Goal: Task Accomplishment & Management: Complete application form

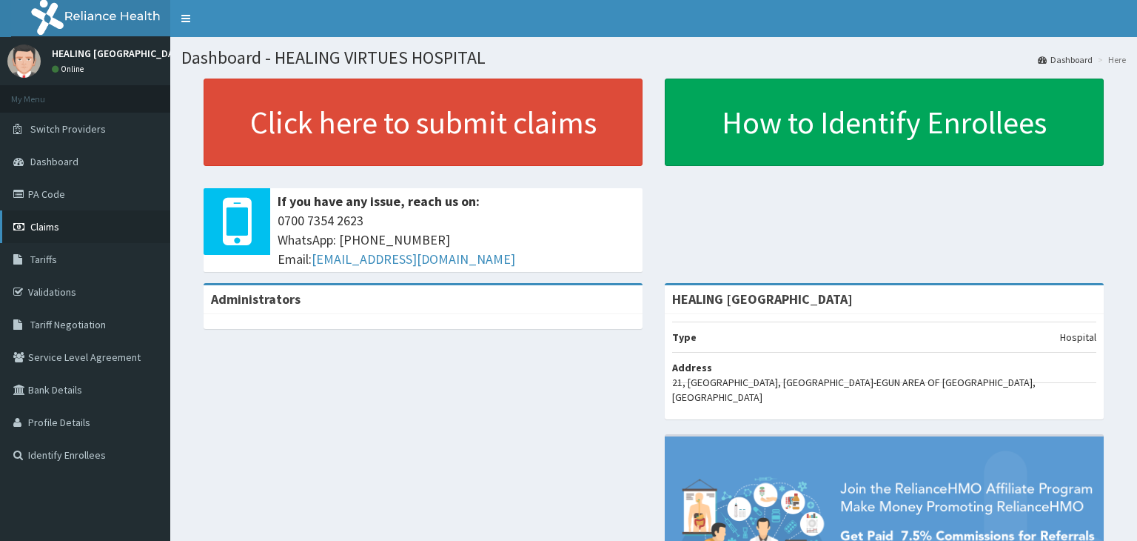
click at [65, 221] on link "Claims" at bounding box center [85, 226] width 170 height 33
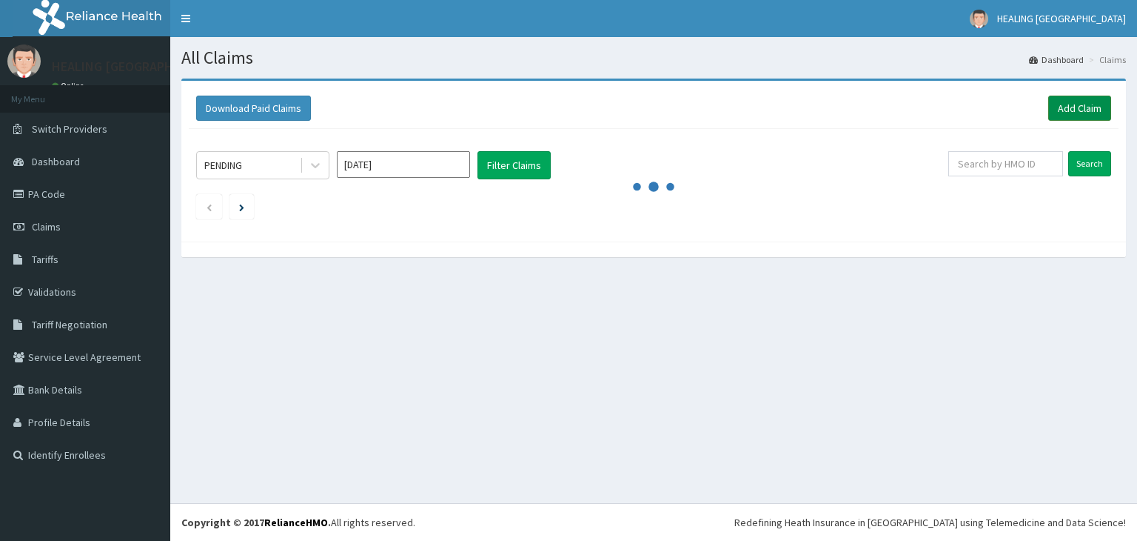
click at [1087, 105] on link "Add Claim" at bounding box center [1079, 108] width 63 height 25
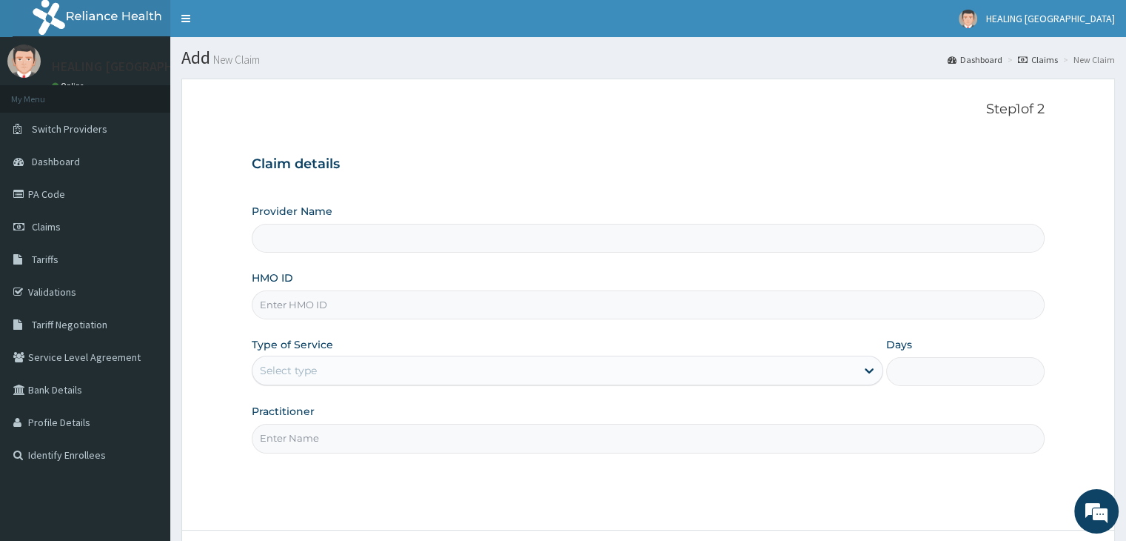
click at [352, 312] on input "HMO ID" at bounding box center [648, 304] width 792 height 29
type input "BC"
type input "HEALING [GEOGRAPHIC_DATA]"
type input "BCK/10115/C"
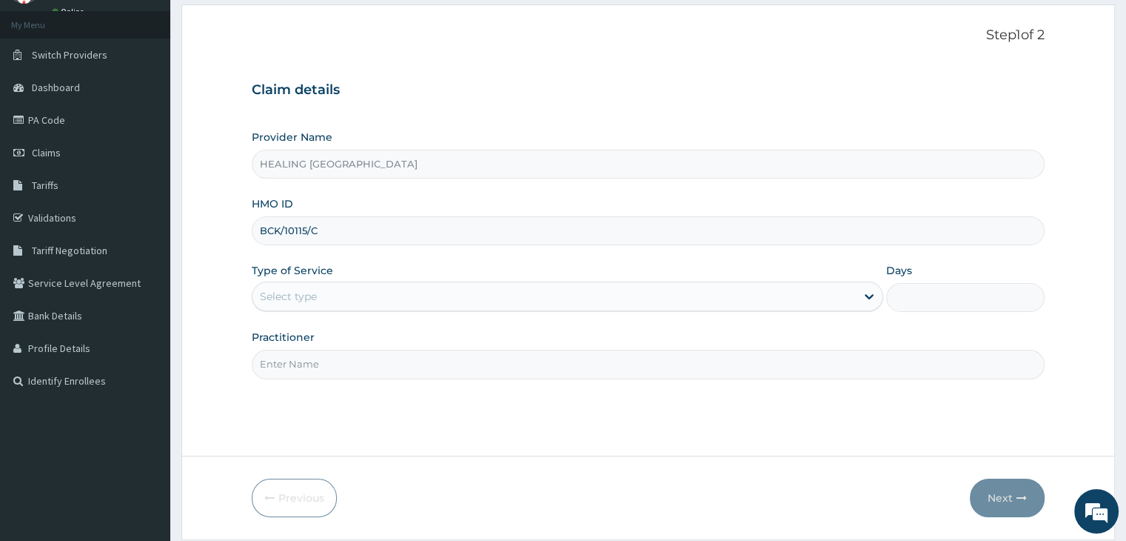
click at [592, 294] on div "Select type" at bounding box center [553, 296] width 603 height 24
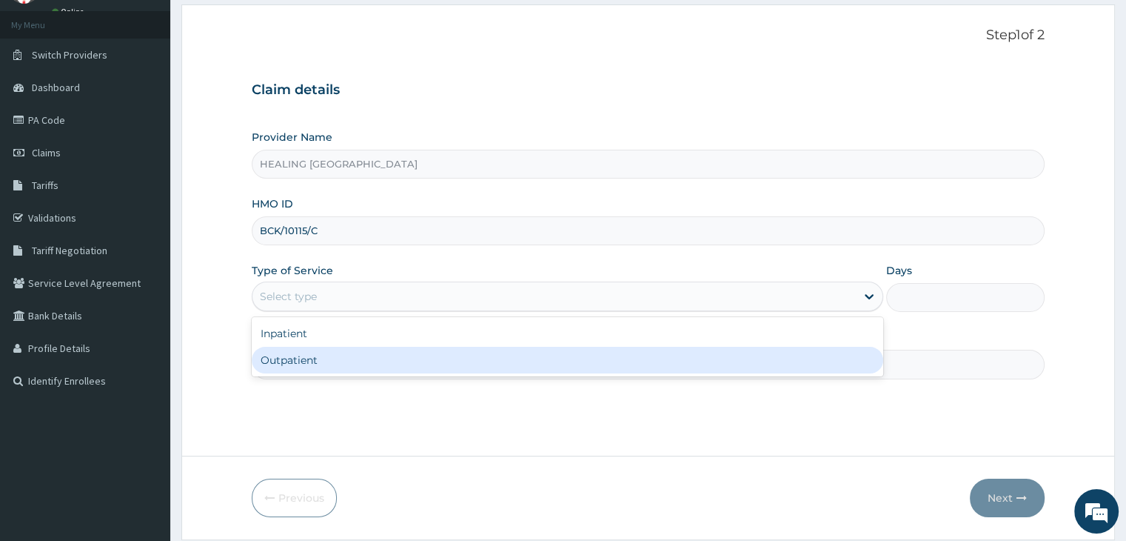
click at [559, 362] on div "Outpatient" at bounding box center [568, 360] width 632 height 27
type input "1"
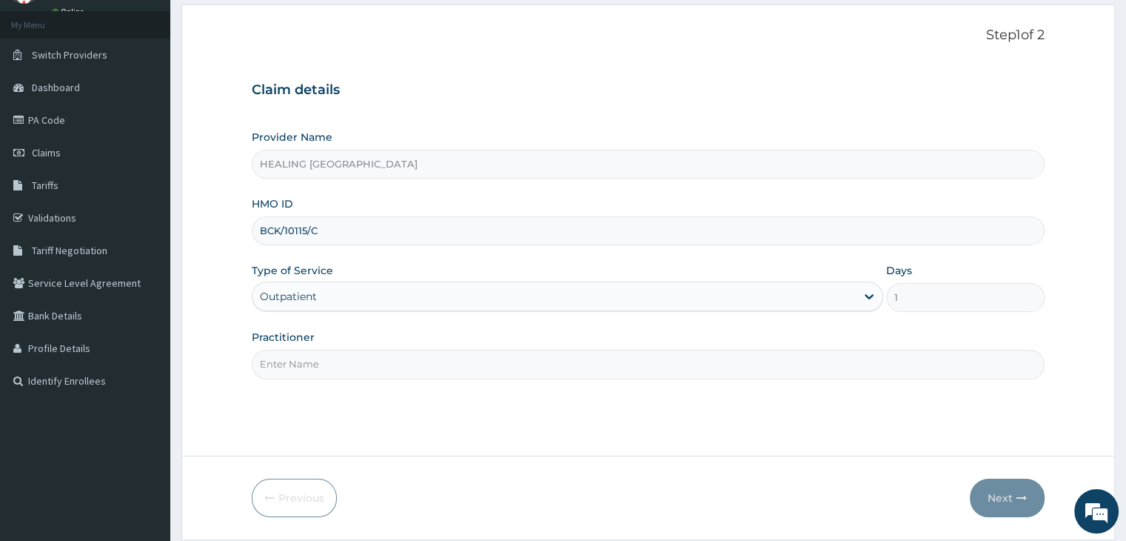
click at [559, 362] on input "Practitioner" at bounding box center [648, 363] width 792 height 29
type input "Dr Bakare"
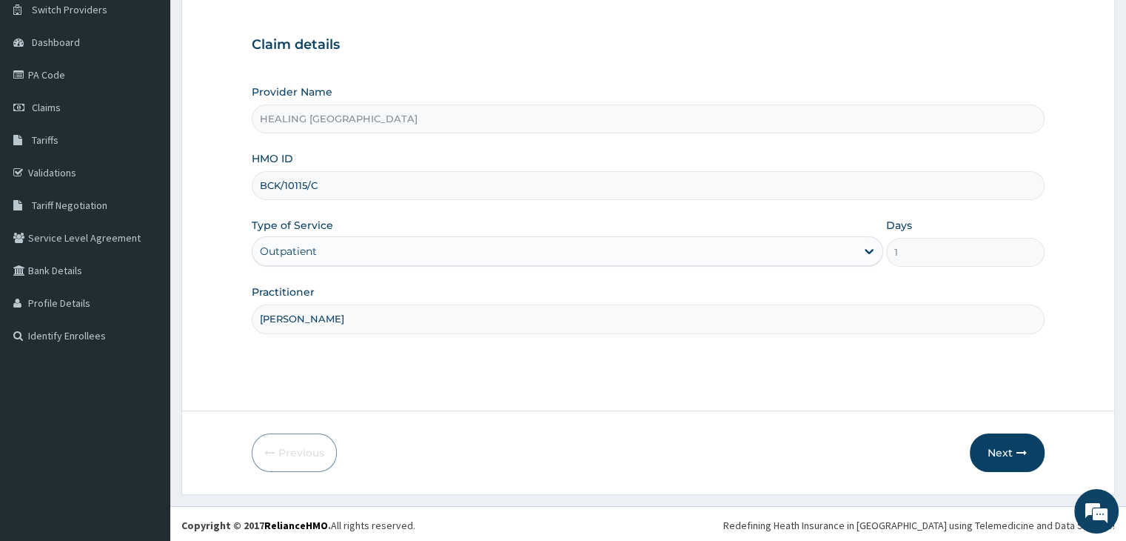
scroll to position [121, 0]
click at [1011, 445] on button "Next" at bounding box center [1007, 450] width 75 height 39
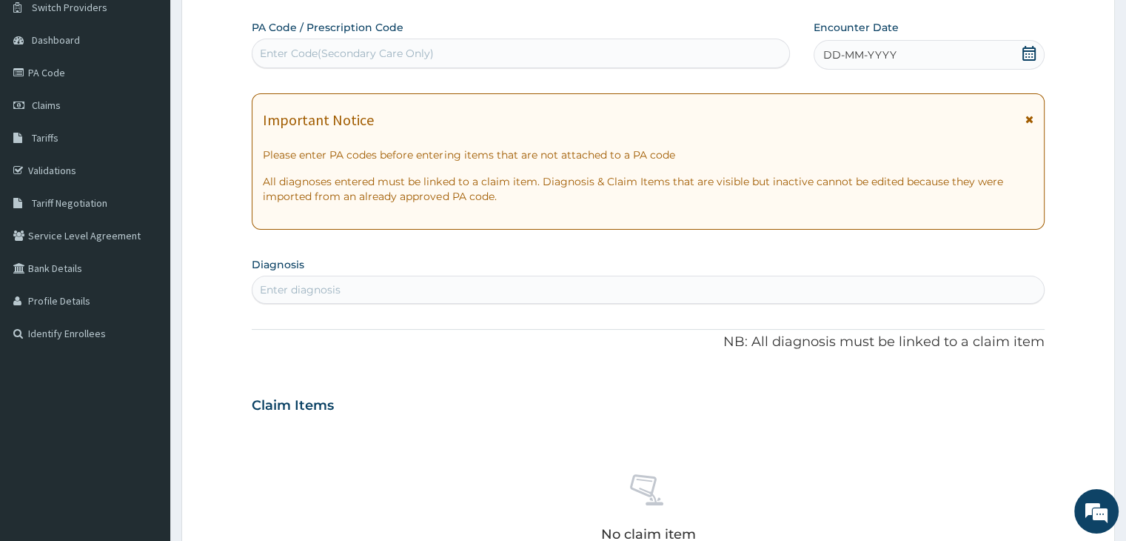
click at [1030, 48] on icon at bounding box center [1029, 53] width 15 height 15
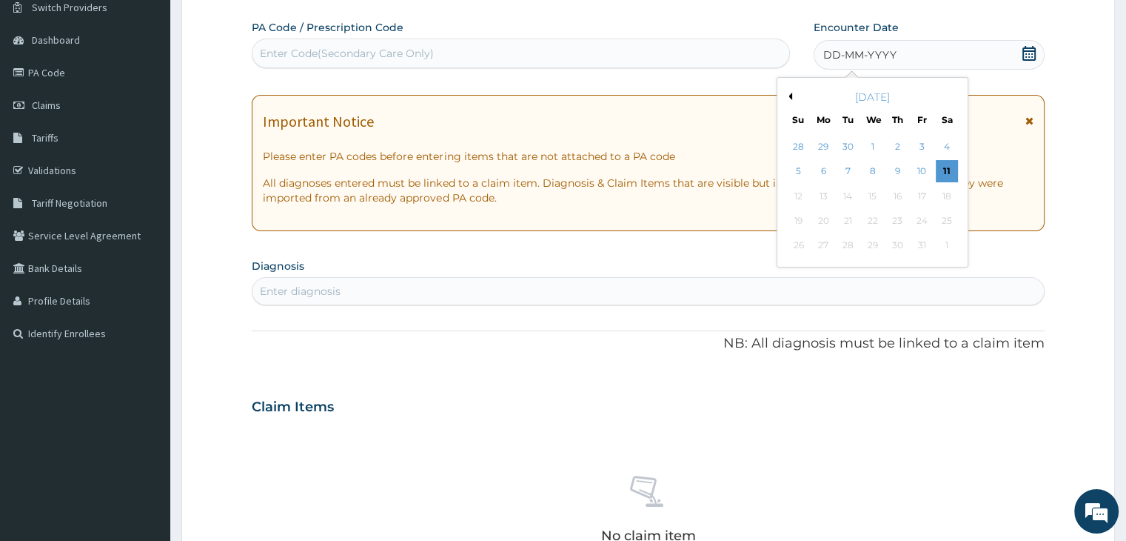
click at [789, 93] on button "Previous Month" at bounding box center [788, 96] width 7 height 7
click at [795, 170] on div "7" at bounding box center [799, 172] width 22 height 22
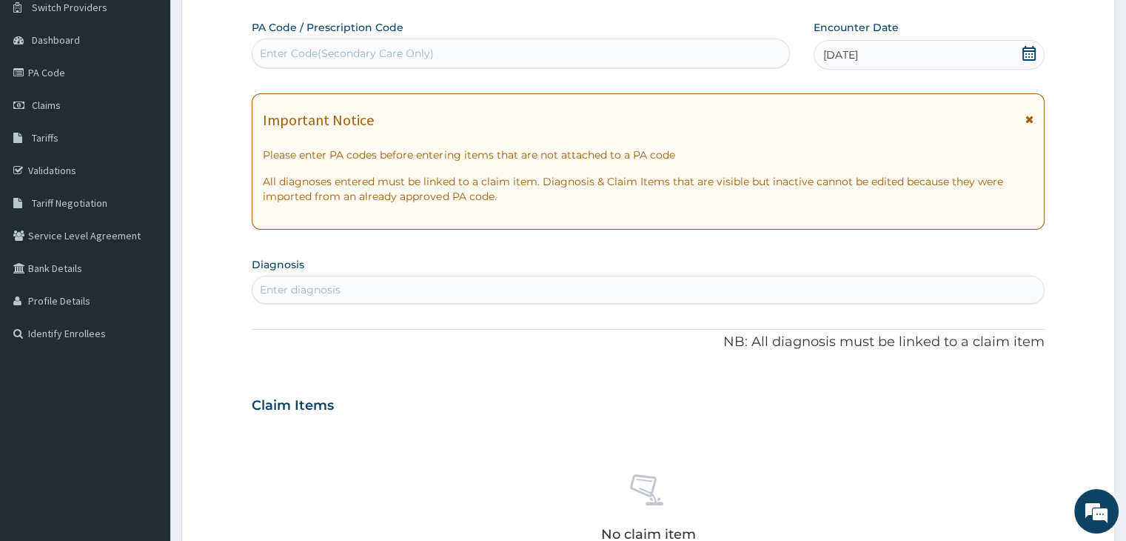
click at [438, 285] on div "Enter diagnosis" at bounding box center [647, 290] width 791 height 24
type input "malaria"
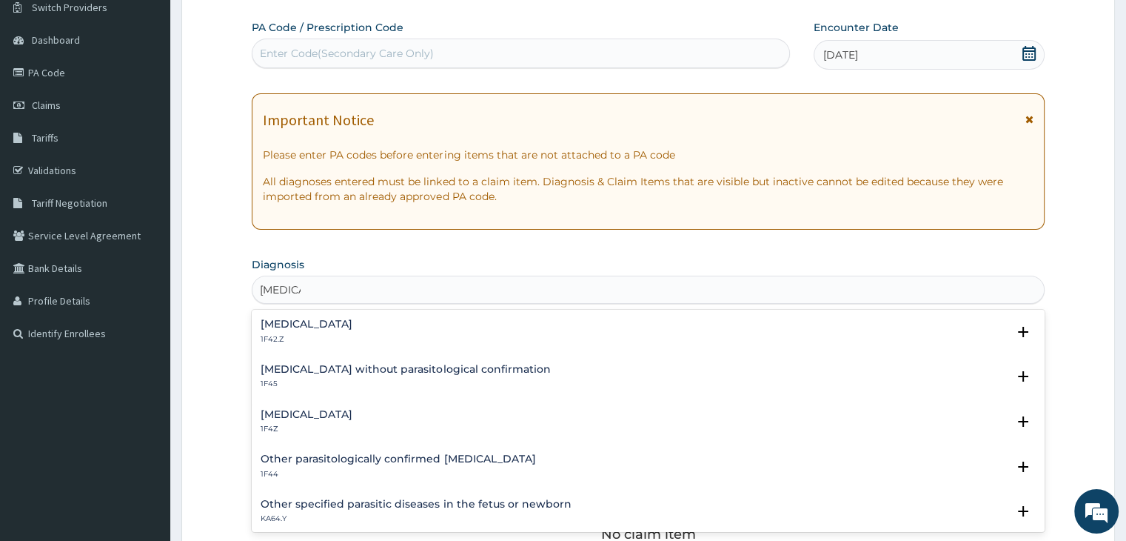
click at [402, 414] on div "Malaria, unspecified 1F4Z" at bounding box center [648, 422] width 775 height 26
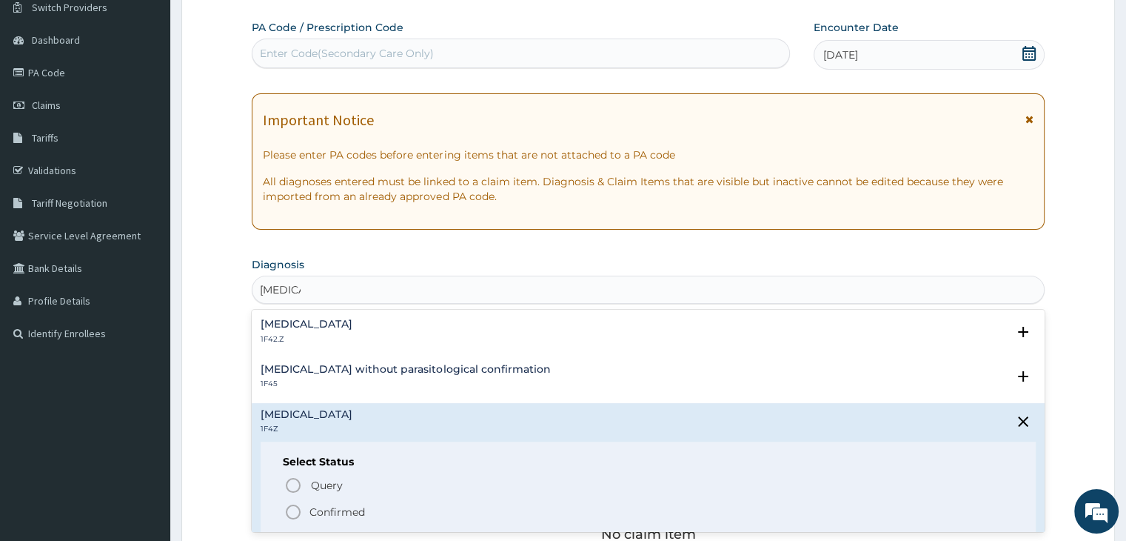
click at [289, 507] on icon "status option filled" at bounding box center [293, 512] width 18 height 18
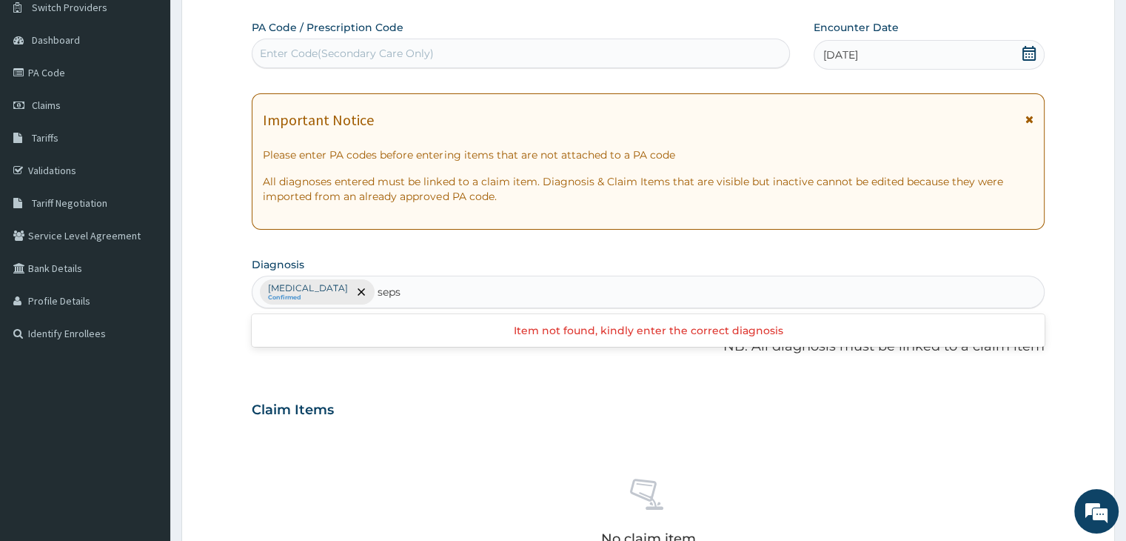
type input "sepsi"
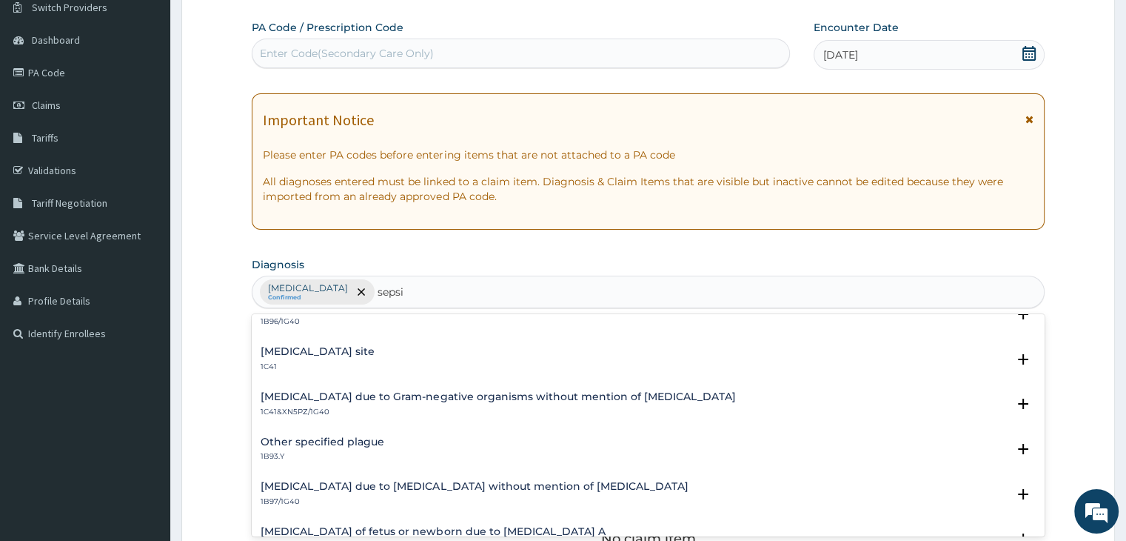
scroll to position [518, 0]
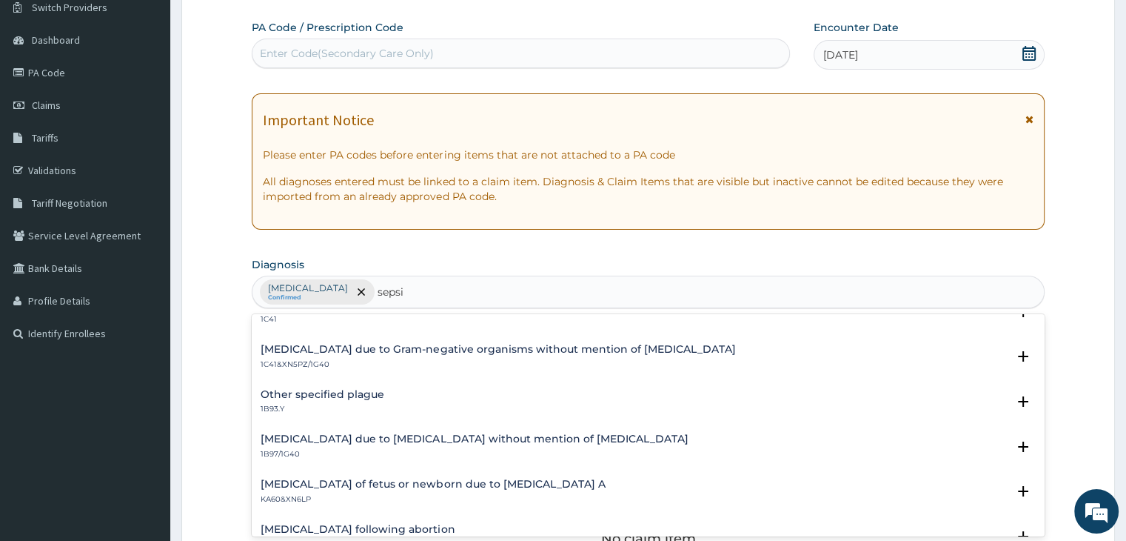
click at [455, 398] on div "Other specified plague 1B93.Y" at bounding box center [648, 402] width 775 height 26
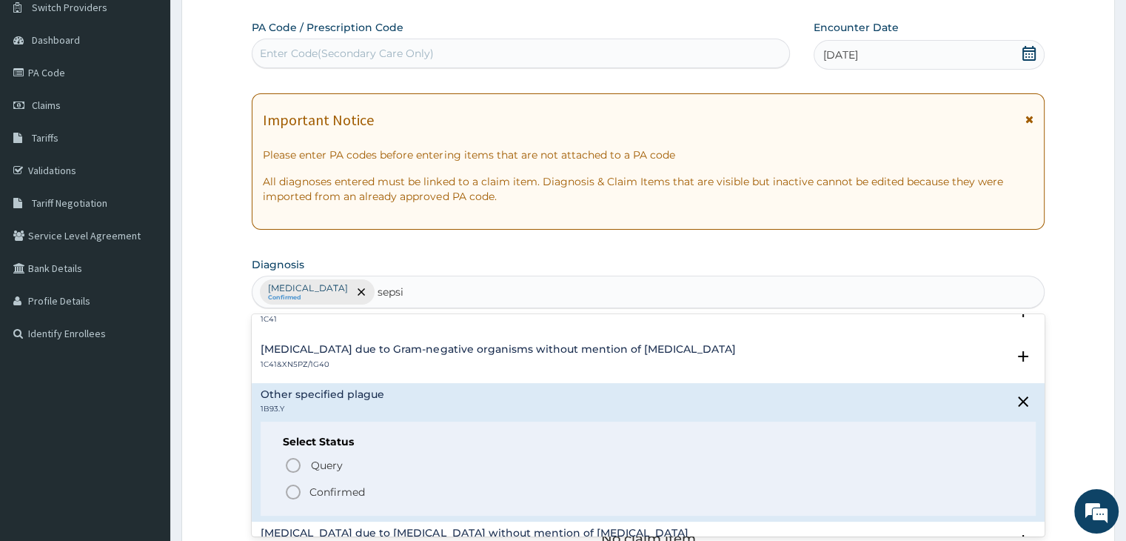
click at [290, 490] on icon "status option filled" at bounding box center [293, 492] width 18 height 18
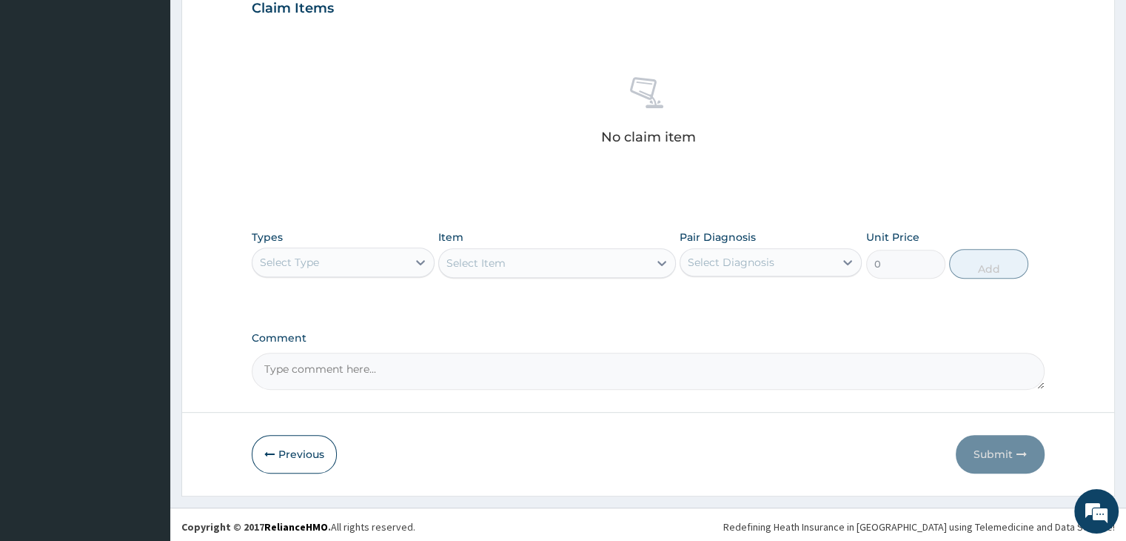
scroll to position [526, 0]
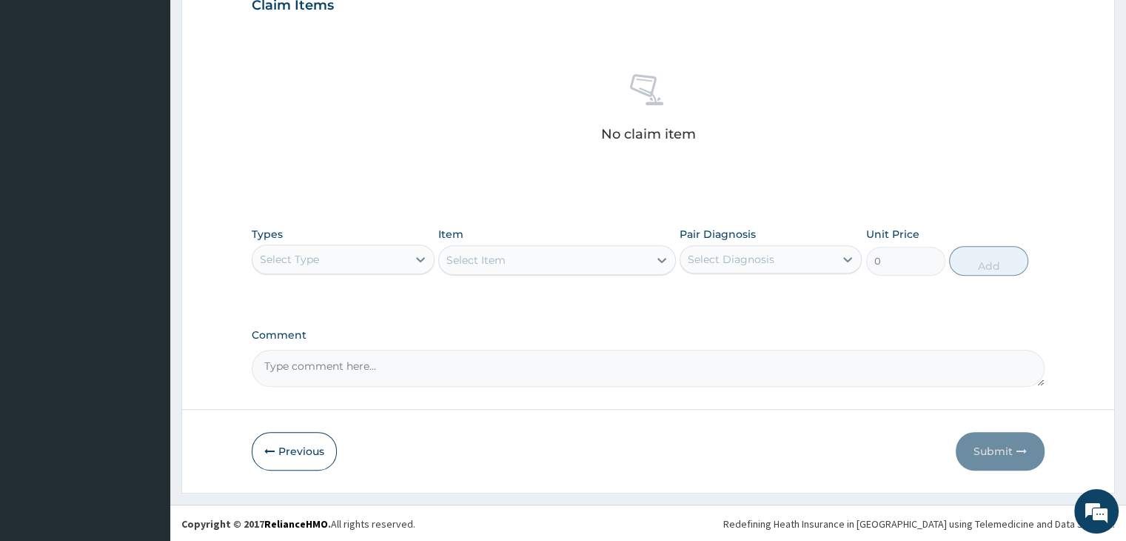
click at [361, 250] on div "Select Type" at bounding box center [329, 259] width 154 height 24
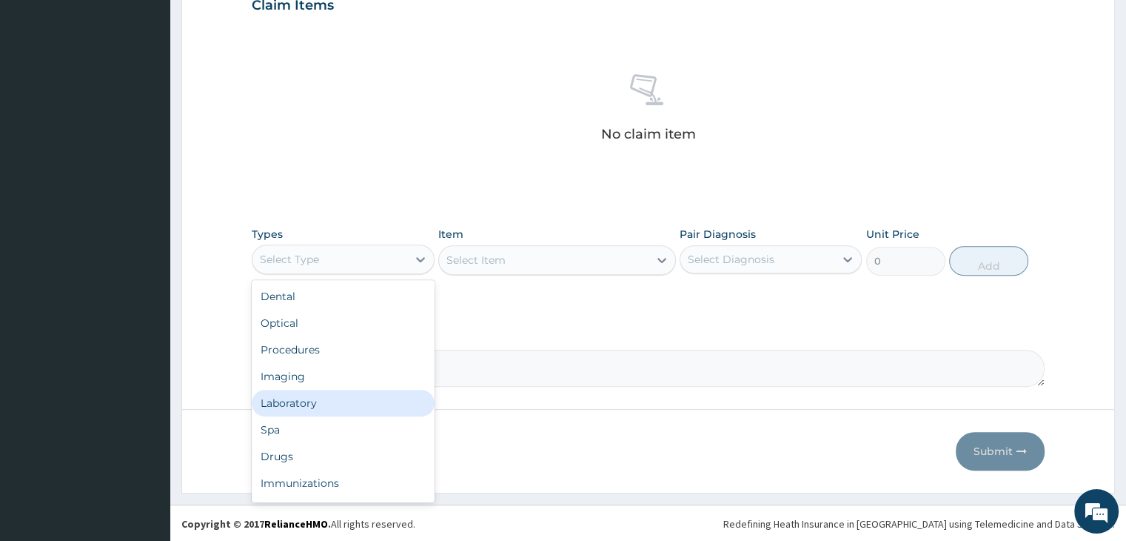
click at [344, 404] on div "Laboratory" at bounding box center [343, 402] width 182 height 27
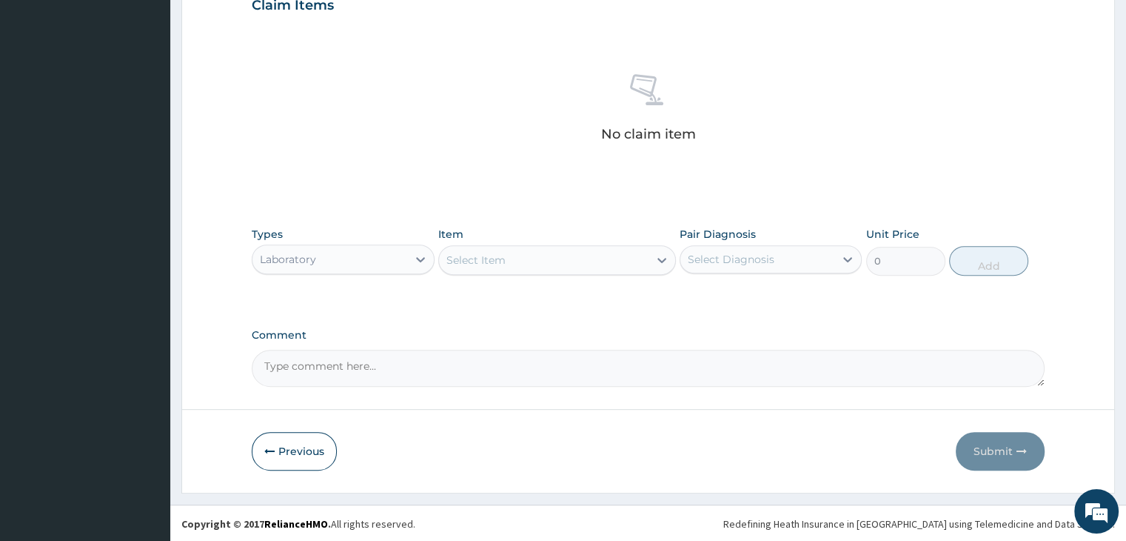
click at [569, 252] on div "Select Item" at bounding box center [544, 260] width 210 height 24
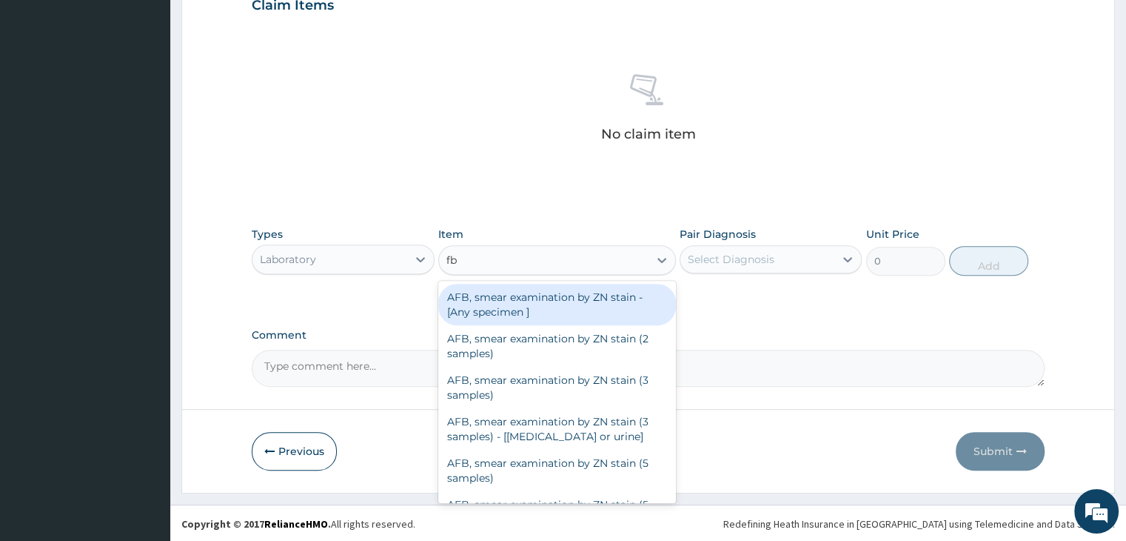
type input "fbc"
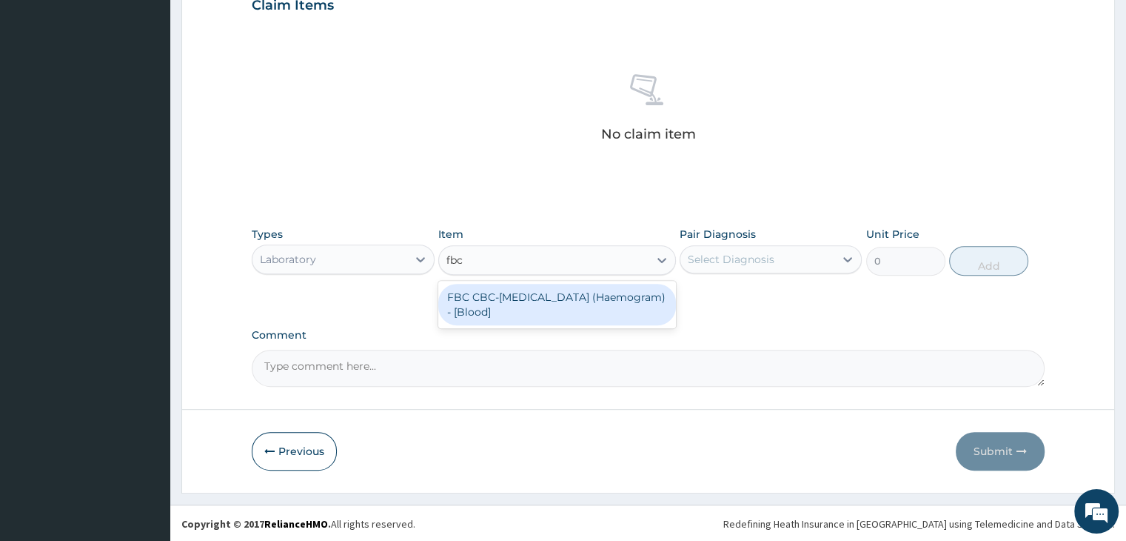
click at [538, 310] on div "FBC CBC-[MEDICAL_DATA] (Haemogram) - [Blood]" at bounding box center [557, 304] width 238 height 41
type input "4600"
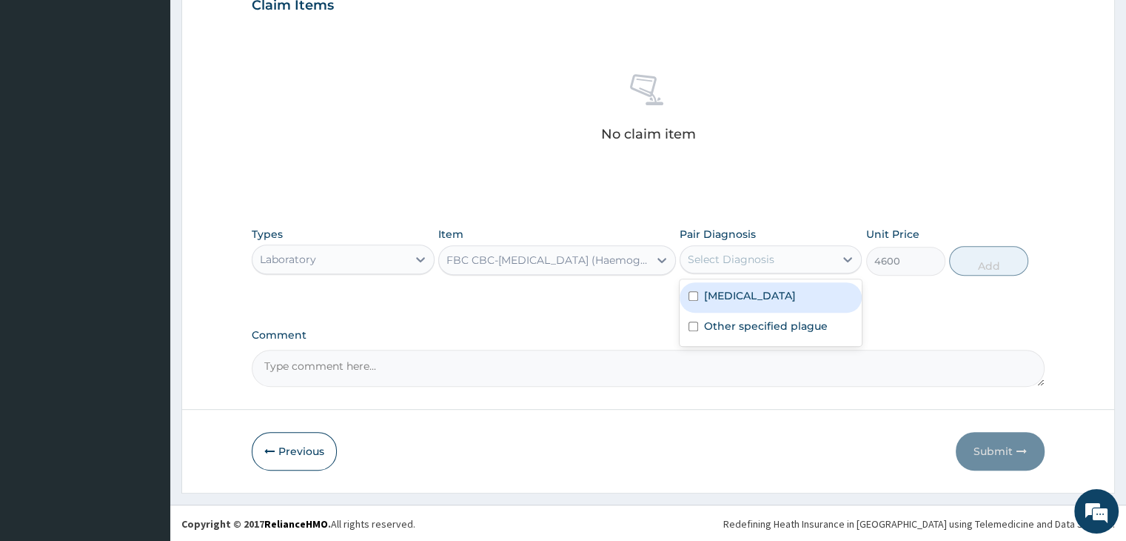
click at [768, 257] on div "Select Diagnosis" at bounding box center [731, 259] width 87 height 15
click at [767, 325] on label "Other specified plague" at bounding box center [766, 325] width 124 height 15
checkbox input "true"
click at [991, 255] on button "Add" at bounding box center [988, 261] width 79 height 30
type input "0"
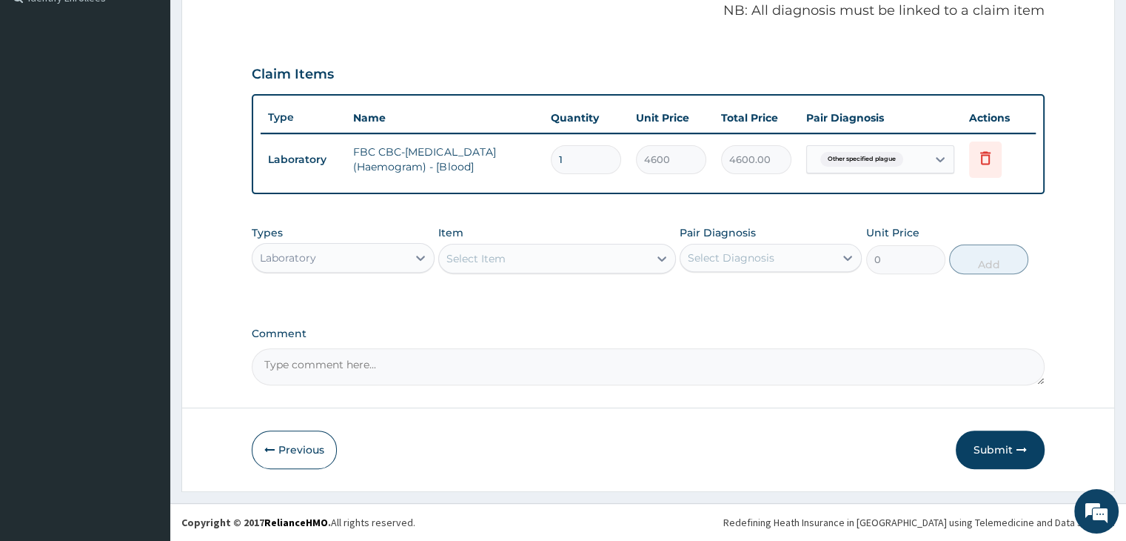
scroll to position [455, 0]
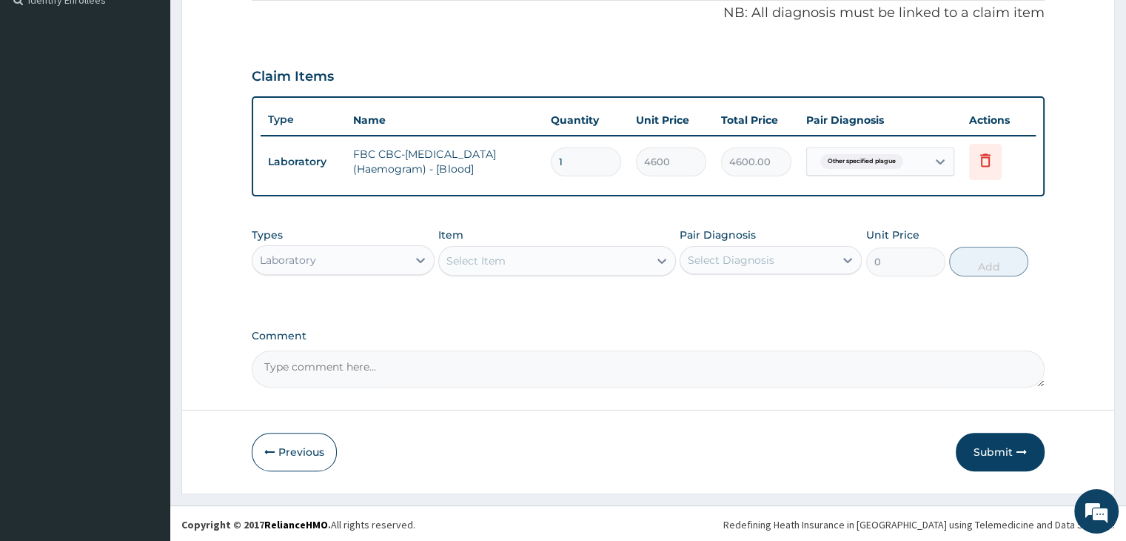
click at [575, 258] on div "Select Item" at bounding box center [544, 261] width 210 height 24
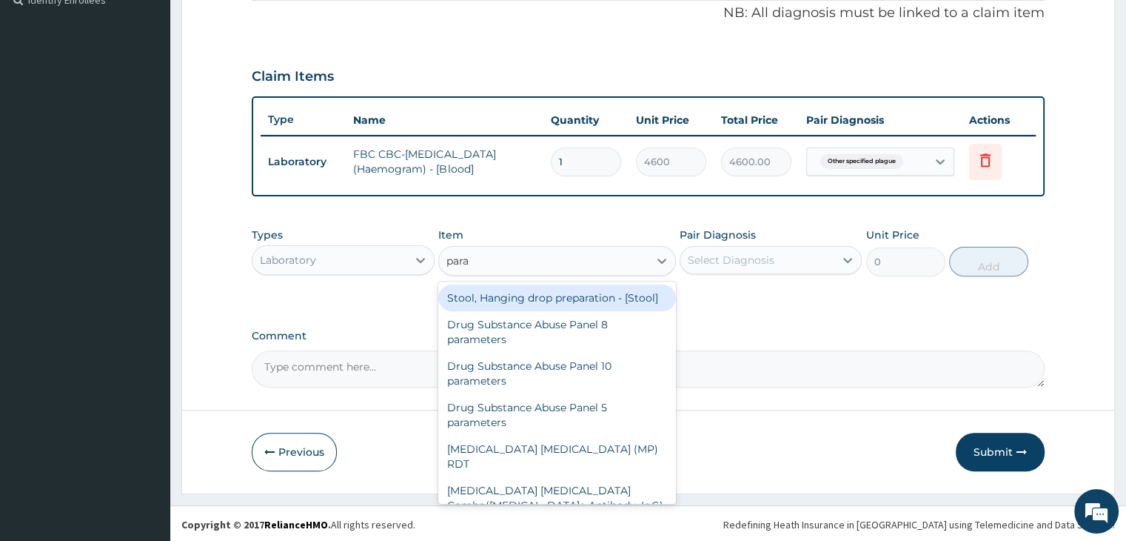
type input "paras"
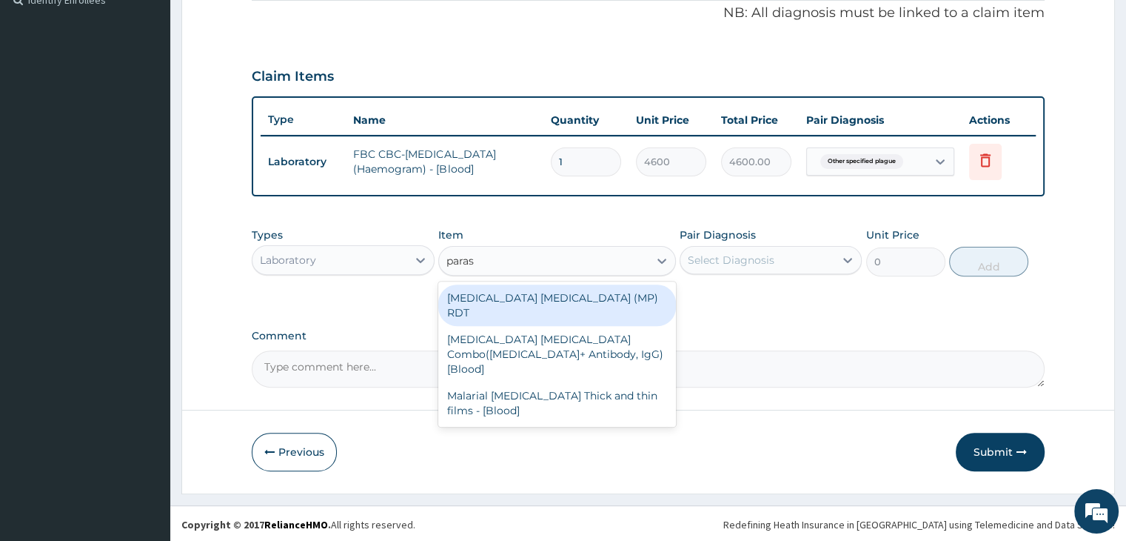
click at [551, 298] on div "[MEDICAL_DATA] [MEDICAL_DATA] (MP) RDT" at bounding box center [557, 304] width 238 height 41
type input "1725"
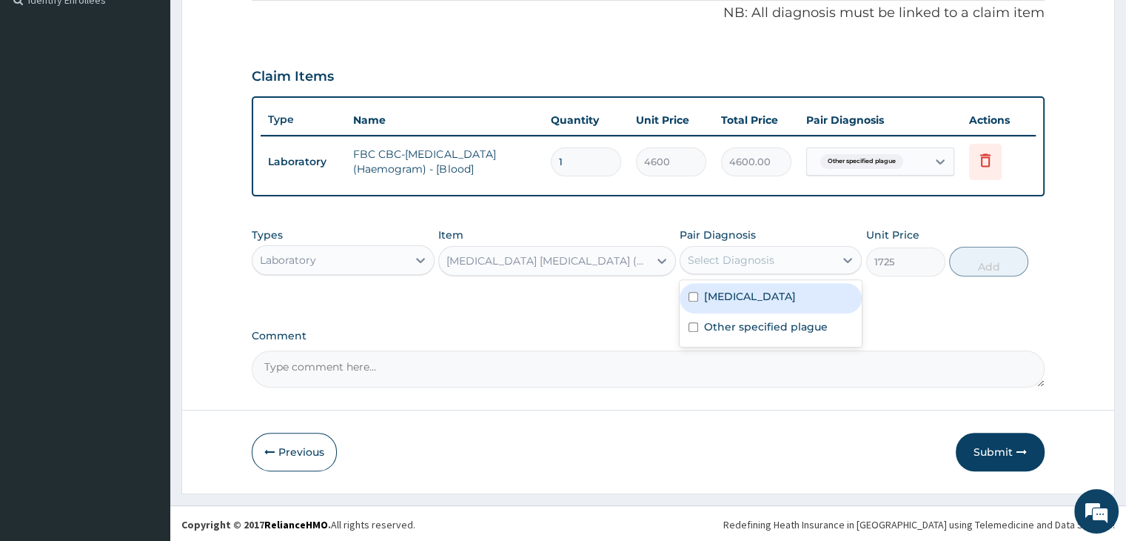
click at [817, 257] on div "Select Diagnosis" at bounding box center [757, 260] width 154 height 24
click at [794, 302] on div "[MEDICAL_DATA]" at bounding box center [771, 298] width 182 height 30
checkbox input "true"
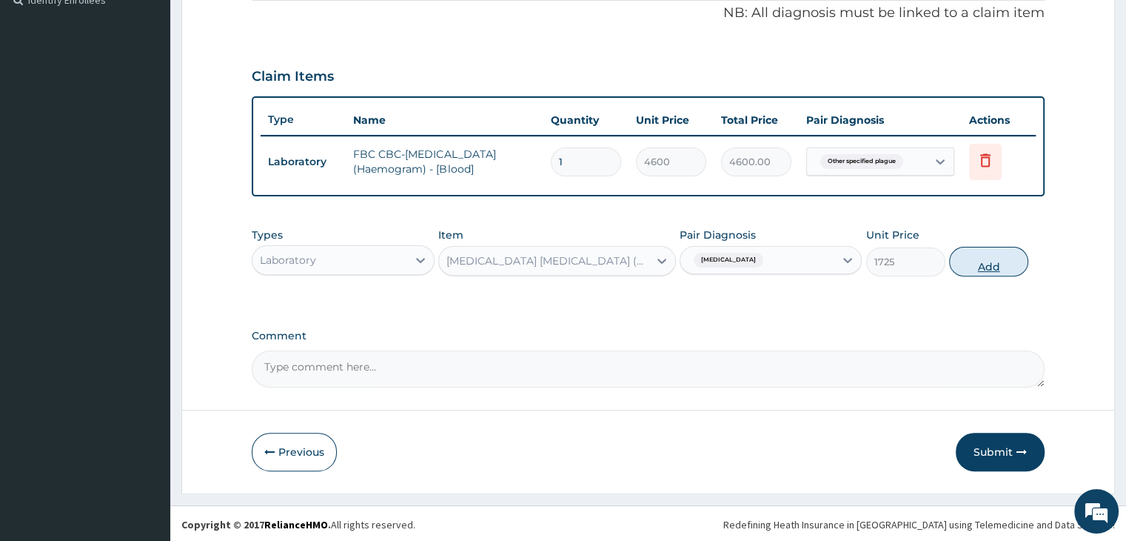
click at [983, 270] on button "Add" at bounding box center [988, 262] width 79 height 30
type input "0"
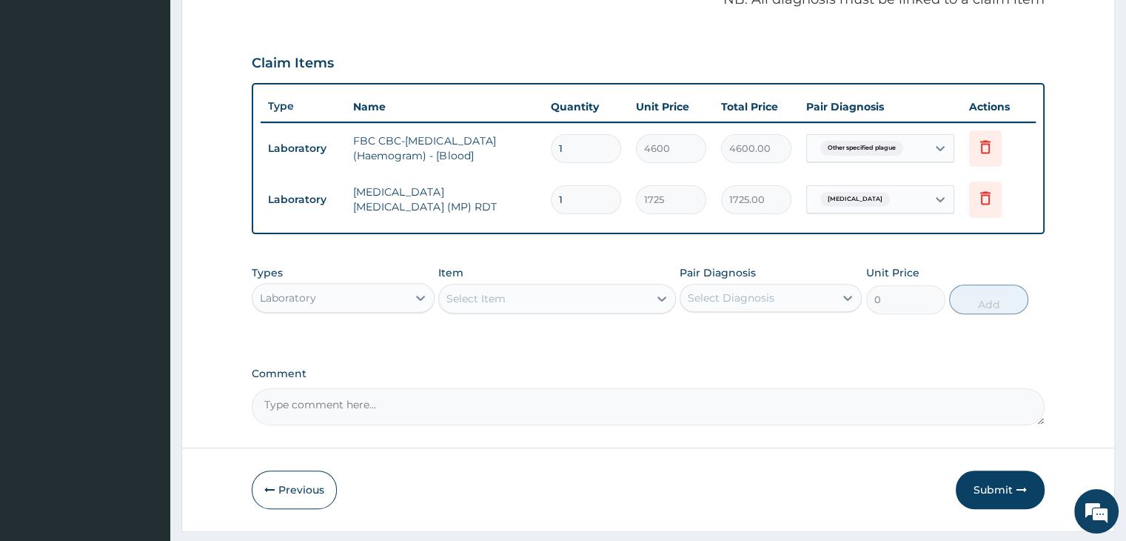
scroll to position [506, 0]
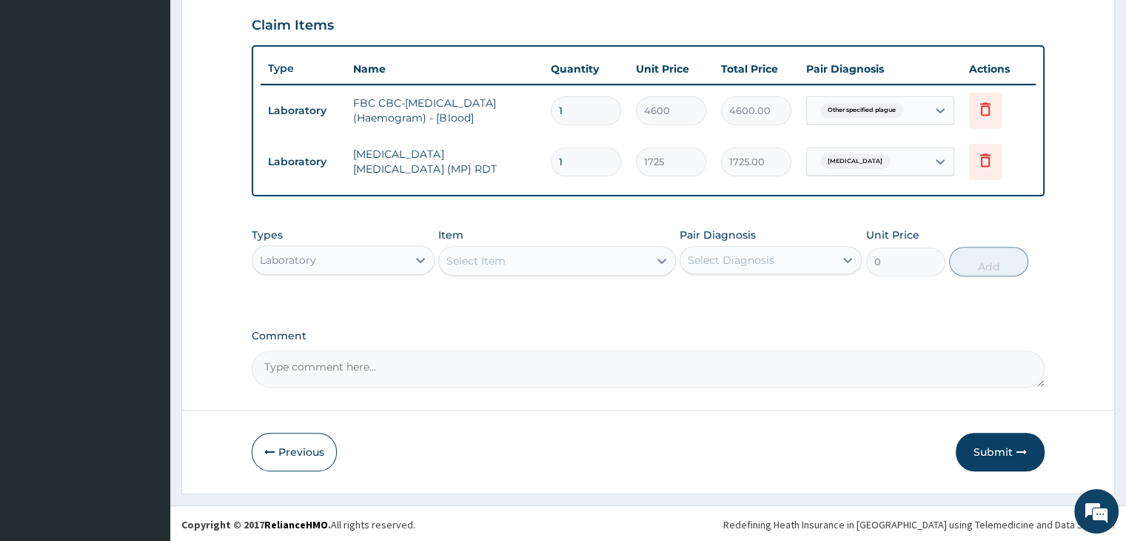
click at [359, 252] on div "Laboratory" at bounding box center [329, 260] width 154 height 24
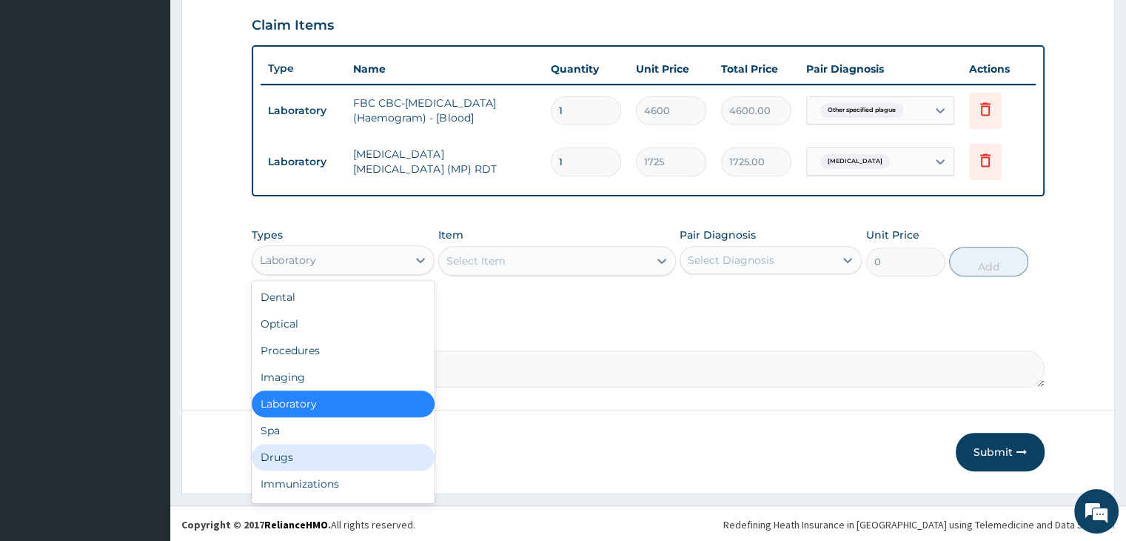
click at [329, 455] on div "Drugs" at bounding box center [343, 457] width 182 height 27
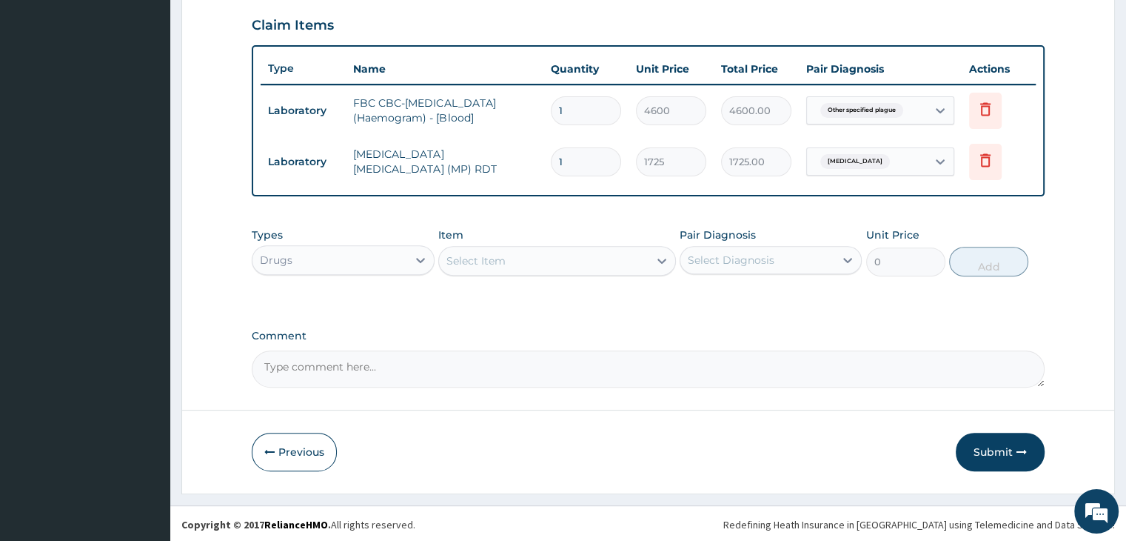
click at [563, 265] on div "Select Item" at bounding box center [544, 261] width 210 height 24
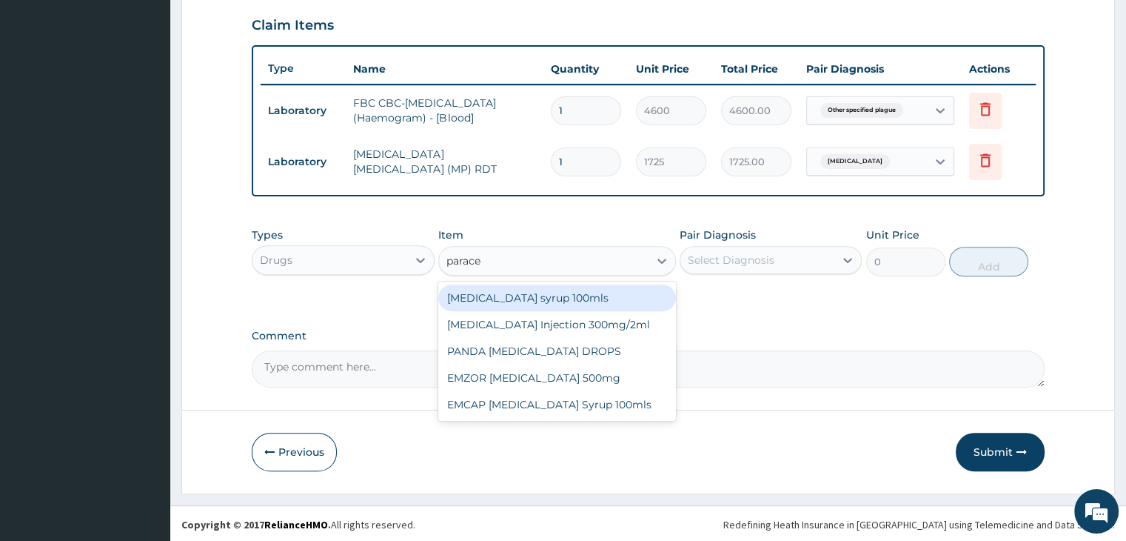
type input "paracet"
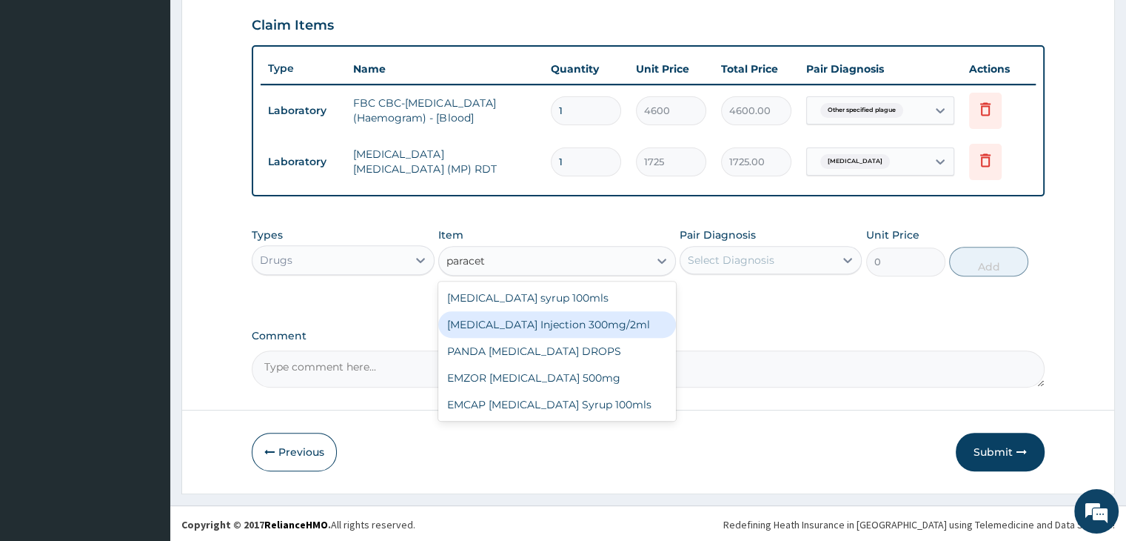
click at [563, 325] on div "PARACETAMOL Injection 300mg/2ml" at bounding box center [557, 324] width 238 height 27
type input "278.3"
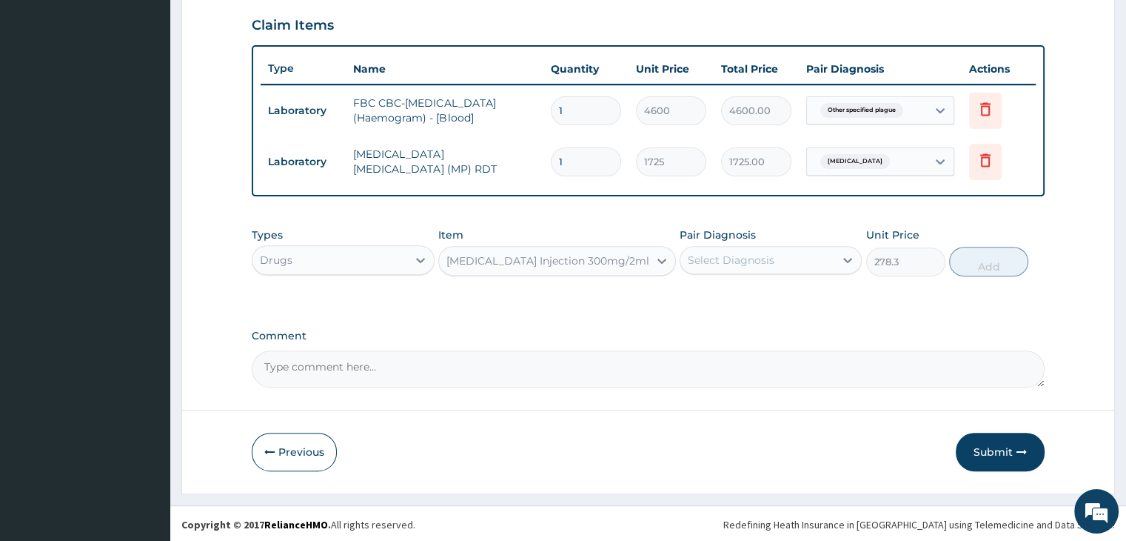
click at [777, 248] on div "Select Diagnosis" at bounding box center [757, 260] width 154 height 24
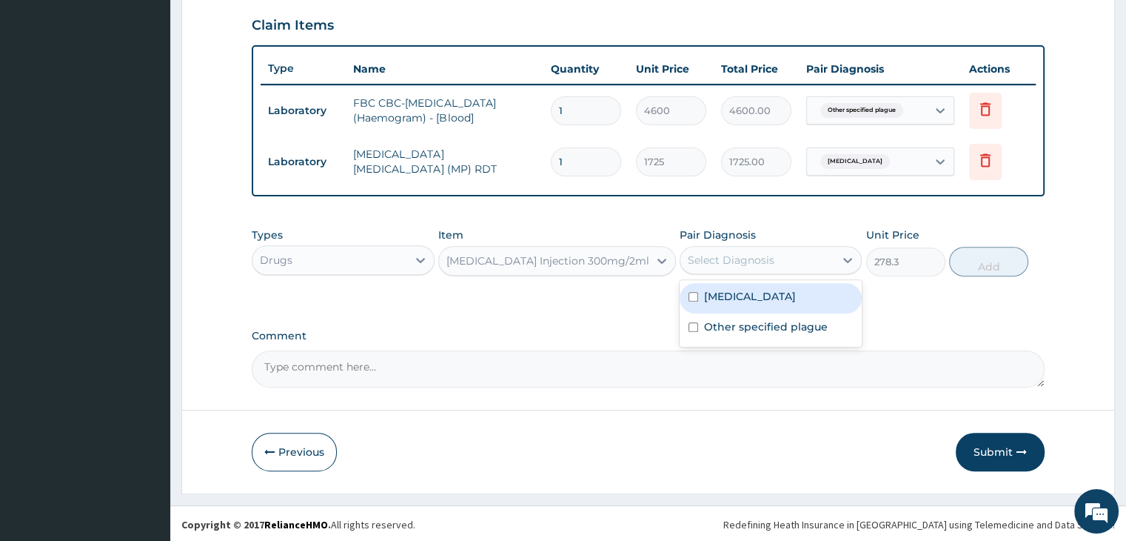
click at [774, 293] on label "Malaria, unspecified" at bounding box center [750, 296] width 92 height 15
checkbox input "true"
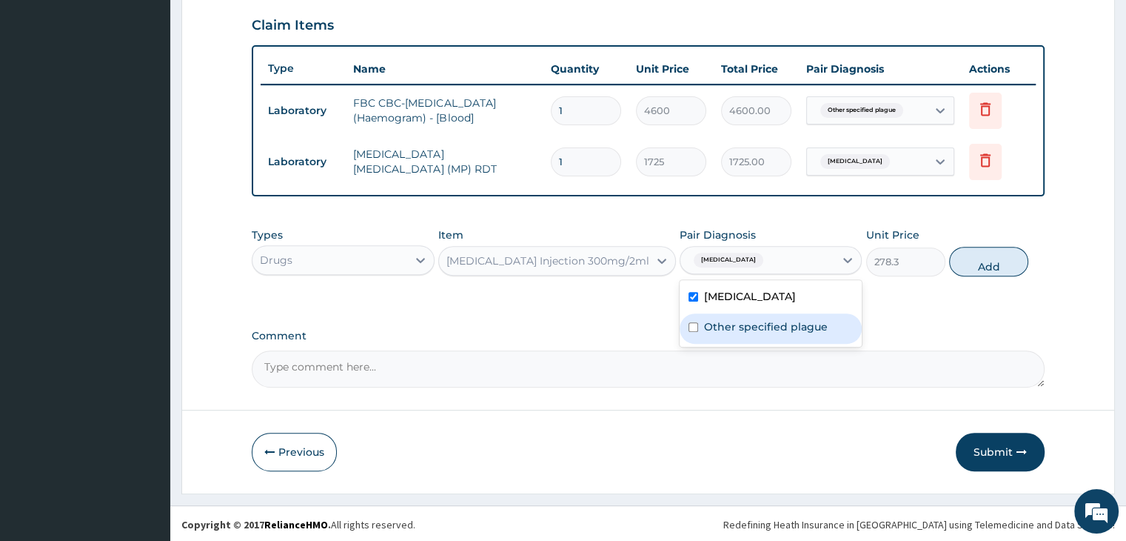
click at [776, 323] on label "Other specified plague" at bounding box center [766, 326] width 124 height 15
checkbox input "true"
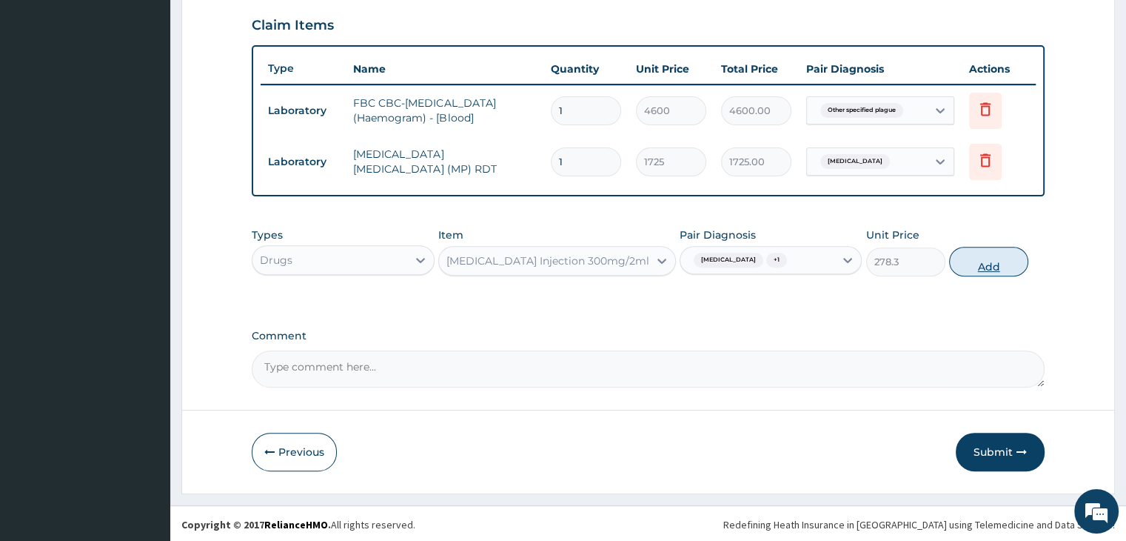
click at [996, 270] on button "Add" at bounding box center [988, 262] width 79 height 30
type input "0"
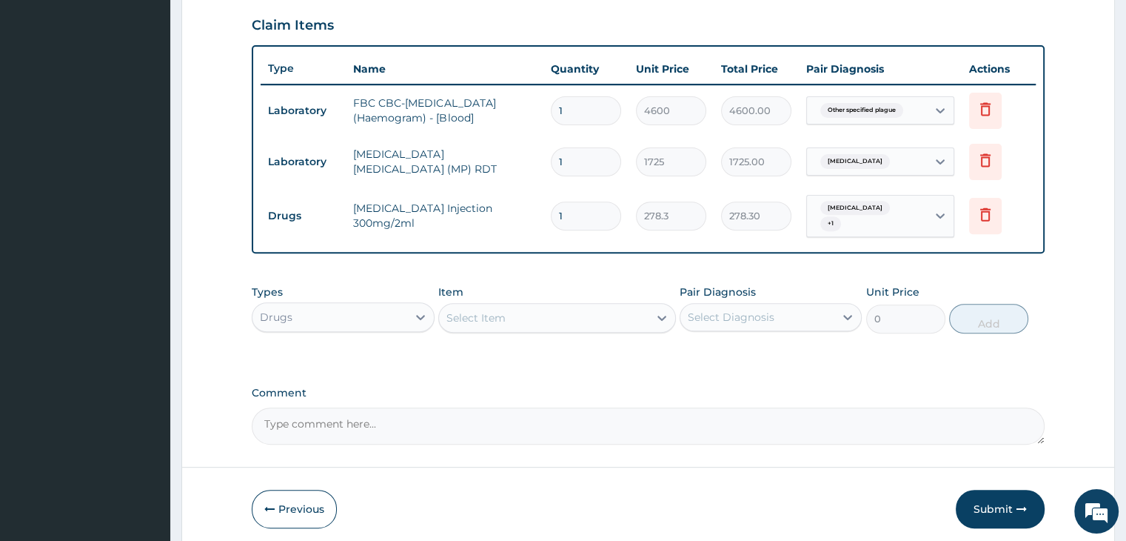
click at [604, 312] on div "Select Item" at bounding box center [544, 318] width 210 height 24
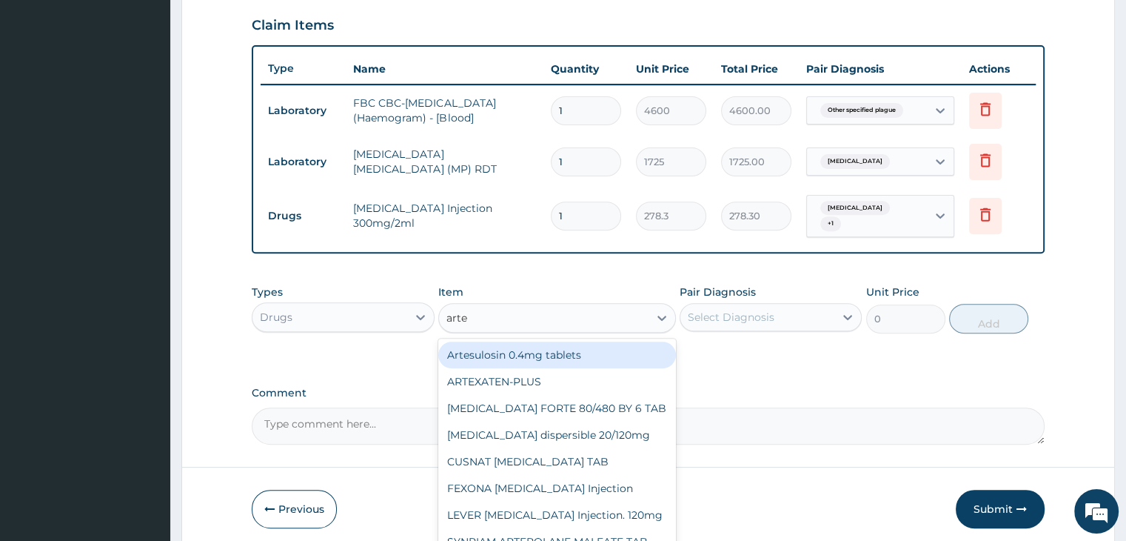
type input "artes"
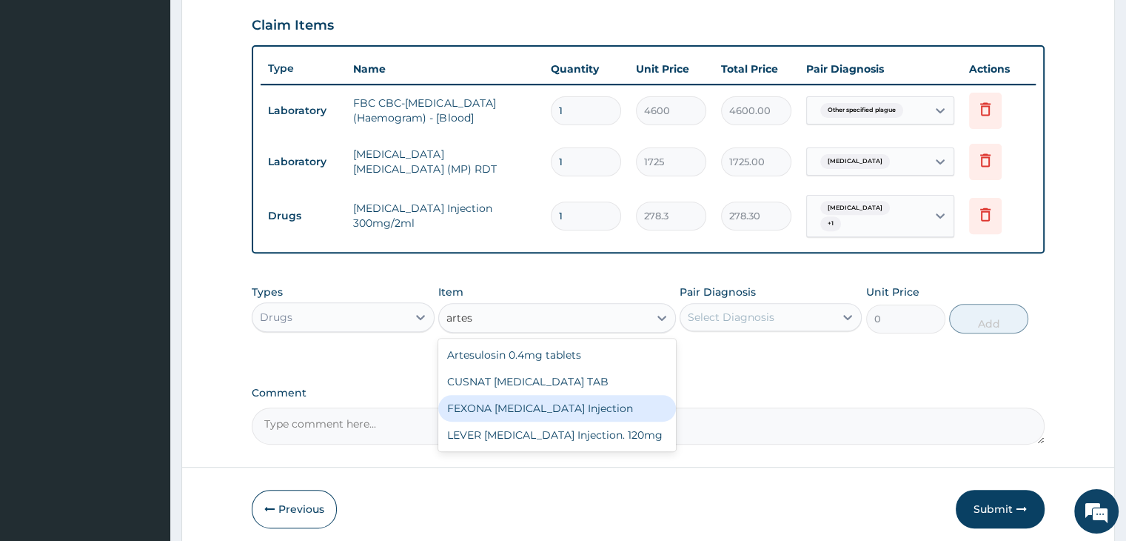
click at [548, 405] on div "FEXONA [MEDICAL_DATA] Injection" at bounding box center [557, 408] width 238 height 27
type input "1644.5"
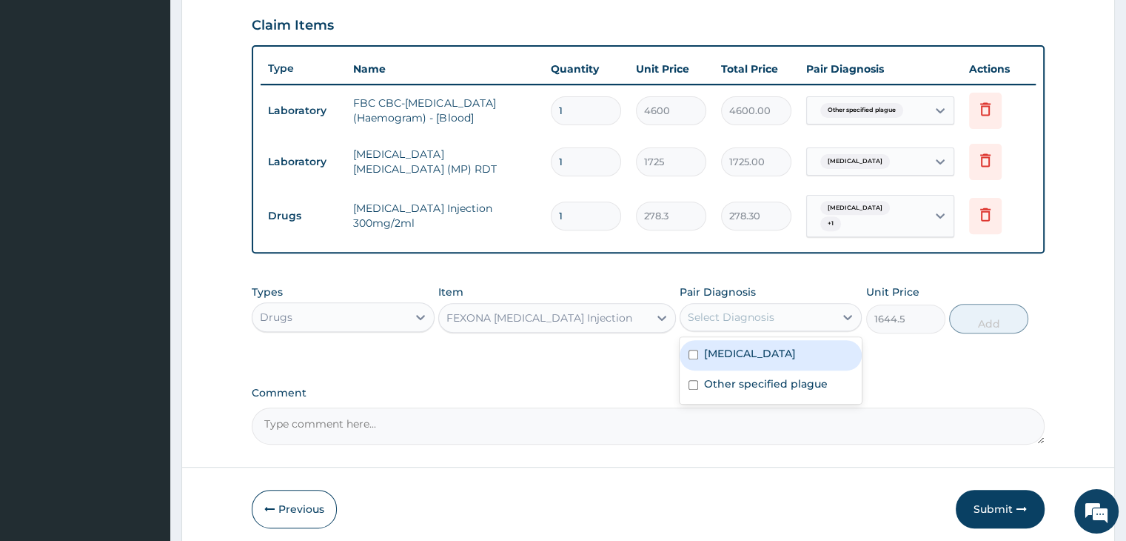
click at [780, 307] on div "Select Diagnosis" at bounding box center [757, 317] width 154 height 24
click at [769, 346] on label "Malaria, unspecified" at bounding box center [750, 353] width 92 height 15
checkbox input "true"
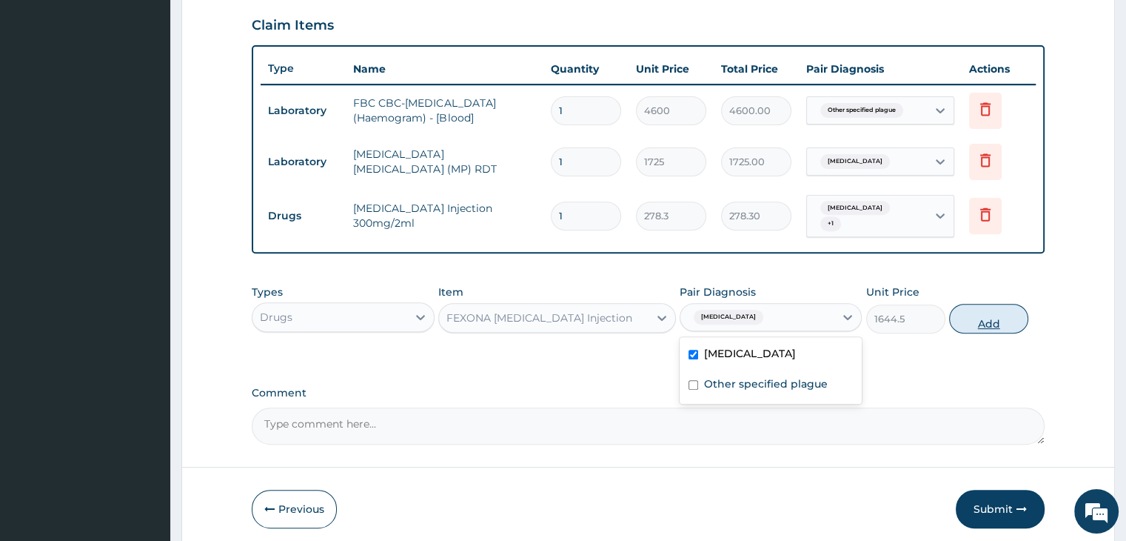
click at [989, 312] on button "Add" at bounding box center [988, 319] width 79 height 30
type input "0"
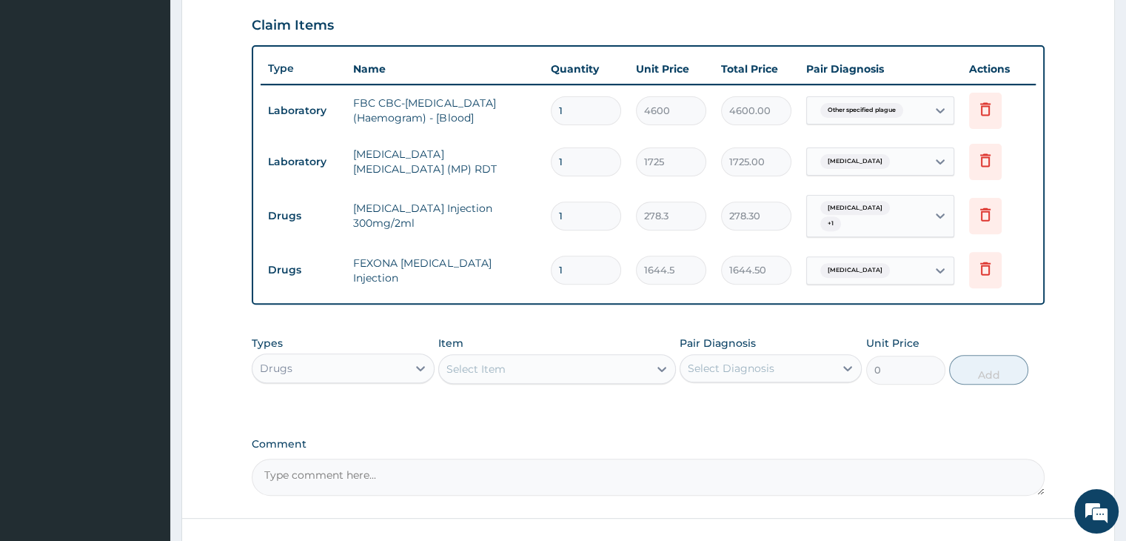
click at [318, 359] on div "Drugs" at bounding box center [329, 368] width 154 height 24
click at [324, 464] on div "Procedures" at bounding box center [343, 458] width 182 height 27
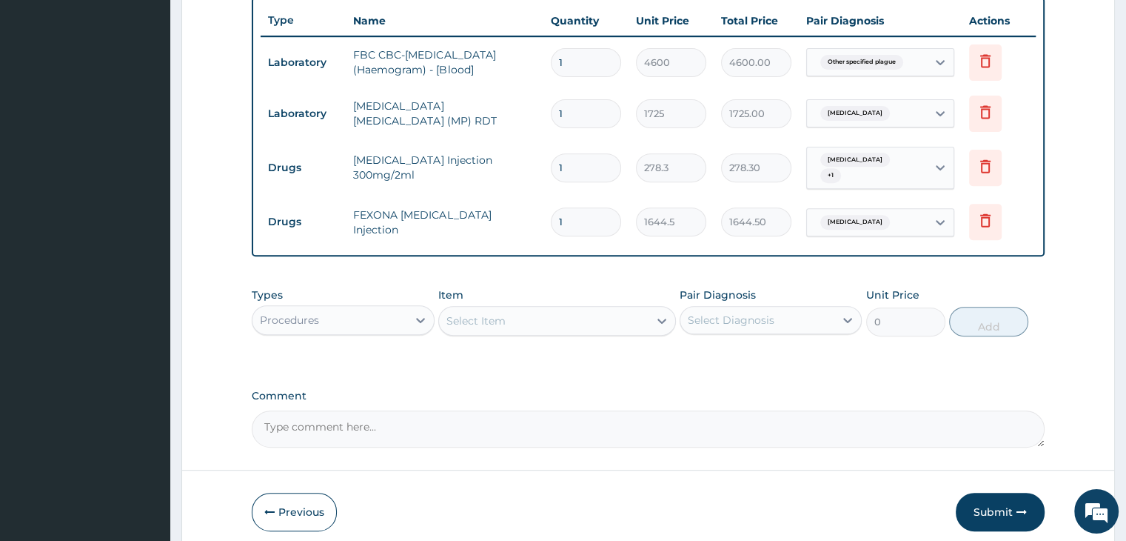
scroll to position [580, 0]
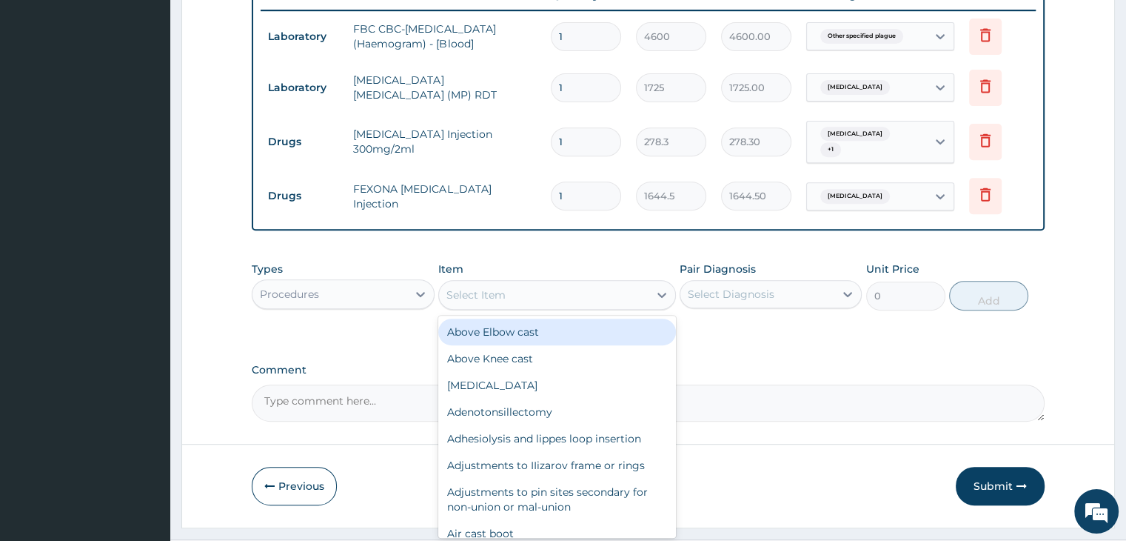
click at [568, 295] on div "Select Item" at bounding box center [544, 295] width 210 height 24
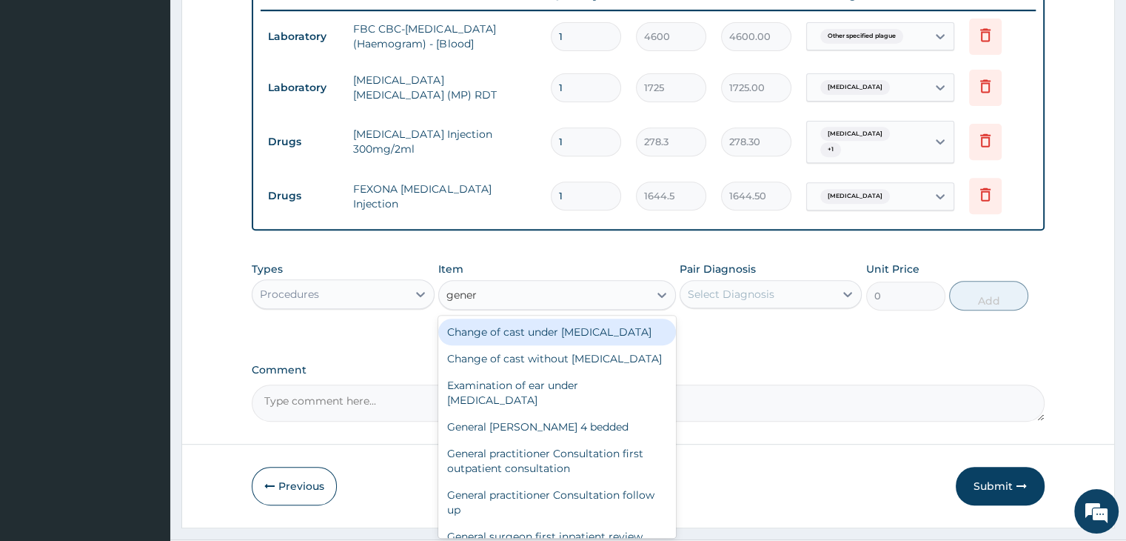
type input "genera"
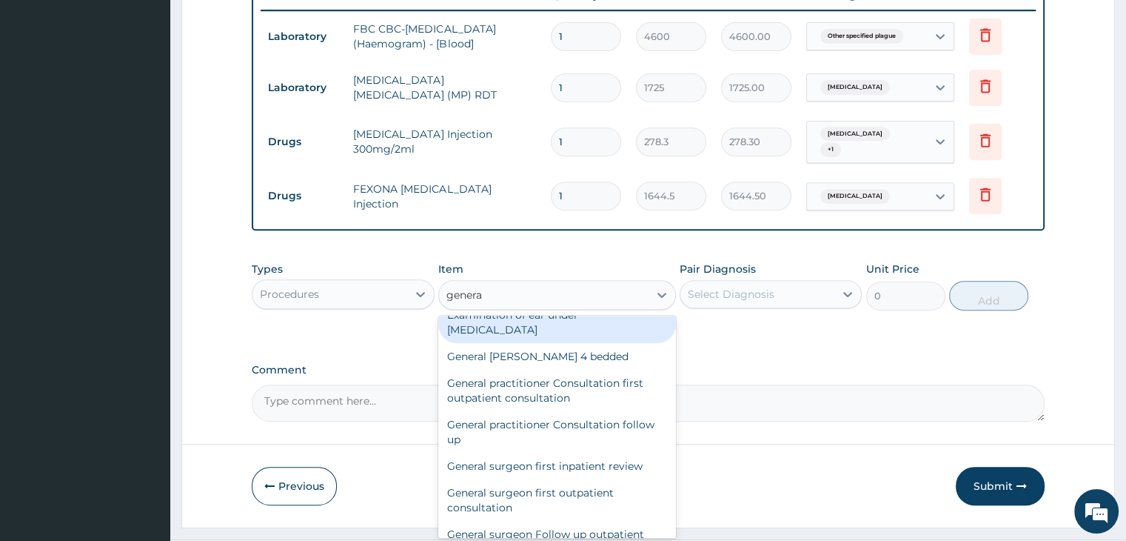
scroll to position [148, 0]
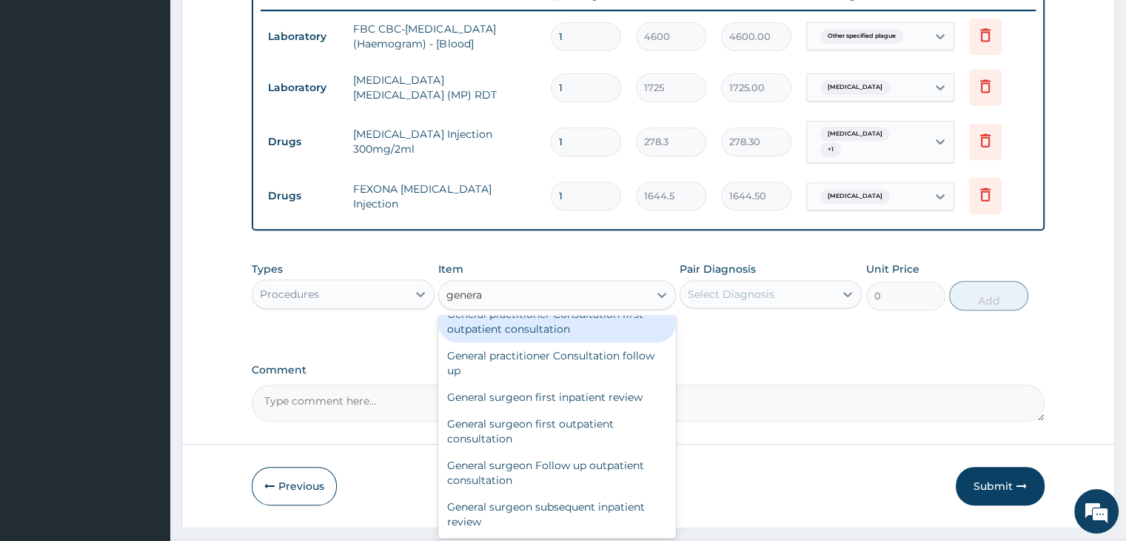
click at [552, 341] on div "General practitioner Consultation first outpatient consultation" at bounding box center [557, 321] width 238 height 41
type input "3795"
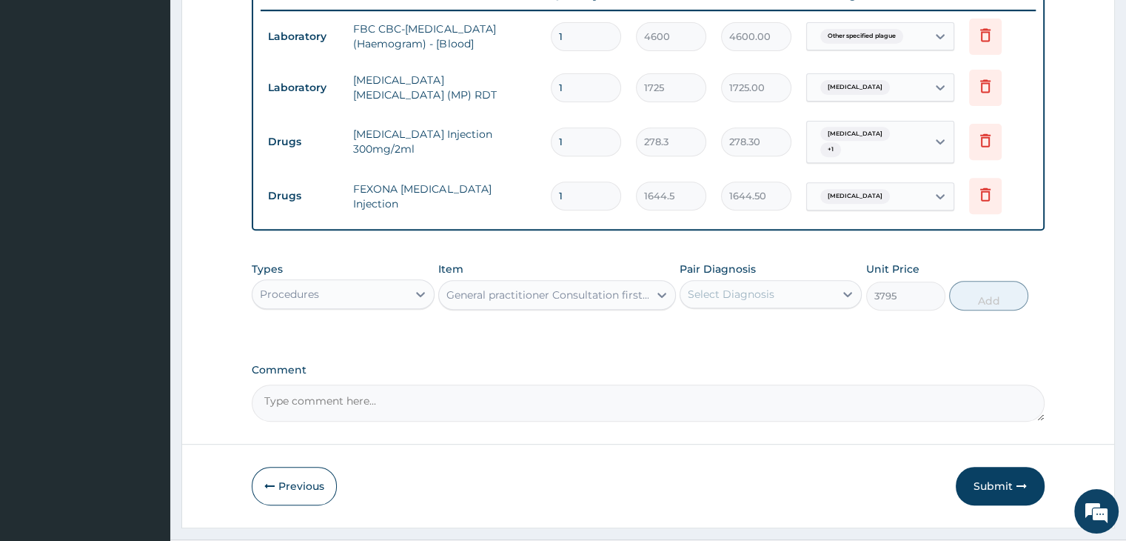
click at [786, 284] on div "Select Diagnosis" at bounding box center [757, 294] width 154 height 24
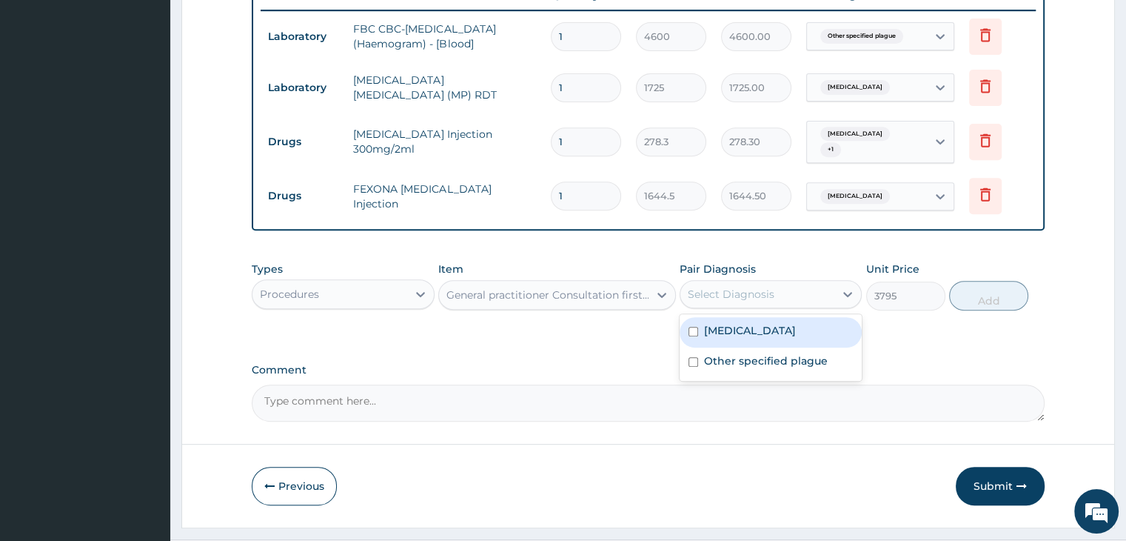
click at [777, 328] on label "Malaria, unspecified" at bounding box center [750, 330] width 92 height 15
checkbox input "true"
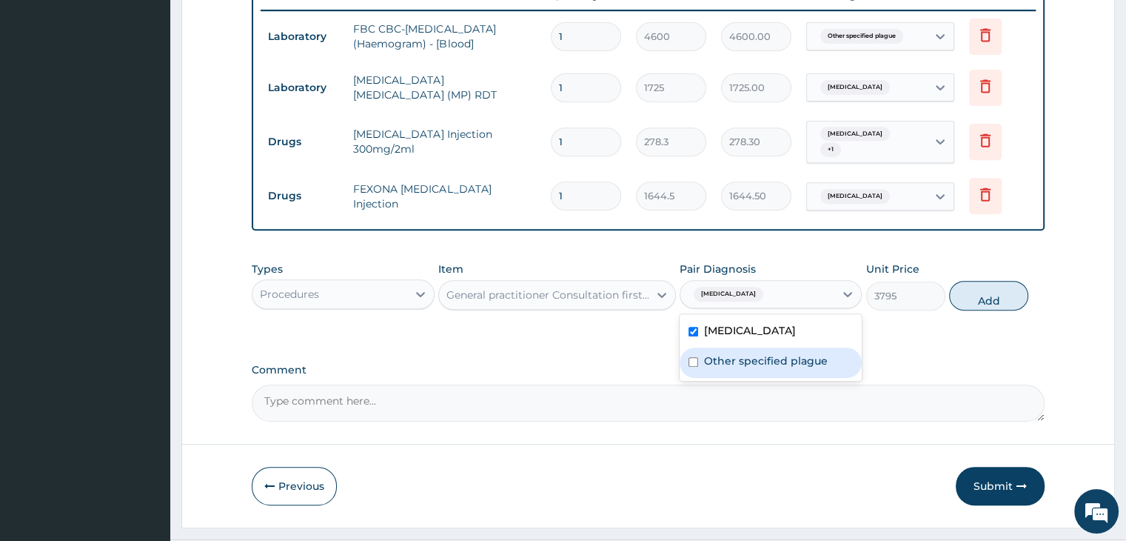
click at [777, 358] on label "Other specified plague" at bounding box center [766, 360] width 124 height 15
checkbox input "true"
click at [993, 290] on button "Add" at bounding box center [988, 296] width 79 height 30
type input "0"
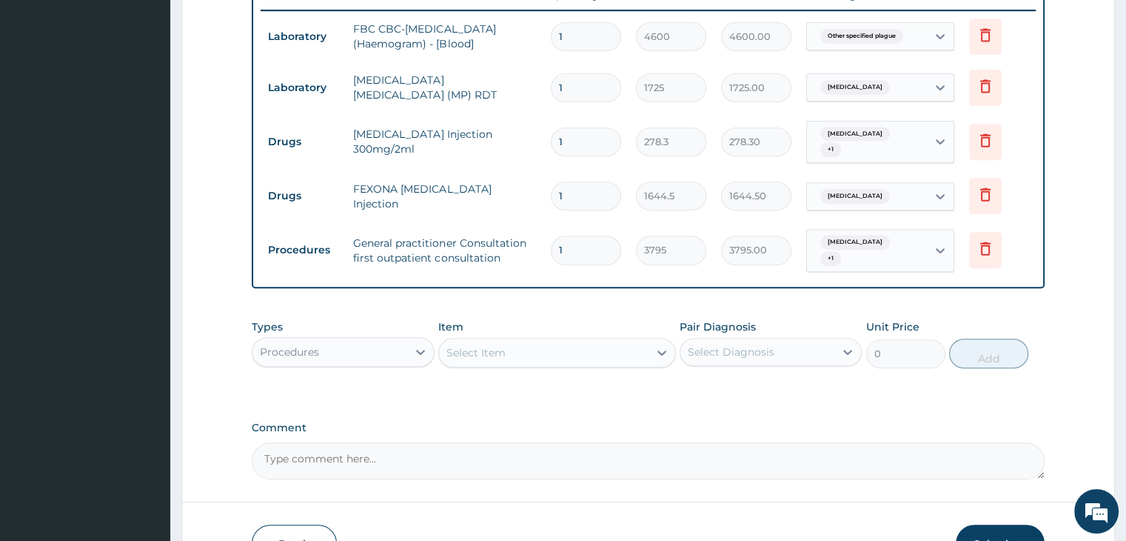
click at [589, 143] on input "1" at bounding box center [586, 141] width 70 height 29
click at [583, 195] on input "1" at bounding box center [586, 195] width 70 height 29
type input "0.00"
type input "3"
type input "4933.50"
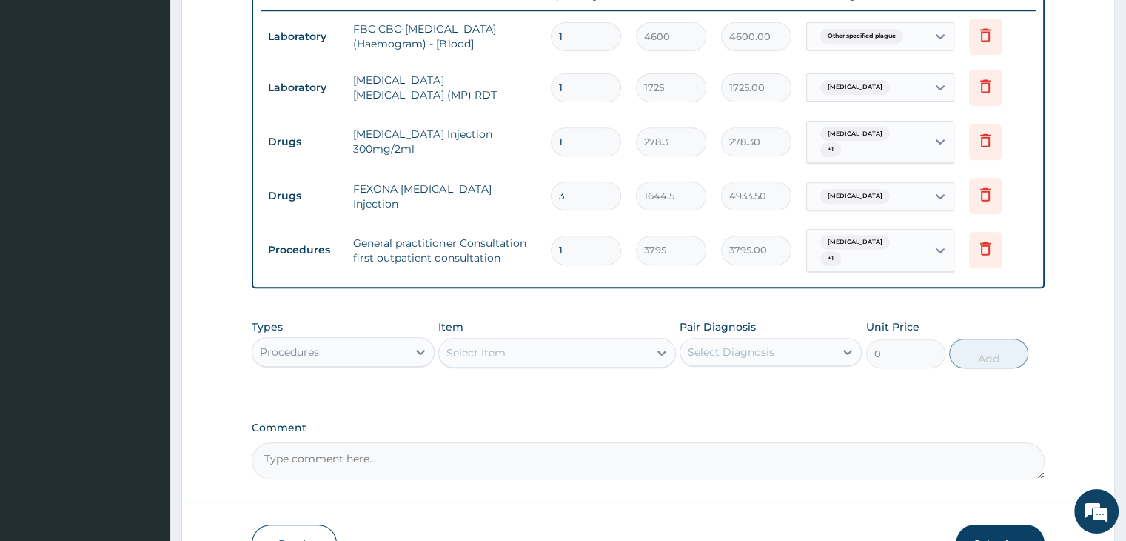
type input "3"
click at [651, 395] on div "PA Code / Prescription Code Enter Code(Secondary Care Only) Encounter Date 07-0…" at bounding box center [648, 20] width 792 height 917
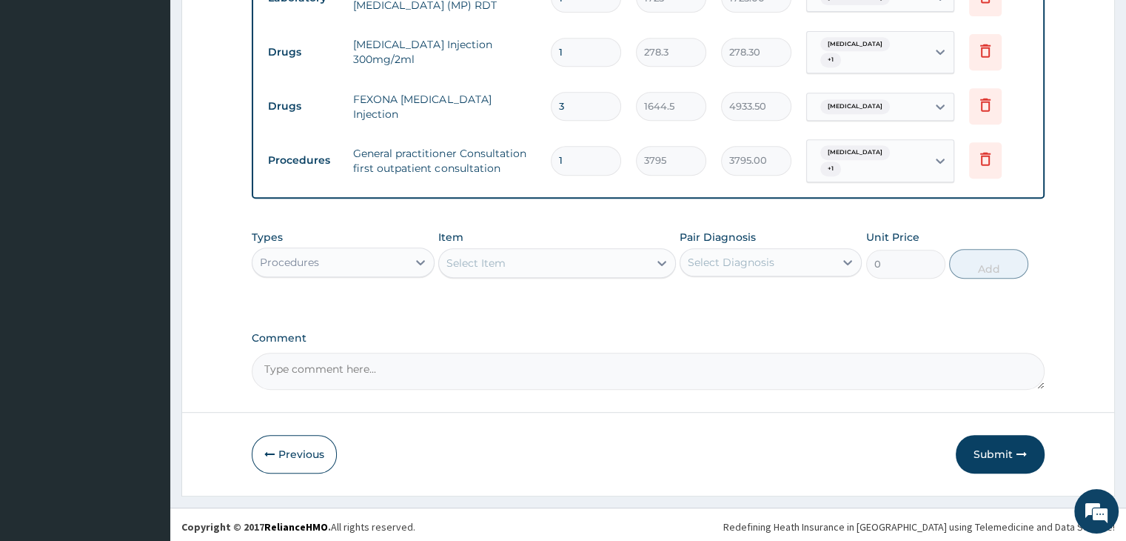
scroll to position [670, 0]
click at [1008, 449] on button "Submit" at bounding box center [1000, 453] width 89 height 39
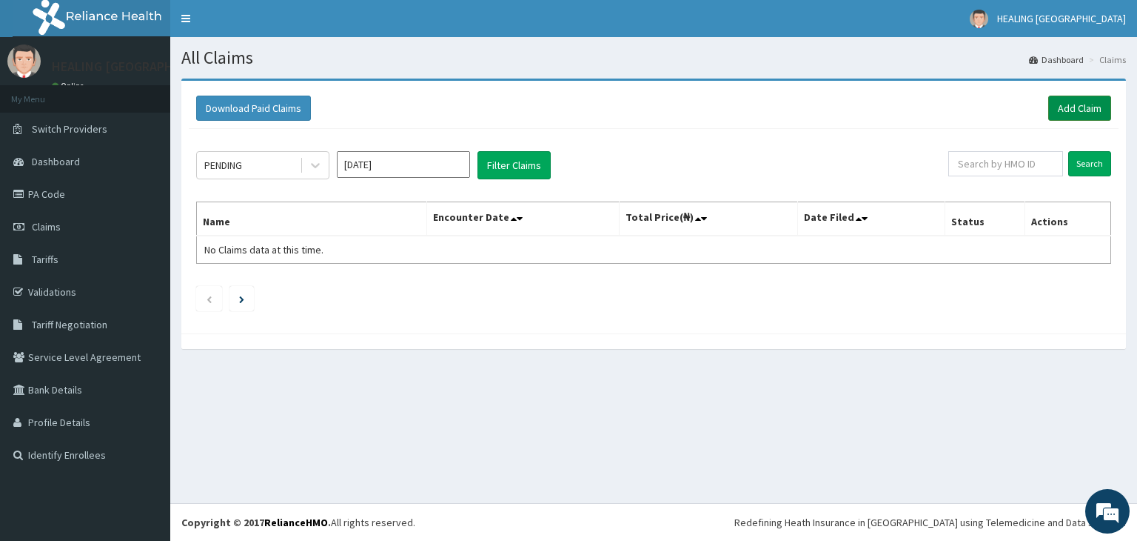
click at [1078, 106] on link "Add Claim" at bounding box center [1079, 108] width 63 height 25
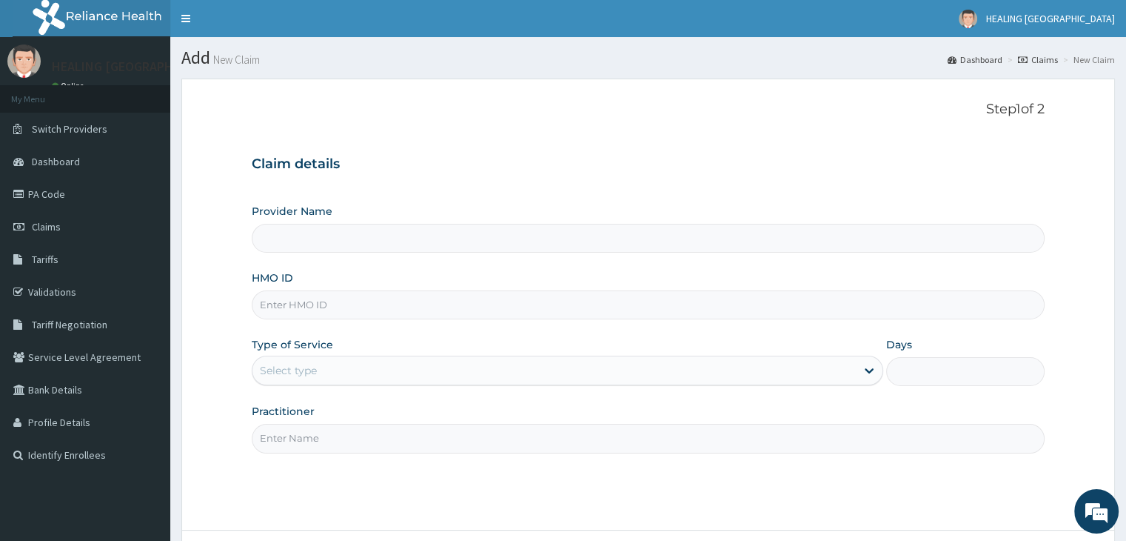
click at [361, 302] on input "HMO ID" at bounding box center [648, 304] width 792 height 29
type input "b"
type input "HEALING VIRTUES HOSPITAL"
type input "BCK/10115/C"
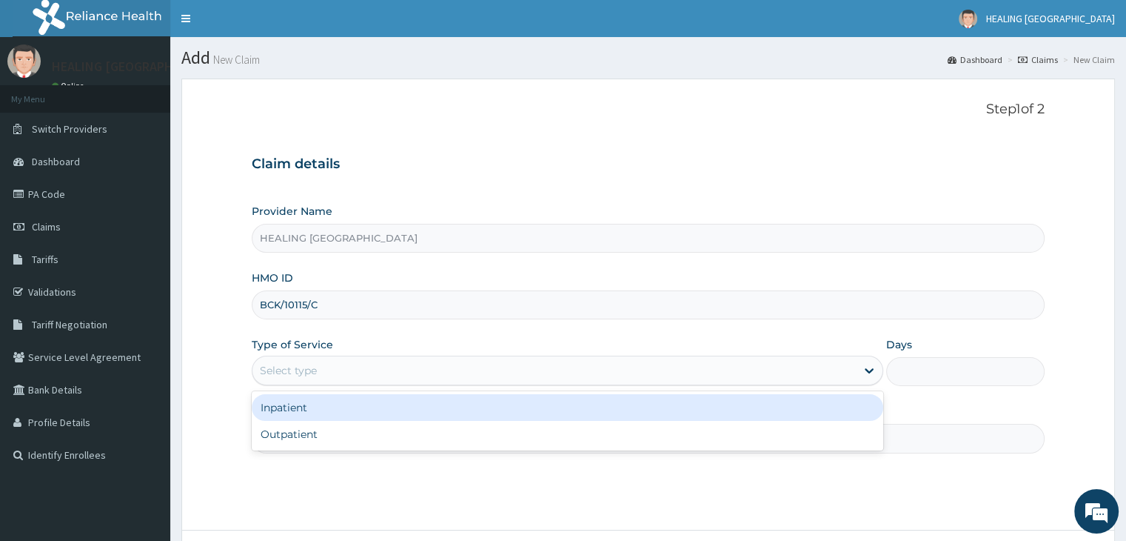
click at [409, 367] on div "Select type" at bounding box center [553, 370] width 603 height 24
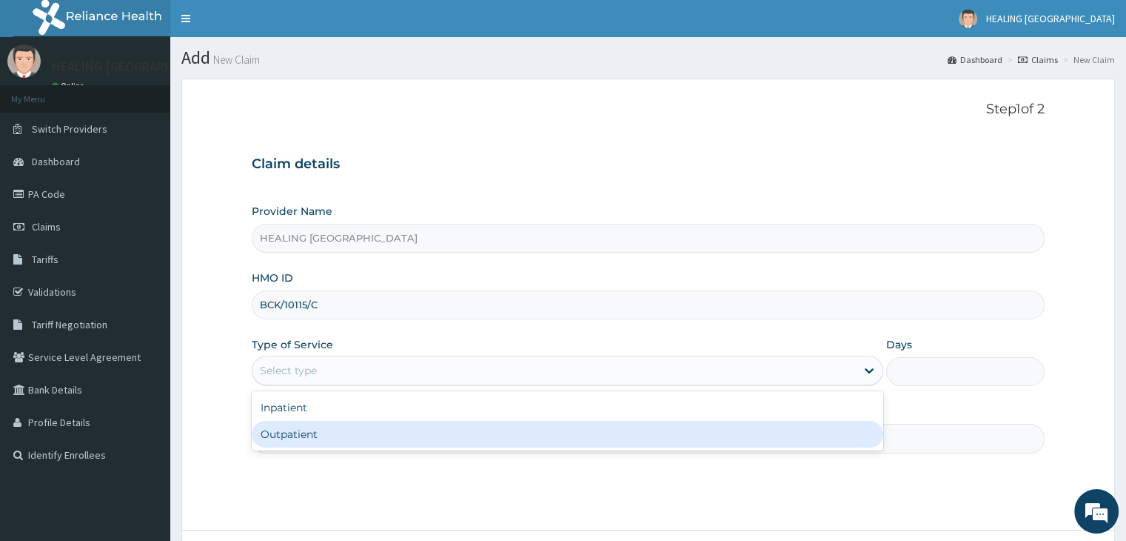
click at [384, 445] on div "Outpatient" at bounding box center [568, 434] width 632 height 27
type input "1"
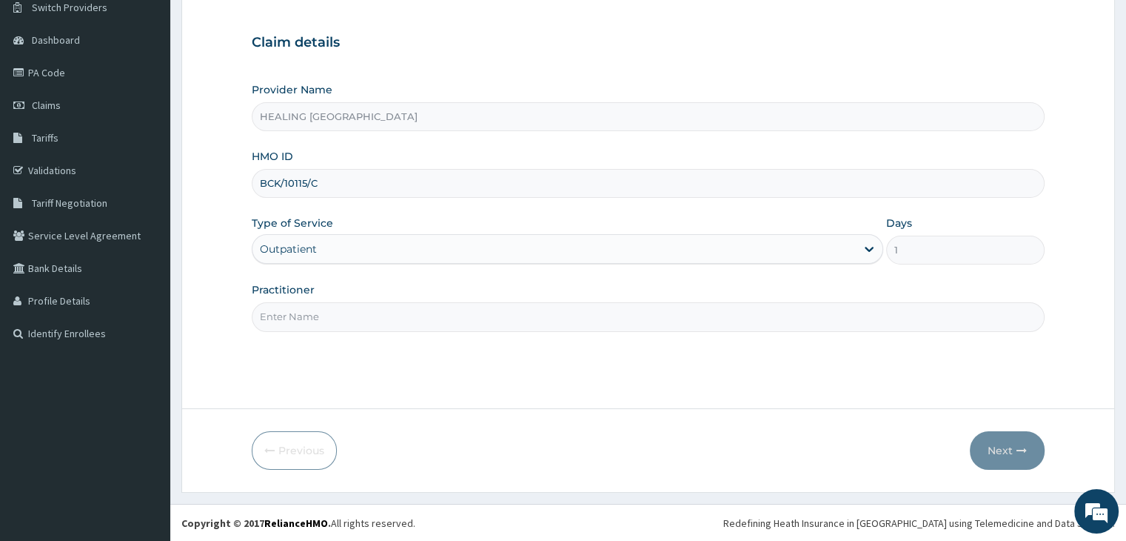
scroll to position [121, 0]
click at [463, 314] on input "Practitioner" at bounding box center [648, 316] width 792 height 29
type input "Dr Bakare"
click at [1007, 444] on button "Next" at bounding box center [1007, 450] width 75 height 39
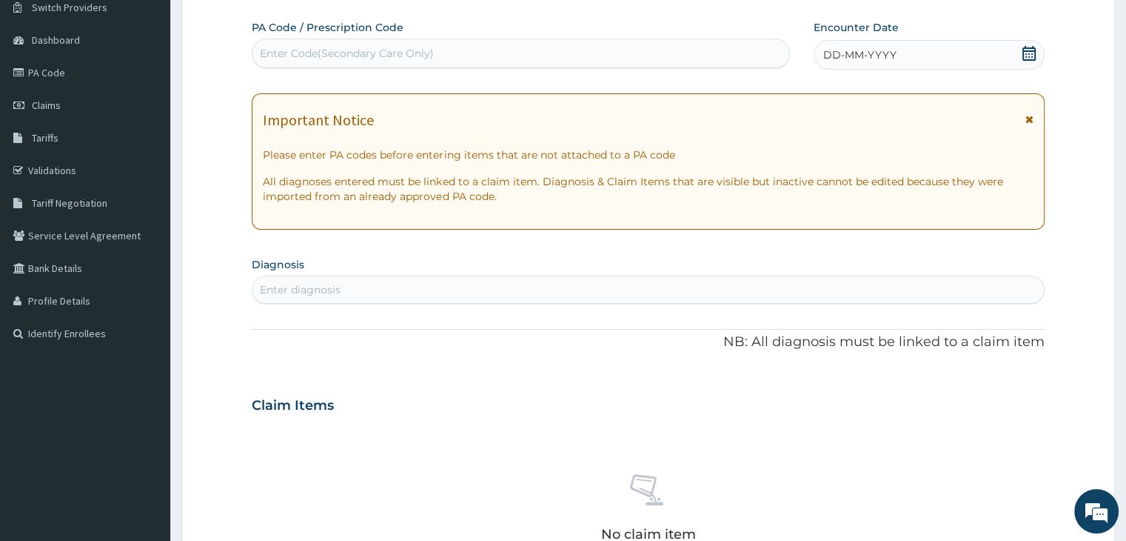
click at [1026, 50] on icon at bounding box center [1029, 53] width 13 height 15
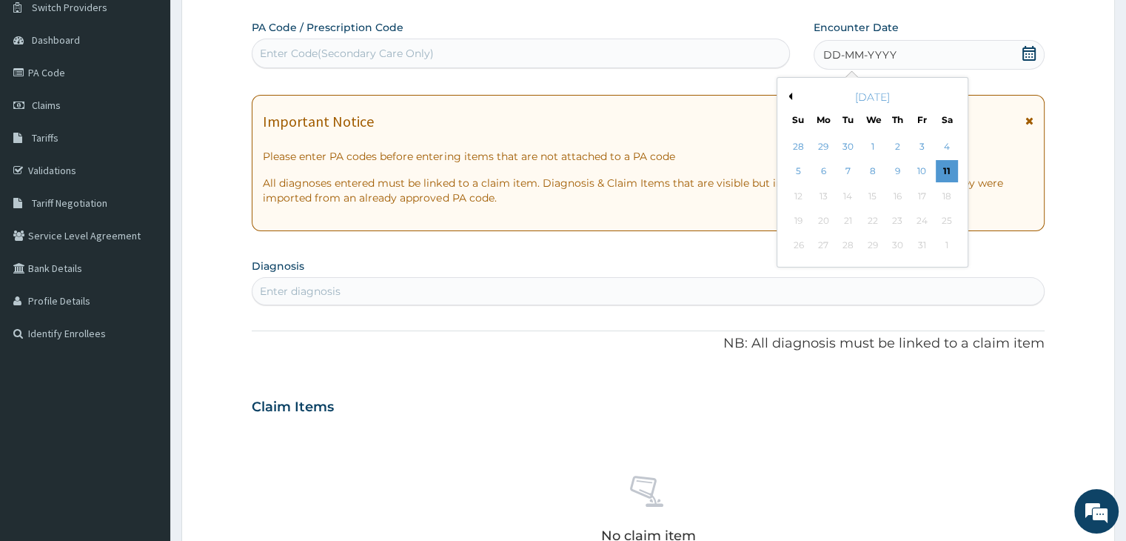
click at [789, 93] on button "Previous Month" at bounding box center [788, 96] width 7 height 7
click at [794, 167] on div "7" at bounding box center [799, 172] width 22 height 22
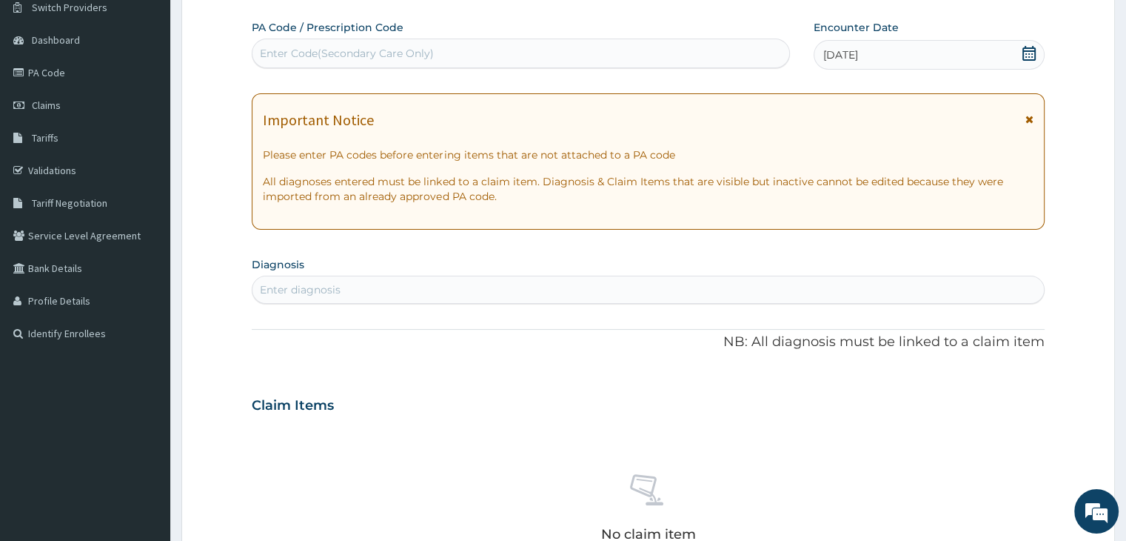
click at [489, 280] on div "Enter diagnosis" at bounding box center [647, 290] width 791 height 24
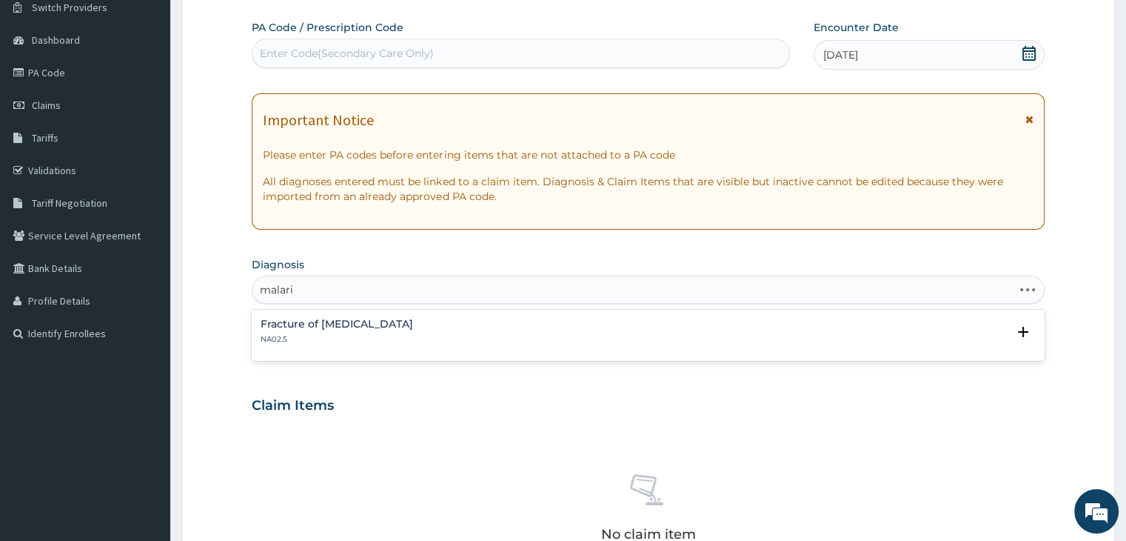
type input "malaria"
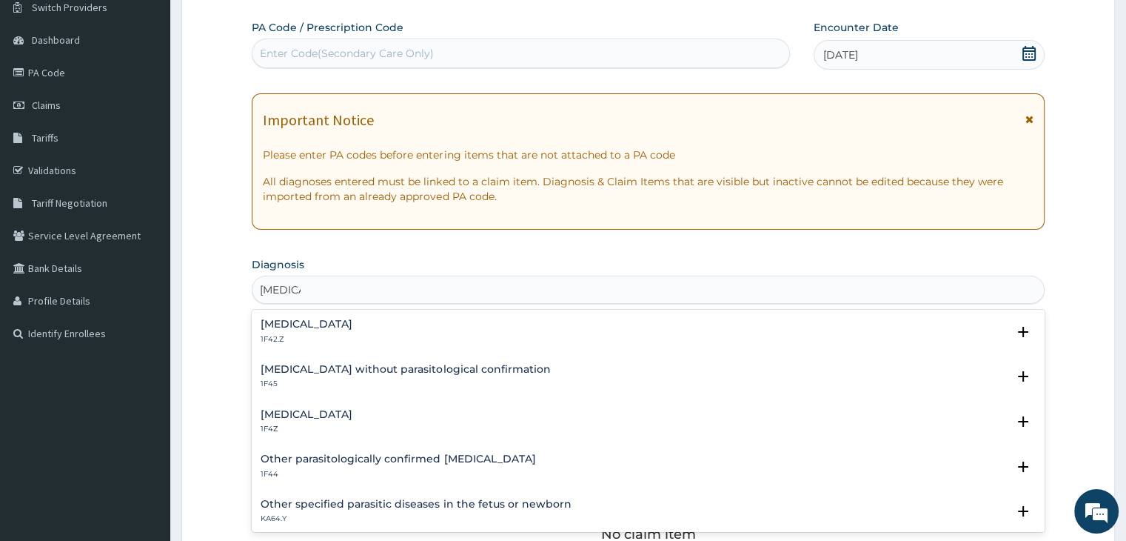
click at [349, 419] on div "Malaria, unspecified 1F4Z" at bounding box center [307, 422] width 92 height 26
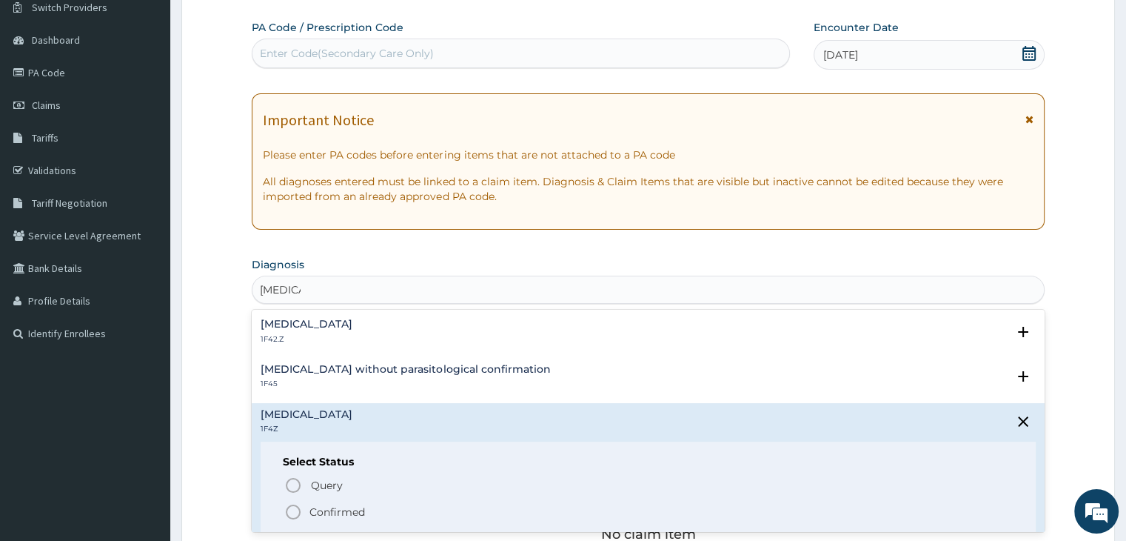
click at [287, 506] on circle "status option filled" at bounding box center [293, 511] width 13 height 13
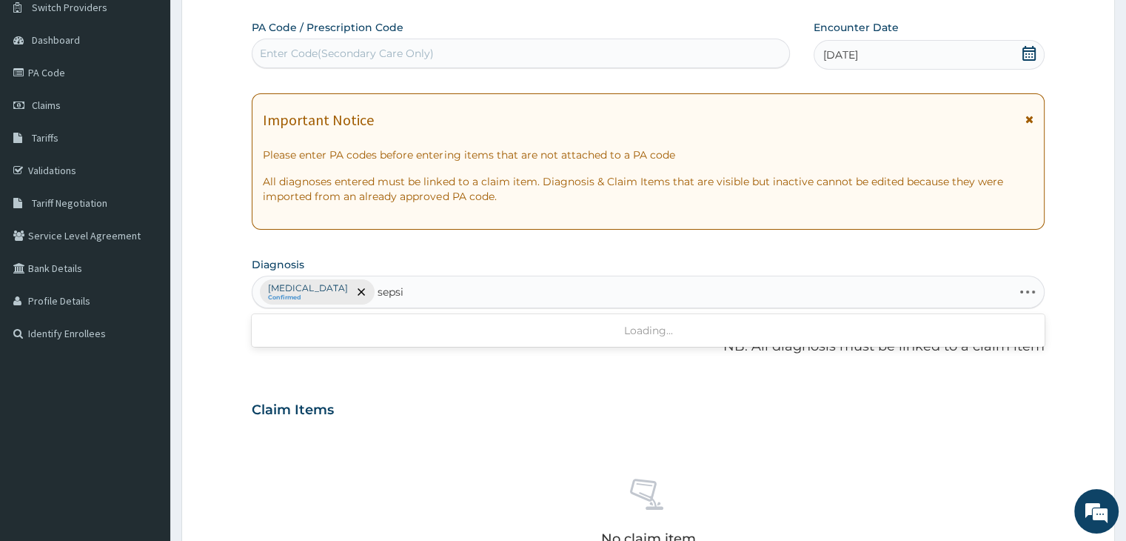
type input "sepsis"
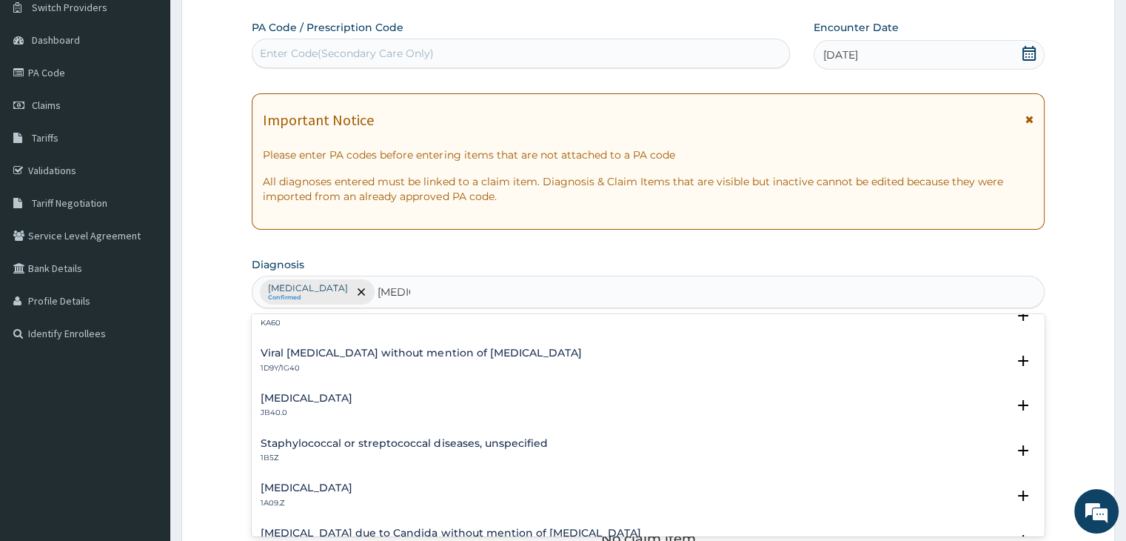
scroll to position [148, 0]
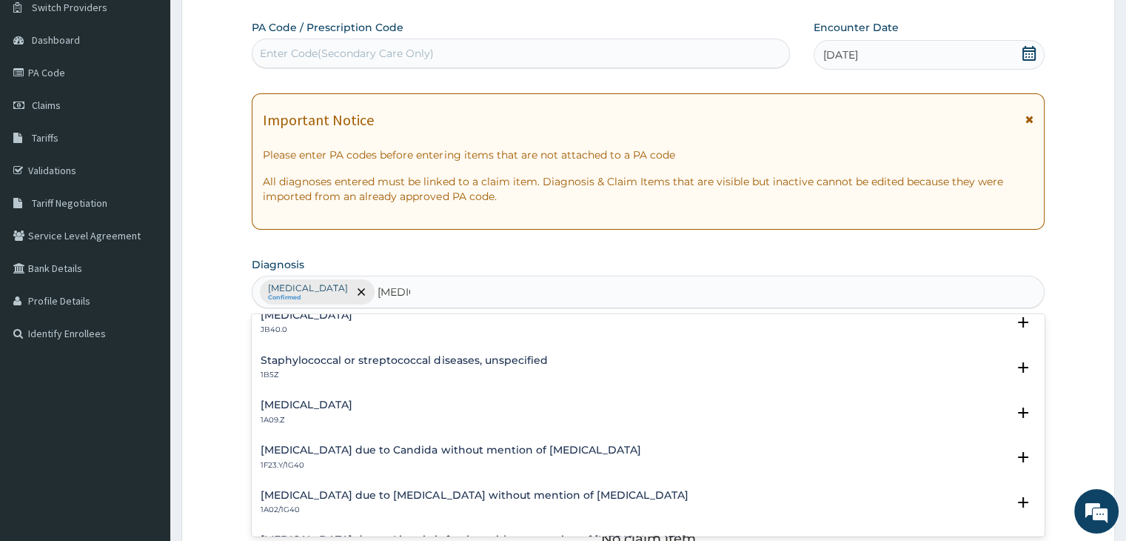
click at [352, 409] on h4 "Salmonella infection, unspecified" at bounding box center [307, 404] width 92 height 11
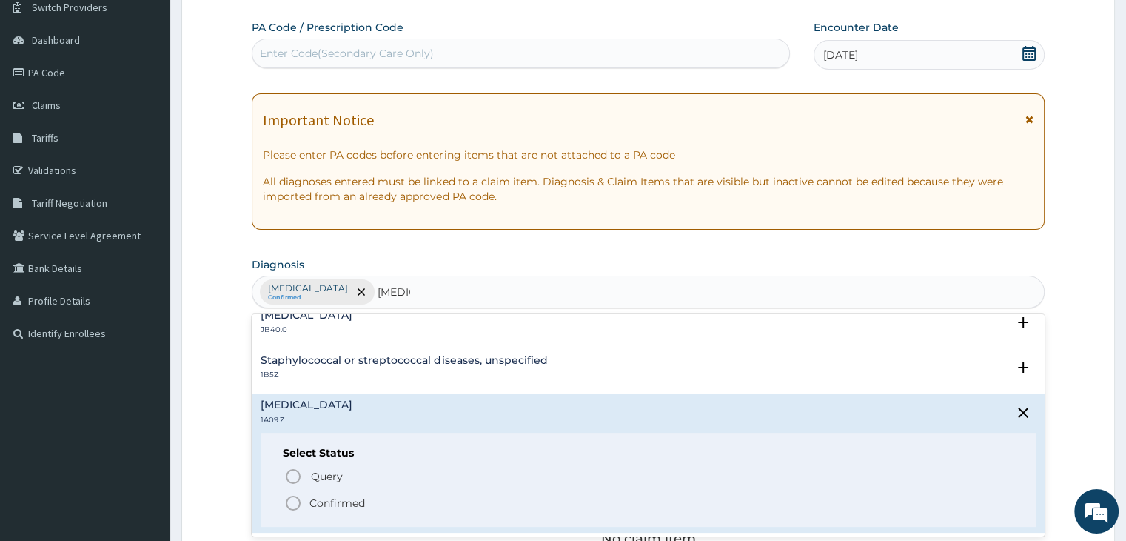
click at [291, 501] on icon "status option filled" at bounding box center [293, 503] width 18 height 18
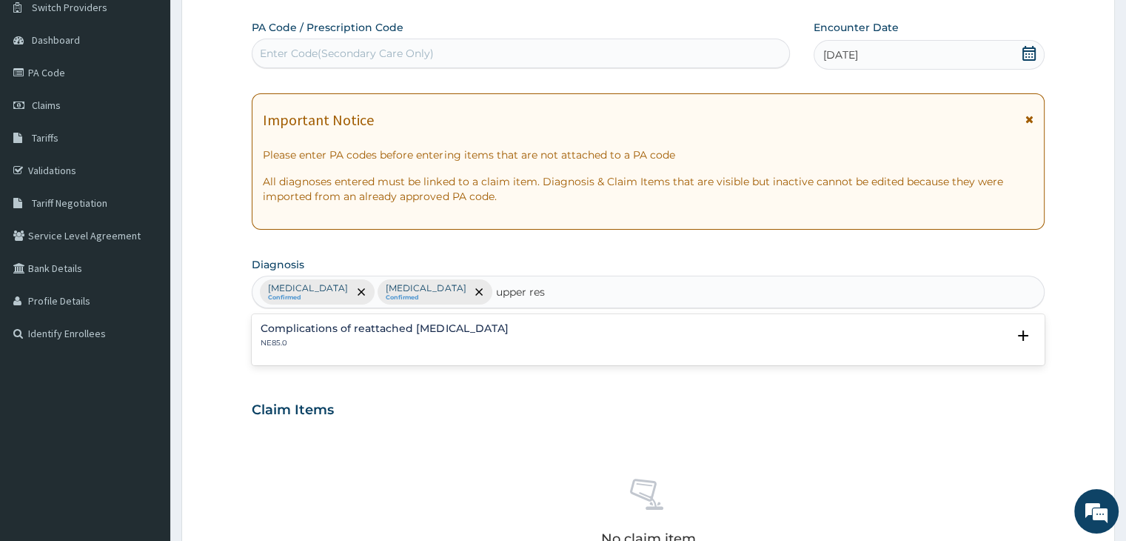
type input "upper res"
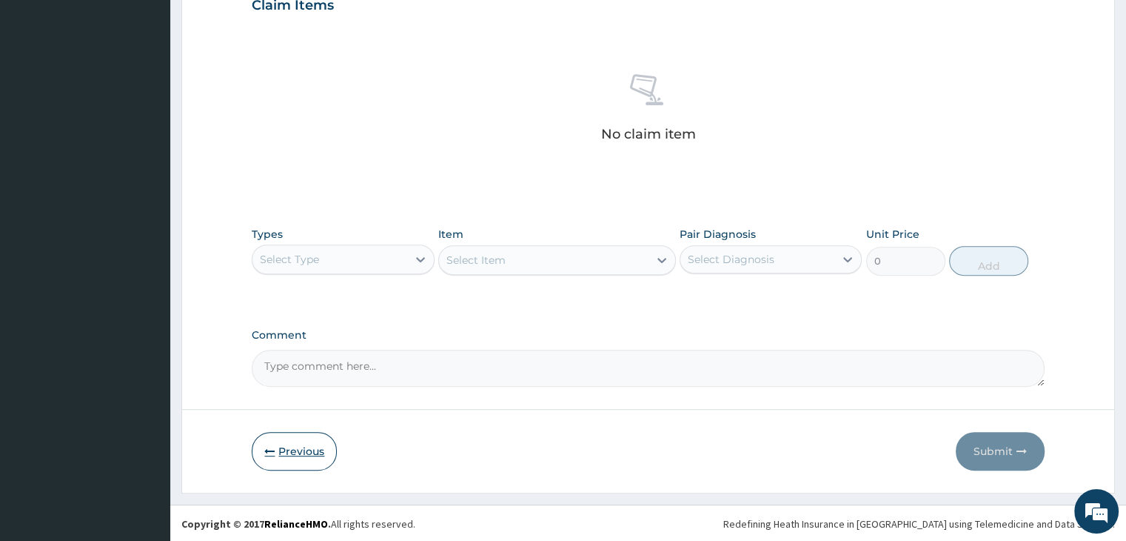
click at [284, 445] on button "Previous" at bounding box center [294, 451] width 85 height 39
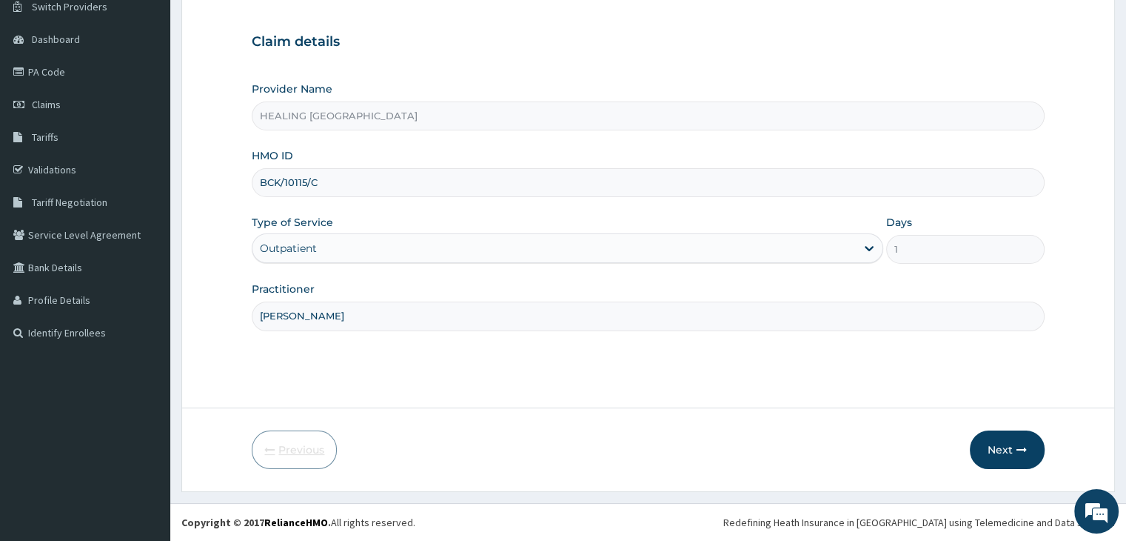
scroll to position [121, 0]
click at [370, 187] on input "BCK/10115/C" at bounding box center [648, 183] width 792 height 29
type input "WPT/10044/D"
click at [1007, 447] on button "Next" at bounding box center [1007, 450] width 75 height 39
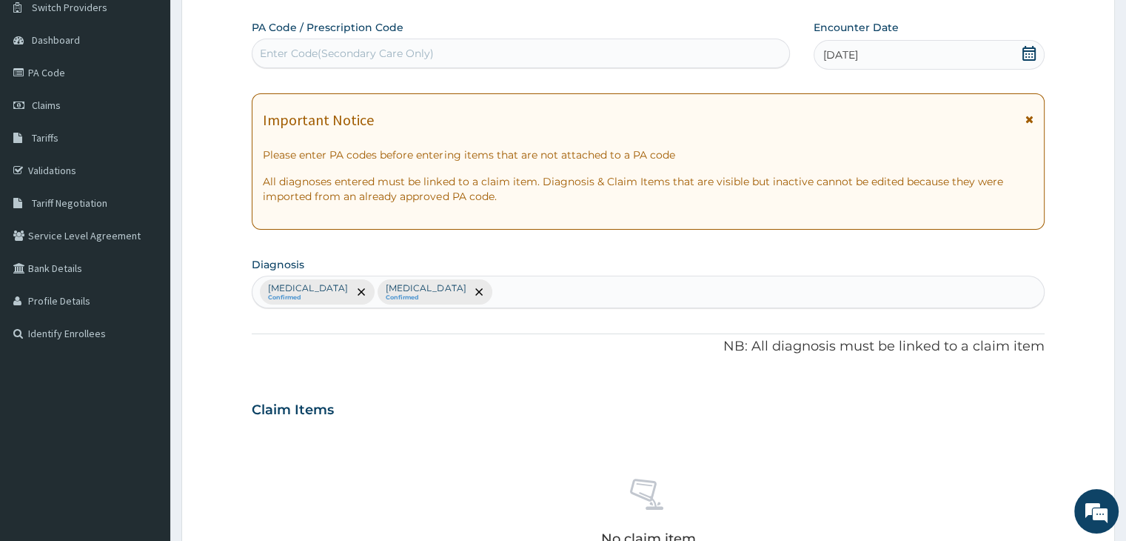
click at [1026, 53] on icon at bounding box center [1029, 53] width 13 height 15
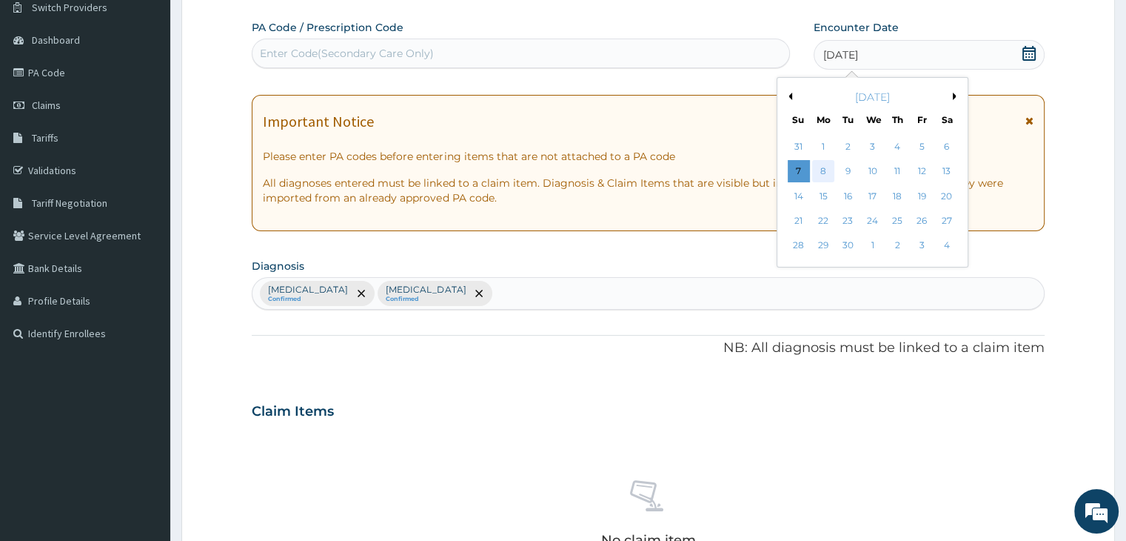
click at [823, 170] on div "8" at bounding box center [823, 172] width 22 height 22
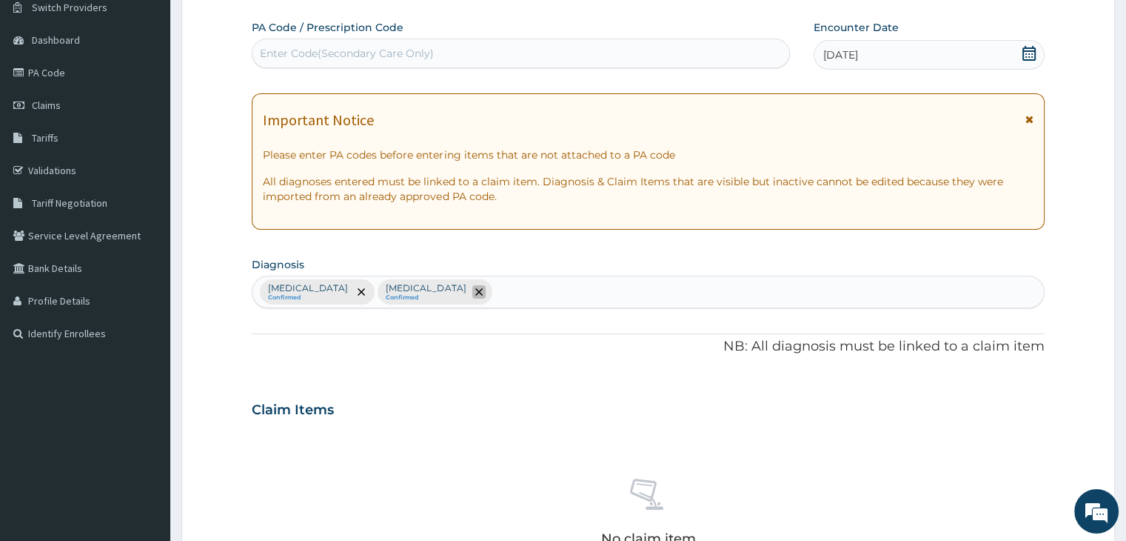
click at [483, 288] on icon "remove selection option" at bounding box center [478, 291] width 7 height 7
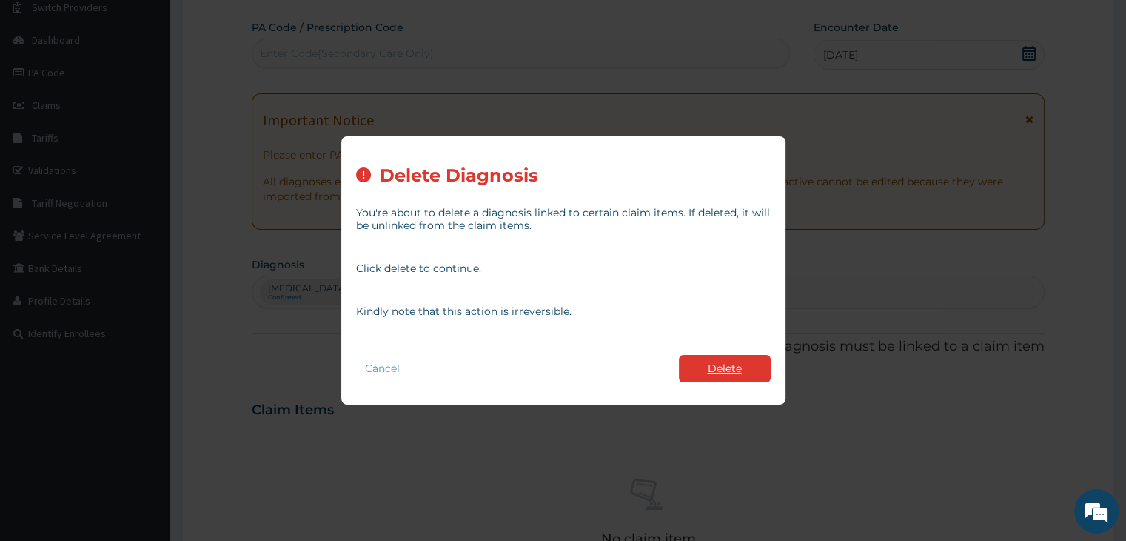
click at [735, 363] on button "Delete" at bounding box center [725, 368] width 92 height 27
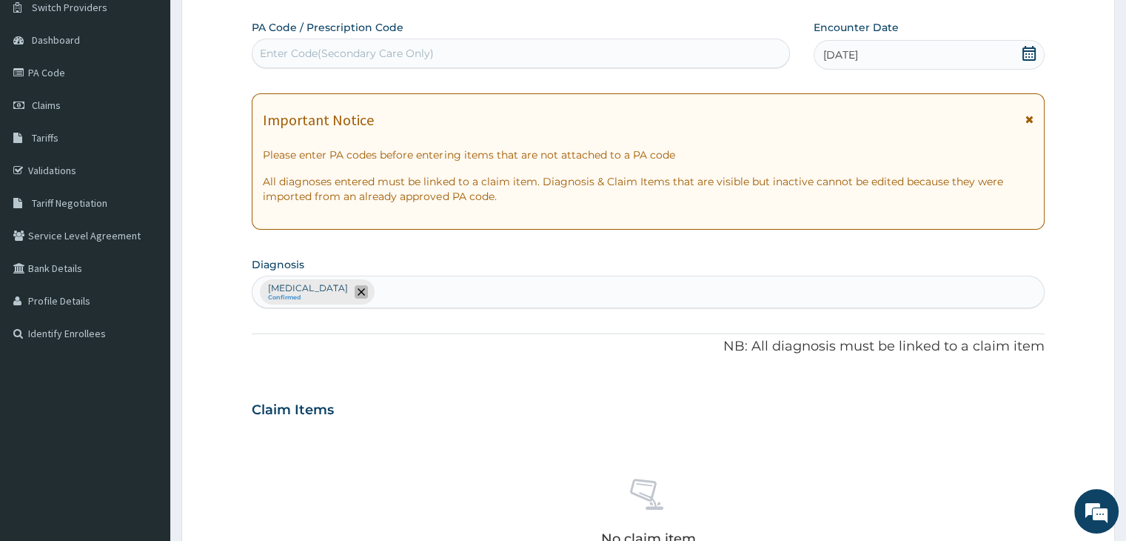
click at [365, 291] on icon "remove selection option" at bounding box center [361, 291] width 7 height 7
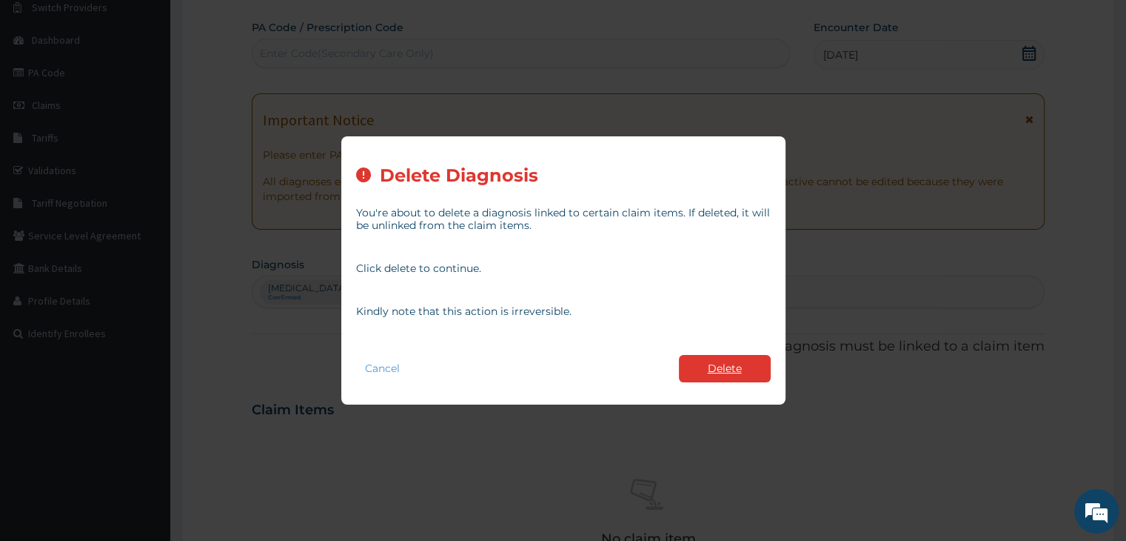
click at [715, 365] on button "Delete" at bounding box center [725, 368] width 92 height 27
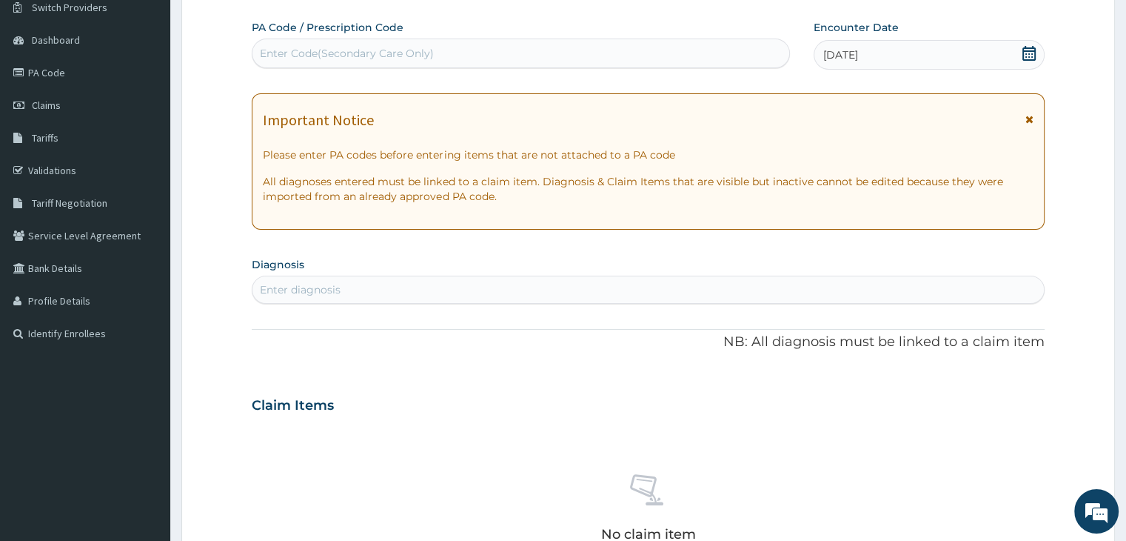
click at [498, 291] on div "Enter diagnosis" at bounding box center [647, 290] width 791 height 24
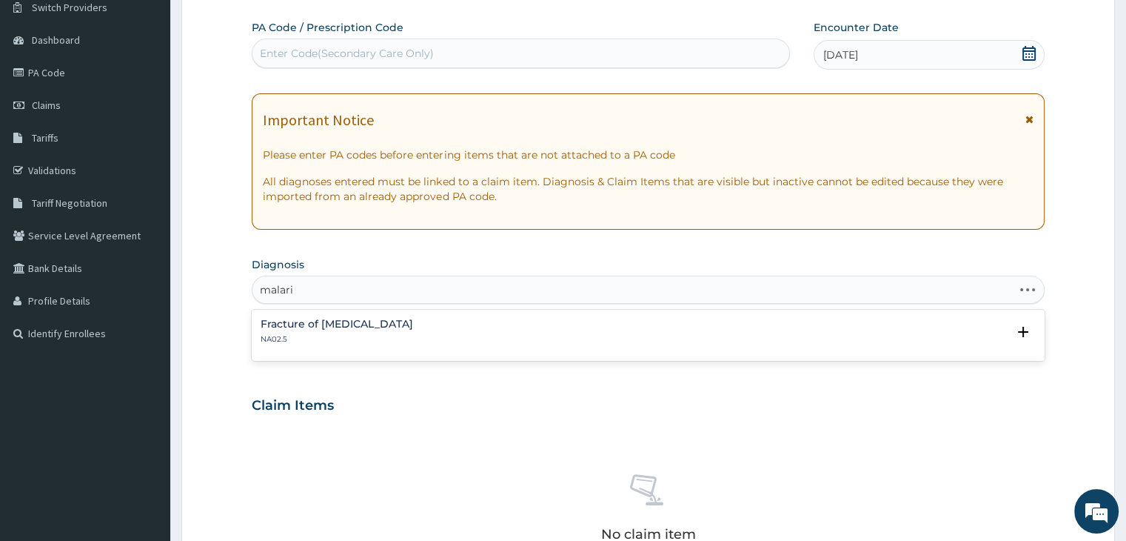
type input "[MEDICAL_DATA]"
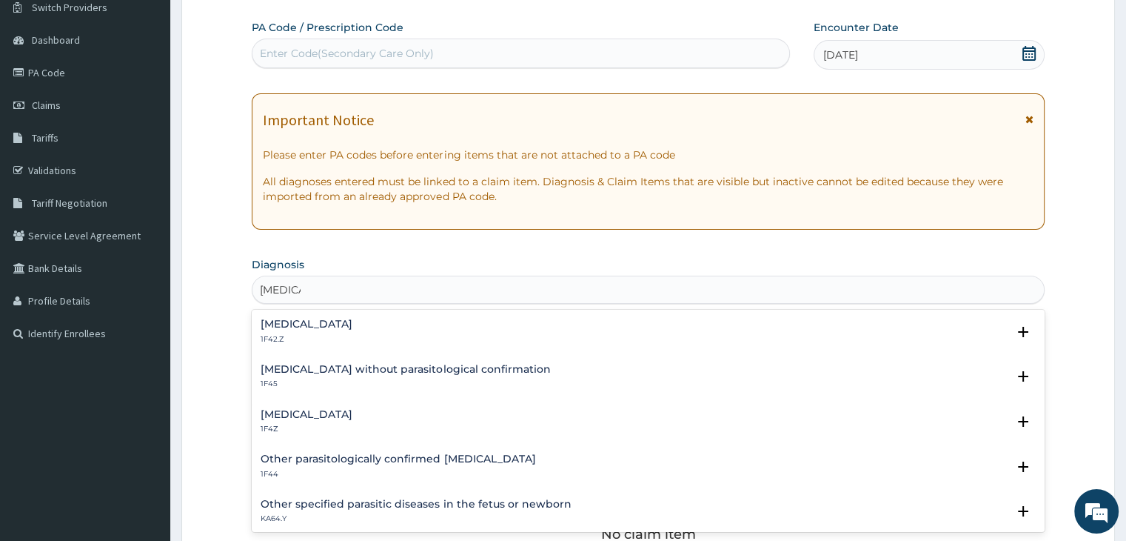
click at [387, 415] on div "[MEDICAL_DATA] 1F4Z" at bounding box center [648, 422] width 775 height 26
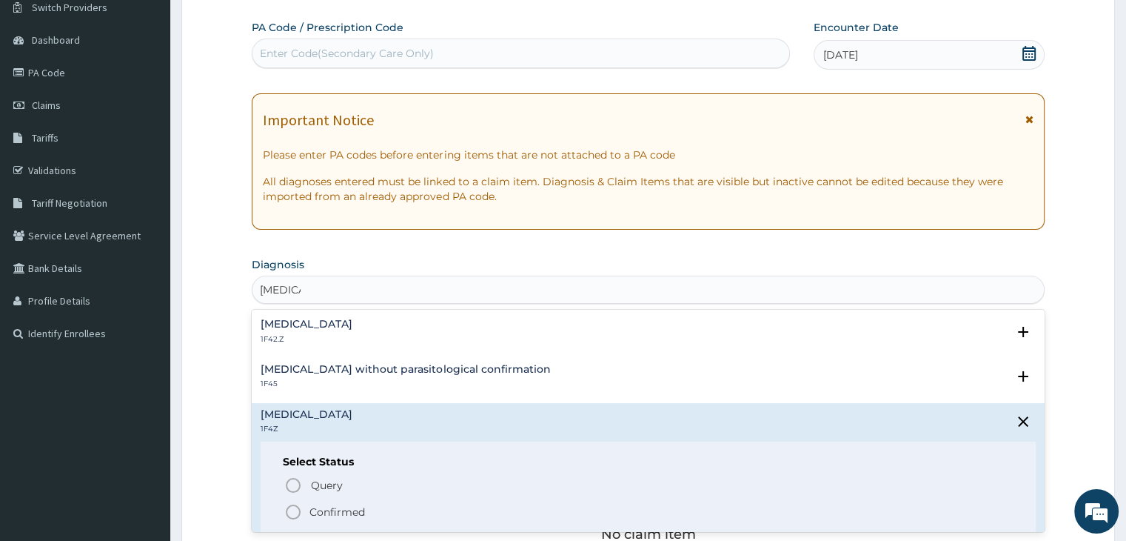
click at [294, 512] on icon "status option filled" at bounding box center [293, 512] width 18 height 18
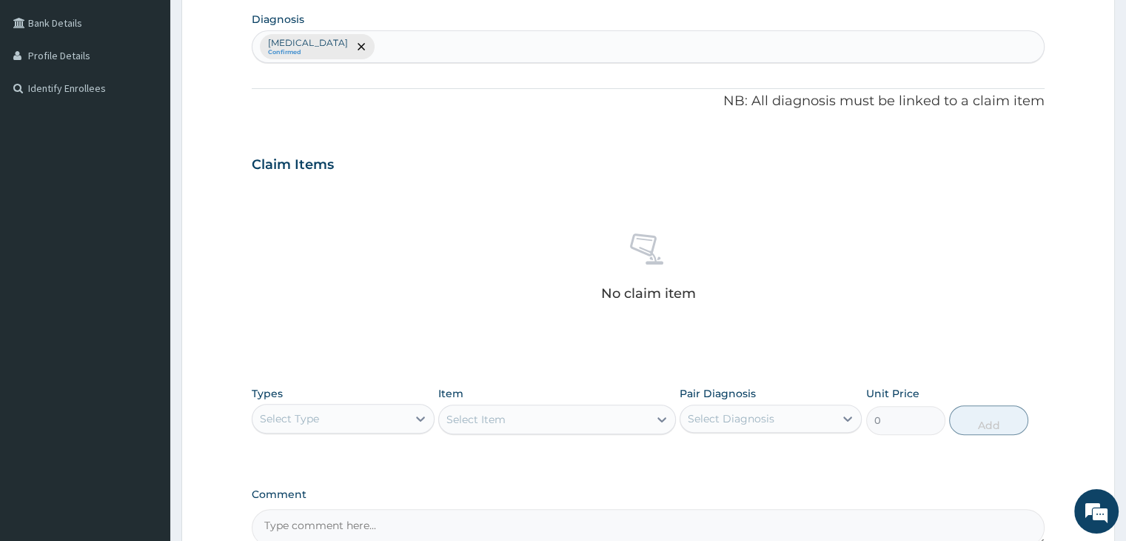
scroll to position [418, 0]
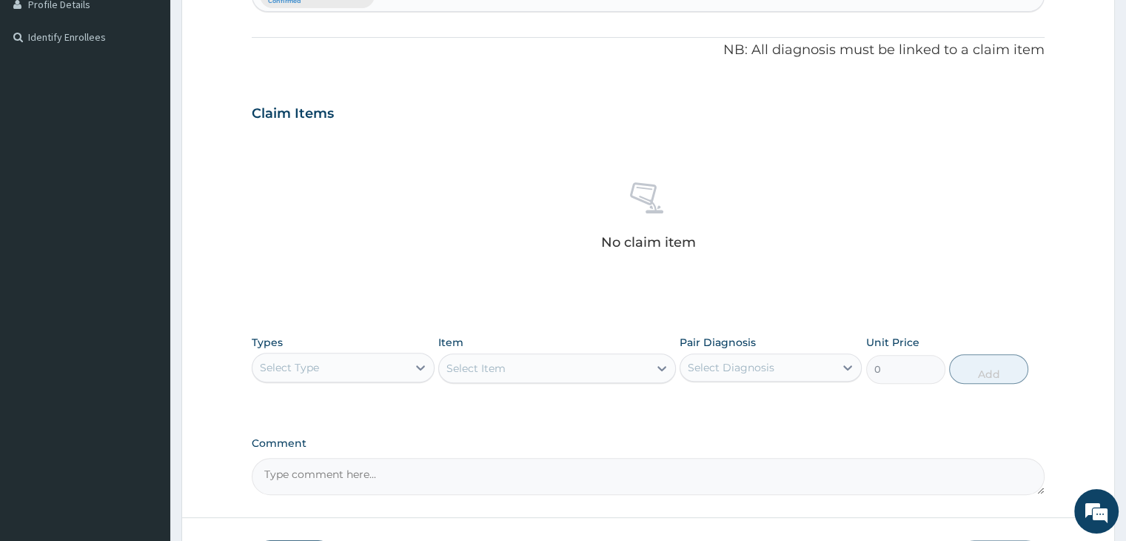
click at [388, 358] on div "Select Type" at bounding box center [329, 367] width 154 height 24
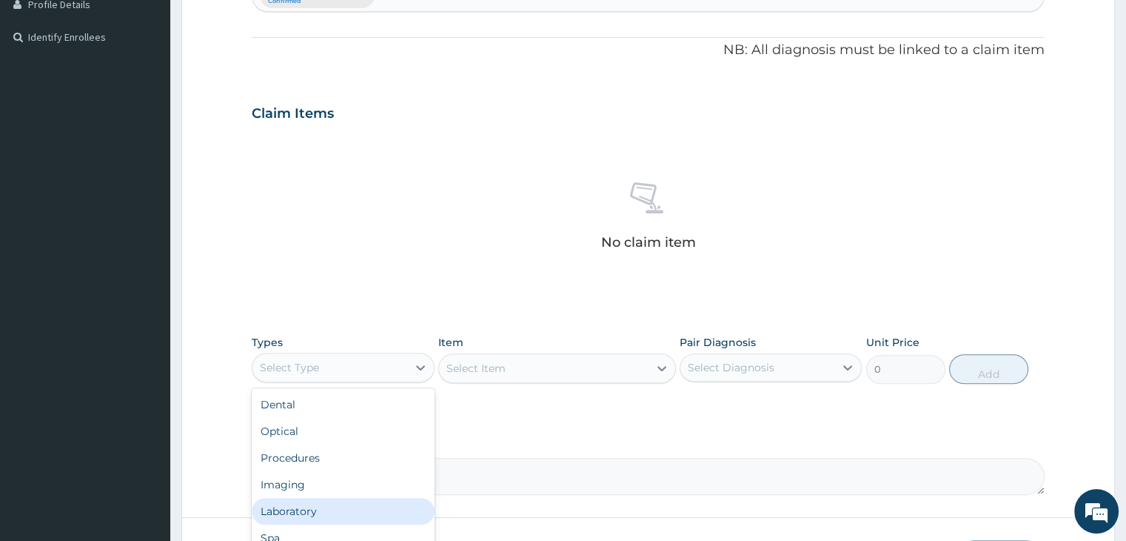
scroll to position [50, 0]
click at [329, 509] on div "Drugs" at bounding box center [343, 514] width 182 height 27
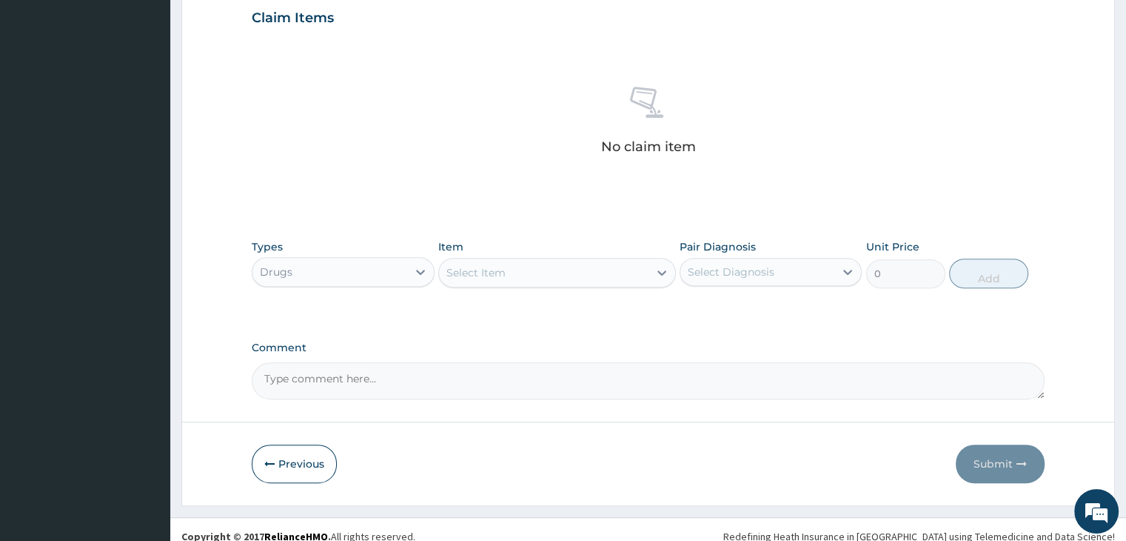
scroll to position [526, 0]
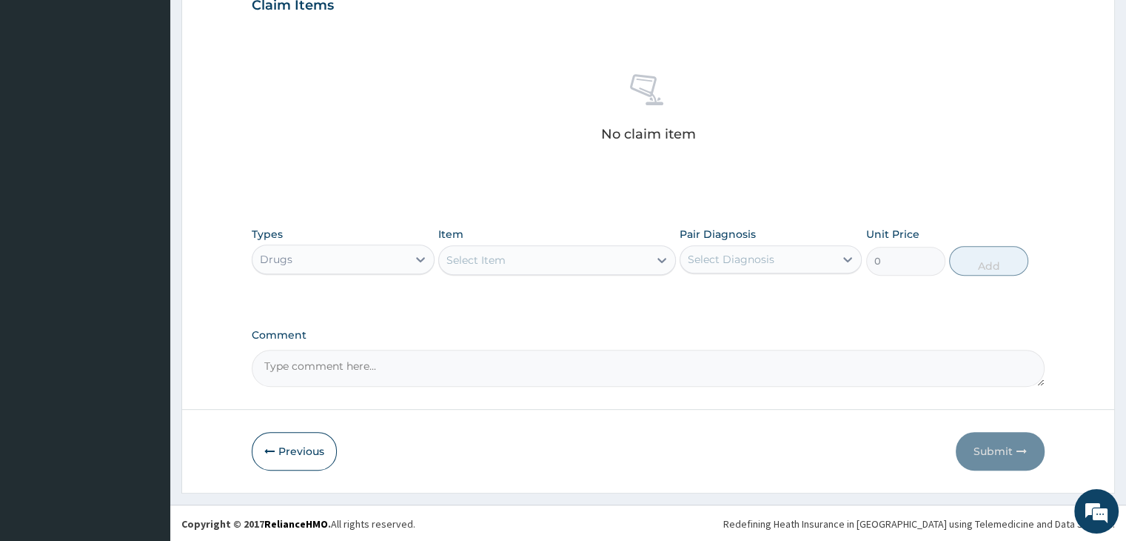
click at [556, 252] on div "Select Item" at bounding box center [544, 260] width 210 height 24
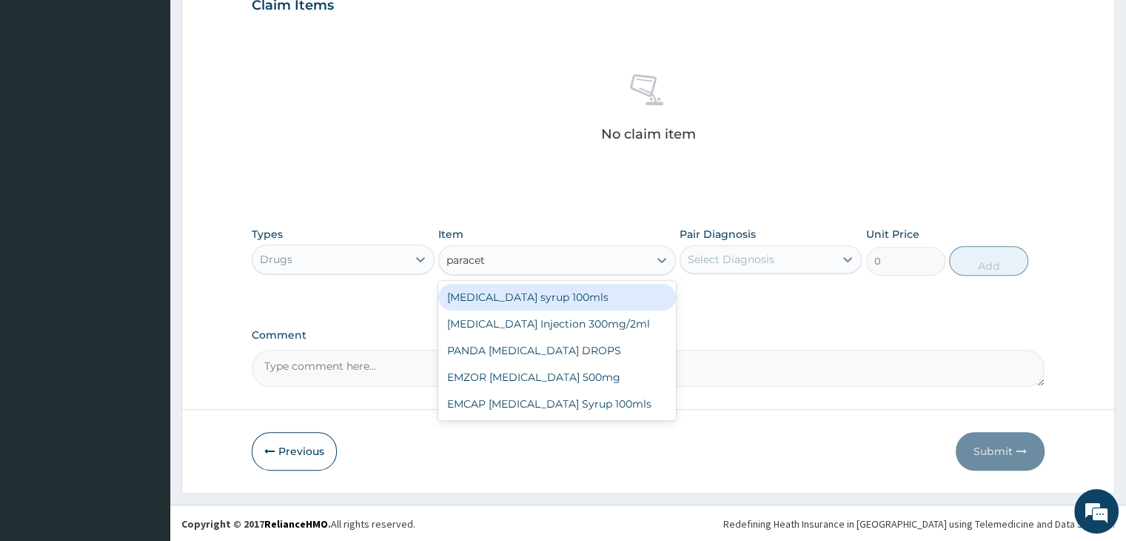
type input "paraceta"
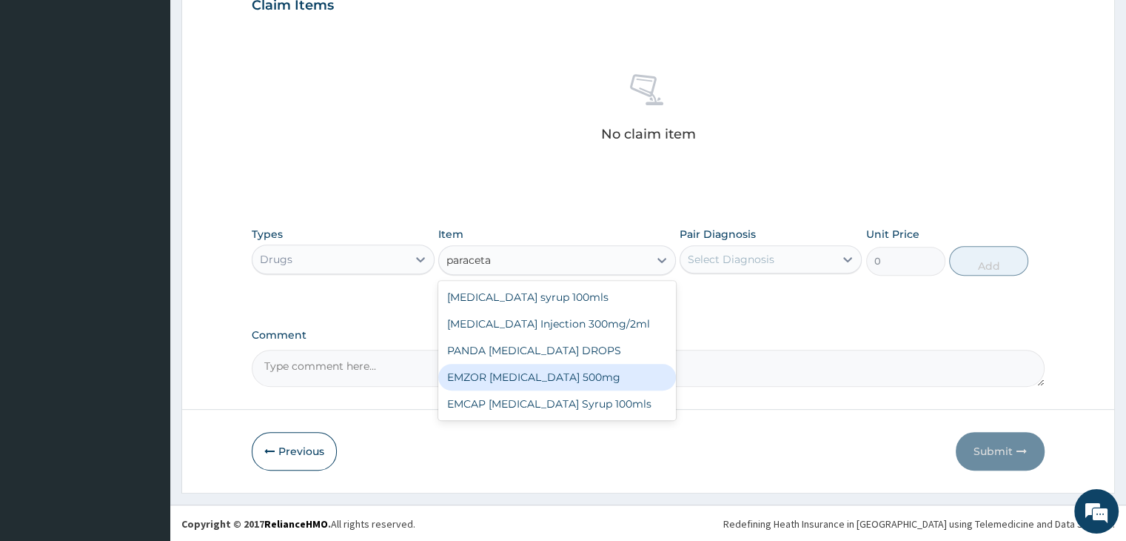
click at [553, 384] on div "EMZOR [MEDICAL_DATA] 500mg" at bounding box center [557, 377] width 238 height 27
type input "25.3"
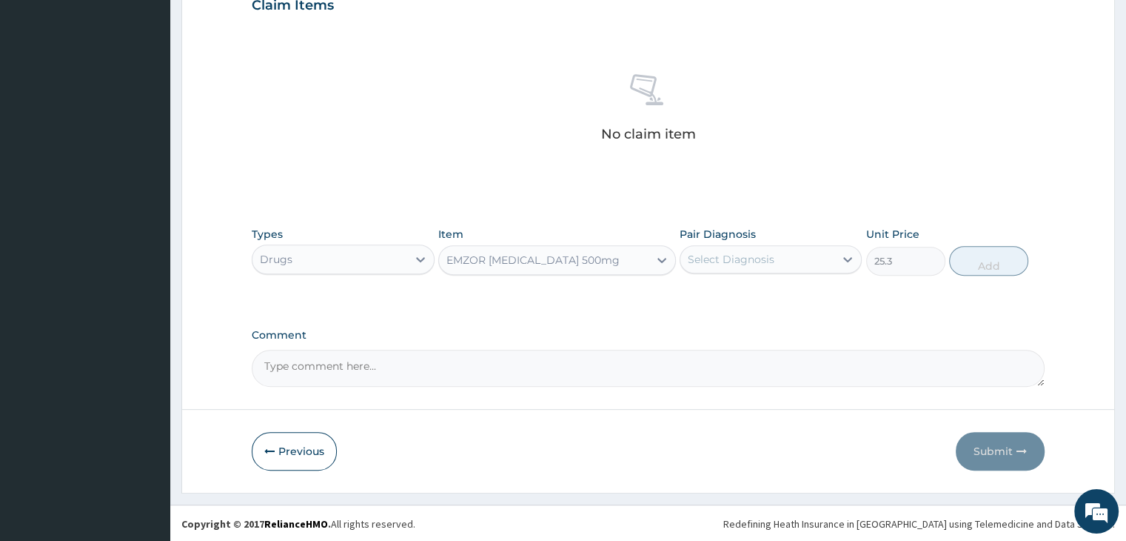
click at [794, 256] on div "Select Diagnosis" at bounding box center [757, 259] width 154 height 24
click at [759, 297] on label "[MEDICAL_DATA]" at bounding box center [750, 295] width 92 height 15
checkbox input "true"
drag, startPoint x: 977, startPoint y: 258, endPoint x: 861, endPoint y: 250, distance: 116.6
click at [974, 258] on button "Add" at bounding box center [988, 261] width 79 height 30
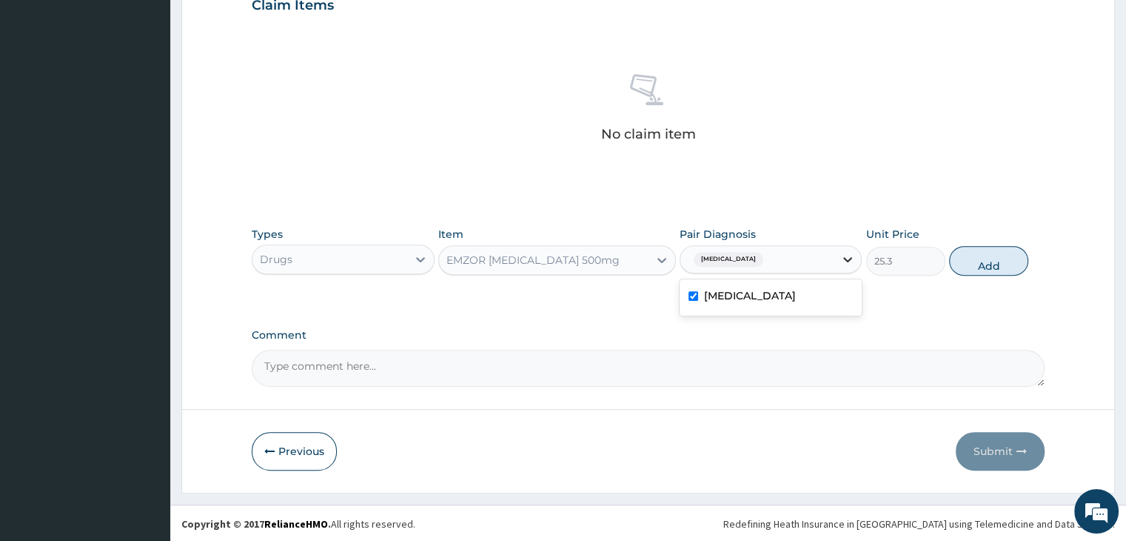
type input "0"
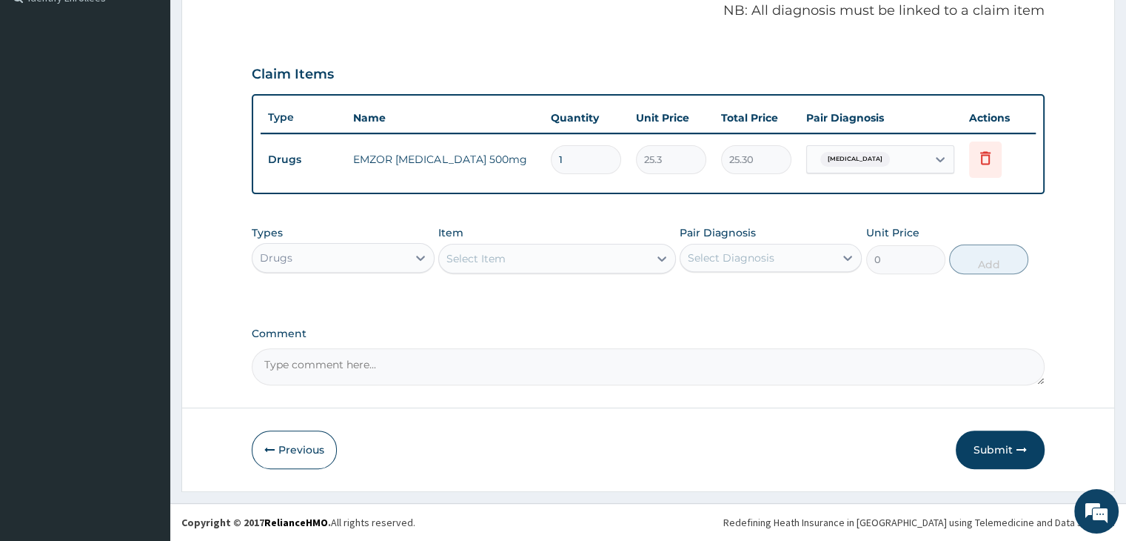
scroll to position [455, 0]
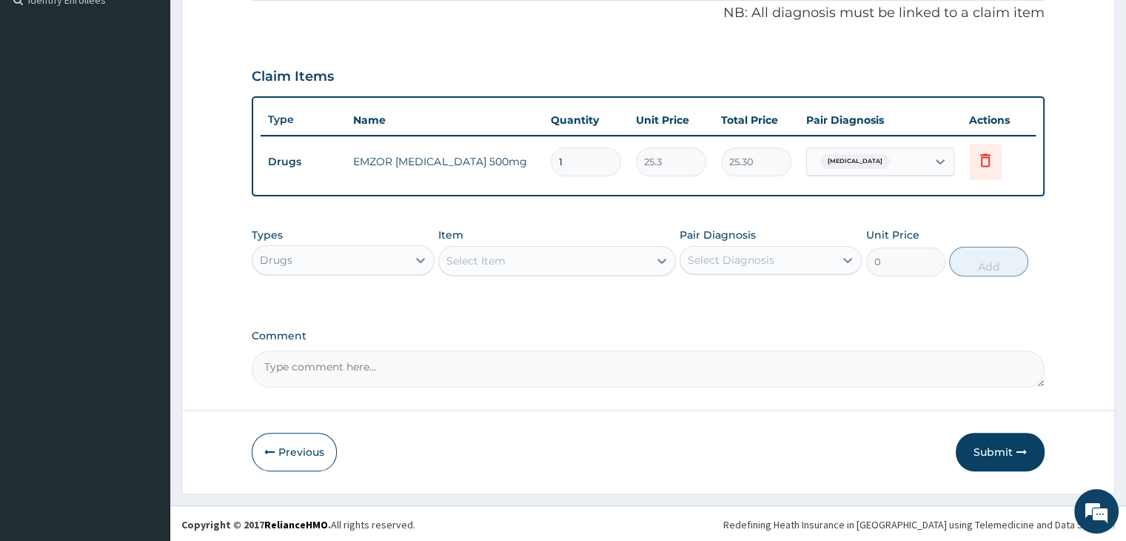
click at [551, 258] on div "Select Item" at bounding box center [544, 261] width 210 height 24
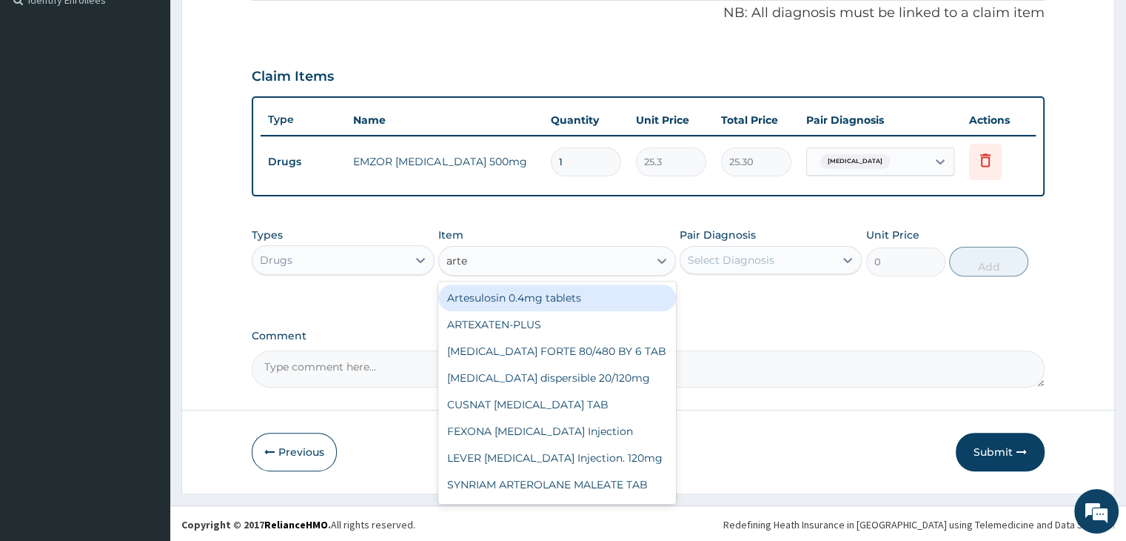
type input "artem"
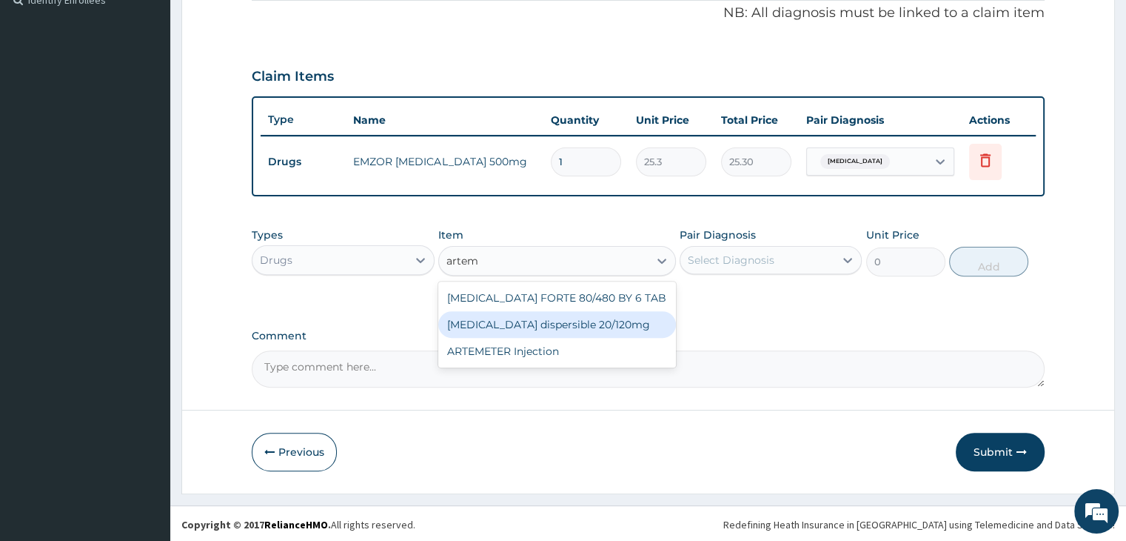
click at [550, 326] on div "[MEDICAL_DATA] dispersible 20/120mg" at bounding box center [557, 324] width 238 height 27
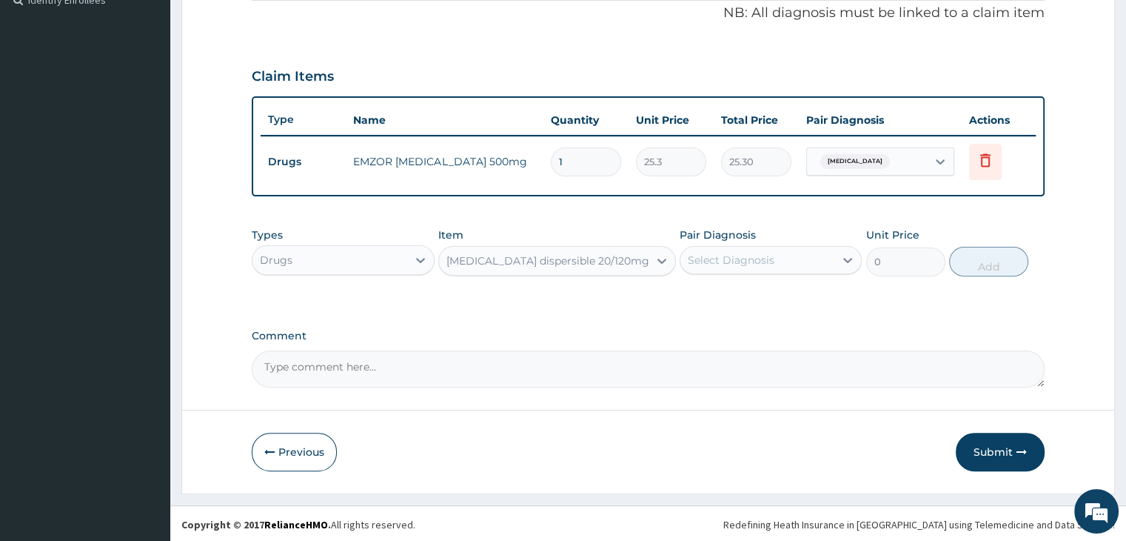
type input "120.175"
click at [763, 254] on div "Select Diagnosis" at bounding box center [731, 259] width 87 height 15
click at [755, 291] on label "[MEDICAL_DATA]" at bounding box center [750, 296] width 92 height 15
checkbox input "true"
click at [981, 260] on button "Add" at bounding box center [988, 262] width 79 height 30
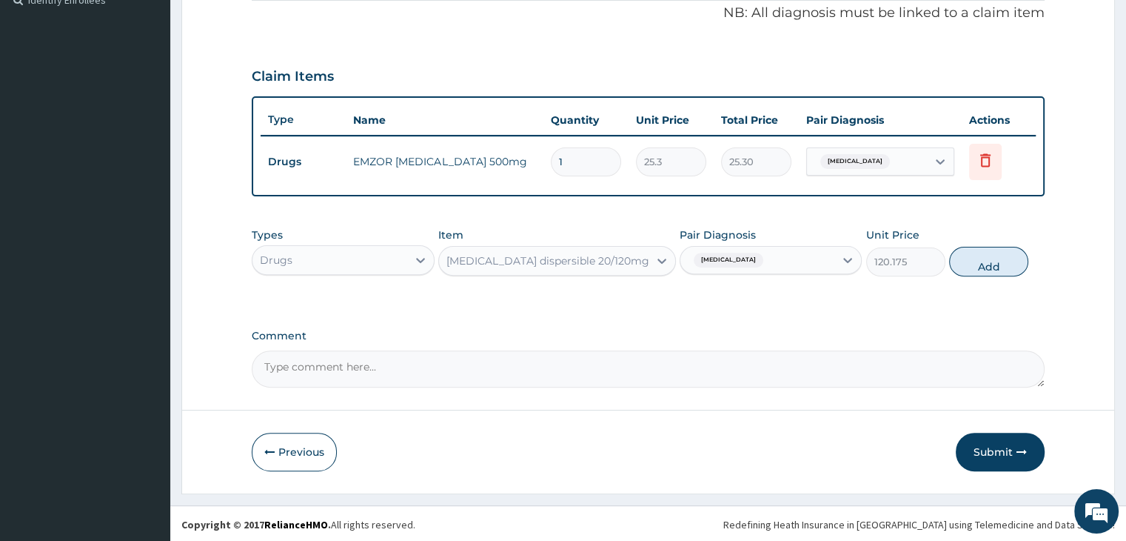
type input "0"
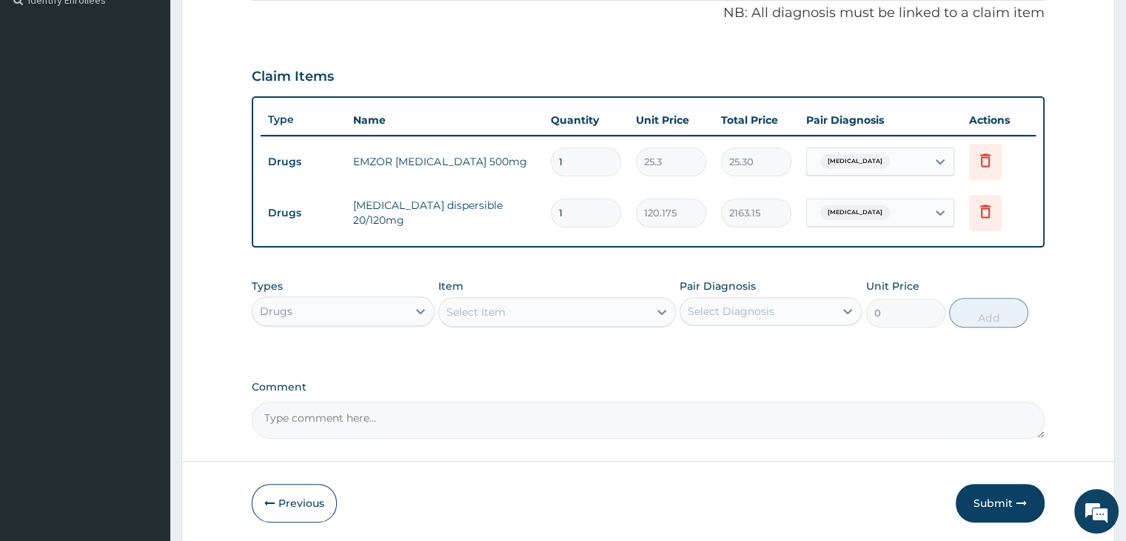
type input "18"
type input "2163.15"
type input "18"
click at [586, 156] on input "1" at bounding box center [586, 161] width 70 height 29
type input "18"
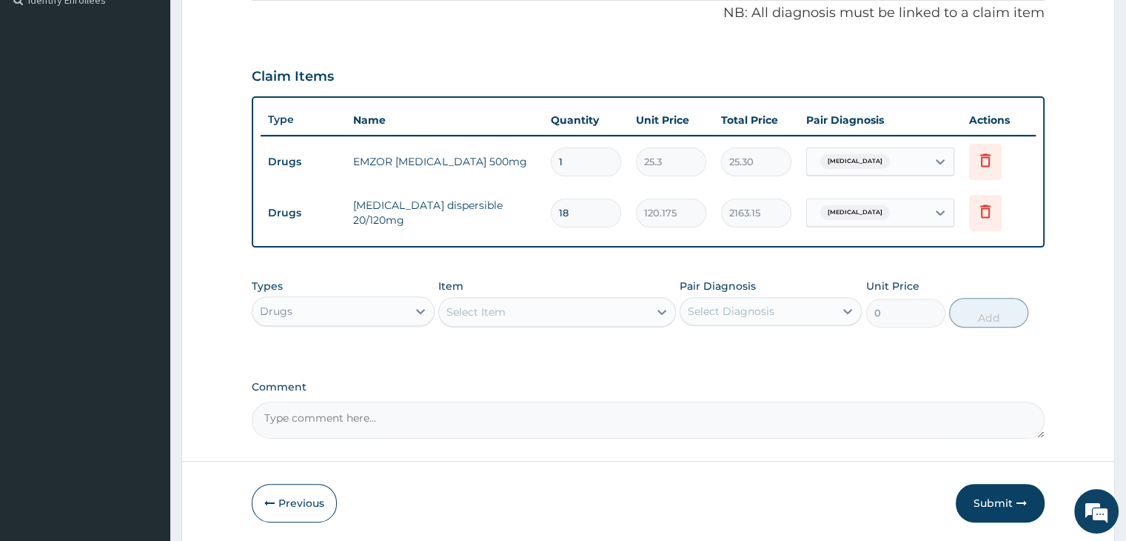
type input "455.40"
type input "18"
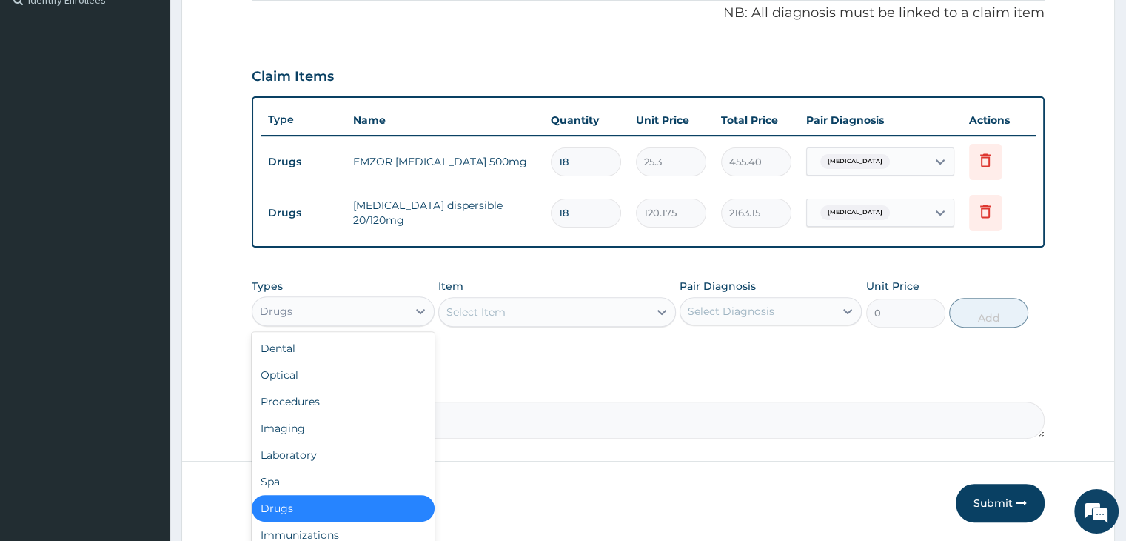
click at [325, 302] on div "Drugs" at bounding box center [329, 311] width 154 height 24
click at [304, 454] on div "Laboratory" at bounding box center [343, 454] width 182 height 27
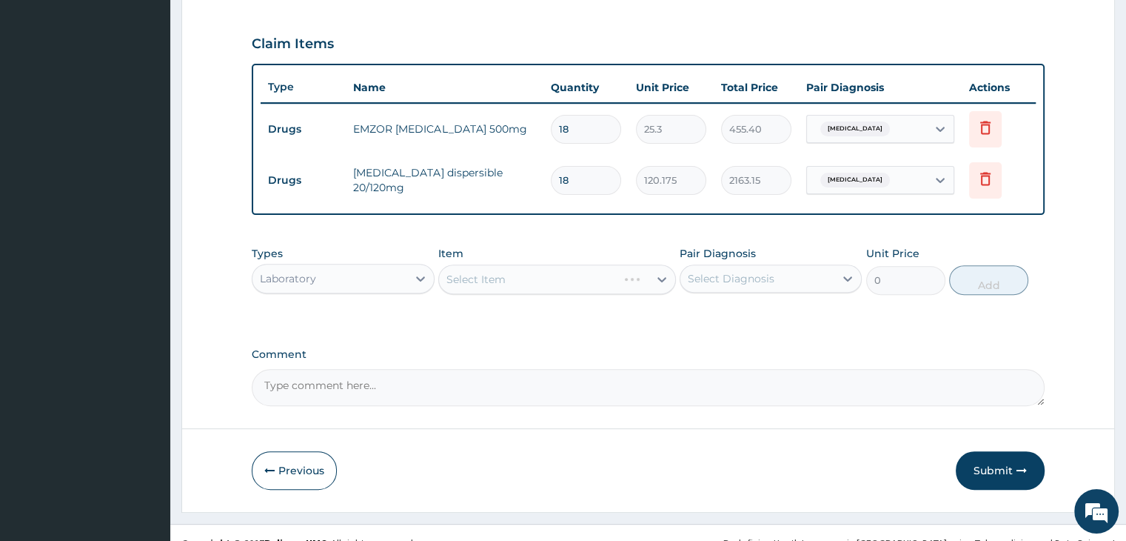
scroll to position [506, 0]
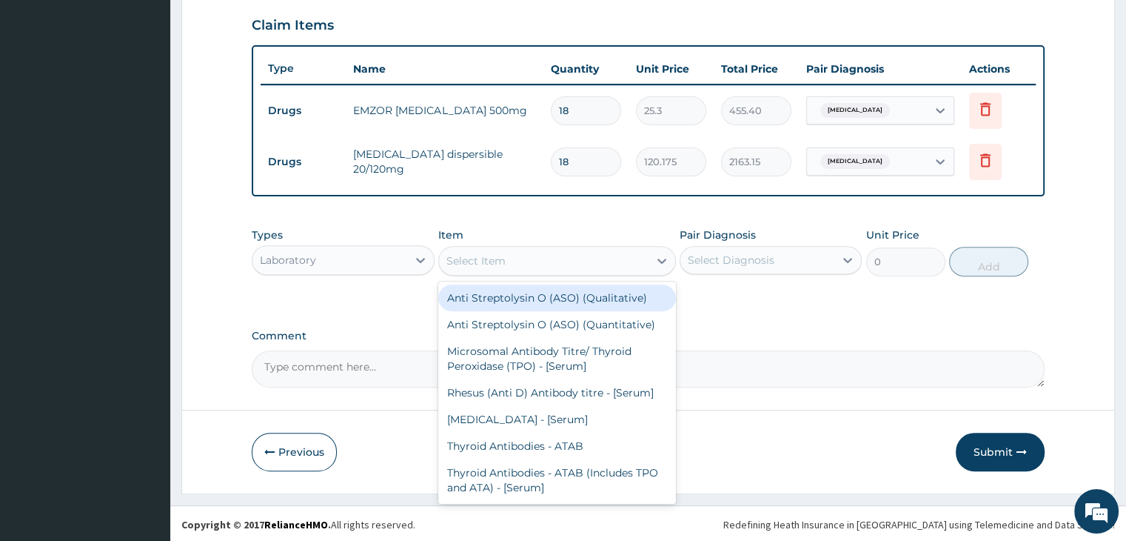
click at [604, 259] on div "Select Item" at bounding box center [544, 261] width 210 height 24
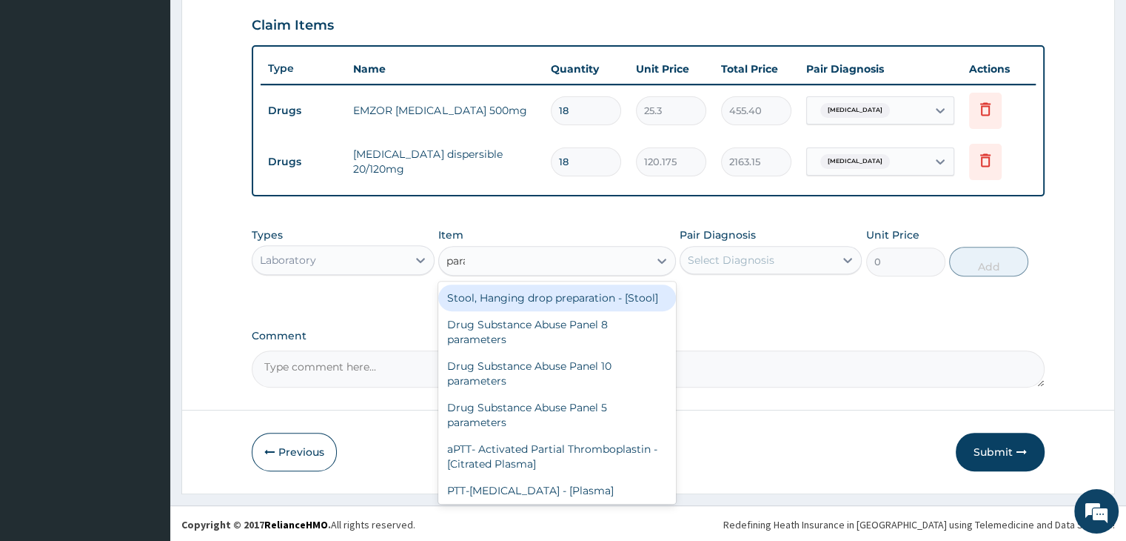
type input "paras"
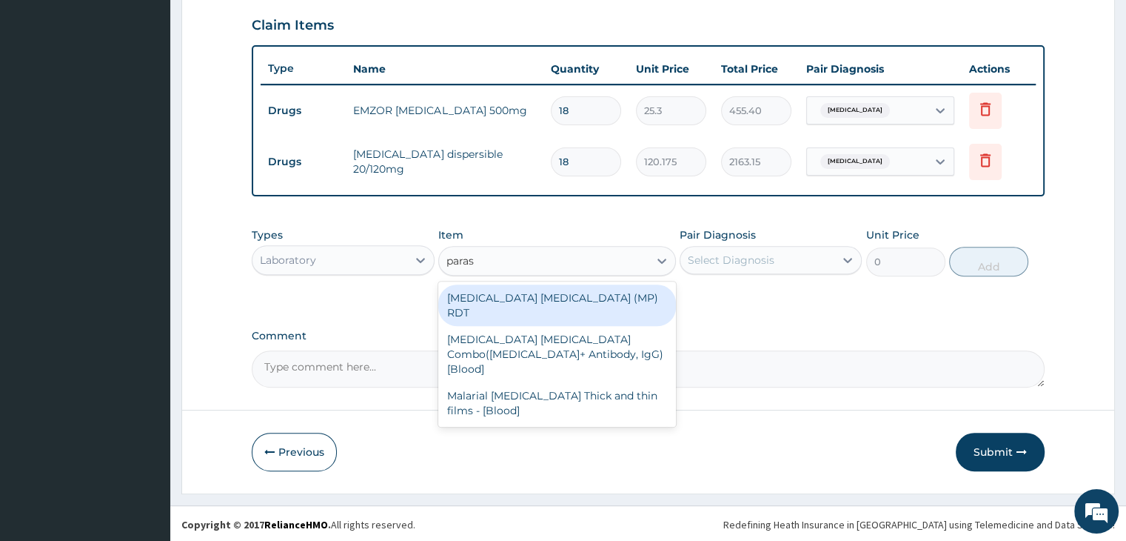
click at [543, 295] on div "[MEDICAL_DATA] [MEDICAL_DATA] (MP) RDT" at bounding box center [557, 304] width 238 height 41
type input "1725"
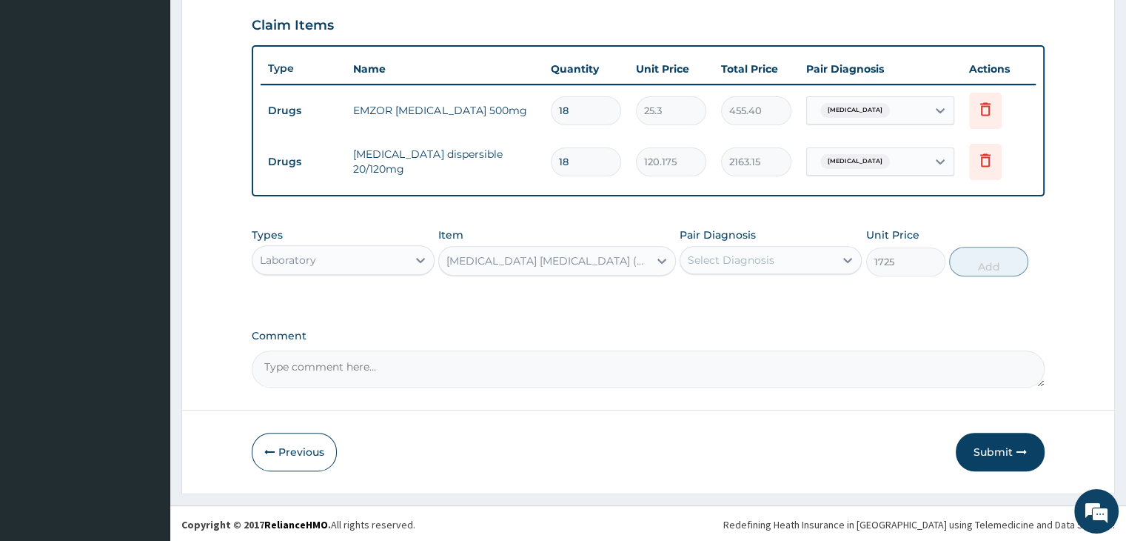
click at [753, 255] on div "Select Diagnosis" at bounding box center [731, 259] width 87 height 15
click at [765, 302] on div "[MEDICAL_DATA]" at bounding box center [771, 298] width 182 height 30
checkbox input "true"
click at [1008, 255] on button "Add" at bounding box center [988, 262] width 79 height 30
type input "0"
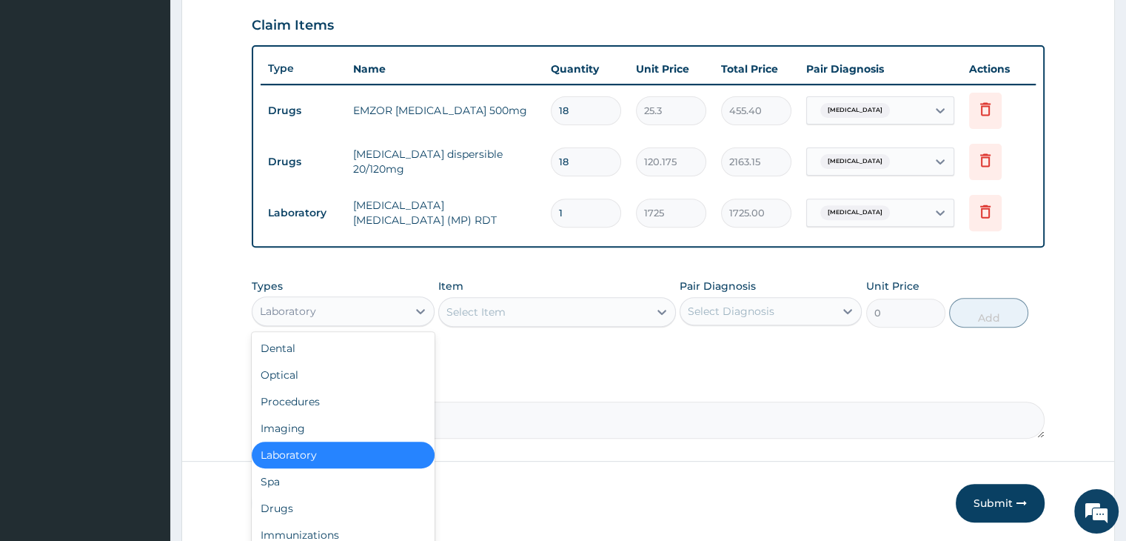
click at [369, 310] on div "Laboratory" at bounding box center [329, 311] width 154 height 24
click at [338, 401] on div "Procedures" at bounding box center [343, 401] width 182 height 27
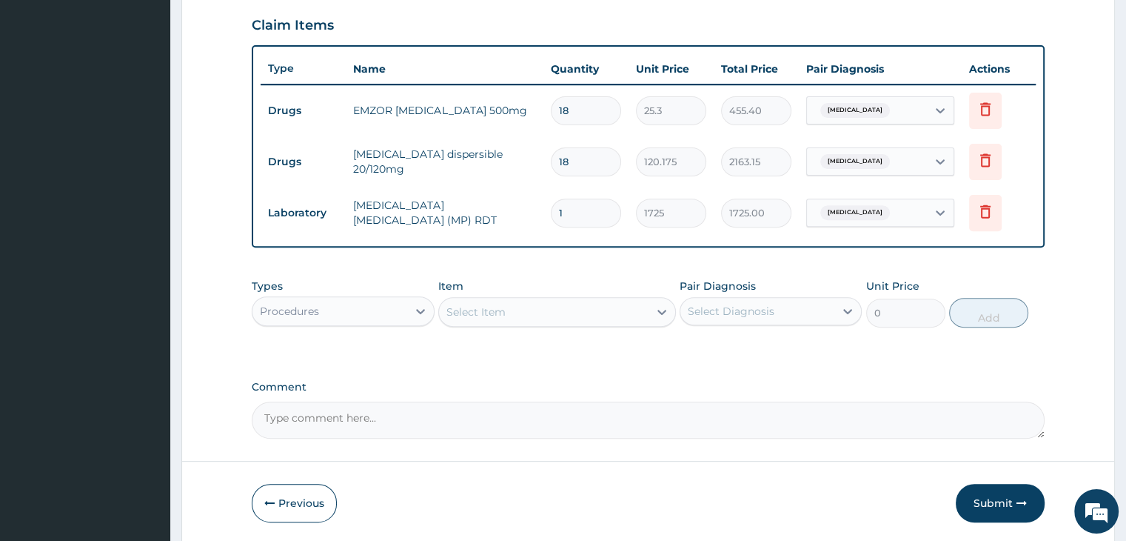
click at [536, 312] on div "Select Item" at bounding box center [544, 312] width 210 height 24
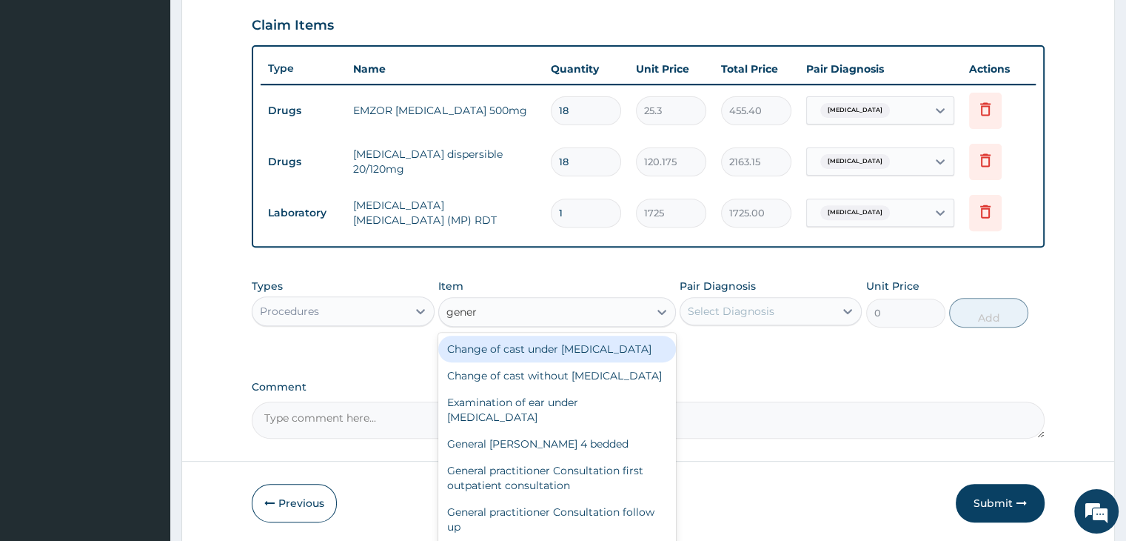
type input "genera"
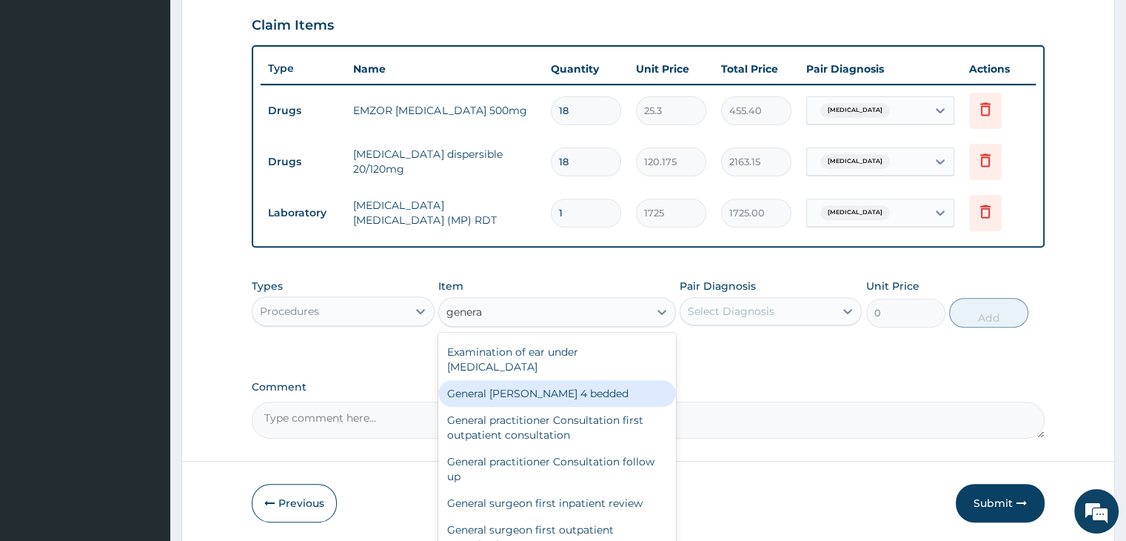
scroll to position [74, 0]
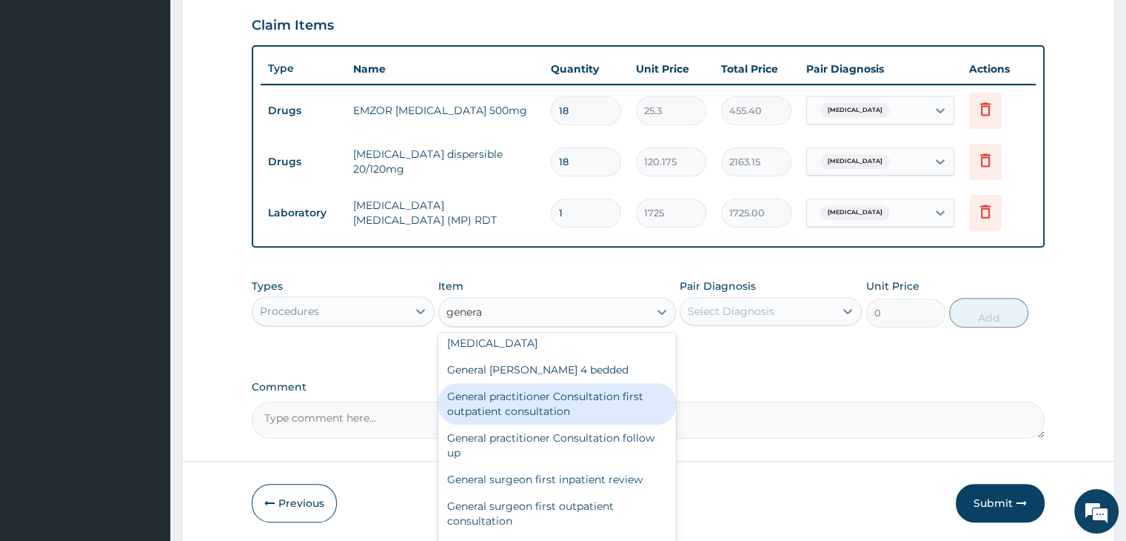
click at [538, 424] on div "General practitioner Consultation first outpatient consultation" at bounding box center [557, 403] width 238 height 41
type input "3795"
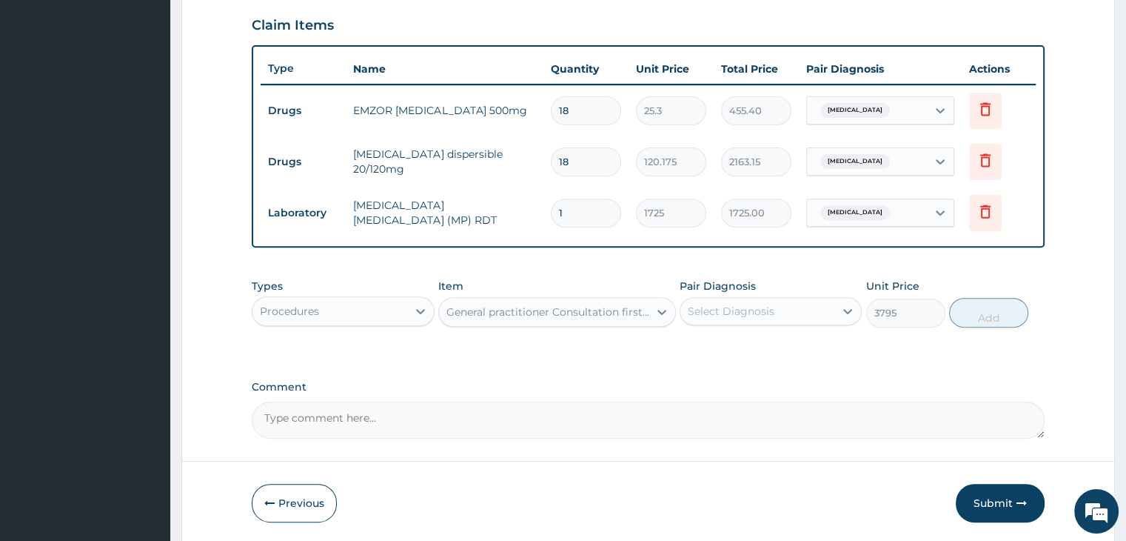
click at [787, 299] on div "Select Diagnosis" at bounding box center [757, 311] width 154 height 24
click at [783, 352] on label "[MEDICAL_DATA]" at bounding box center [750, 347] width 92 height 15
checkbox input "true"
click at [979, 311] on button "Add" at bounding box center [988, 313] width 79 height 30
type input "0"
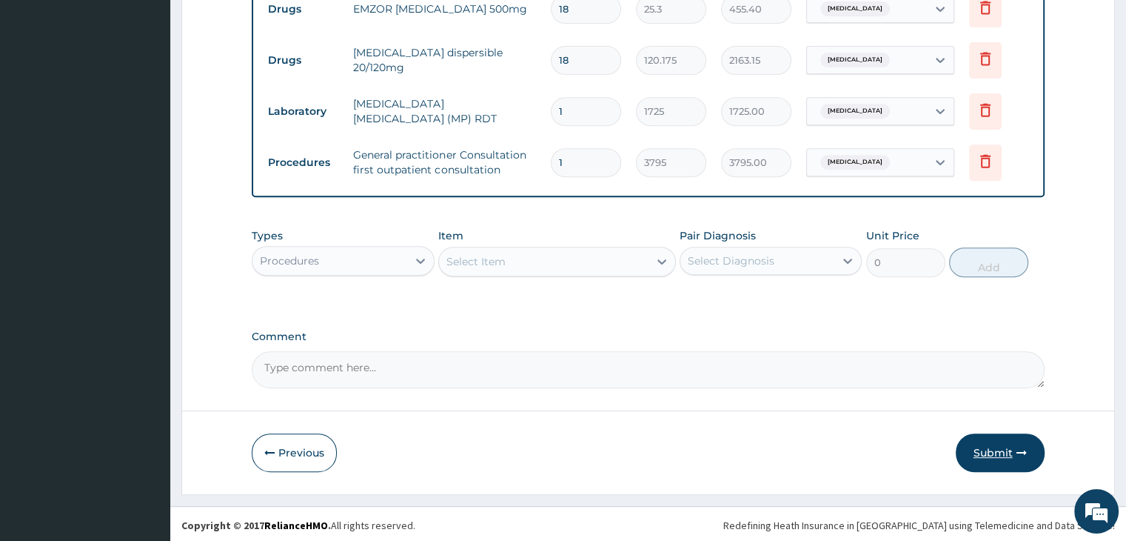
click at [1007, 445] on button "Submit" at bounding box center [1000, 452] width 89 height 39
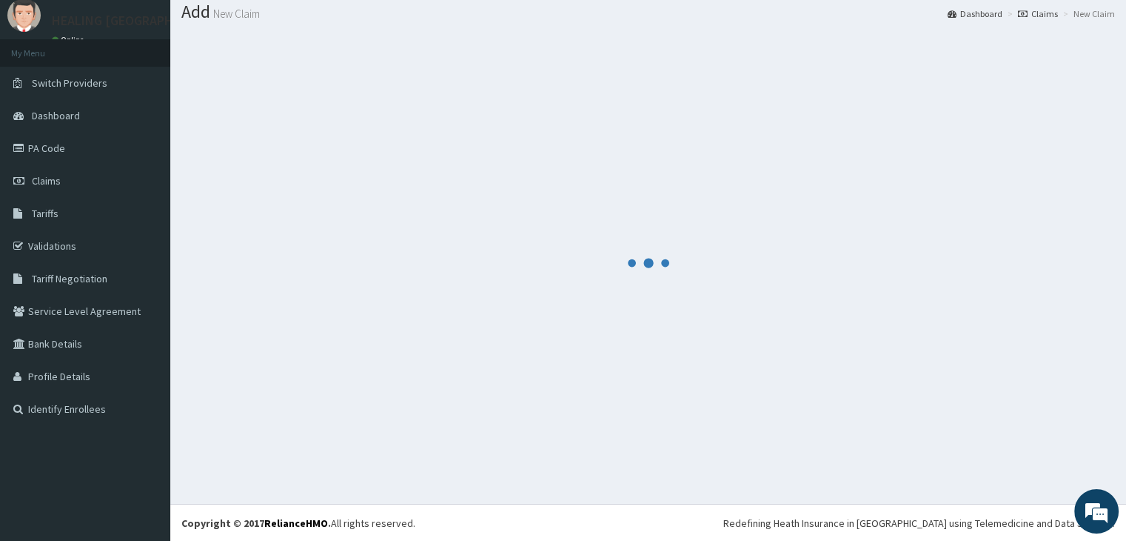
scroll to position [607, 0]
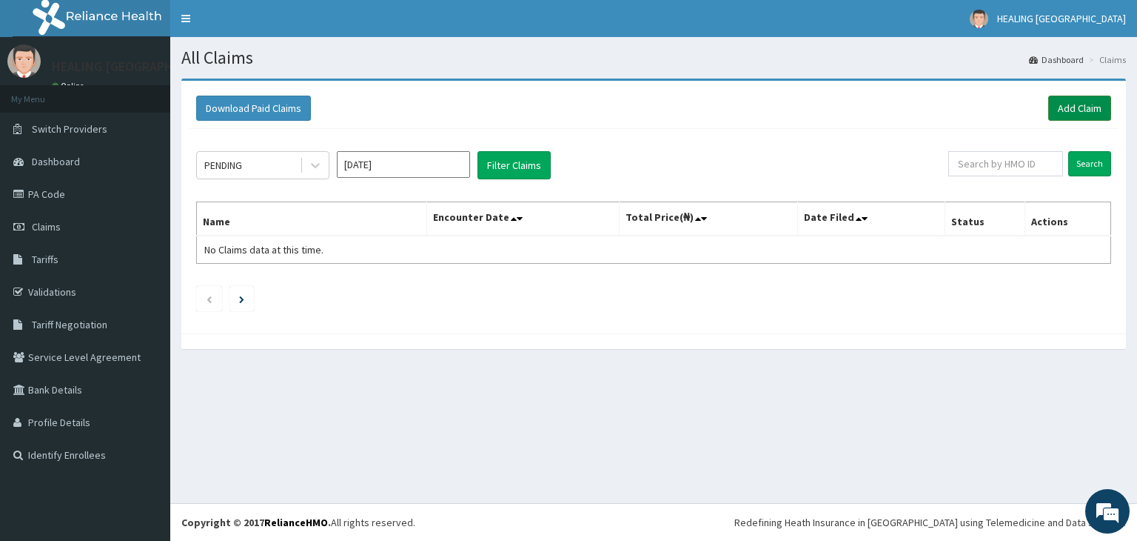
click at [1084, 102] on link "Add Claim" at bounding box center [1079, 108] width 63 height 25
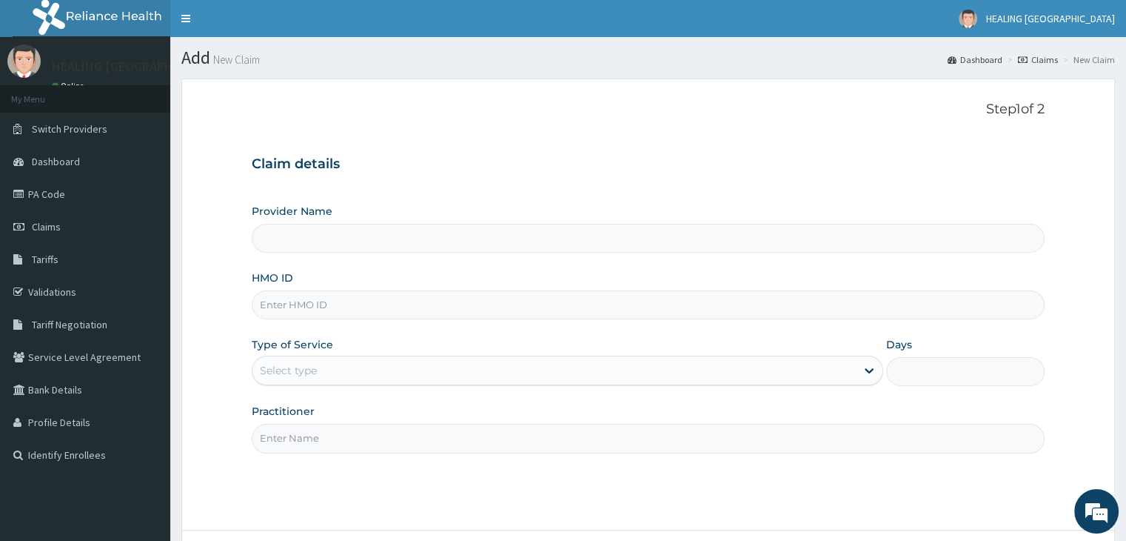
drag, startPoint x: 0, startPoint y: 0, endPoint x: 349, endPoint y: 300, distance: 460.5
click at [349, 300] on input "HMO ID" at bounding box center [648, 304] width 792 height 29
type input "wpt"
type input "HEALING [GEOGRAPHIC_DATA]"
type input "WPT/10044/B"
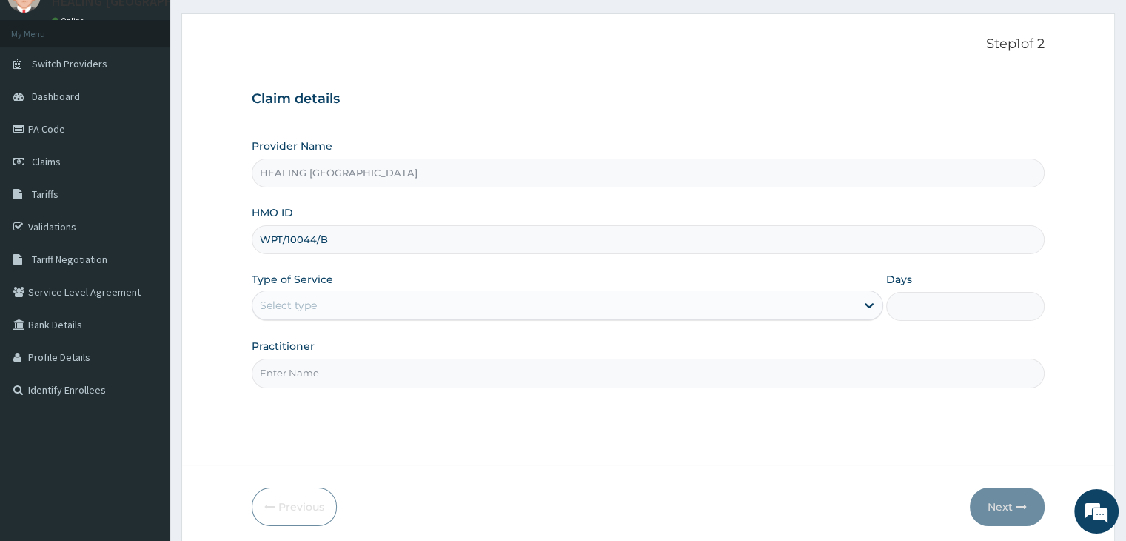
scroll to position [121, 0]
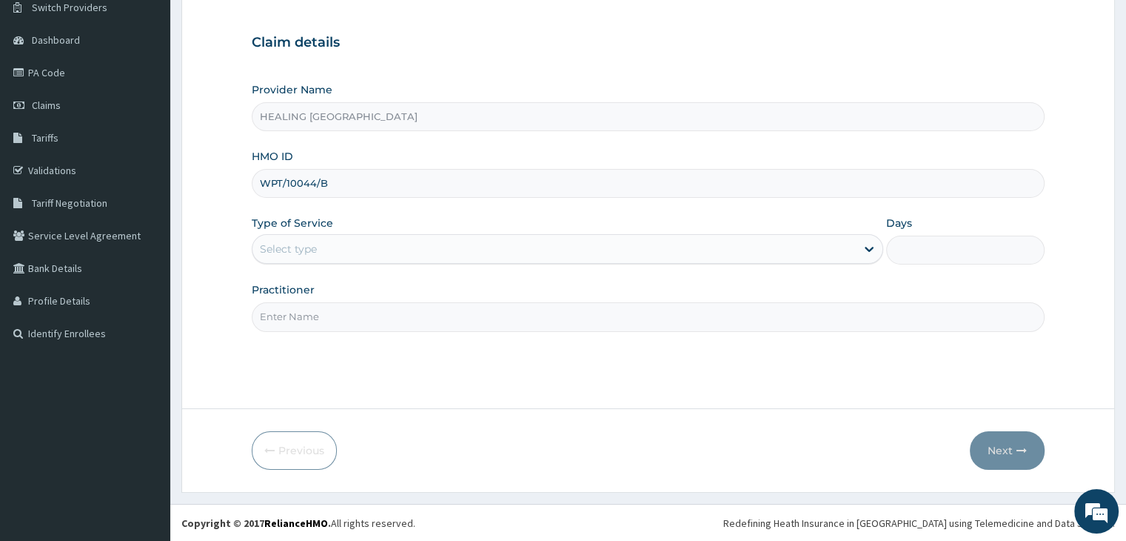
click at [512, 250] on div "Select type" at bounding box center [553, 249] width 603 height 24
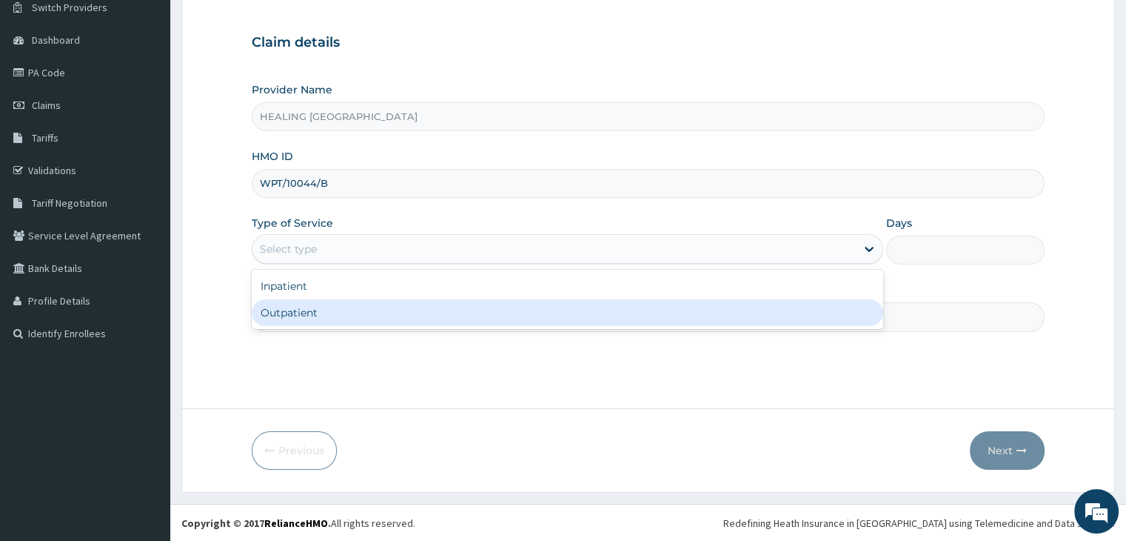
click at [498, 316] on div "Outpatient" at bounding box center [568, 312] width 632 height 27
type input "1"
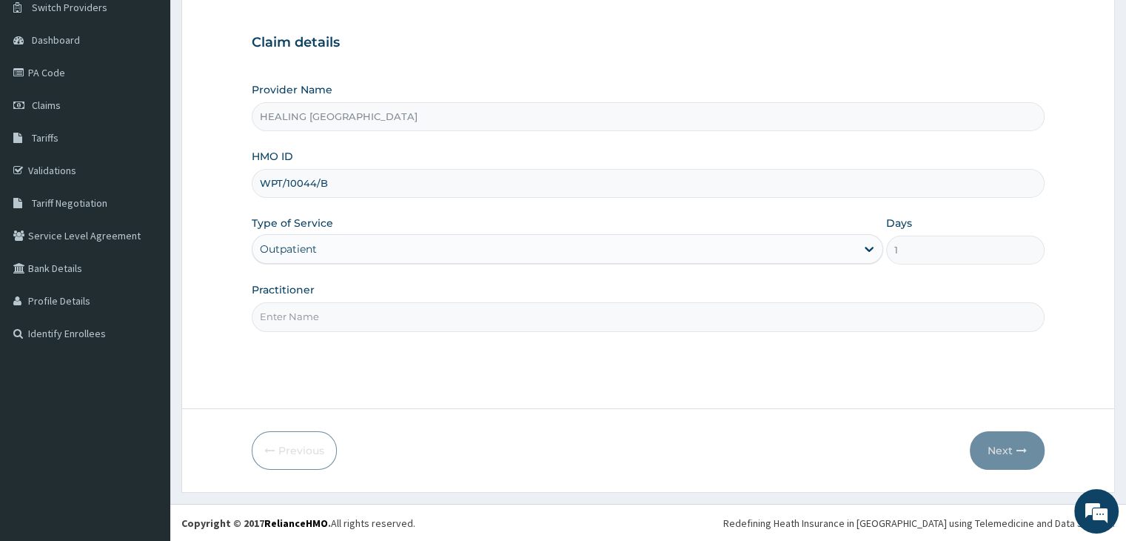
click at [498, 316] on input "Practitioner" at bounding box center [648, 316] width 792 height 29
type input "[PERSON_NAME]"
click at [1017, 446] on icon "button" at bounding box center [1022, 450] width 10 height 10
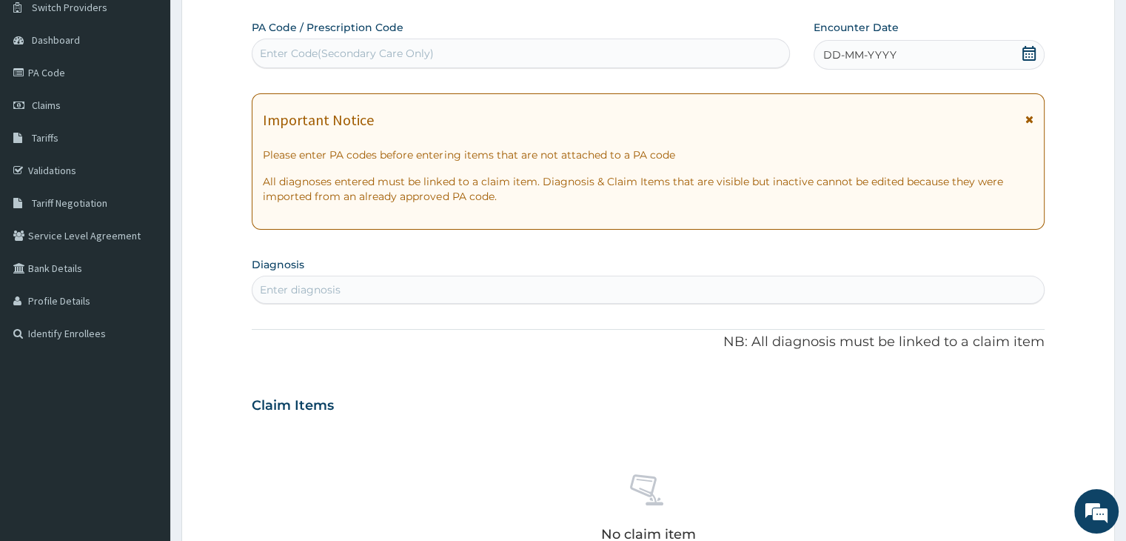
click at [1028, 50] on icon at bounding box center [1029, 53] width 13 height 15
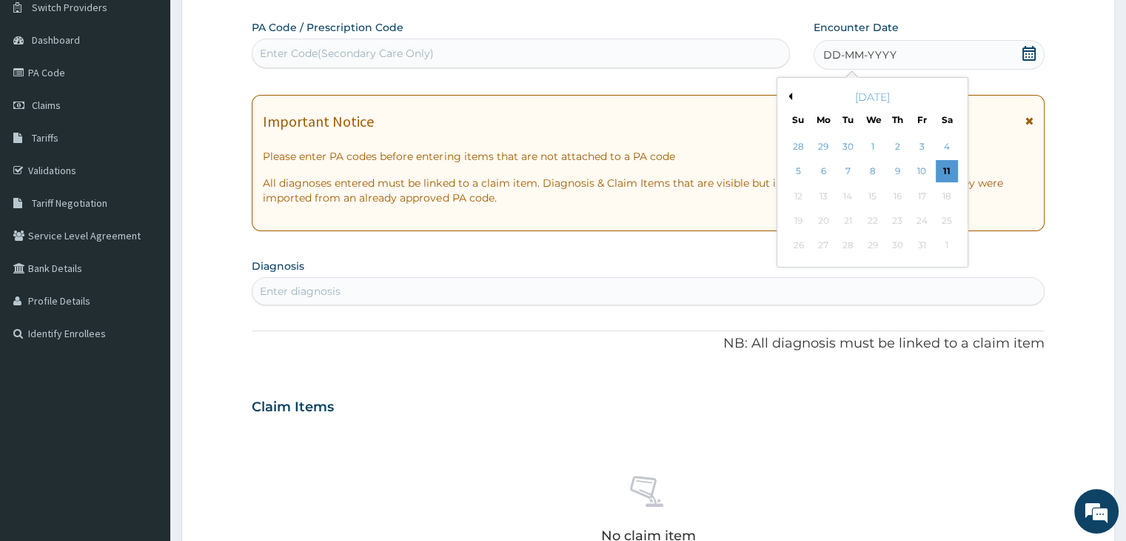
click at [791, 97] on button "Previous Month" at bounding box center [788, 96] width 7 height 7
click at [794, 173] on div "7" at bounding box center [799, 172] width 22 height 22
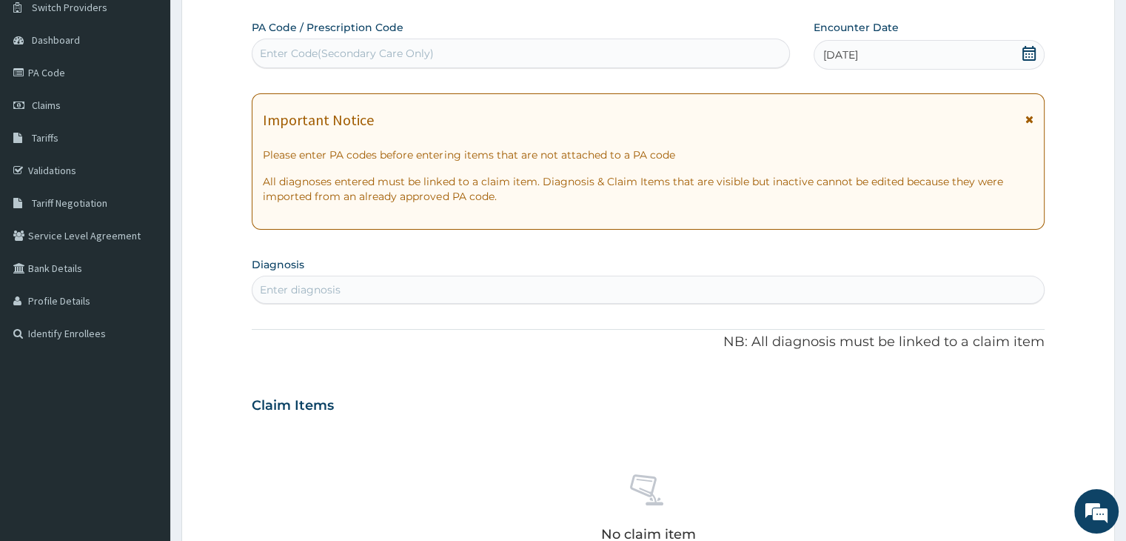
click at [462, 288] on div "Enter diagnosis" at bounding box center [647, 290] width 791 height 24
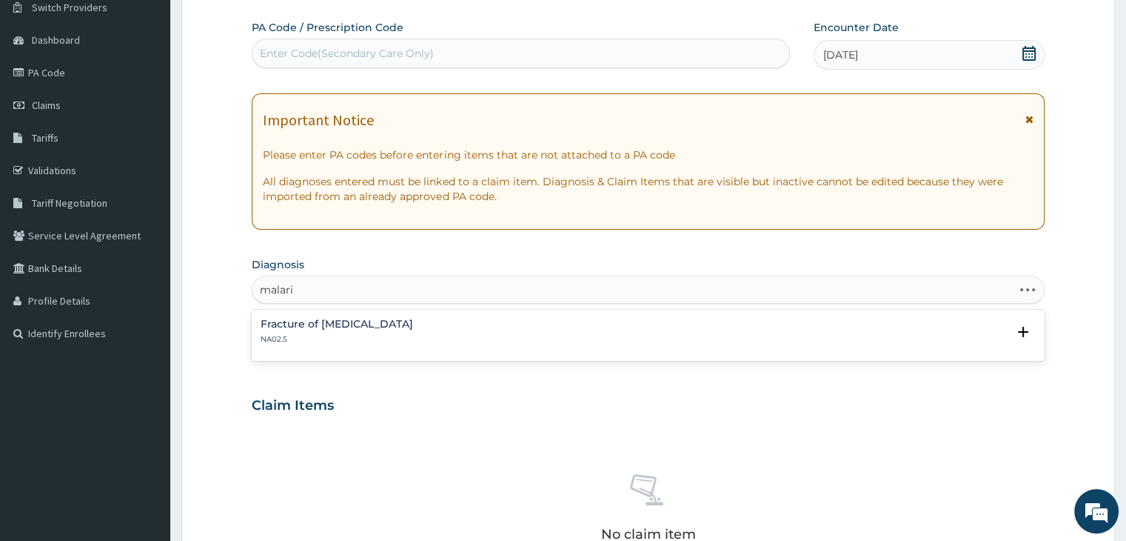
type input "[MEDICAL_DATA]"
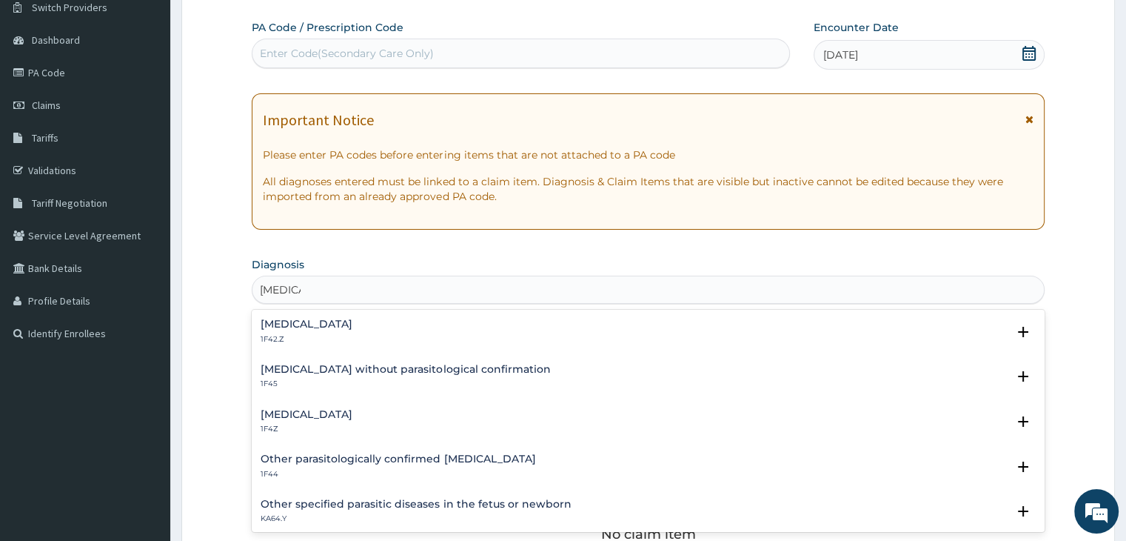
click at [347, 418] on h4 "Malaria, unspecified" at bounding box center [307, 414] width 92 height 11
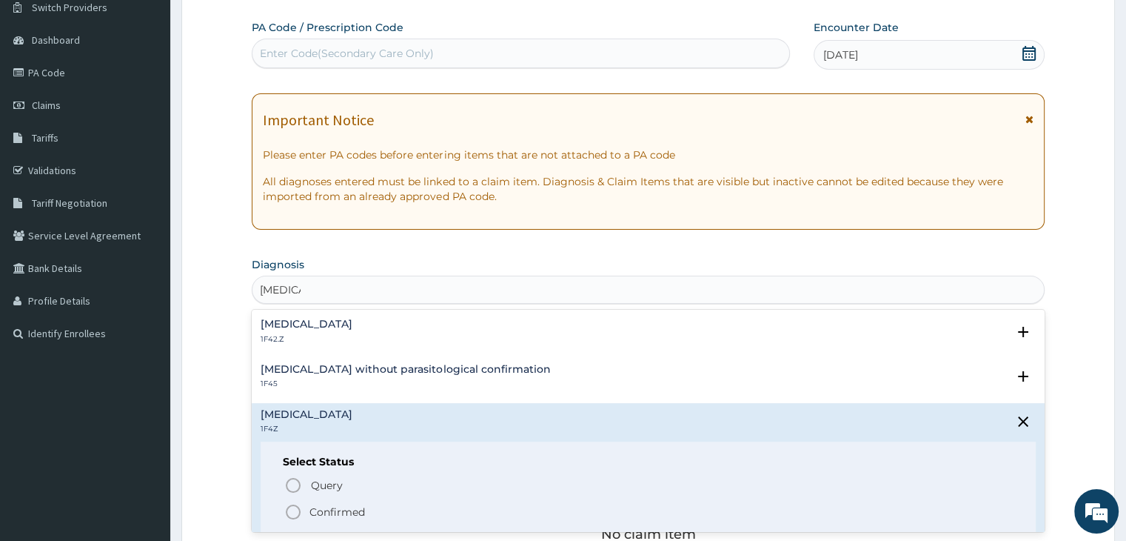
click at [292, 515] on icon "status option filled" at bounding box center [293, 512] width 18 height 18
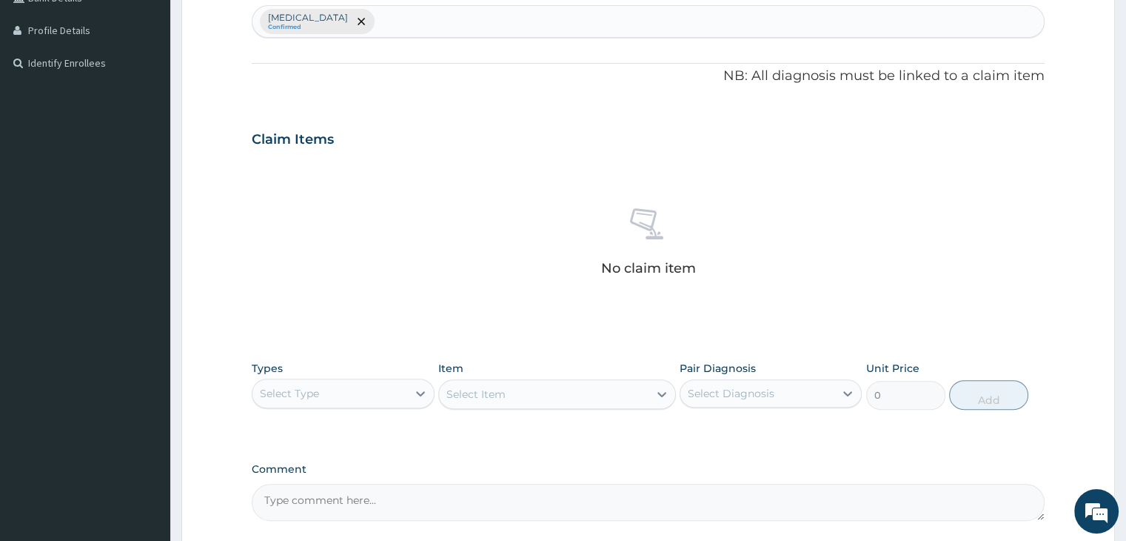
scroll to position [418, 0]
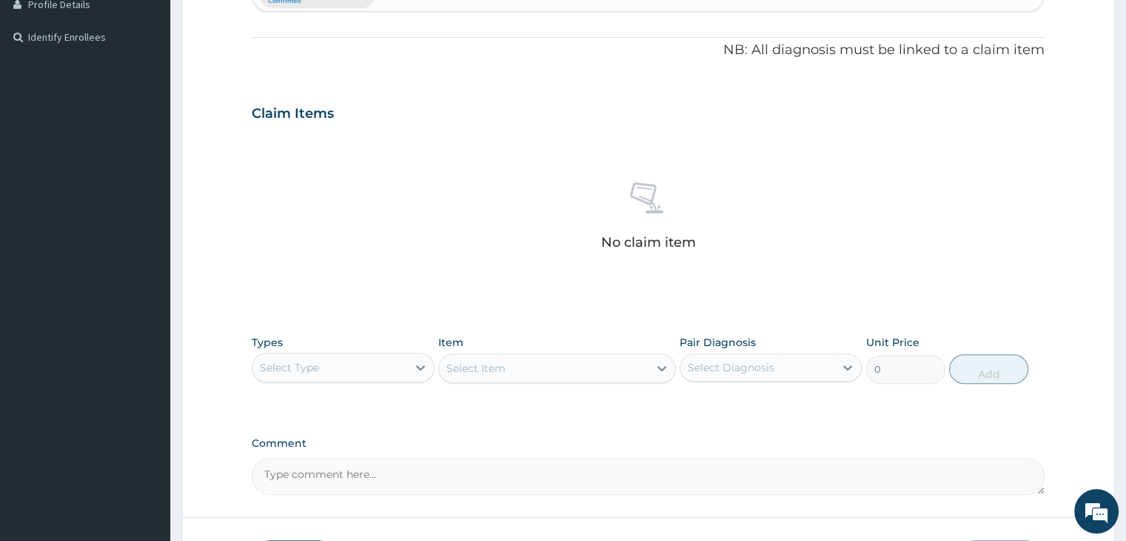
click at [346, 368] on div "Select Type" at bounding box center [329, 367] width 154 height 24
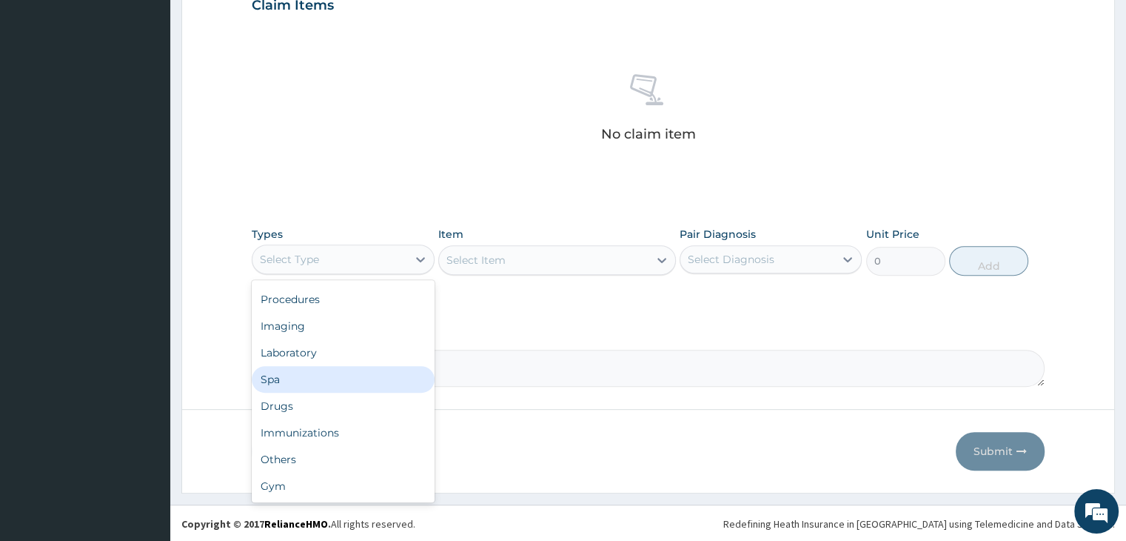
scroll to position [0, 0]
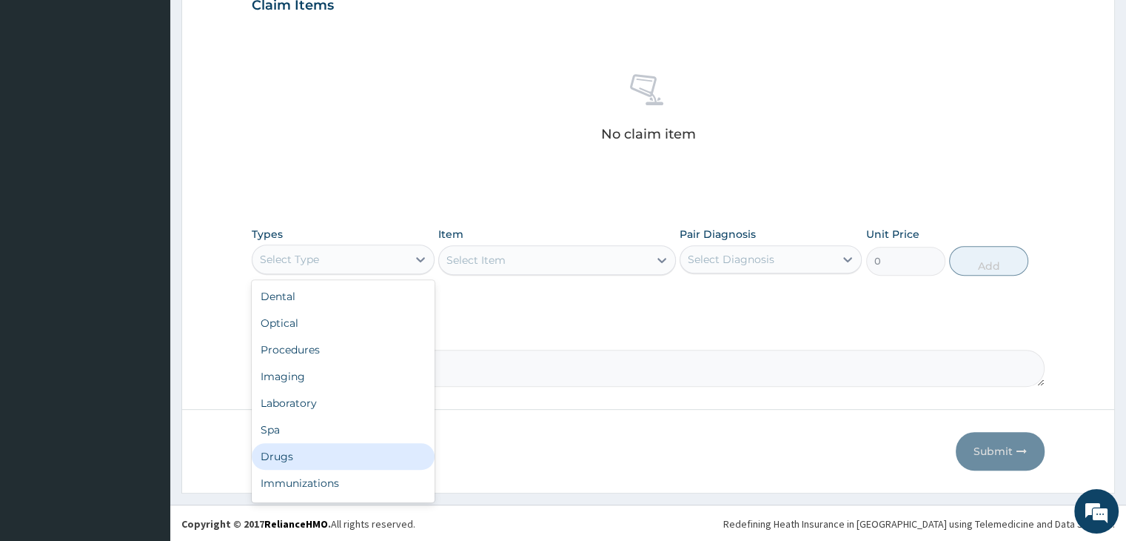
click at [325, 456] on div "Drugs" at bounding box center [343, 456] width 182 height 27
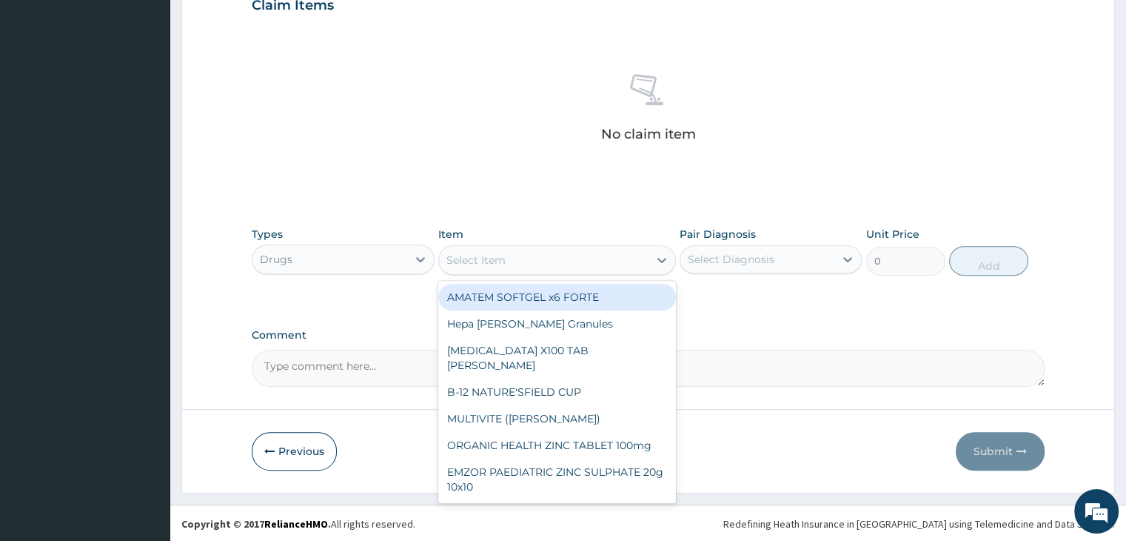
click at [512, 253] on div "Select Item" at bounding box center [544, 260] width 210 height 24
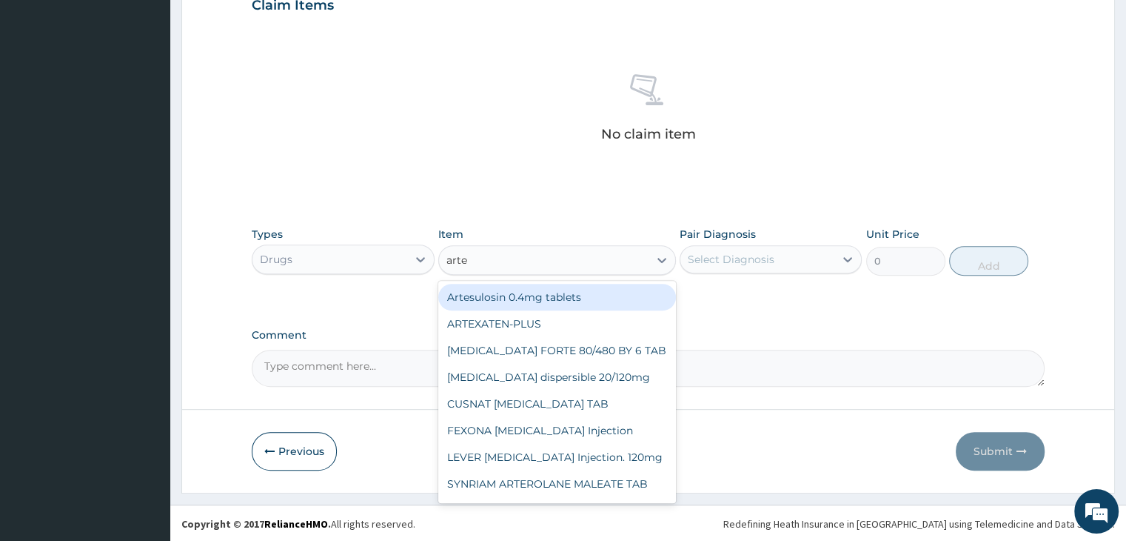
type input "artem"
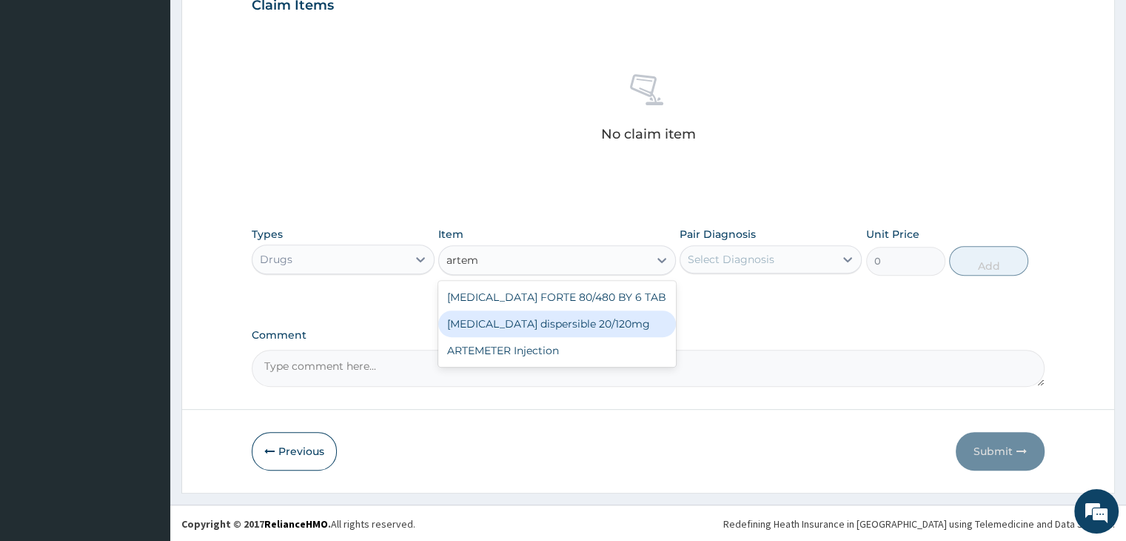
click at [554, 324] on div "Coartem dispersible 20/120mg" at bounding box center [557, 323] width 238 height 27
type input "120.175"
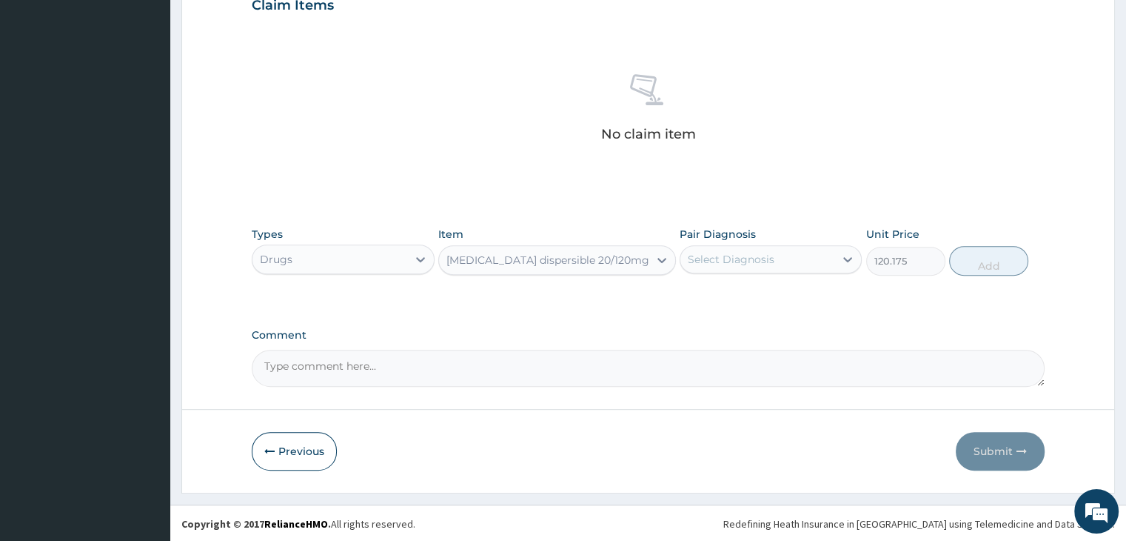
click at [791, 252] on div "Select Diagnosis" at bounding box center [757, 259] width 154 height 24
click at [779, 295] on label "Malaria, unspecified" at bounding box center [750, 295] width 92 height 15
checkbox input "true"
click at [988, 265] on button "Add" at bounding box center [988, 261] width 79 height 30
type input "0"
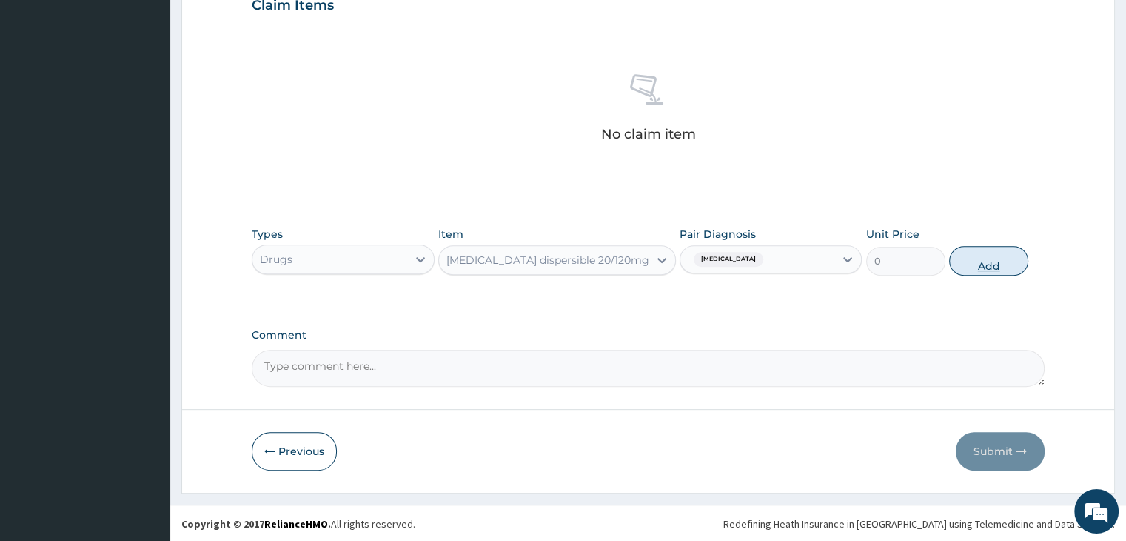
scroll to position [455, 0]
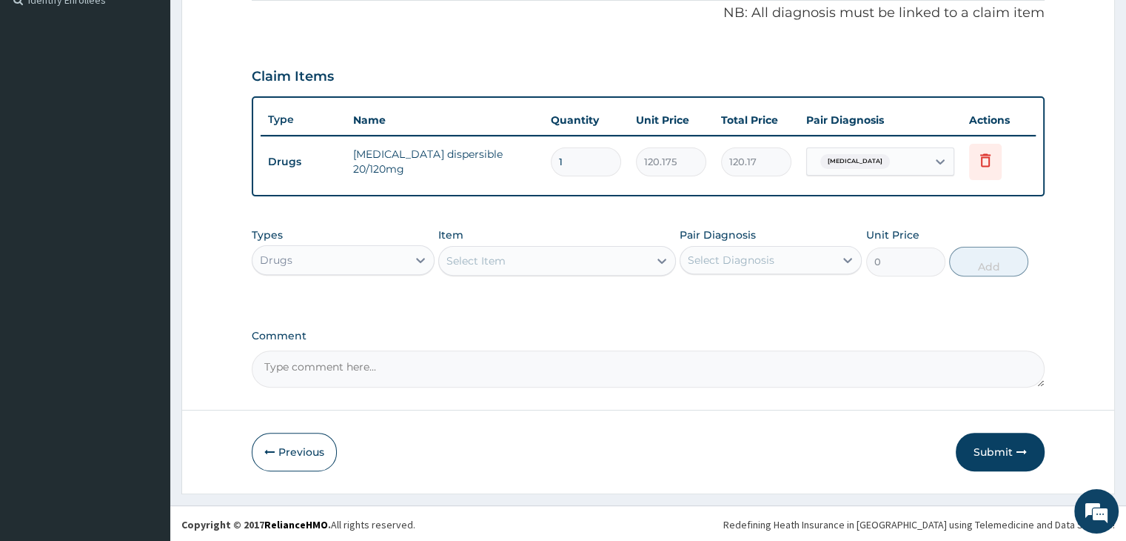
click at [572, 261] on div "Select Item" at bounding box center [544, 261] width 210 height 24
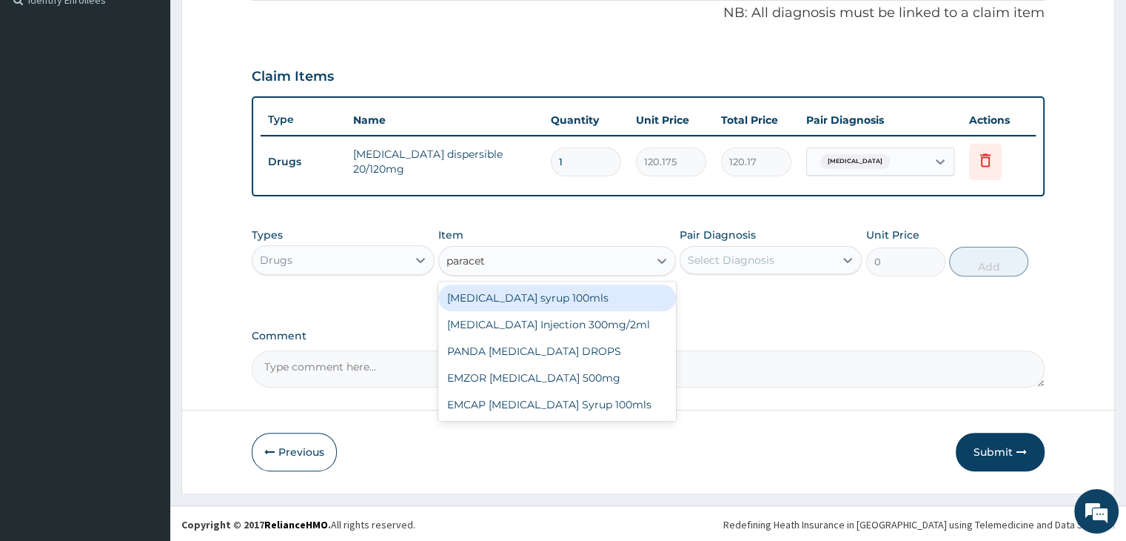
type input "paraceta"
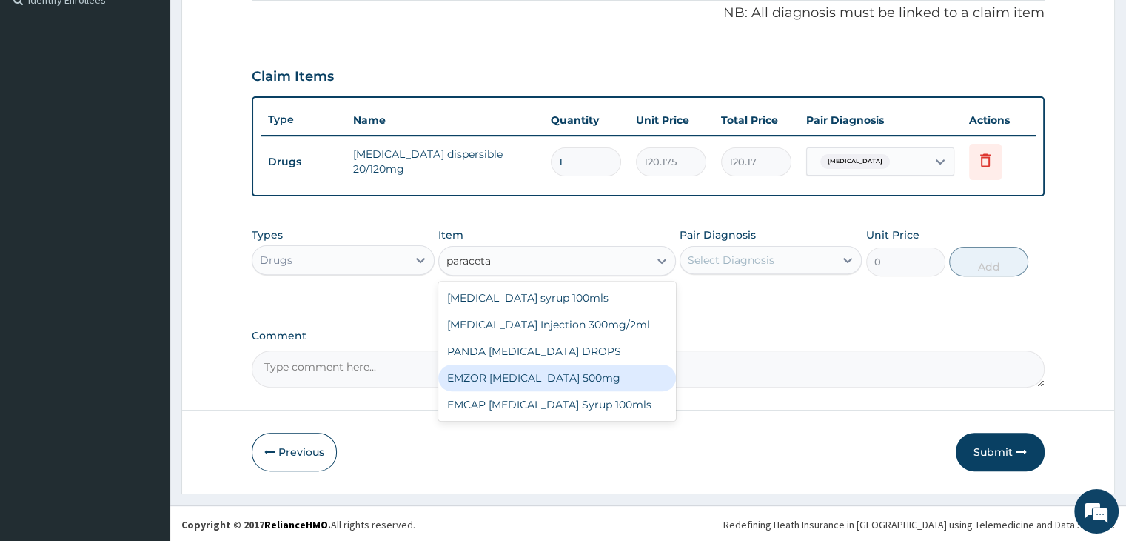
click at [542, 374] on div "EMZOR PARACETAMOL 500mg" at bounding box center [557, 377] width 238 height 27
type input "25.3"
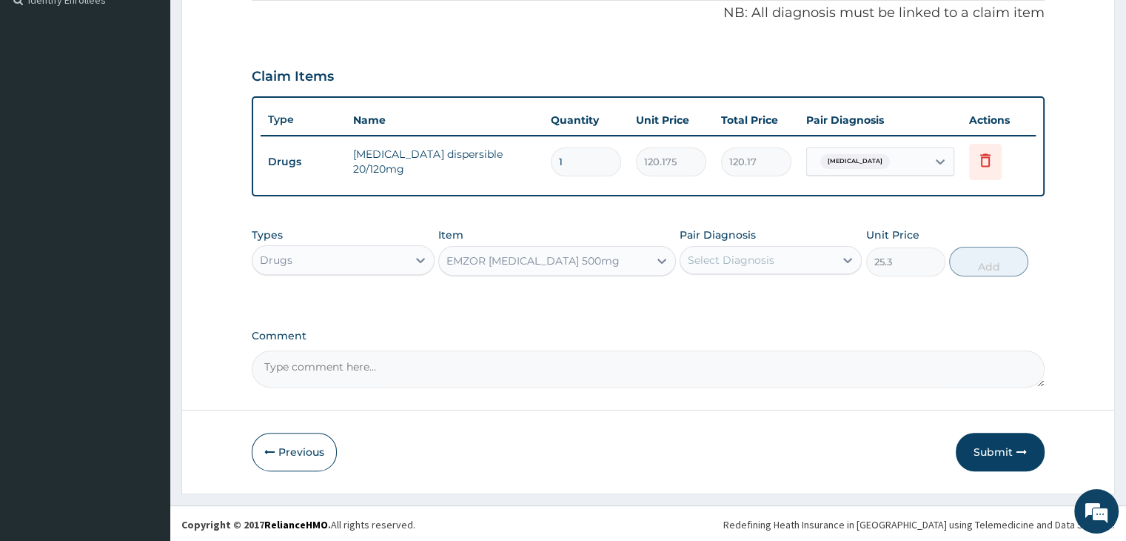
click at [812, 248] on div "Select Diagnosis" at bounding box center [757, 260] width 154 height 24
click at [770, 299] on label "Malaria, unspecified" at bounding box center [750, 296] width 92 height 15
checkbox input "true"
click at [969, 262] on button "Add" at bounding box center [988, 262] width 79 height 30
type input "0"
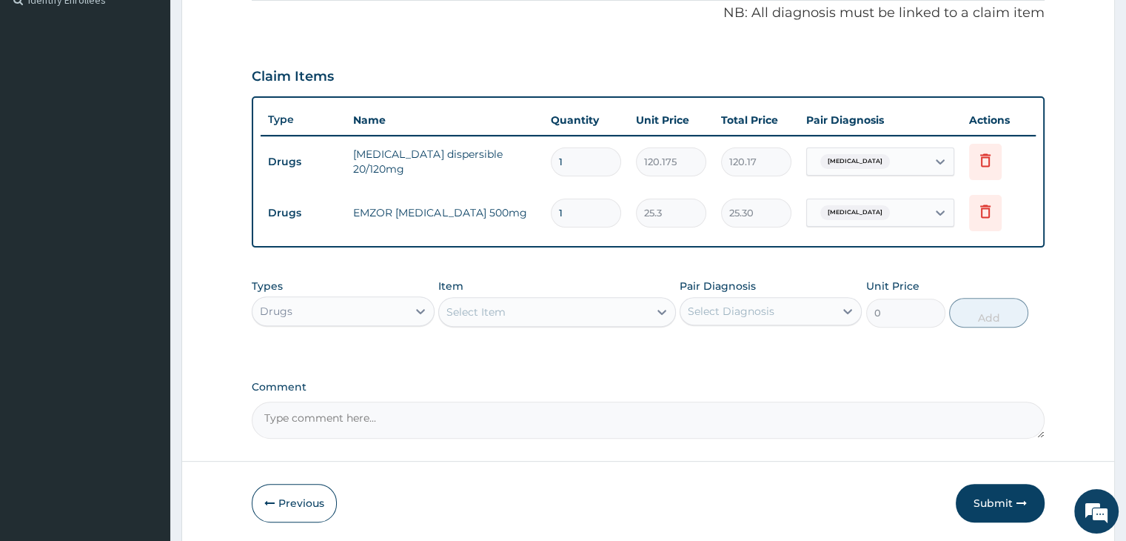
click at [355, 308] on div "Drugs" at bounding box center [329, 311] width 154 height 24
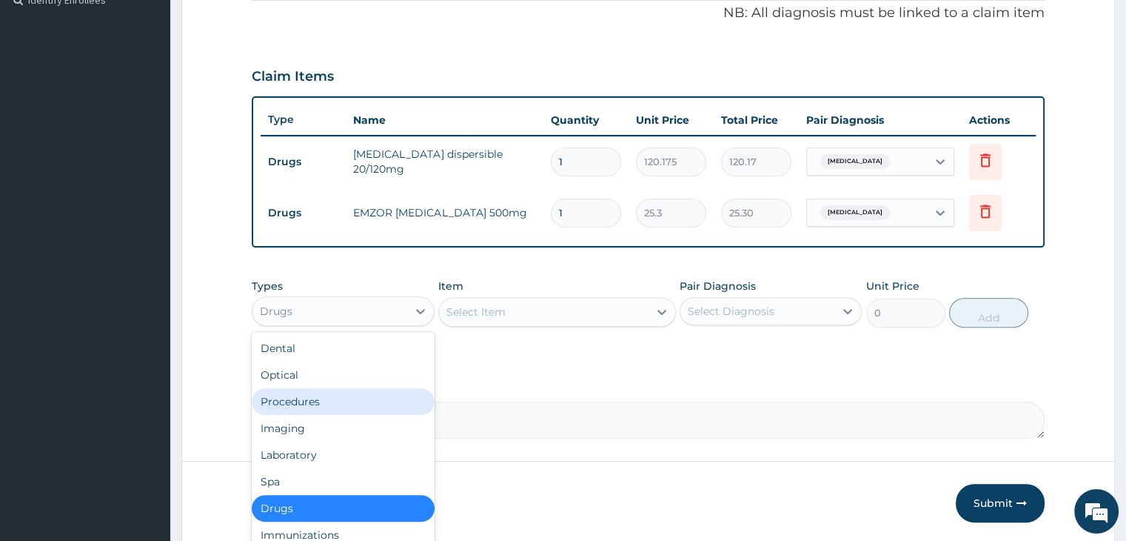
click at [320, 395] on div "Procedures" at bounding box center [343, 401] width 182 height 27
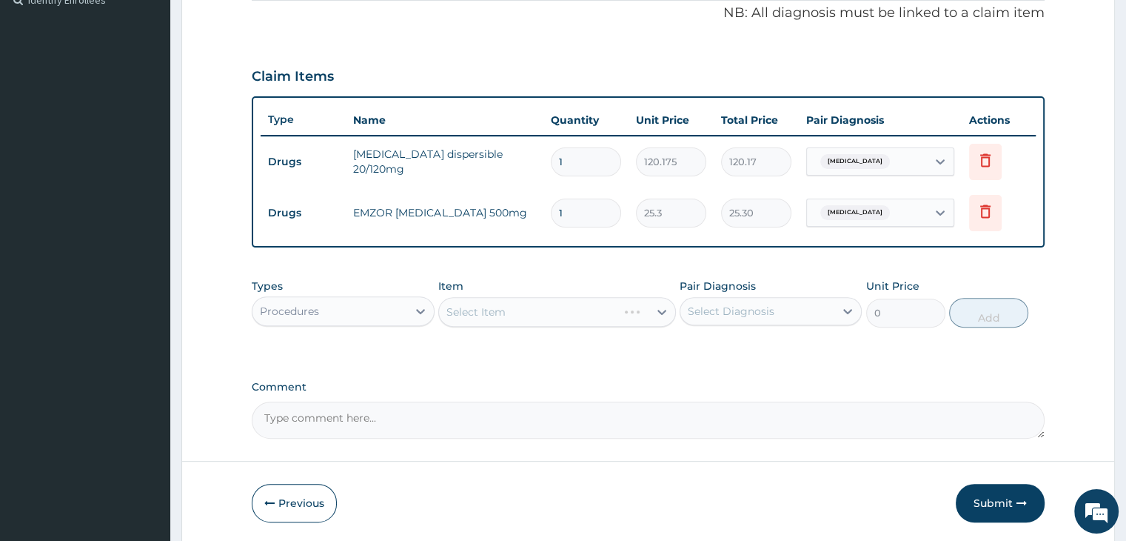
scroll to position [506, 0]
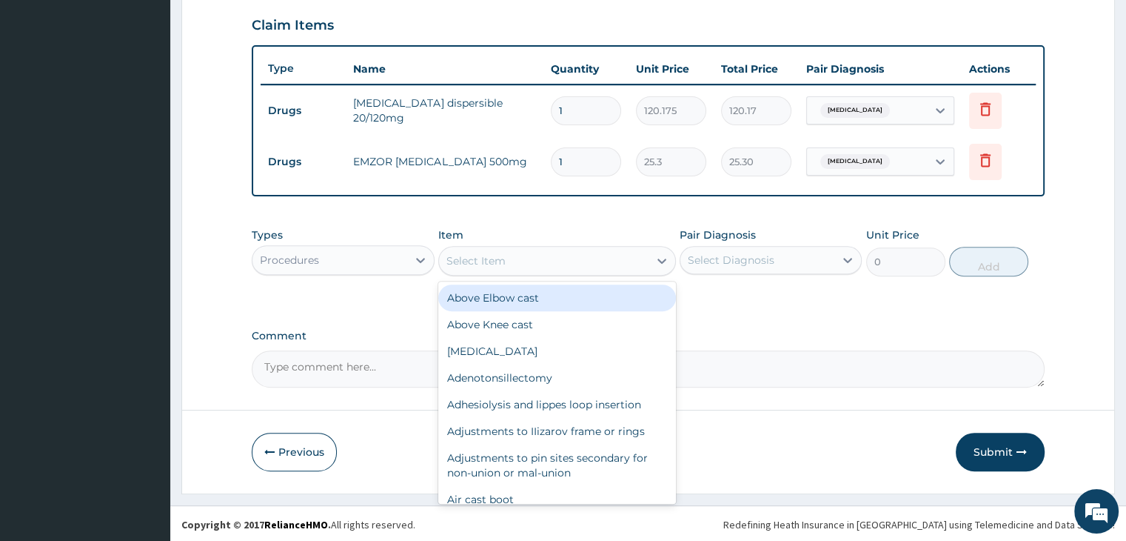
click at [560, 263] on div "Select Item" at bounding box center [544, 261] width 210 height 24
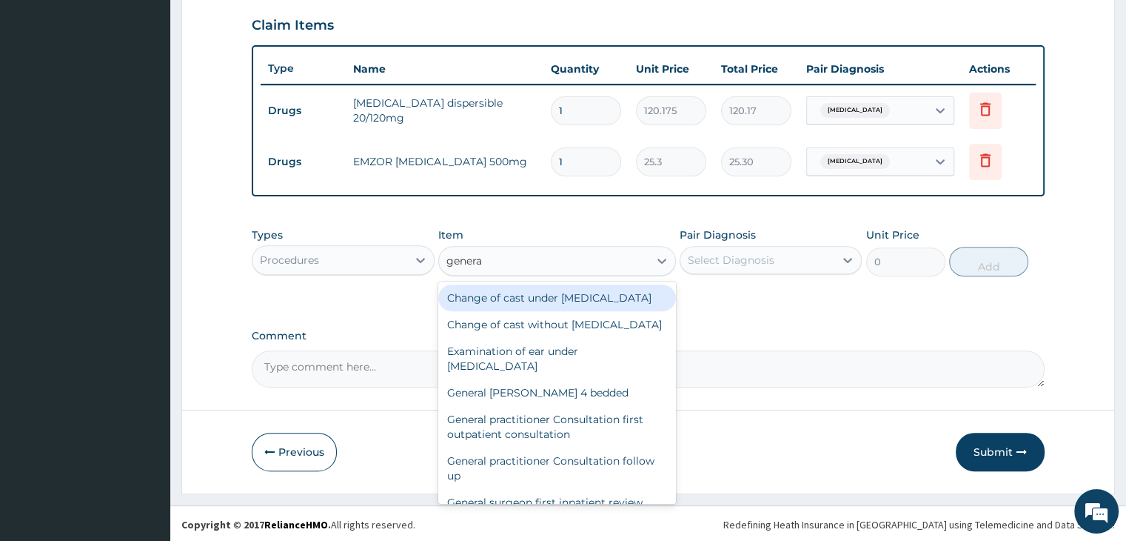
type input "general"
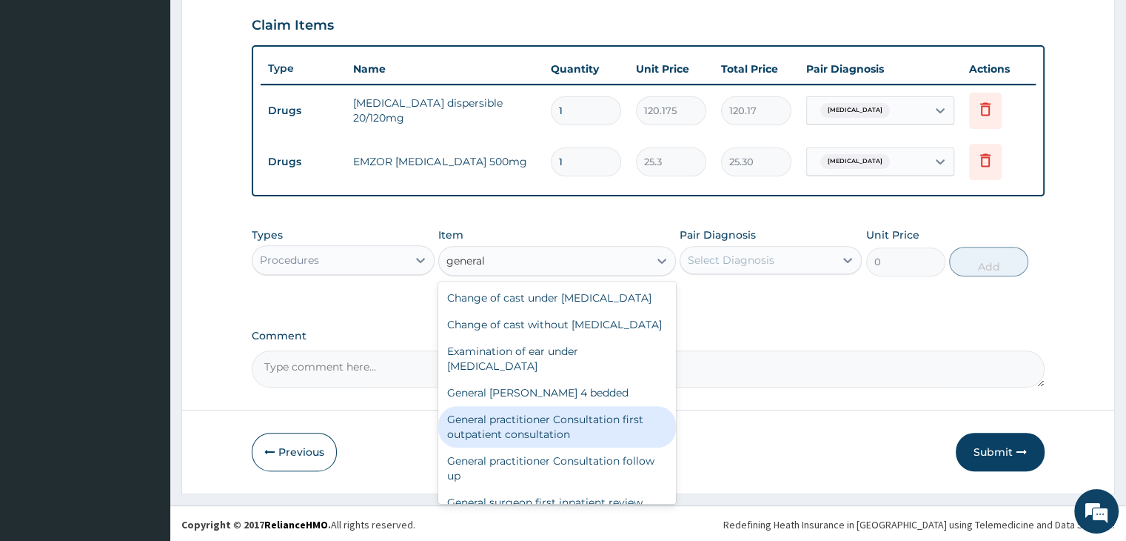
click at [517, 447] on div "General practitioner Consultation first outpatient consultation" at bounding box center [557, 426] width 238 height 41
type input "3795"
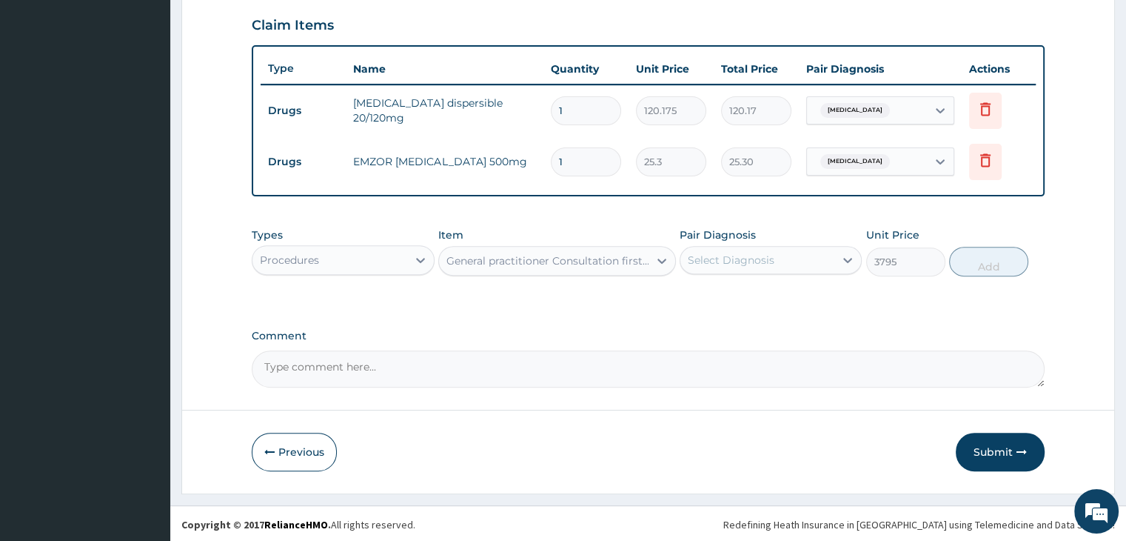
click at [797, 261] on div "Select Diagnosis" at bounding box center [757, 260] width 154 height 24
click at [776, 293] on label "Malaria, unspecified" at bounding box center [750, 296] width 92 height 15
checkbox input "true"
click at [997, 252] on button "Add" at bounding box center [988, 262] width 79 height 30
type input "0"
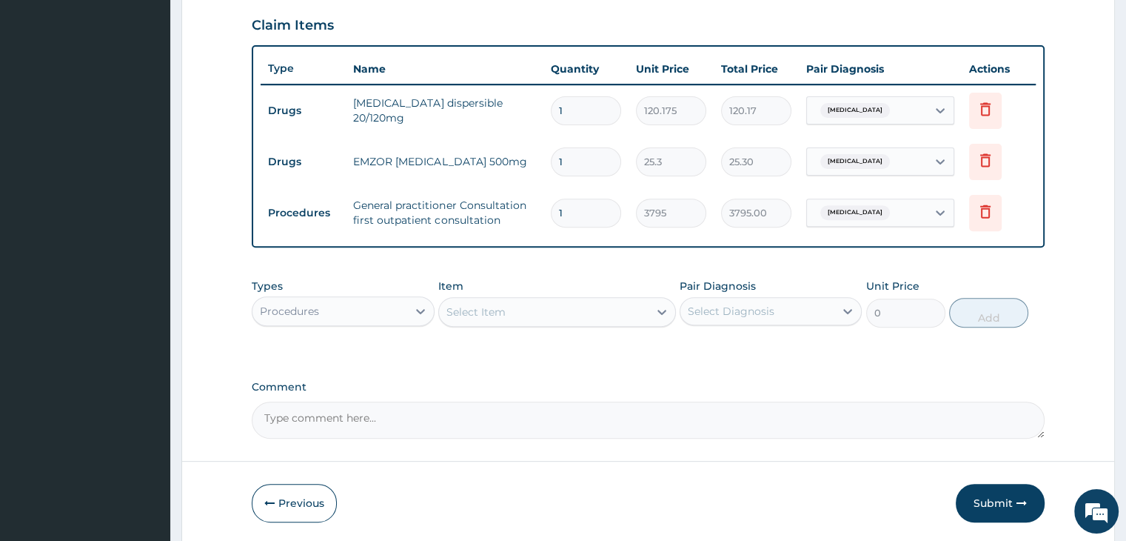
click at [381, 308] on div "Procedures" at bounding box center [329, 311] width 154 height 24
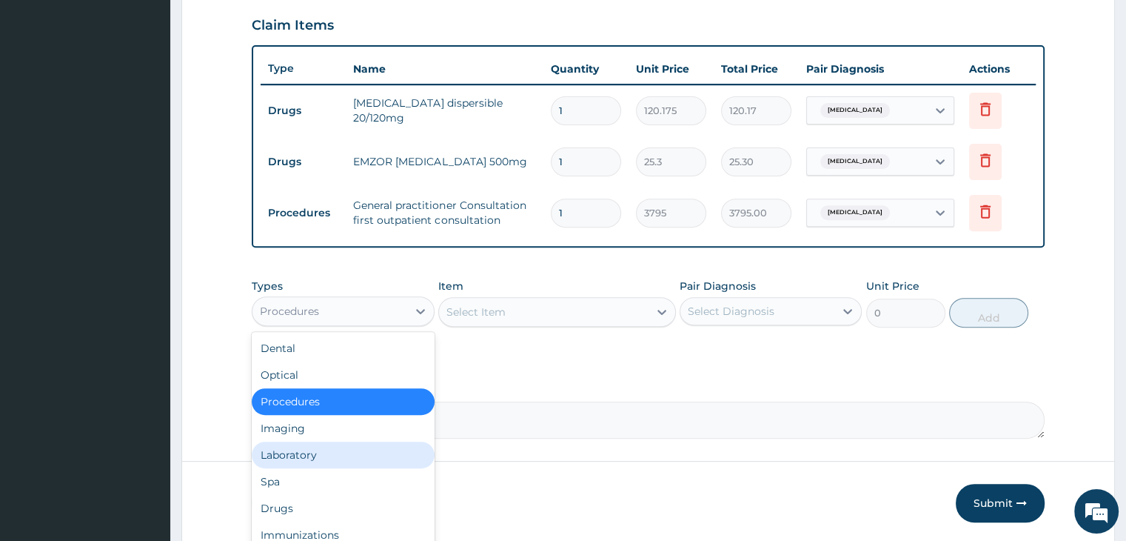
click at [320, 457] on div "Laboratory" at bounding box center [343, 454] width 182 height 27
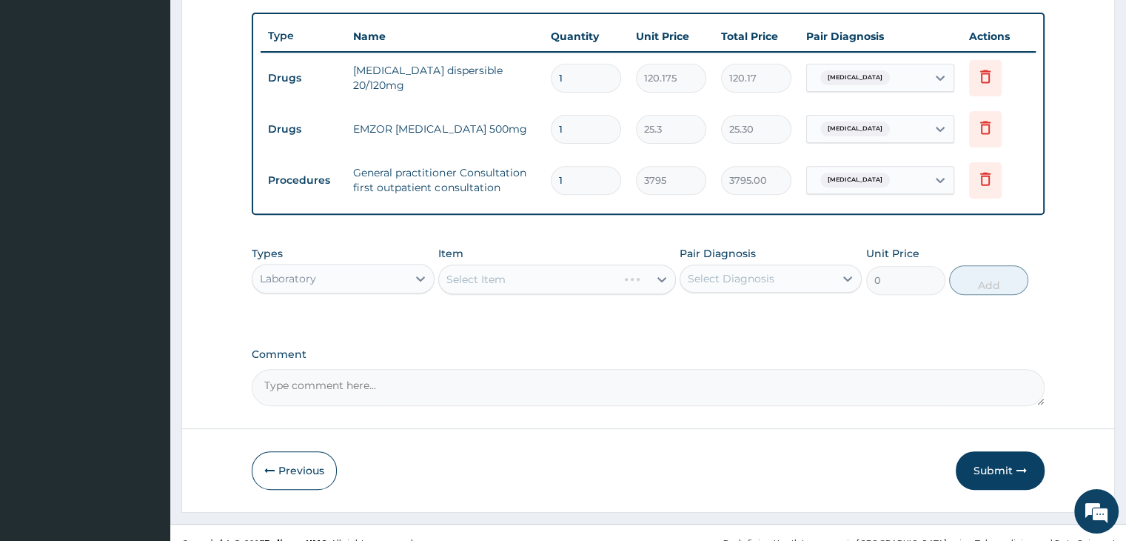
scroll to position [557, 0]
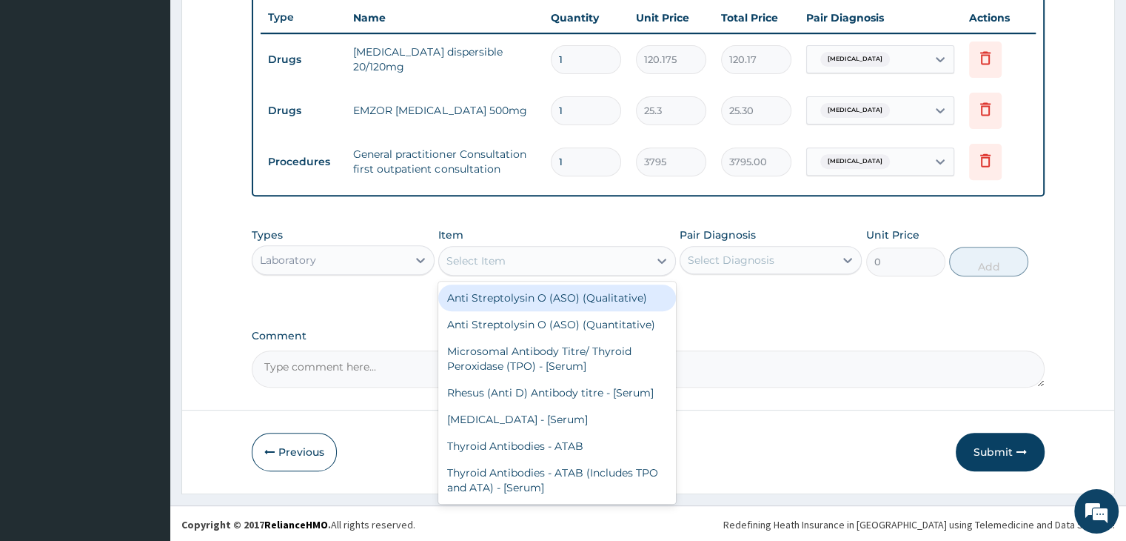
click at [571, 266] on div "Select Item" at bounding box center [544, 261] width 210 height 24
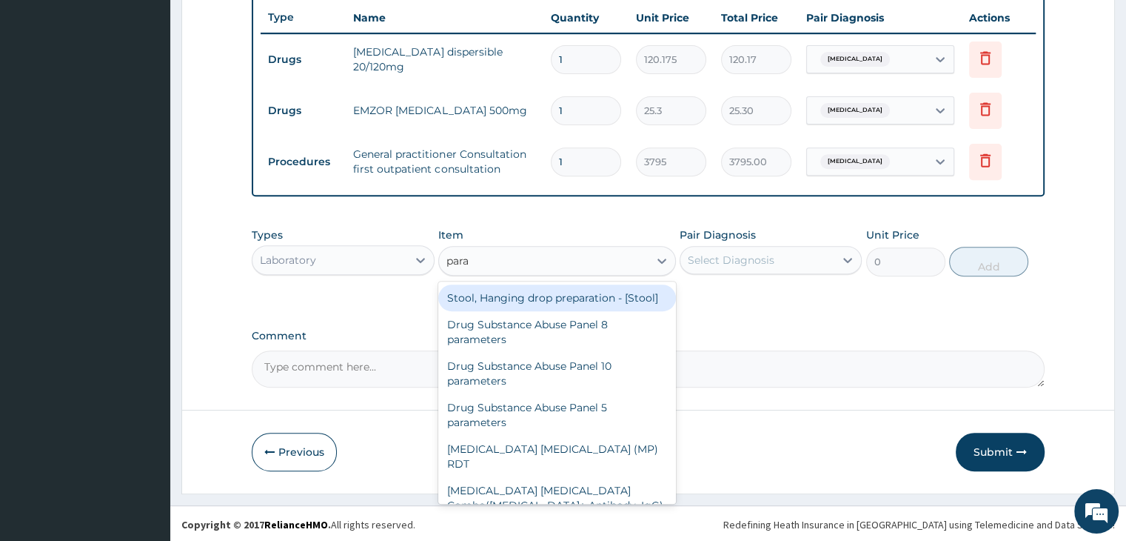
type input "paras"
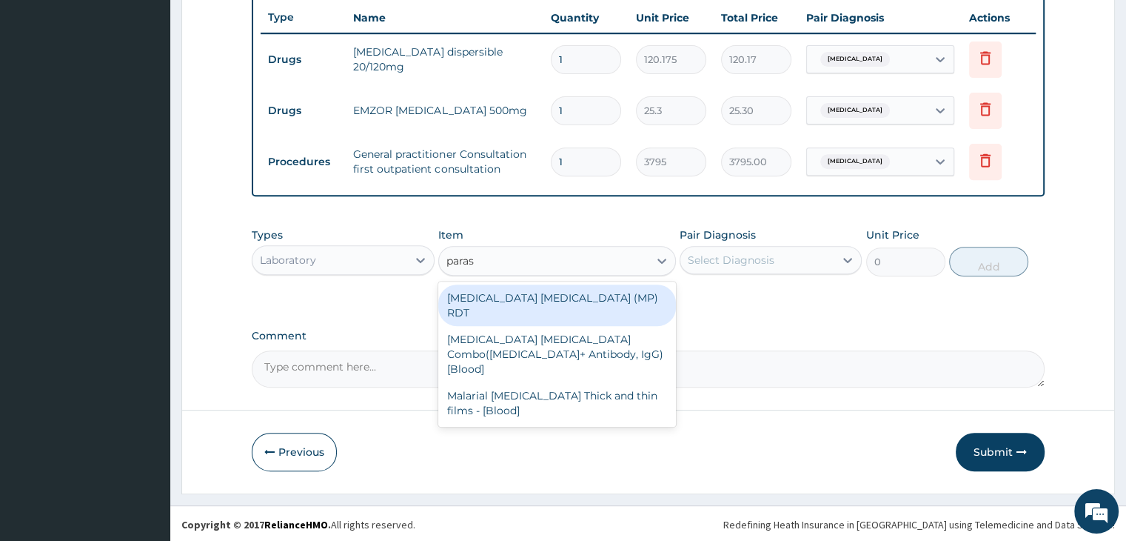
click at [545, 297] on div "[MEDICAL_DATA] [MEDICAL_DATA] (MP) RDT" at bounding box center [557, 304] width 238 height 41
type input "1725"
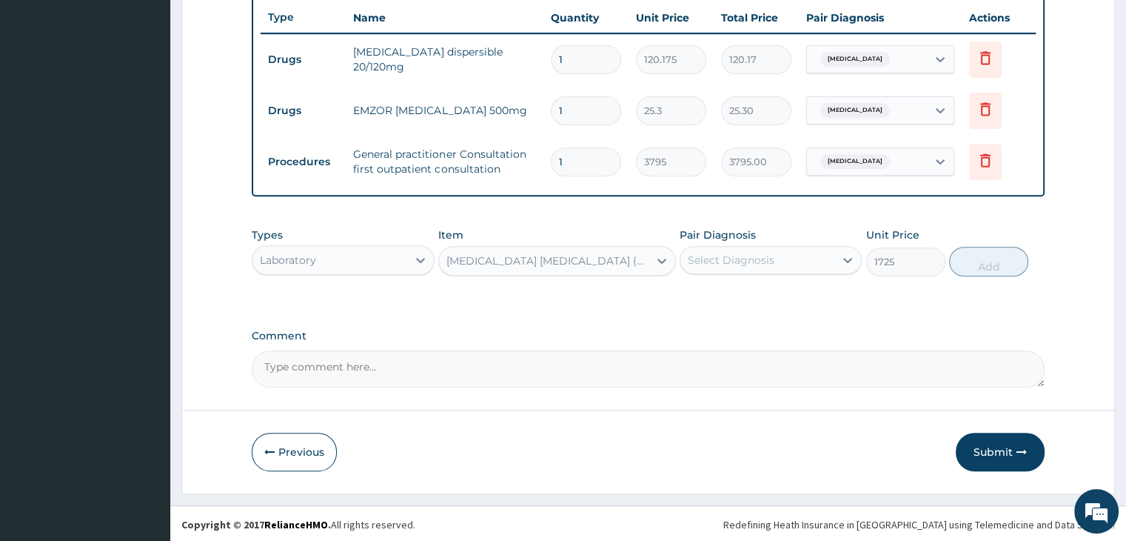
click at [804, 246] on div "Select Diagnosis" at bounding box center [771, 260] width 182 height 28
click at [770, 292] on label "Malaria, unspecified" at bounding box center [750, 296] width 92 height 15
checkbox input "true"
click at [988, 259] on button "Add" at bounding box center [988, 262] width 79 height 30
type input "0"
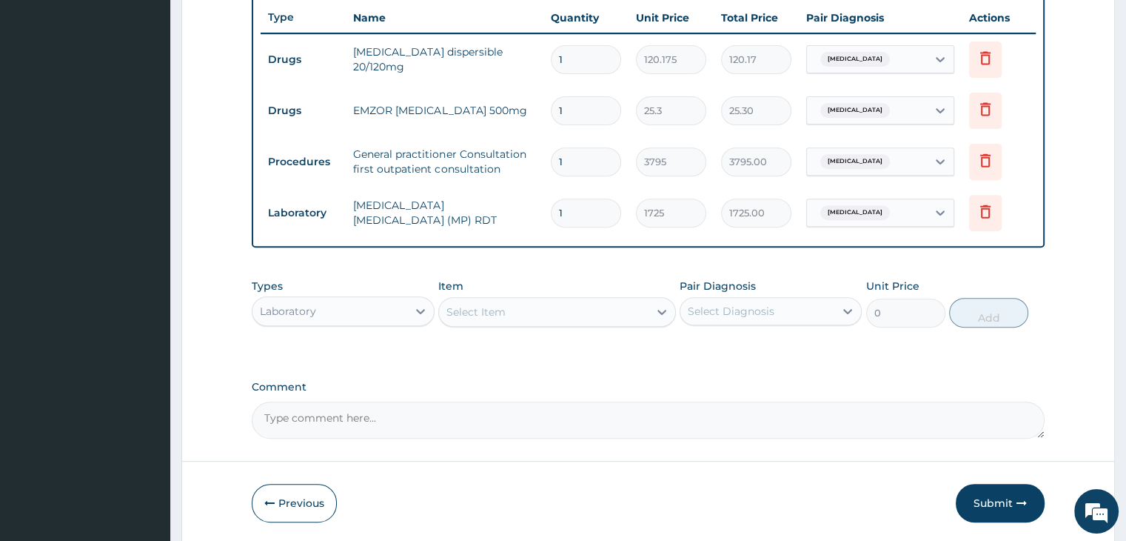
click at [582, 115] on input "1" at bounding box center [586, 110] width 70 height 29
type input "18"
type input "455.40"
type input "18"
click at [575, 54] on input "1" at bounding box center [586, 59] width 70 height 29
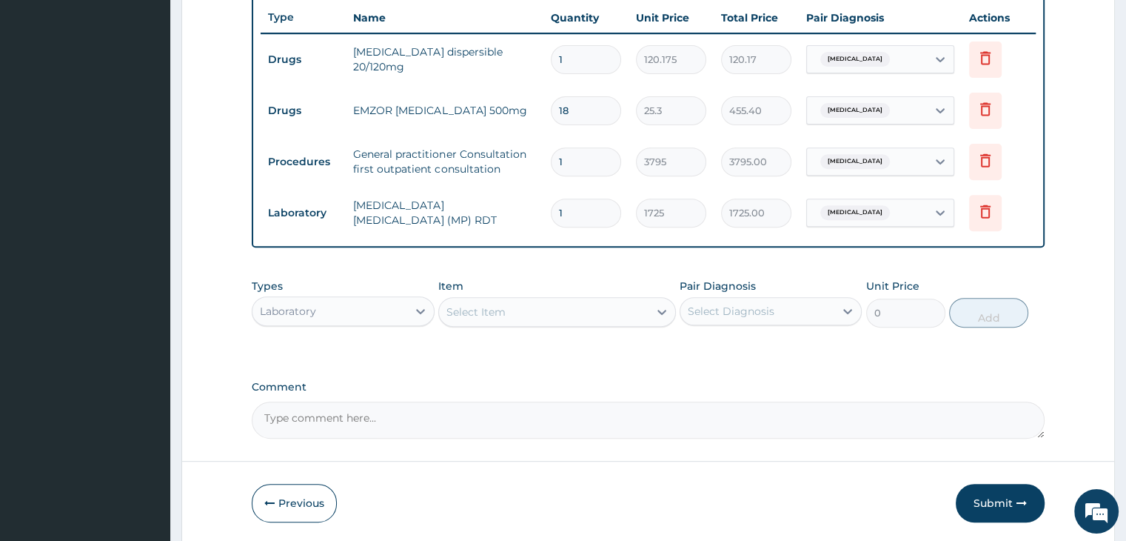
type input "12"
type input "1442.10"
type input "12"
click at [723, 347] on div "Types Laboratory Item Select Item Pair Diagnosis Select Diagnosis Unit Price 0 …" at bounding box center [648, 314] width 792 height 86
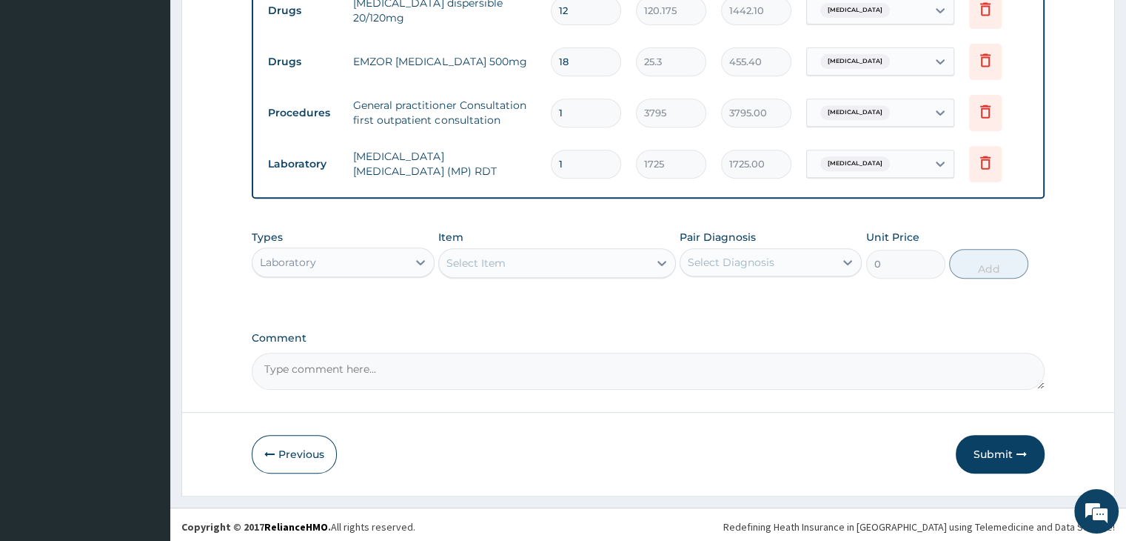
scroll to position [607, 0]
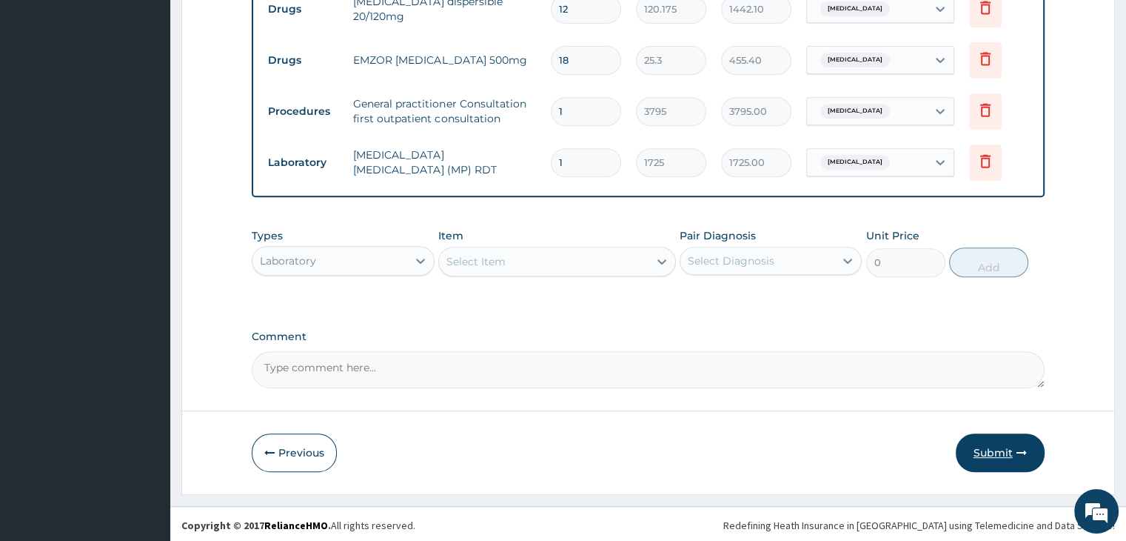
click at [998, 449] on button "Submit" at bounding box center [1000, 452] width 89 height 39
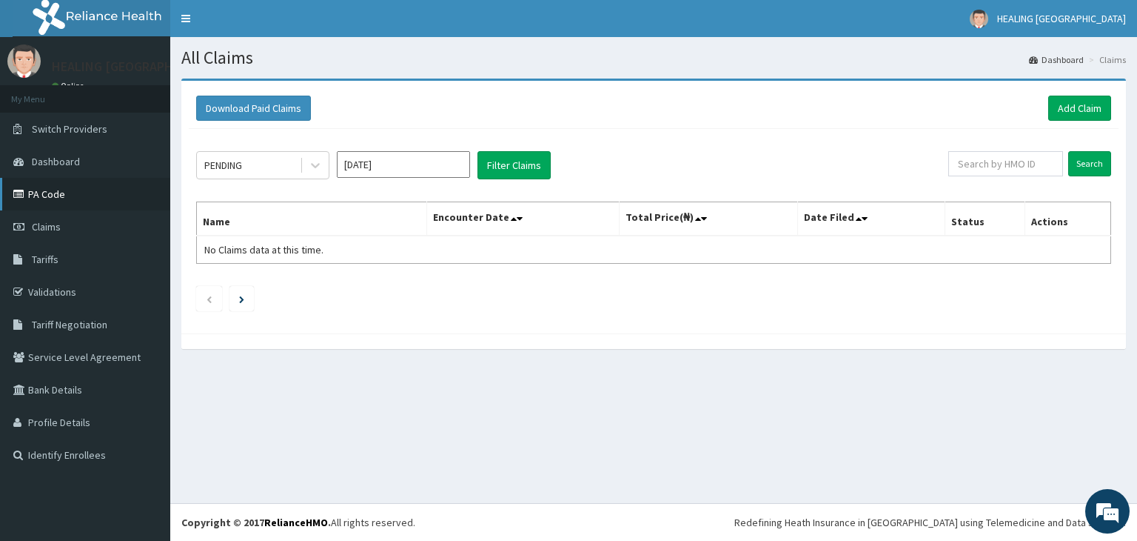
click at [30, 186] on link "PA Code" at bounding box center [85, 194] width 170 height 33
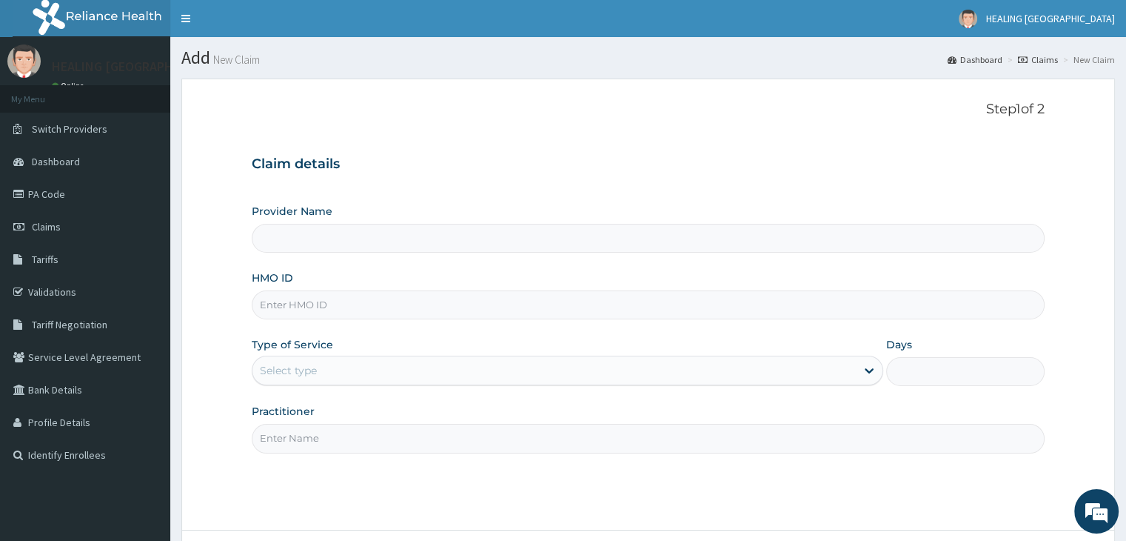
click at [409, 304] on input "HMO ID" at bounding box center [648, 304] width 792 height 29
paste input "BCK/10115/a"
type input "BCK/10115/A"
type input "HEALING [GEOGRAPHIC_DATA]"
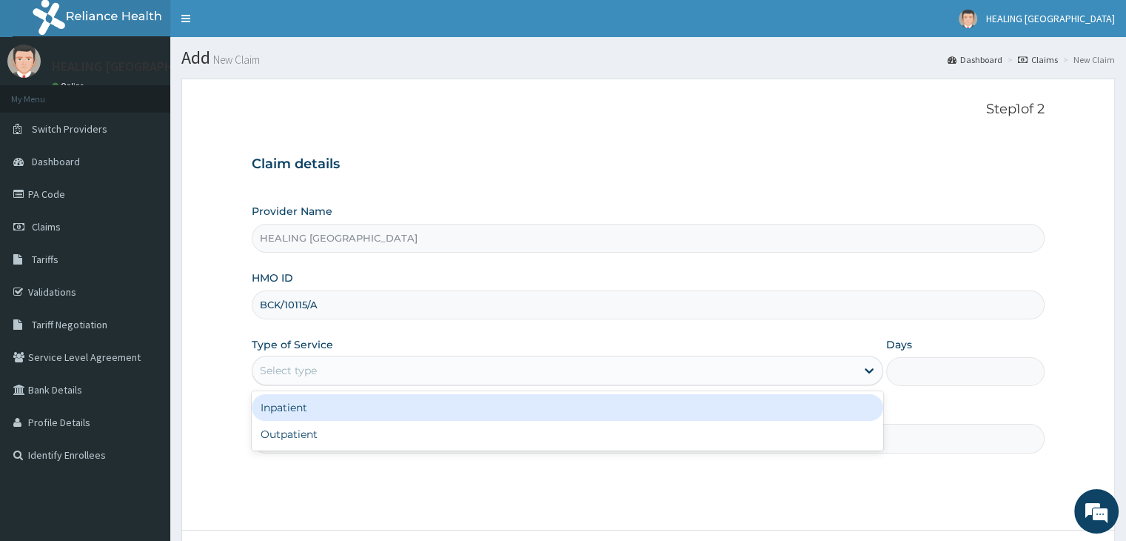
click at [397, 367] on div "Select type" at bounding box center [553, 370] width 603 height 24
click at [380, 407] on div "Inpatient" at bounding box center [568, 407] width 632 height 27
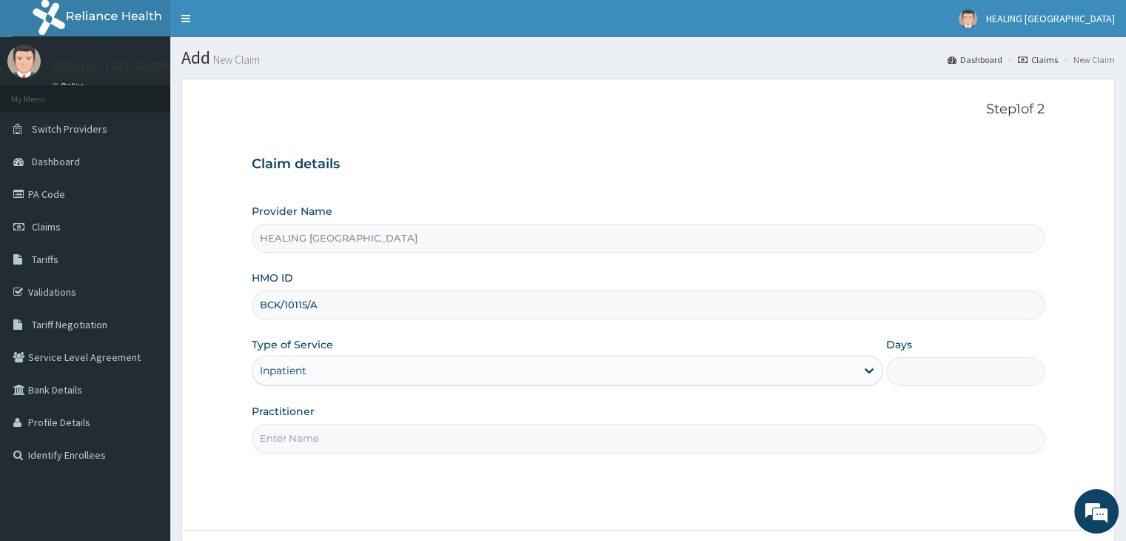
click at [971, 370] on input "Days" at bounding box center [965, 371] width 158 height 29
type input "2"
click at [730, 444] on input "Practitioner" at bounding box center [648, 438] width 792 height 29
type input "[PERSON_NAME]"
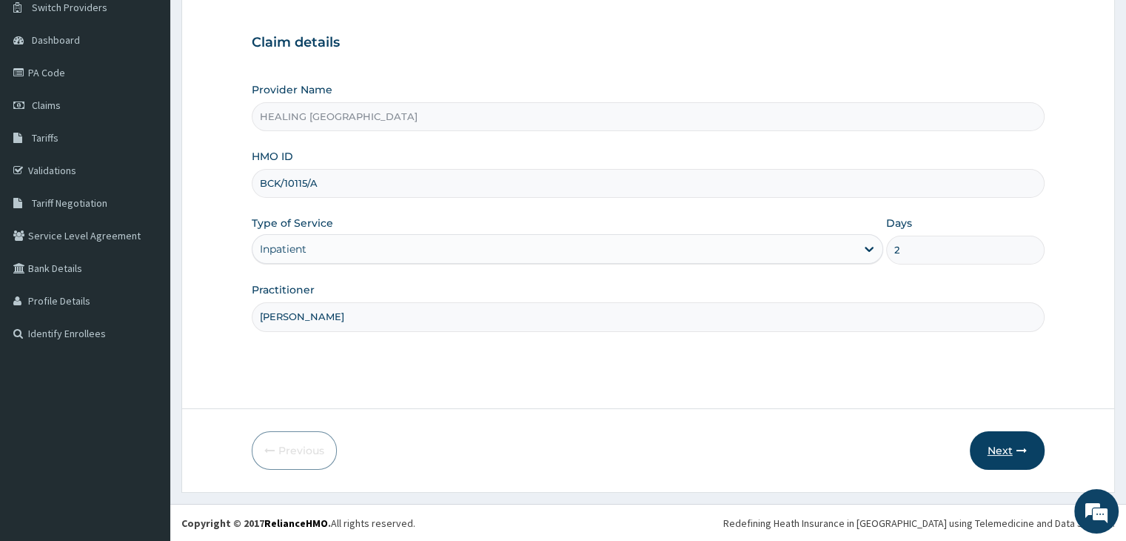
click at [1019, 442] on button "Next" at bounding box center [1007, 450] width 75 height 39
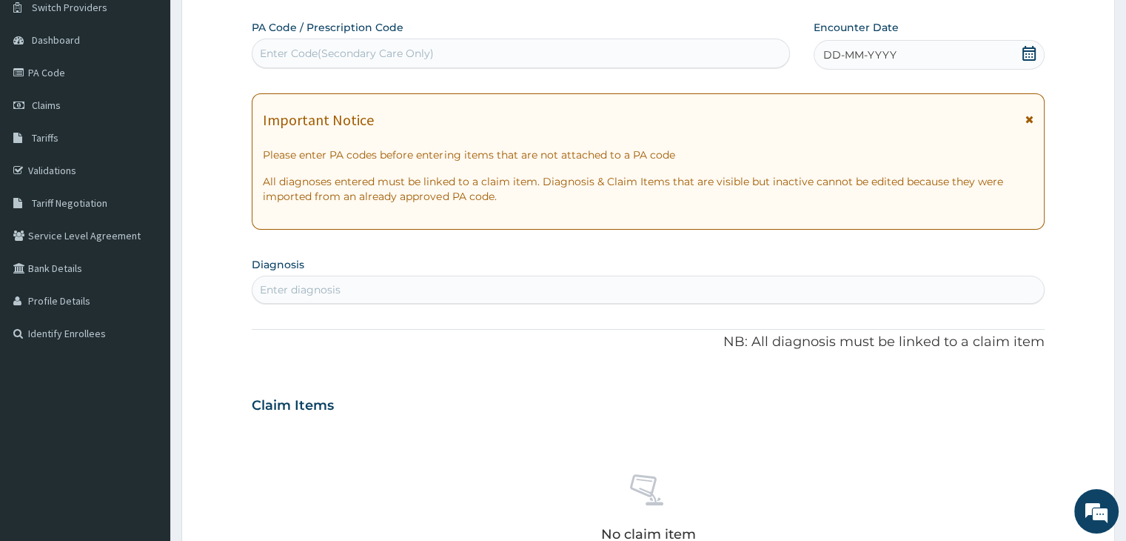
scroll to position [0, 0]
click at [532, 56] on div "Enter Code(Secondary Care Only)" at bounding box center [520, 53] width 537 height 24
paste input "PA/11A7D5"
type input "PA/11A7D5"
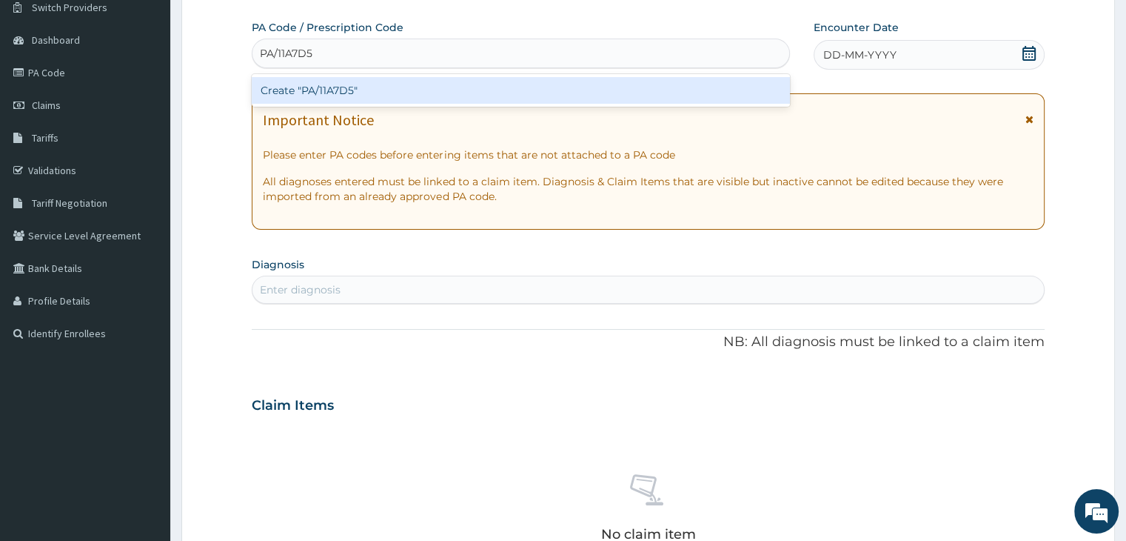
click at [583, 92] on div "Create "PA/11A7D5"" at bounding box center [521, 90] width 538 height 27
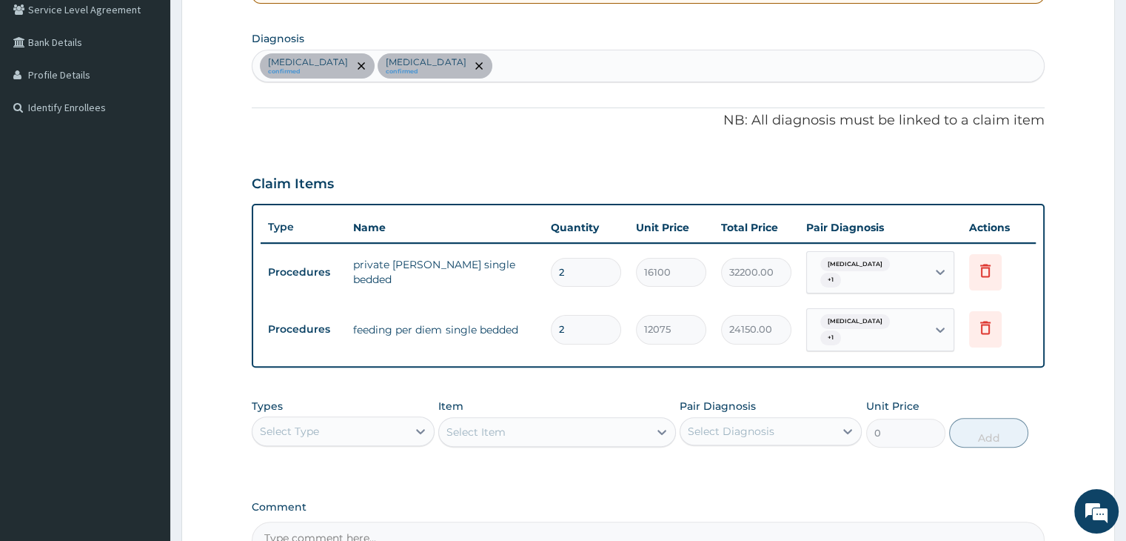
scroll to position [506, 0]
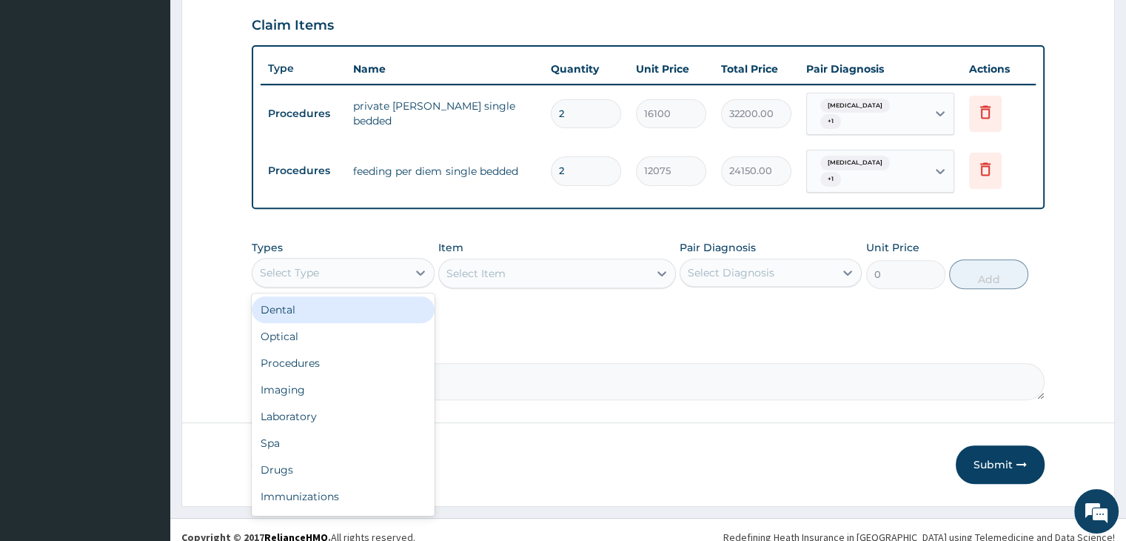
click at [353, 261] on div "Select Type" at bounding box center [329, 273] width 154 height 24
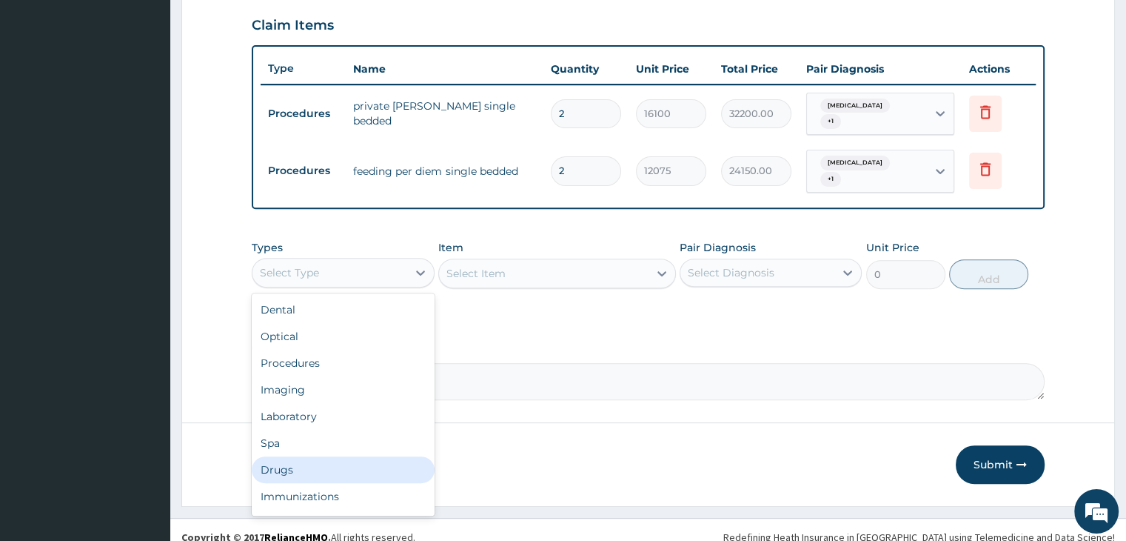
click at [329, 456] on div "Drugs" at bounding box center [343, 469] width 182 height 27
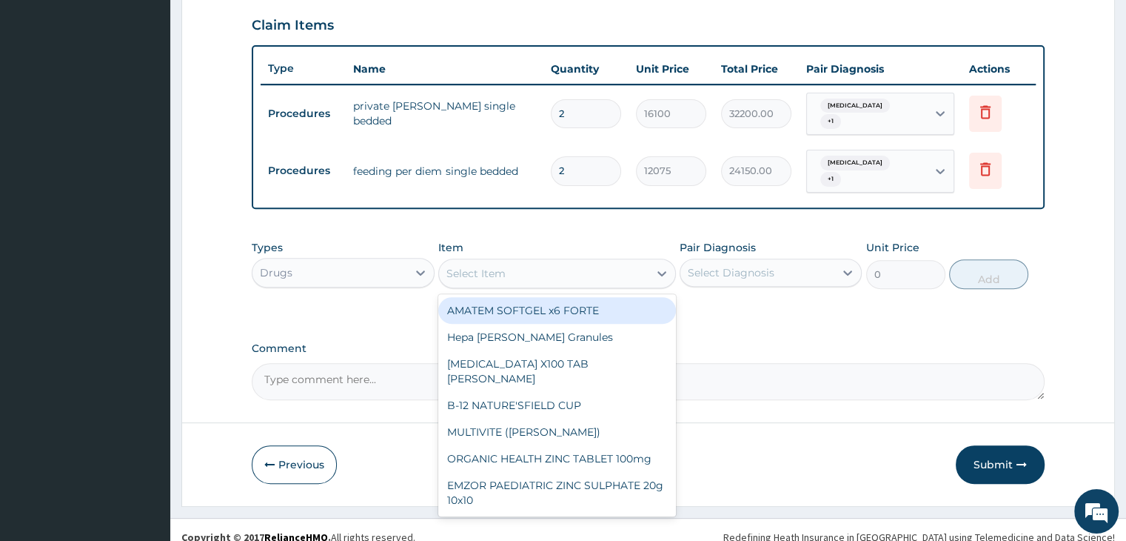
click at [587, 269] on div "Select Item" at bounding box center [544, 273] width 210 height 24
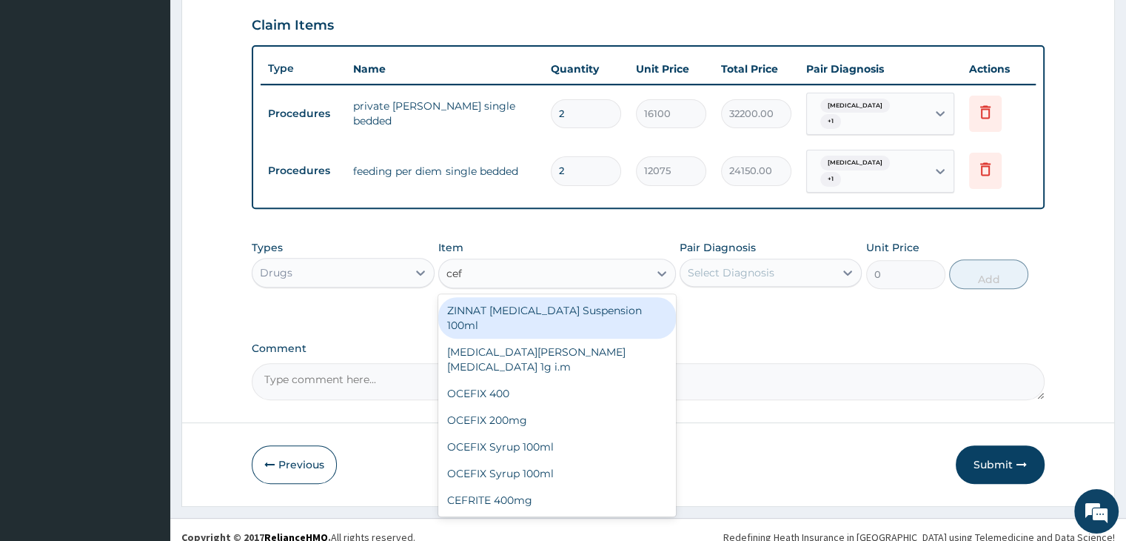
type input "ceft"
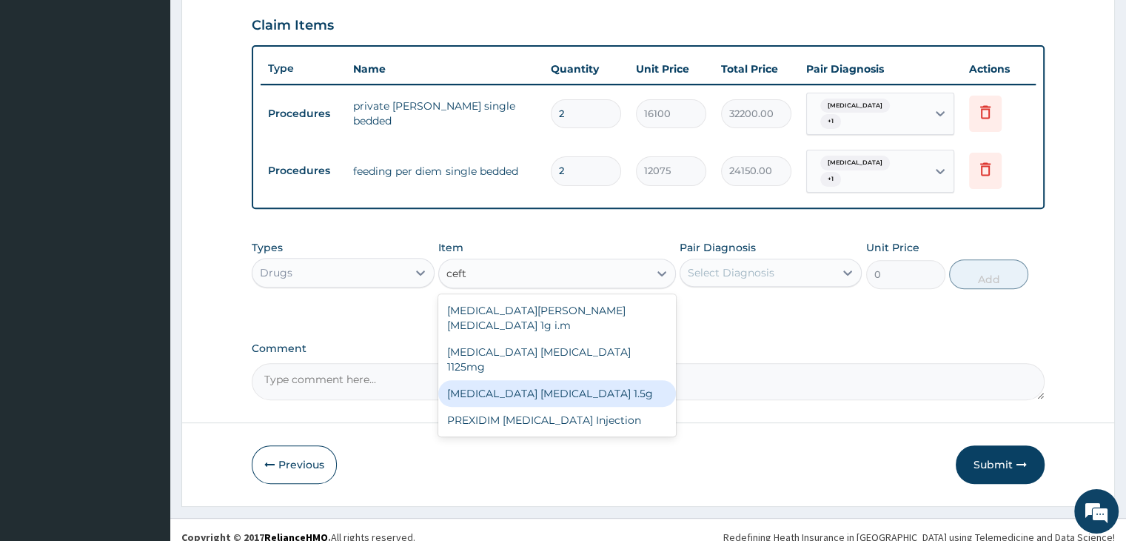
click at [542, 380] on div "Ceftriaxone sulbactam 1.5g" at bounding box center [557, 393] width 238 height 27
type input "1518"
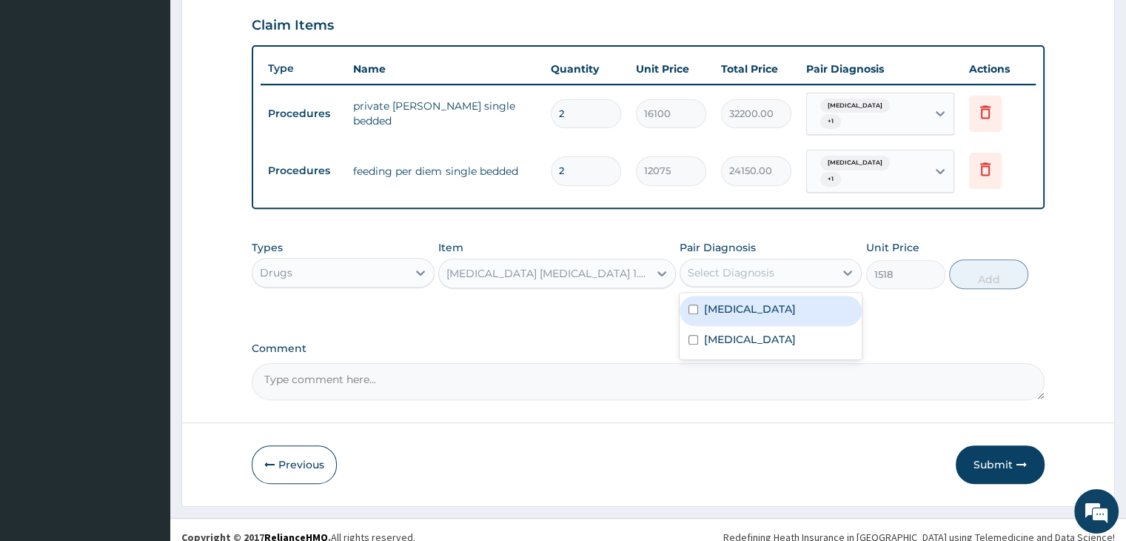
click at [732, 265] on div "Select Diagnosis" at bounding box center [731, 272] width 87 height 15
click at [756, 295] on div "Sepsis" at bounding box center [771, 310] width 182 height 30
checkbox input "true"
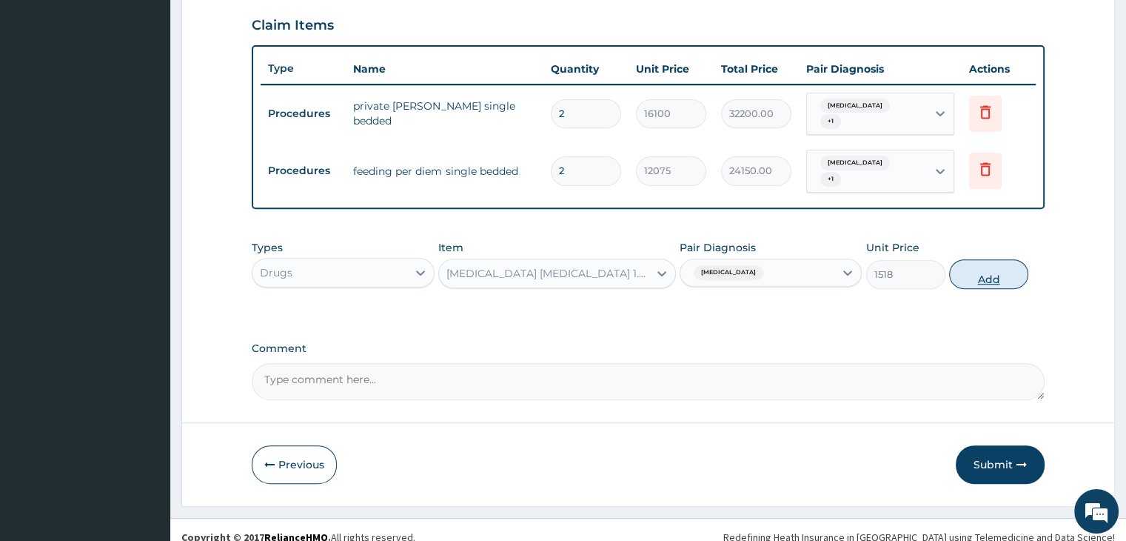
click at [997, 261] on button "Add" at bounding box center [988, 274] width 79 height 30
type input "0"
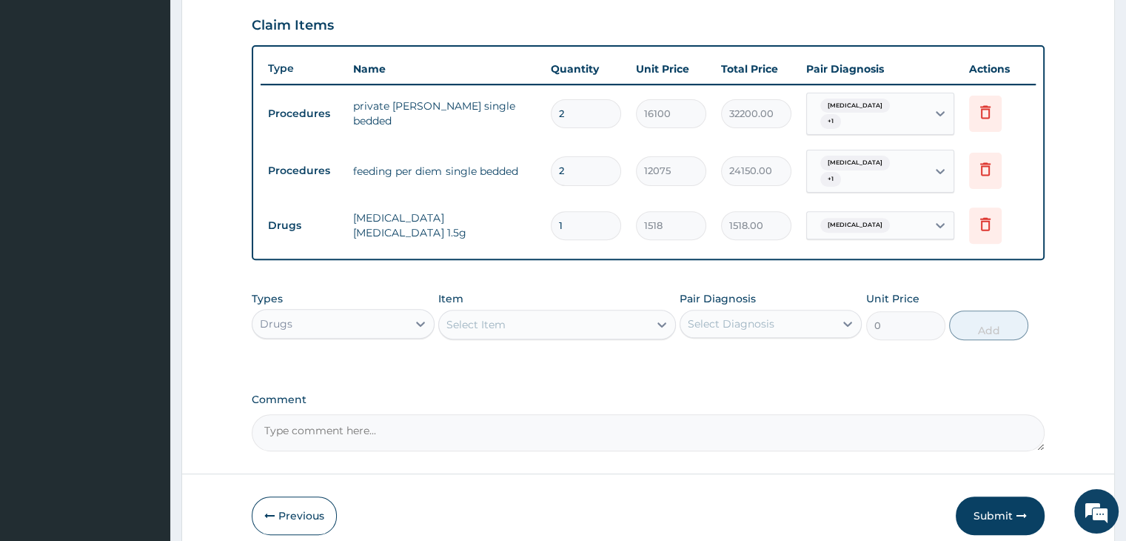
click at [570, 312] on div "Select Item" at bounding box center [544, 324] width 210 height 24
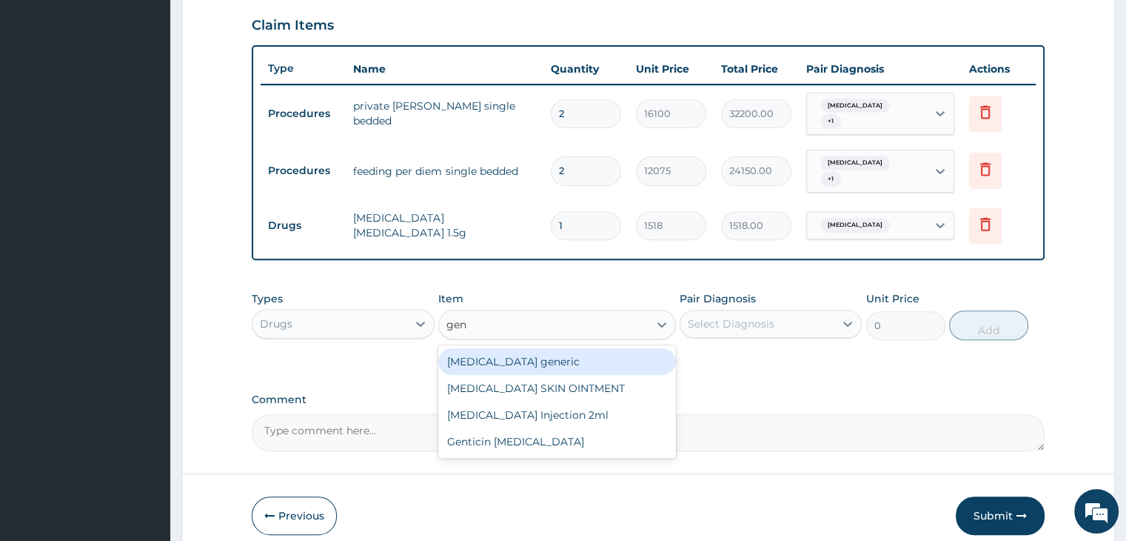
type input "gent"
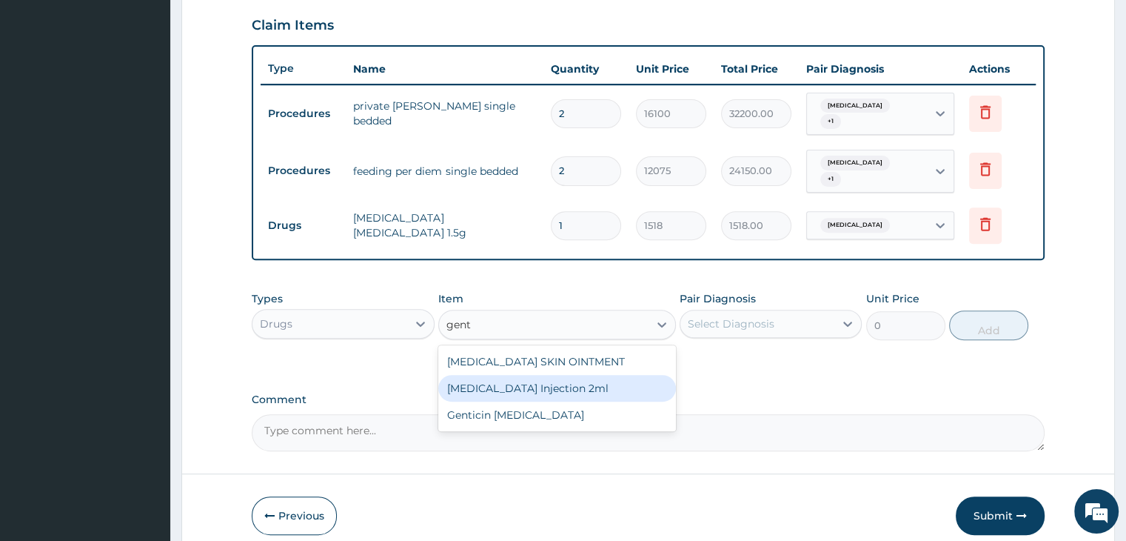
click at [540, 380] on div "[MEDICAL_DATA] Injection 2ml" at bounding box center [557, 388] width 238 height 27
type input "354.2"
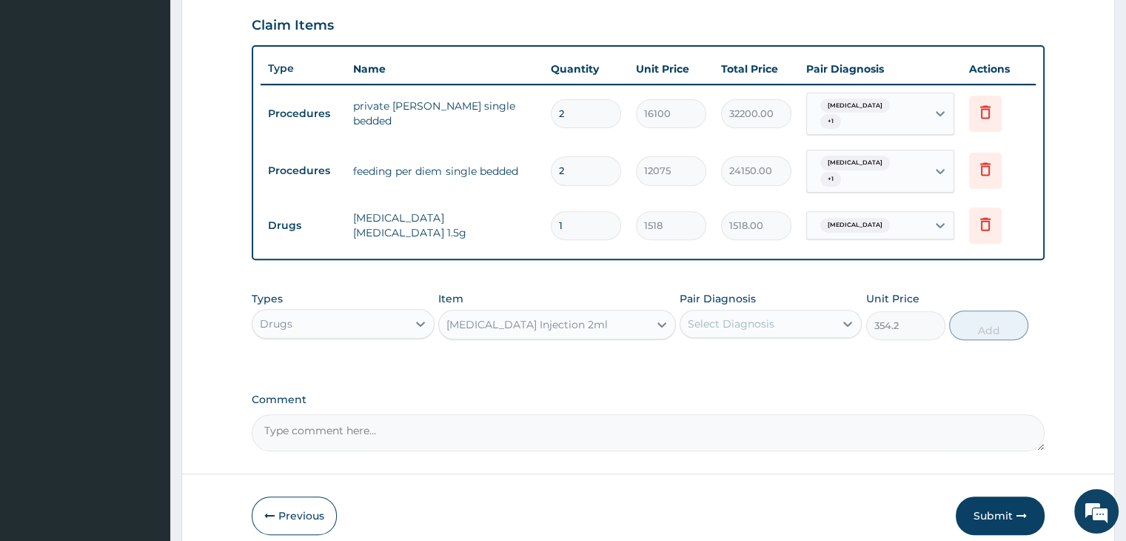
click at [781, 312] on div "Select Diagnosis" at bounding box center [757, 324] width 154 height 24
click at [779, 347] on div "Sepsis" at bounding box center [771, 362] width 182 height 30
checkbox input "true"
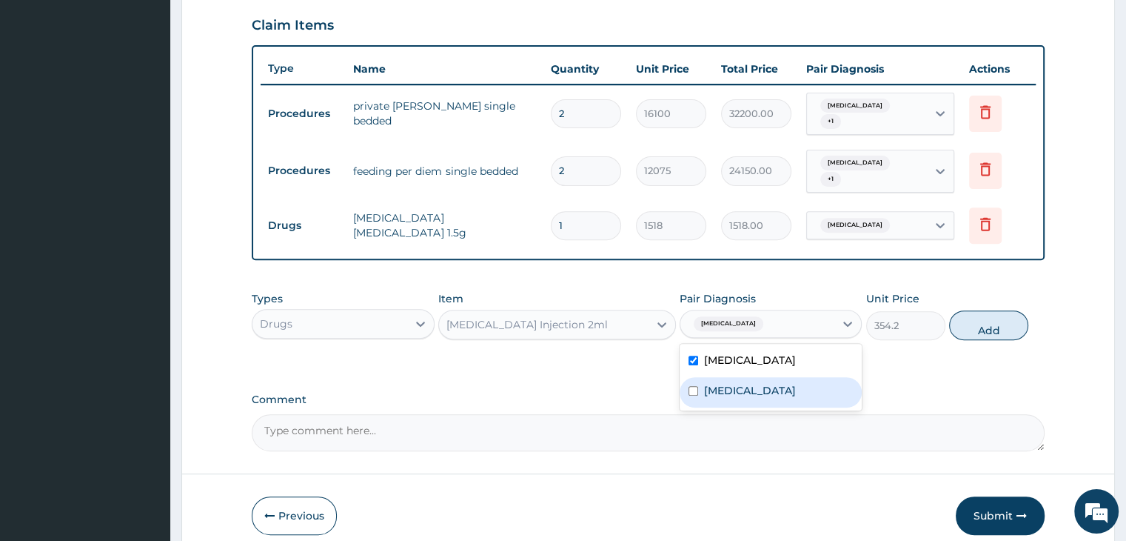
click at [779, 377] on div "Malaria" at bounding box center [771, 392] width 182 height 30
checkbox input "true"
click at [984, 312] on button "Add" at bounding box center [988, 325] width 79 height 30
type input "0"
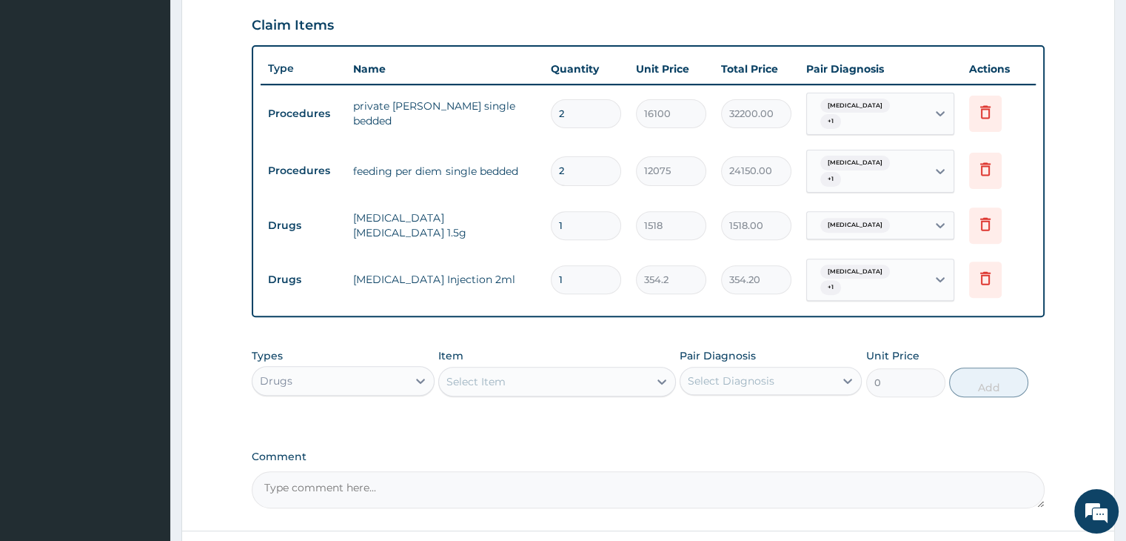
click at [545, 369] on div "Select Item" at bounding box center [544, 381] width 210 height 24
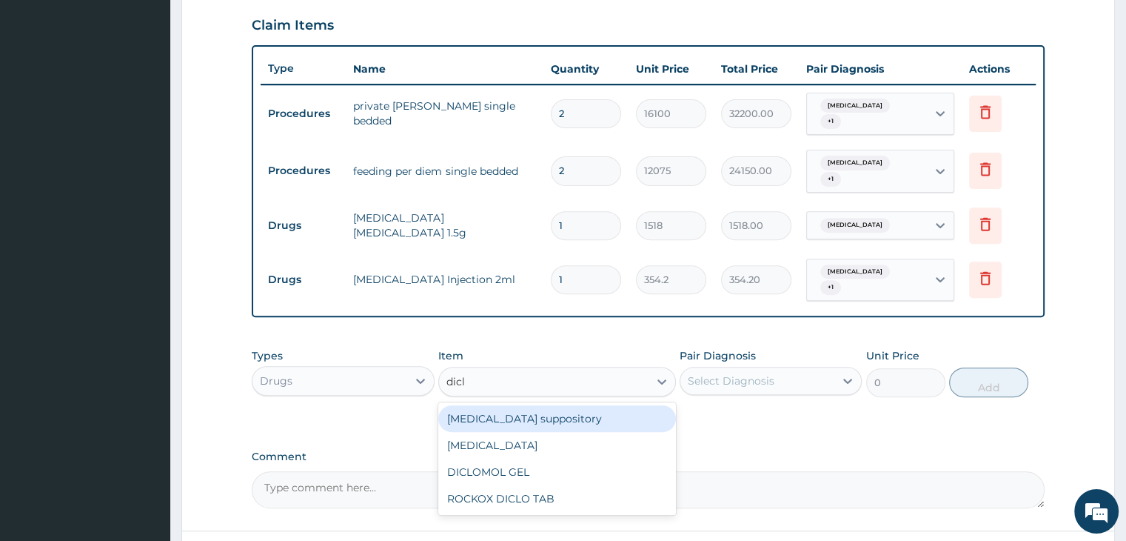
type input "diclo"
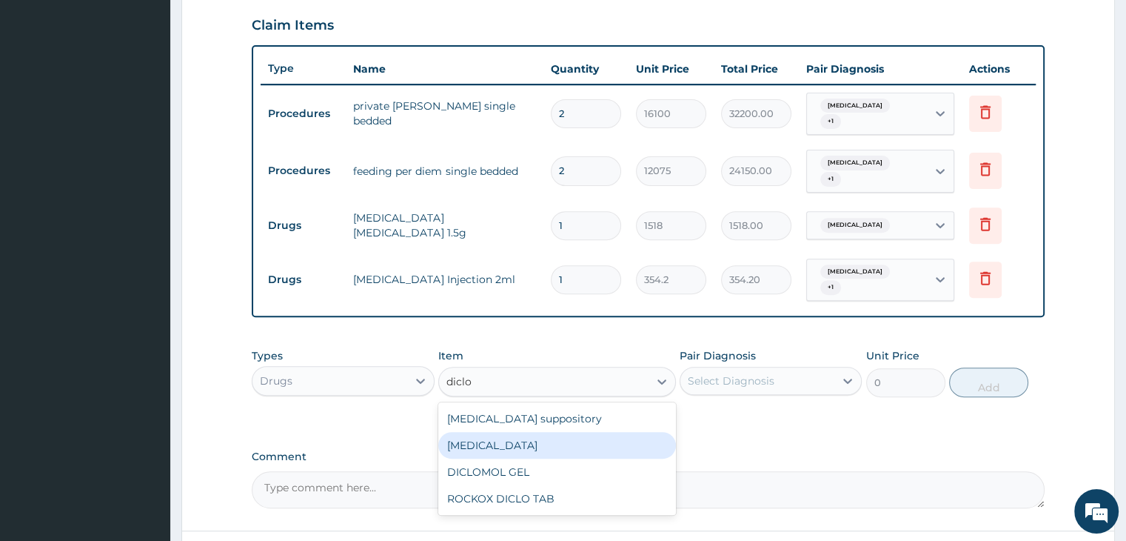
click at [574, 433] on div "[MEDICAL_DATA]" at bounding box center [557, 445] width 238 height 27
type input "632.5"
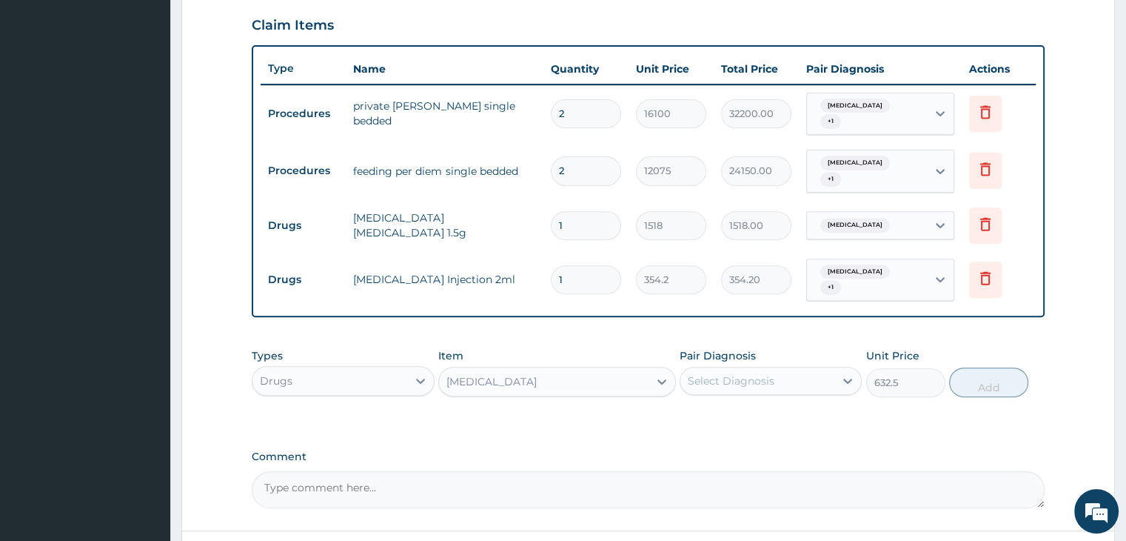
click at [757, 373] on div "Select Diagnosis" at bounding box center [731, 380] width 87 height 15
click at [764, 404] on div "Sepsis" at bounding box center [771, 419] width 182 height 30
checkbox input "true"
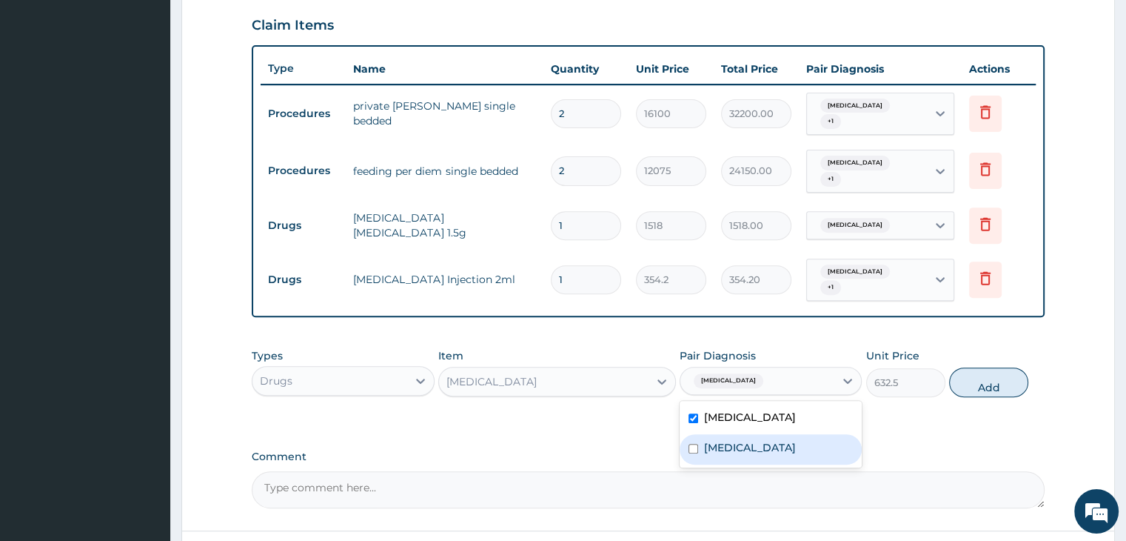
click at [761, 434] on div "Malaria" at bounding box center [771, 449] width 182 height 30
checkbox input "true"
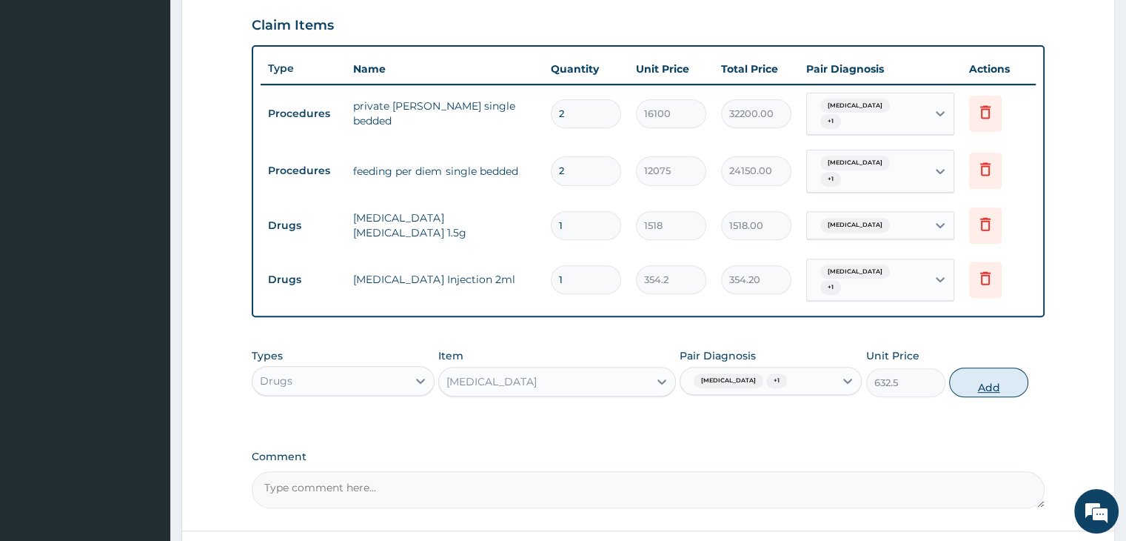
click at [992, 367] on button "Add" at bounding box center [988, 382] width 79 height 30
type input "0"
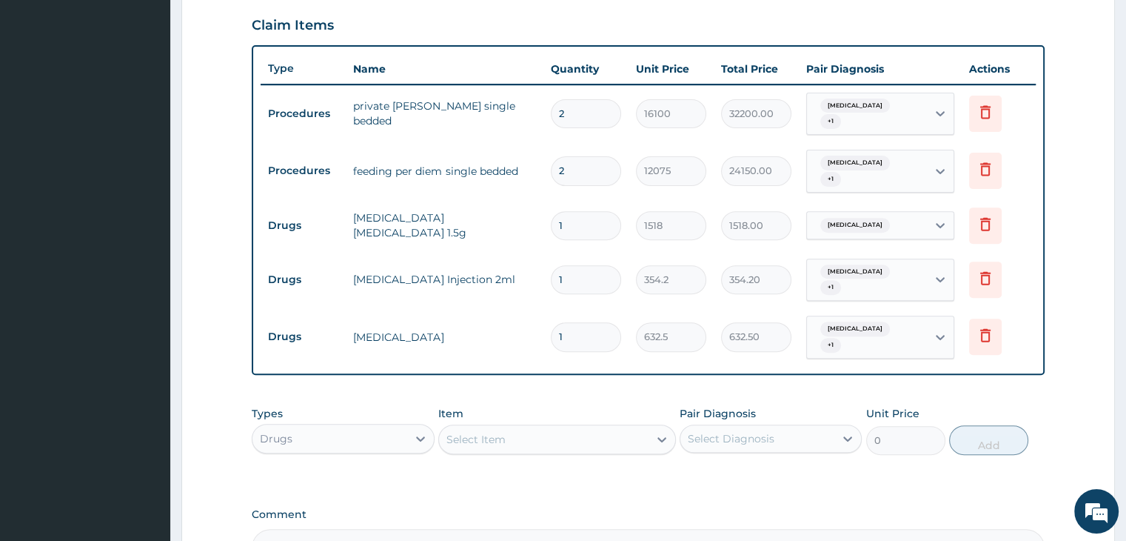
click at [549, 427] on div "Select Item" at bounding box center [544, 439] width 210 height 24
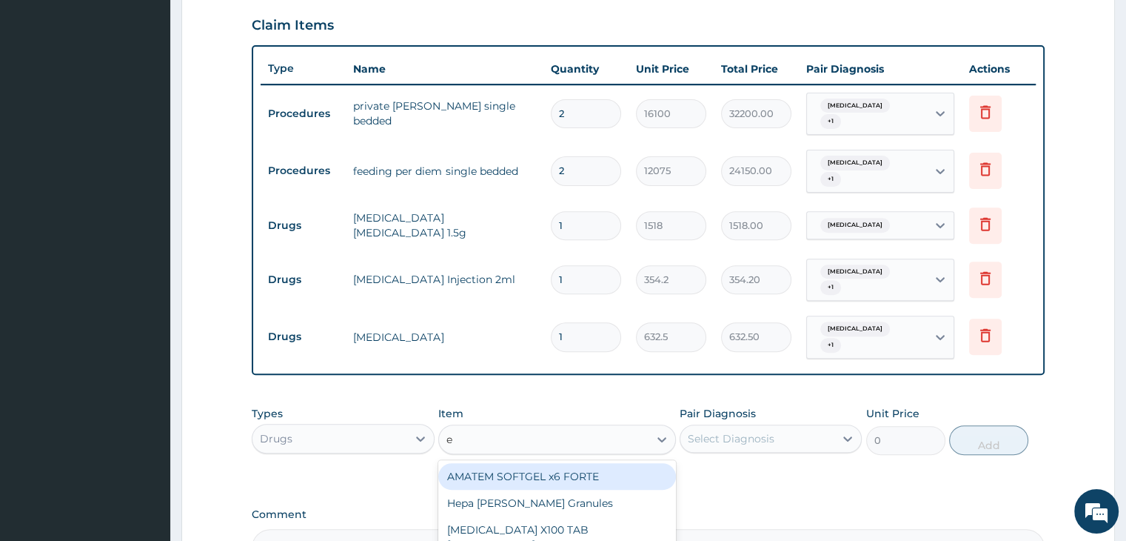
type input "e m"
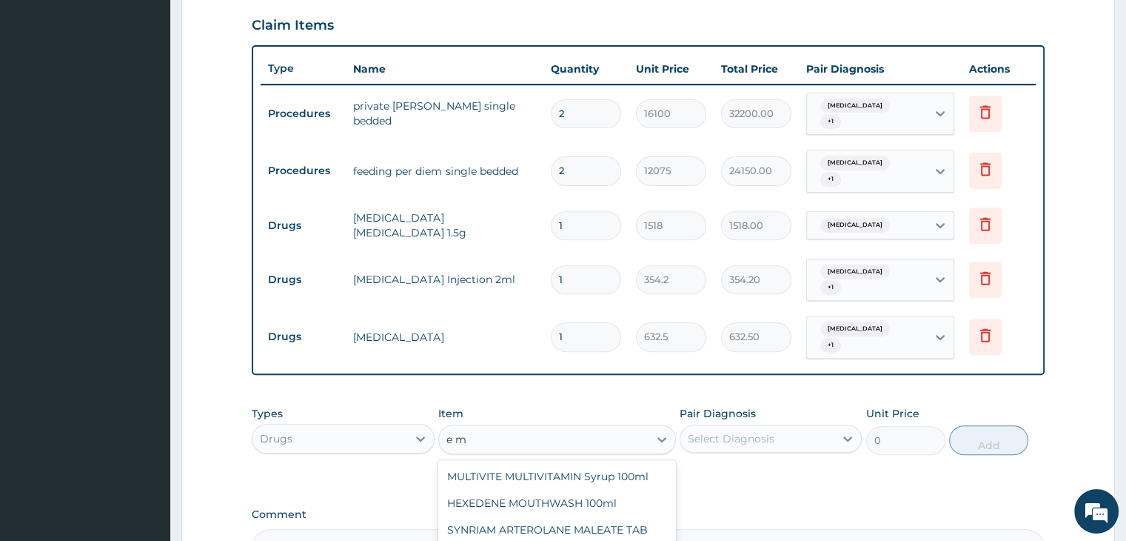
type input "1897.5"
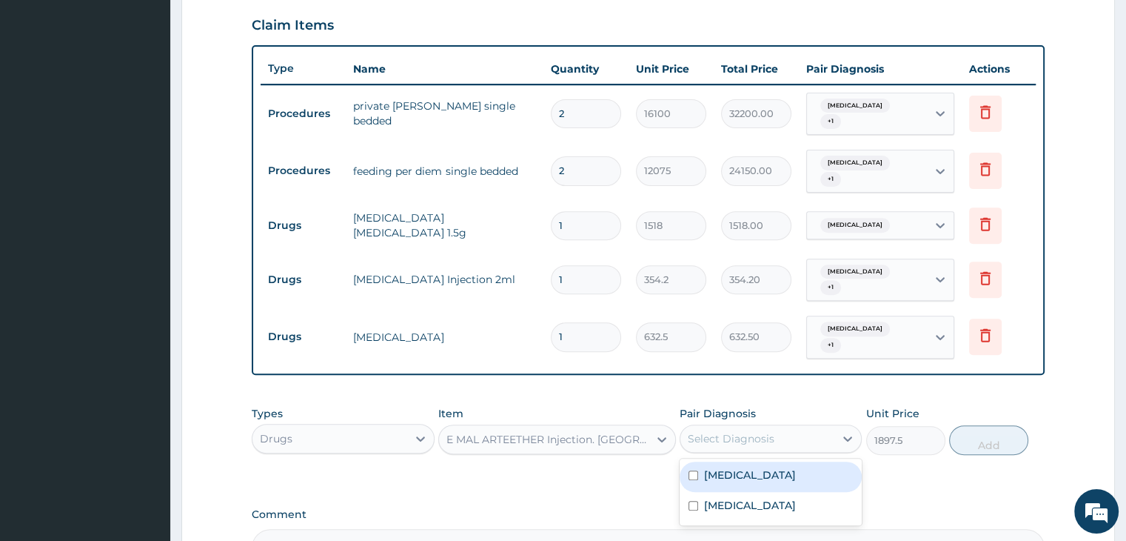
click at [787, 426] on div "Select Diagnosis" at bounding box center [757, 438] width 154 height 24
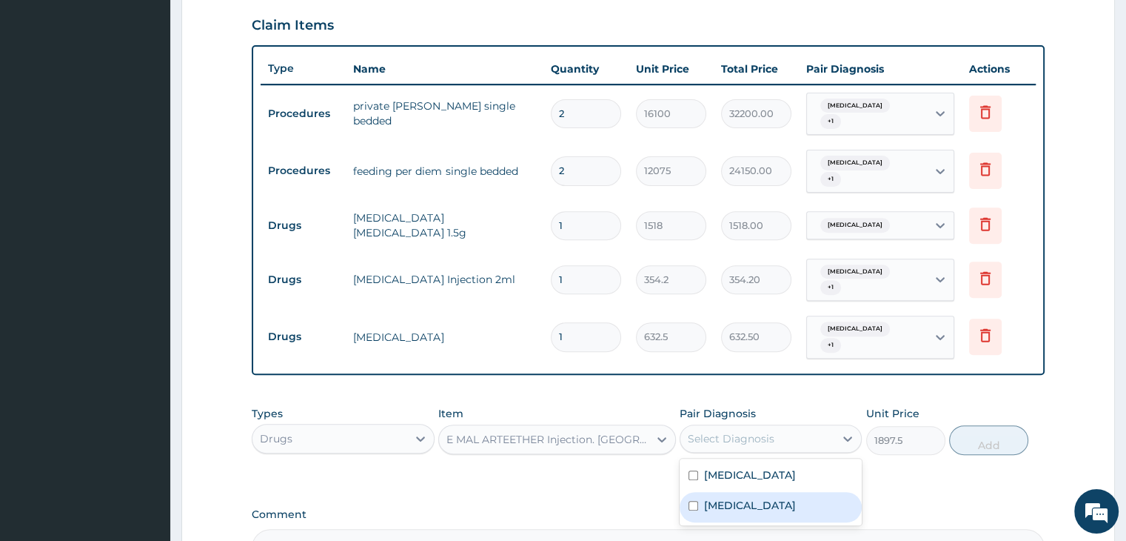
click at [767, 492] on div "Malaria" at bounding box center [771, 507] width 182 height 30
checkbox input "true"
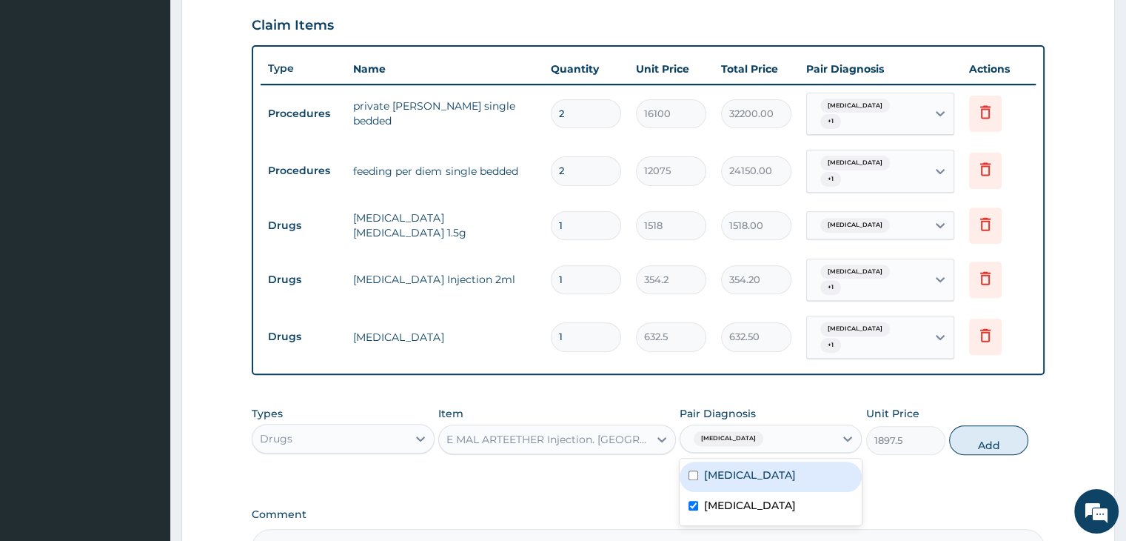
click at [937, 456] on div "PA Code / Prescription Code PA/11A7D5 Encounter Date 09-09-2025 Important Notic…" at bounding box center [648, 101] width 792 height 930
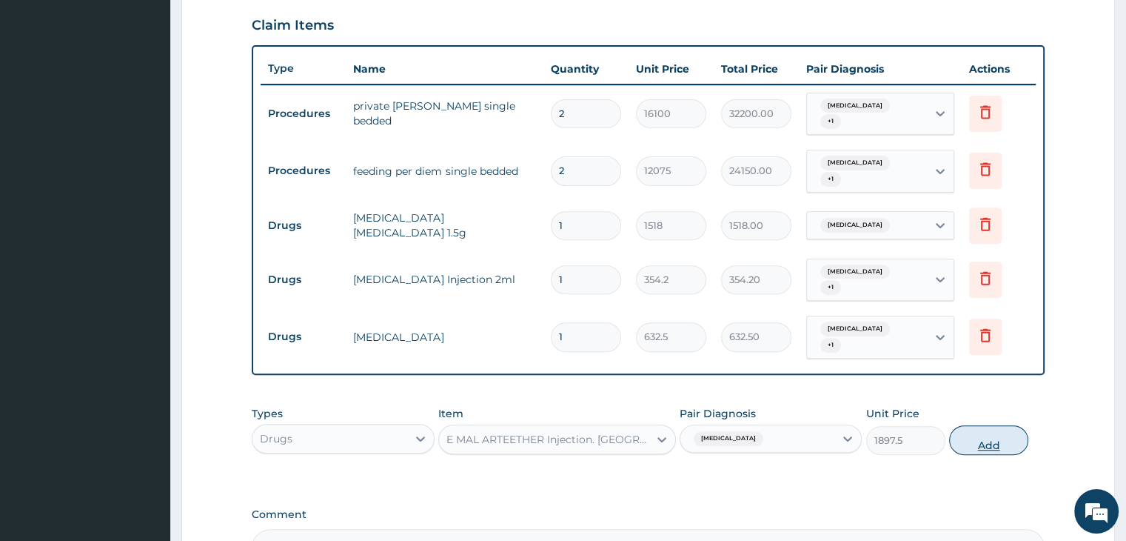
click at [1009, 425] on button "Add" at bounding box center [988, 440] width 79 height 30
type input "0"
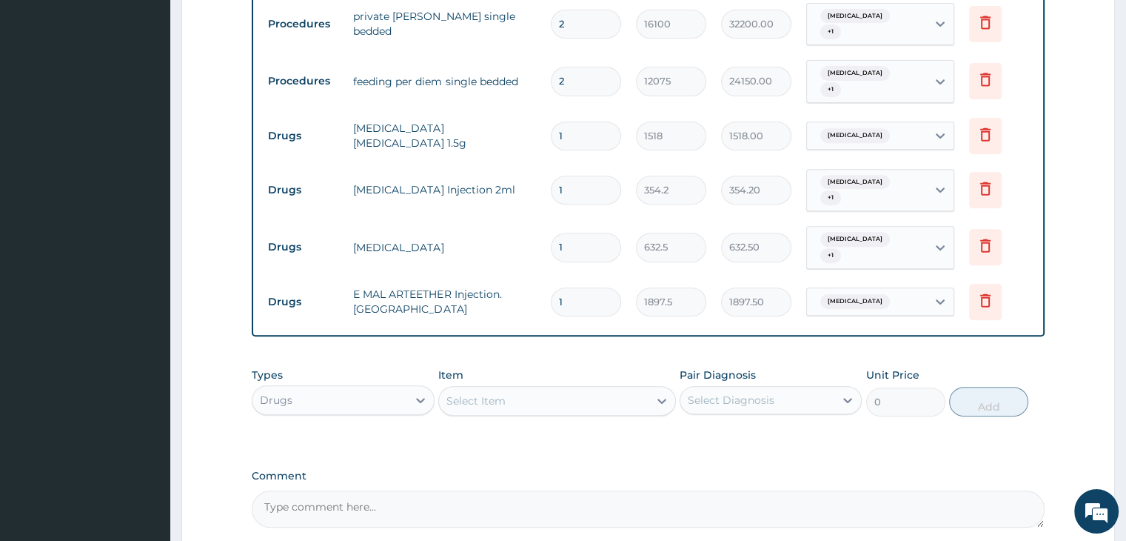
scroll to position [709, 0]
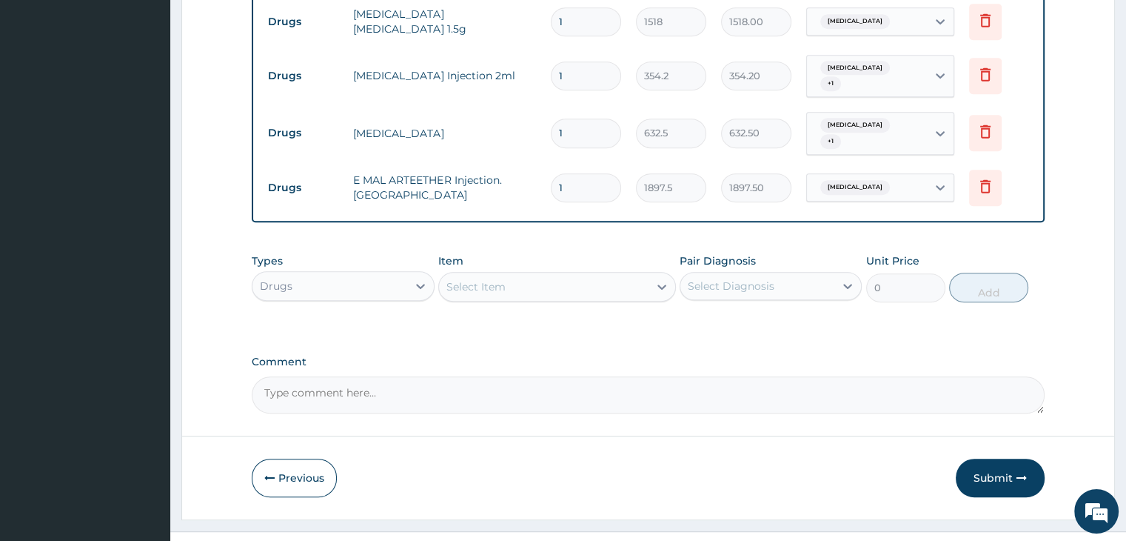
click at [578, 275] on div "Select Item" at bounding box center [544, 287] width 210 height 24
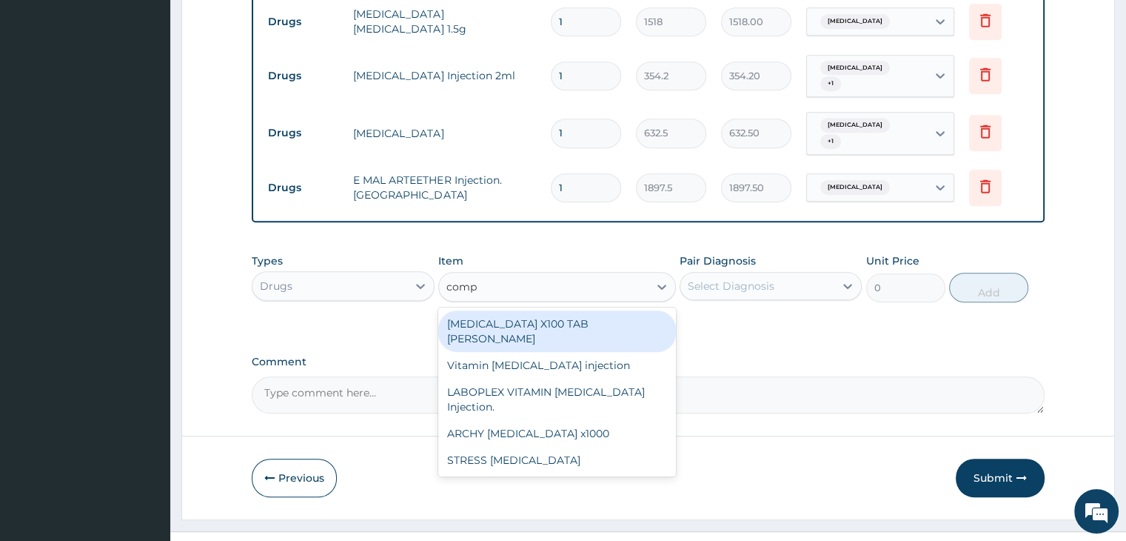
type input "compl"
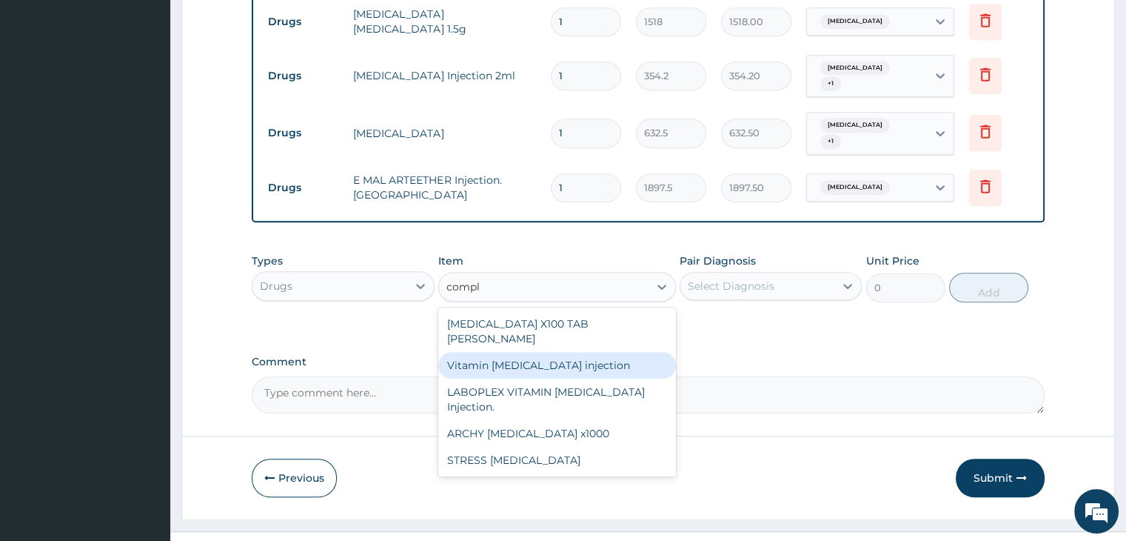
click at [535, 352] on div "Vitamin [MEDICAL_DATA] injection" at bounding box center [557, 365] width 238 height 27
type input "379.5"
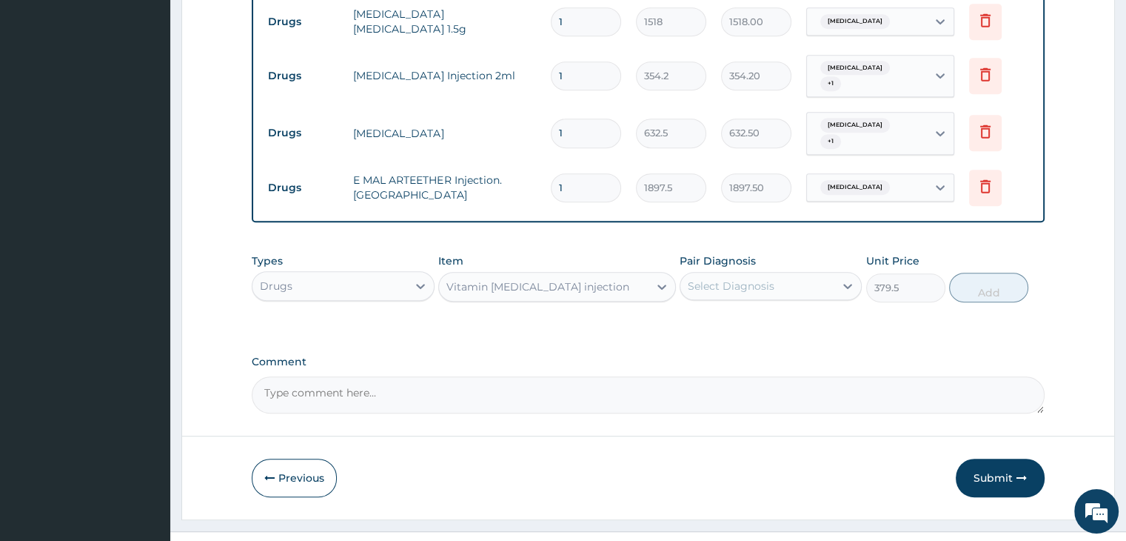
click at [737, 278] on div "Select Diagnosis" at bounding box center [731, 285] width 87 height 15
click at [737, 315] on label "Sepsis" at bounding box center [750, 322] width 92 height 15
checkbox input "true"
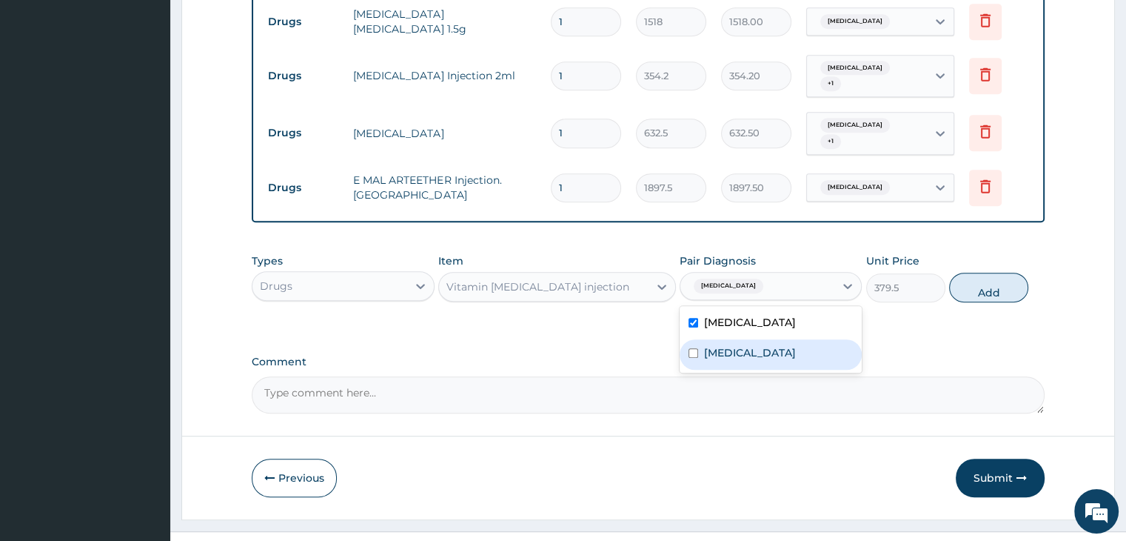
click at [746, 339] on div "Malaria" at bounding box center [771, 354] width 182 height 30
checkbox input "true"
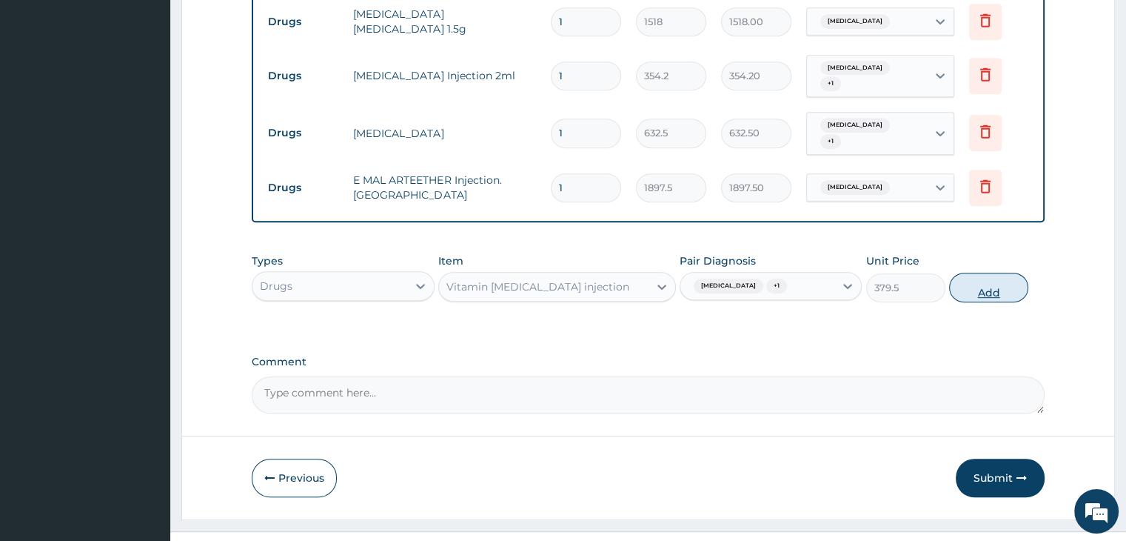
click at [967, 272] on button "Add" at bounding box center [988, 287] width 79 height 30
type input "0"
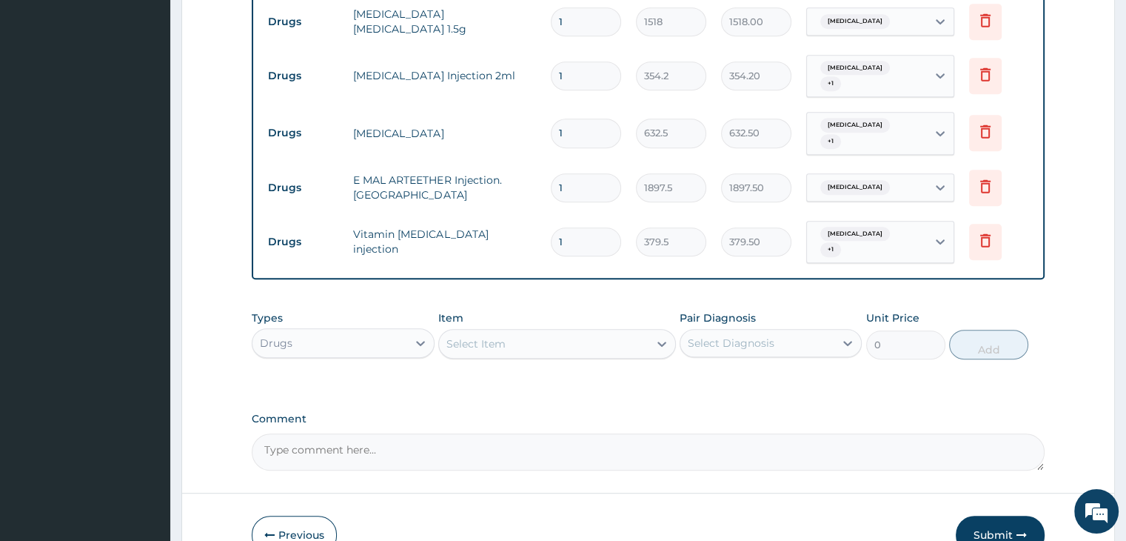
scroll to position [760, 0]
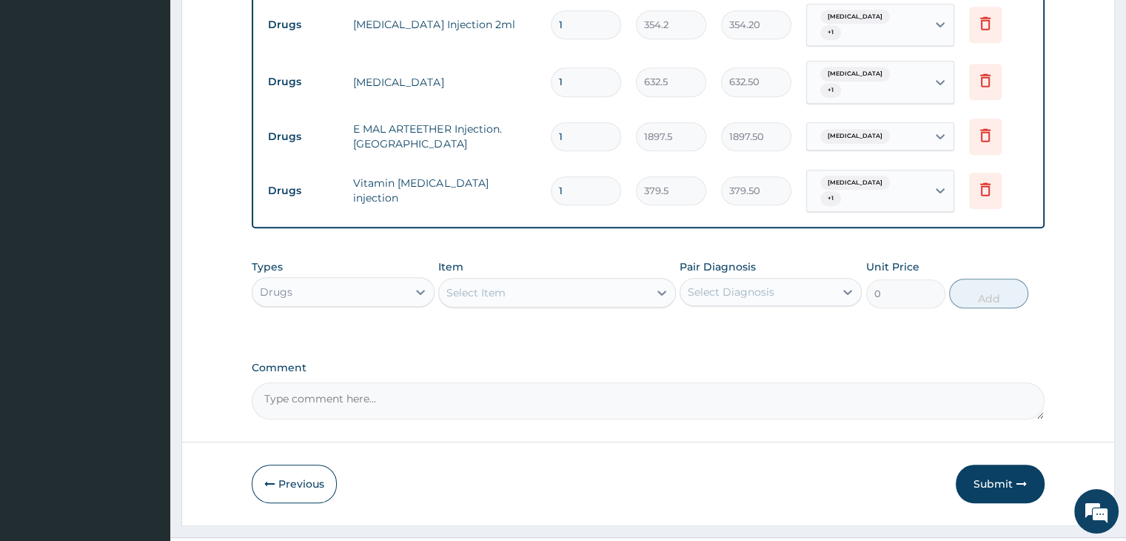
click at [542, 281] on div "Select Item" at bounding box center [544, 293] width 210 height 24
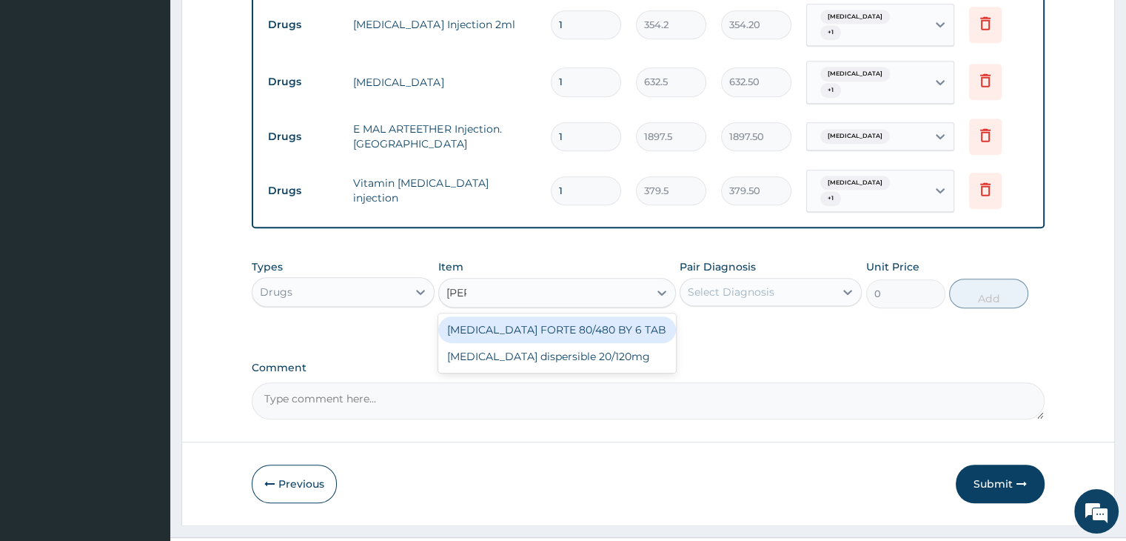
type input "coart"
click at [528, 316] on div "[MEDICAL_DATA] FORTE 80/480 BY 6 TAB" at bounding box center [557, 329] width 238 height 27
type input "480.7"
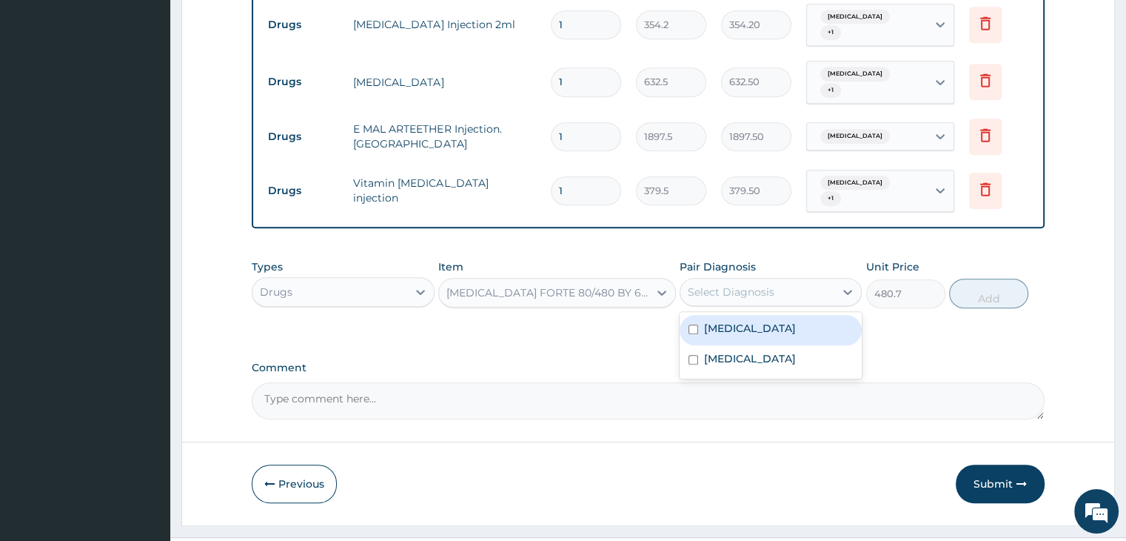
click at [789, 280] on div "Select Diagnosis" at bounding box center [757, 292] width 154 height 24
click at [586, 281] on div "[MEDICAL_DATA] FORTE 80/480 BY 6 TAB" at bounding box center [544, 293] width 210 height 24
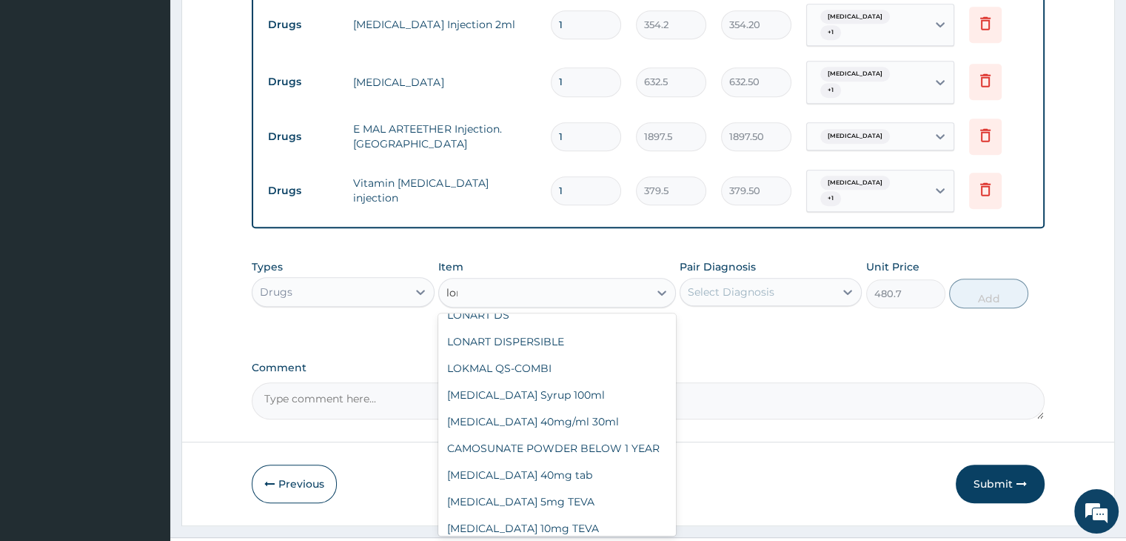
scroll to position [172, 0]
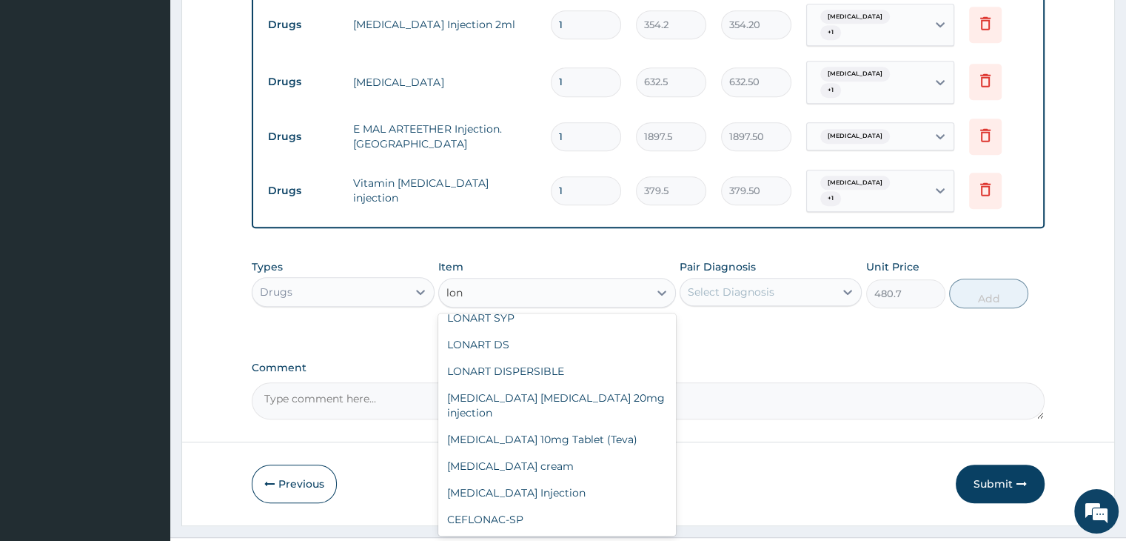
type input "lona"
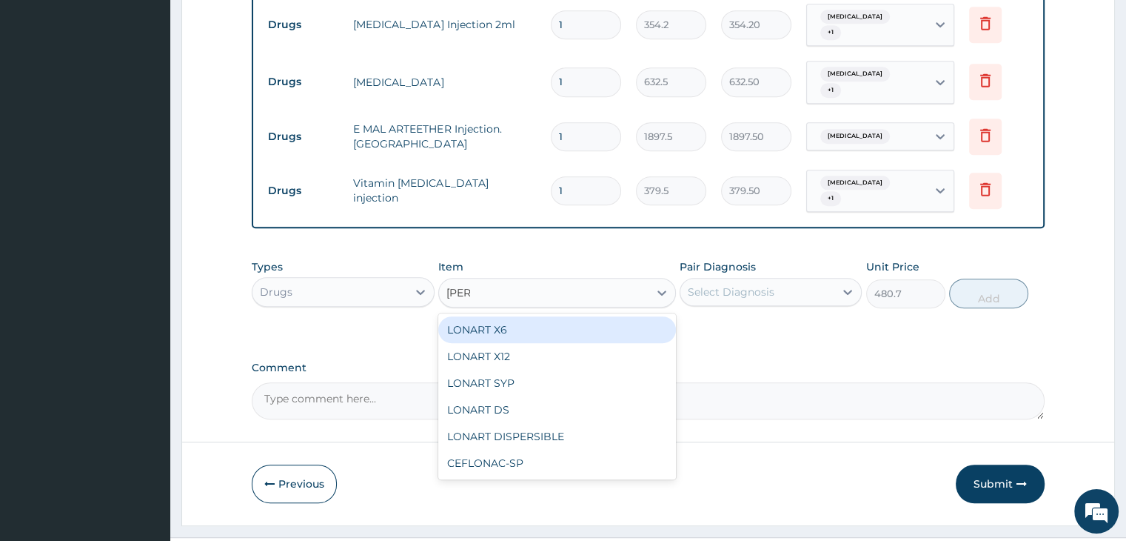
scroll to position [0, 0]
click at [560, 316] on div "LONART X6" at bounding box center [557, 329] width 238 height 27
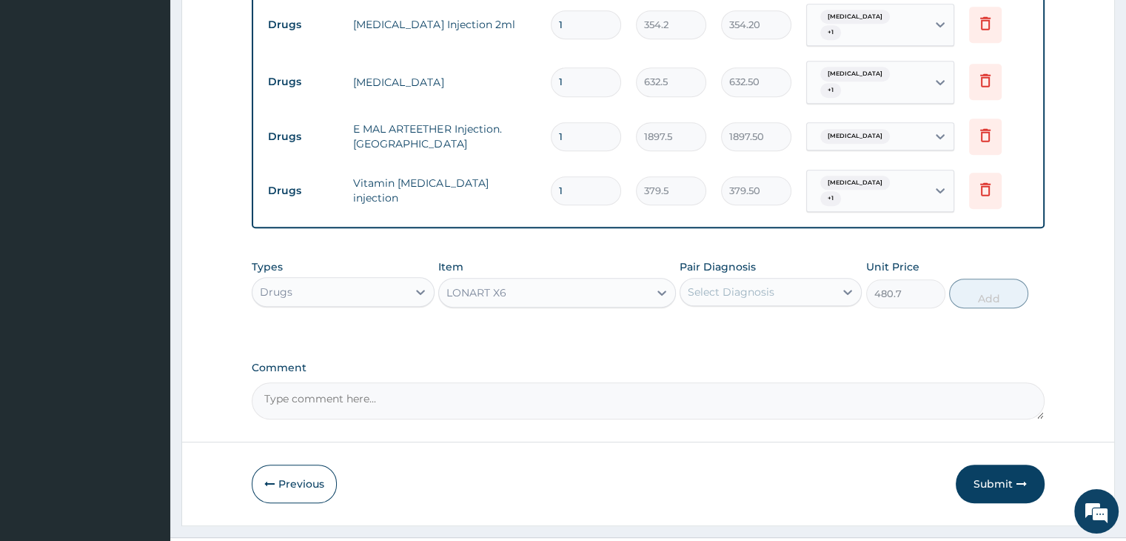
type input "506"
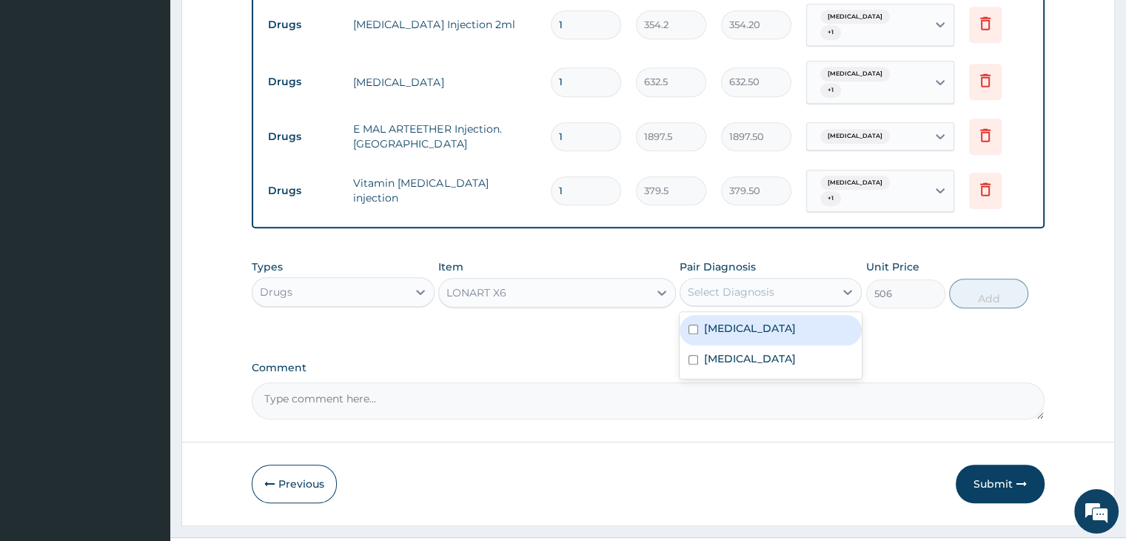
click at [756, 284] on div "Select Diagnosis" at bounding box center [731, 291] width 87 height 15
click at [758, 345] on div "Malaria" at bounding box center [771, 360] width 182 height 30
checkbox input "true"
click at [994, 278] on button "Add" at bounding box center [988, 293] width 79 height 30
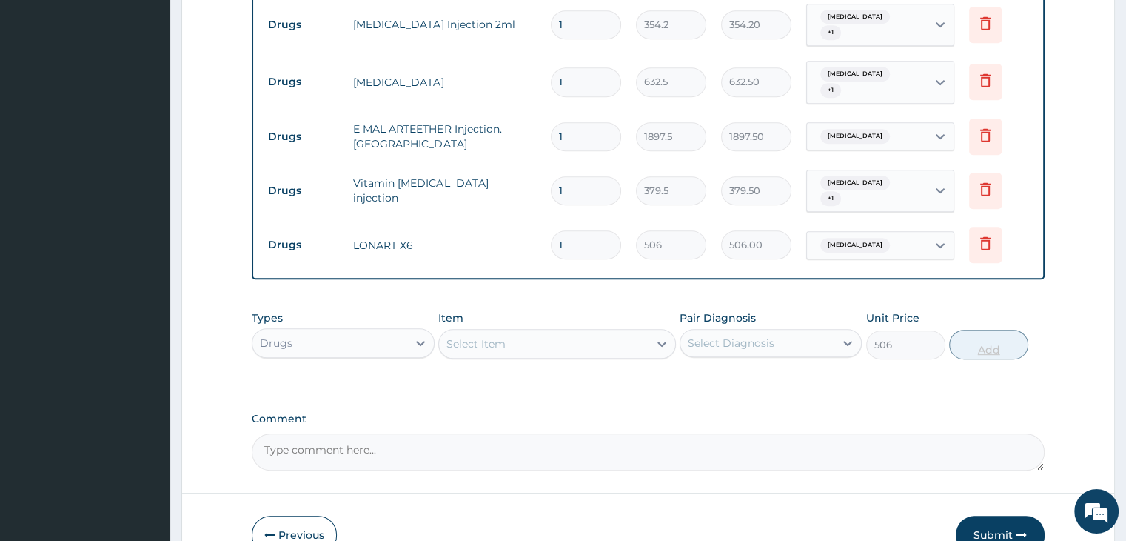
type input "0"
click at [558, 332] on div "Select Item" at bounding box center [544, 344] width 210 height 24
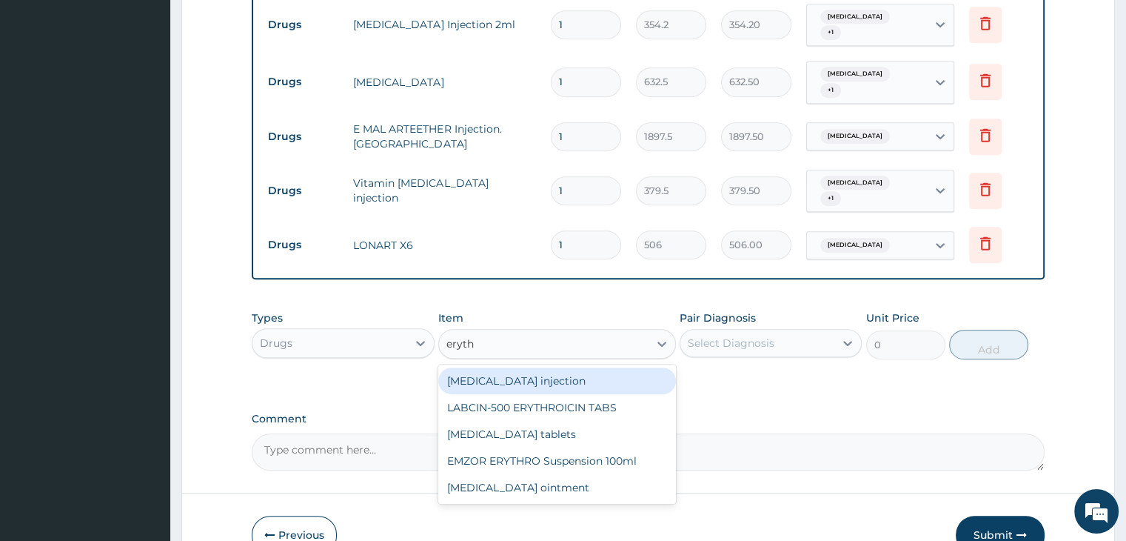
type input "erythr"
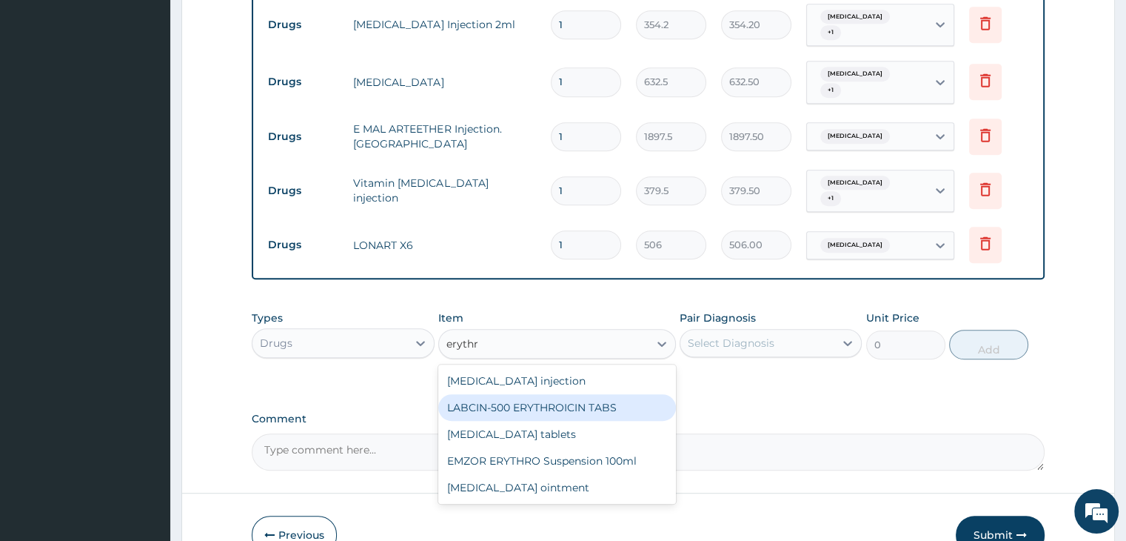
click at [541, 394] on div "LABCIN-500 ERYTHROICIN TABS" at bounding box center [557, 407] width 238 height 27
type input "234.025"
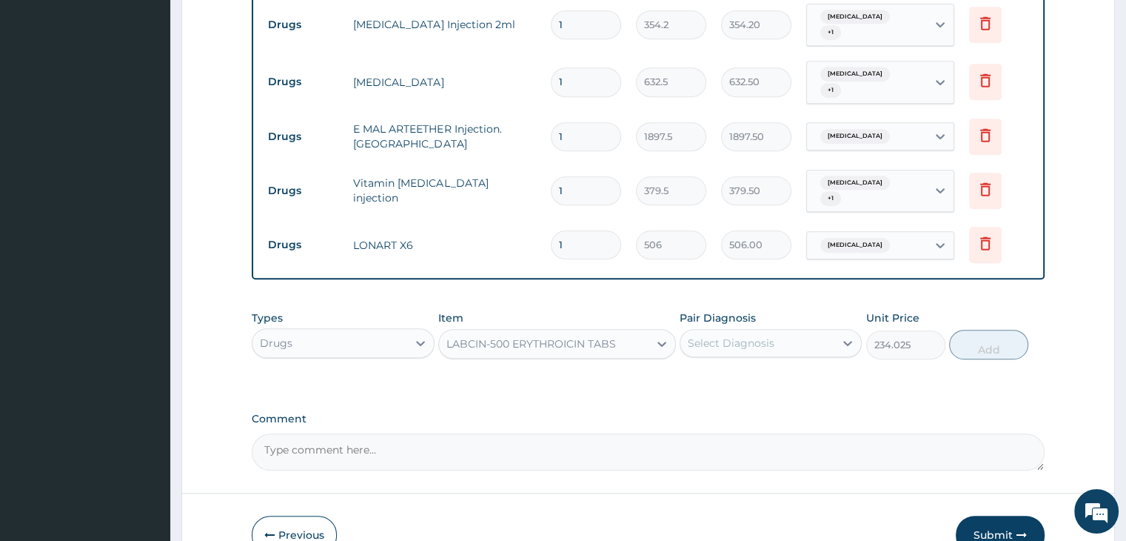
click at [786, 331] on div "Select Diagnosis" at bounding box center [757, 343] width 154 height 24
click at [781, 366] on div "Sepsis" at bounding box center [771, 381] width 182 height 30
checkbox input "true"
click at [988, 329] on button "Add" at bounding box center [988, 344] width 79 height 30
type input "0"
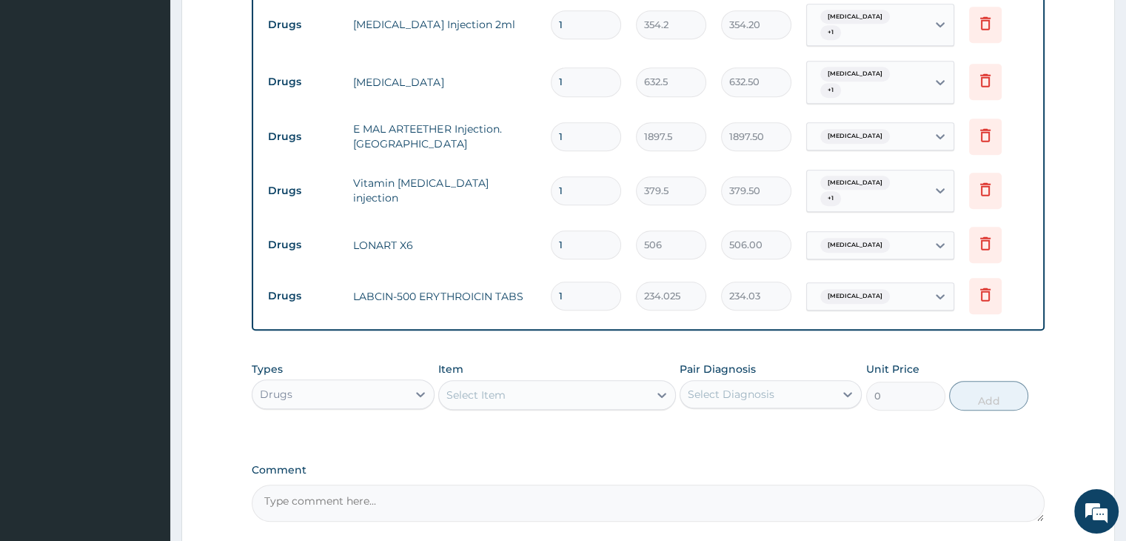
click at [572, 383] on div "Select Item" at bounding box center [544, 395] width 210 height 24
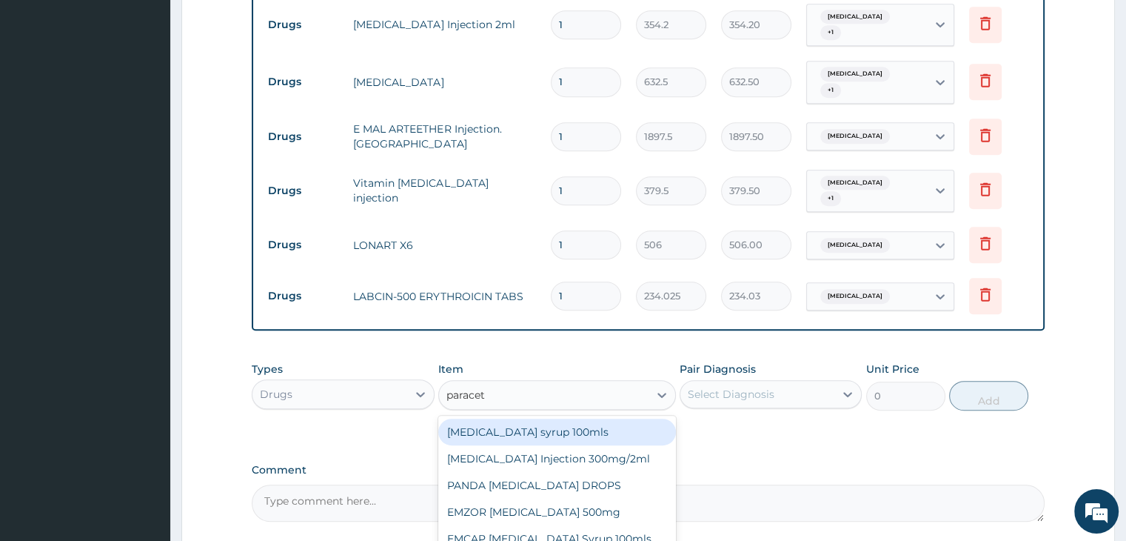
type input "paraceta"
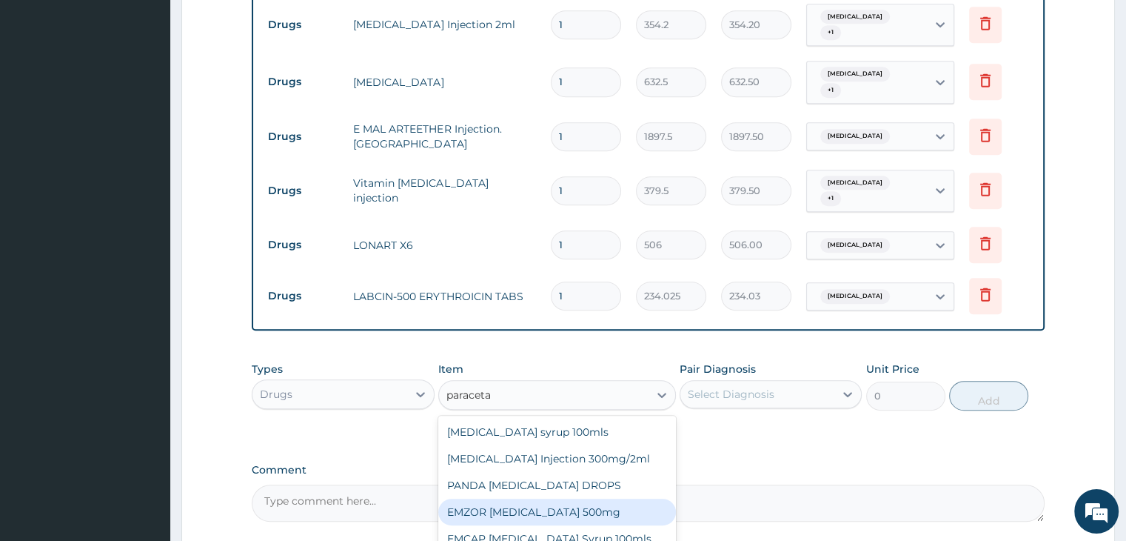
click at [566, 498] on div "EMZOR [MEDICAL_DATA] 500mg" at bounding box center [557, 511] width 238 height 27
type input "25.3"
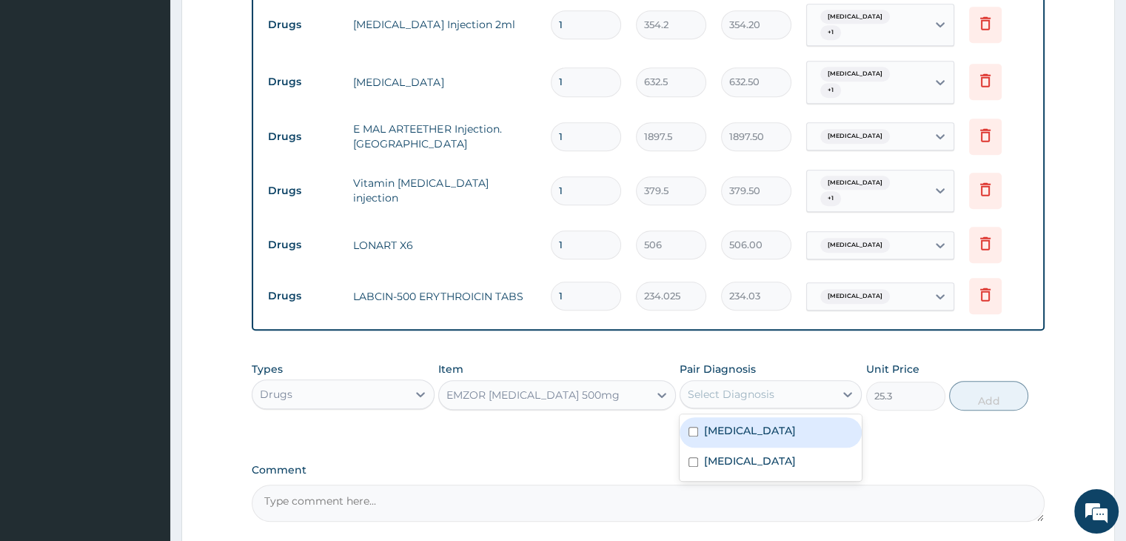
click at [806, 382] on div "Select Diagnosis" at bounding box center [757, 394] width 154 height 24
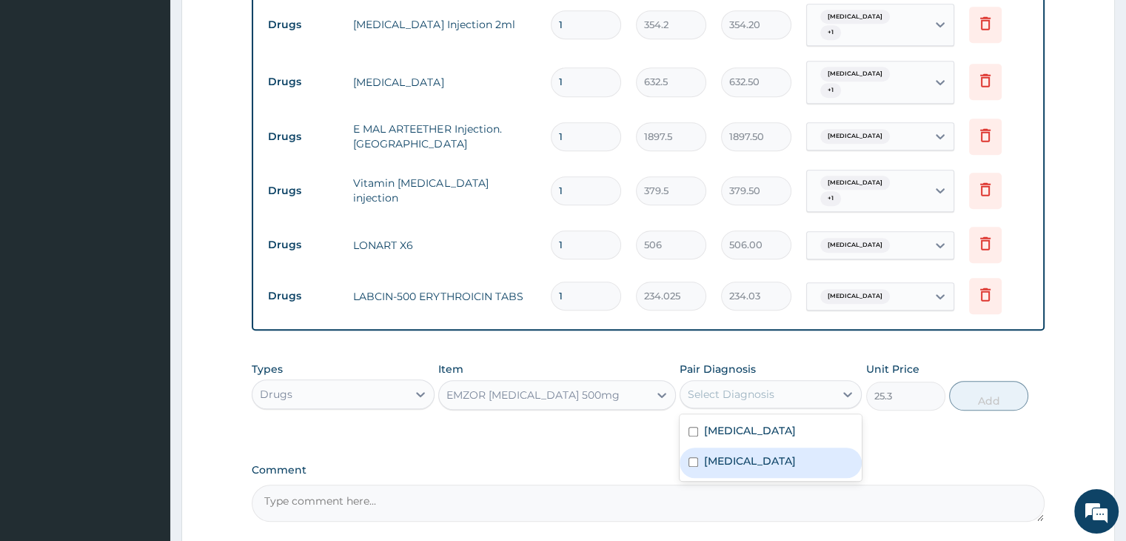
click at [769, 447] on div "Malaria" at bounding box center [771, 462] width 182 height 30
checkbox input "true"
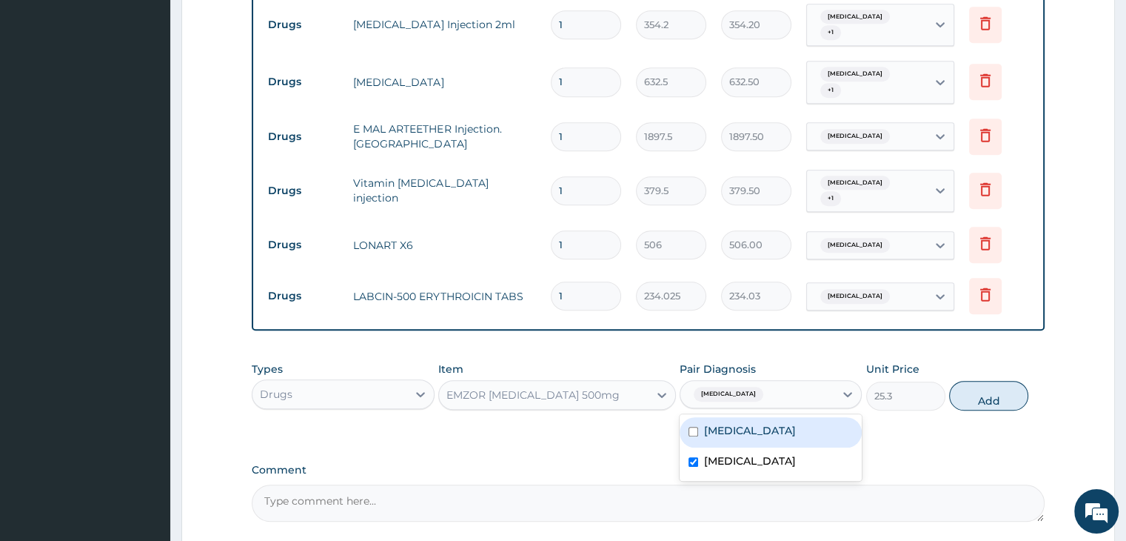
click at [779, 417] on div "Sepsis" at bounding box center [771, 432] width 182 height 30
checkbox input "true"
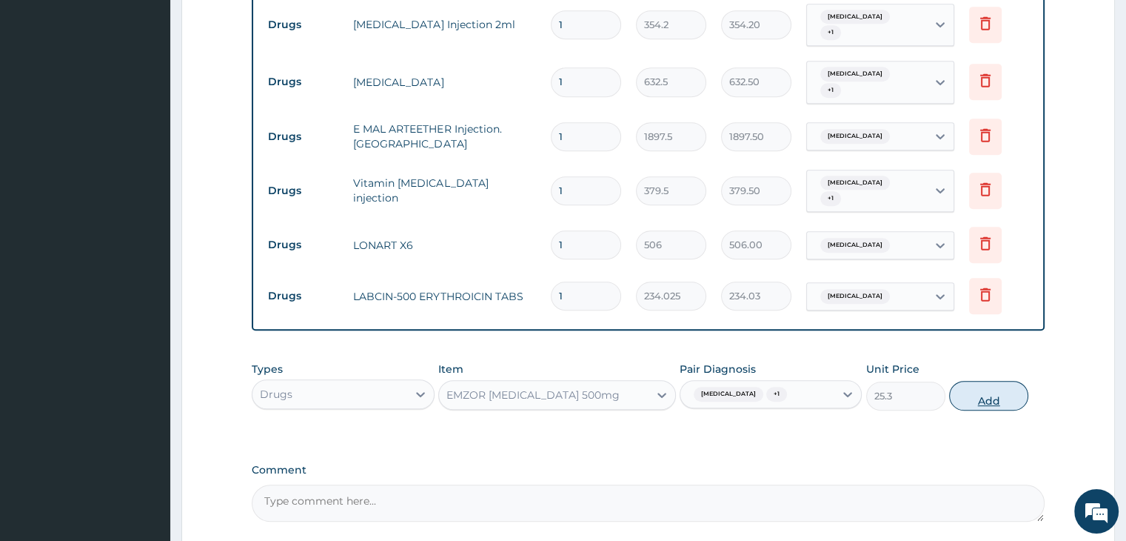
click at [992, 381] on button "Add" at bounding box center [988, 396] width 79 height 30
type input "0"
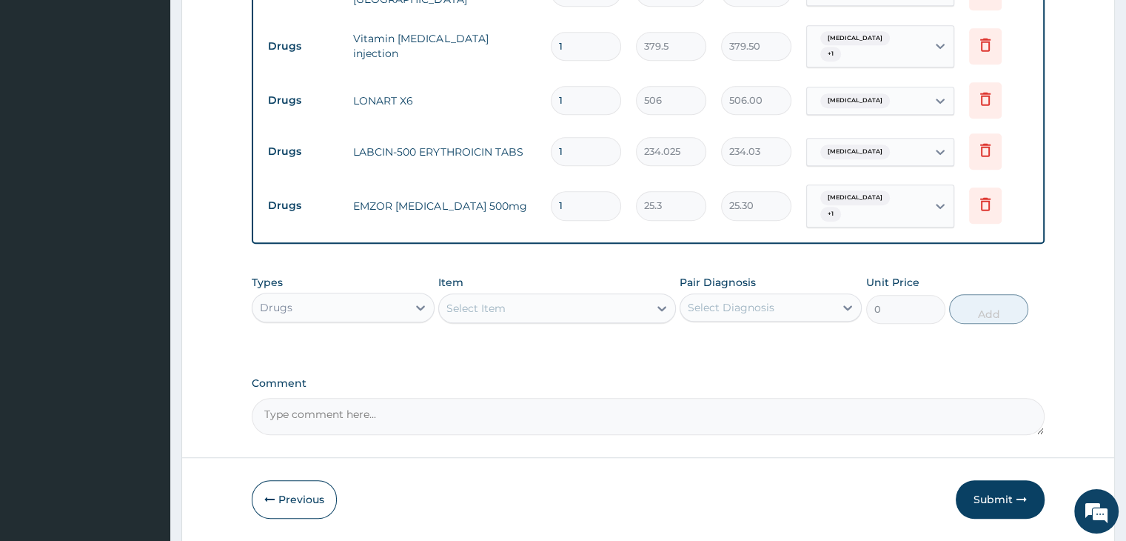
scroll to position [909, 0]
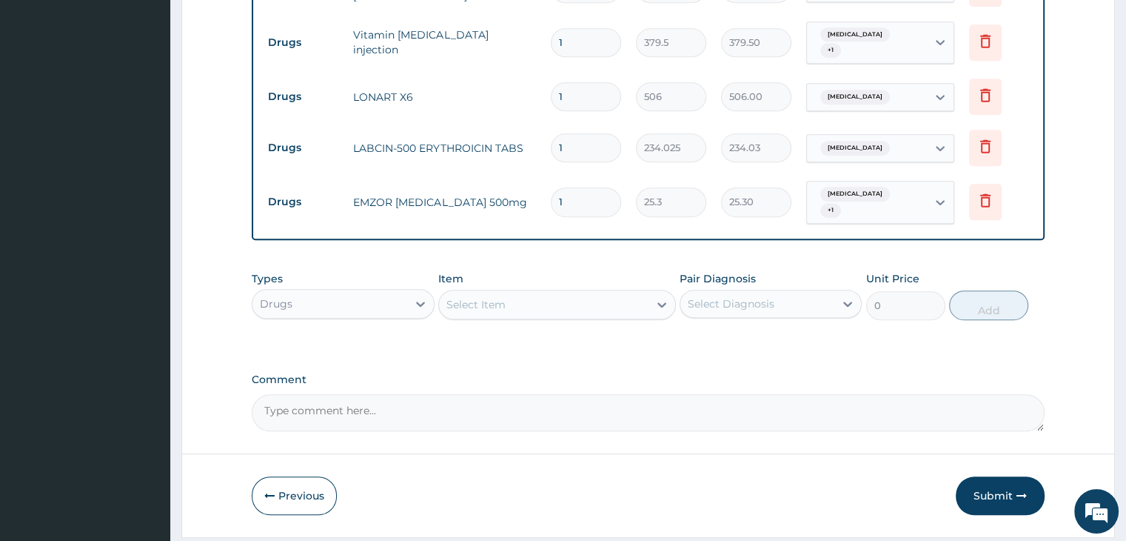
click at [566, 292] on div "Select Item" at bounding box center [544, 304] width 210 height 24
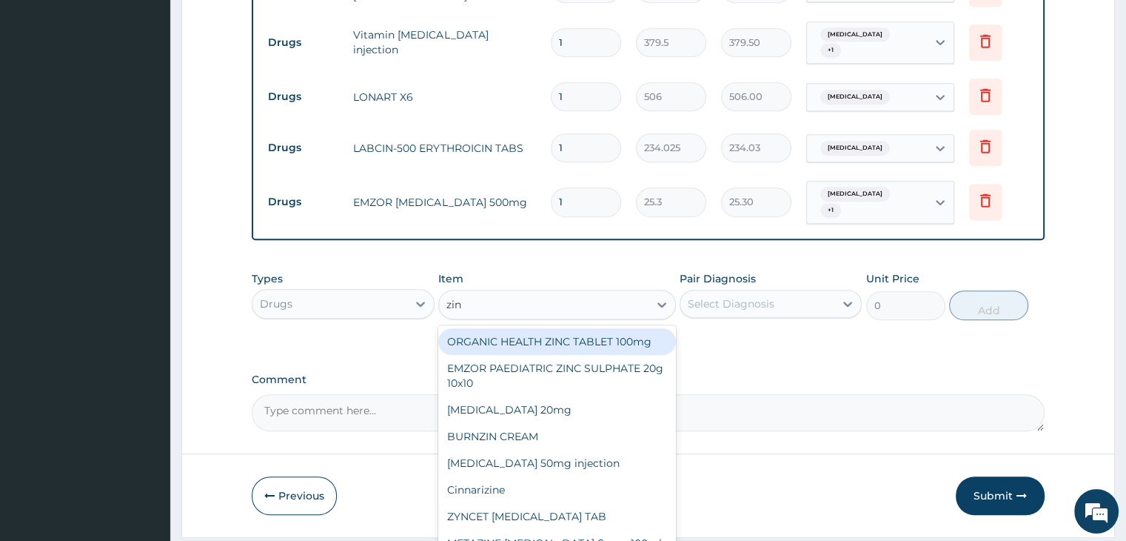
type input "zinc"
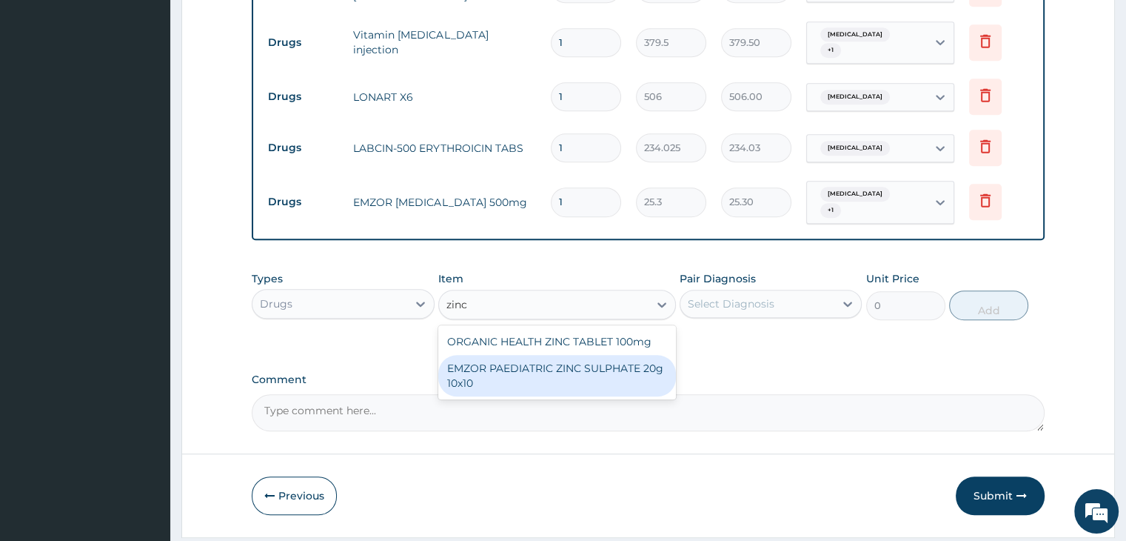
click at [563, 355] on div "EMZOR PAEDIATRIC ZINC SULPHATE 20g 10x10" at bounding box center [557, 375] width 238 height 41
type input "56.925"
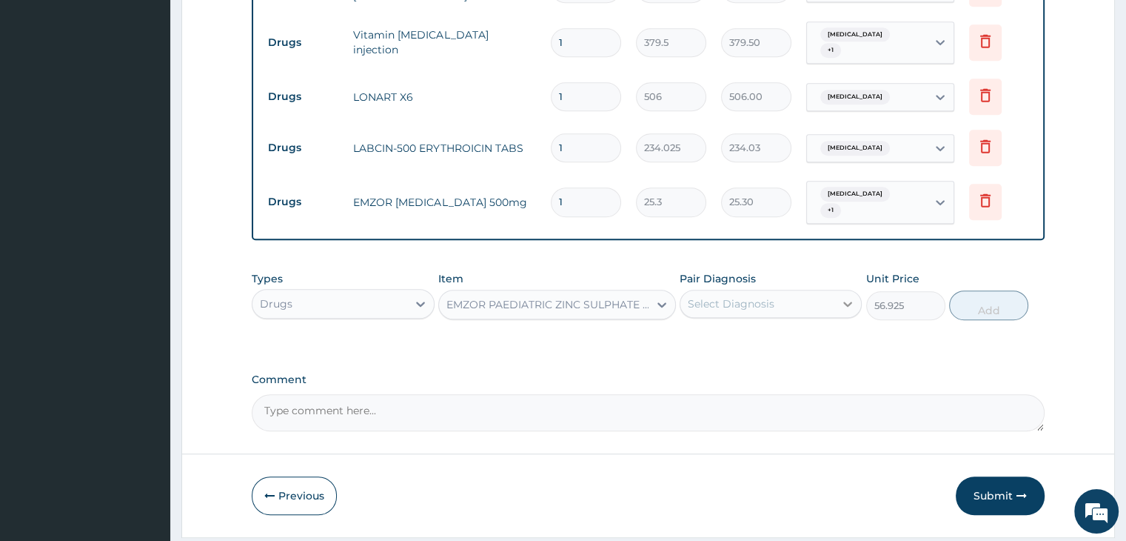
click at [835, 290] on div at bounding box center [847, 303] width 27 height 27
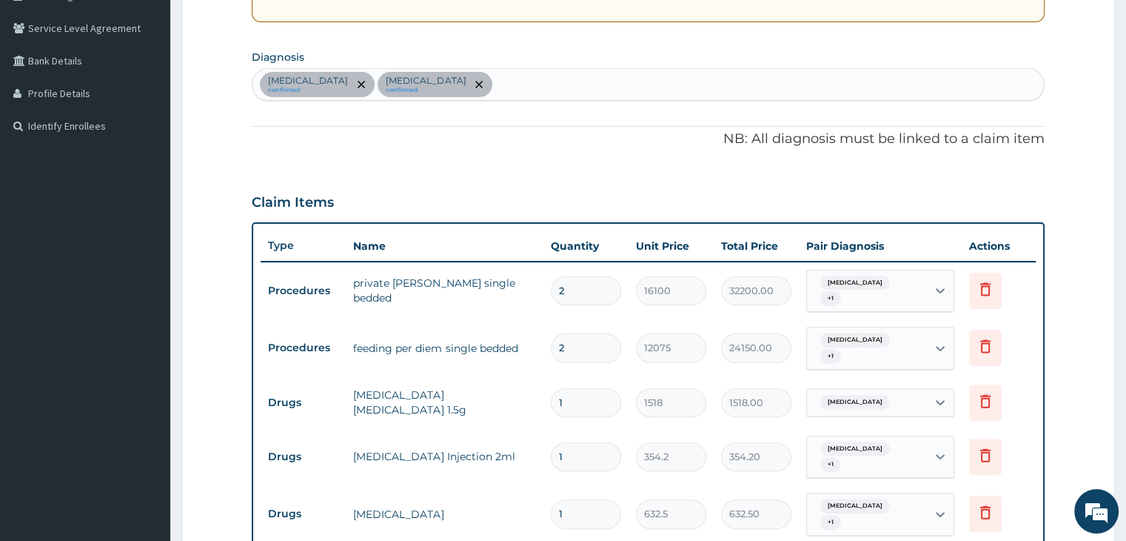
scroll to position [316, 0]
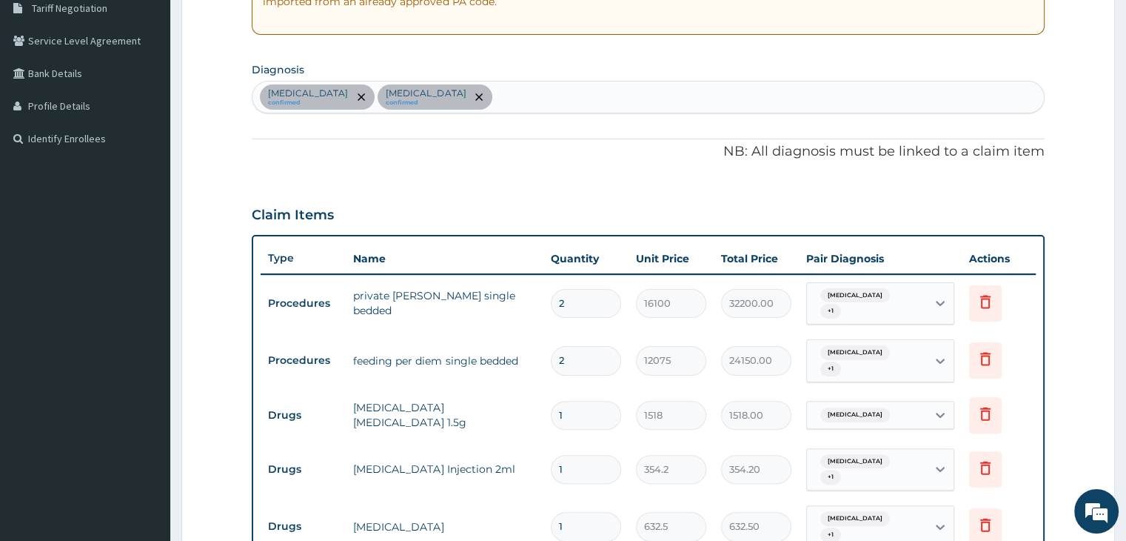
click at [634, 96] on div "Sepsis confirmed Malaria confirmed" at bounding box center [647, 96] width 791 height 31
type input "gastroe"
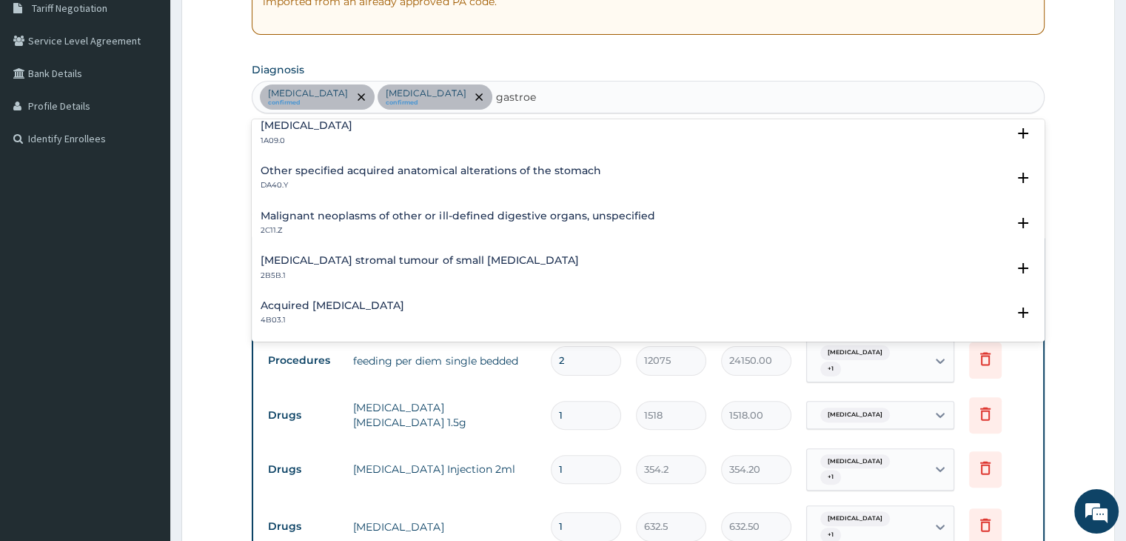
scroll to position [1956, 0]
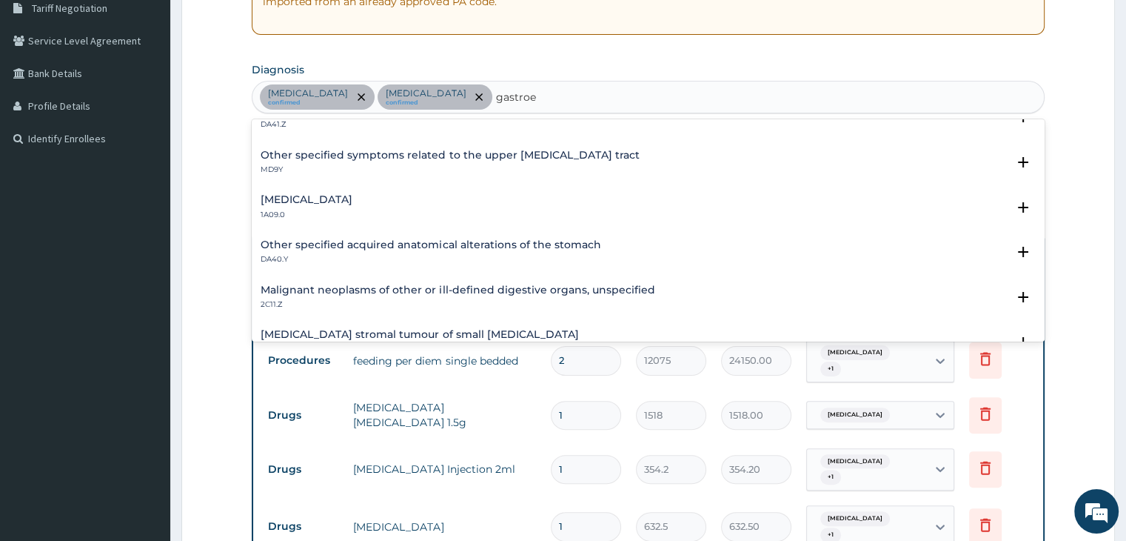
click at [412, 198] on div "Salmonella enteritis 1A09.0" at bounding box center [648, 207] width 775 height 26
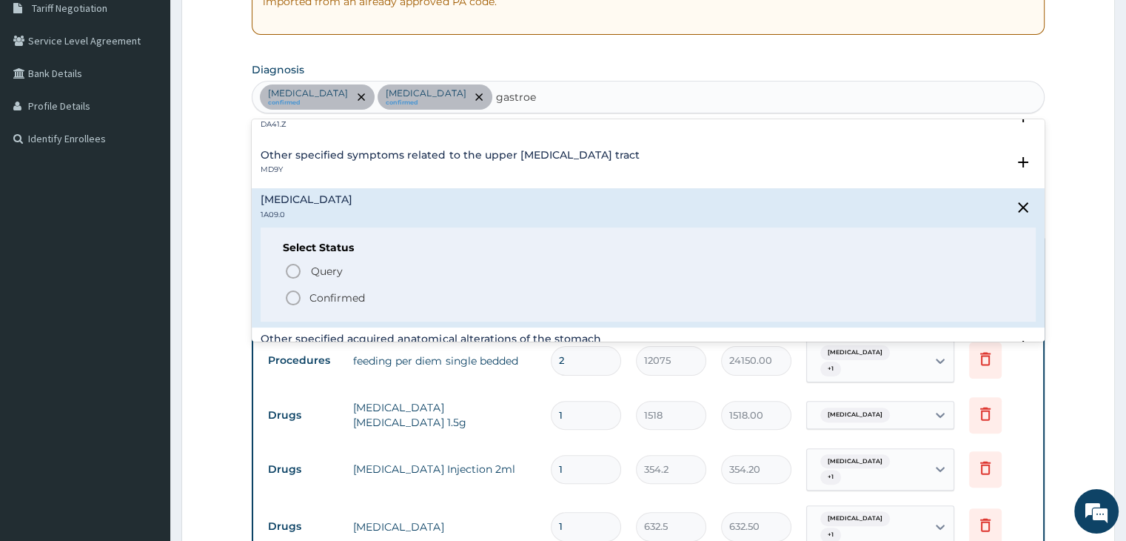
click at [293, 294] on icon "status option filled" at bounding box center [293, 298] width 18 height 18
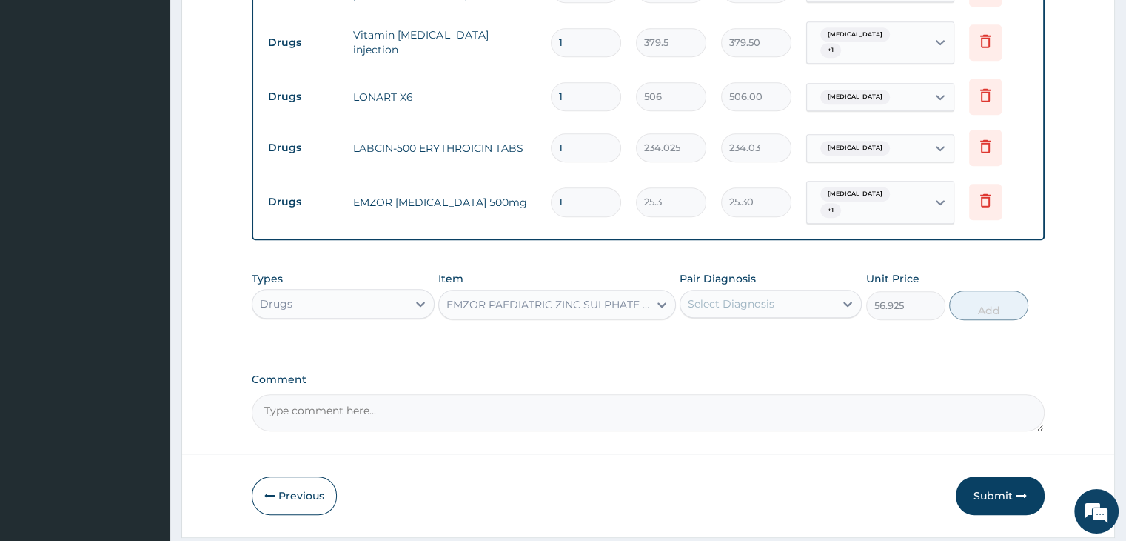
scroll to position [913, 0]
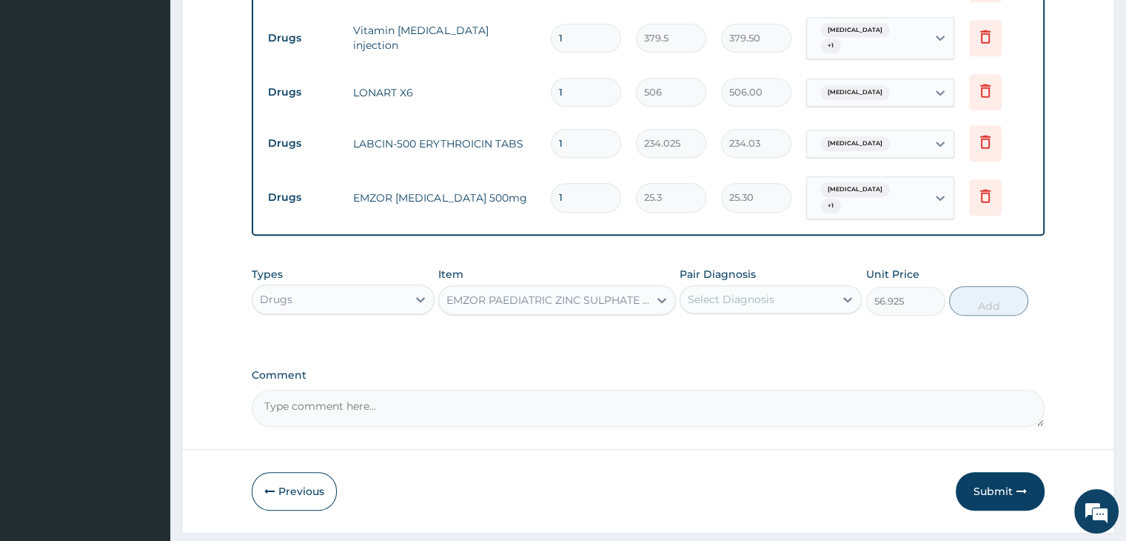
click at [748, 292] on div "Select Diagnosis" at bounding box center [731, 299] width 87 height 15
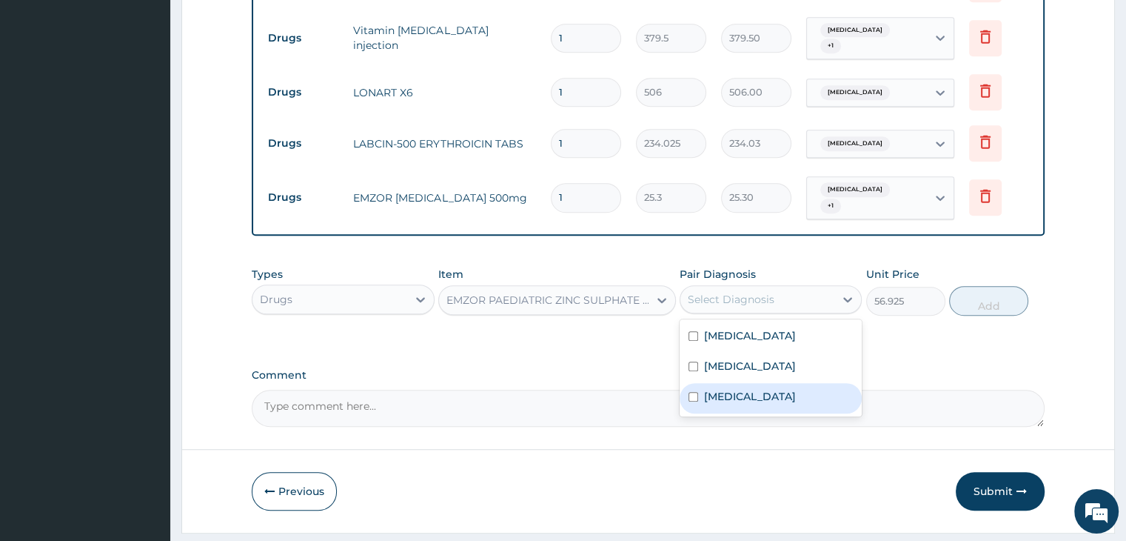
click at [758, 389] on label "Salmonella enteritis" at bounding box center [750, 396] width 92 height 15
checkbox input "true"
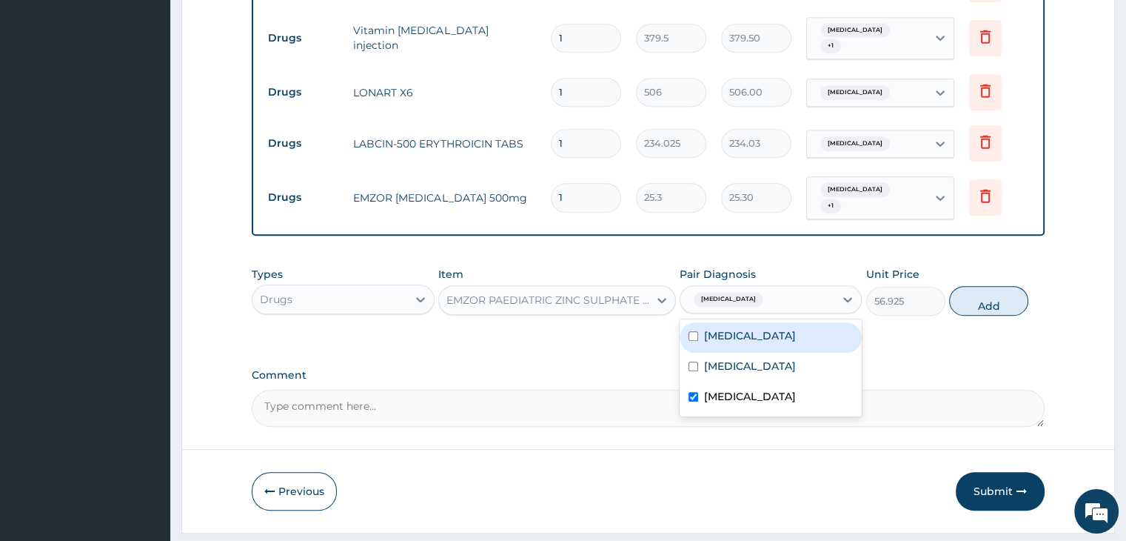
click at [802, 322] on div "Sepsis" at bounding box center [771, 337] width 182 height 30
checkbox input "true"
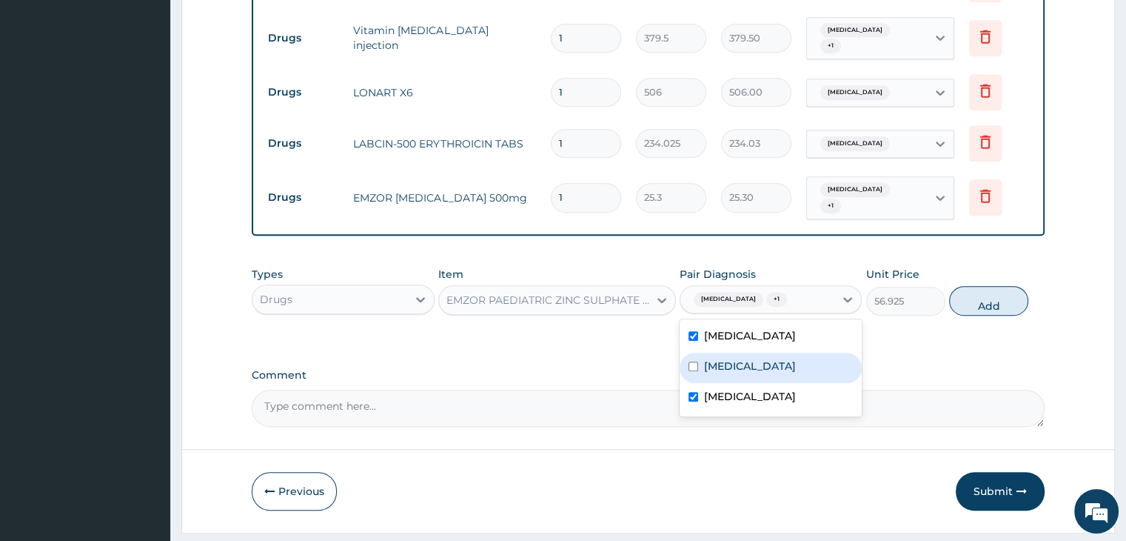
click at [785, 352] on div "Malaria" at bounding box center [771, 367] width 182 height 30
checkbox input "true"
click at [1001, 286] on button "Add" at bounding box center [988, 301] width 79 height 30
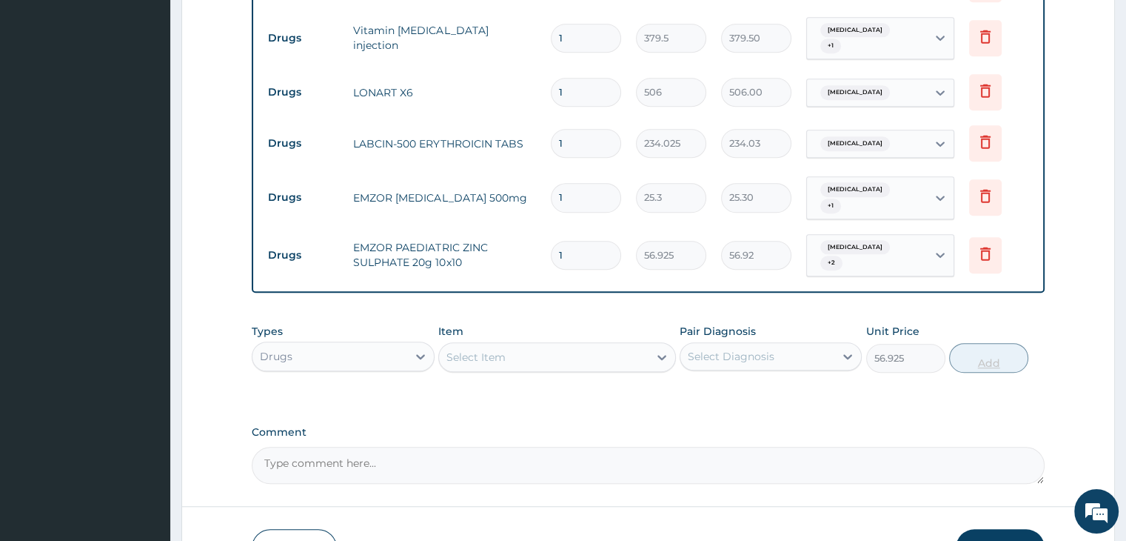
type input "0"
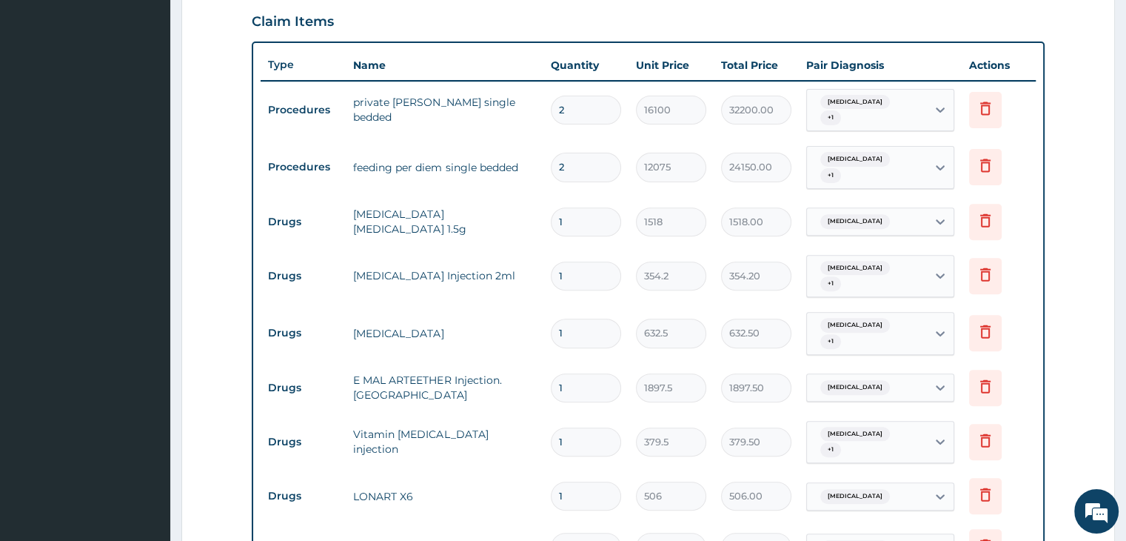
scroll to position [321, 0]
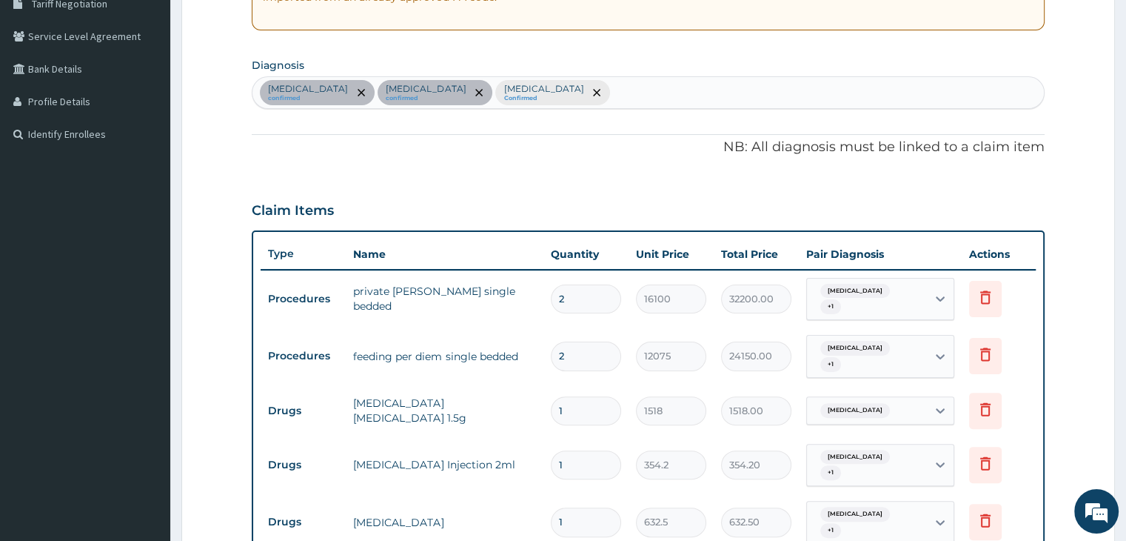
click at [709, 83] on div "Sepsis confirmed Malaria confirmed Salmonella enteritis Confirmed" at bounding box center [647, 92] width 791 height 31
type input "cough"
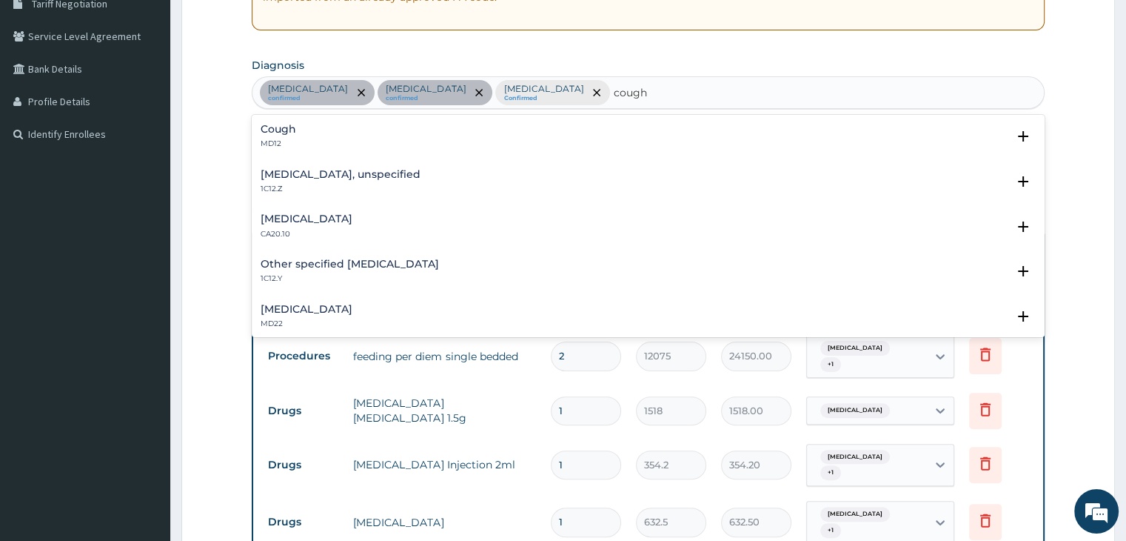
click at [334, 130] on div "Cough MD12" at bounding box center [648, 137] width 775 height 26
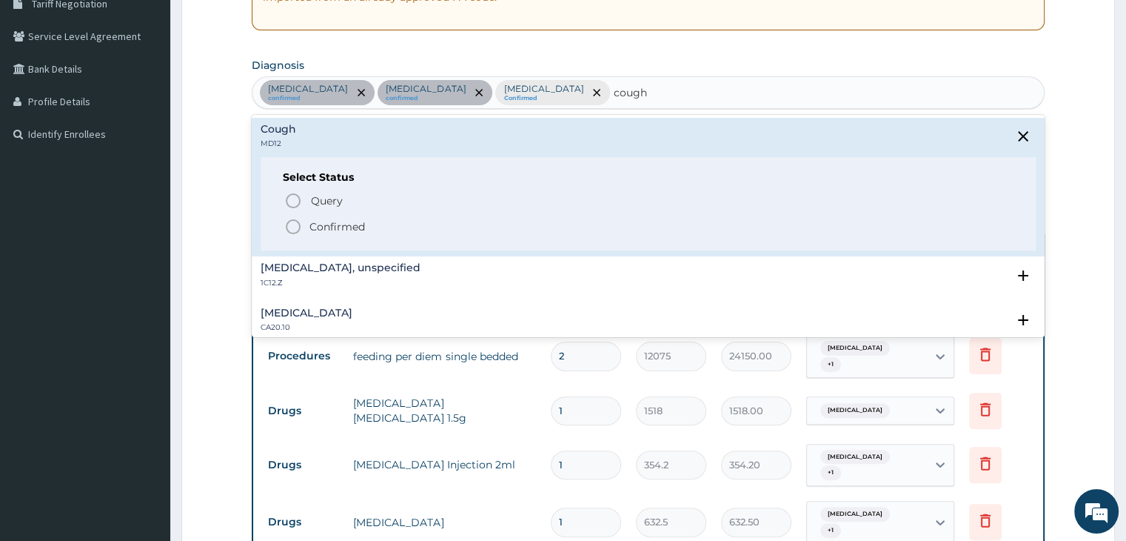
click at [292, 230] on icon "status option filled" at bounding box center [293, 227] width 18 height 18
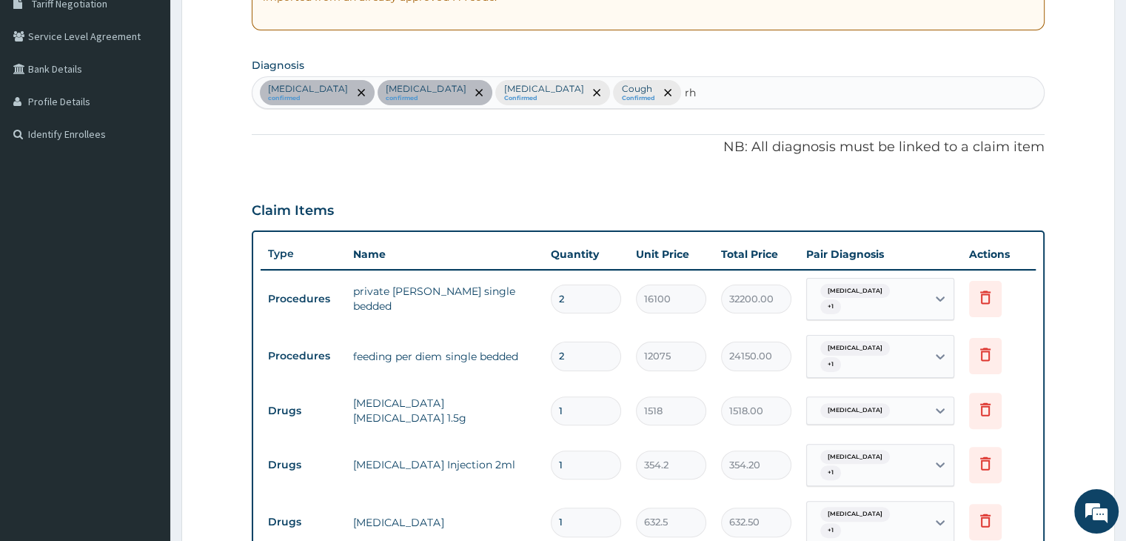
type input "r"
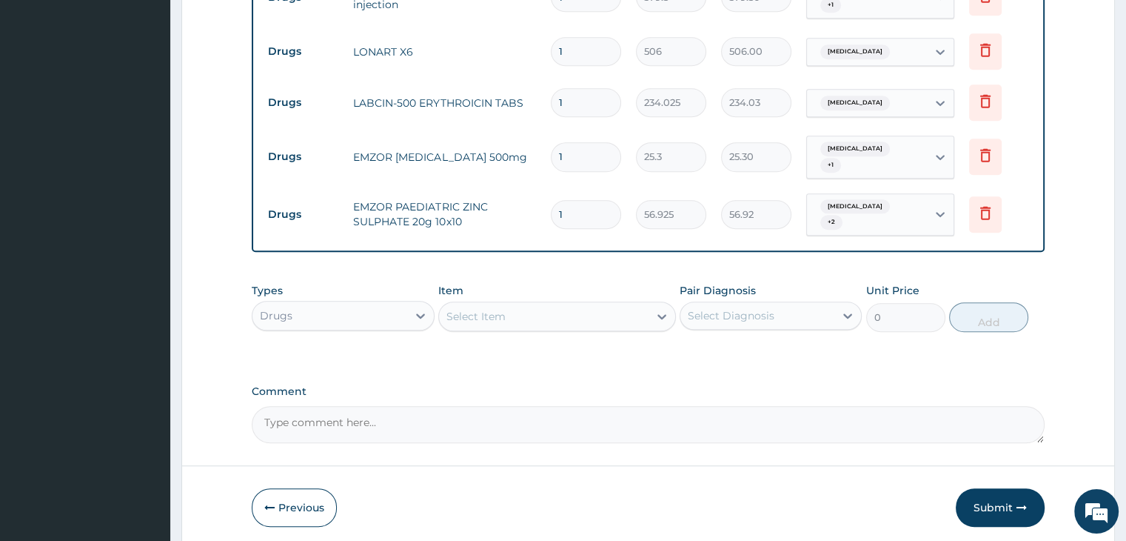
scroll to position [970, 0]
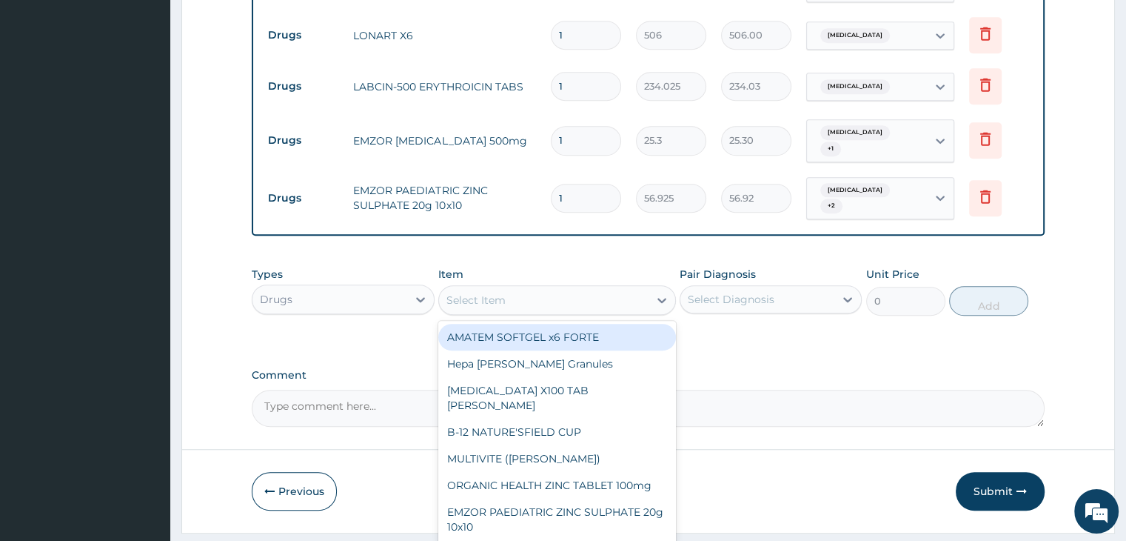
click at [532, 288] on div "Select Item" at bounding box center [544, 300] width 210 height 24
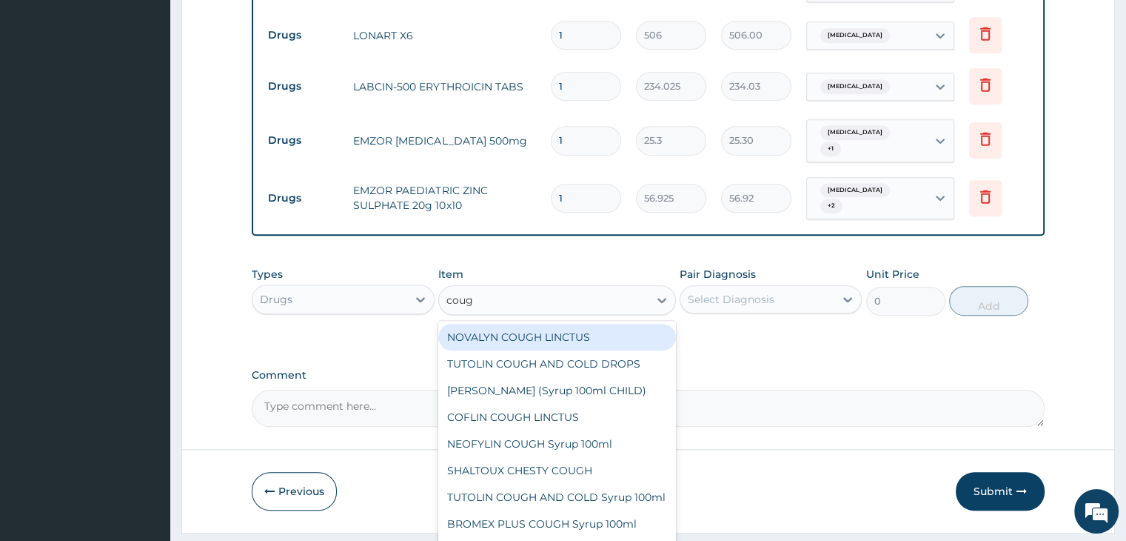
type input "cough"
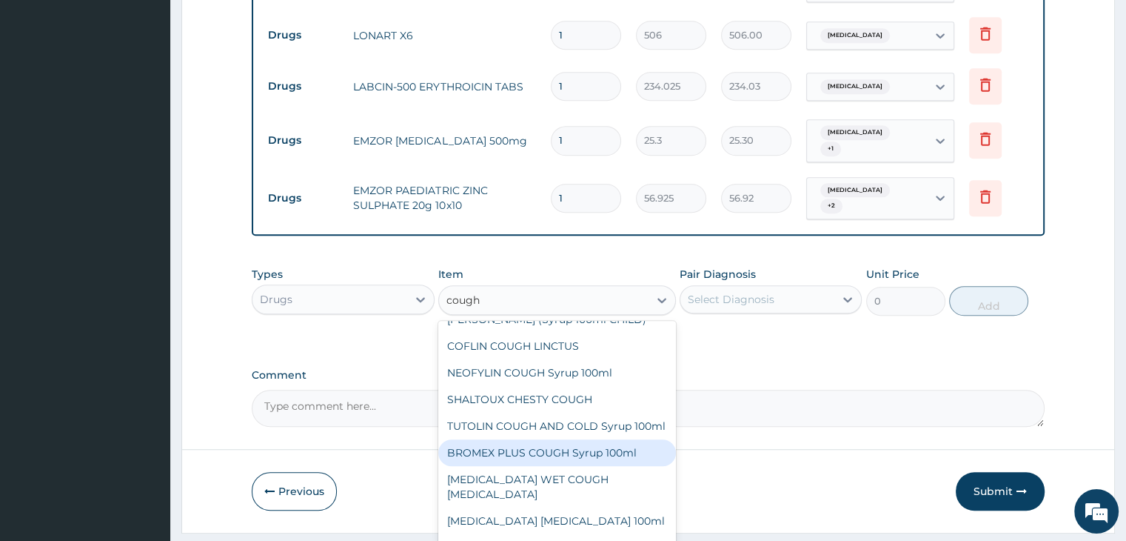
scroll to position [0, 0]
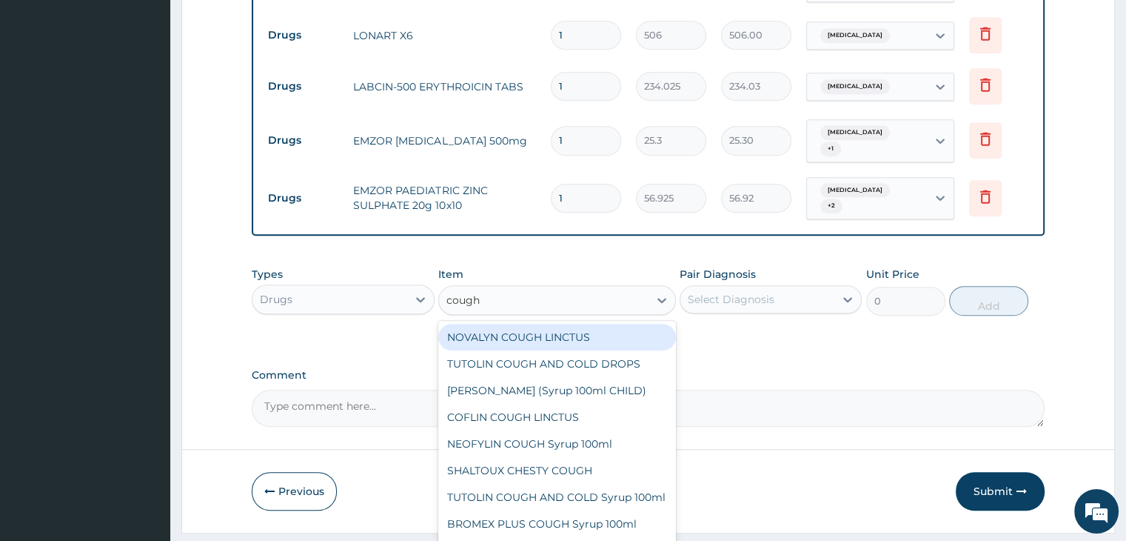
click at [512, 324] on div "NOVALYN COUGH LINCTUS" at bounding box center [557, 337] width 238 height 27
type input "1518"
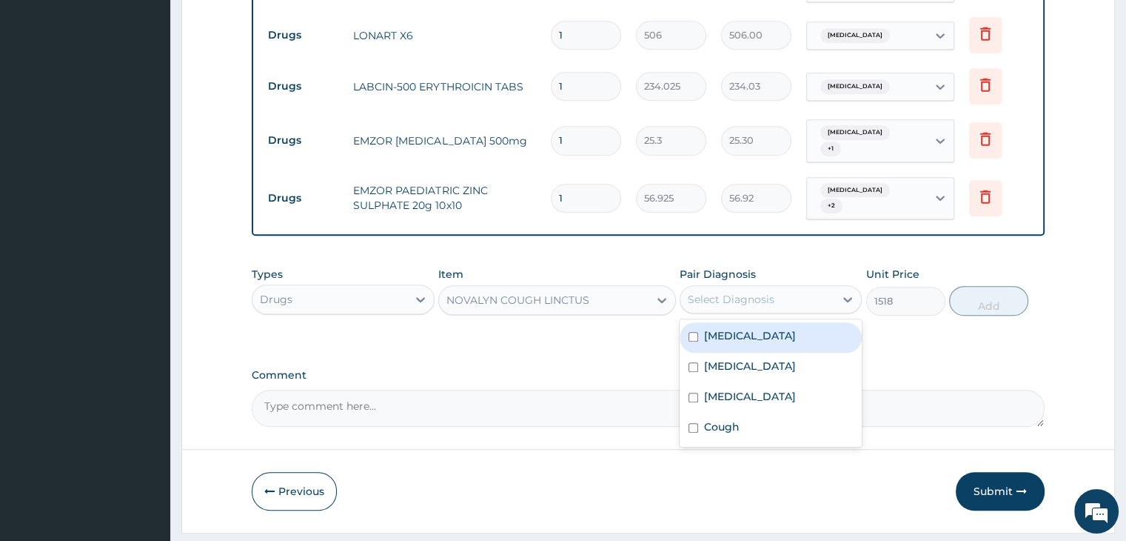
click at [771, 292] on div "Select Diagnosis" at bounding box center [731, 299] width 87 height 15
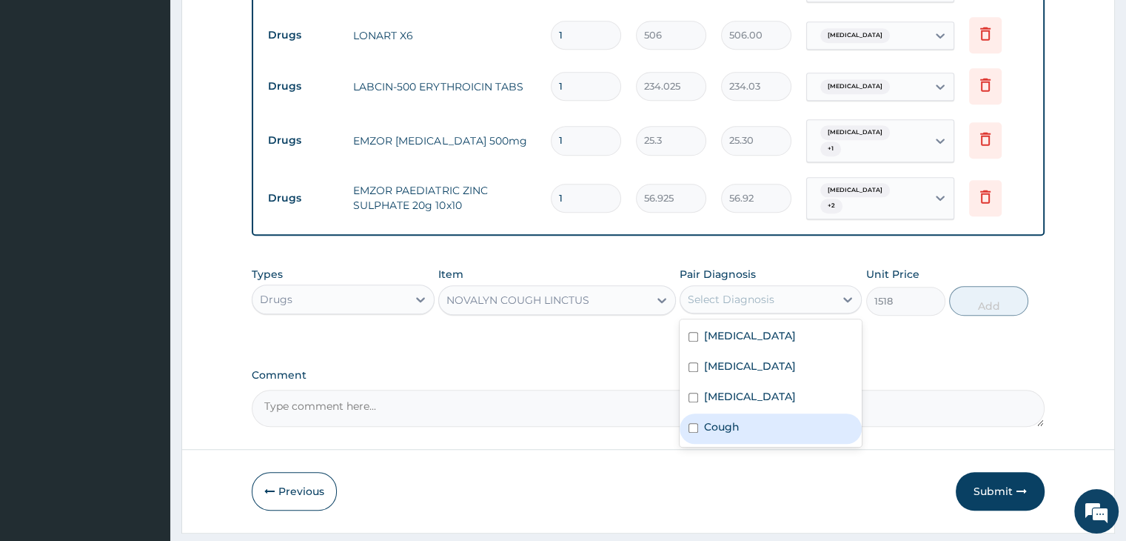
click at [740, 413] on div "Cough" at bounding box center [771, 428] width 182 height 30
checkbox input "true"
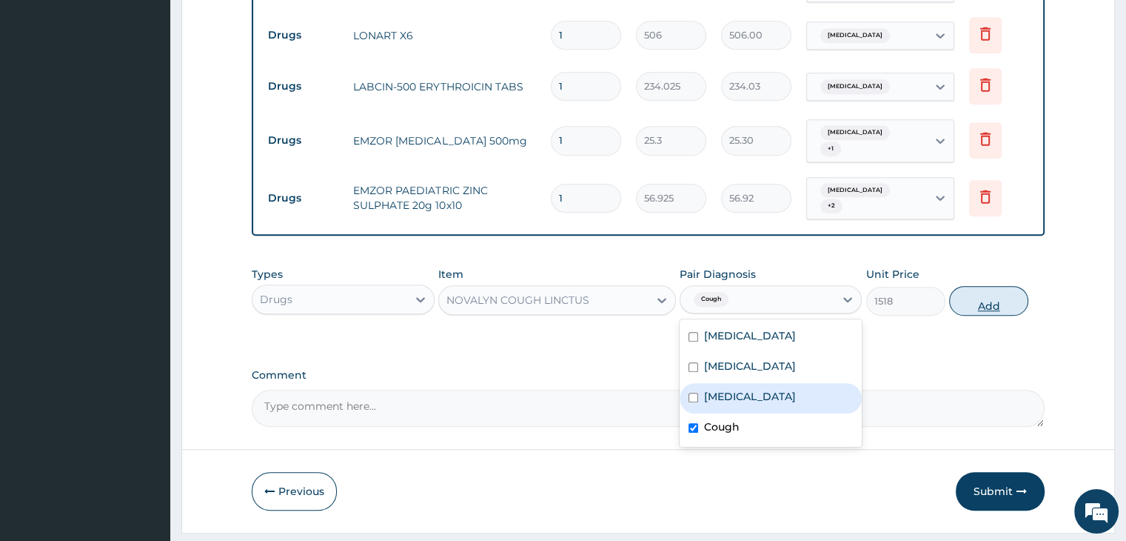
click at [989, 286] on button "Add" at bounding box center [988, 301] width 79 height 30
type input "0"
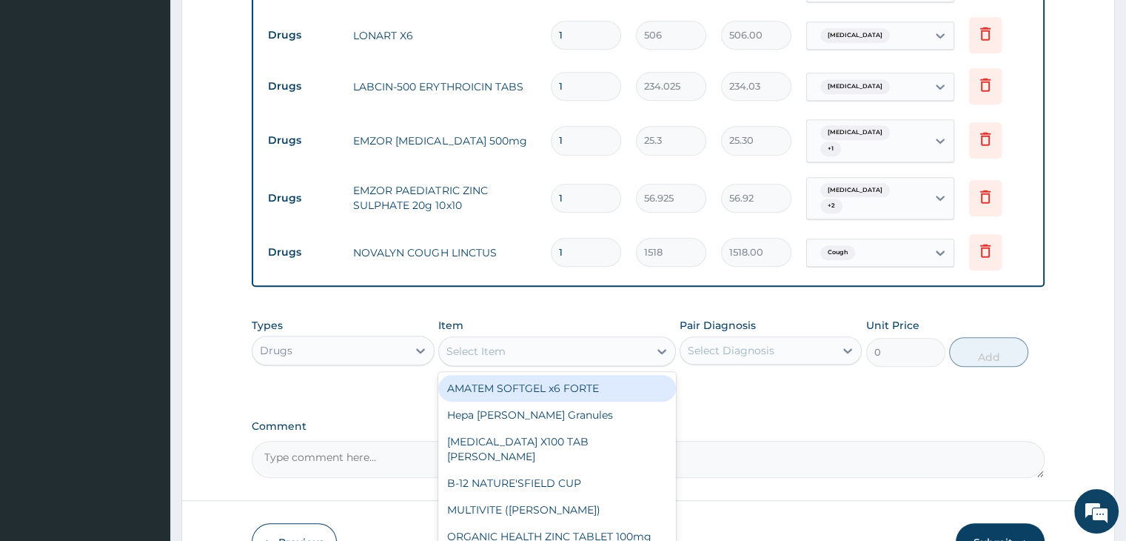
click at [587, 339] on div "Select Item" at bounding box center [544, 351] width 210 height 24
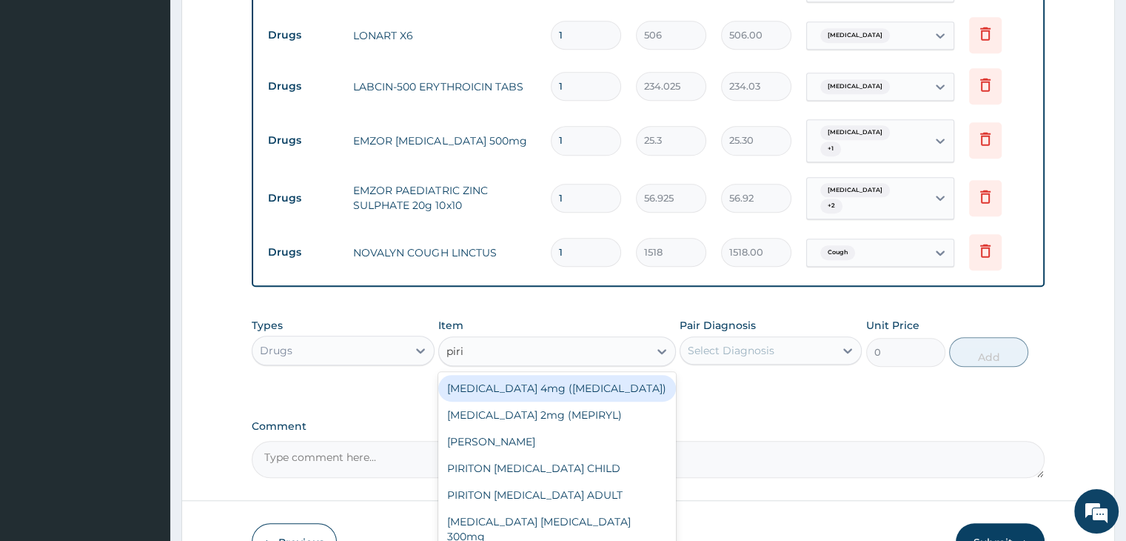
type input "pirit"
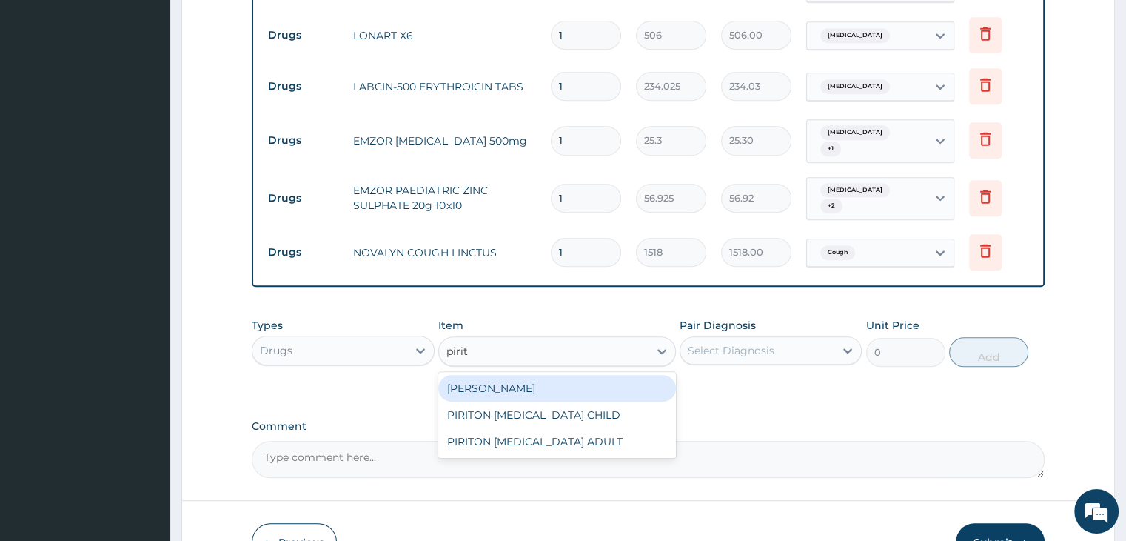
click at [548, 375] on div "PIRITON TAB EVANS" at bounding box center [557, 388] width 238 height 27
type input "25.3"
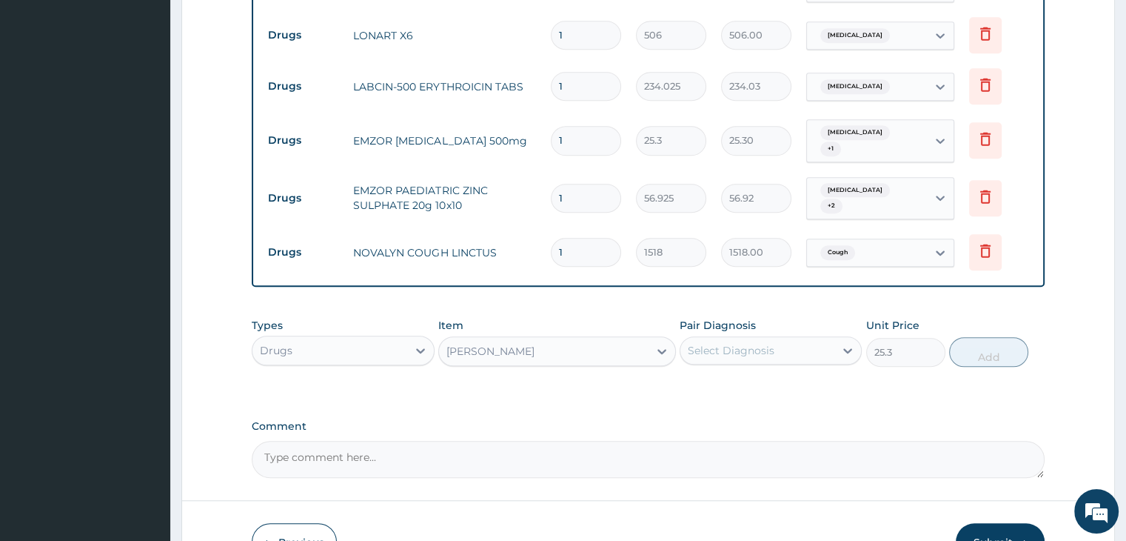
click at [792, 338] on div "Select Diagnosis" at bounding box center [757, 350] width 154 height 24
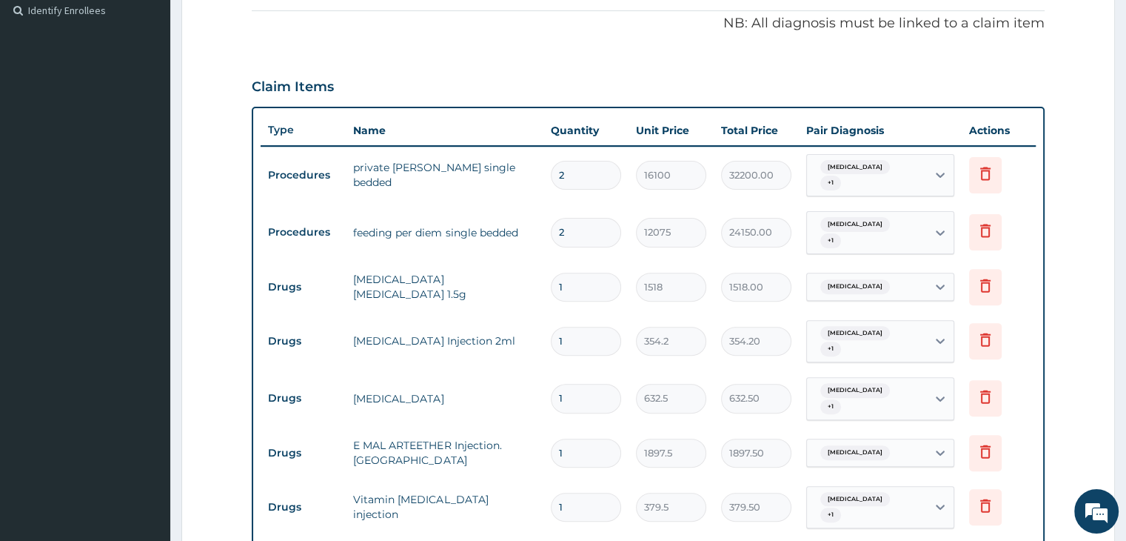
scroll to position [378, 0]
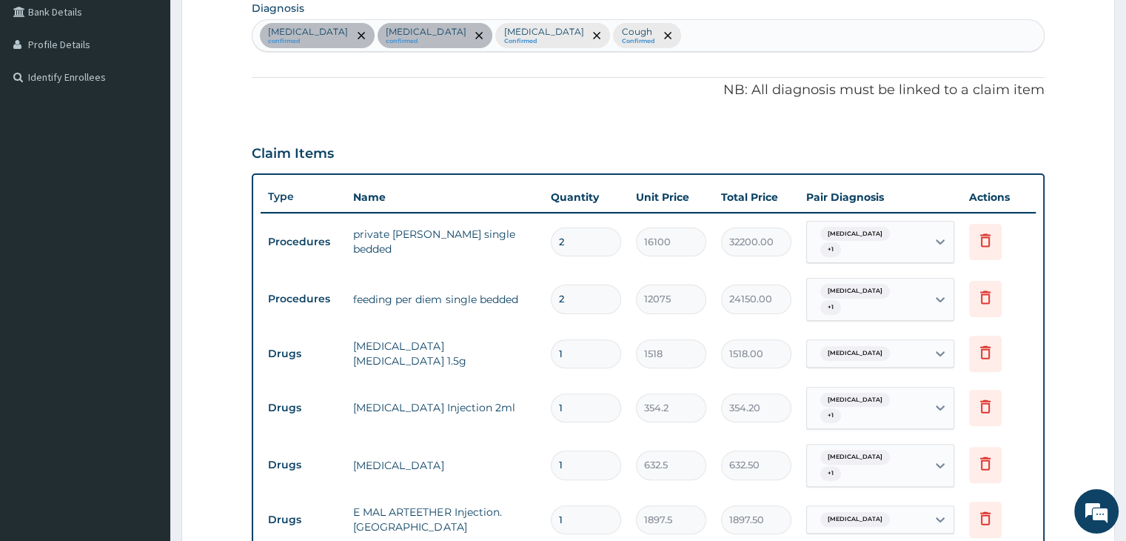
click at [729, 36] on div "Sepsis confirmed Malaria confirmed Salmonella enteritis Confirmed Cough Confirm…" at bounding box center [647, 35] width 791 height 31
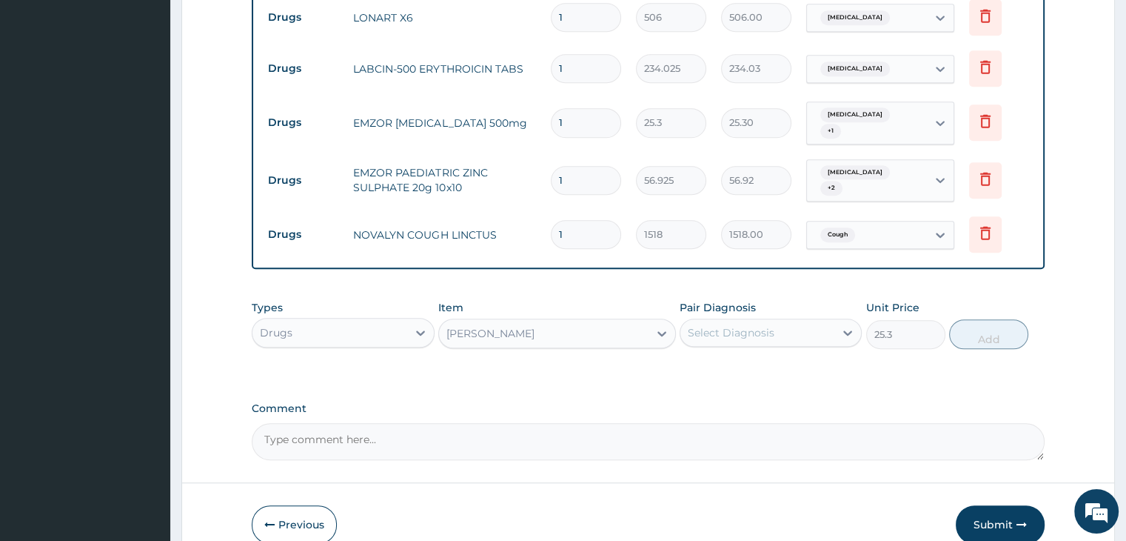
scroll to position [1021, 0]
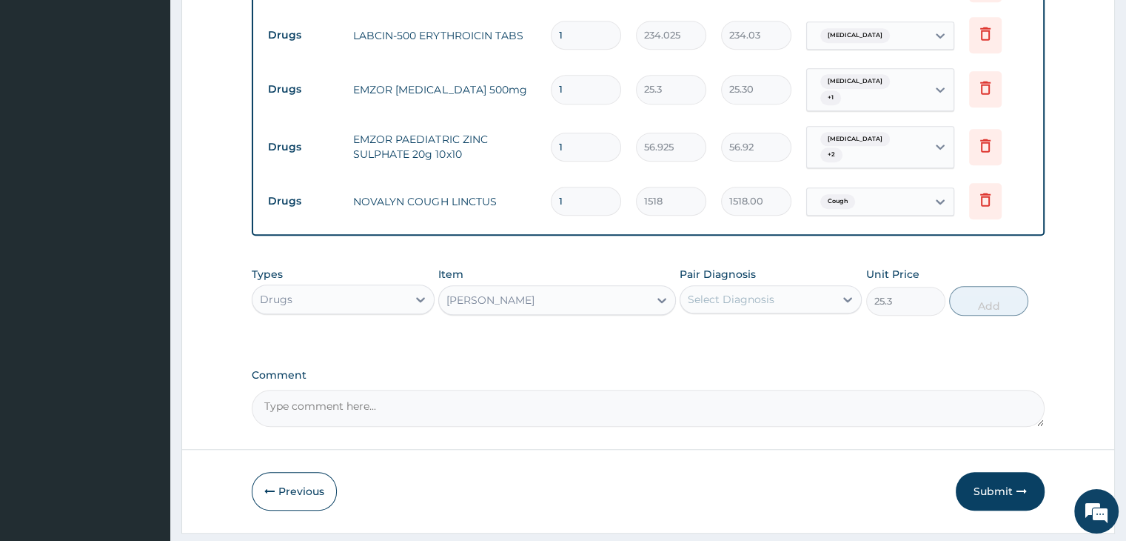
click at [760, 292] on div "Select Diagnosis" at bounding box center [731, 299] width 87 height 15
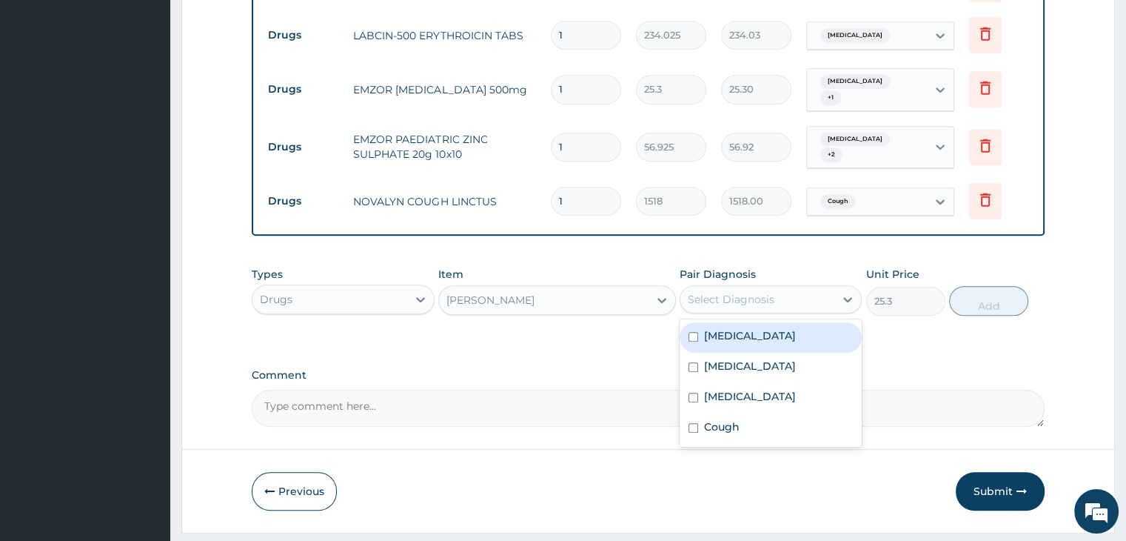
click at [761, 322] on div "Sepsis" at bounding box center [771, 337] width 182 height 30
checkbox input "true"
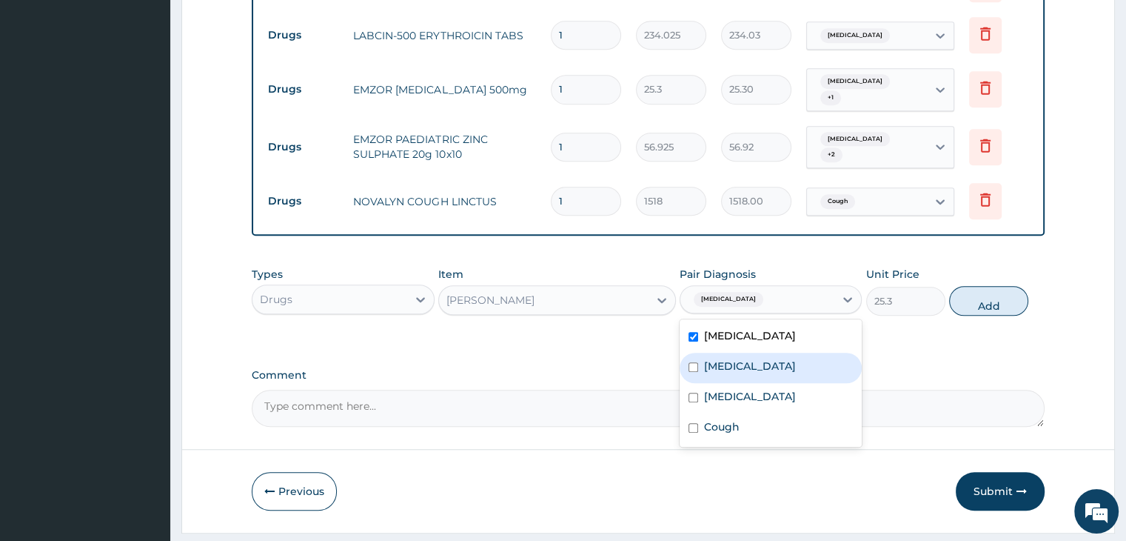
click at [769, 352] on div "Malaria" at bounding box center [771, 367] width 182 height 30
checkbox input "true"
click at [764, 383] on div "Salmonella enteritis" at bounding box center [771, 398] width 182 height 30
checkbox input "true"
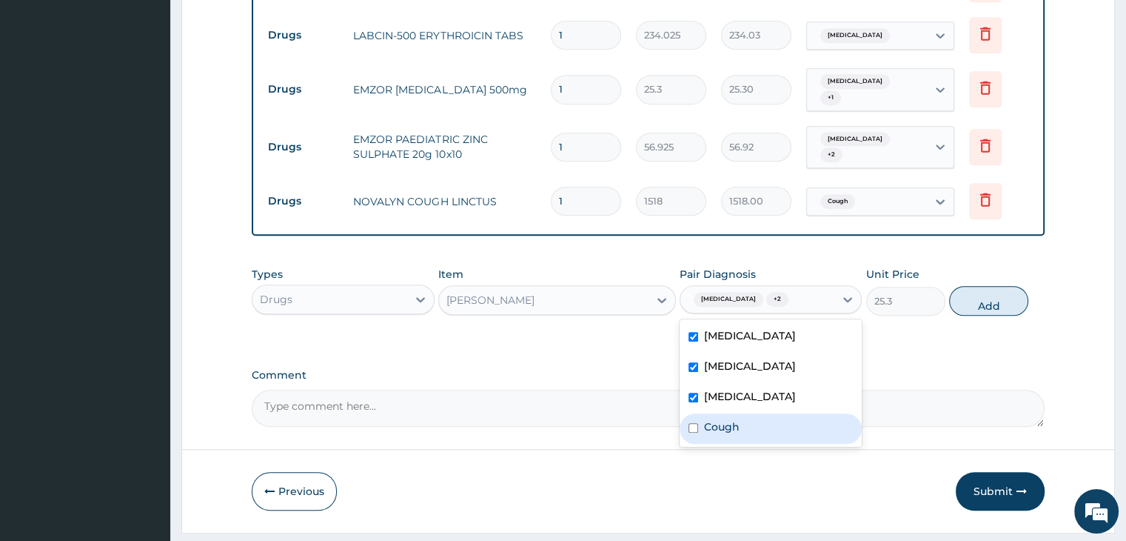
click at [756, 413] on div "Cough" at bounding box center [771, 428] width 182 height 30
checkbox input "true"
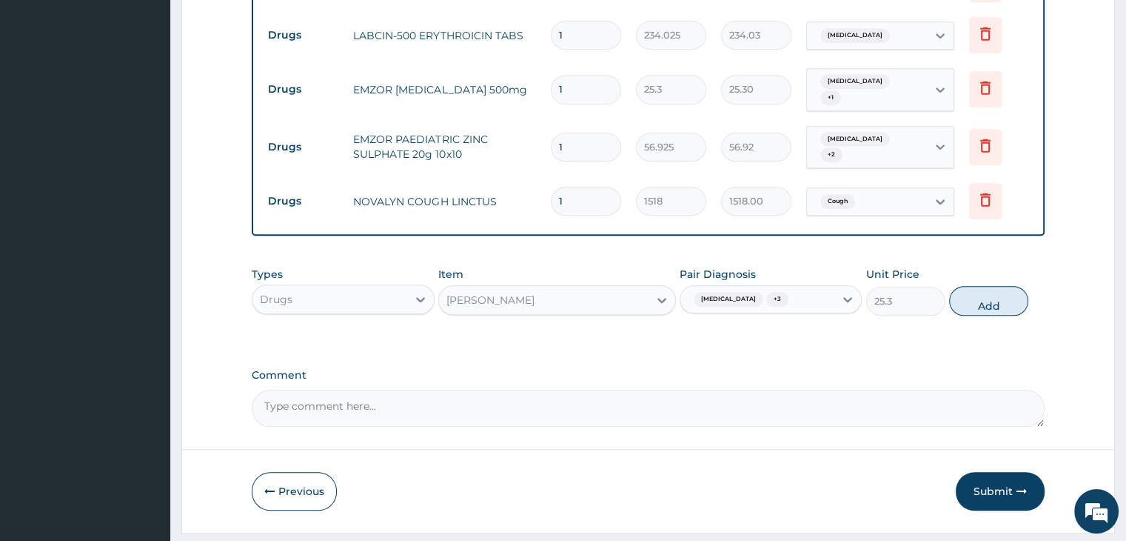
click at [998, 286] on button "Add" at bounding box center [988, 301] width 79 height 30
type input "0"
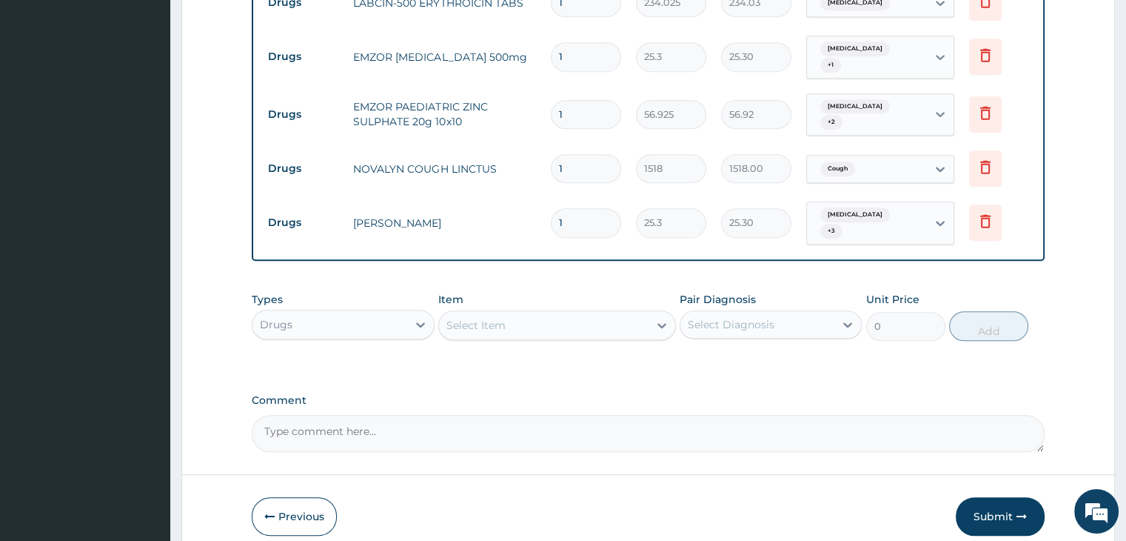
scroll to position [1072, 0]
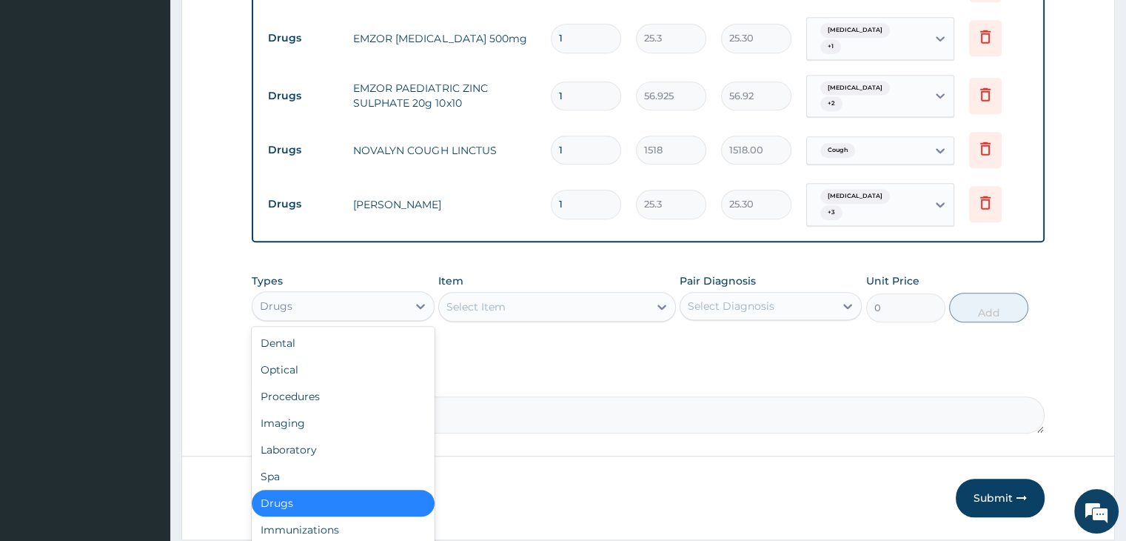
click at [378, 294] on div "Drugs" at bounding box center [329, 306] width 154 height 24
click at [347, 383] on div "Procedures" at bounding box center [343, 396] width 182 height 27
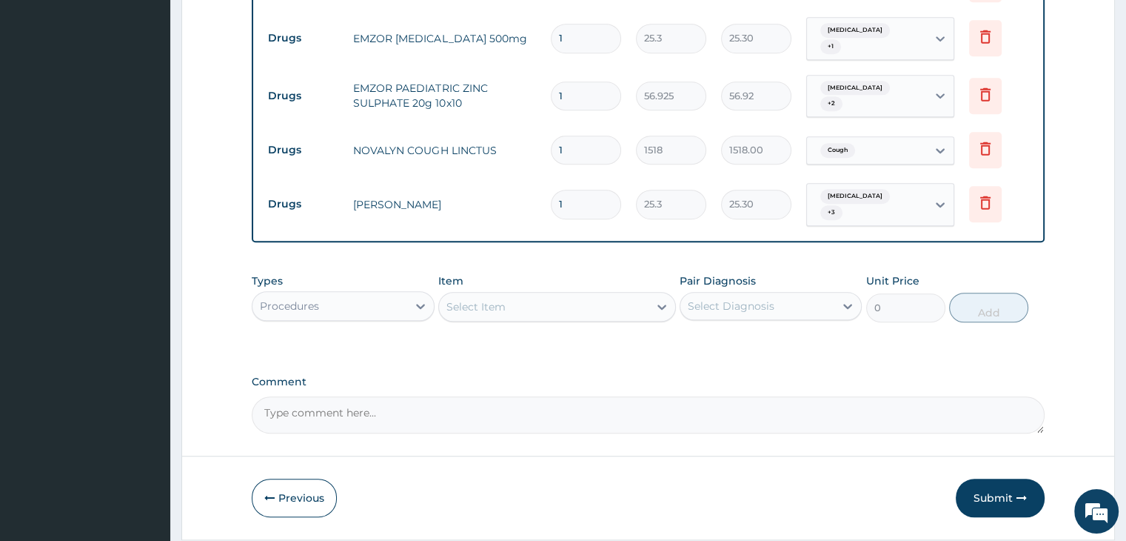
click at [558, 295] on div "Select Item" at bounding box center [544, 307] width 210 height 24
type input "f"
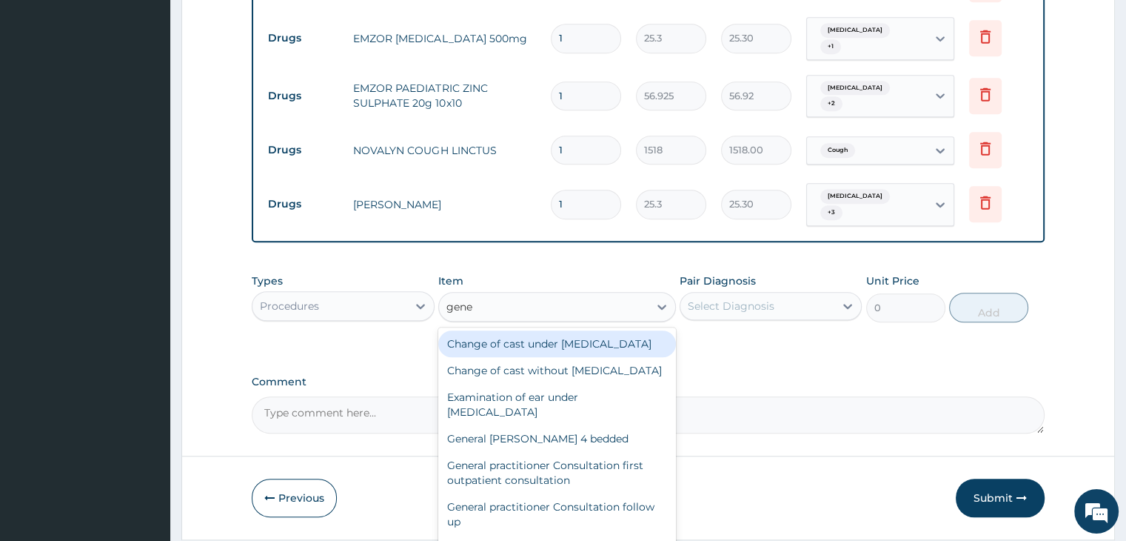
type input "gener"
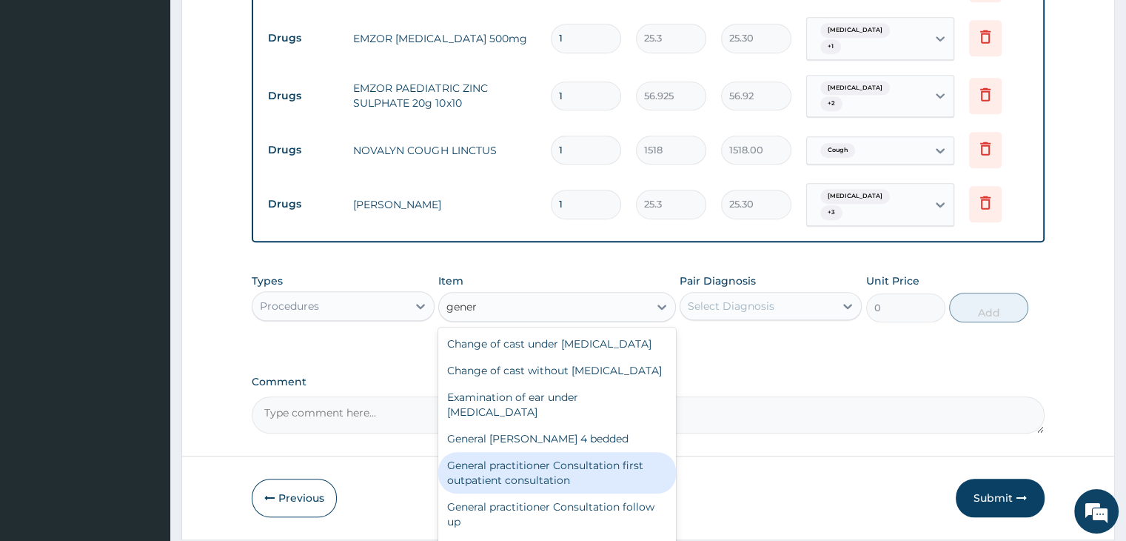
click at [545, 452] on div "General practitioner Consultation first outpatient consultation" at bounding box center [557, 472] width 238 height 41
type input "3795"
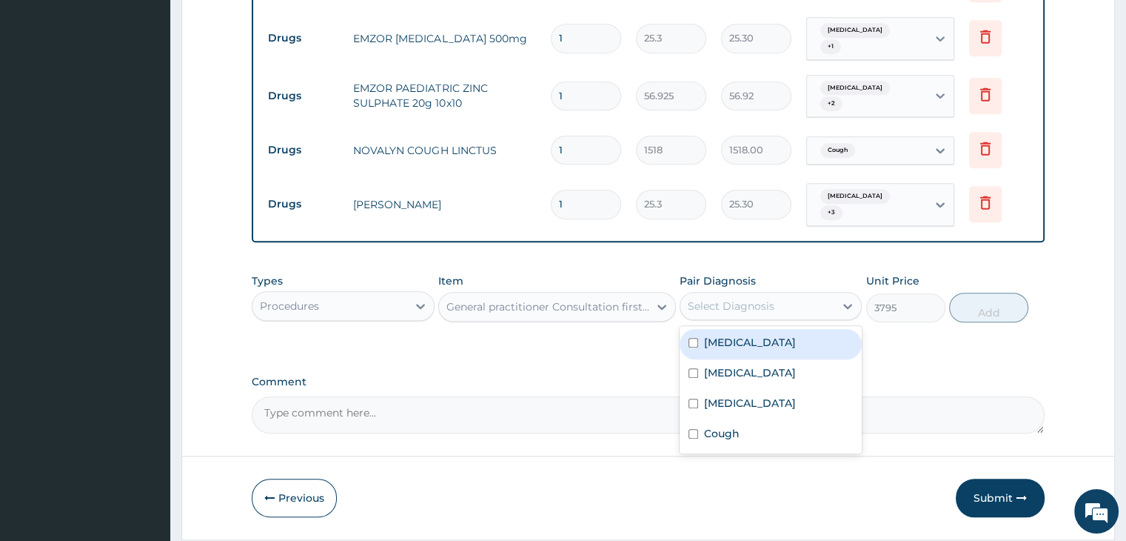
click at [766, 298] on div "Select Diagnosis" at bounding box center [731, 305] width 87 height 15
click at [772, 329] on div "Sepsis" at bounding box center [771, 344] width 182 height 30
checkbox input "true"
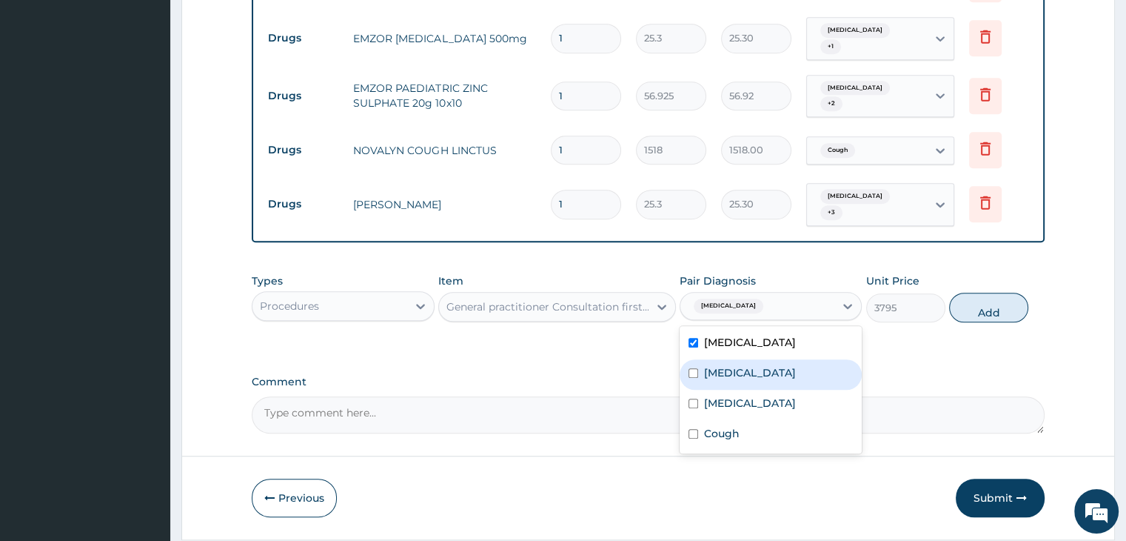
click at [769, 359] on div "Malaria" at bounding box center [771, 374] width 182 height 30
checkbox input "true"
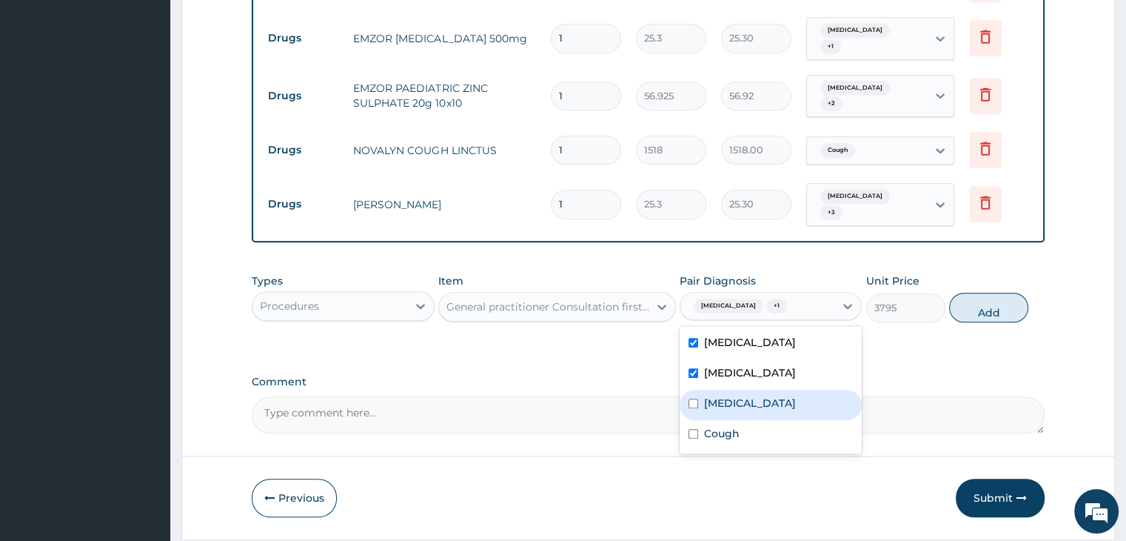
click at [770, 395] on label "Salmonella enteritis" at bounding box center [750, 402] width 92 height 15
checkbox input "true"
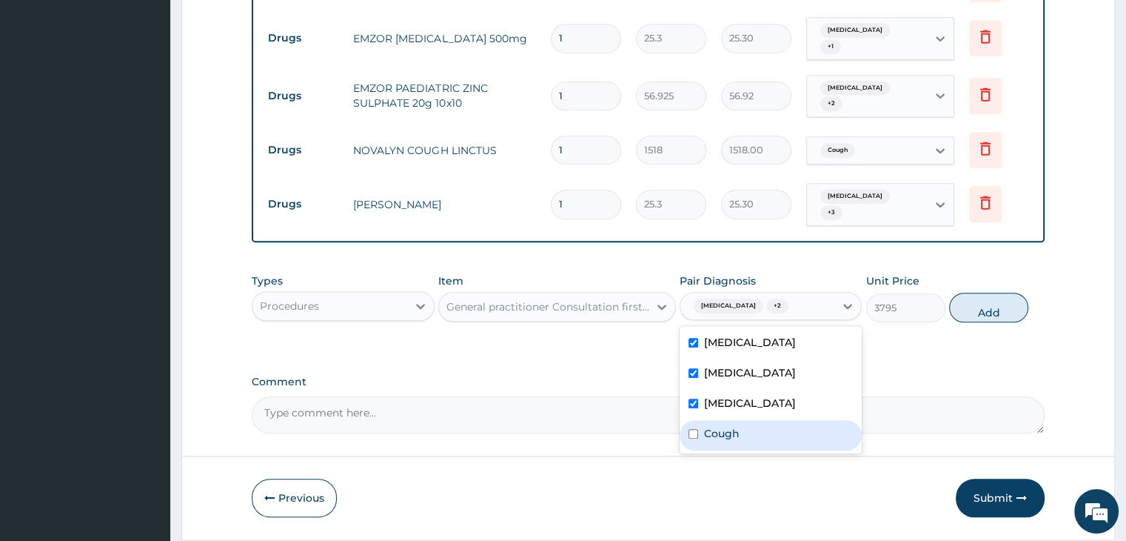
click at [760, 420] on div "Cough" at bounding box center [771, 435] width 182 height 30
checkbox input "true"
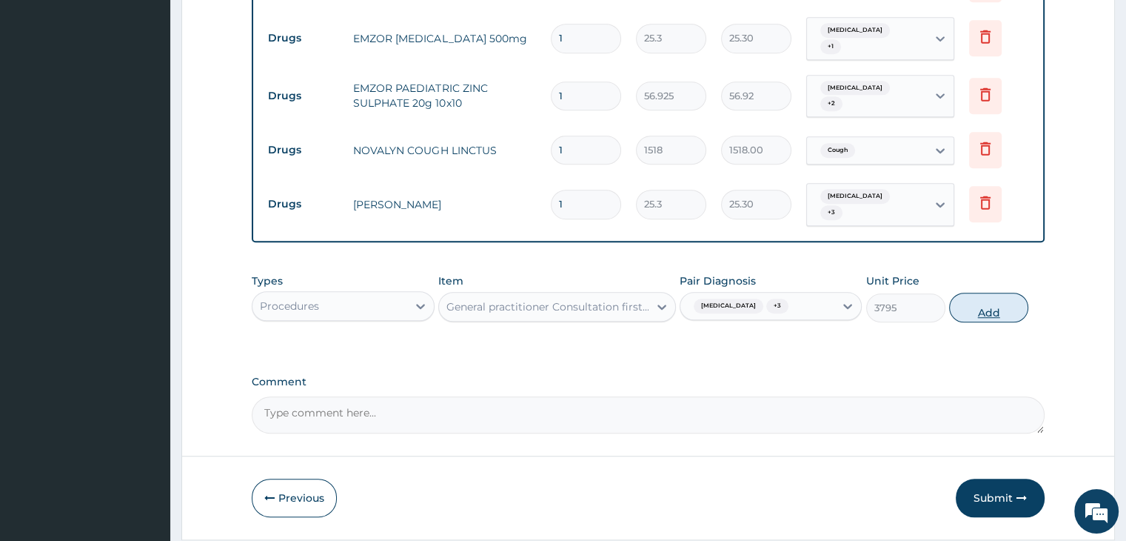
click at [981, 292] on button "Add" at bounding box center [988, 307] width 79 height 30
type input "0"
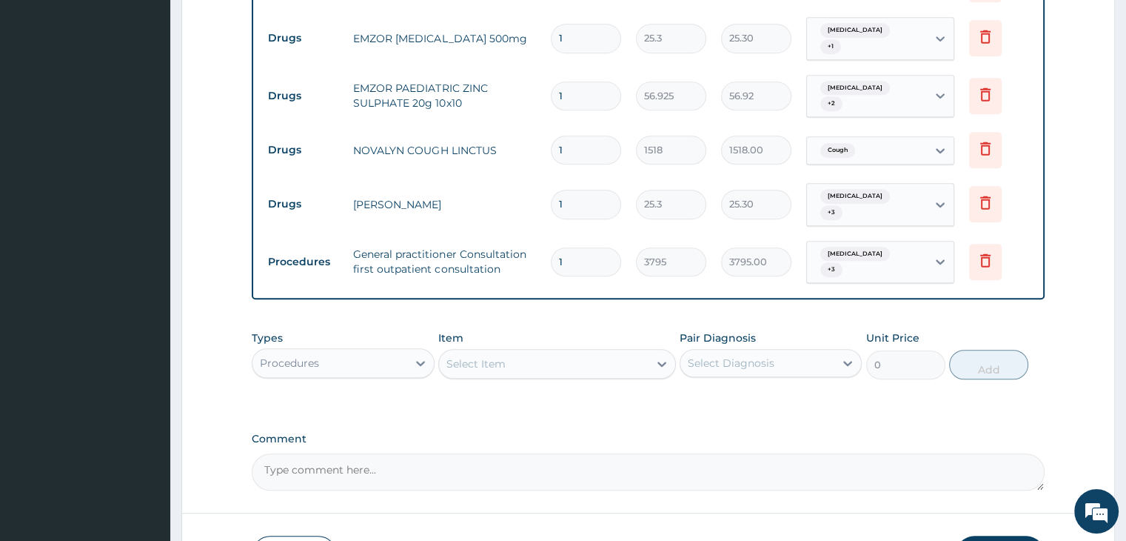
click at [360, 351] on div "Procedures" at bounding box center [329, 363] width 154 height 24
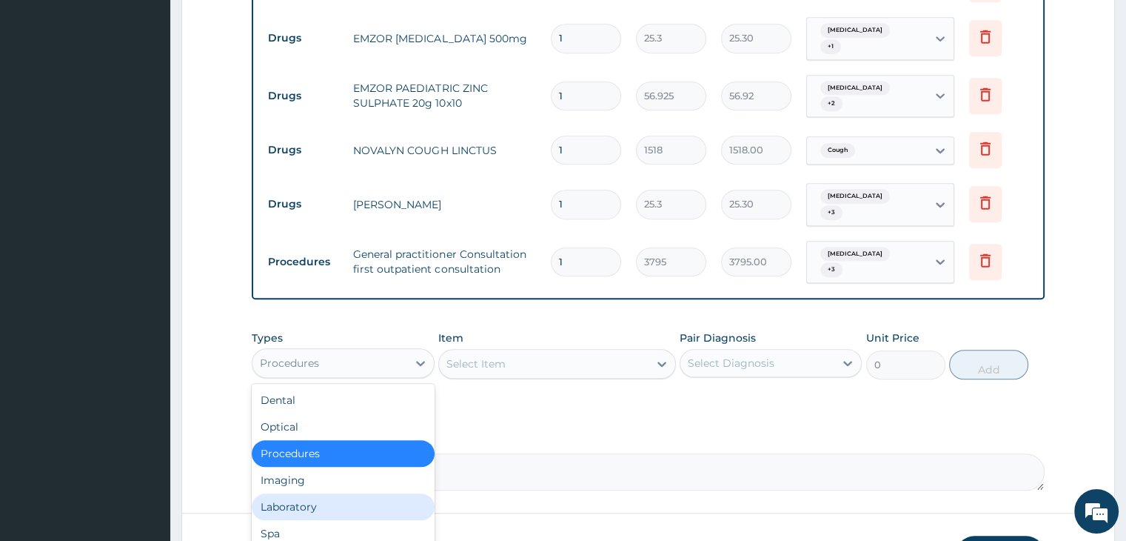
click at [327, 493] on div "Laboratory" at bounding box center [343, 506] width 182 height 27
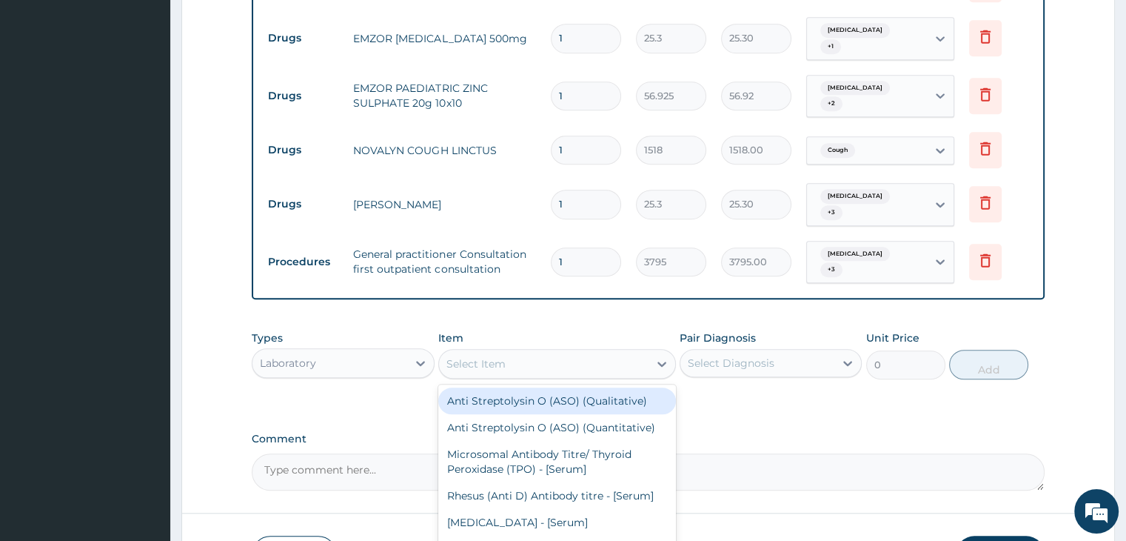
click at [555, 352] on div "Select Item" at bounding box center [544, 364] width 210 height 24
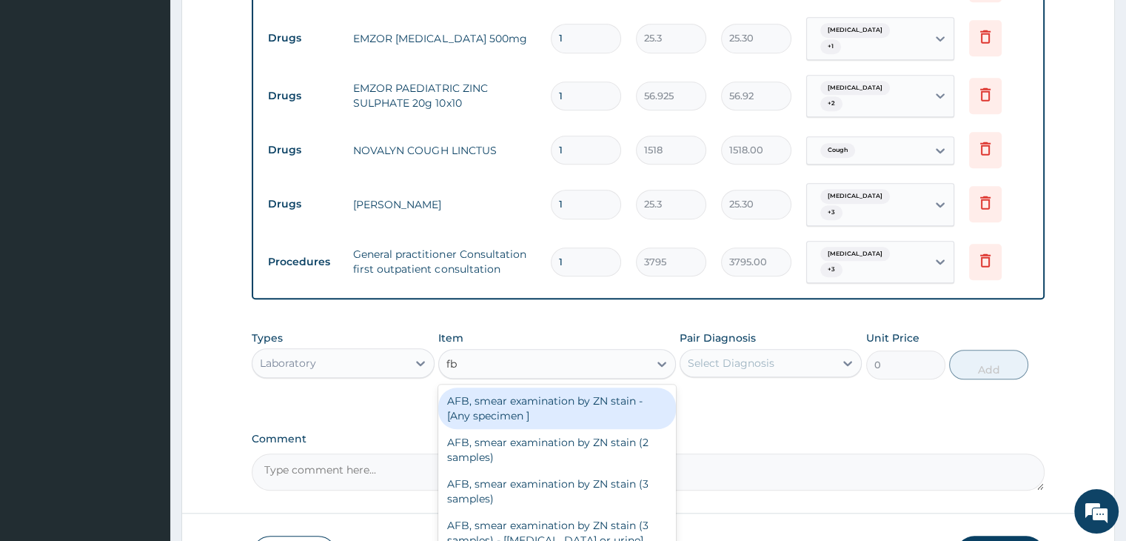
type input "fbc"
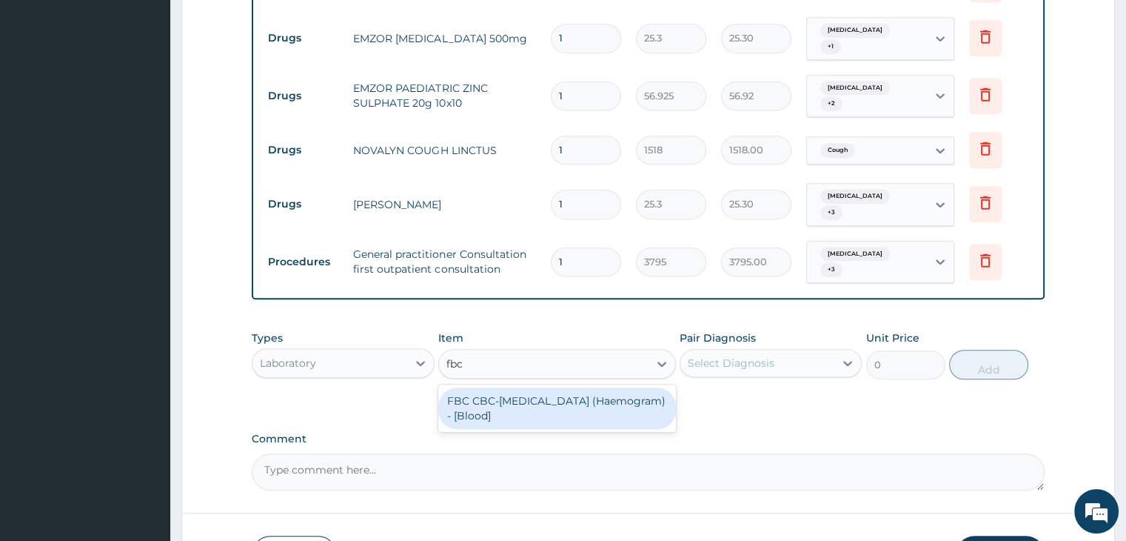
click at [543, 387] on div "FBC CBC-Complete Blood Count (Haemogram) - [Blood]" at bounding box center [557, 407] width 238 height 41
type input "4600"
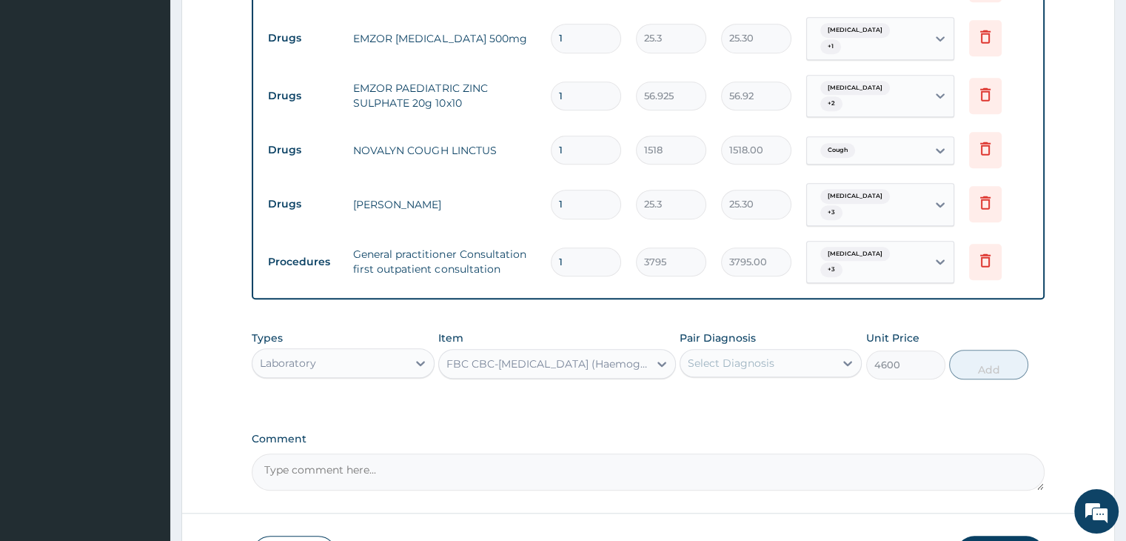
click at [761, 355] on div "Select Diagnosis" at bounding box center [731, 362] width 87 height 15
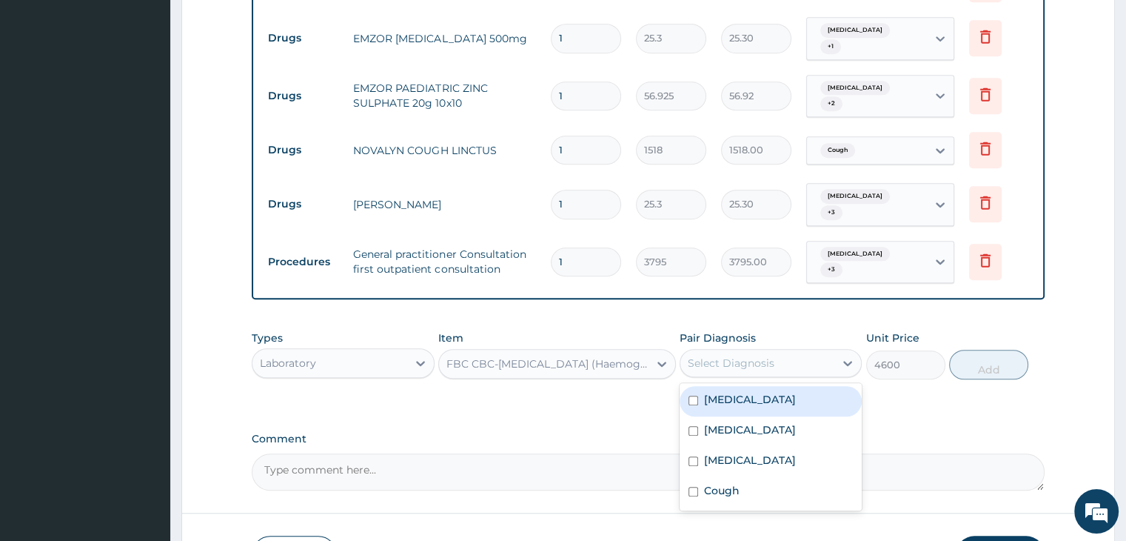
click at [765, 386] on div "Sepsis" at bounding box center [771, 401] width 182 height 30
checkbox input "true"
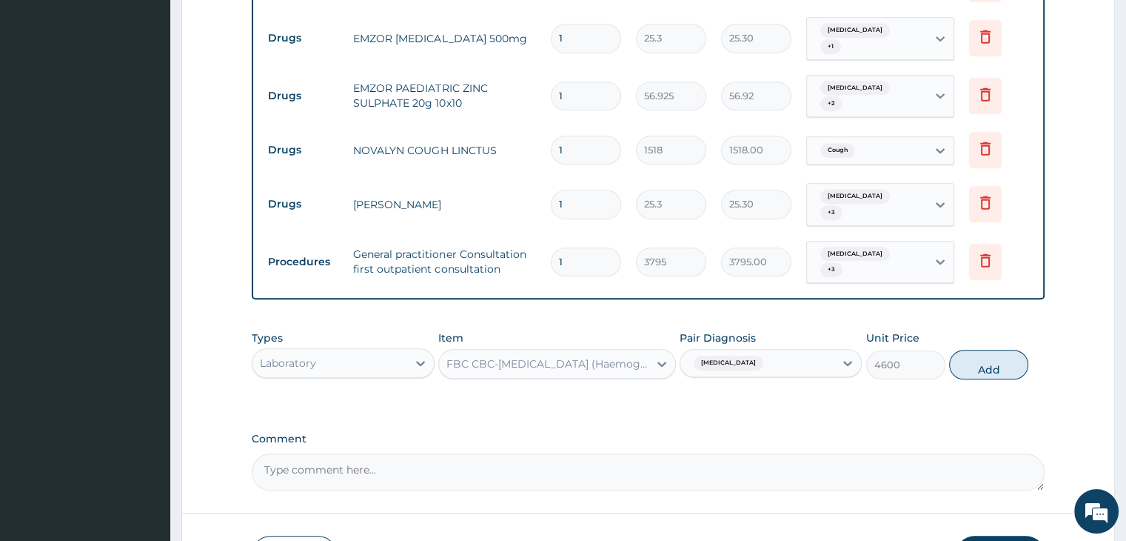
click at [1008, 349] on button "Add" at bounding box center [988, 364] width 79 height 30
type input "0"
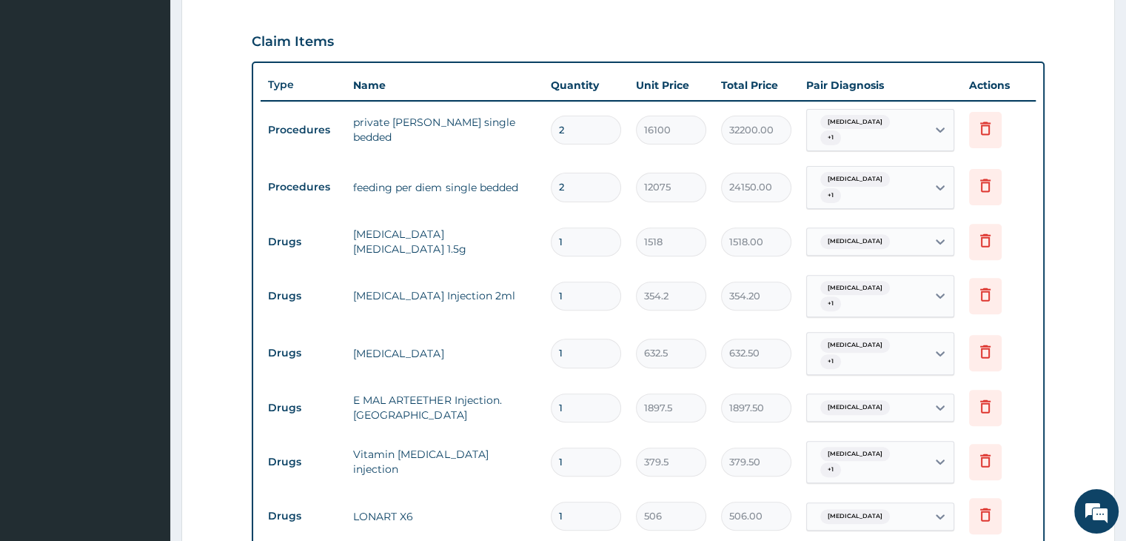
scroll to position [480, 0]
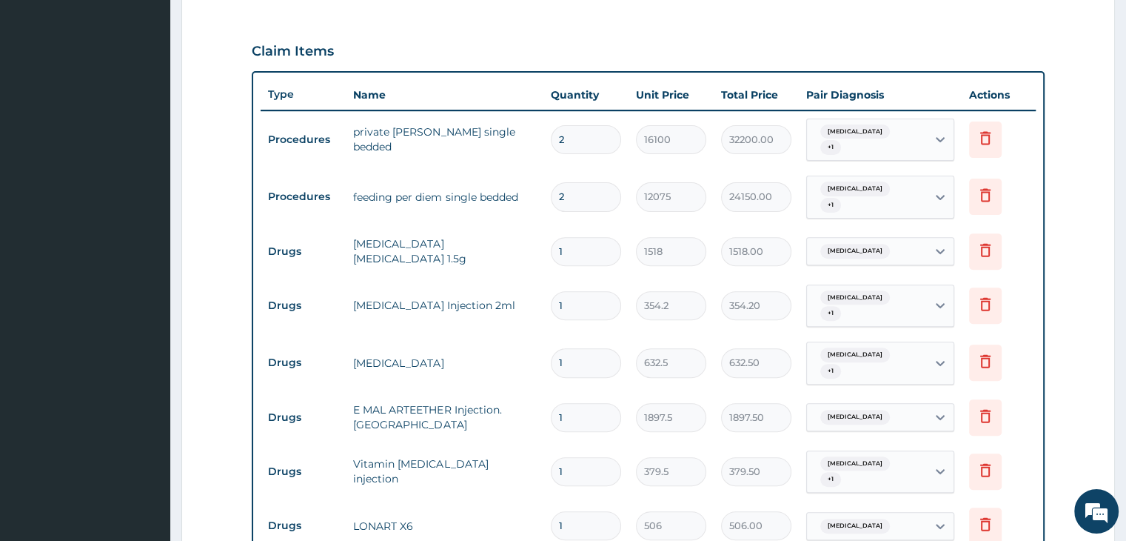
click at [581, 237] on input "1" at bounding box center [586, 251] width 70 height 29
type input "0.00"
type input "4"
type input "6072.00"
type input "4"
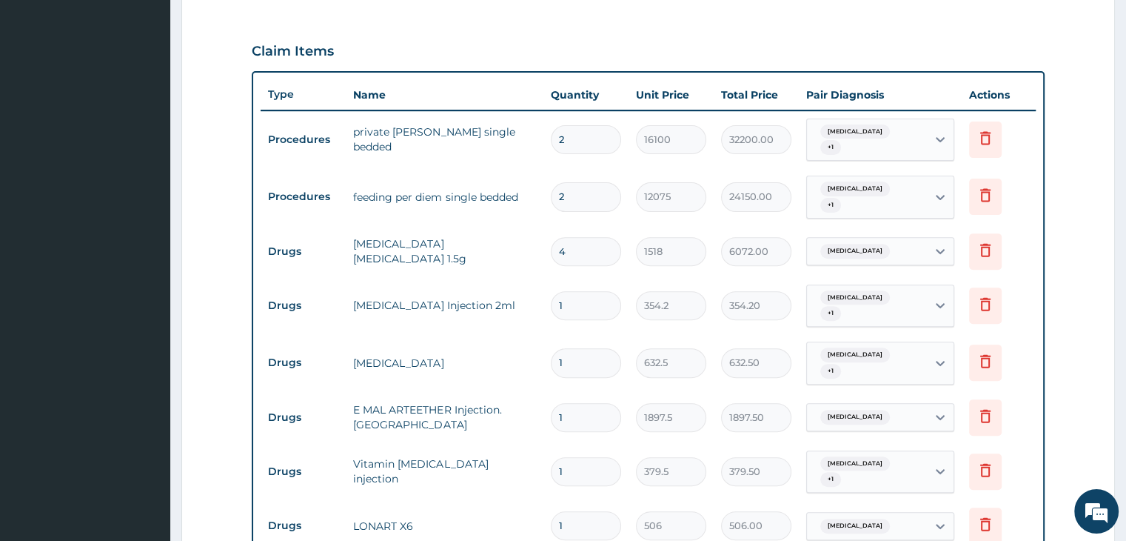
click at [581, 291] on input "1" at bounding box center [586, 305] width 70 height 29
type input "0.00"
type input "4"
type input "1416.80"
type input "4"
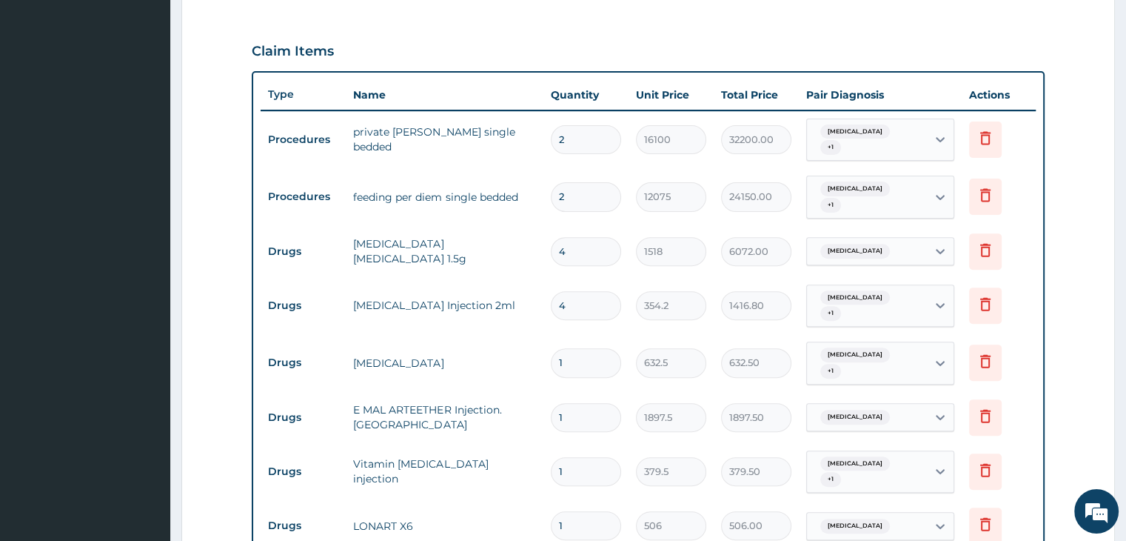
click at [583, 348] on input "1" at bounding box center [586, 362] width 70 height 29
type input "0"
type input "0.00"
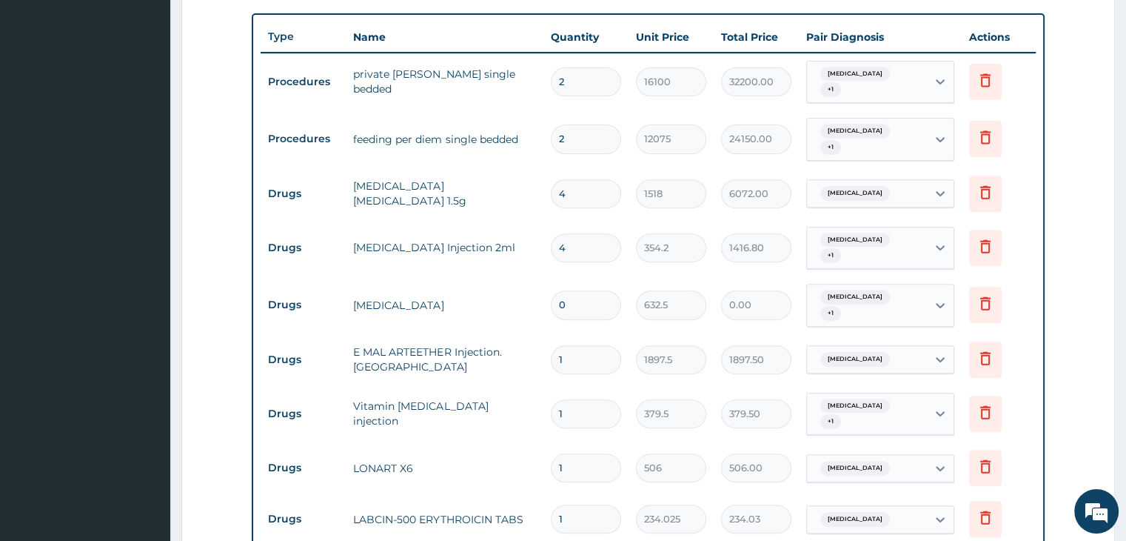
scroll to position [554, 0]
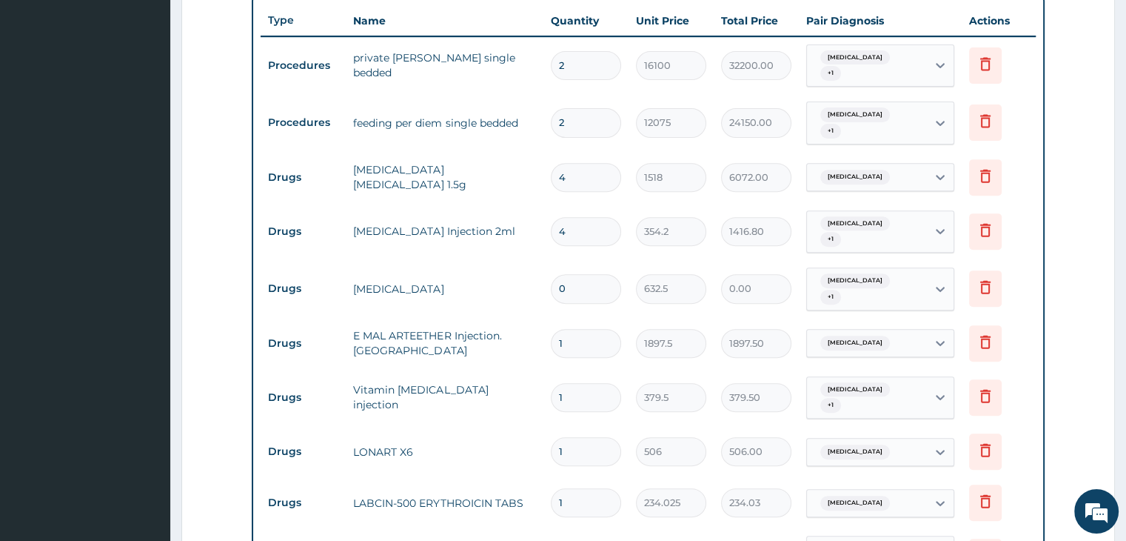
type input "0"
click at [594, 329] on input "1" at bounding box center [586, 343] width 70 height 29
click at [590, 274] on input "0" at bounding box center [586, 288] width 70 height 29
type input "1"
type input "632.50"
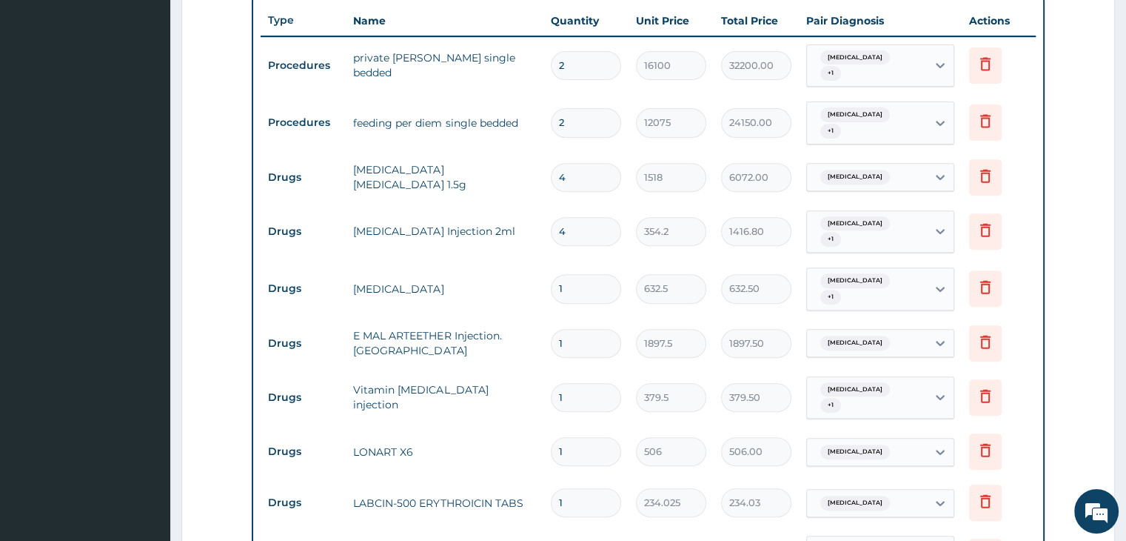
type input "1"
click at [586, 329] on input "1" at bounding box center [586, 343] width 70 height 29
type input "0.00"
type input "3"
type input "5692.50"
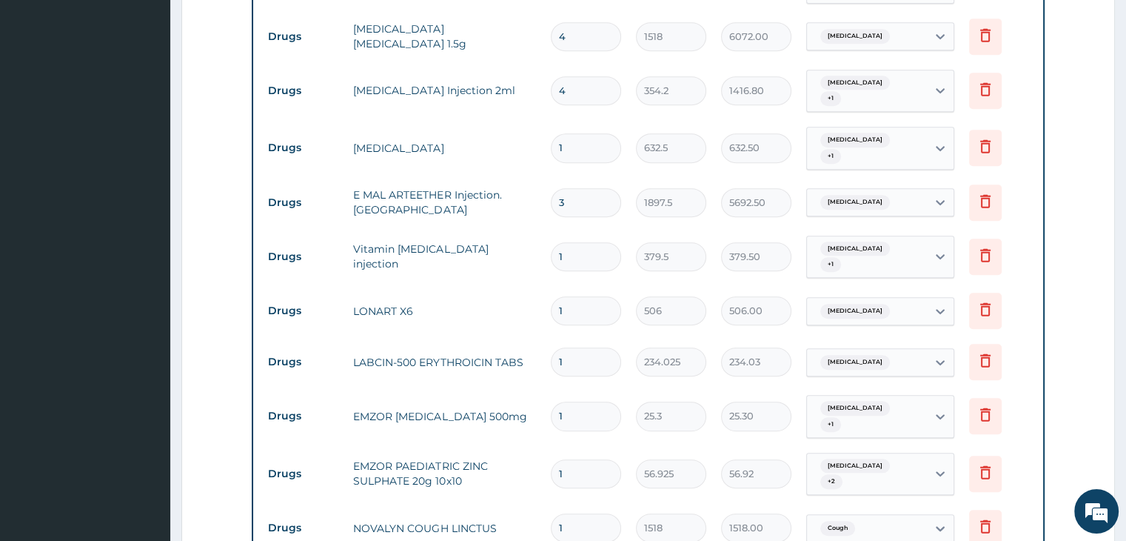
scroll to position [702, 0]
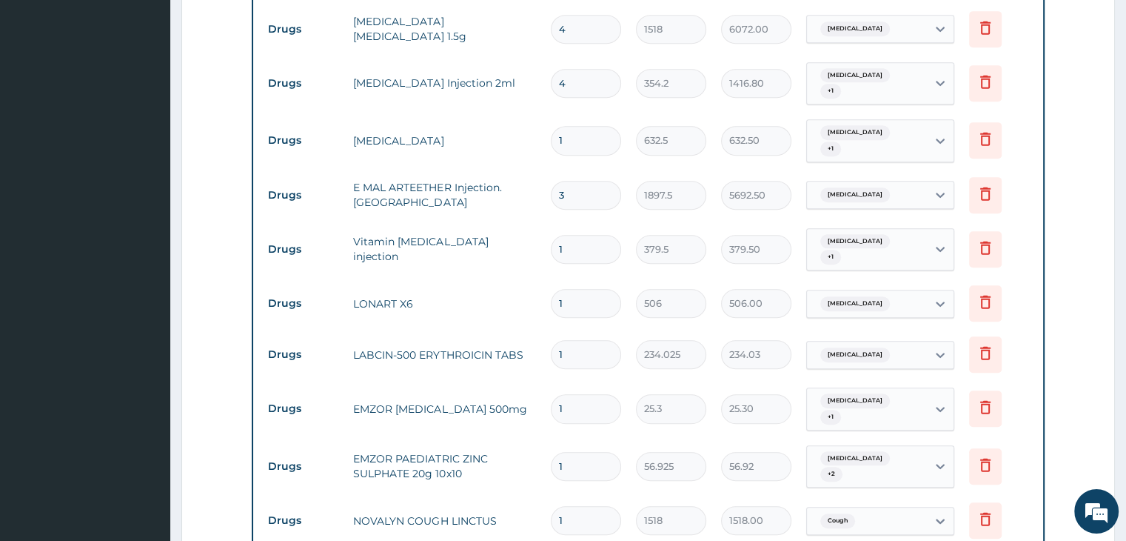
type input "3"
click at [578, 235] on input "1" at bounding box center [586, 249] width 70 height 29
type input "0.00"
type input "3"
type input "1138.50"
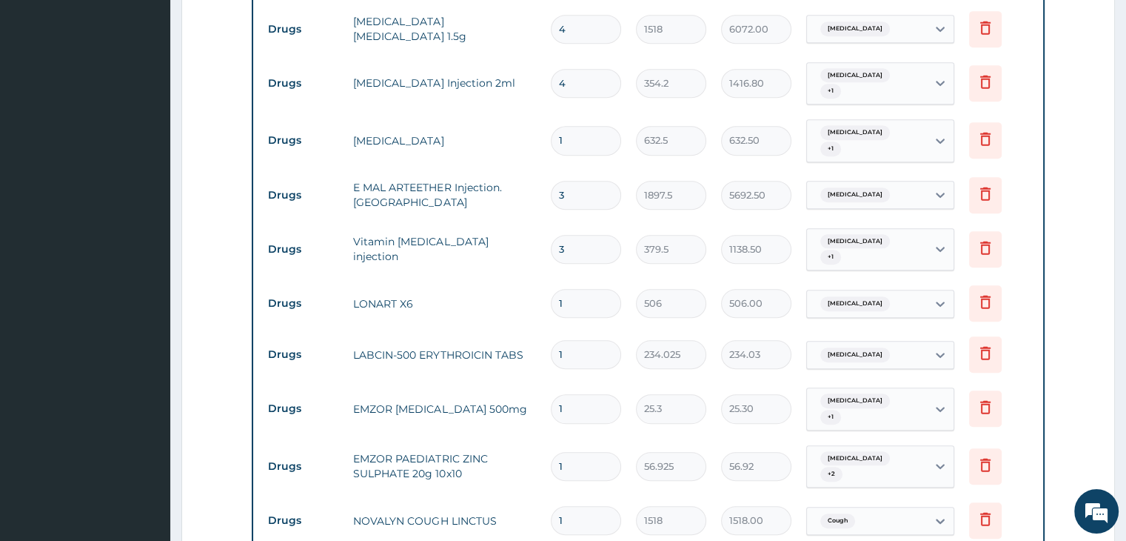
type input "3"
click at [583, 289] on input "1" at bounding box center [586, 303] width 70 height 29
type input "0.00"
type input "6"
type input "3036.00"
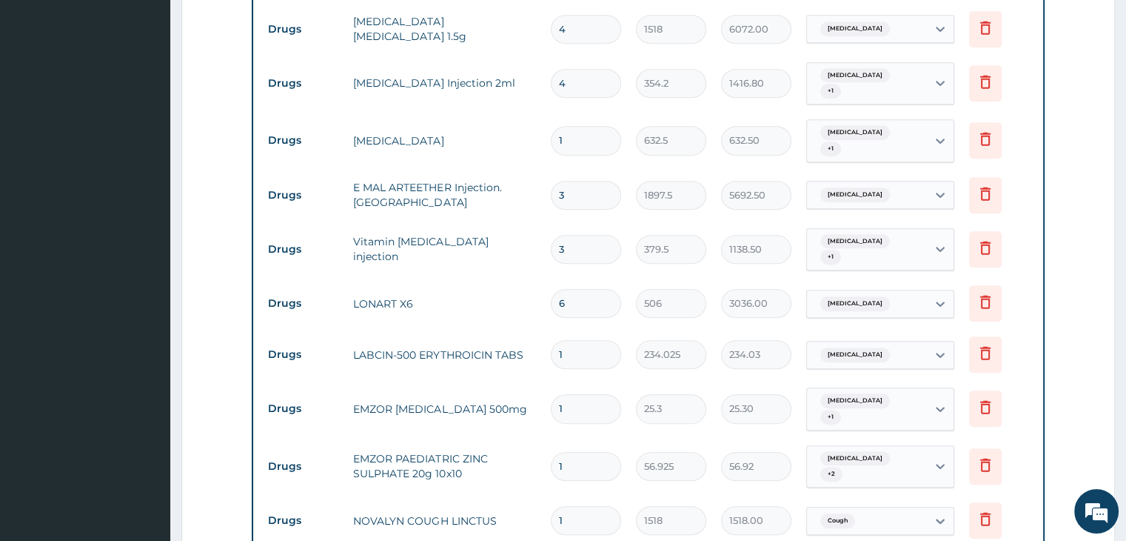
type input "6"
click at [587, 340] on input "1" at bounding box center [586, 354] width 70 height 29
type input "15"
type input "3510.38"
type input "15"
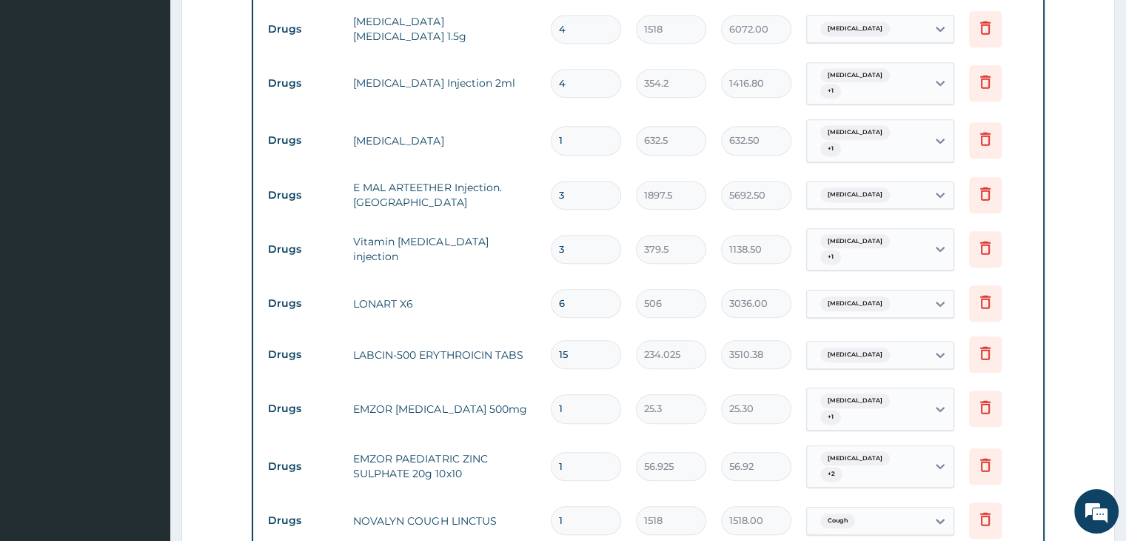
click at [1066, 303] on form "Step 2 of 2 PA Code / Prescription Code PA/11A7D5 Encounter Date 09-09-2025 Imp…" at bounding box center [648, 198] width 934 height 1642
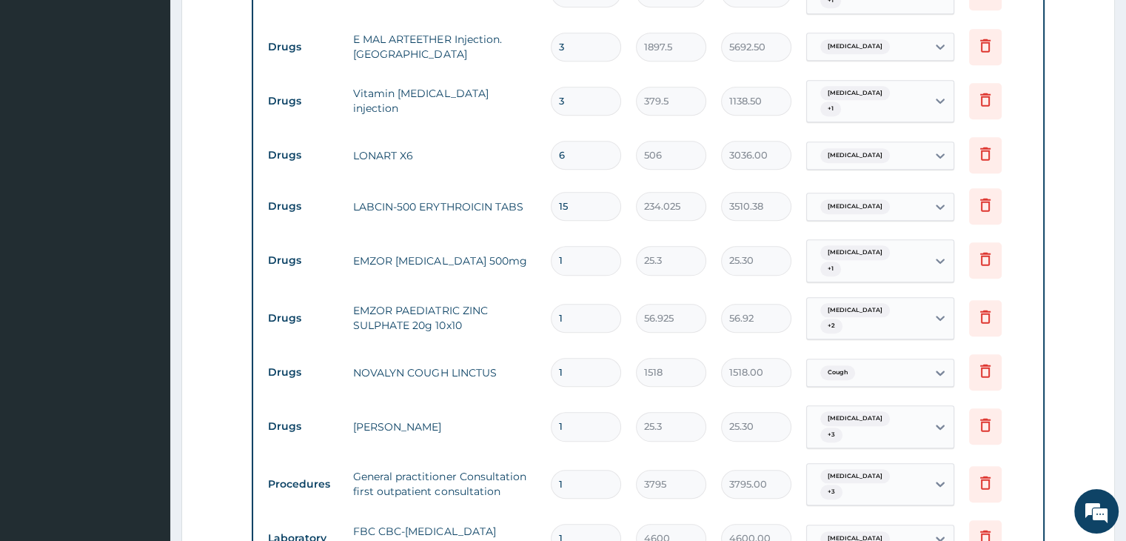
scroll to position [924, 0]
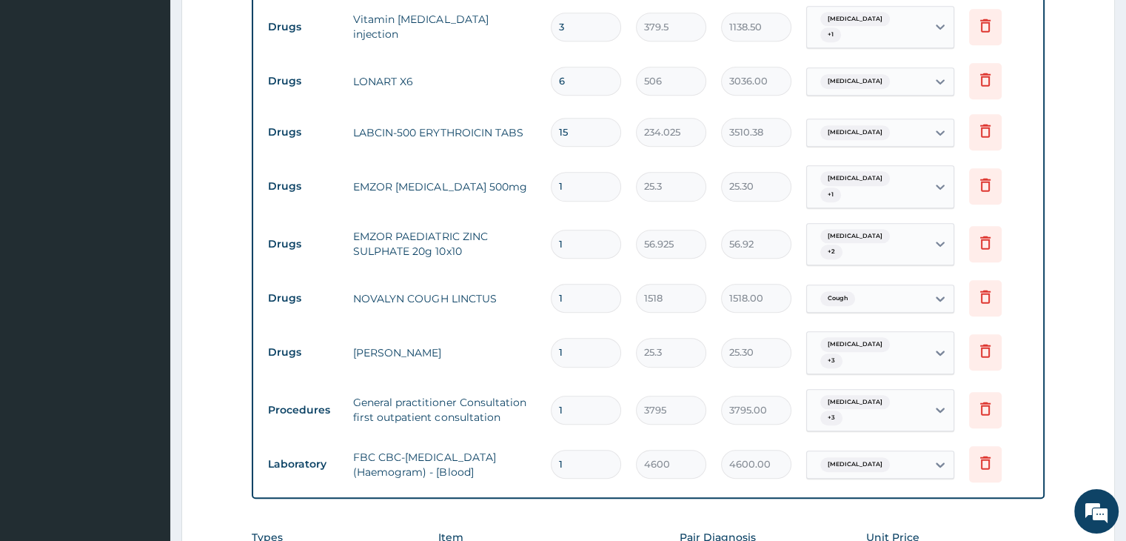
click at [586, 172] on input "1" at bounding box center [586, 186] width 70 height 29
type input "18"
type input "455.40"
type input "18"
click at [599, 230] on input "1" at bounding box center [586, 244] width 70 height 29
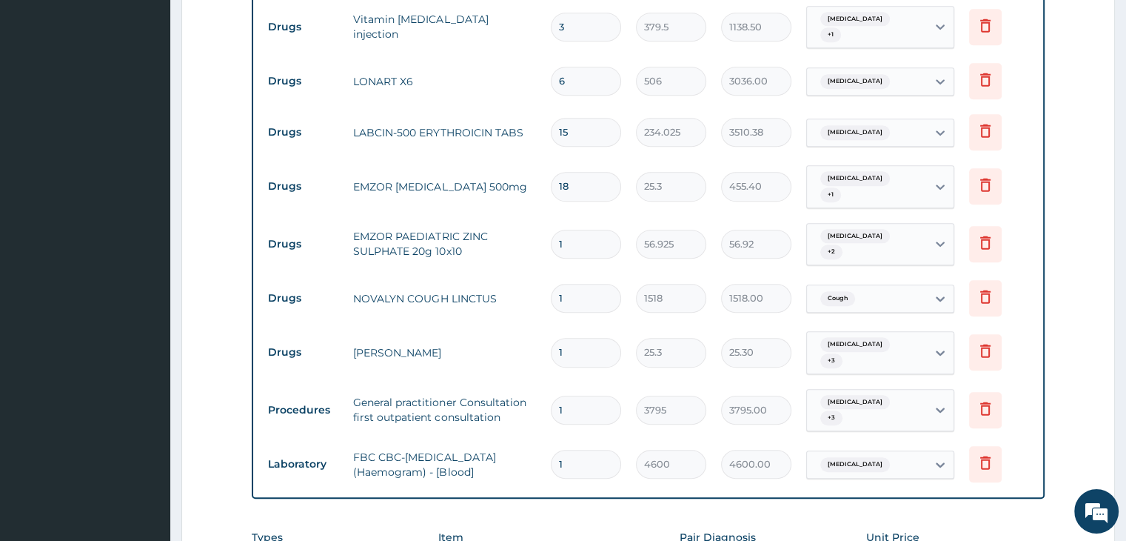
type input "0.00"
type input "5"
type input "284.63"
type input "5"
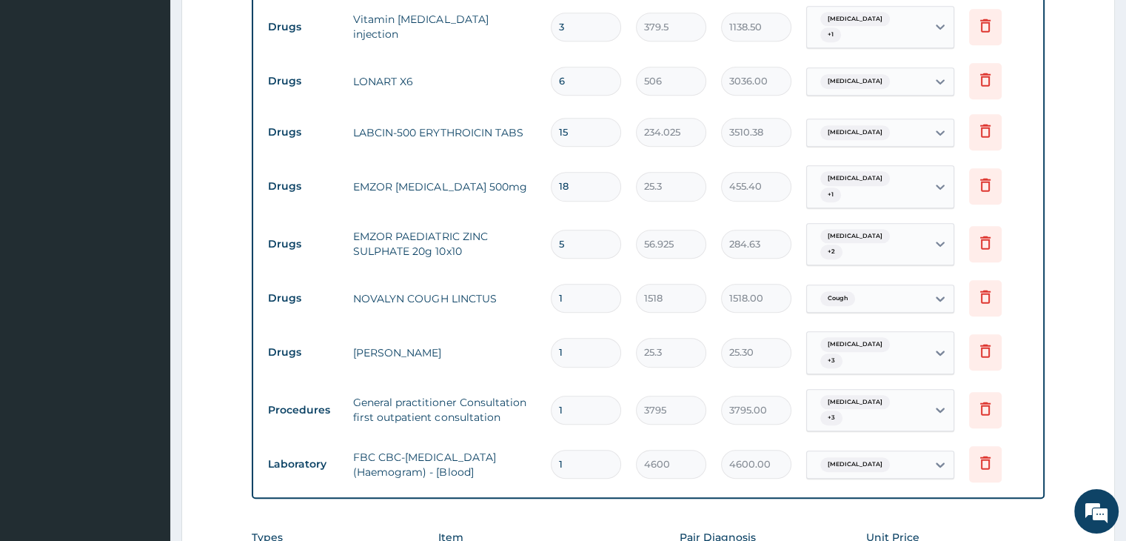
scroll to position [998, 0]
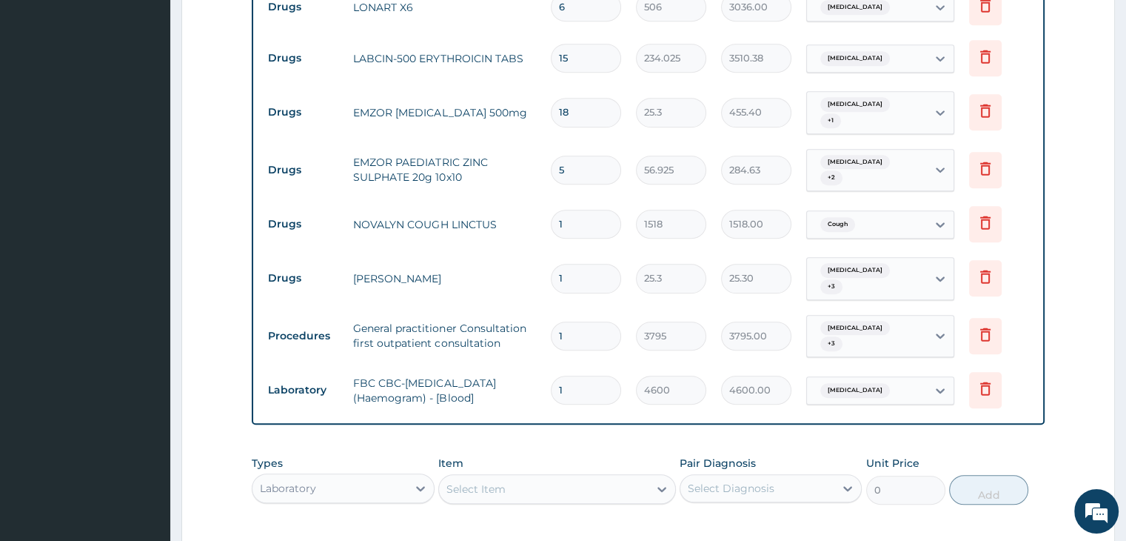
click at [575, 264] on input "1" at bounding box center [586, 278] width 70 height 29
type input "10"
type input "253.00"
type input "10"
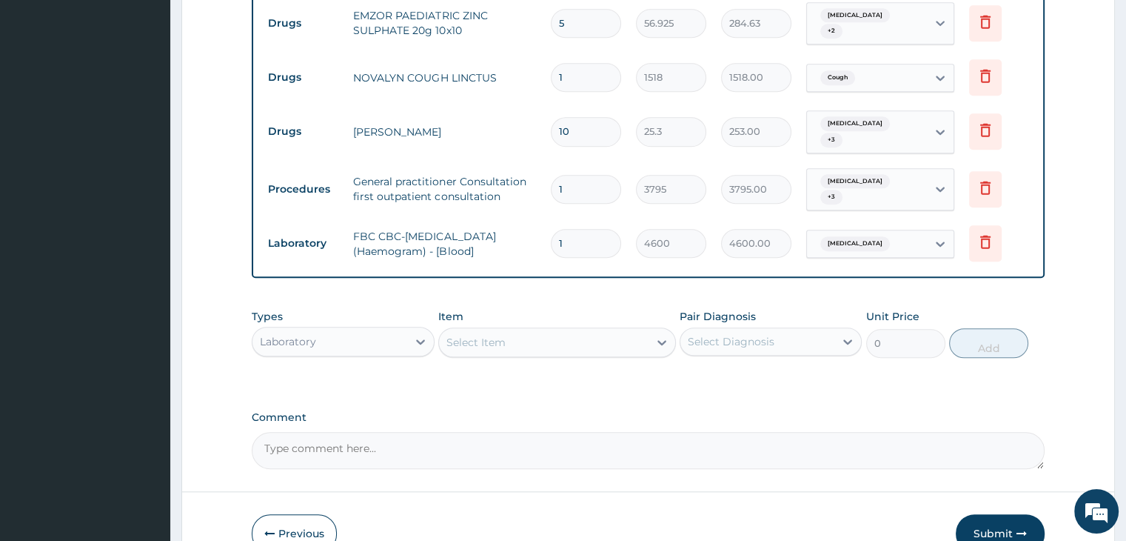
scroll to position [1146, 0]
click at [353, 328] on div "Laboratory" at bounding box center [329, 340] width 154 height 24
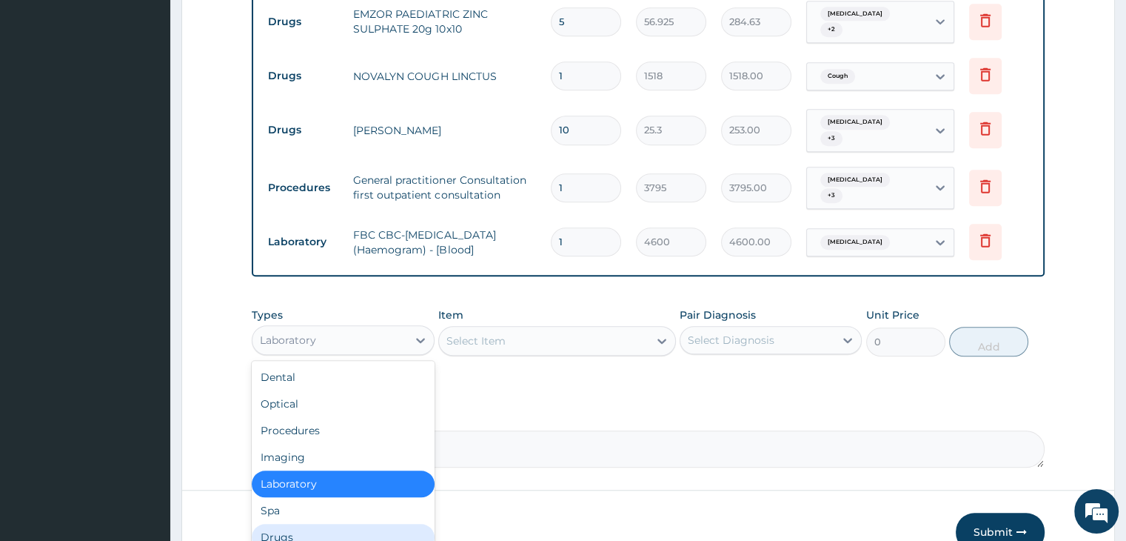
click at [353, 523] on div "Drugs" at bounding box center [343, 536] width 182 height 27
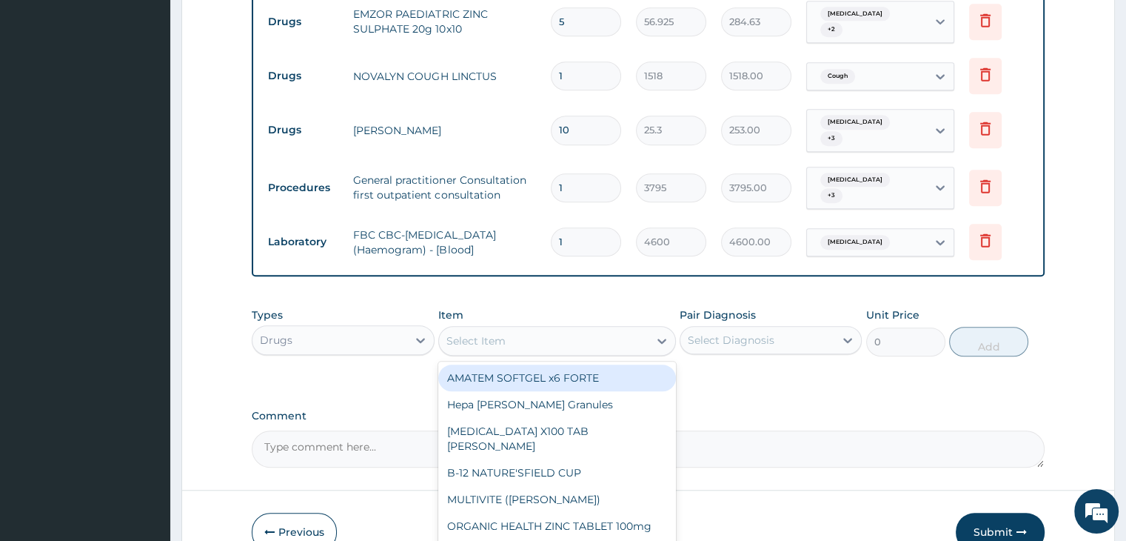
click at [544, 329] on div "Select Item" at bounding box center [544, 341] width 210 height 24
type input "dext"
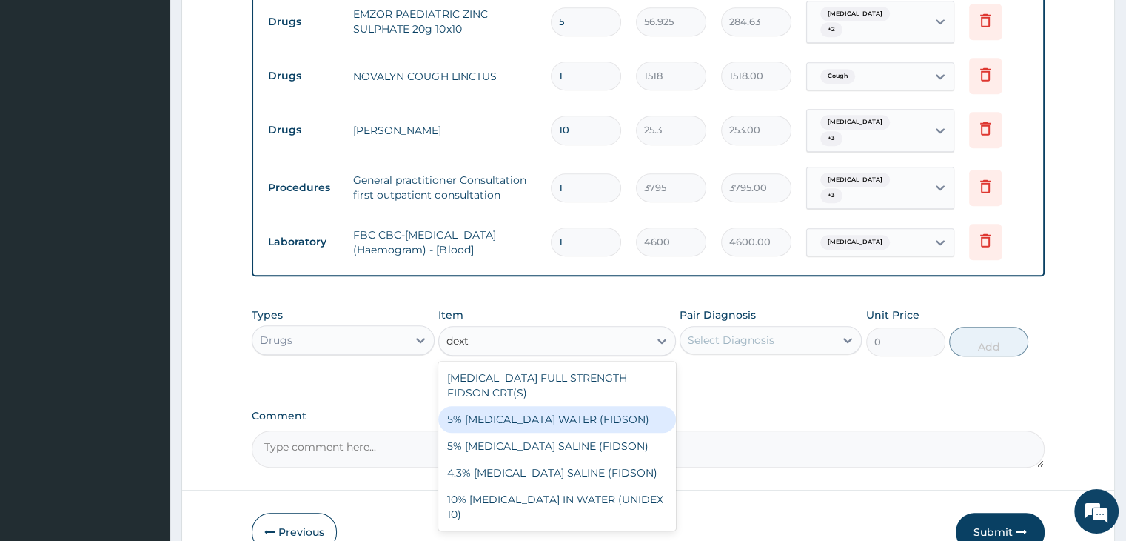
click at [521, 406] on div "5% [MEDICAL_DATA] WATER (FIDSON)" at bounding box center [557, 419] width 238 height 27
type input "1897.5"
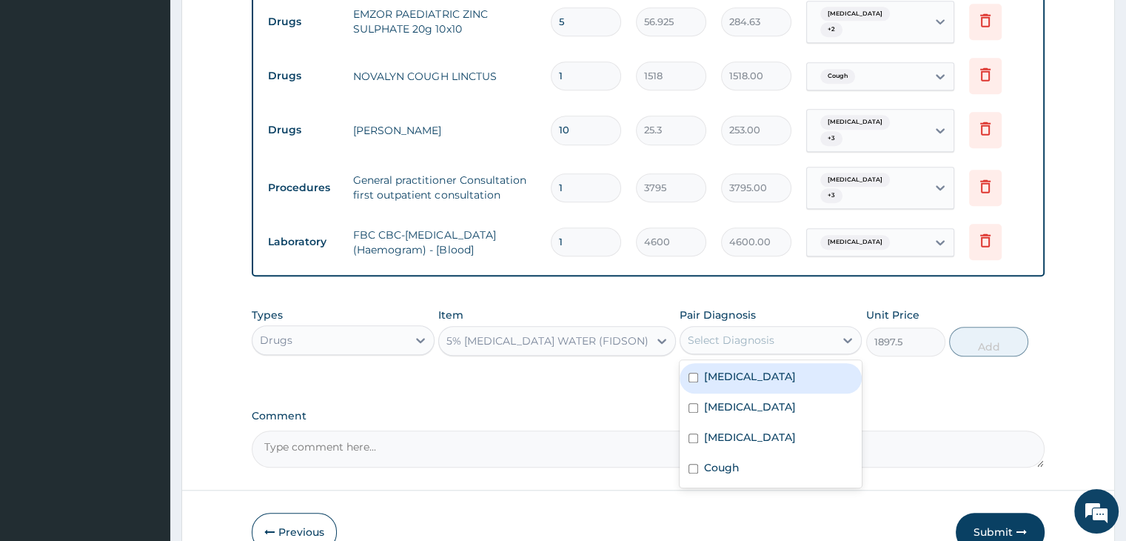
click at [793, 328] on div "Select Diagnosis" at bounding box center [757, 340] width 154 height 24
click at [784, 363] on div "Sepsis" at bounding box center [771, 378] width 182 height 30
checkbox input "true"
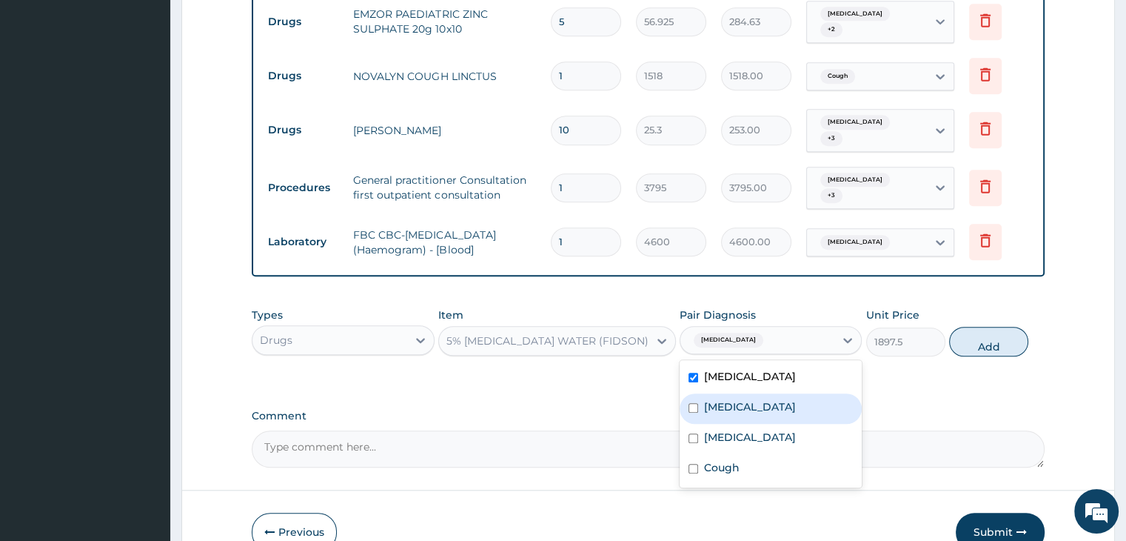
click at [783, 393] on div "Malaria" at bounding box center [771, 408] width 182 height 30
checkbox input "true"
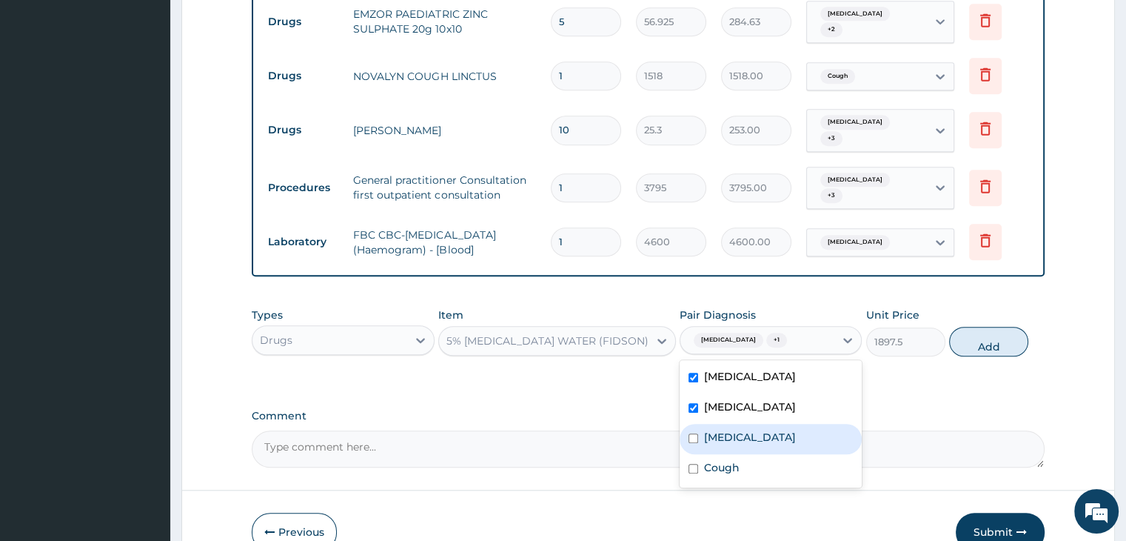
click at [782, 429] on label "Salmonella enteritis" at bounding box center [750, 436] width 92 height 15
checkbox input "true"
click at [983, 327] on button "Add" at bounding box center [988, 342] width 79 height 30
type input "0"
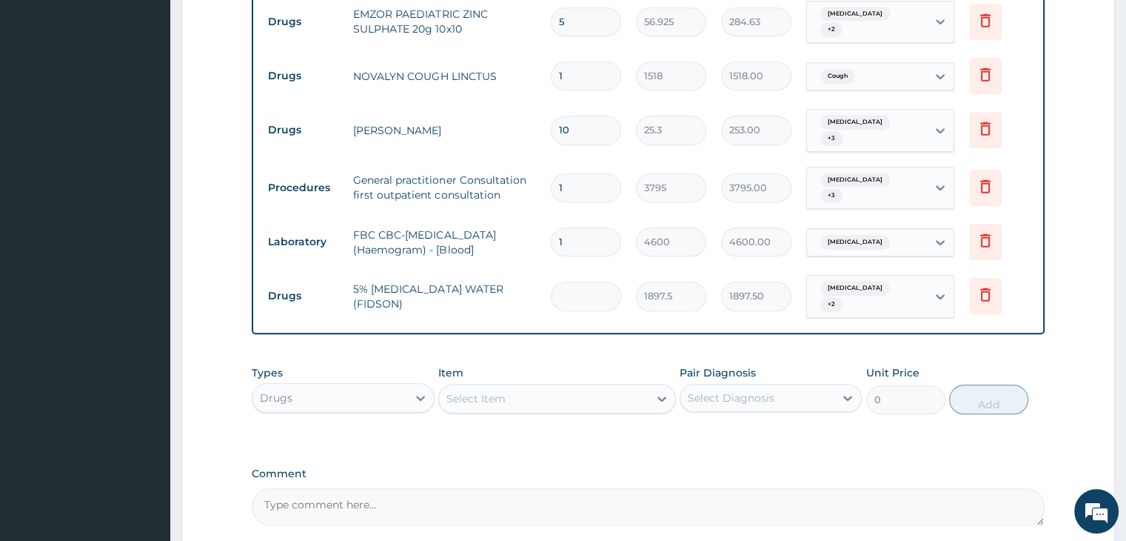
type input "0.00"
type input "3"
type input "5692.50"
type input "3"
click at [546, 379] on div "Types Drugs Item Select Item Pair Diagnosis Select Diagnosis Unit Price 0 Add" at bounding box center [648, 401] width 792 height 86
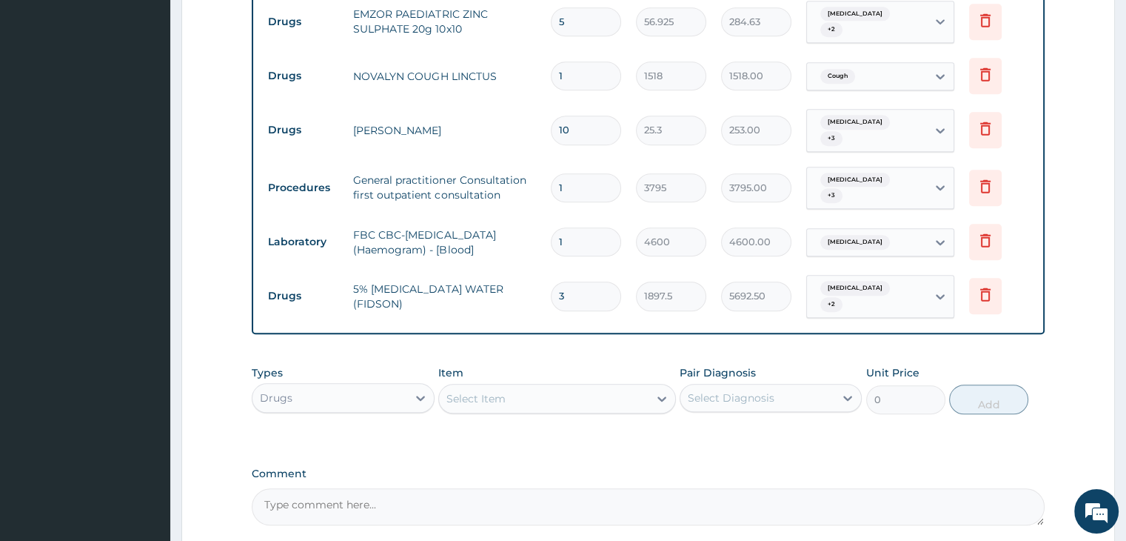
click at [554, 387] on div "Select Item" at bounding box center [544, 399] width 210 height 24
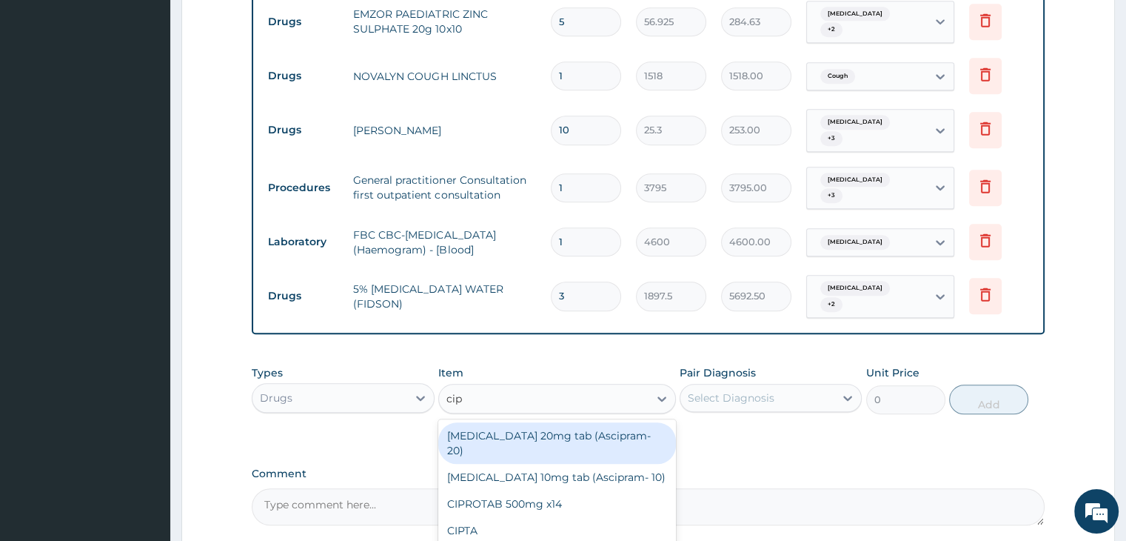
type input "cipr"
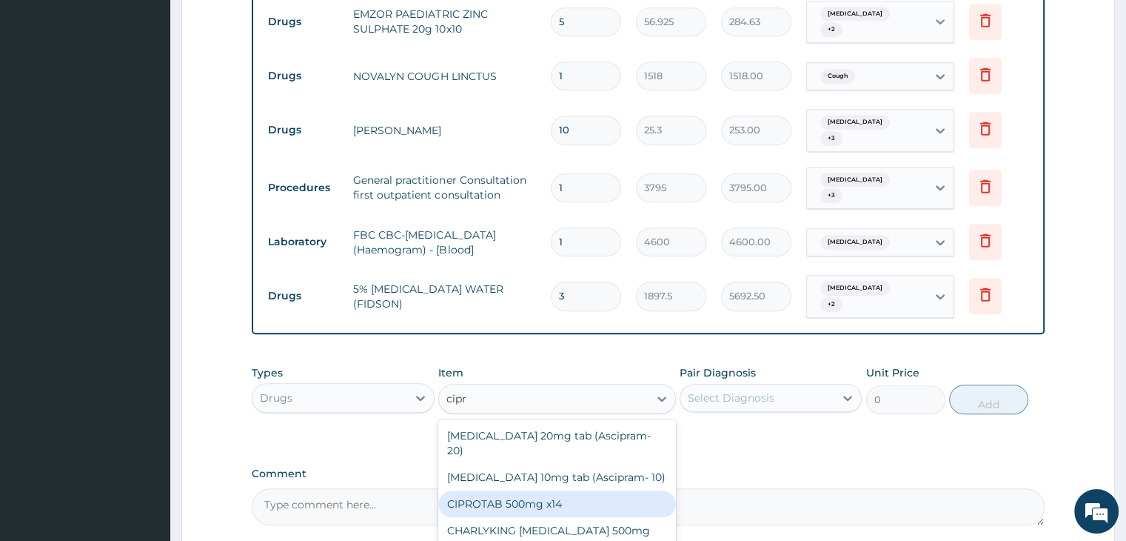
click at [576, 490] on div "CIPROTAB 500mg x14" at bounding box center [557, 503] width 238 height 27
type input "341.55"
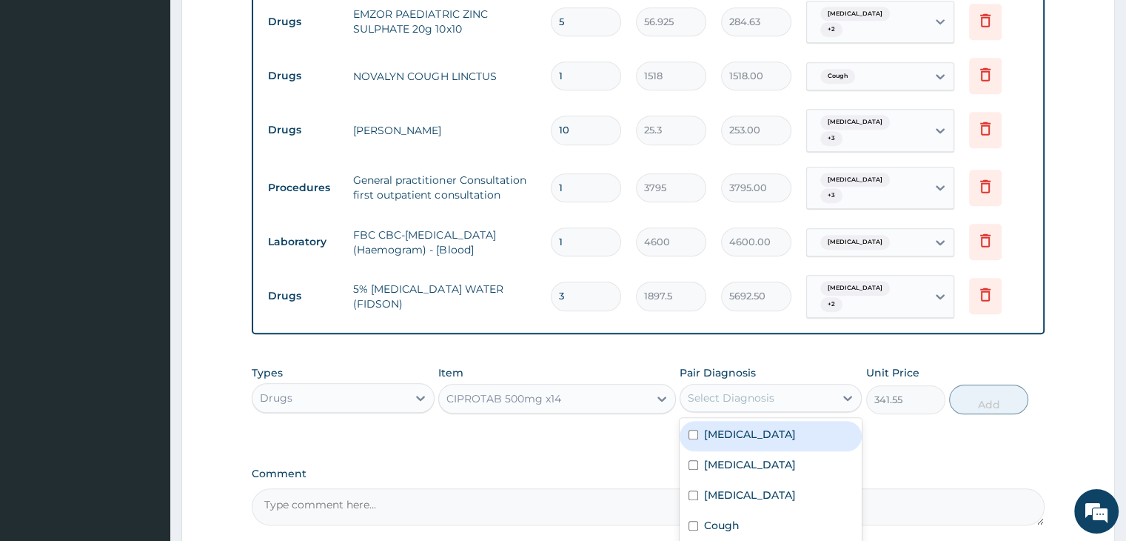
click at [787, 386] on div "Select Diagnosis" at bounding box center [757, 398] width 154 height 24
click at [773, 421] on div "Sepsis" at bounding box center [771, 436] width 182 height 30
checkbox input "true"
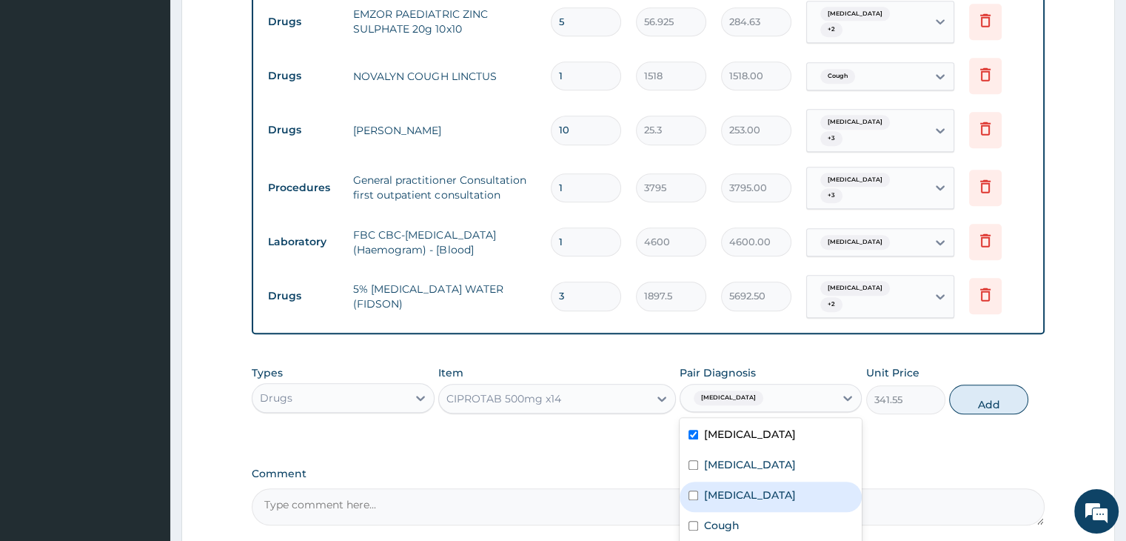
click at [796, 487] on label "Salmonella enteritis" at bounding box center [750, 494] width 92 height 15
checkbox input "true"
click at [773, 512] on div "Cough" at bounding box center [771, 527] width 182 height 30
checkbox input "true"
click at [1006, 384] on button "Add" at bounding box center [988, 399] width 79 height 30
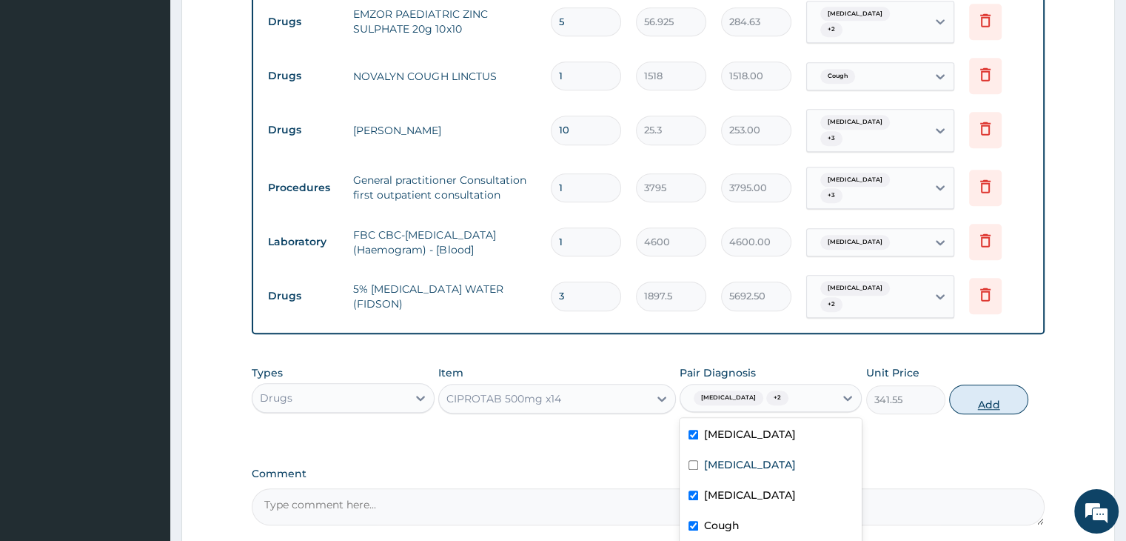
type input "0"
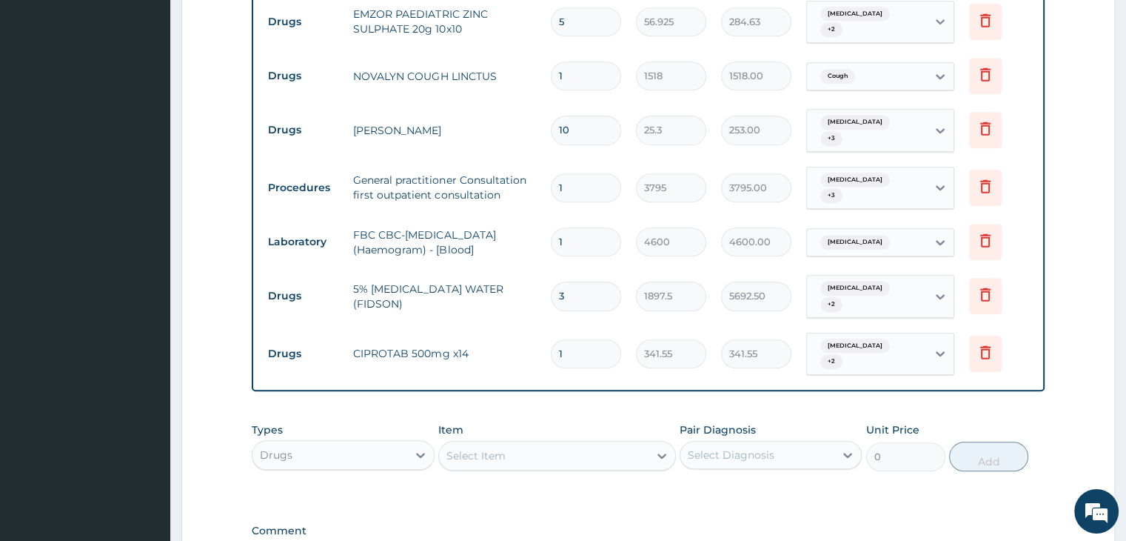
type input "14"
type input "4781.70"
type input "14"
click at [809, 524] on label "Comment" at bounding box center [648, 530] width 792 height 13
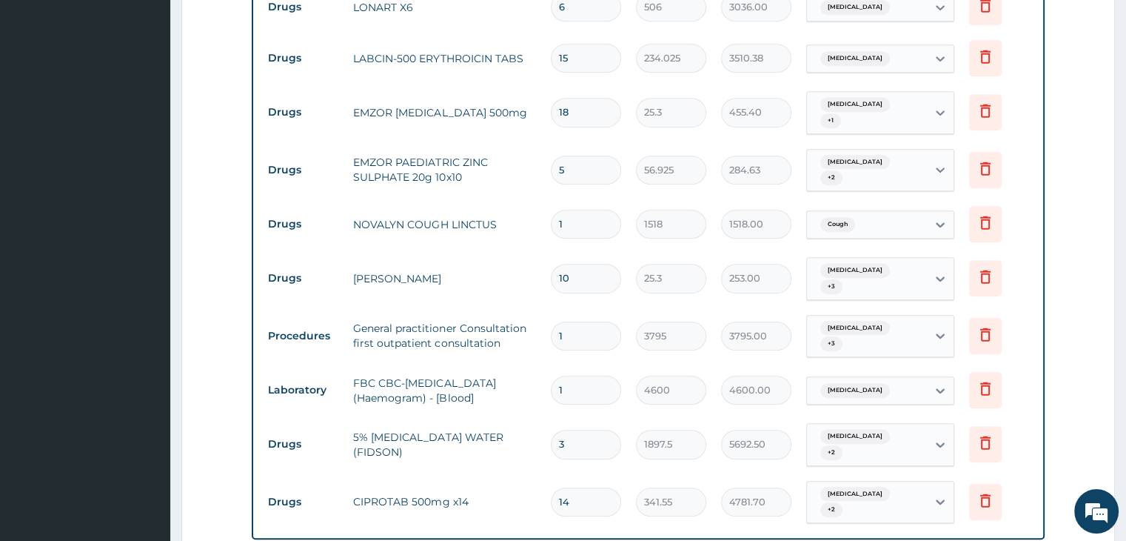
scroll to position [1276, 0]
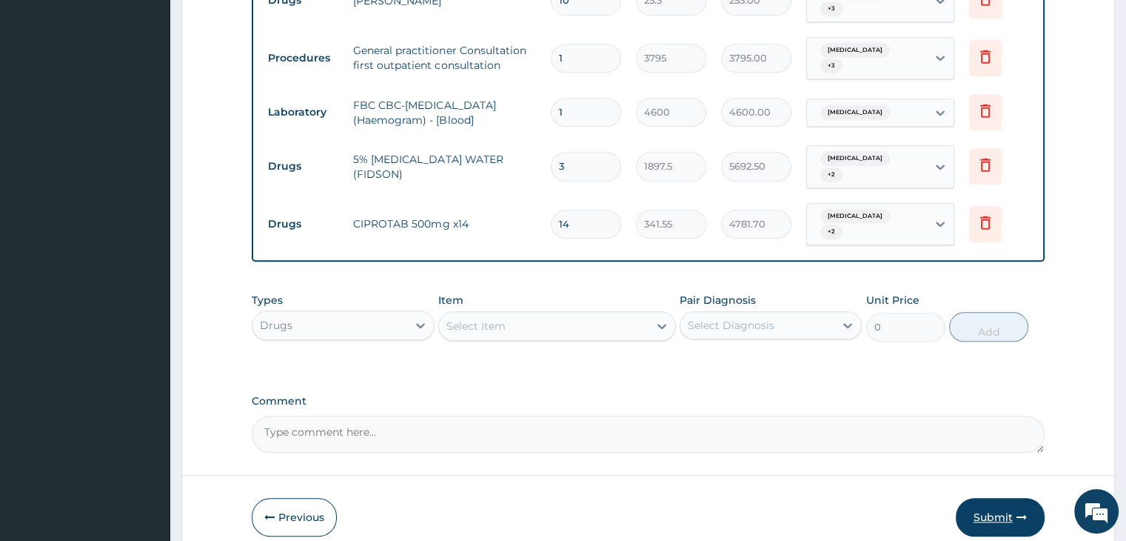
click at [1004, 498] on button "Submit" at bounding box center [1000, 517] width 89 height 39
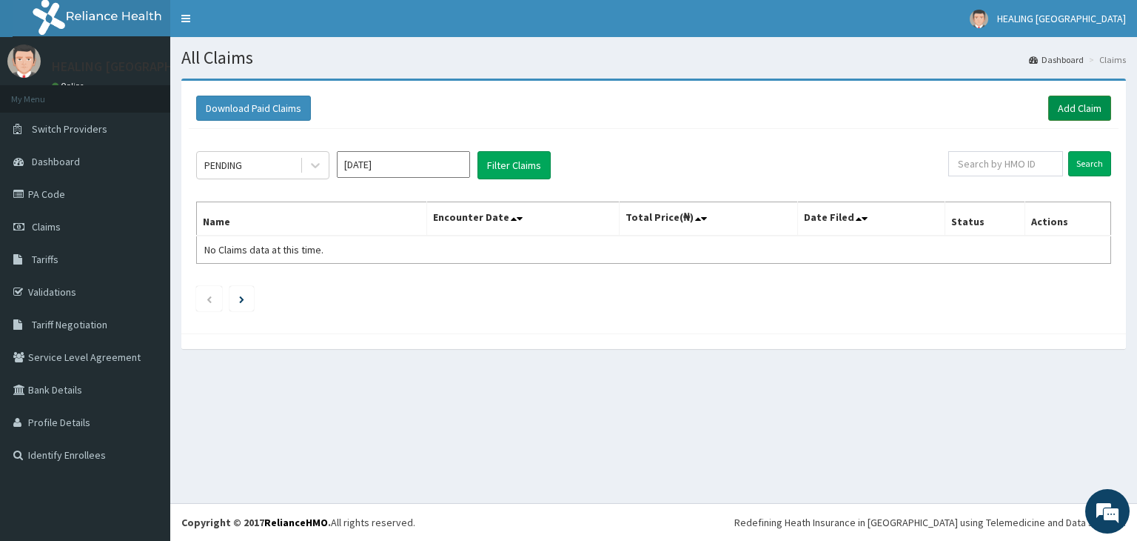
click at [1082, 104] on link "Add Claim" at bounding box center [1079, 108] width 63 height 25
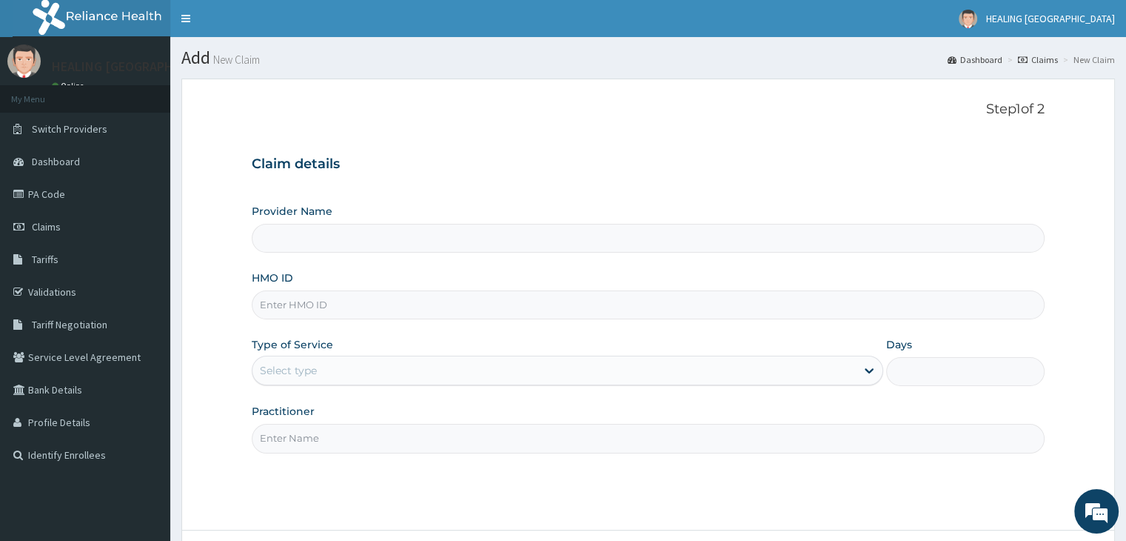
type input "HEALING [GEOGRAPHIC_DATA]"
click at [353, 307] on input "HMO ID" at bounding box center [648, 304] width 792 height 29
type input "WPT/10044/B"
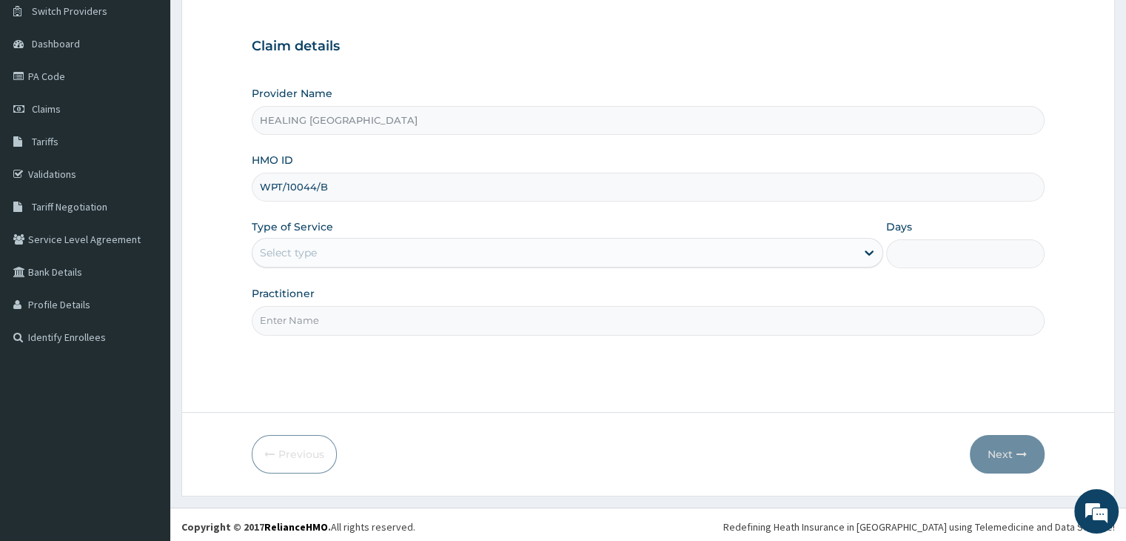
scroll to position [121, 0]
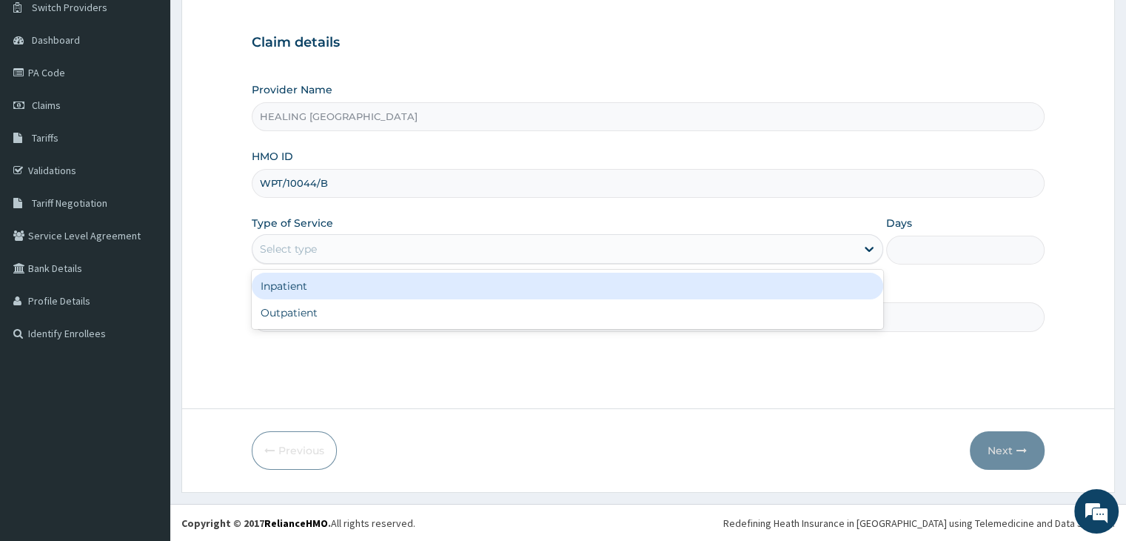
click at [470, 244] on div "Select type" at bounding box center [553, 249] width 603 height 24
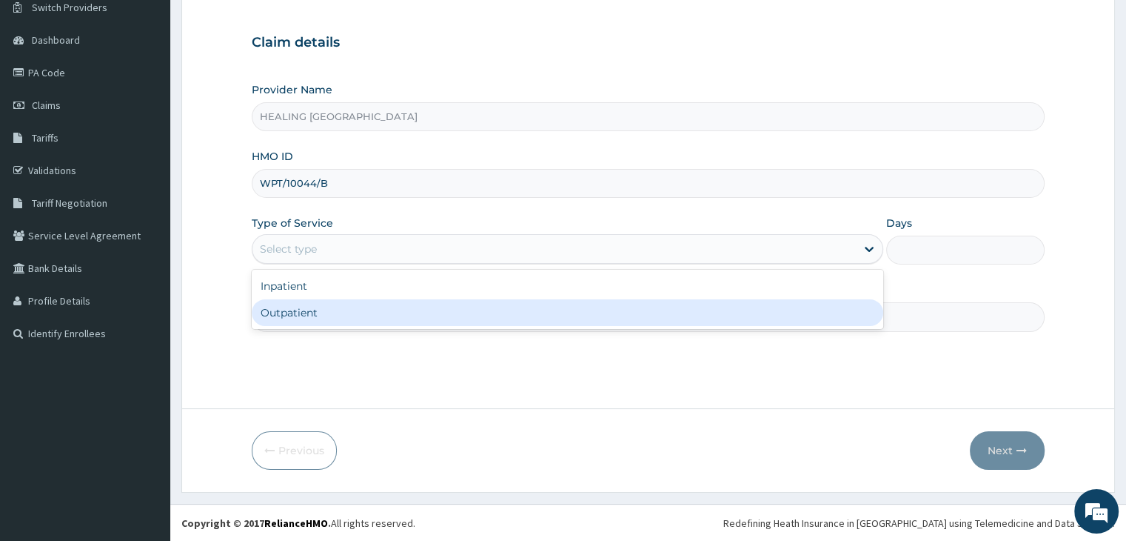
click at [454, 313] on div "Outpatient" at bounding box center [568, 312] width 632 height 27
type input "1"
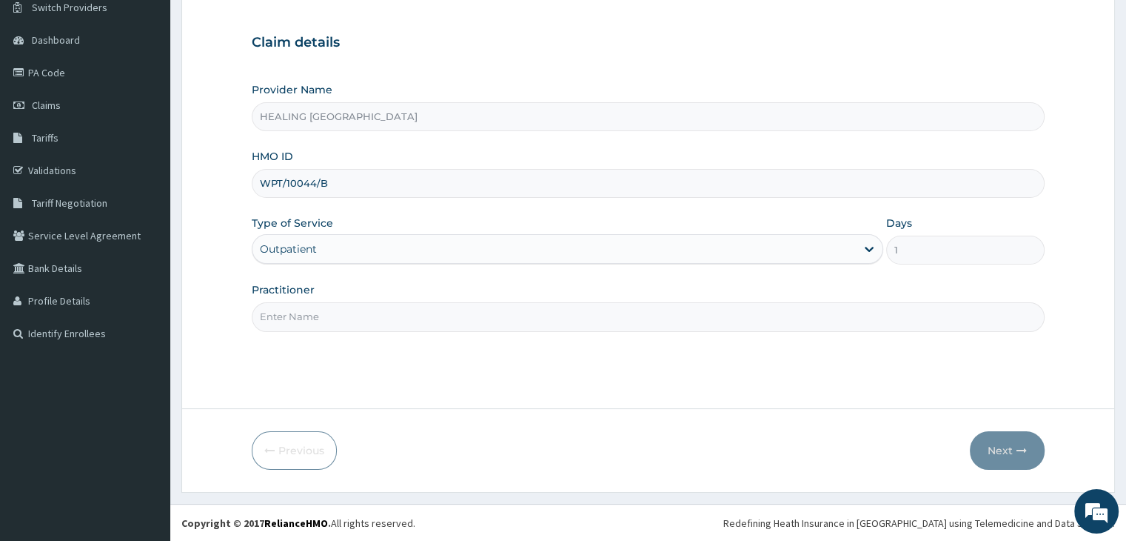
click at [448, 316] on input "Practitioner" at bounding box center [648, 316] width 792 height 29
type input "[PERSON_NAME]"
click at [1008, 448] on button "Next" at bounding box center [1007, 450] width 75 height 39
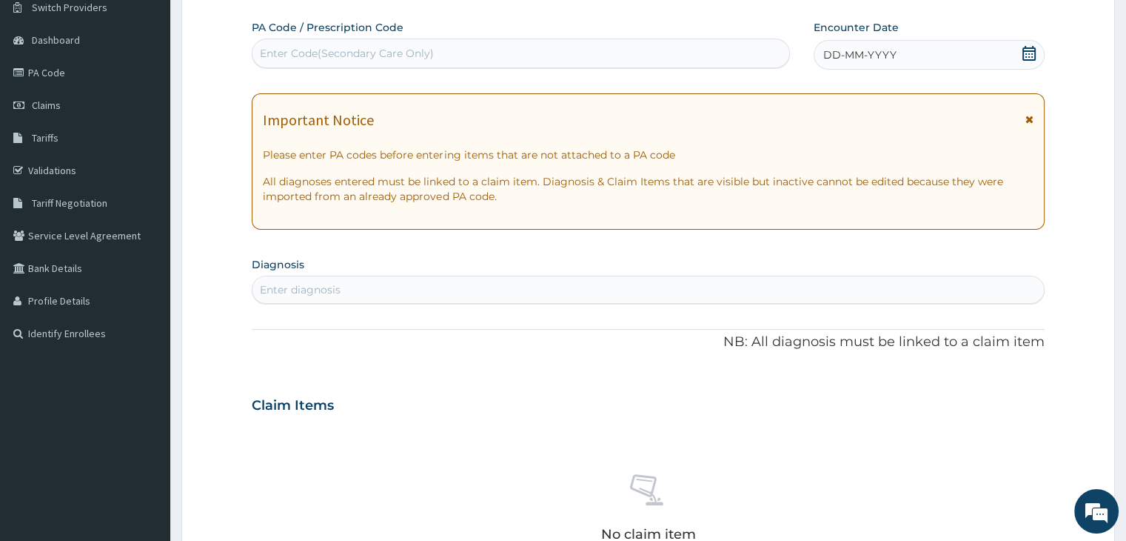
click at [1031, 50] on icon at bounding box center [1029, 53] width 13 height 15
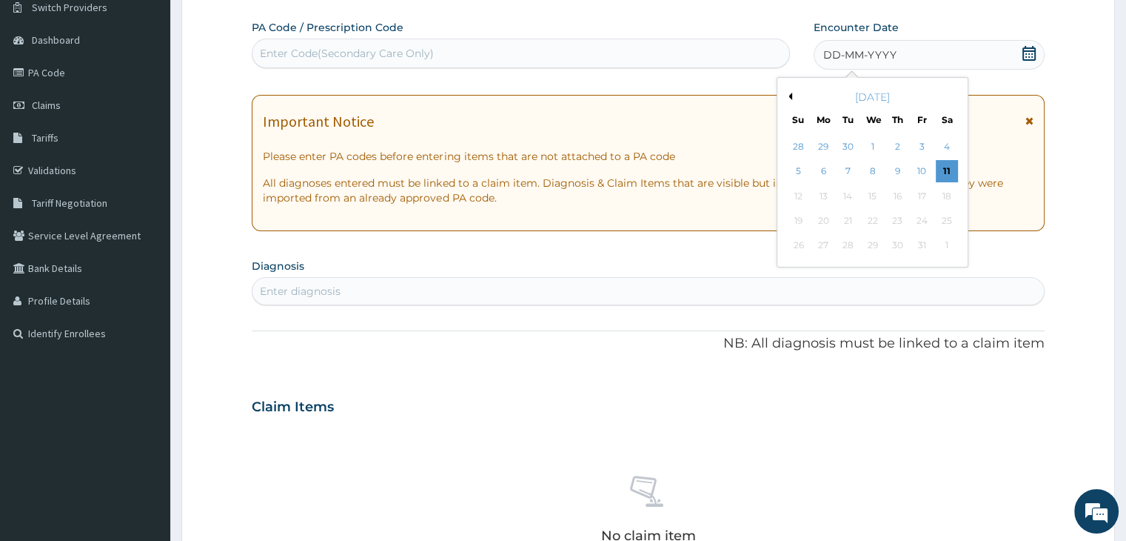
click at [790, 93] on button "Previous Month" at bounding box center [788, 96] width 7 height 7
click at [900, 170] on div "11" at bounding box center [897, 172] width 22 height 22
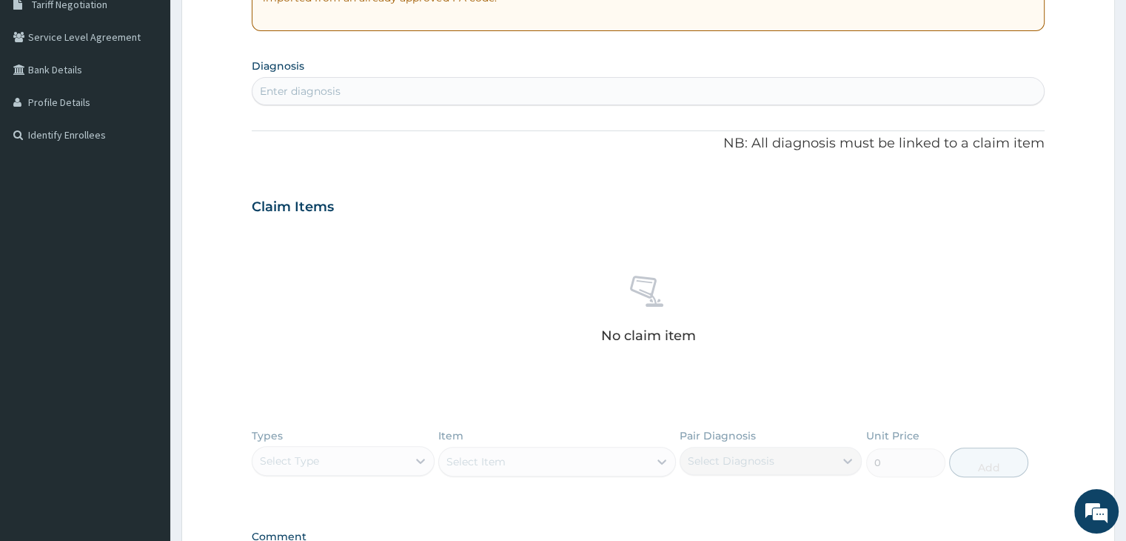
scroll to position [344, 0]
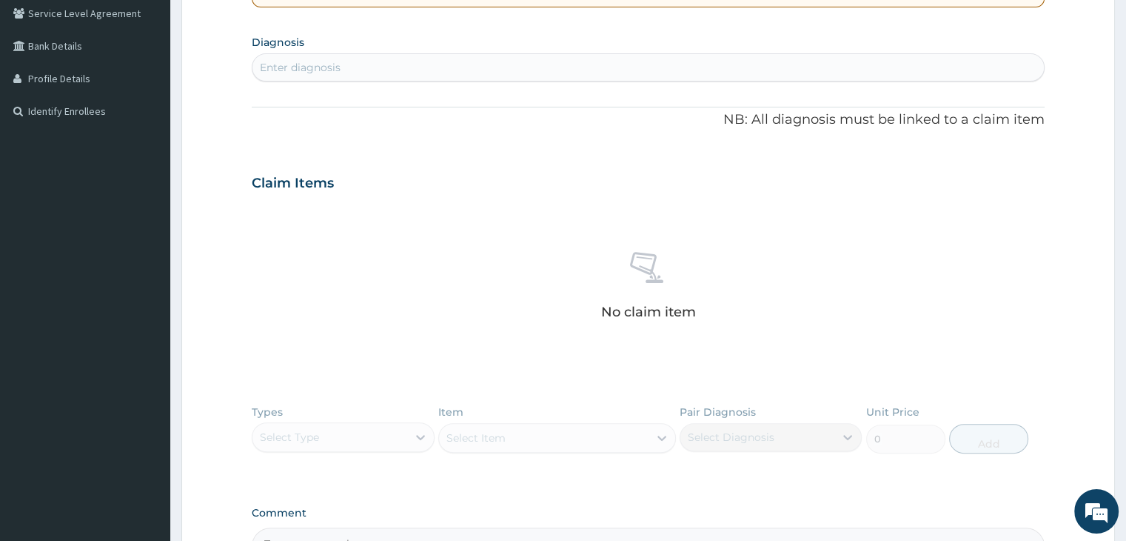
click at [500, 66] on div "Enter diagnosis" at bounding box center [647, 68] width 791 height 24
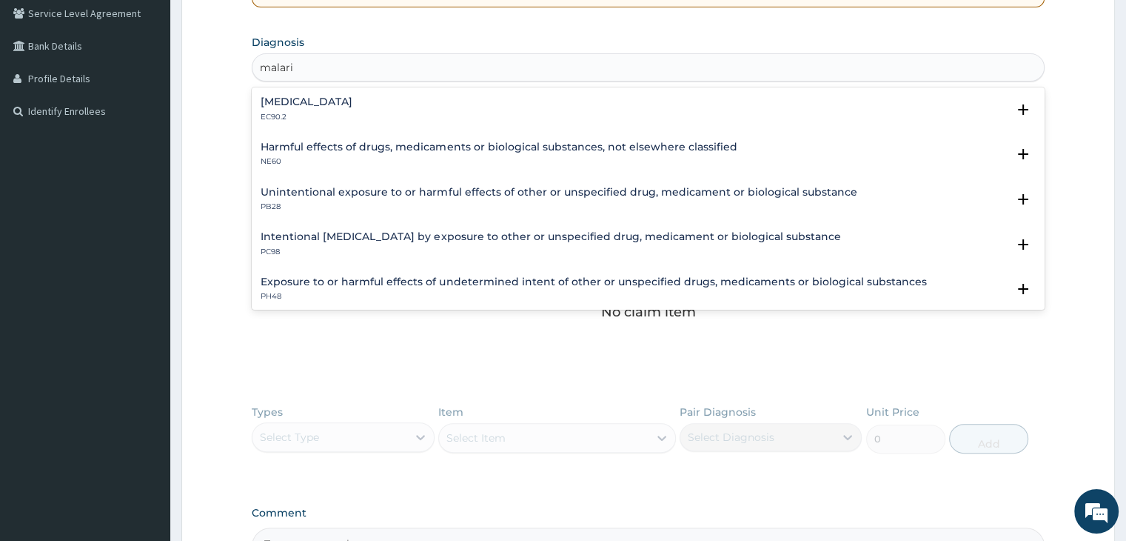
type input "[MEDICAL_DATA]"
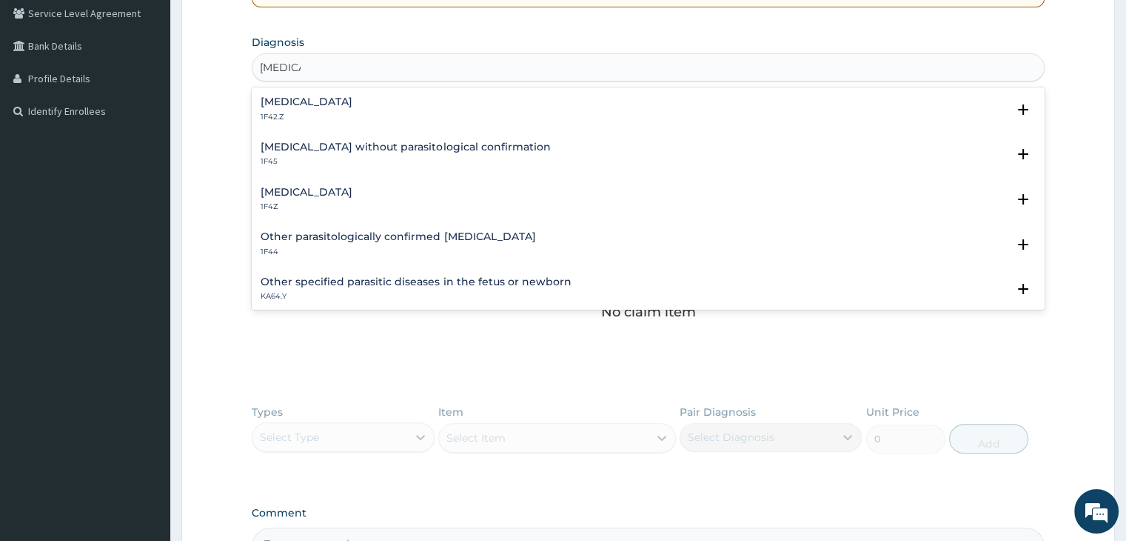
click at [385, 195] on div "[MEDICAL_DATA] 1F4Z" at bounding box center [648, 200] width 775 height 26
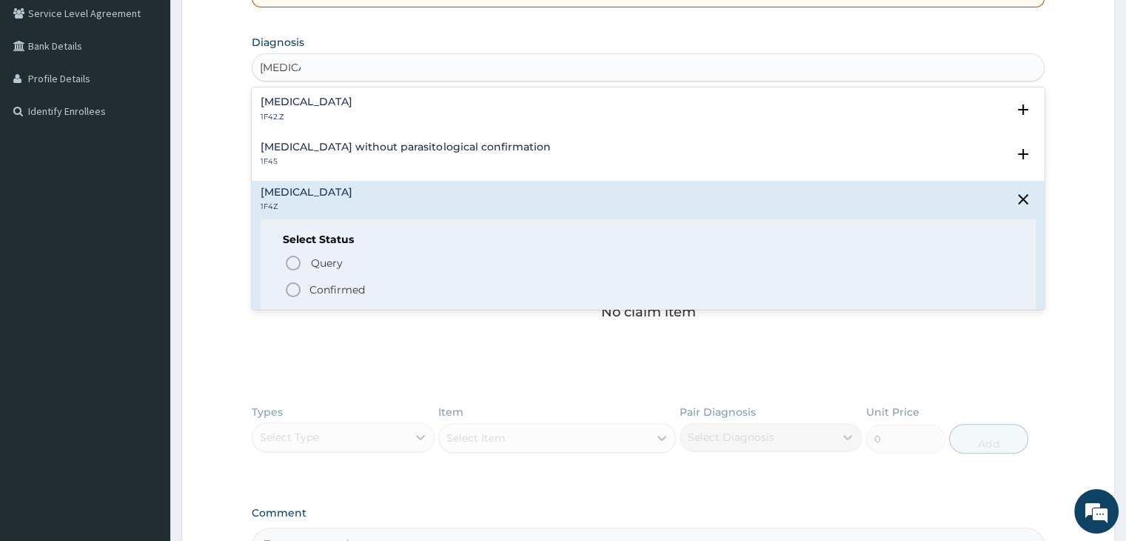
click at [289, 288] on icon "status option filled" at bounding box center [293, 290] width 18 height 18
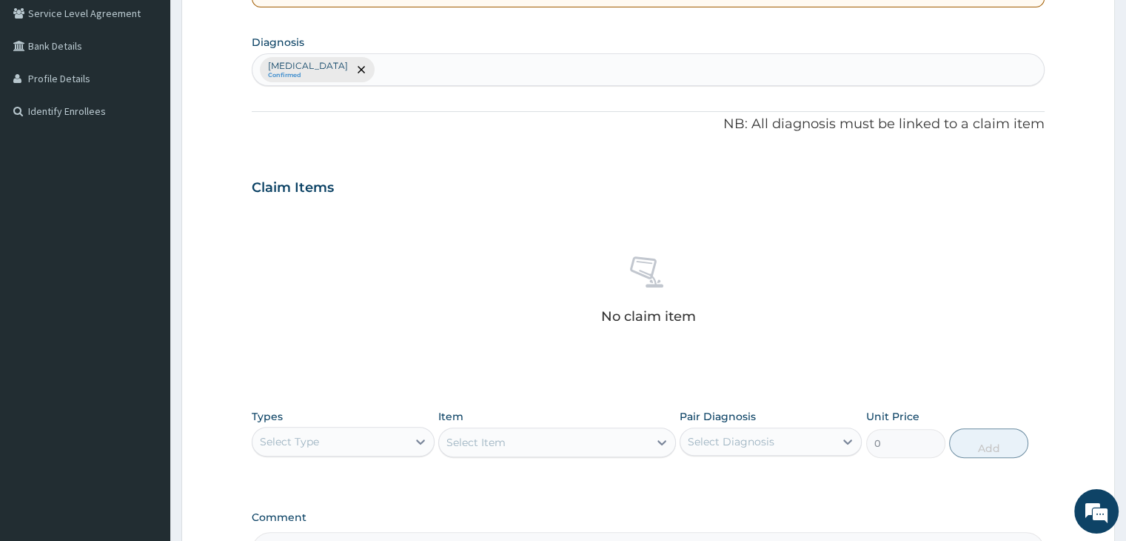
click at [599, 66] on div "[MEDICAL_DATA] Confirmed" at bounding box center [647, 69] width 791 height 31
type input "[MEDICAL_DATA]"
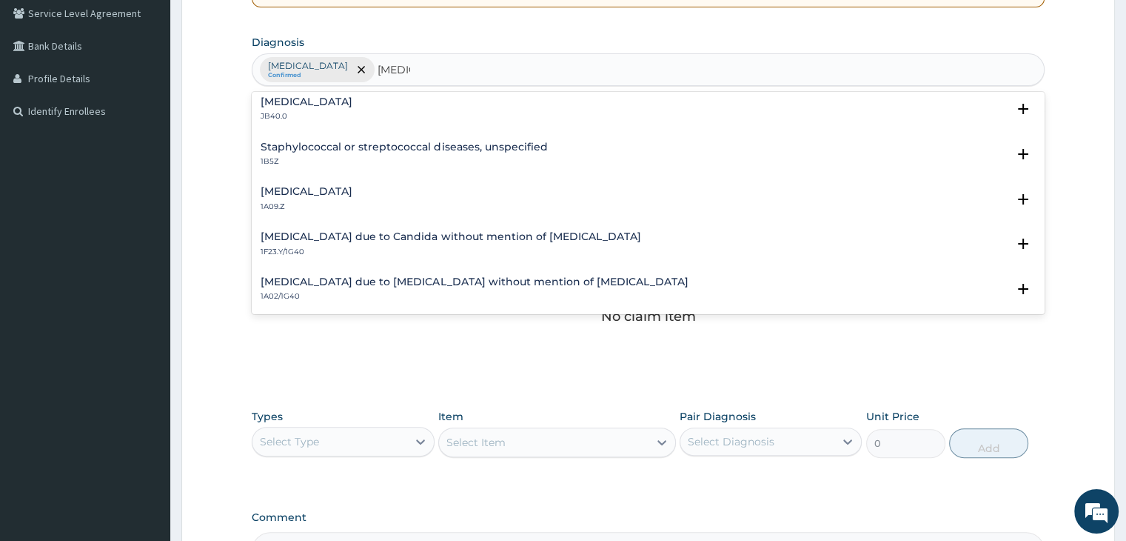
scroll to position [148, 0]
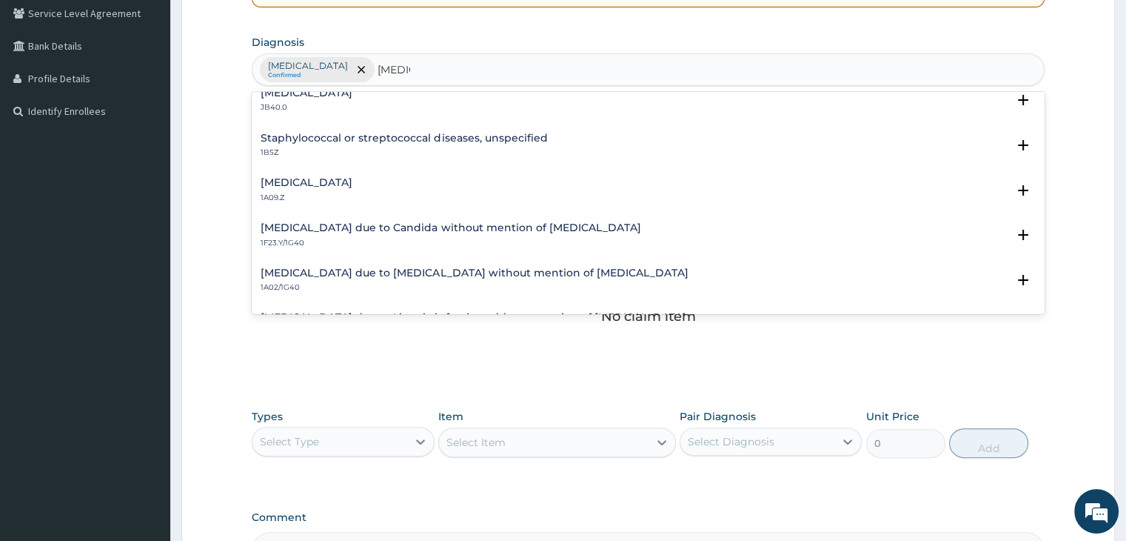
click at [352, 184] on h4 "[MEDICAL_DATA]" at bounding box center [307, 182] width 92 height 11
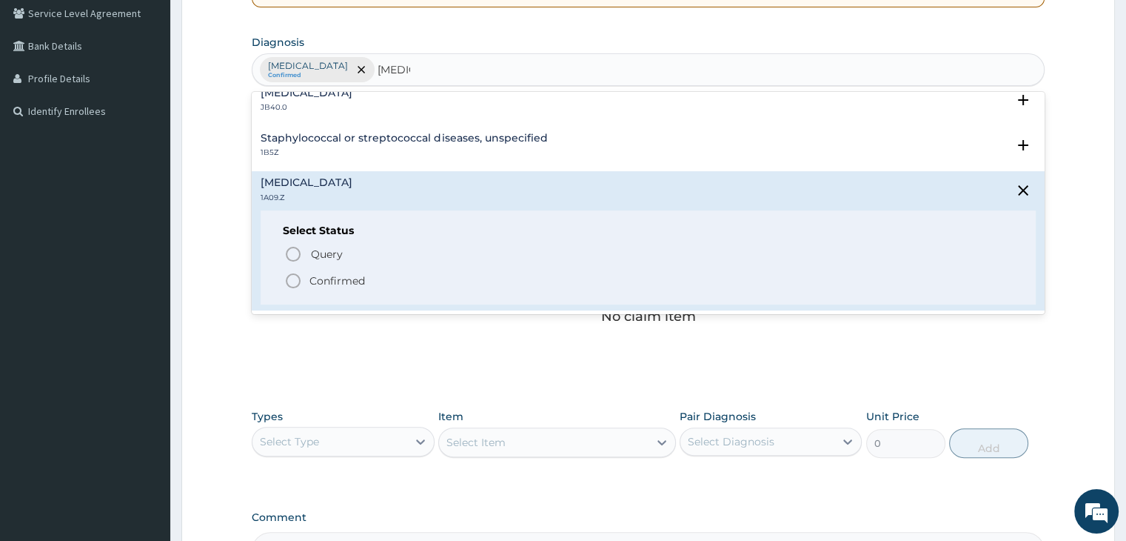
click at [293, 279] on icon "status option filled" at bounding box center [293, 281] width 18 height 18
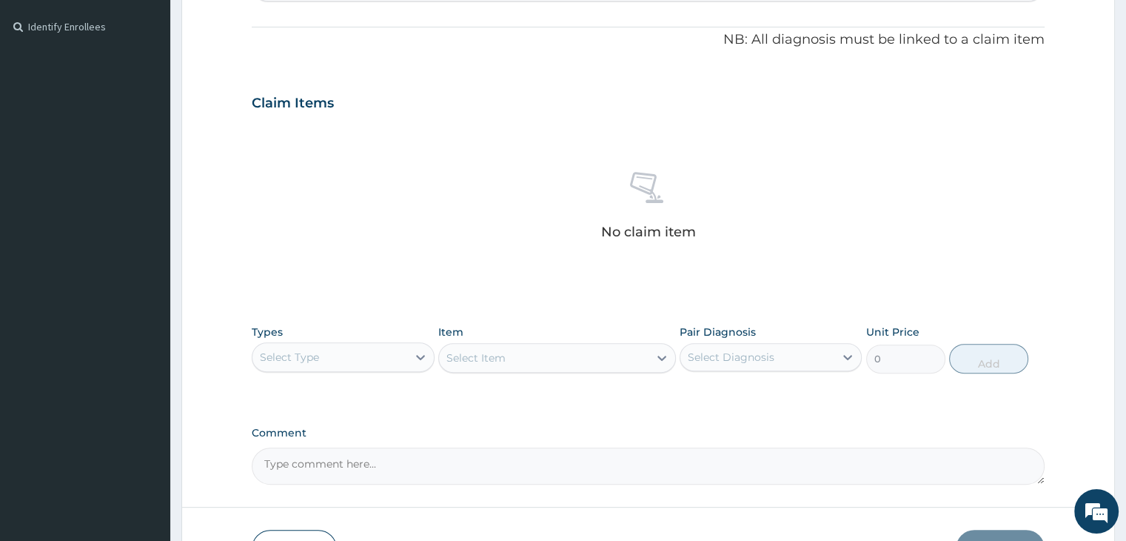
scroll to position [526, 0]
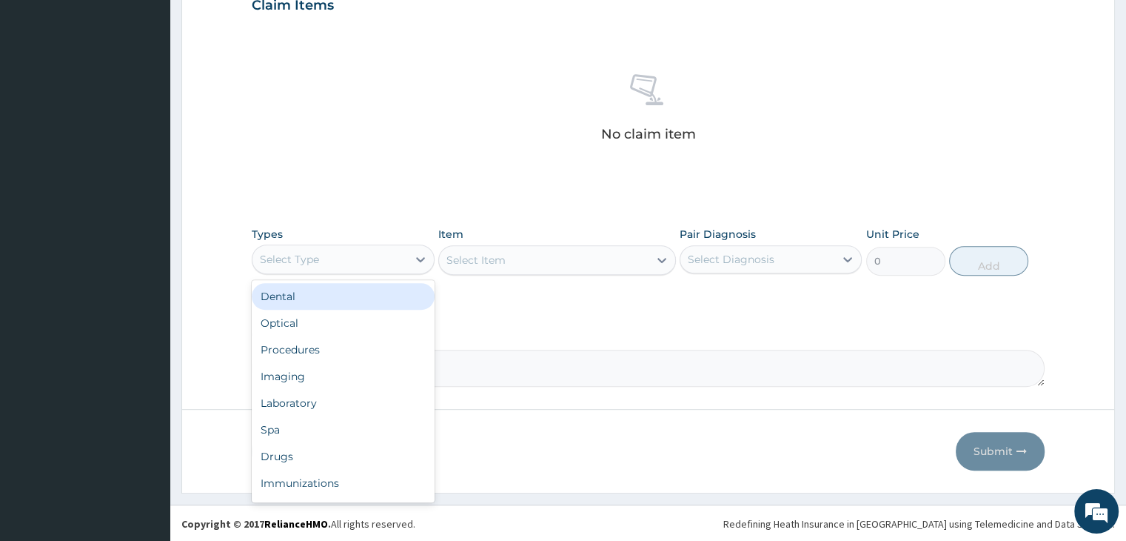
click at [361, 255] on div "Select Type" at bounding box center [329, 259] width 154 height 24
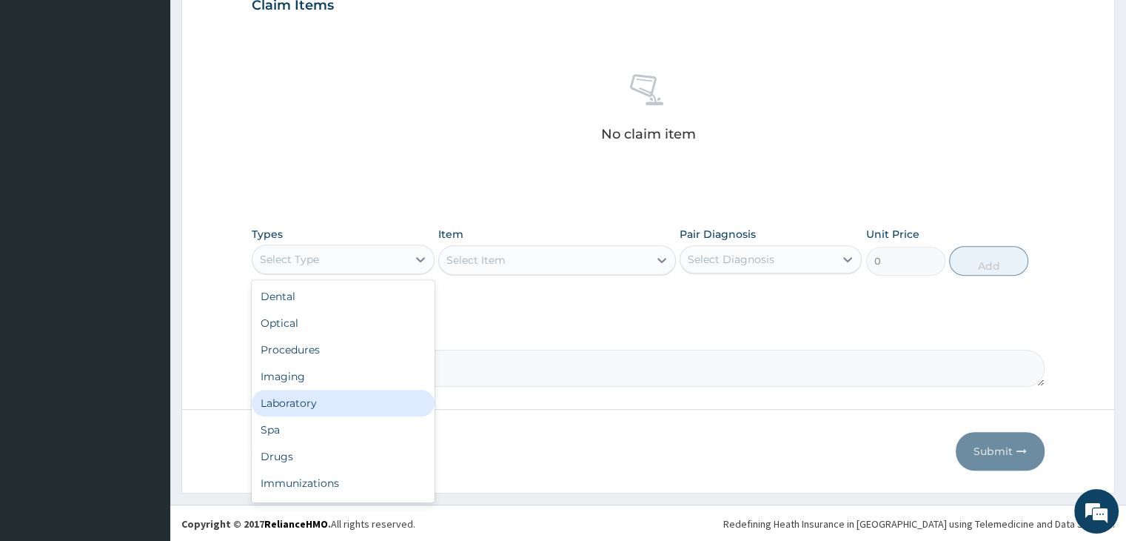
click at [338, 389] on div "Laboratory" at bounding box center [343, 402] width 182 height 27
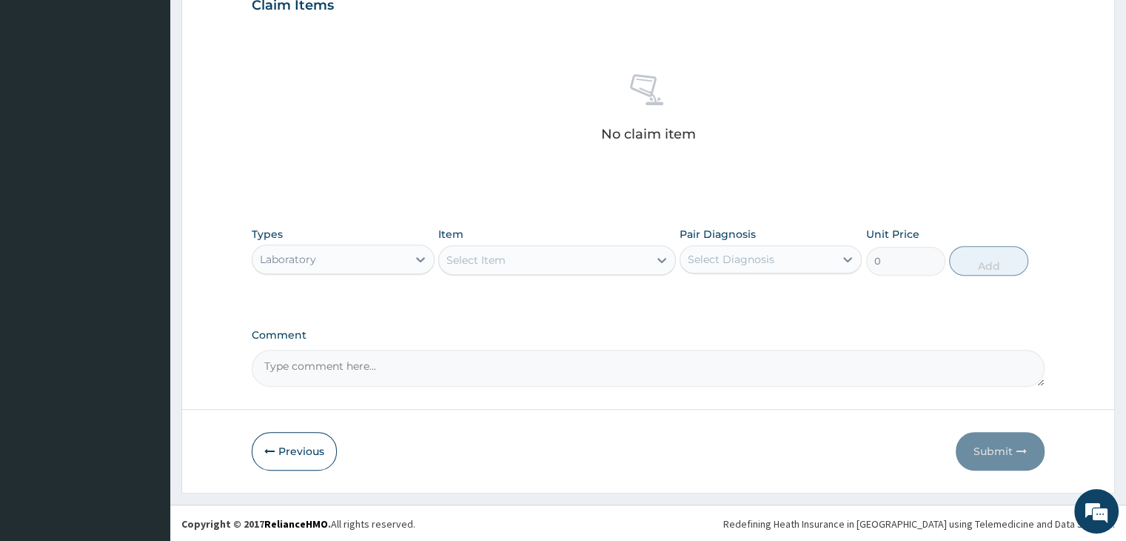
click at [585, 252] on div "Select Item" at bounding box center [544, 260] width 210 height 24
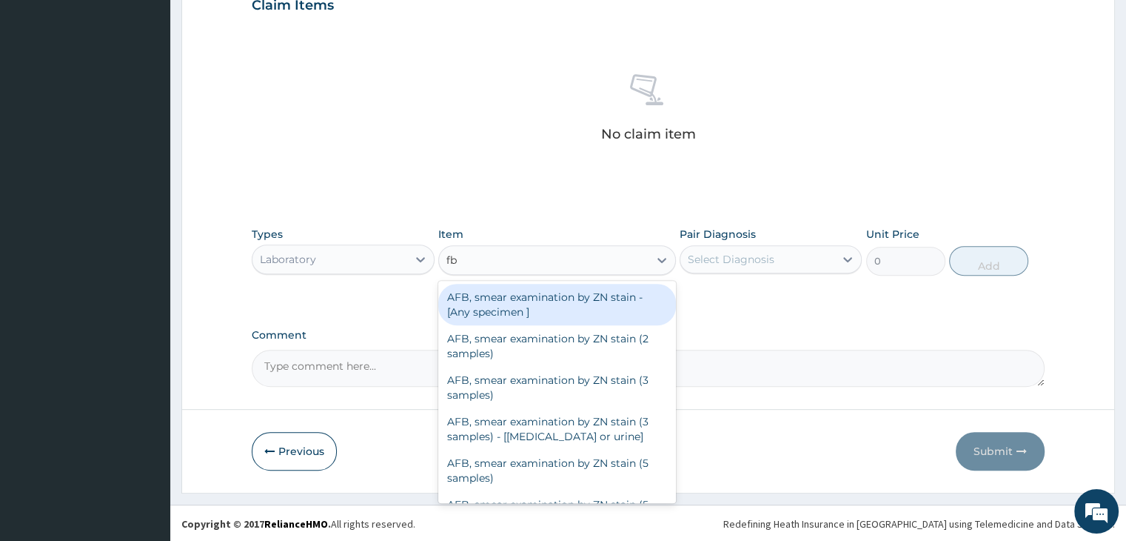
type input "fbc"
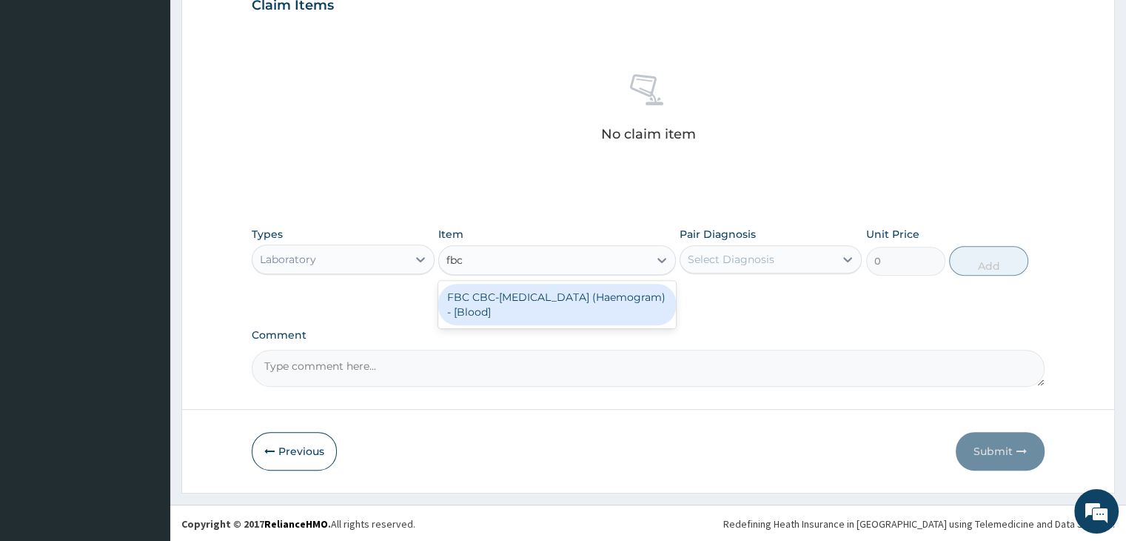
click at [548, 297] on div "FBC CBC-[MEDICAL_DATA] (Haemogram) - [Blood]" at bounding box center [557, 304] width 238 height 41
type input "4600"
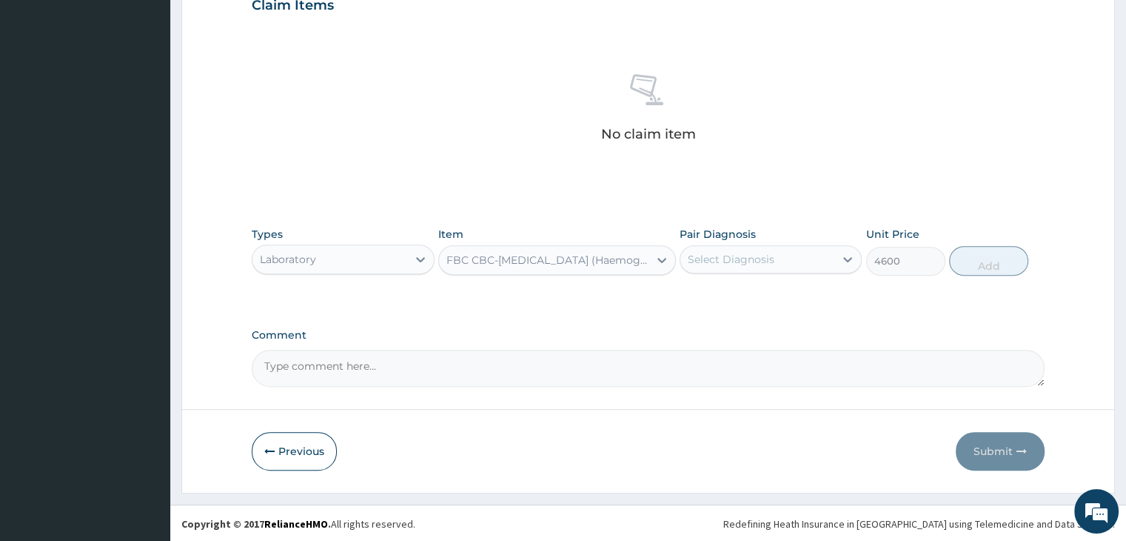
click at [765, 258] on div "Select Diagnosis" at bounding box center [731, 259] width 87 height 15
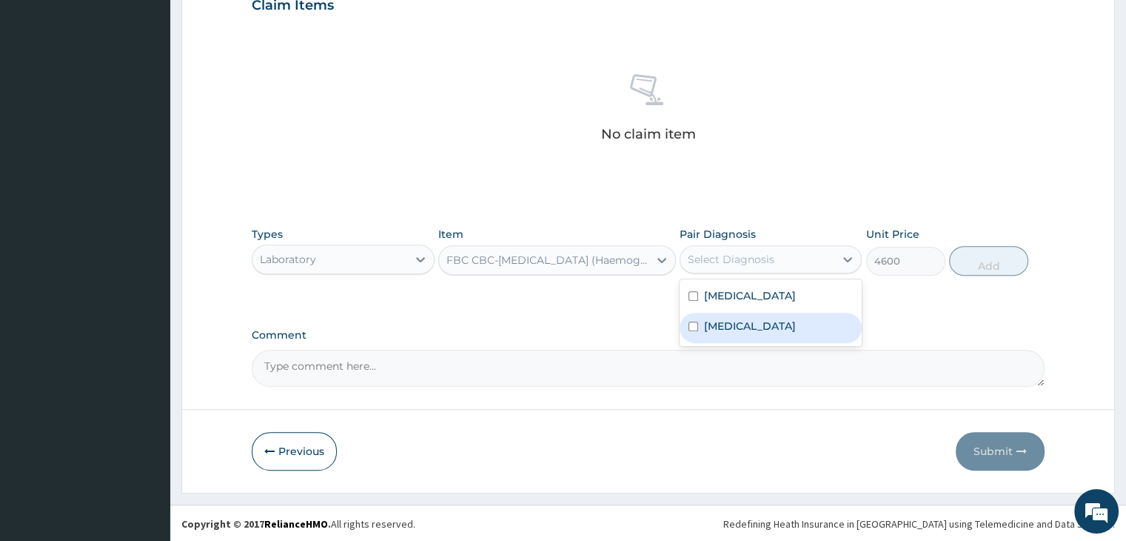
click at [759, 329] on label "[MEDICAL_DATA]" at bounding box center [750, 325] width 92 height 15
checkbox input "true"
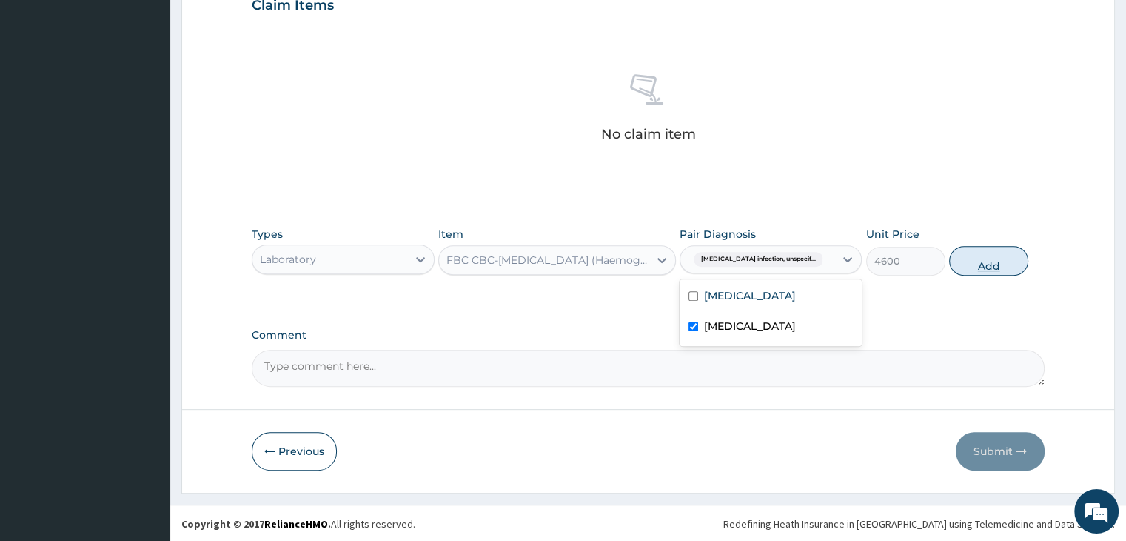
click at [1003, 271] on button "Add" at bounding box center [988, 261] width 79 height 30
type input "0"
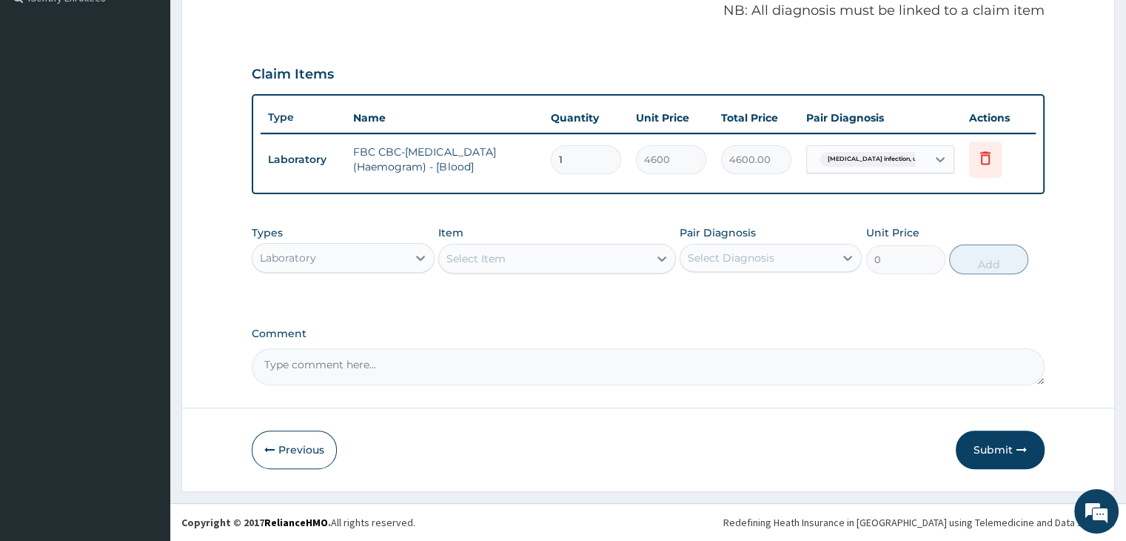
scroll to position [455, 0]
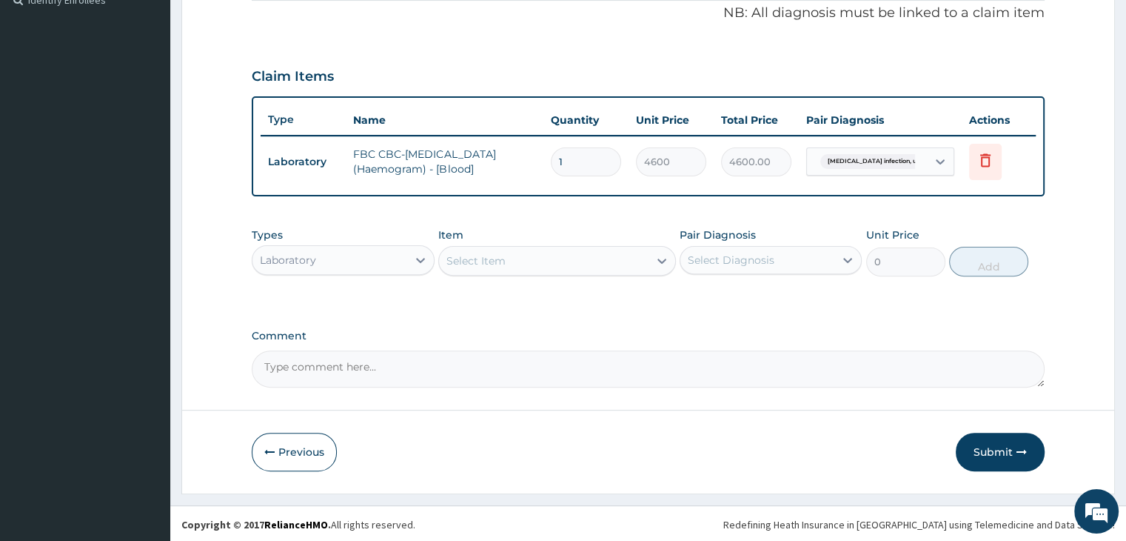
click at [590, 257] on div "Select Item" at bounding box center [544, 261] width 210 height 24
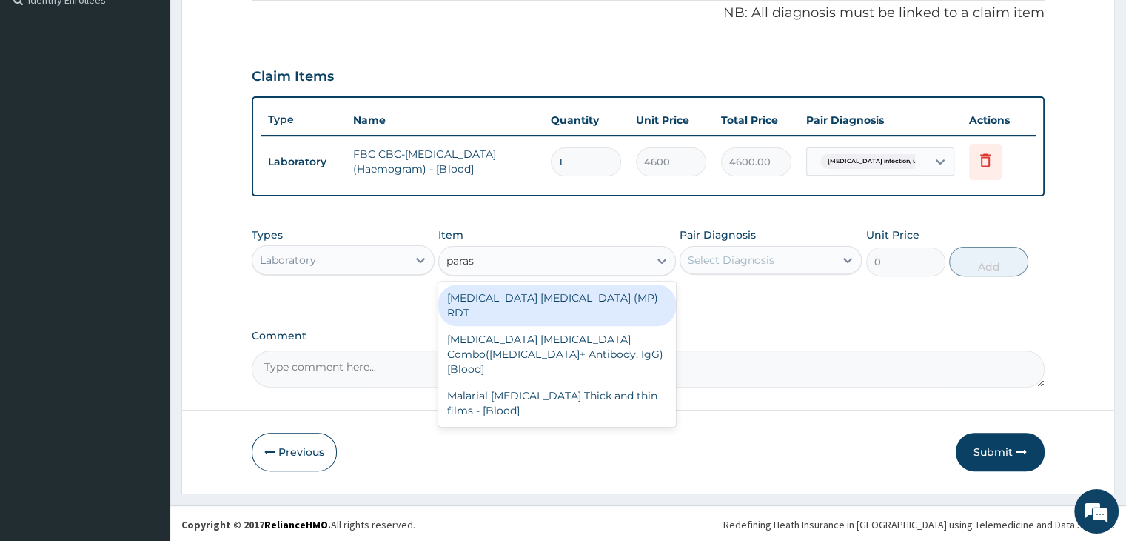
type input "parasi"
click at [557, 292] on div "[MEDICAL_DATA] [MEDICAL_DATA] (MP) RDT" at bounding box center [557, 304] width 238 height 41
type input "1725"
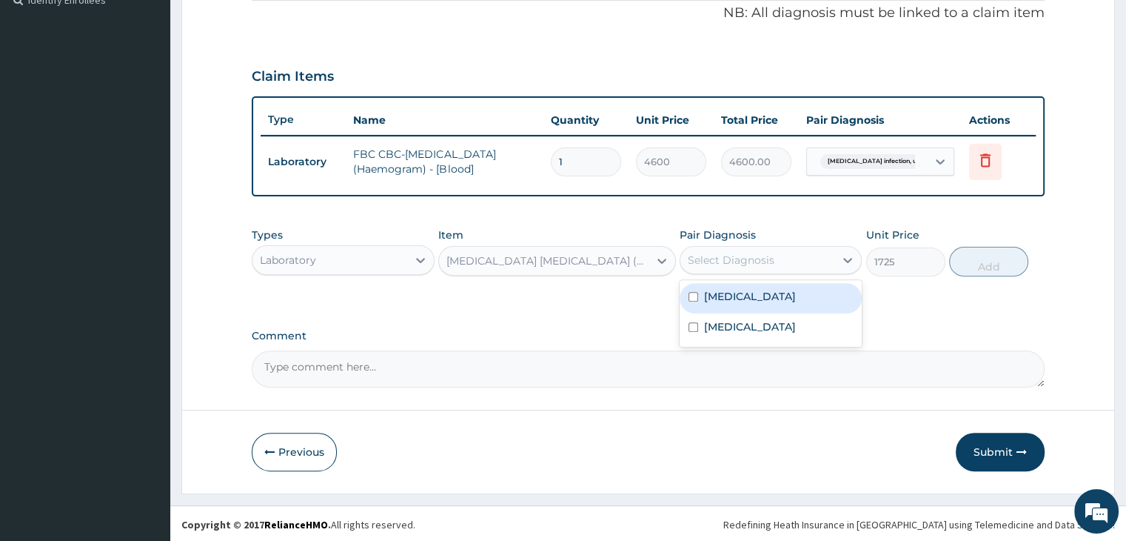
click at [816, 252] on div "Select Diagnosis" at bounding box center [757, 260] width 154 height 24
click at [762, 295] on label "[MEDICAL_DATA]" at bounding box center [750, 296] width 92 height 15
checkbox input "true"
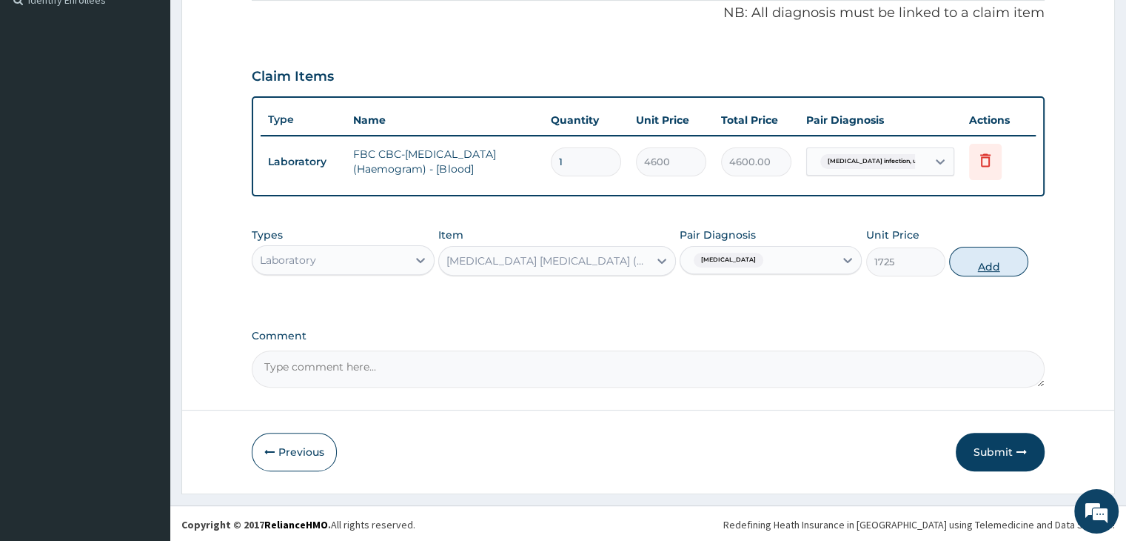
click at [995, 264] on button "Add" at bounding box center [988, 262] width 79 height 30
type input "0"
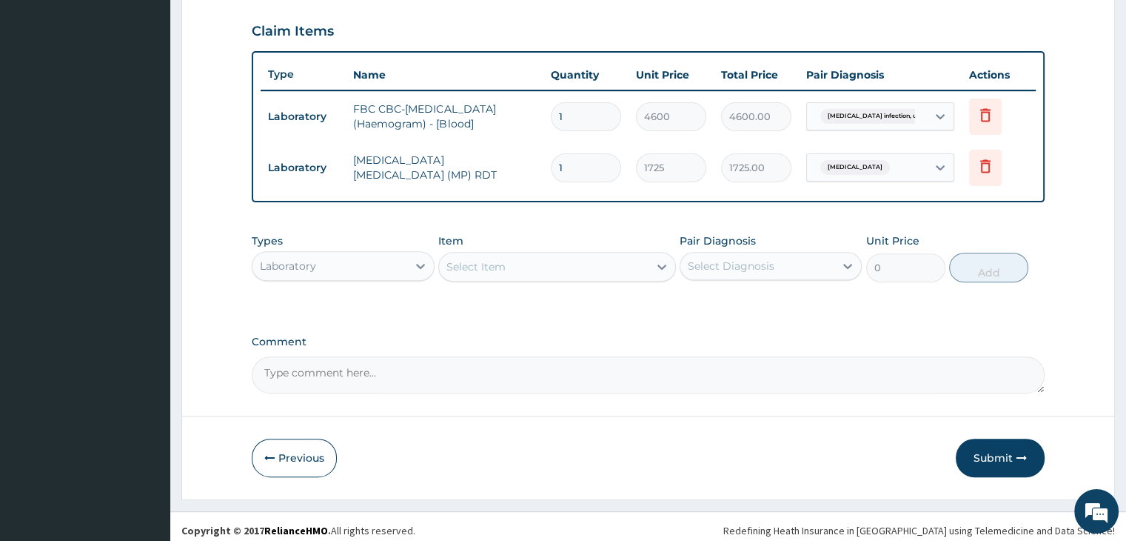
scroll to position [506, 0]
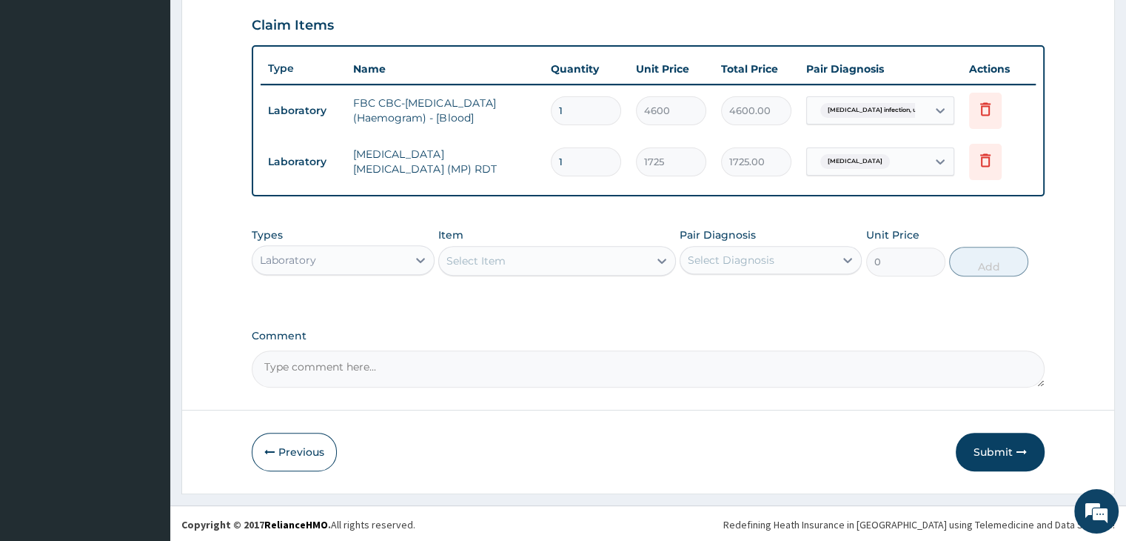
click at [371, 250] on div "Laboratory" at bounding box center [329, 260] width 154 height 24
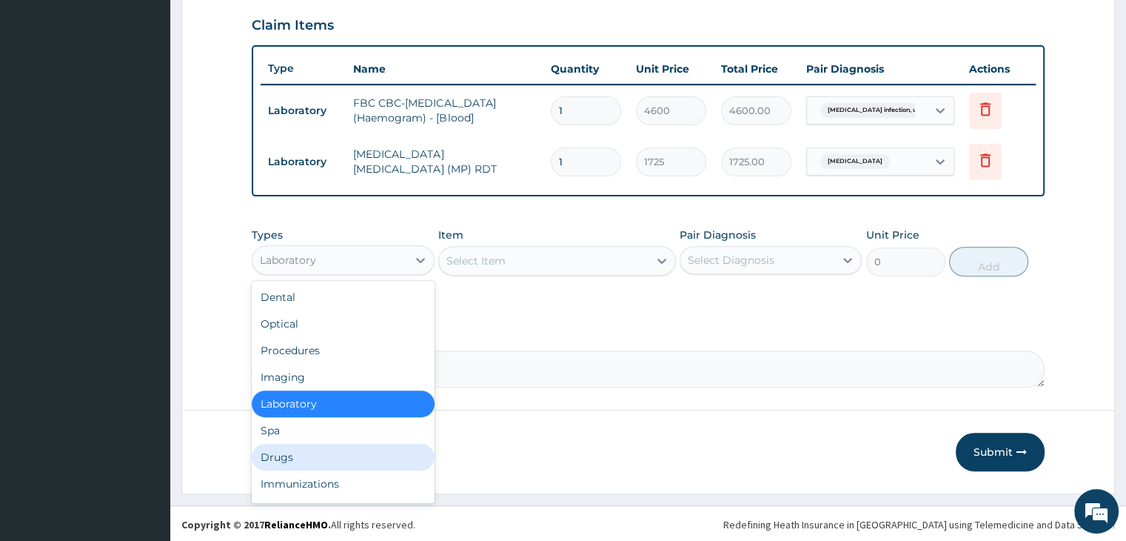
click at [323, 446] on div "Drugs" at bounding box center [343, 457] width 182 height 27
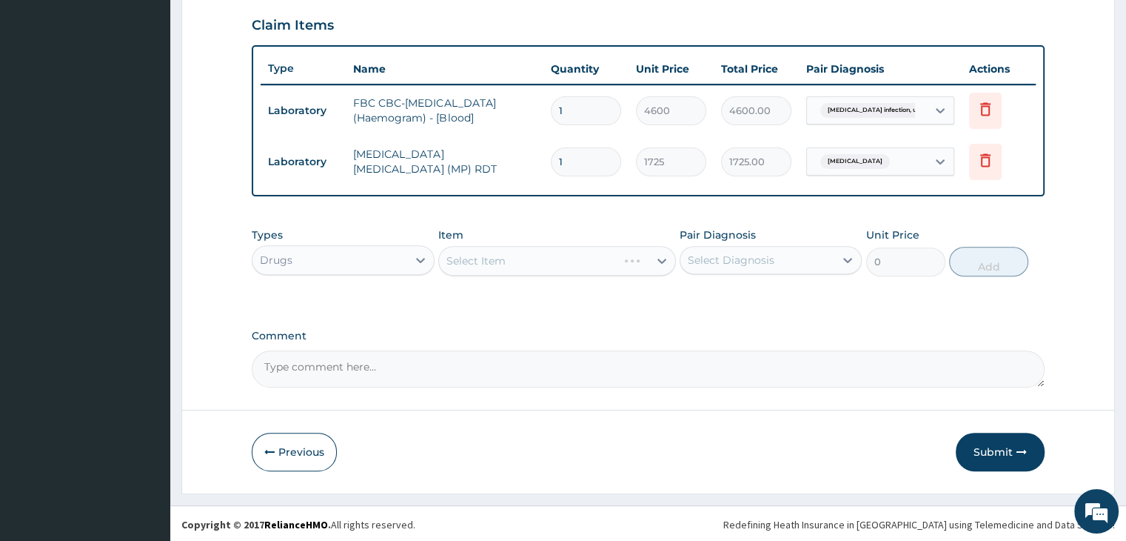
click at [549, 255] on div "Select Item" at bounding box center [557, 261] width 238 height 30
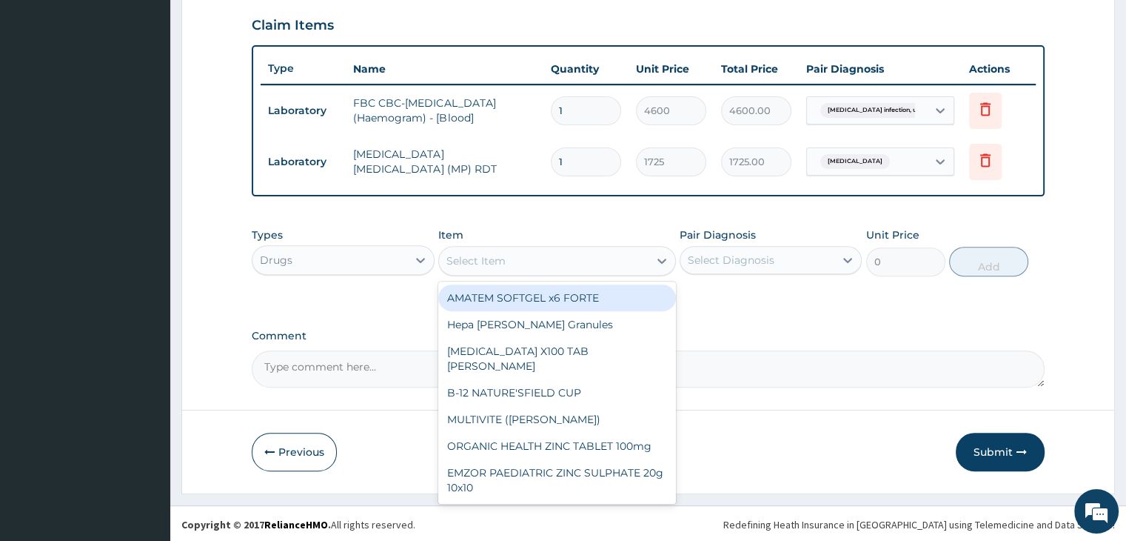
click at [549, 255] on div "Select Item" at bounding box center [544, 261] width 210 height 24
type input "e m"
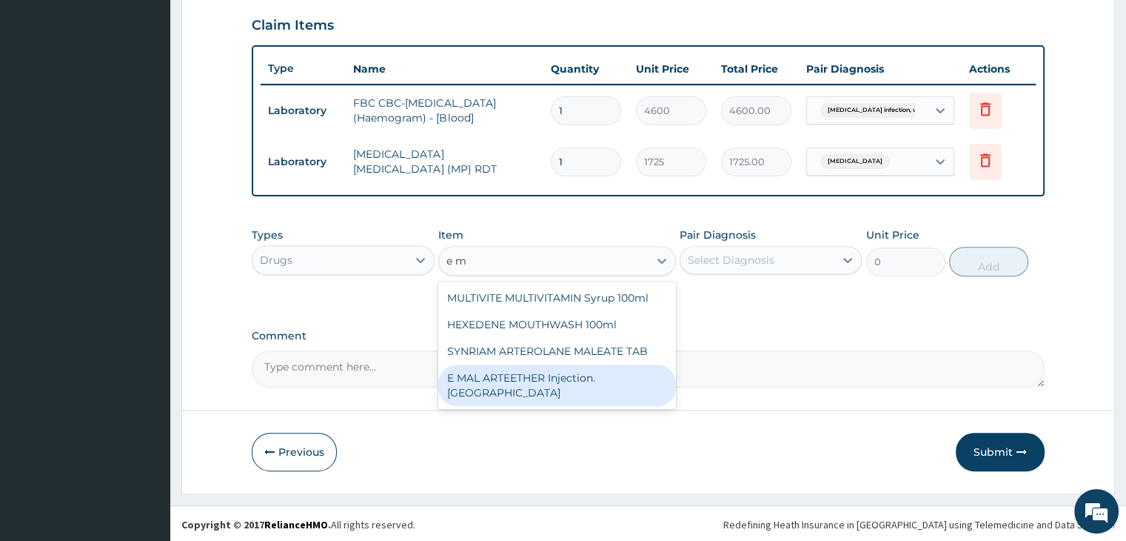
click at [527, 378] on div "E MAL ARTEETHER Injection. [GEOGRAPHIC_DATA]" at bounding box center [557, 384] width 238 height 41
type input "1897.5"
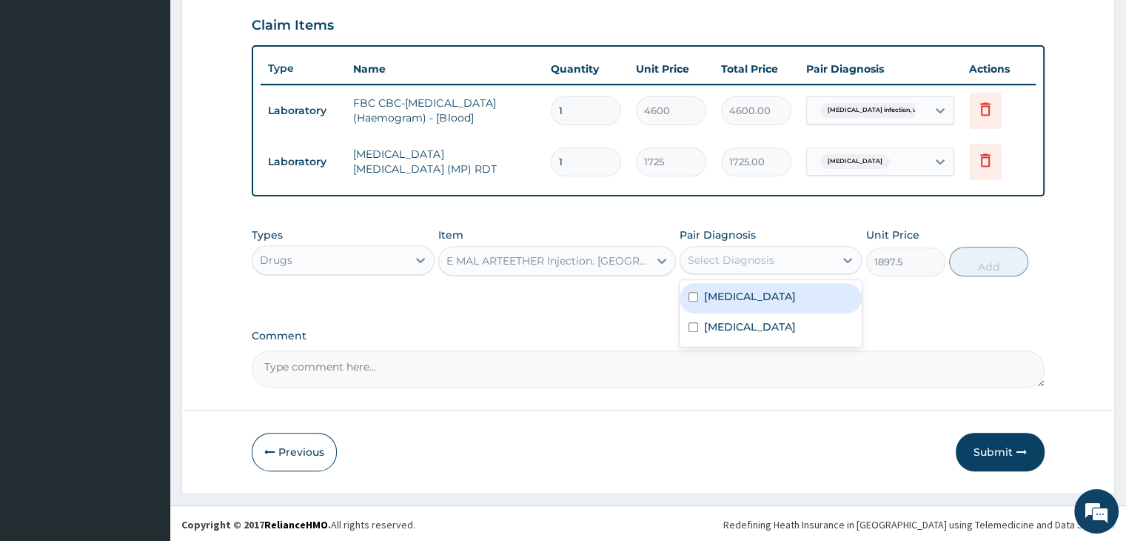
click at [786, 252] on div "Select Diagnosis" at bounding box center [757, 260] width 154 height 24
click at [772, 291] on label "[MEDICAL_DATA]" at bounding box center [750, 296] width 92 height 15
checkbox input "true"
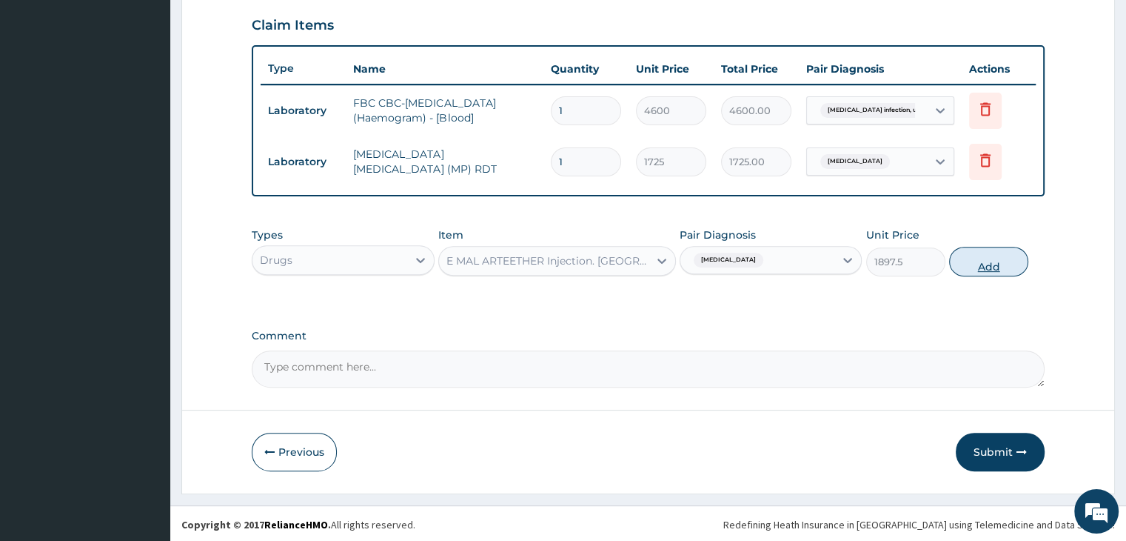
click at [997, 261] on button "Add" at bounding box center [988, 262] width 79 height 30
type input "0"
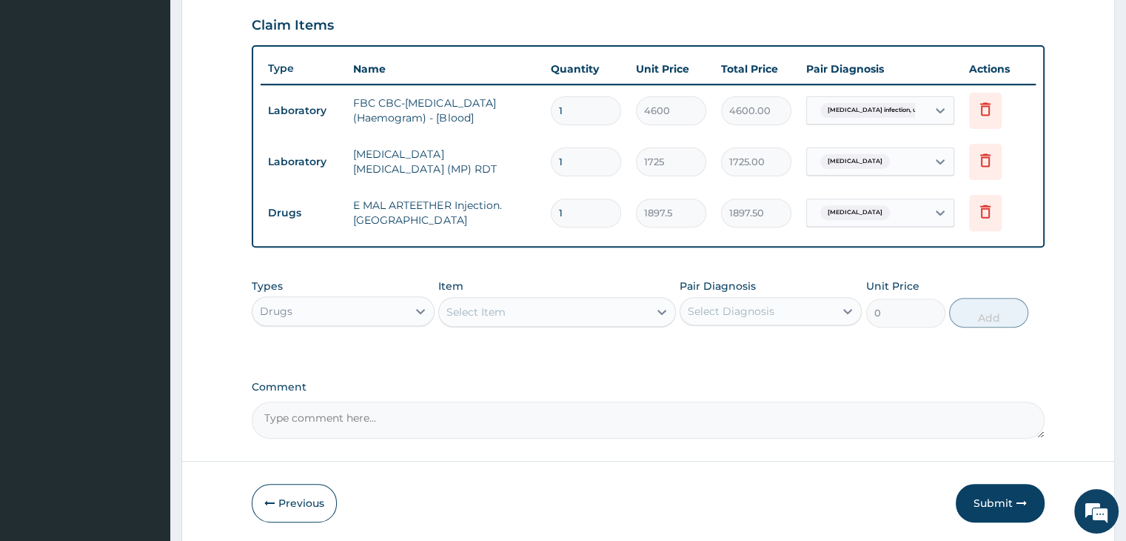
click at [540, 306] on div "Select Item" at bounding box center [544, 312] width 210 height 24
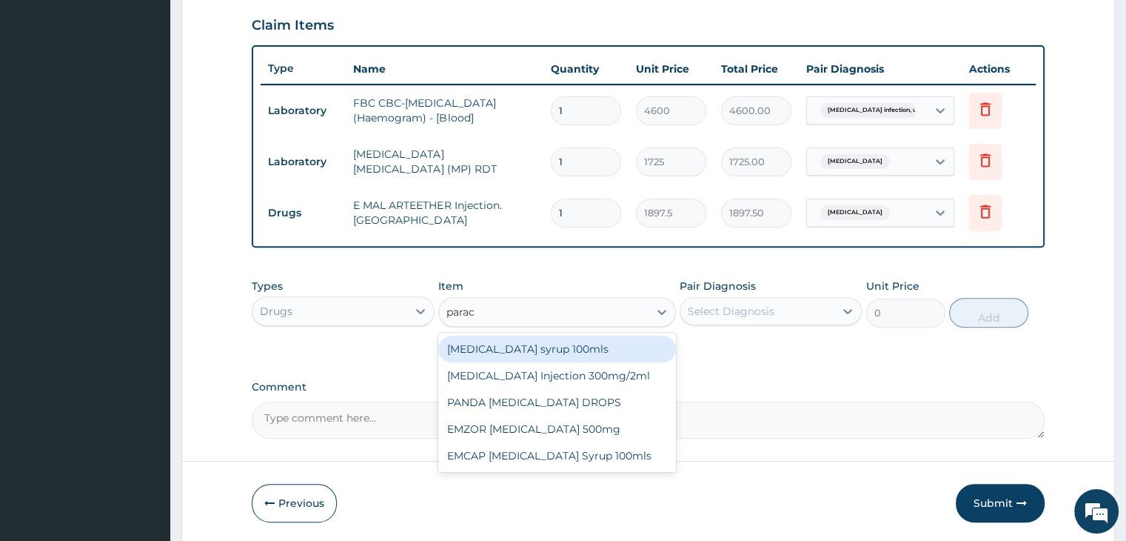
type input "parace"
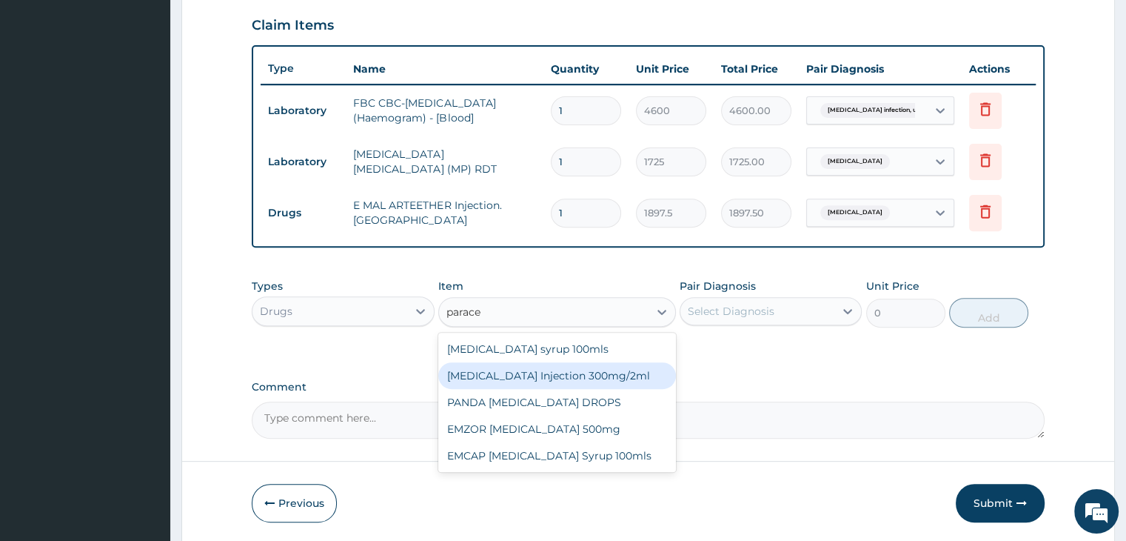
click at [553, 375] on div "[MEDICAL_DATA] Injection 300mg/2ml" at bounding box center [557, 375] width 238 height 27
type input "278.3"
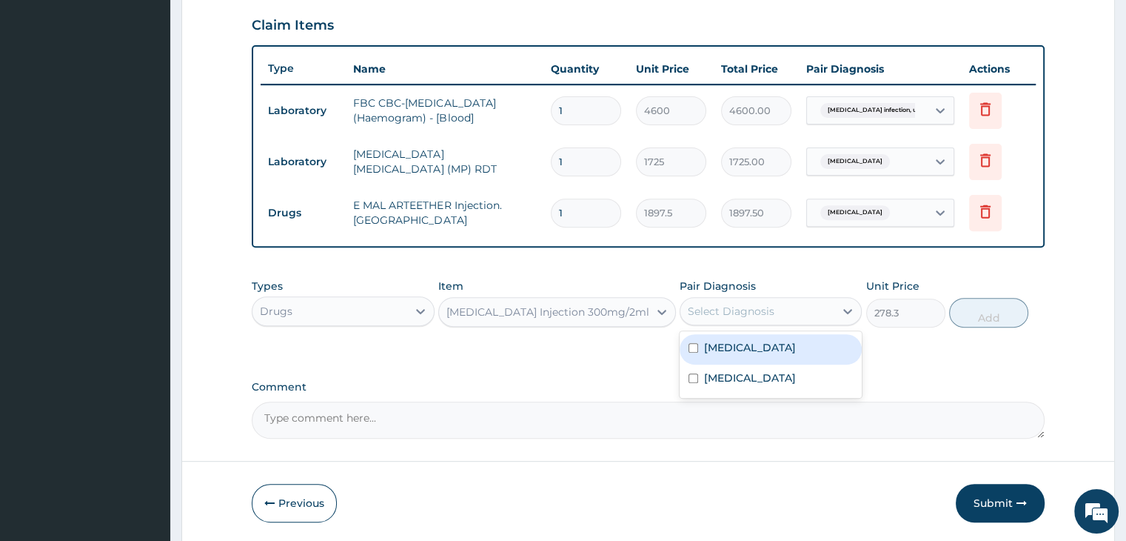
click at [819, 305] on div "Select Diagnosis" at bounding box center [757, 311] width 154 height 24
click at [771, 347] on label "[MEDICAL_DATA]" at bounding box center [750, 347] width 92 height 15
checkbox input "true"
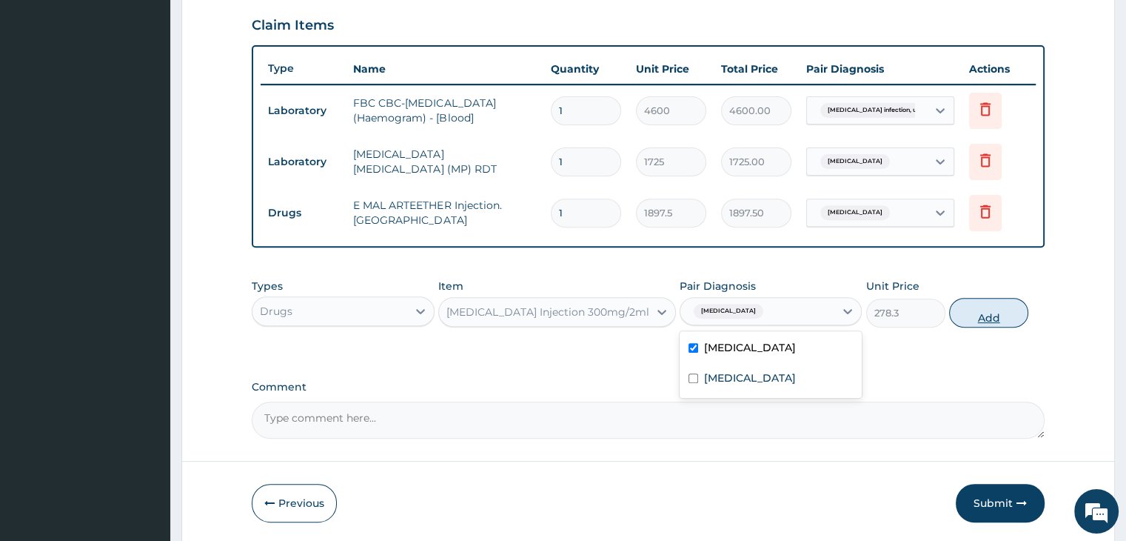
click at [1009, 310] on button "Add" at bounding box center [988, 313] width 79 height 30
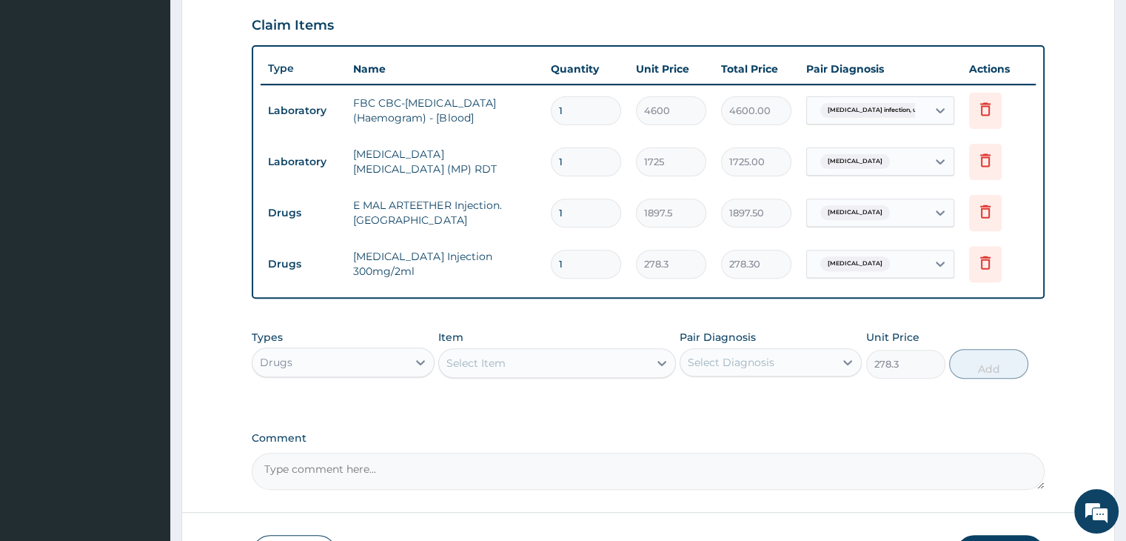
type input "0"
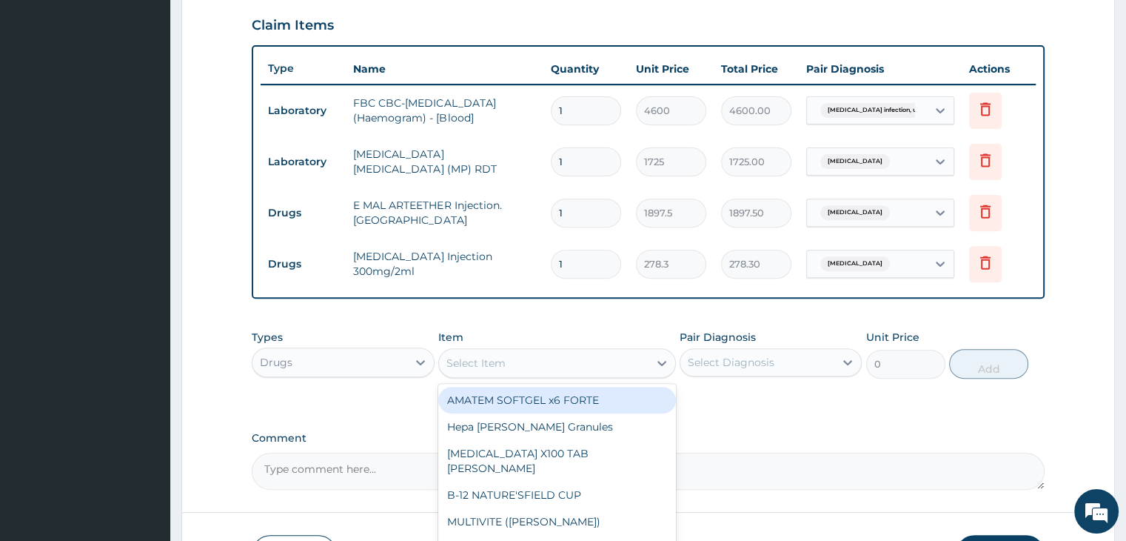
click at [575, 365] on div "Select Item" at bounding box center [544, 363] width 210 height 24
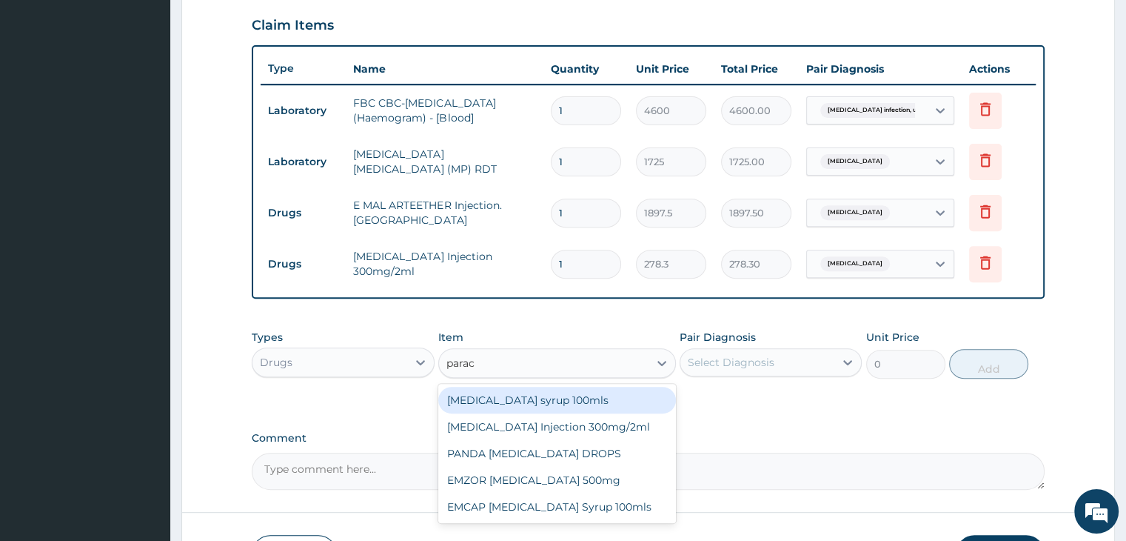
type input "parace"
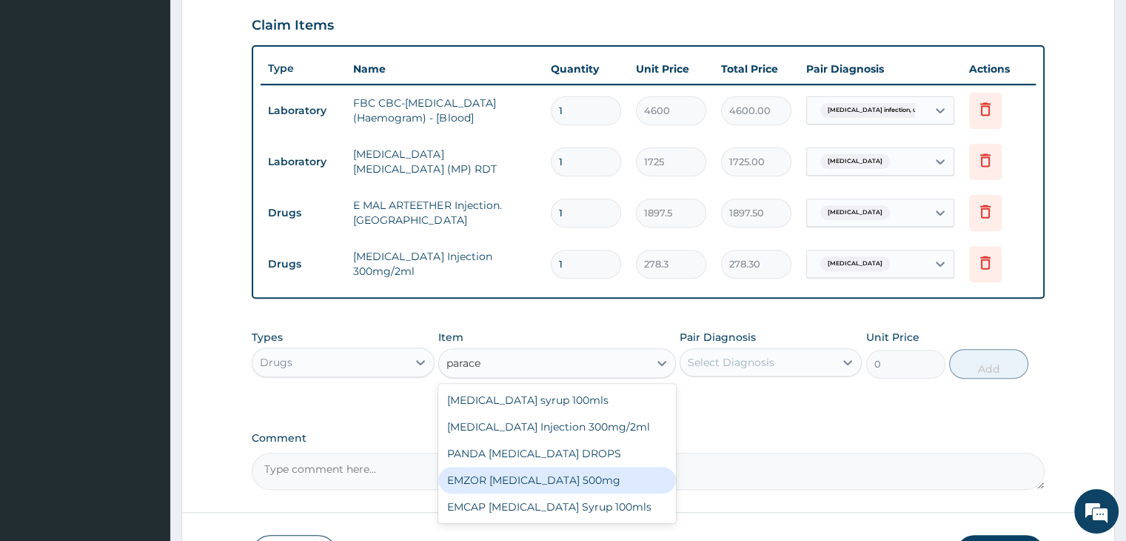
click at [558, 484] on div "EMZOR [MEDICAL_DATA] 500mg" at bounding box center [557, 479] width 238 height 27
type input "25.3"
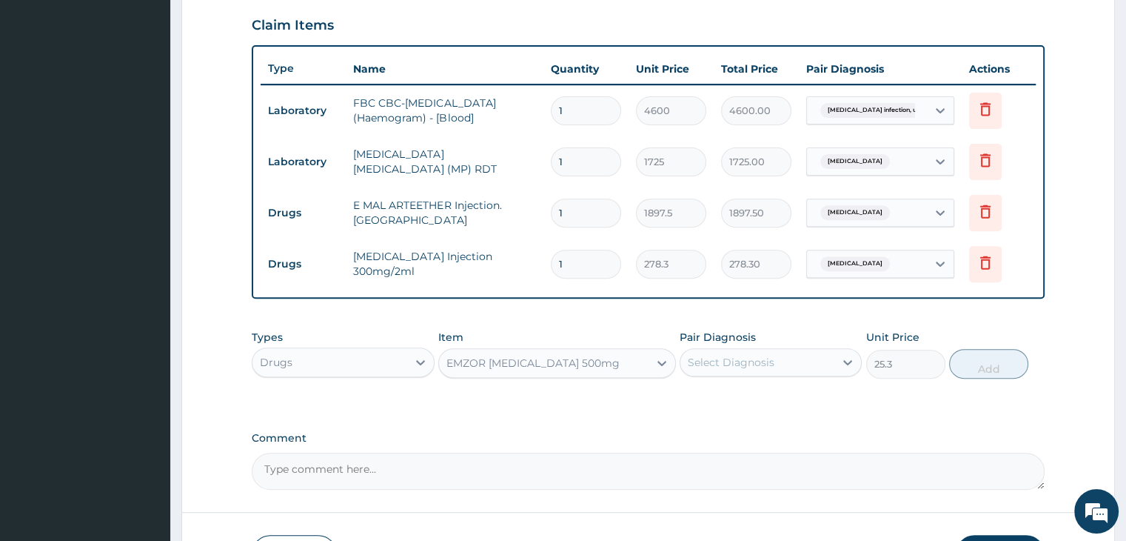
click at [788, 352] on div "Select Diagnosis" at bounding box center [757, 362] width 154 height 24
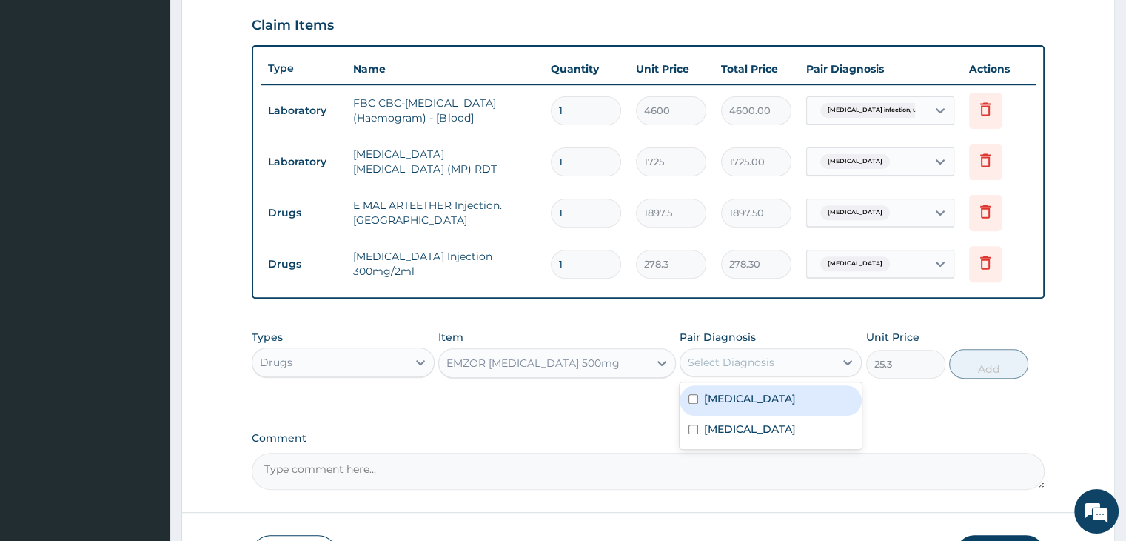
click at [761, 391] on label "[MEDICAL_DATA]" at bounding box center [750, 398] width 92 height 15
checkbox input "true"
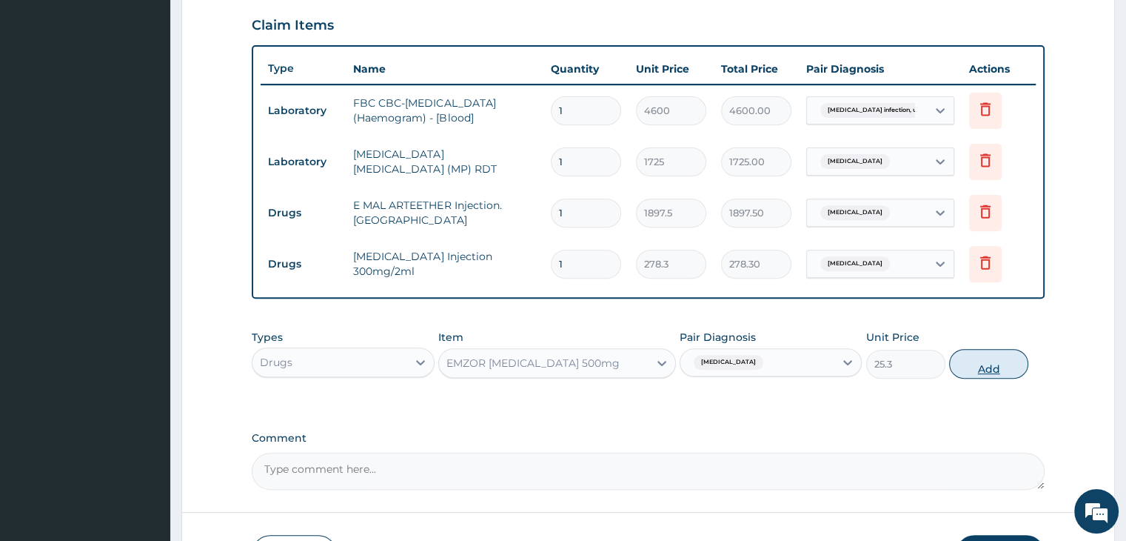
click at [1006, 359] on button "Add" at bounding box center [988, 364] width 79 height 30
type input "0"
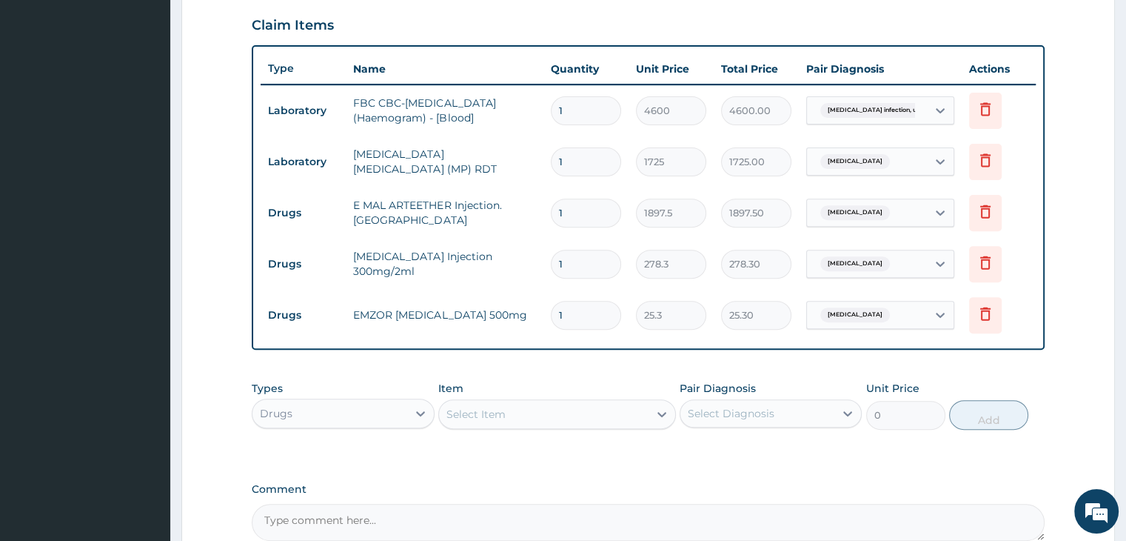
type input "18"
type input "455.40"
type input "18"
click at [598, 202] on input "1" at bounding box center [586, 212] width 70 height 29
type input "0.00"
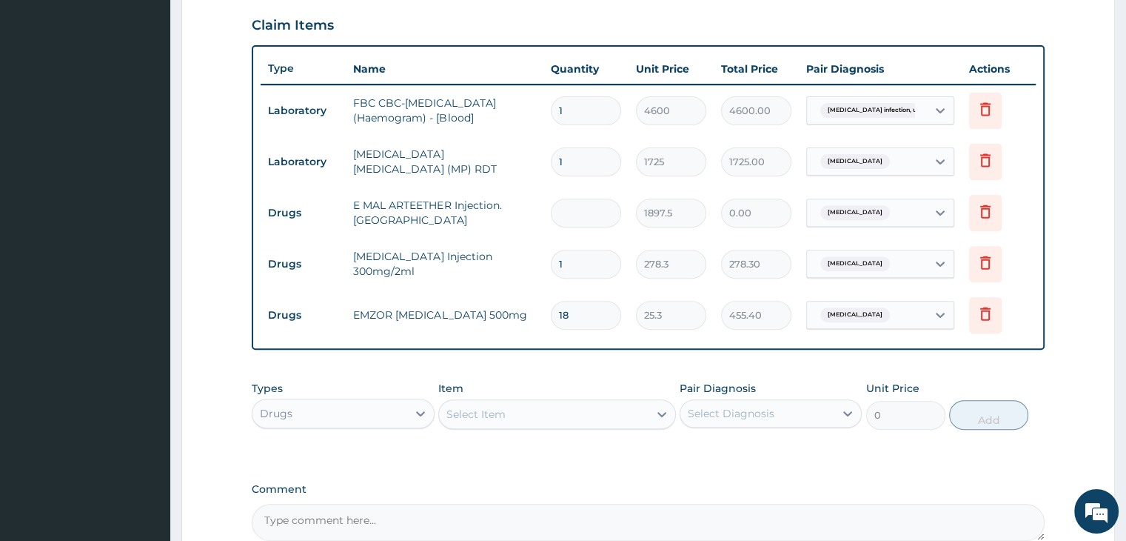
type input "3"
type input "5692.50"
type input "3"
click at [596, 264] on input "1" at bounding box center [586, 264] width 70 height 29
type input "0.00"
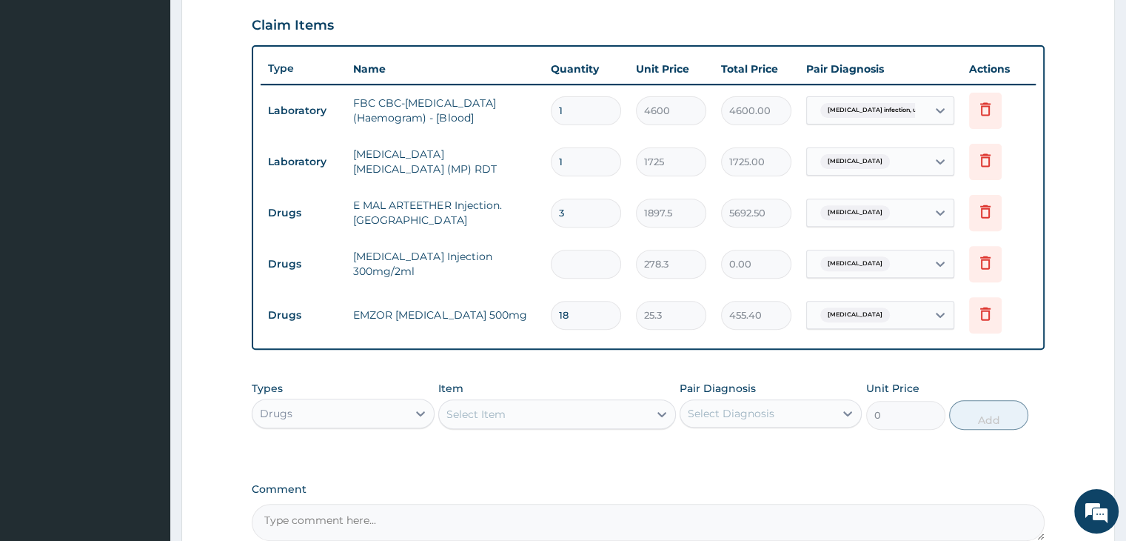
type input "4"
type input "1113.20"
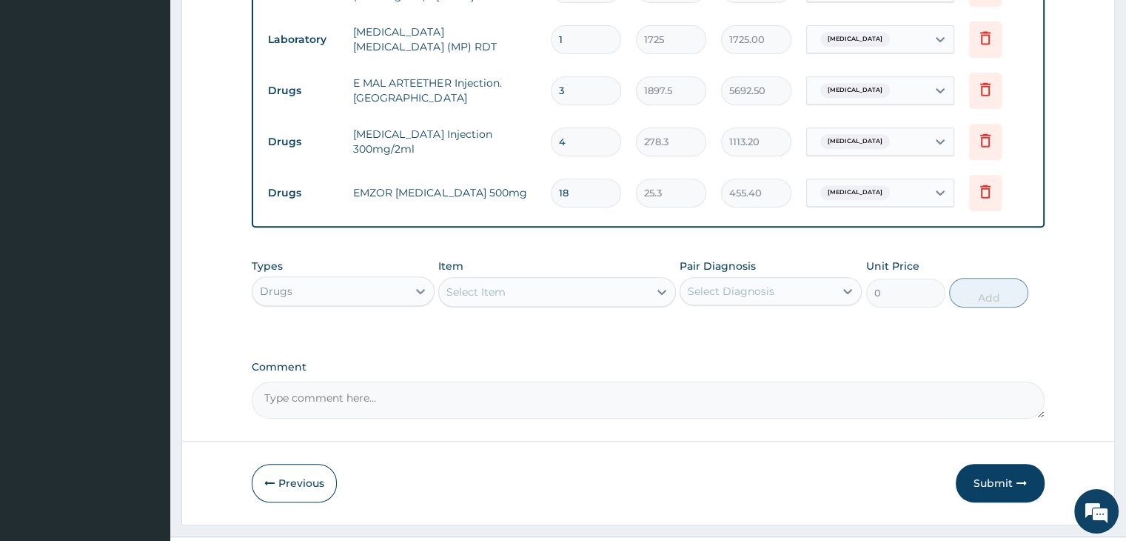
scroll to position [654, 0]
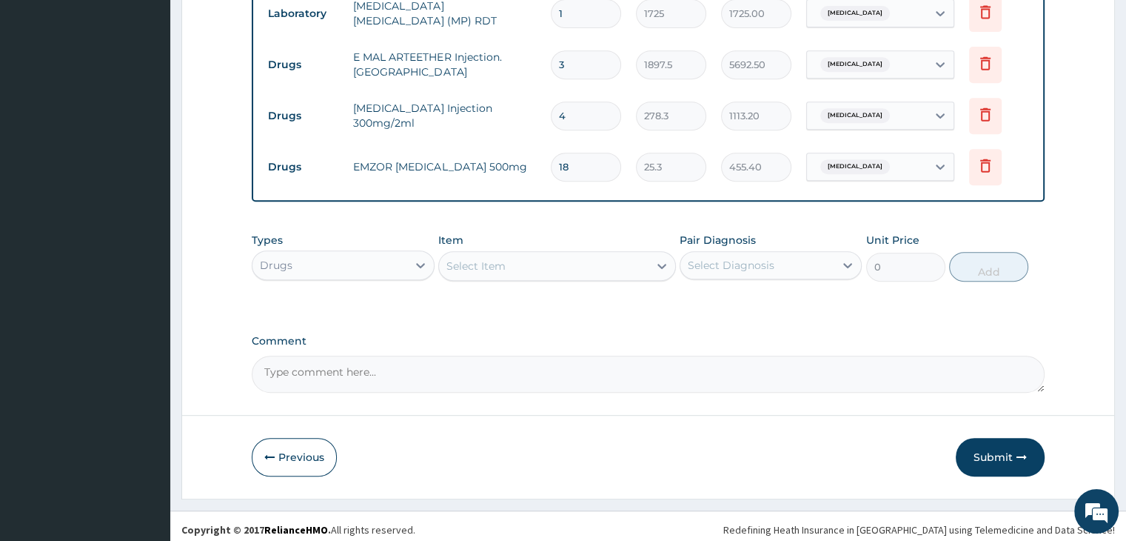
type input "4"
click at [681, 337] on label "Comment" at bounding box center [648, 341] width 792 height 13
click at [681, 355] on textarea "Comment" at bounding box center [648, 373] width 792 height 37
click at [338, 258] on div "Drugs" at bounding box center [329, 265] width 154 height 24
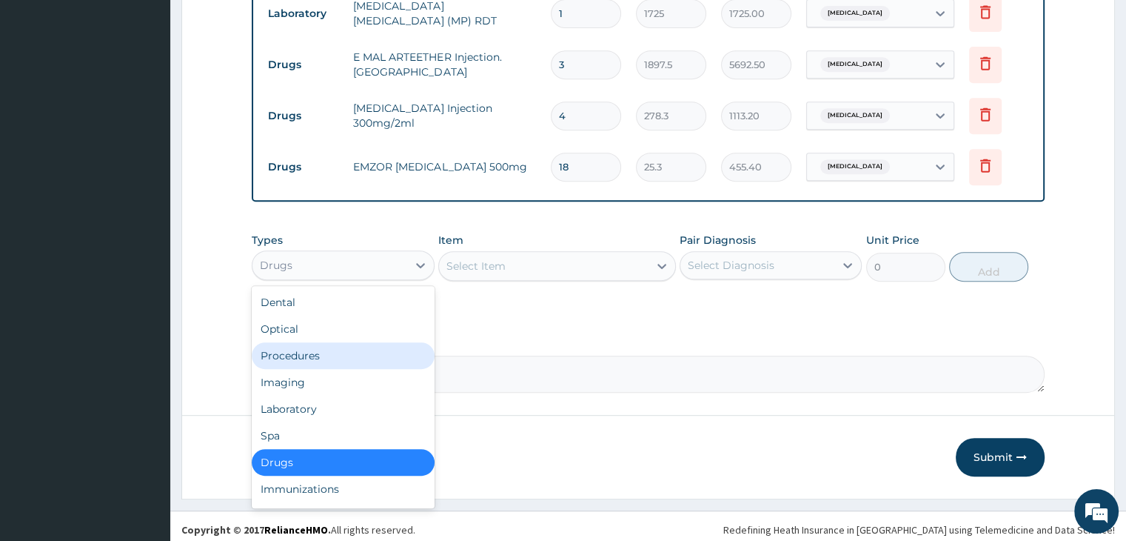
click at [317, 349] on div "Procedures" at bounding box center [343, 355] width 182 height 27
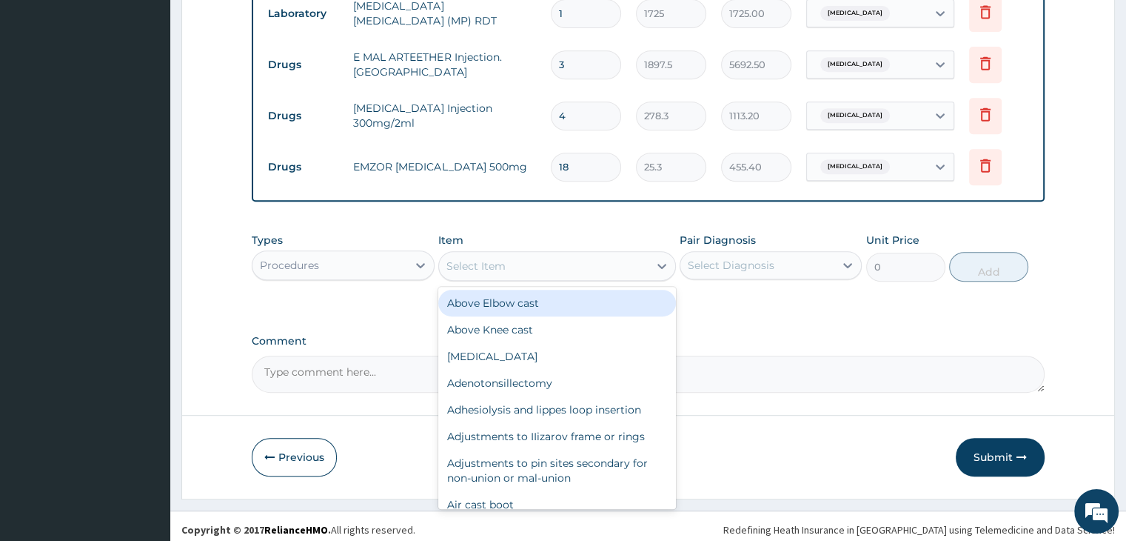
click at [541, 260] on div "Select Item" at bounding box center [544, 266] width 210 height 24
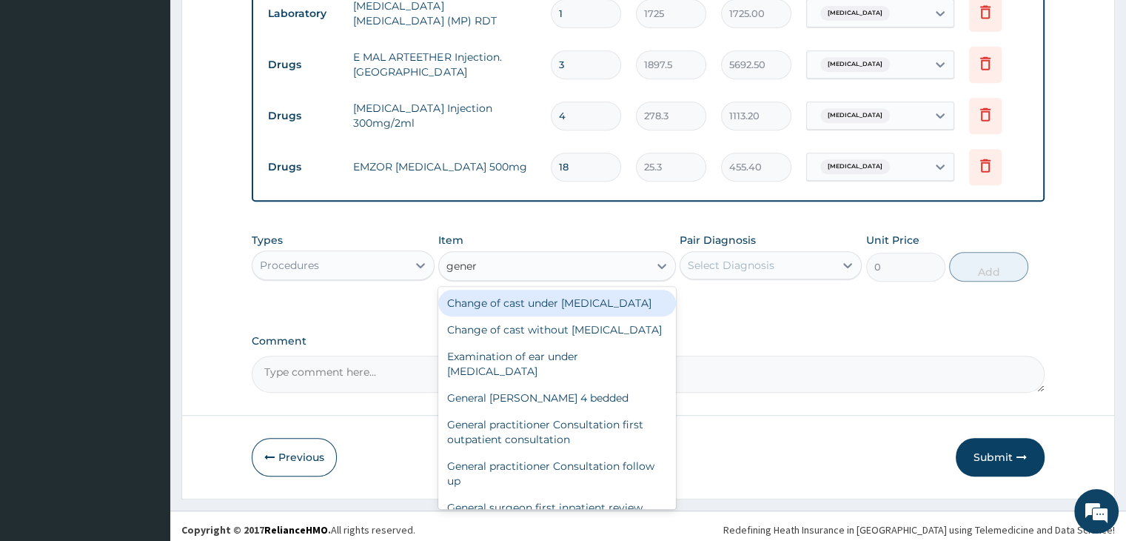
type input "genera"
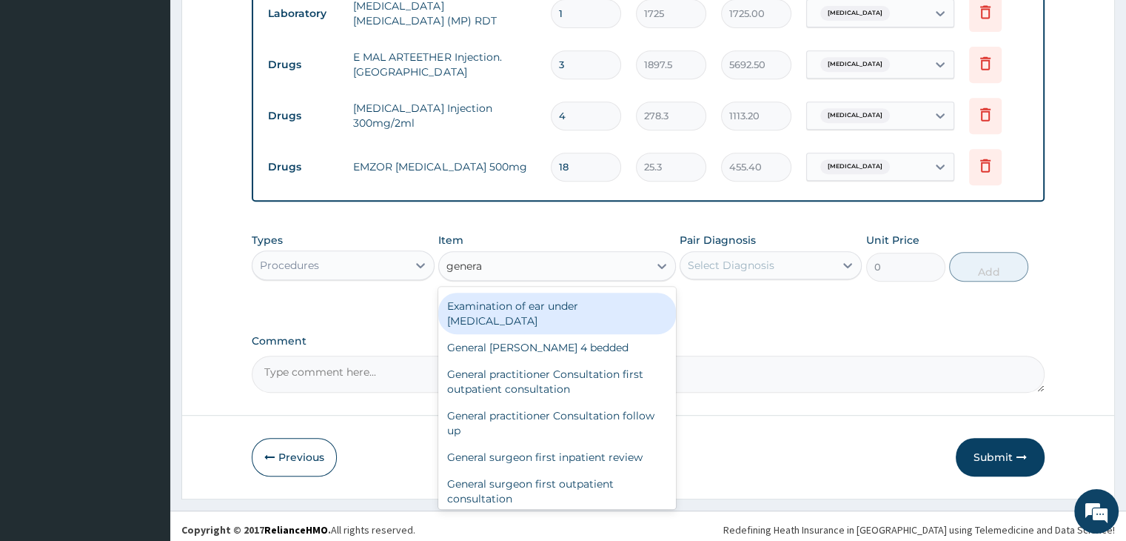
scroll to position [74, 0]
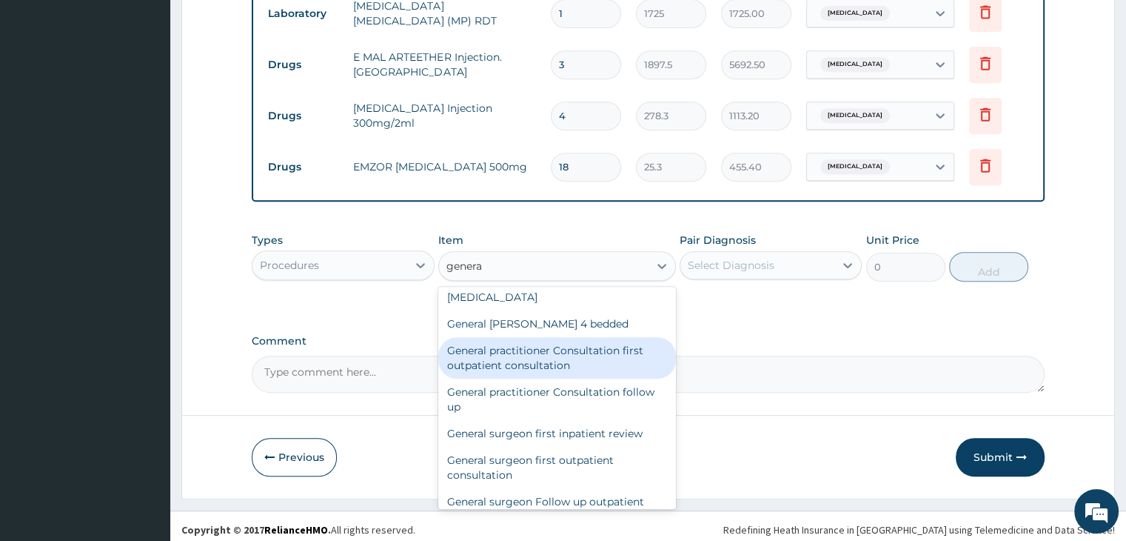
click at [558, 378] on div "General practitioner Consultation first outpatient consultation" at bounding box center [557, 357] width 238 height 41
type input "3795"
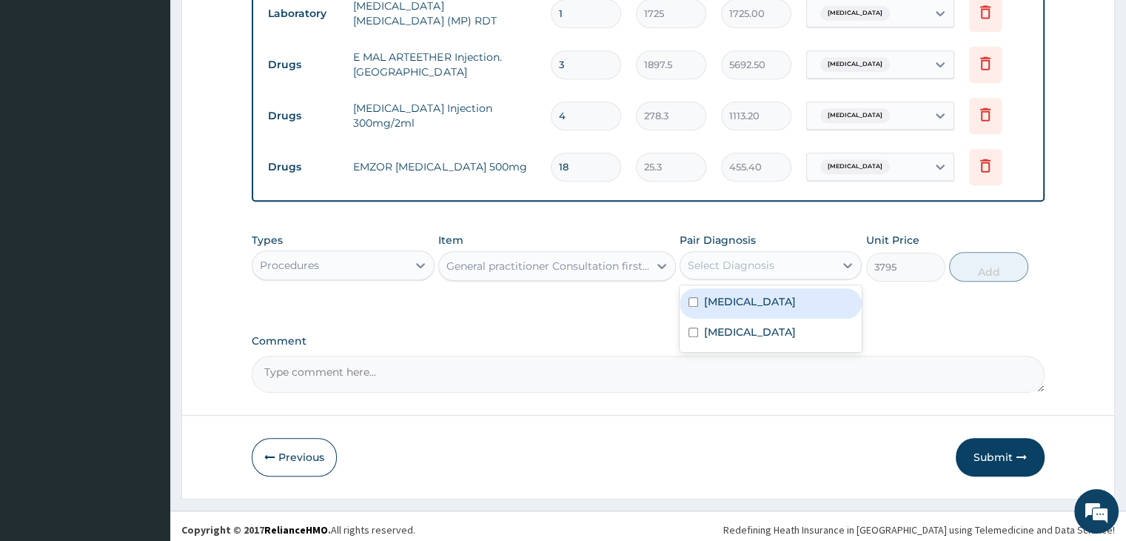
click at [788, 264] on div "Select Diagnosis" at bounding box center [757, 265] width 154 height 24
click at [769, 307] on div "[MEDICAL_DATA]" at bounding box center [771, 303] width 182 height 30
checkbox input "true"
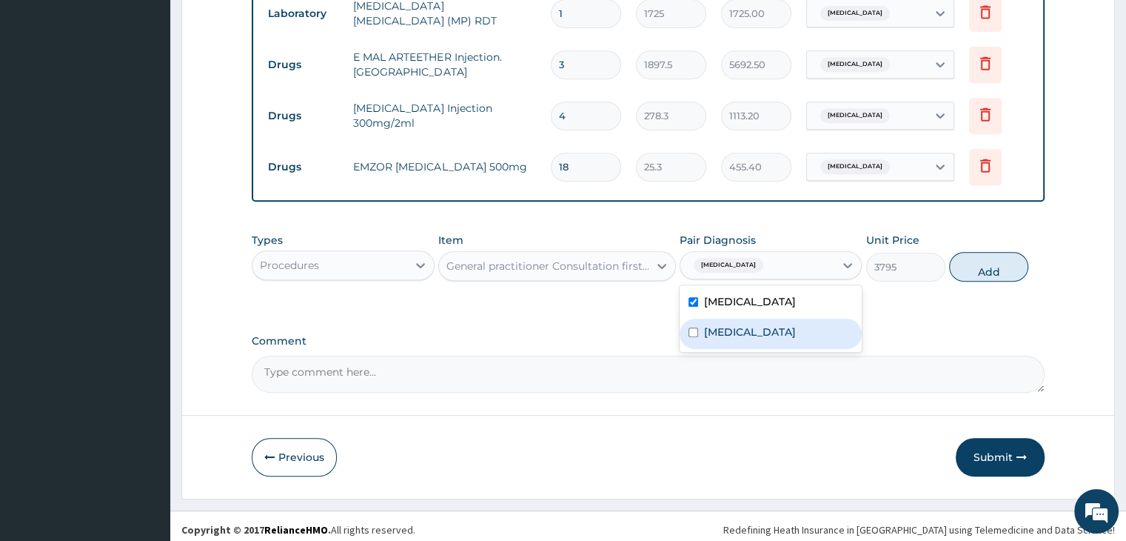
click at [766, 333] on label "[MEDICAL_DATA]" at bounding box center [750, 331] width 92 height 15
checkbox input "true"
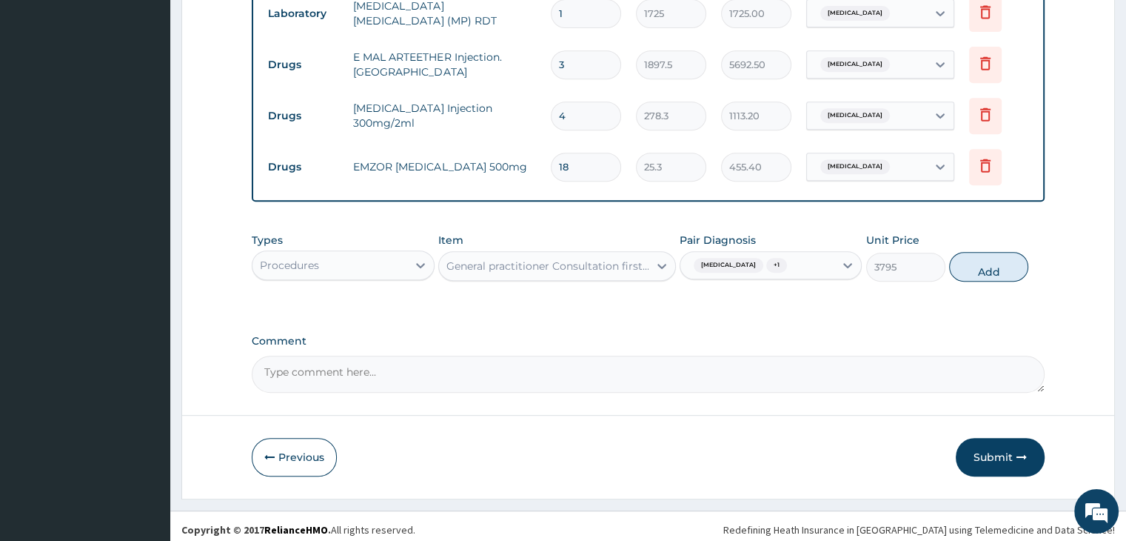
click at [986, 266] on button "Add" at bounding box center [988, 267] width 79 height 30
type input "0"
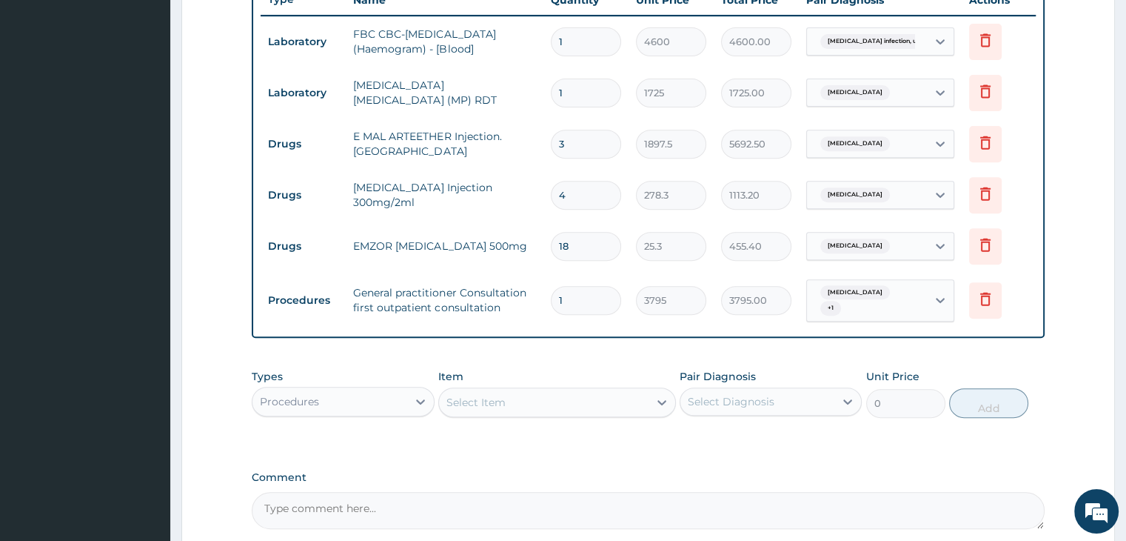
scroll to position [567, 0]
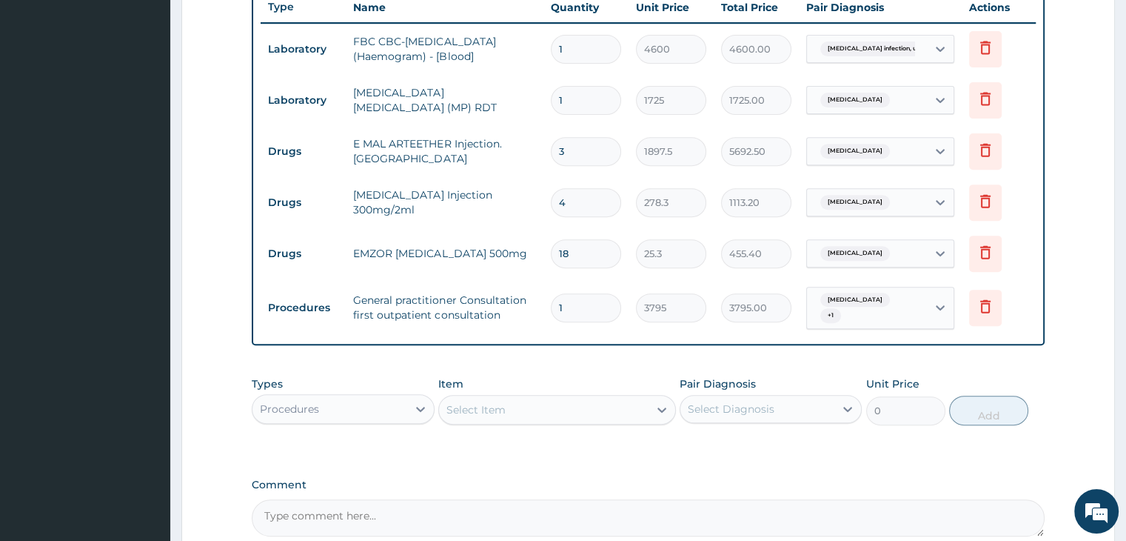
click at [1077, 266] on form "Step 2 of 2 PA Code / Prescription Code Enter Code(Secondary Care Only) Encount…" at bounding box center [648, 76] width 934 height 1131
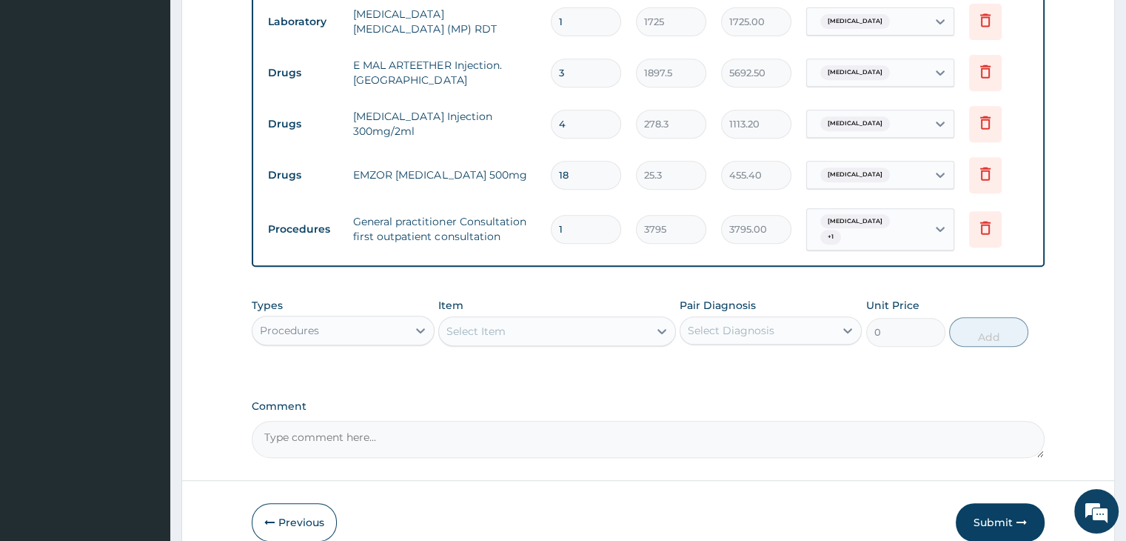
scroll to position [715, 0]
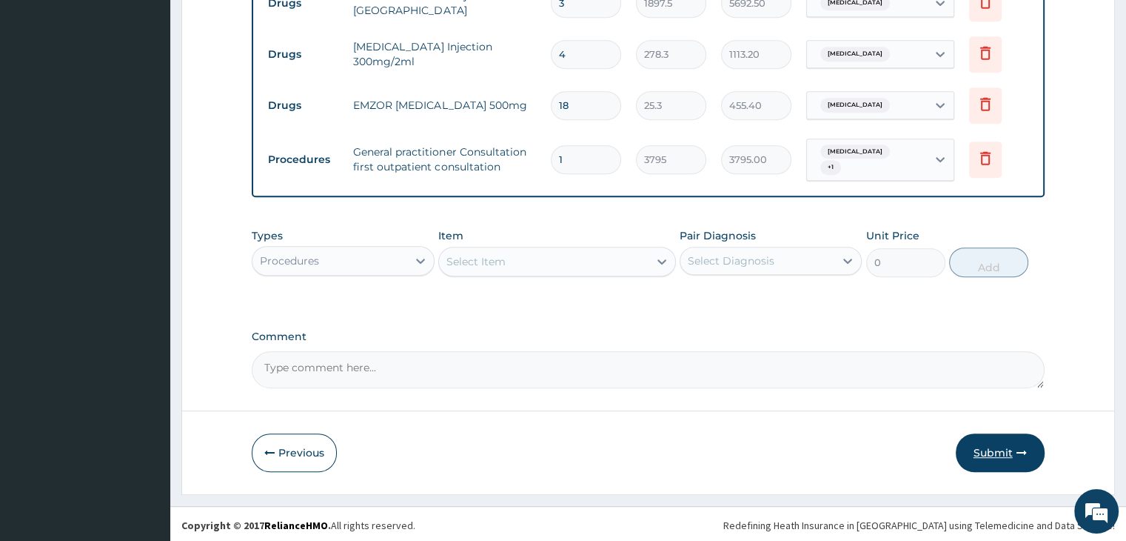
click at [1006, 446] on button "Submit" at bounding box center [1000, 452] width 89 height 39
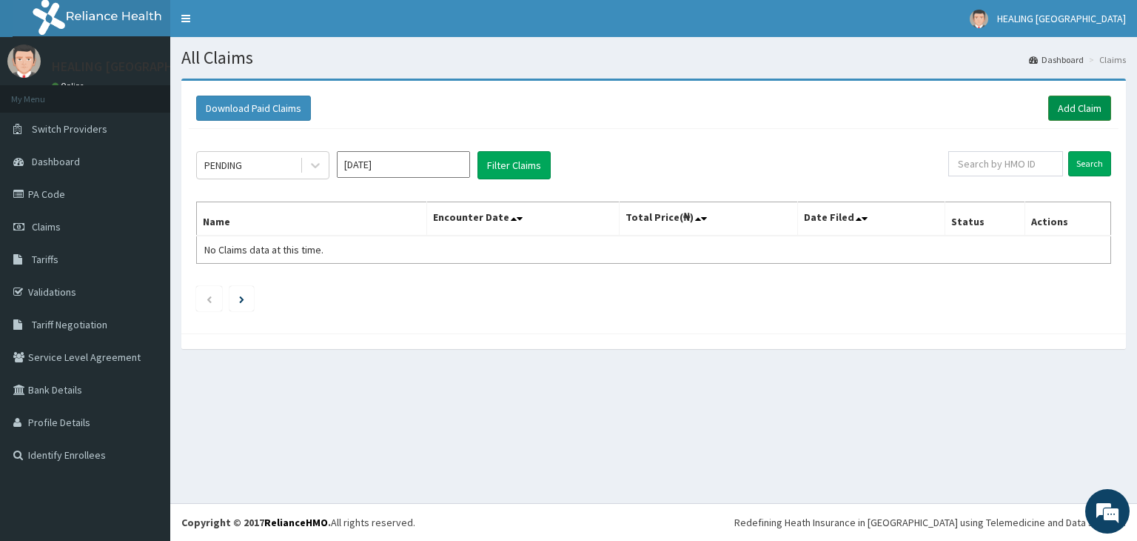
click at [1074, 104] on link "Add Claim" at bounding box center [1079, 108] width 63 height 25
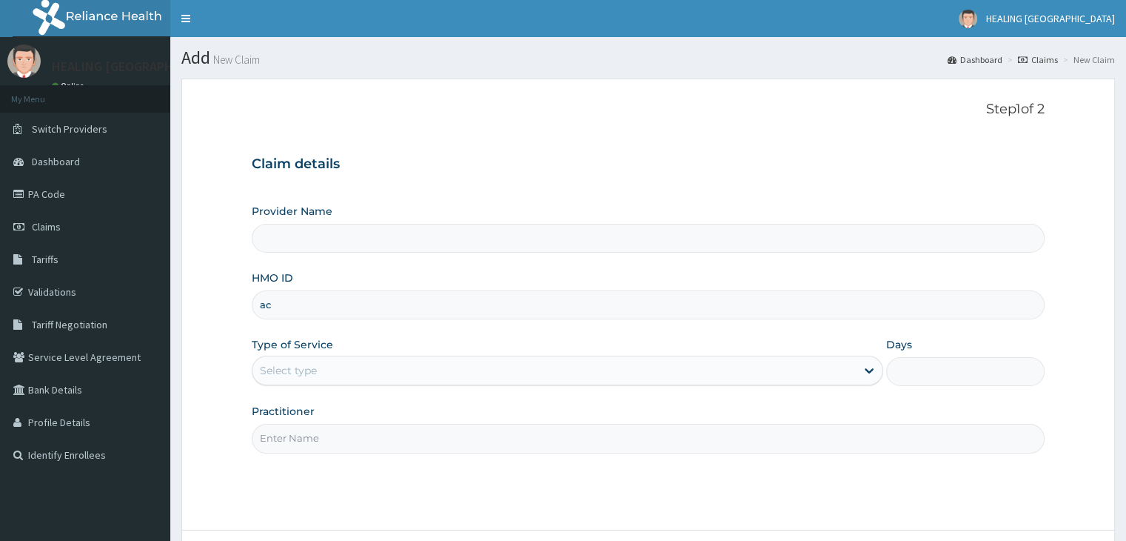
type input "ach"
type input "HEALING [GEOGRAPHIC_DATA]"
type input "ACH/10220/B"
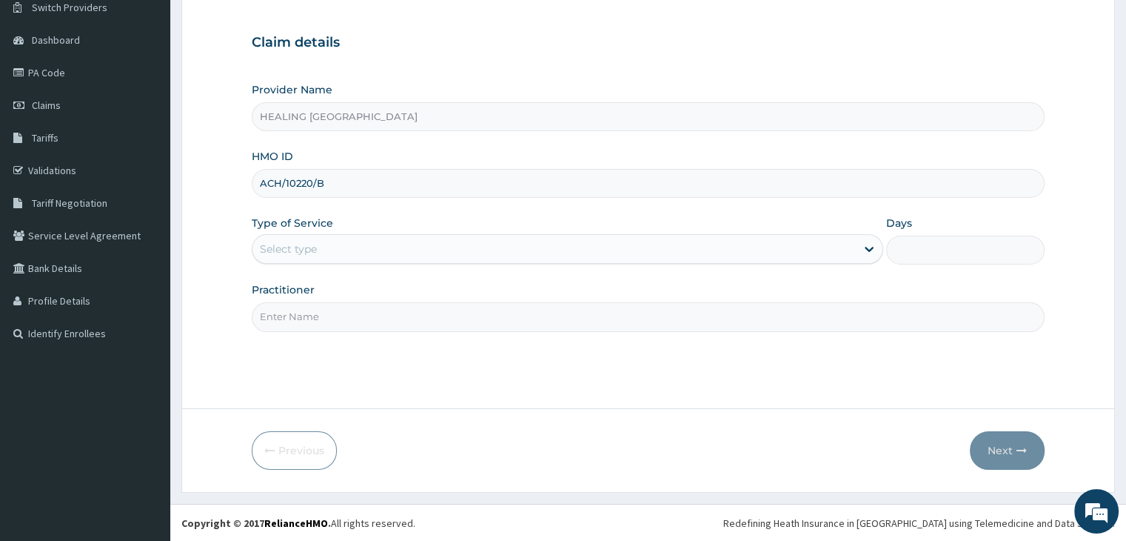
scroll to position [121, 0]
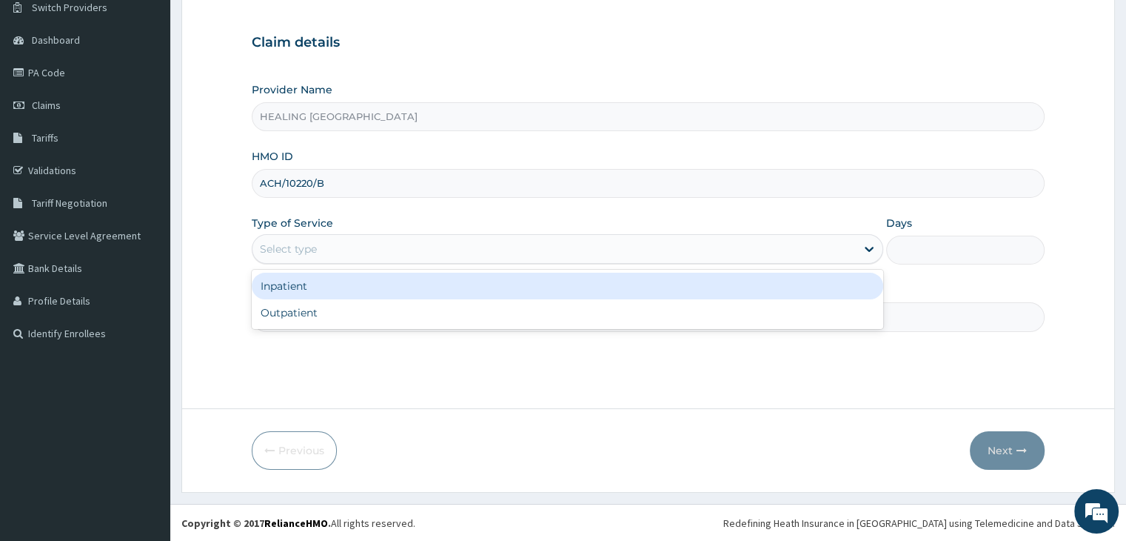
click at [598, 238] on div "Select type" at bounding box center [553, 249] width 603 height 24
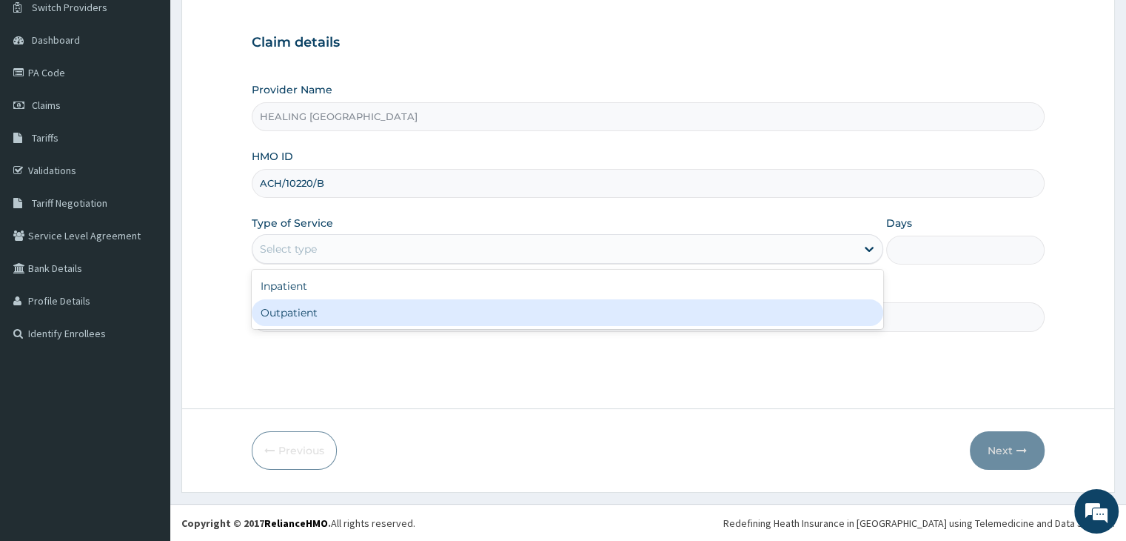
click at [567, 309] on div "Outpatient" at bounding box center [568, 312] width 632 height 27
type input "1"
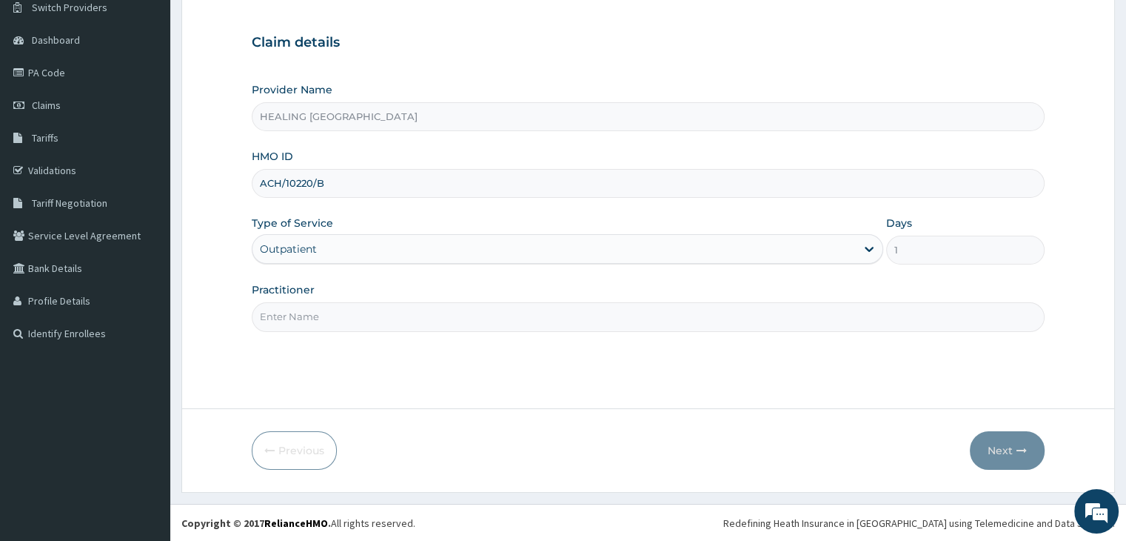
click at [577, 324] on input "Practitioner" at bounding box center [648, 316] width 792 height 29
type input "[PERSON_NAME]"
click at [1008, 451] on button "Next" at bounding box center [1007, 450] width 75 height 39
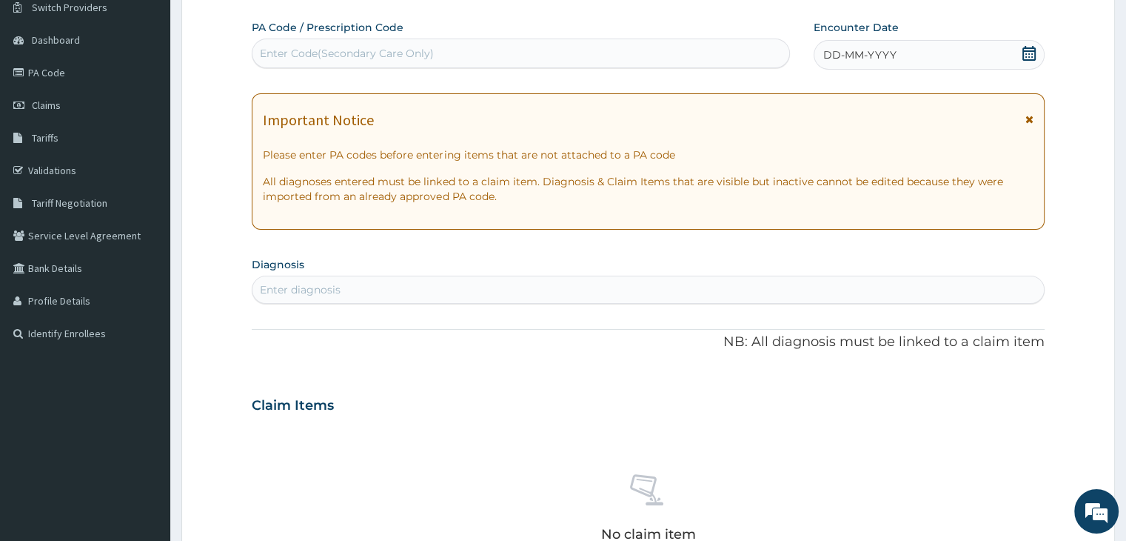
scroll to position [0, 0]
click at [1028, 53] on icon at bounding box center [1029, 53] width 13 height 15
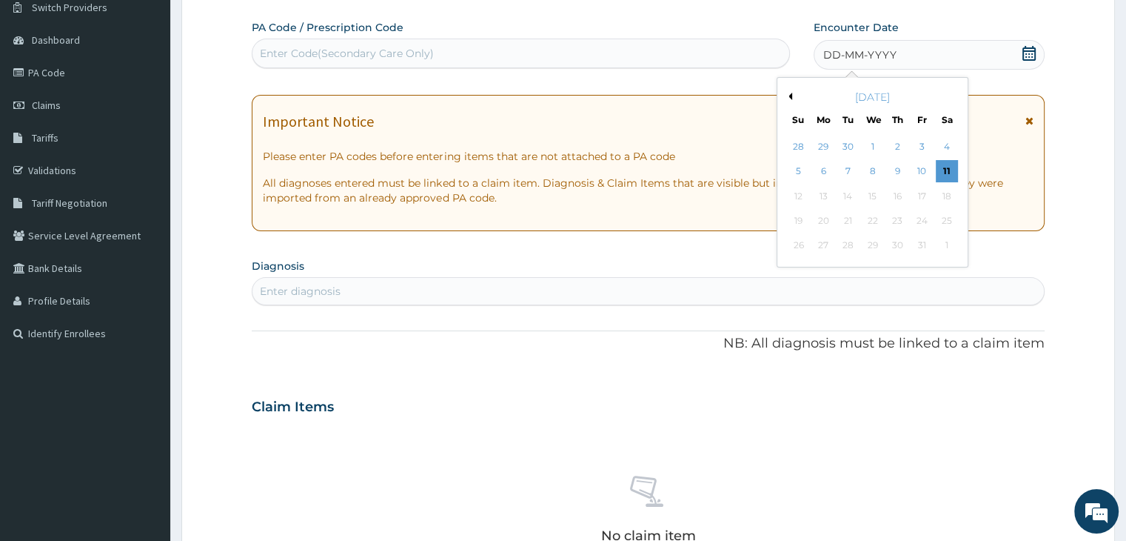
click at [790, 96] on button "Previous Month" at bounding box center [788, 96] width 7 height 7
click at [874, 165] on div "10" at bounding box center [873, 172] width 22 height 22
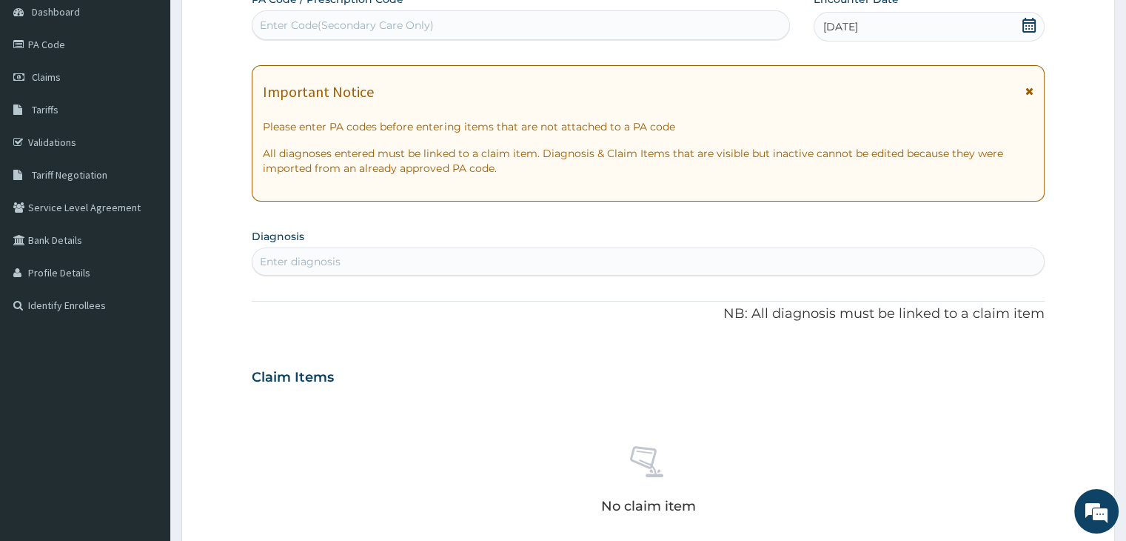
scroll to position [195, 0]
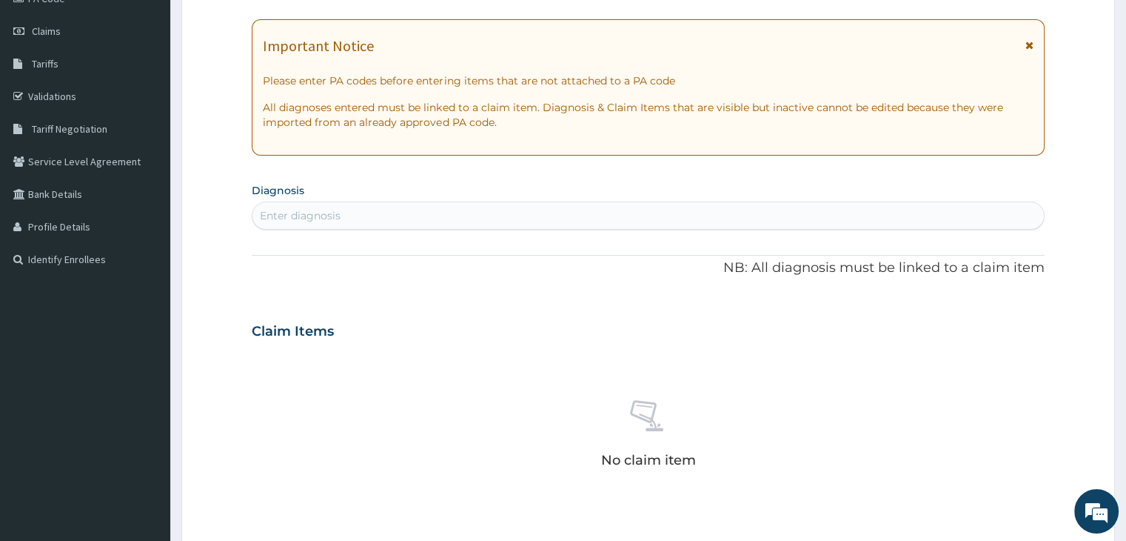
click at [566, 214] on div "Enter diagnosis" at bounding box center [647, 216] width 791 height 24
type input "gastroe"
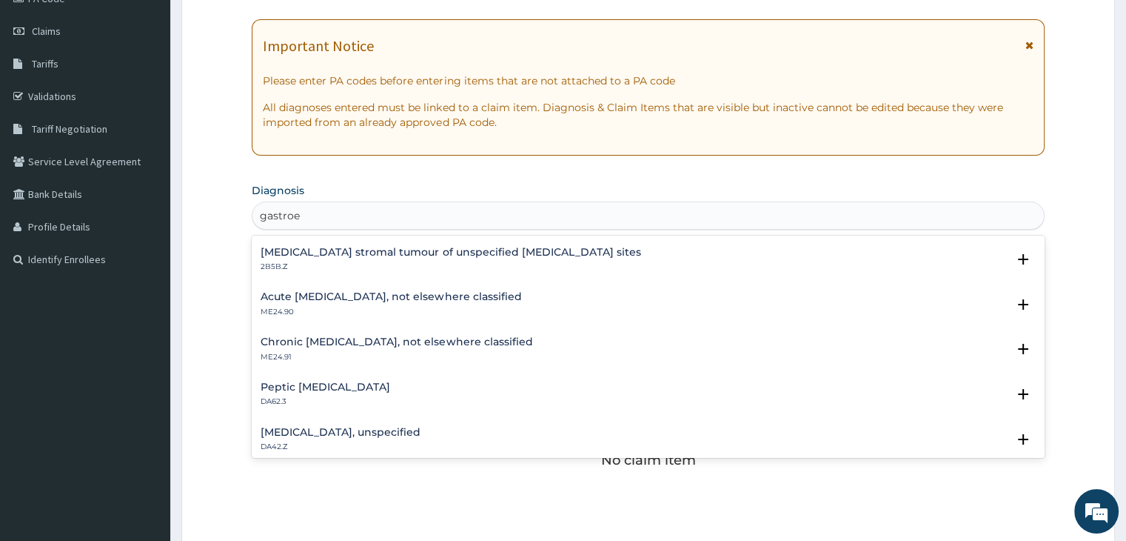
scroll to position [1333, 0]
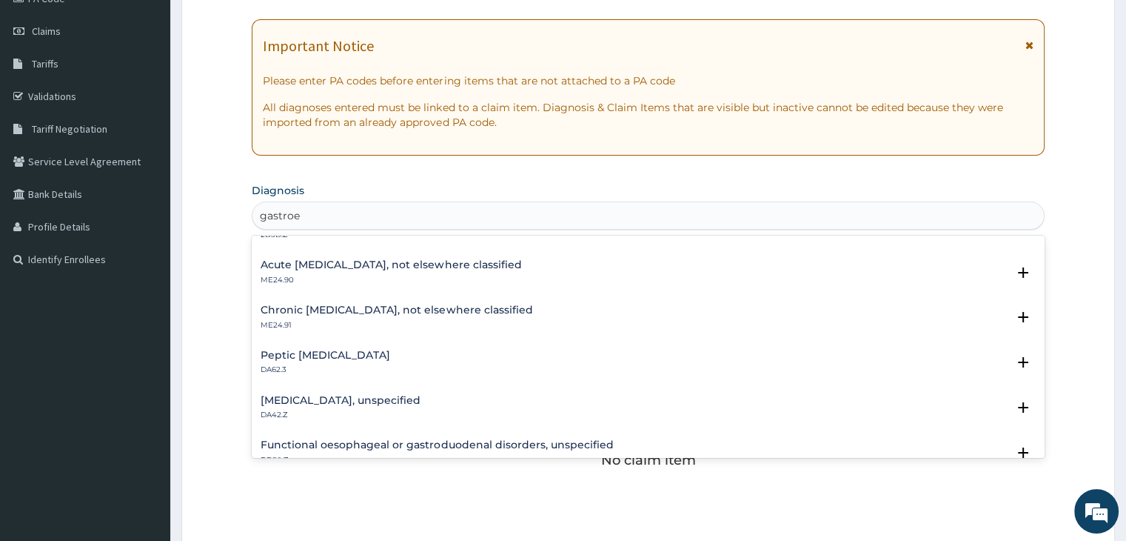
click at [432, 398] on div "Gastritis, unspecified DA42.Z" at bounding box center [648, 408] width 775 height 26
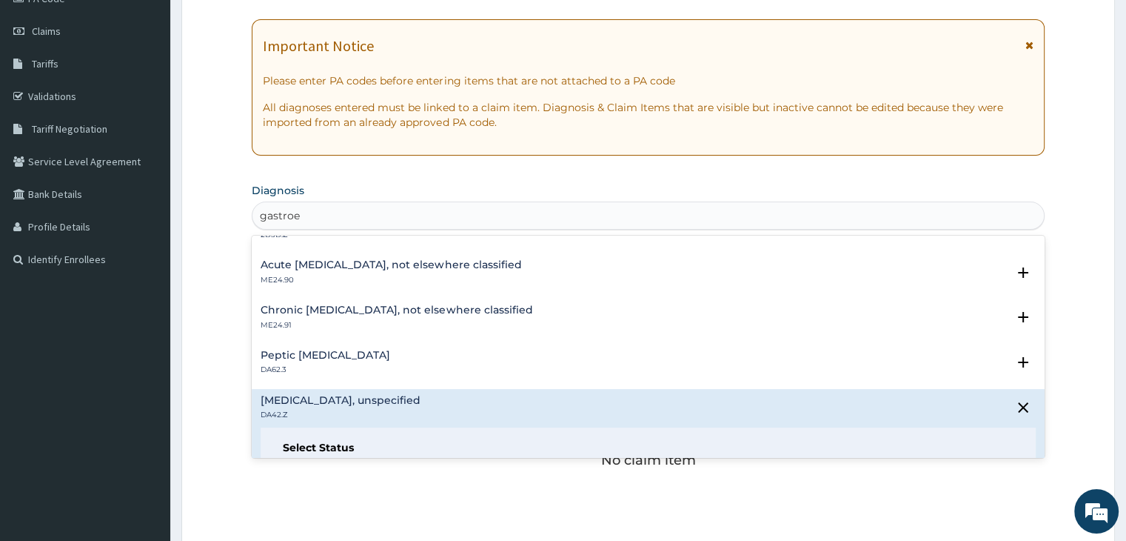
scroll to position [1407, 0]
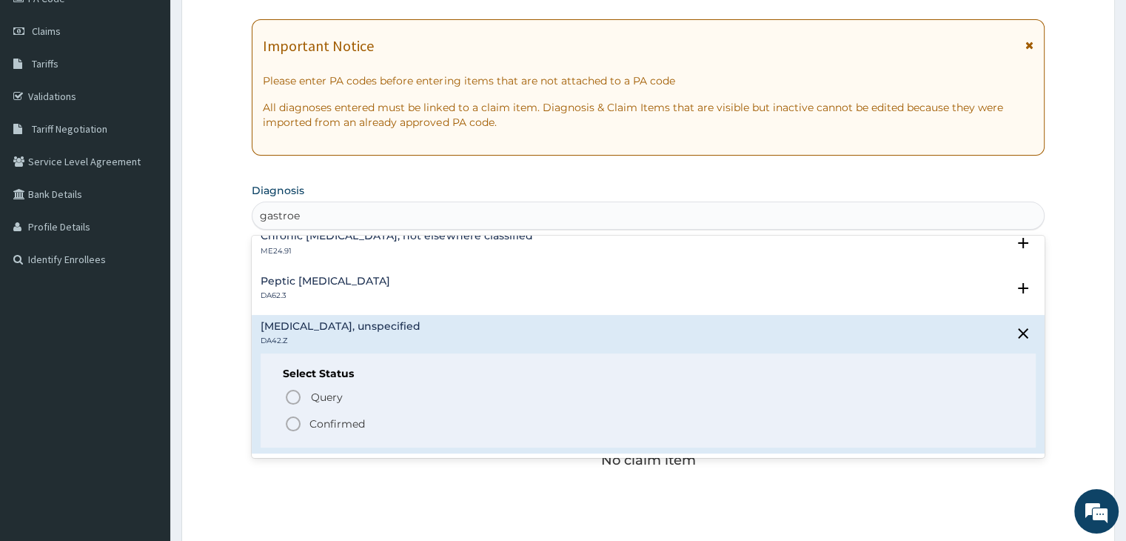
click at [295, 424] on icon "status option filled" at bounding box center [293, 424] width 18 height 18
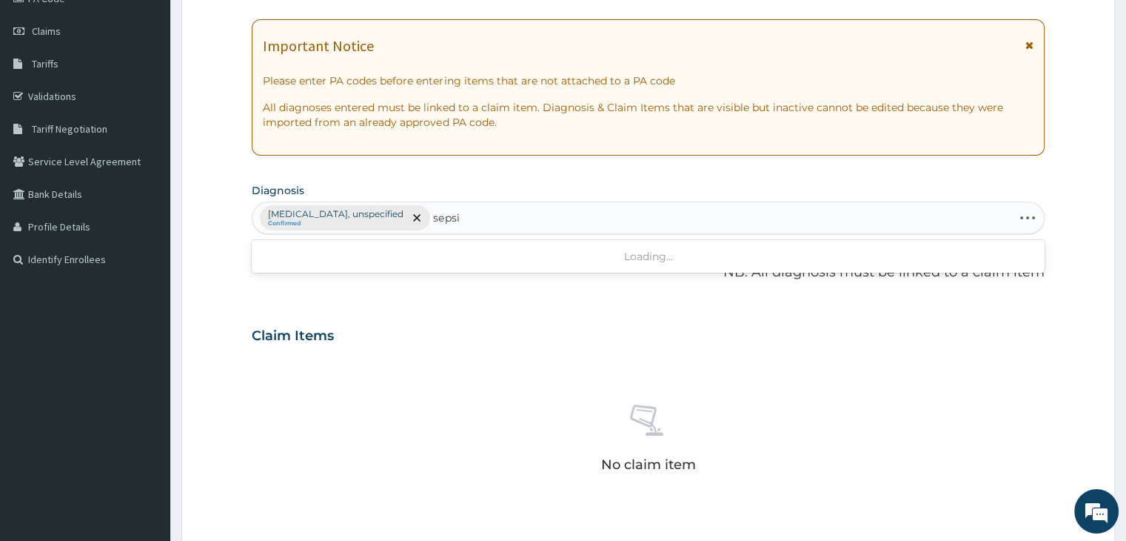
type input "sepsis"
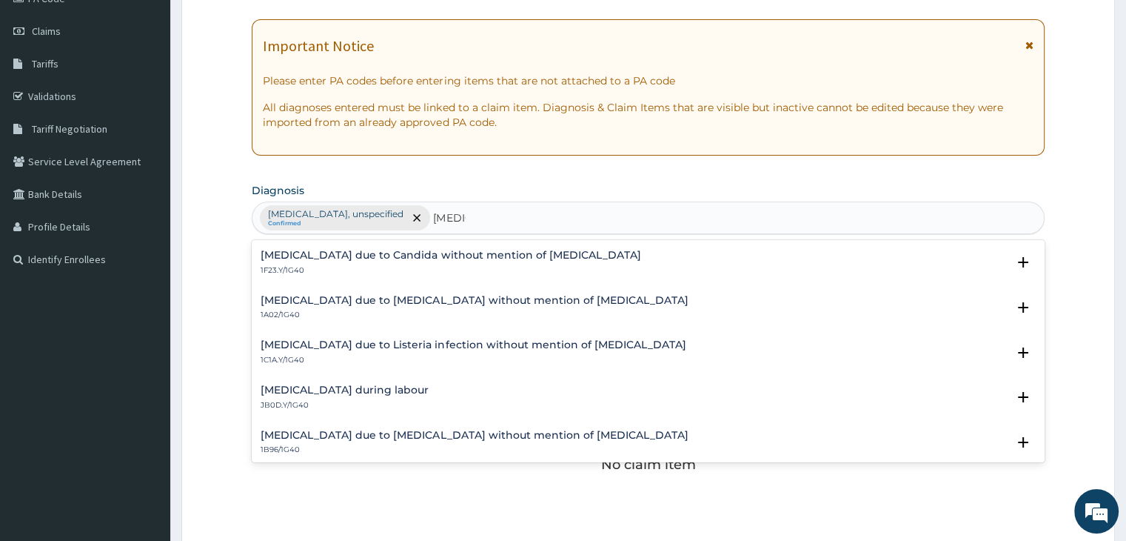
scroll to position [205, 0]
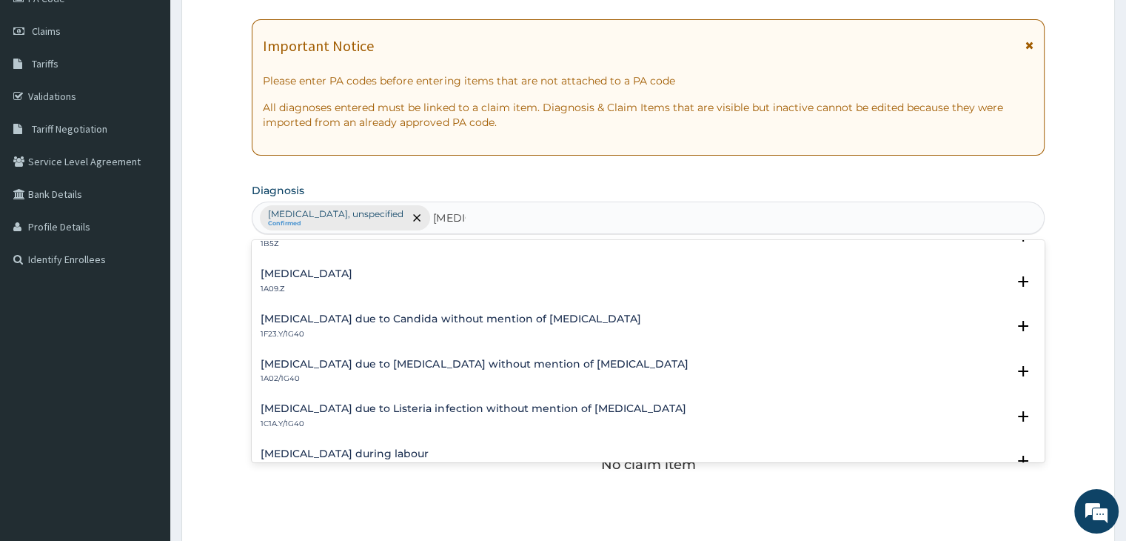
click at [352, 284] on p "1A09.Z" at bounding box center [307, 289] width 92 height 10
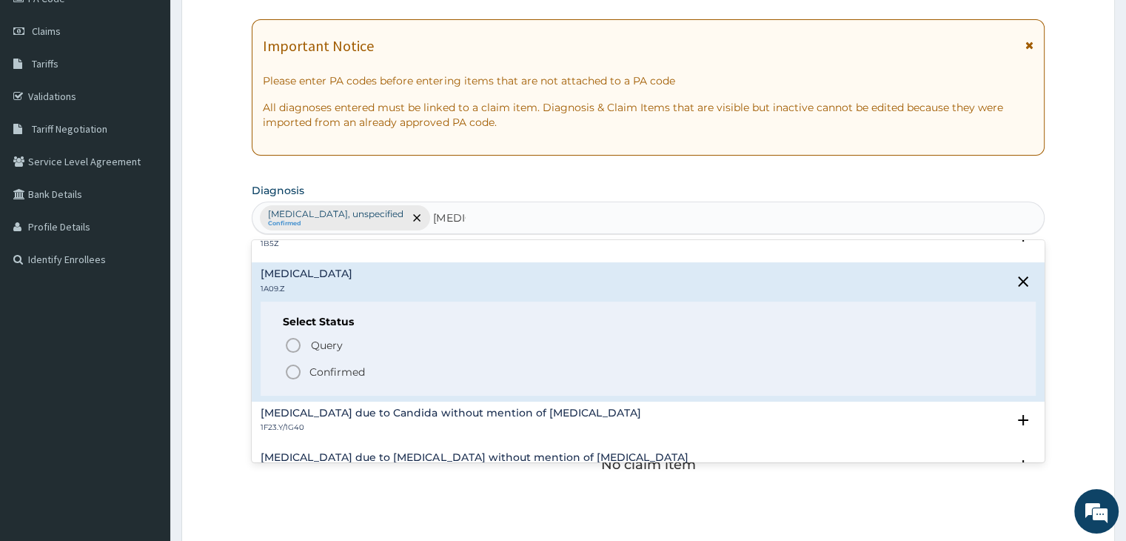
click at [299, 365] on circle "status option filled" at bounding box center [293, 371] width 13 height 13
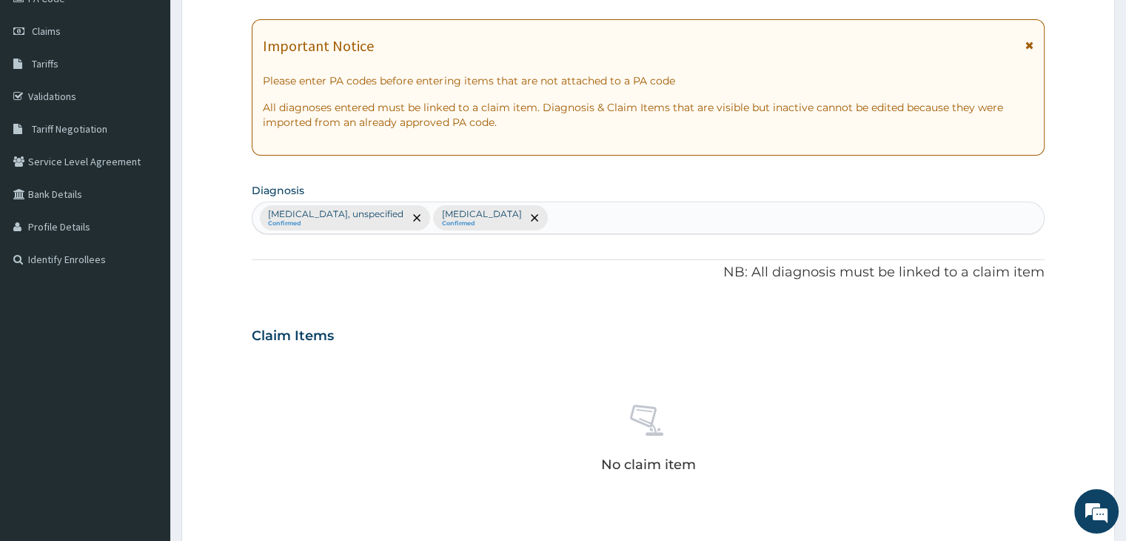
scroll to position [492, 0]
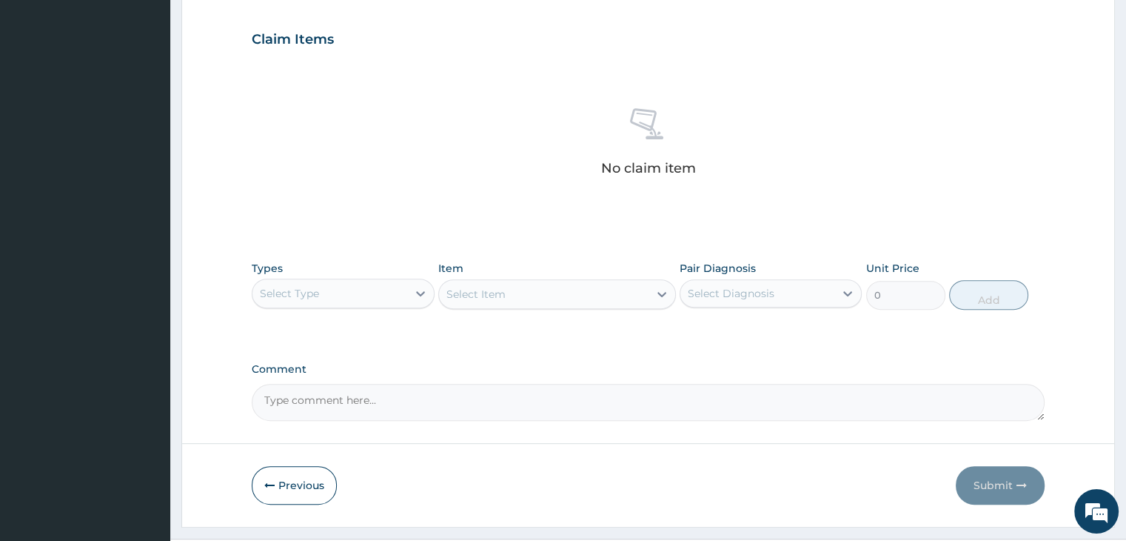
click at [375, 295] on div "Select Type" at bounding box center [329, 293] width 154 height 24
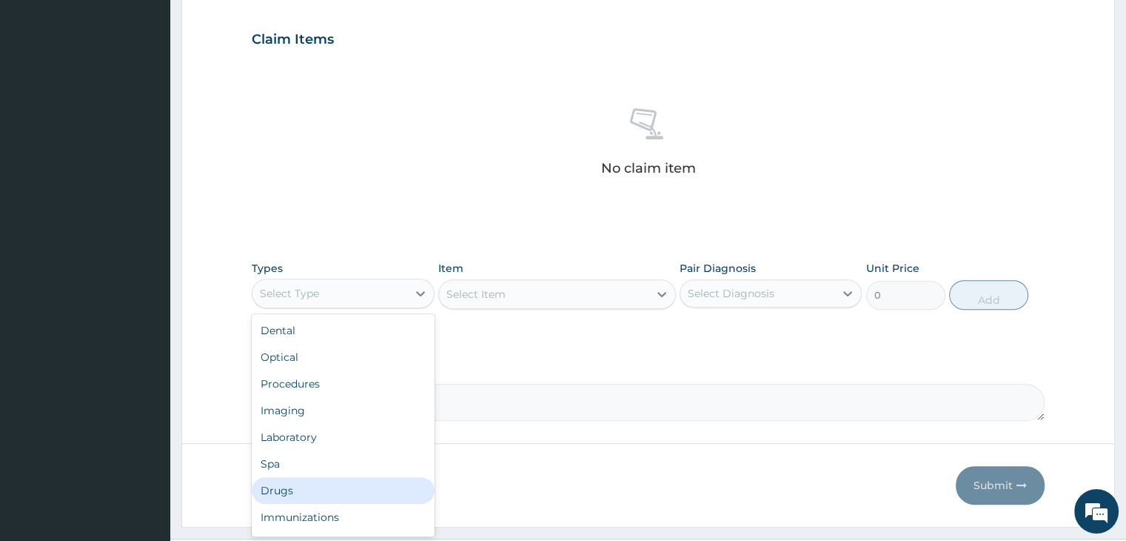
click at [329, 478] on div "Drugs" at bounding box center [343, 490] width 182 height 27
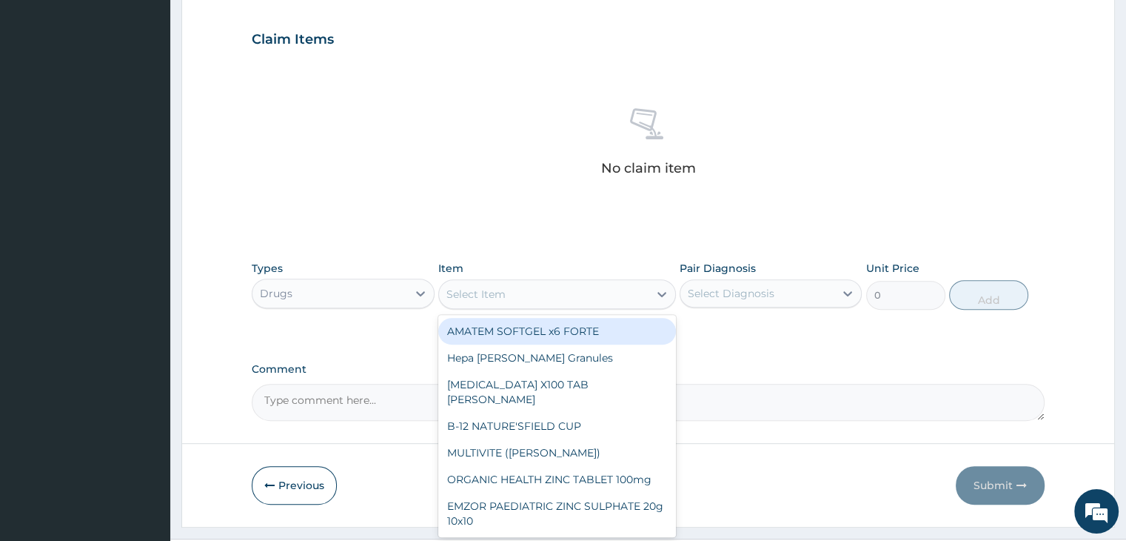
click at [563, 292] on div "Select Item" at bounding box center [544, 294] width 210 height 24
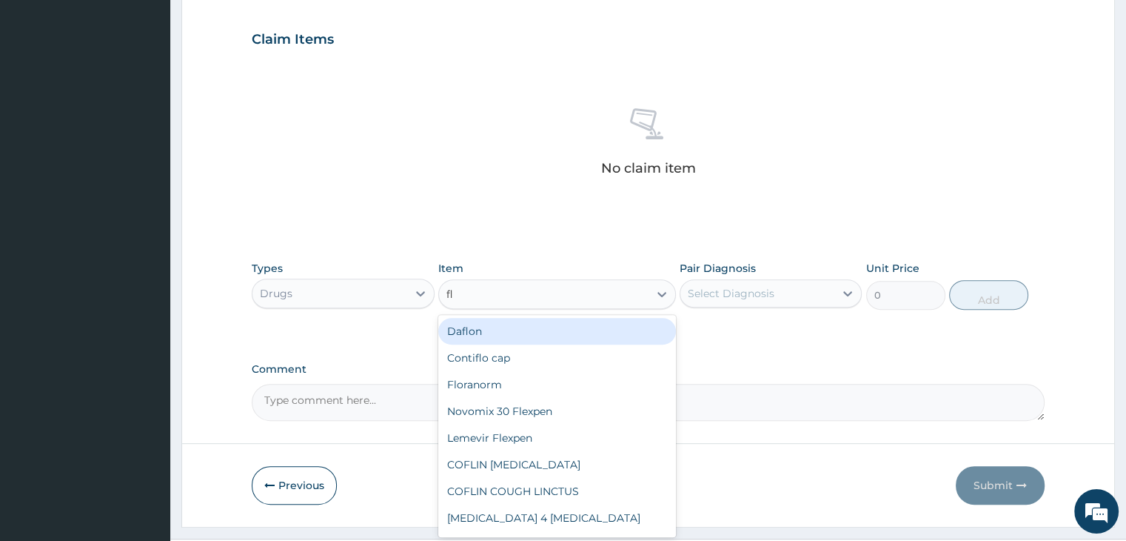
type input "fla"
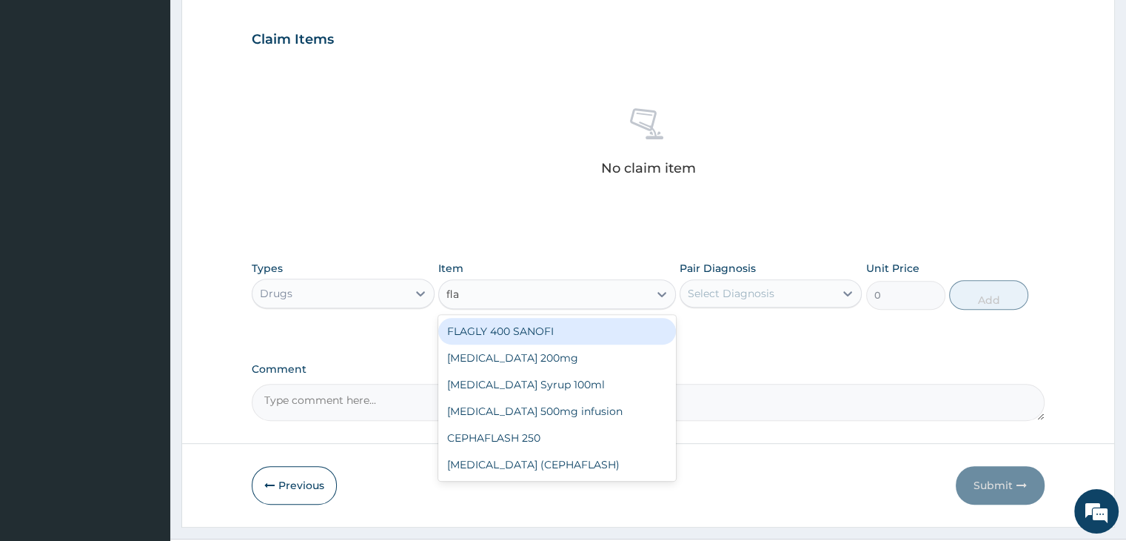
click at [559, 321] on div "FLAGLY 400 SANOFI" at bounding box center [557, 331] width 238 height 27
type input "75.9"
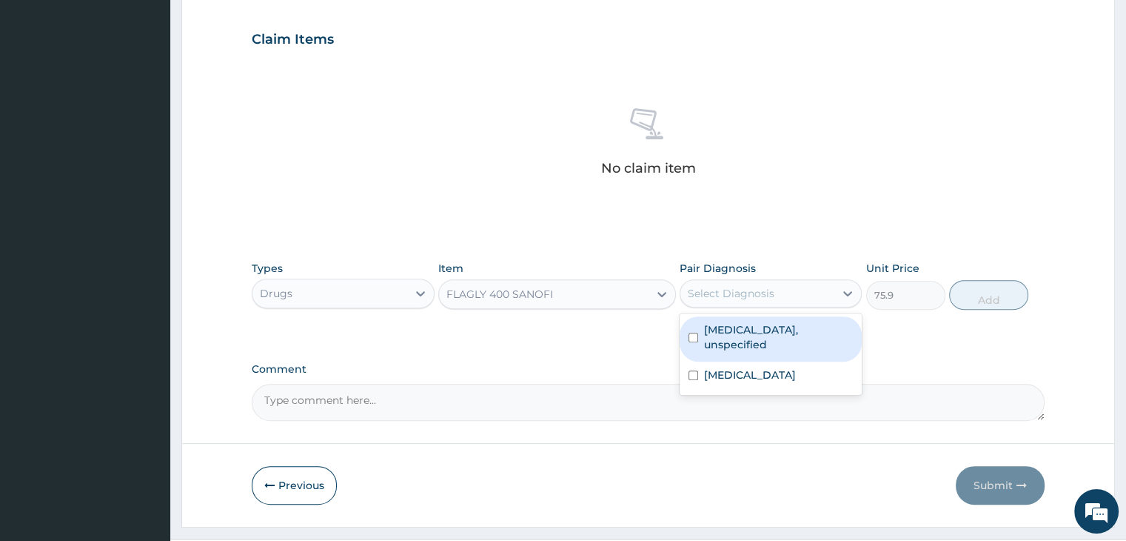
click at [814, 281] on div "Select Diagnosis" at bounding box center [757, 293] width 154 height 24
click at [779, 332] on label "Gastritis, unspecified" at bounding box center [778, 337] width 149 height 30
checkbox input "true"
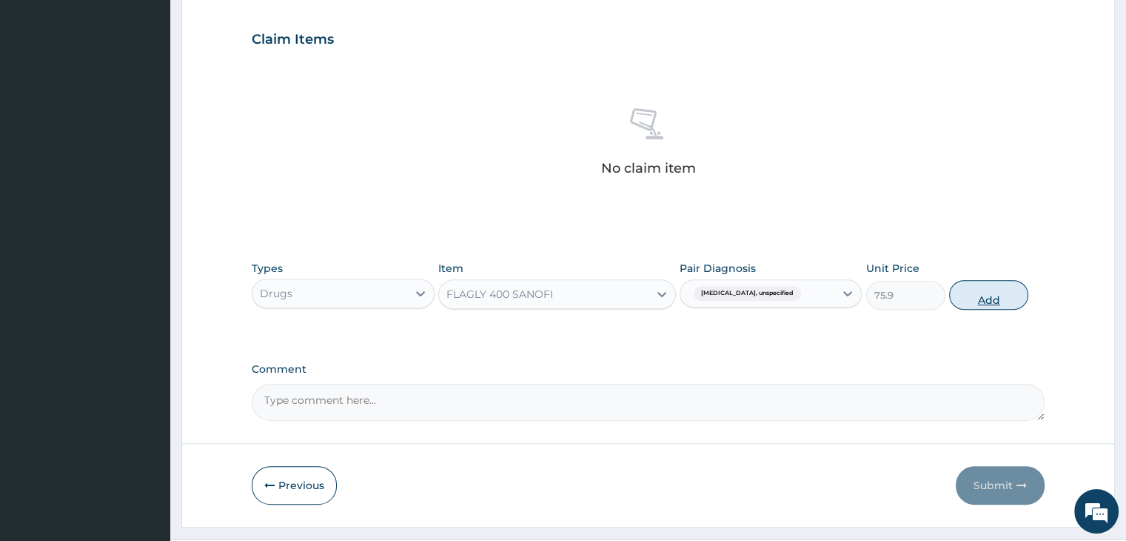
click at [997, 301] on button "Add" at bounding box center [988, 295] width 79 height 30
type input "0"
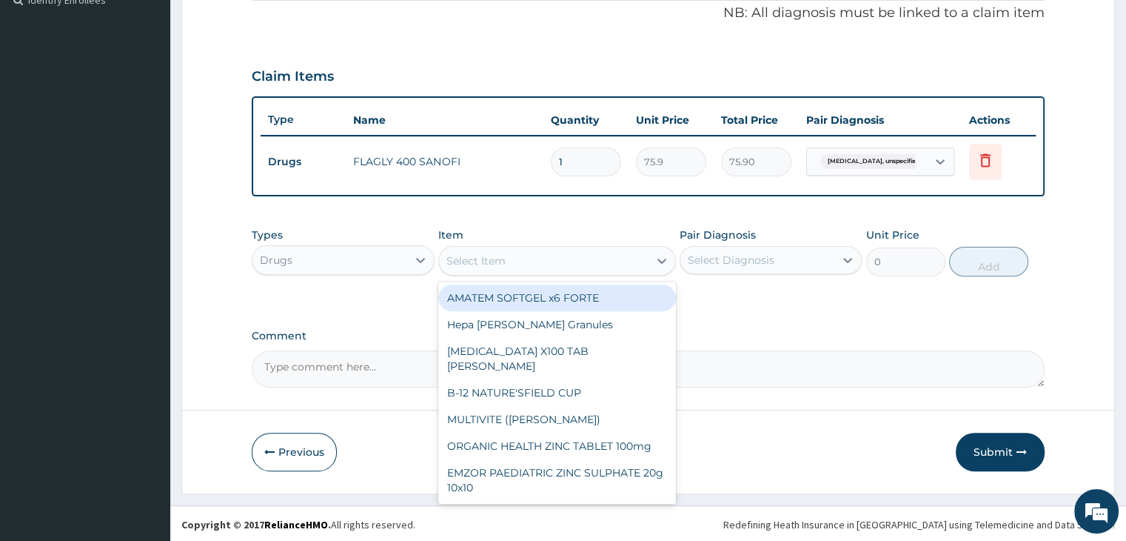
click at [585, 256] on div "Select Item" at bounding box center [544, 261] width 210 height 24
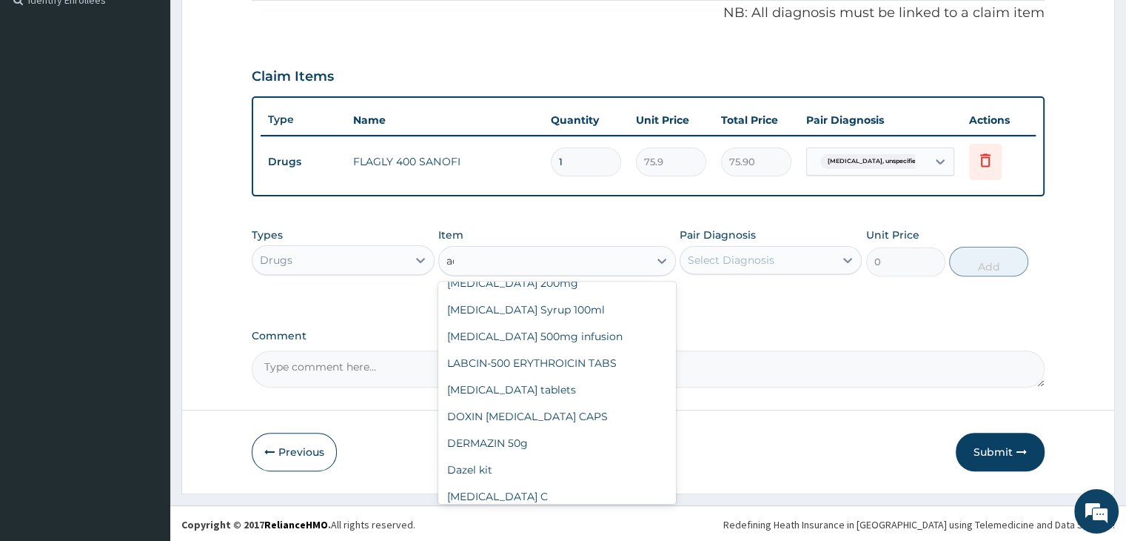
scroll to position [0, 0]
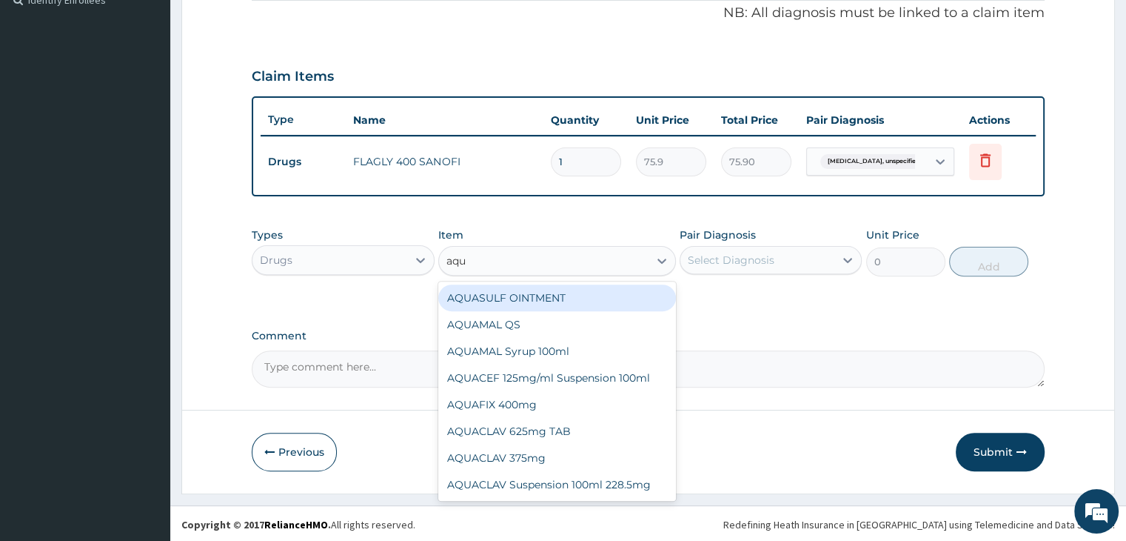
type input "aqua"
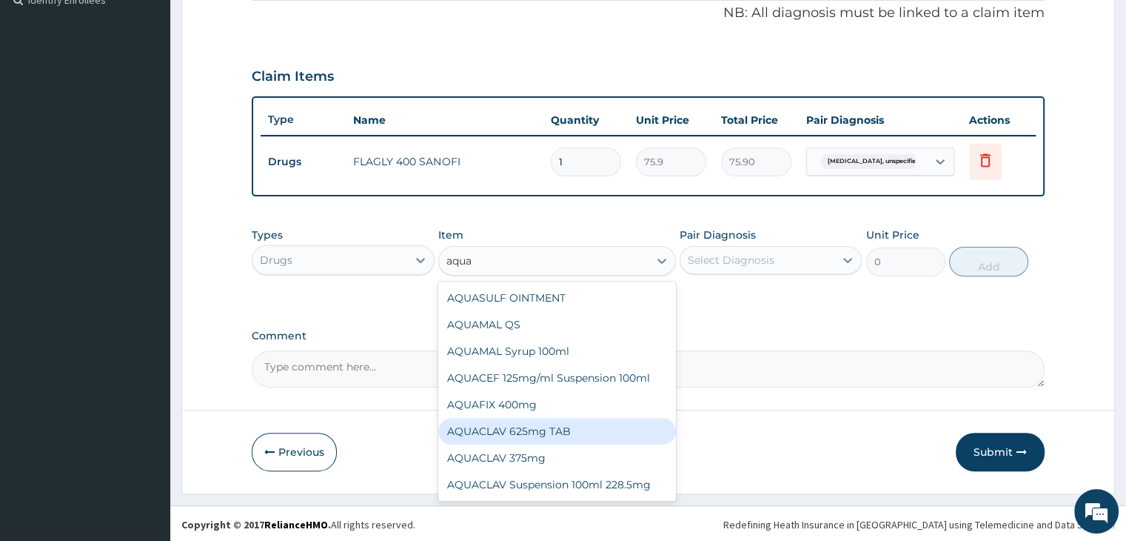
click at [536, 430] on div "AQUACLAV 625mg TAB" at bounding box center [557, 431] width 238 height 27
type input "259.325"
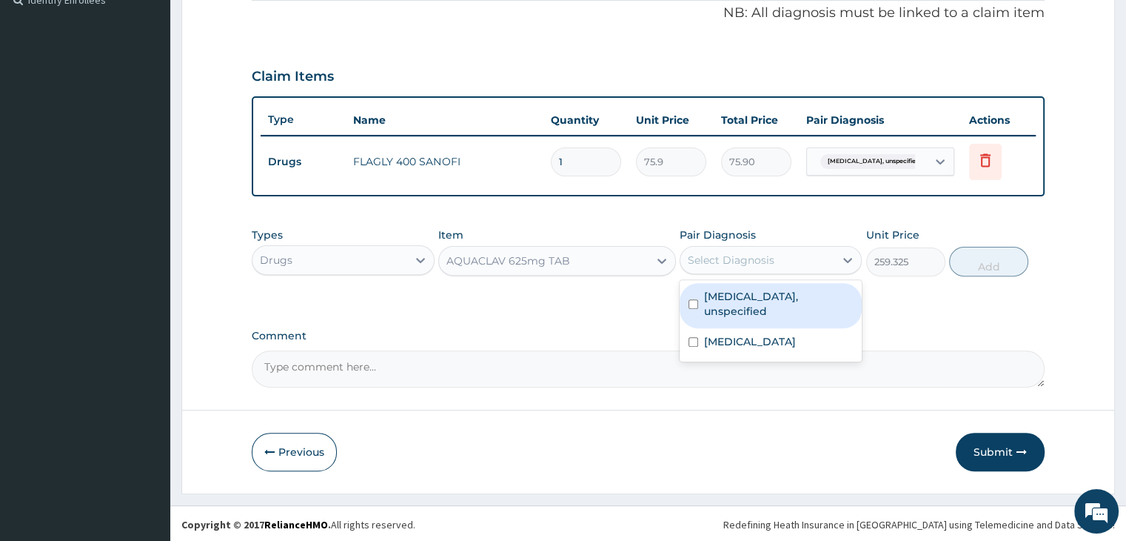
click at [809, 257] on div "Select Diagnosis" at bounding box center [757, 260] width 154 height 24
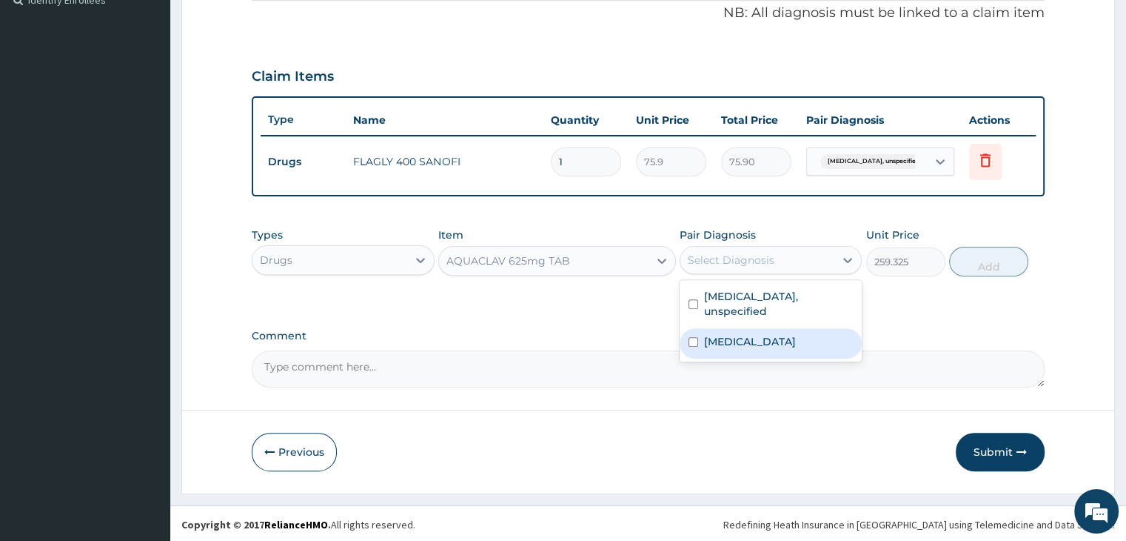
click at [775, 334] on label "[MEDICAL_DATA]" at bounding box center [750, 341] width 92 height 15
checkbox input "true"
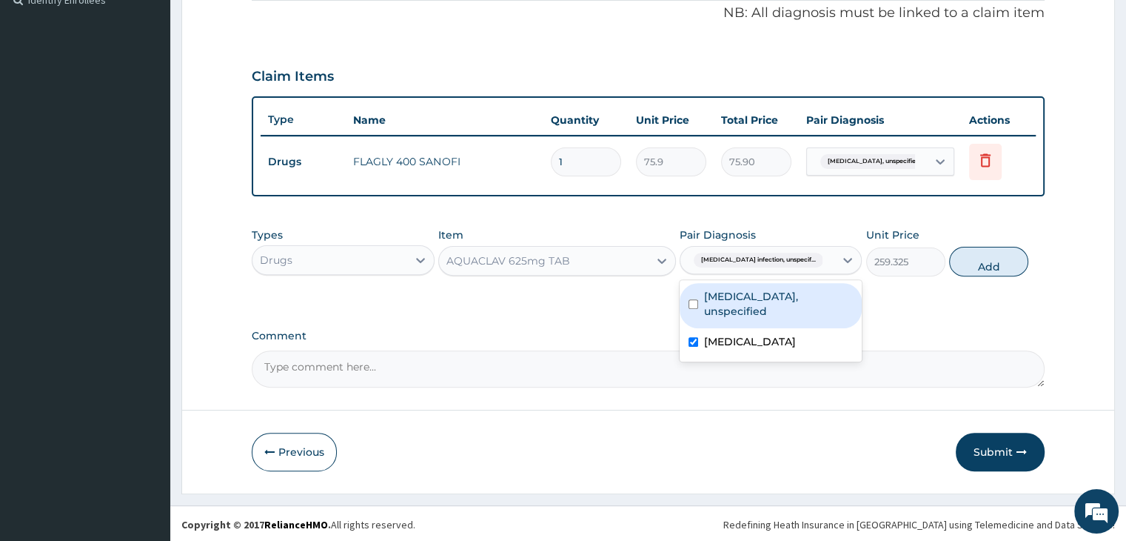
click at [785, 295] on label "Gastritis, unspecified" at bounding box center [778, 304] width 149 height 30
checkbox input "true"
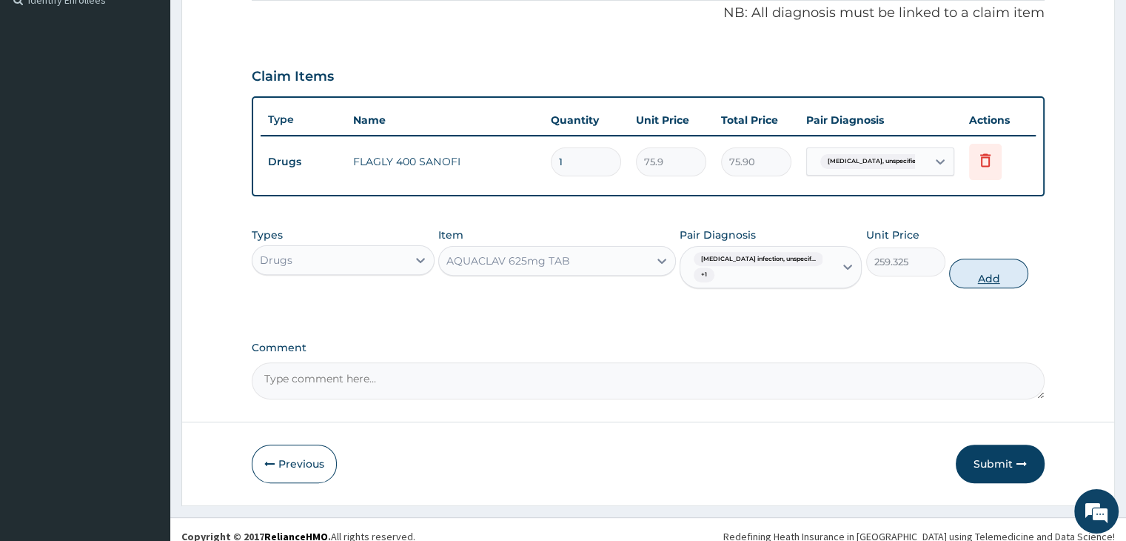
click at [983, 267] on button "Add" at bounding box center [988, 273] width 79 height 30
type input "0"
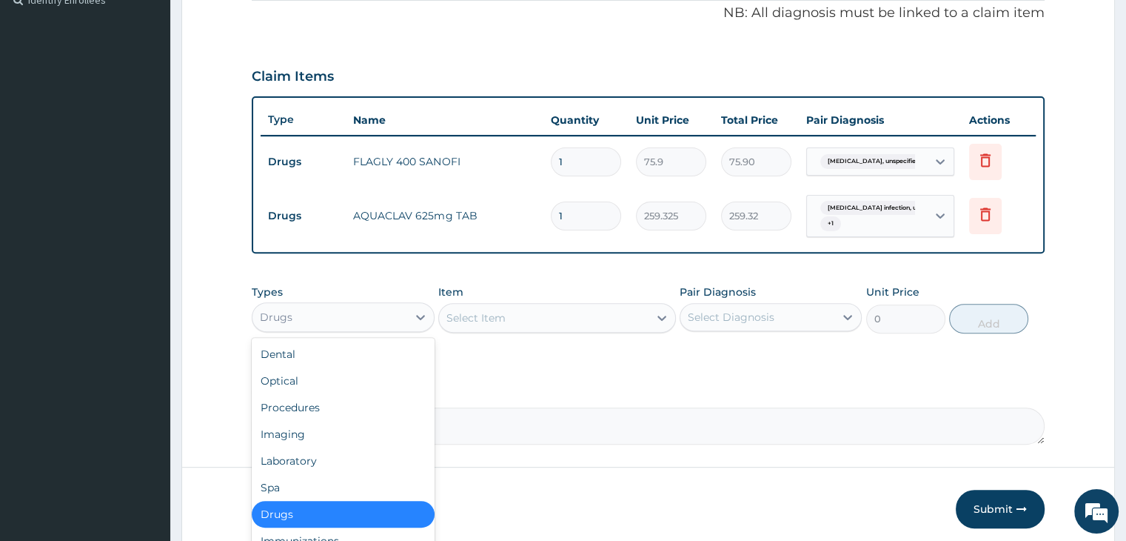
click at [371, 312] on div "Drugs" at bounding box center [329, 317] width 154 height 24
click at [334, 408] on div "Procedures" at bounding box center [343, 407] width 182 height 27
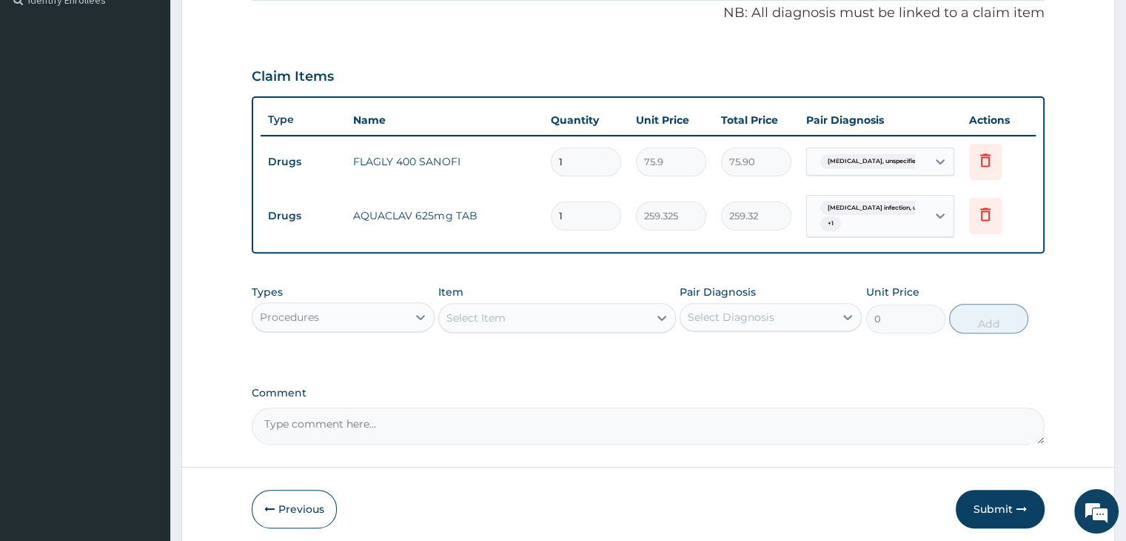
click at [556, 319] on div "Select Item" at bounding box center [544, 318] width 210 height 24
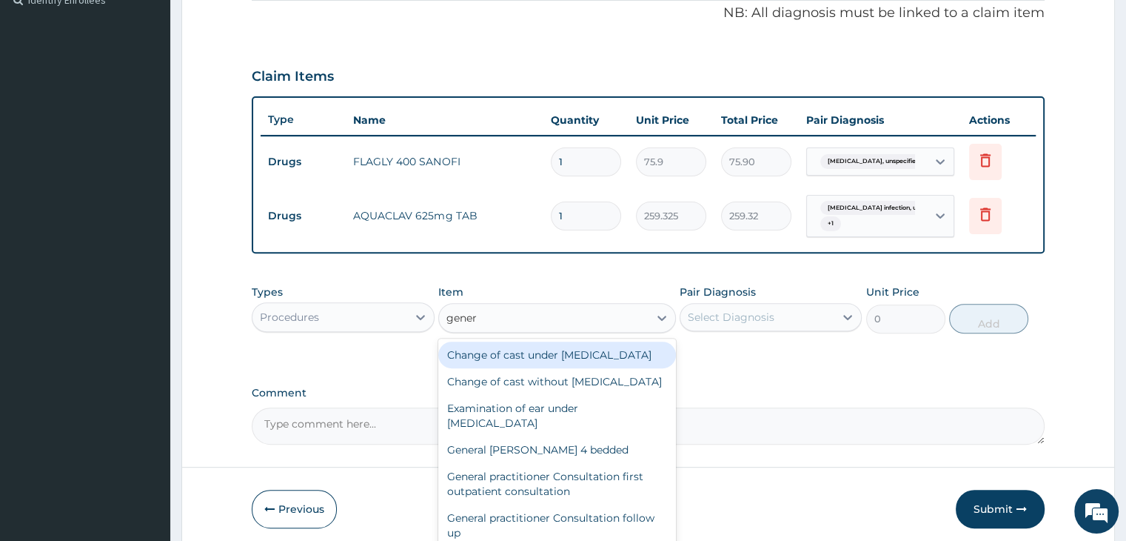
type input "genera"
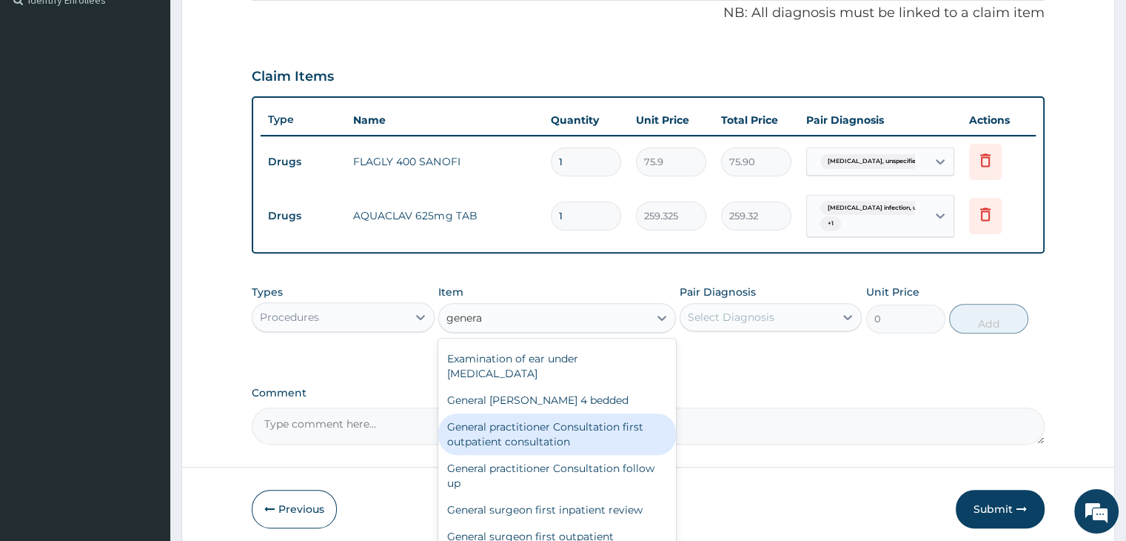
scroll to position [74, 0]
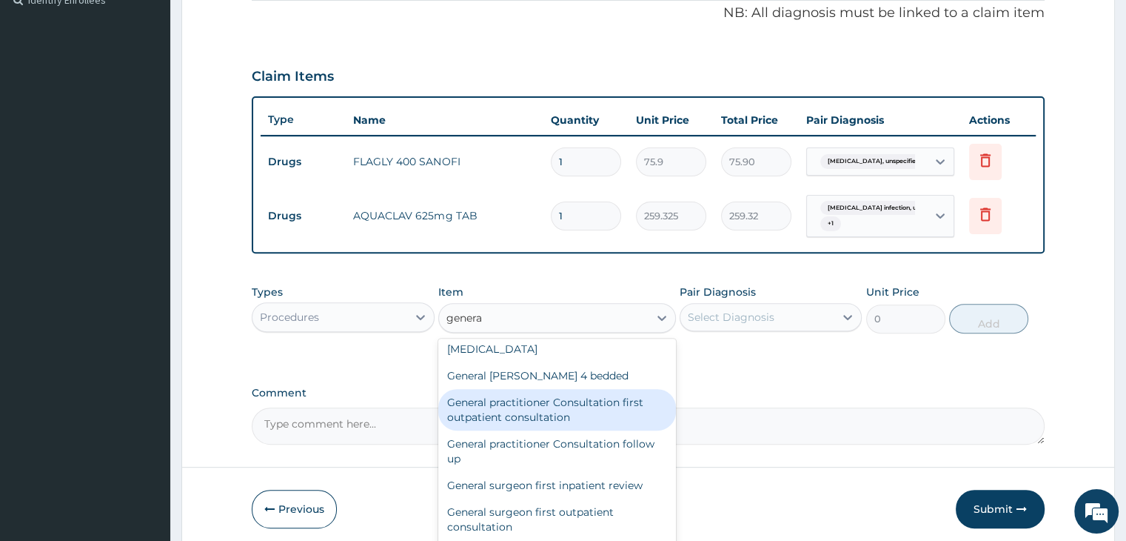
click at [539, 430] on div "General practitioner Consultation first outpatient consultation" at bounding box center [557, 409] width 238 height 41
type input "3795"
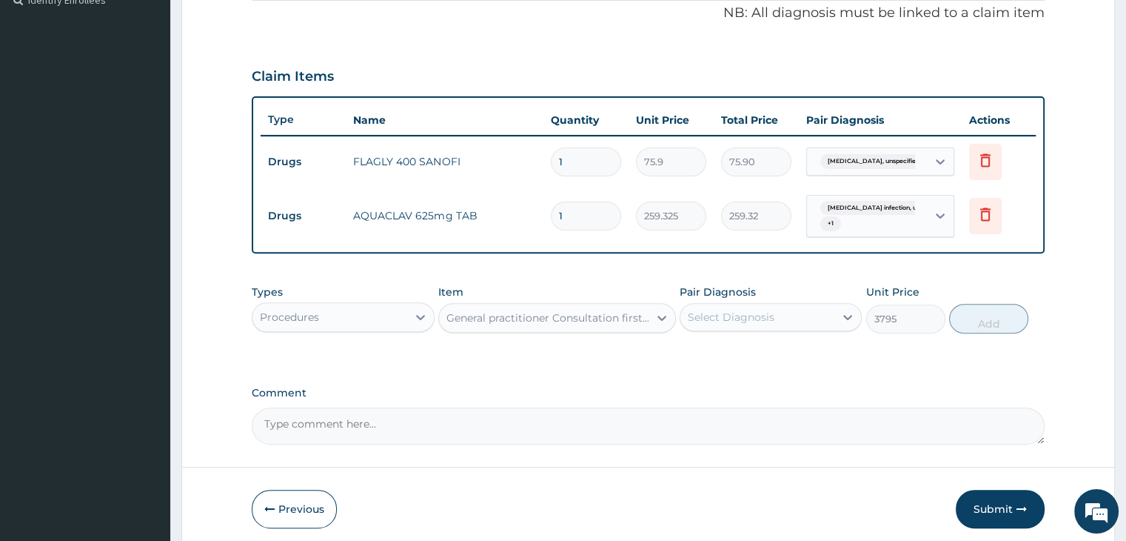
click at [774, 313] on div "Select Diagnosis" at bounding box center [757, 317] width 154 height 24
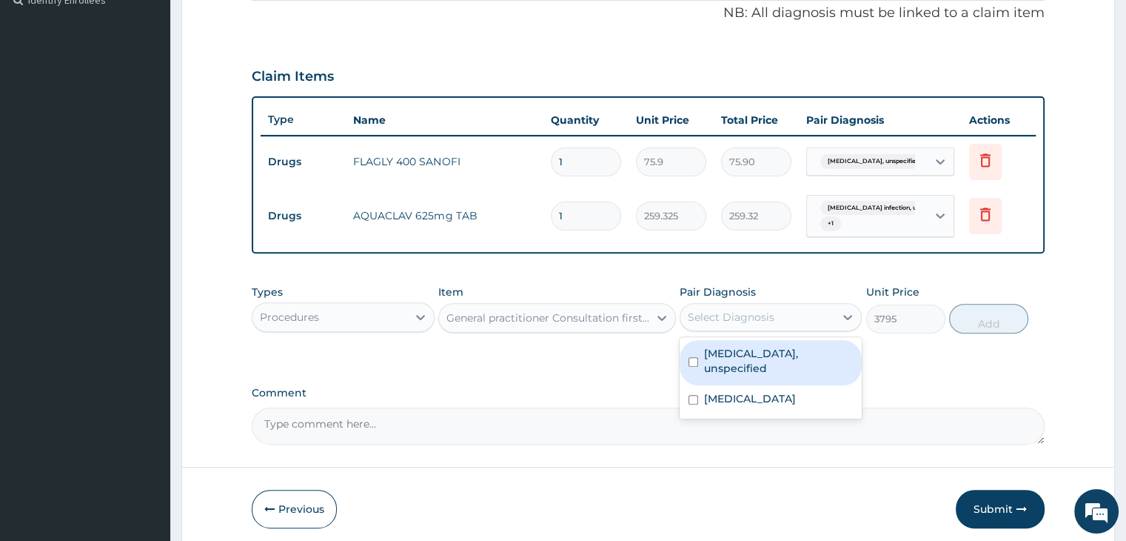
click at [760, 353] on label "Gastritis, unspecified" at bounding box center [778, 361] width 149 height 30
checkbox input "true"
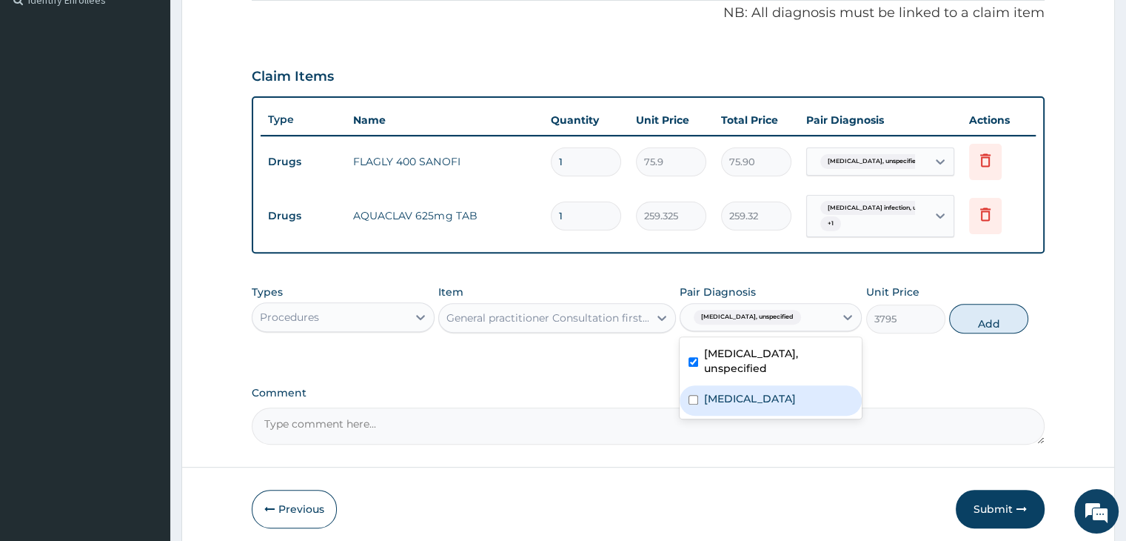
click at [760, 395] on label "[MEDICAL_DATA]" at bounding box center [750, 398] width 92 height 15
checkbox input "true"
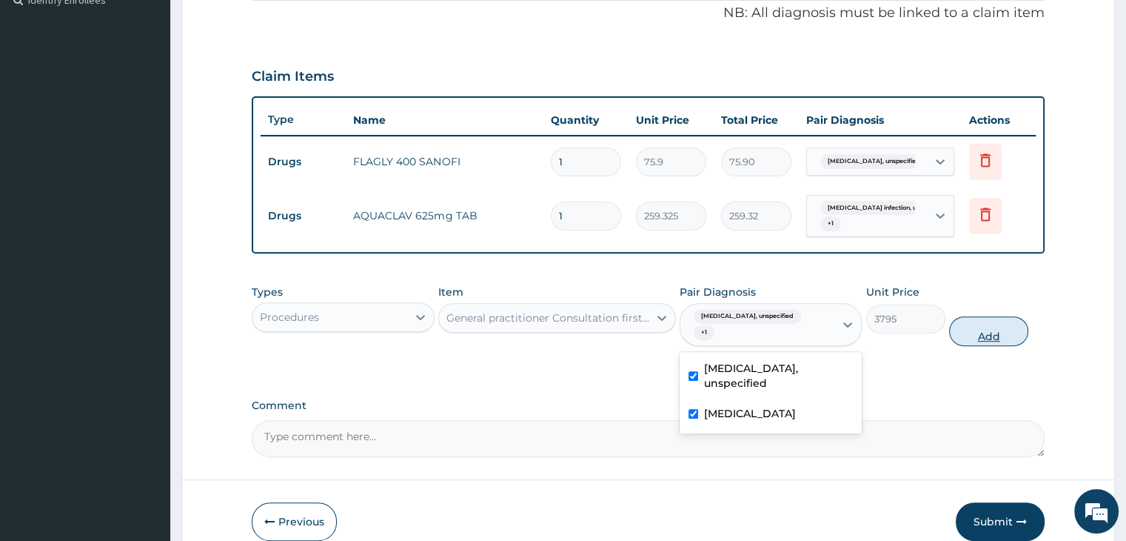
click at [1011, 316] on button "Add" at bounding box center [988, 331] width 79 height 30
type input "0"
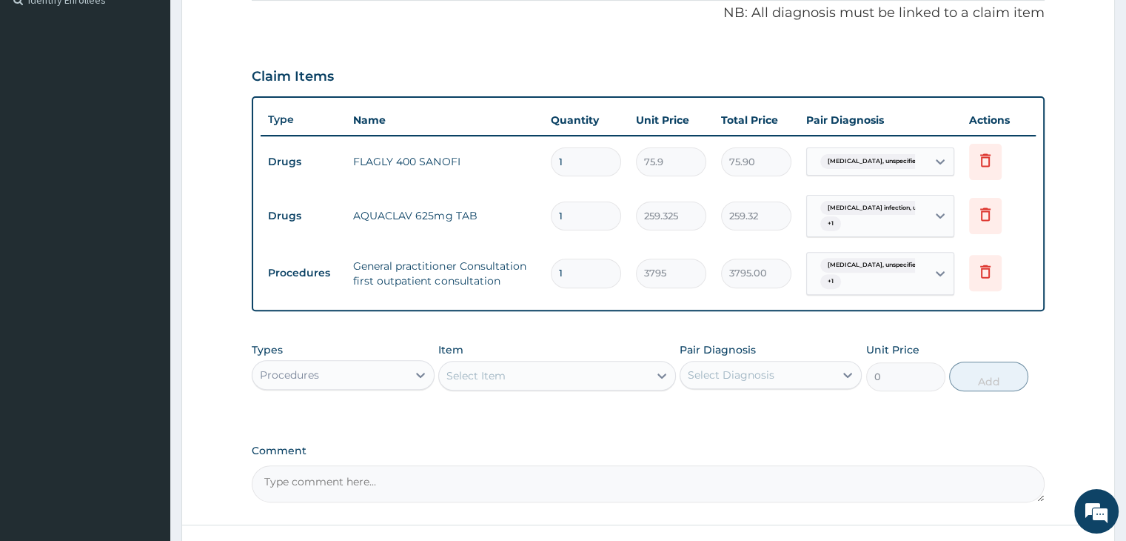
click at [606, 158] on input "1" at bounding box center [586, 161] width 70 height 29
type input "15"
type input "1138.50"
type input "15"
click at [587, 211] on input "1" at bounding box center [586, 215] width 70 height 29
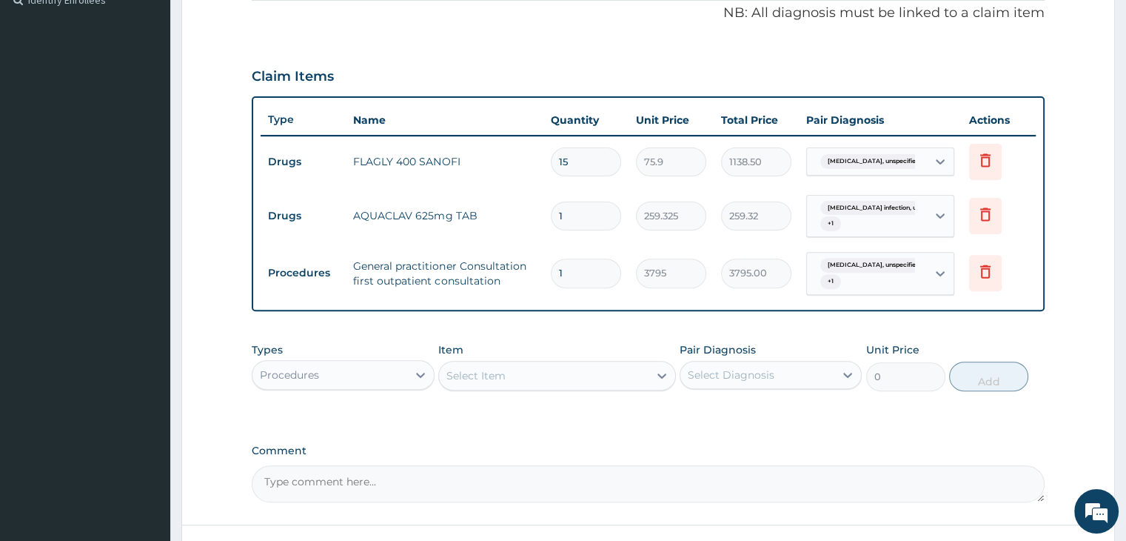
type input "14"
type input "3630.55"
type input "14"
click at [672, 424] on div "PA Code / Prescription Code Enter Code(Secondary Care Only) Encounter Date 10-0…" at bounding box center [648, 94] width 792 height 815
click at [712, 424] on div "PA Code / Prescription Code Enter Code(Secondary Care Only) Encounter Date 10-0…" at bounding box center [648, 94] width 792 height 815
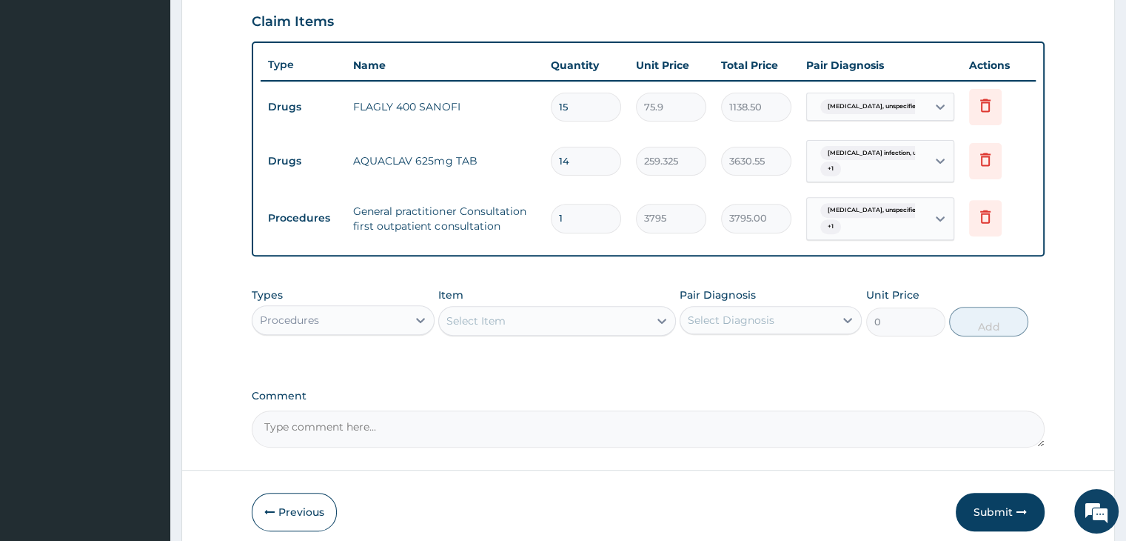
scroll to position [569, 0]
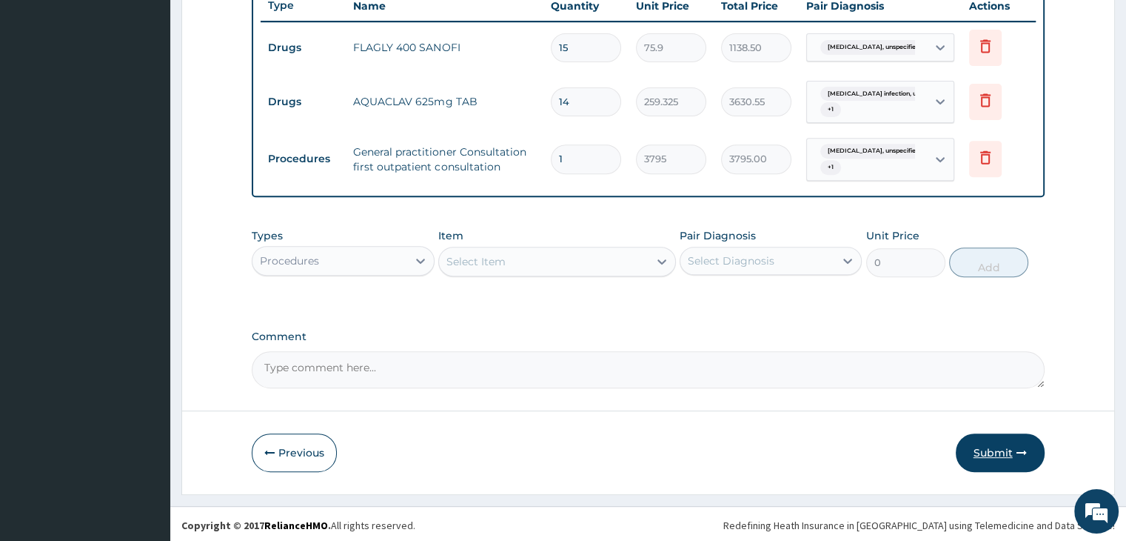
click at [1004, 446] on button "Submit" at bounding box center [1000, 452] width 89 height 39
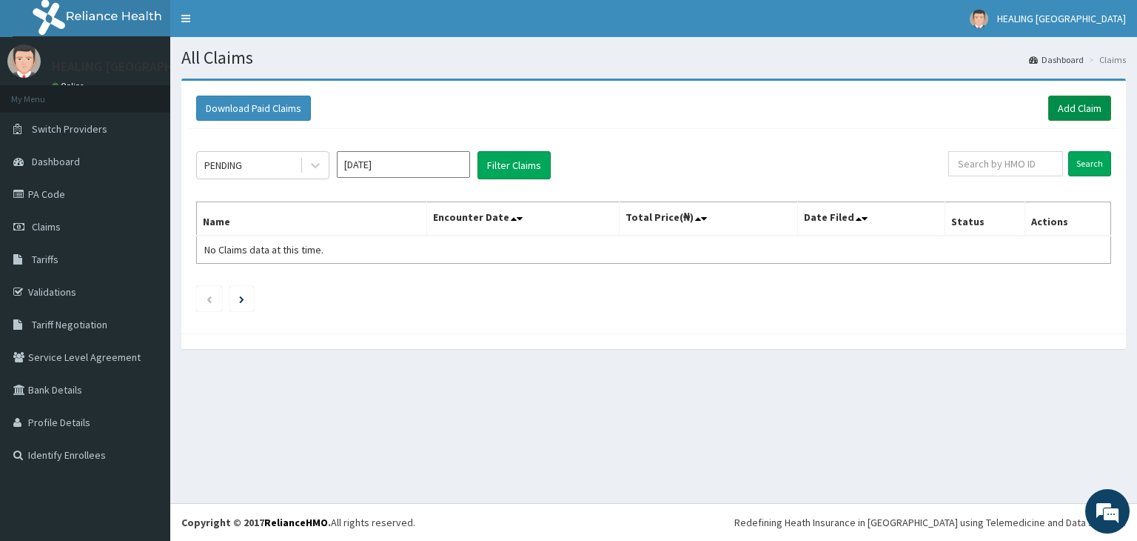
click at [1077, 101] on link "Add Claim" at bounding box center [1079, 108] width 63 height 25
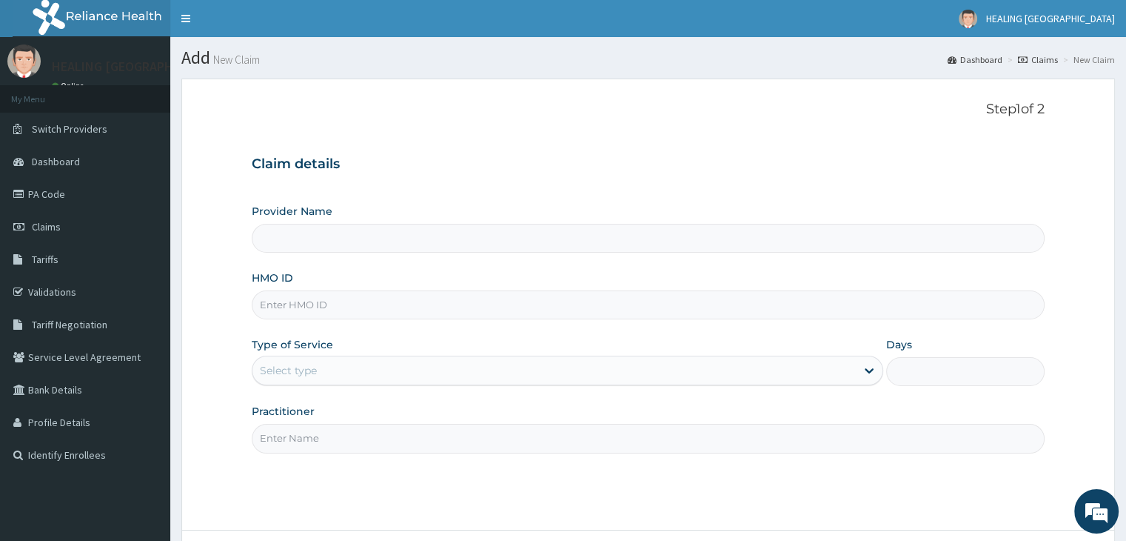
click at [342, 303] on input "HMO ID" at bounding box center [648, 304] width 792 height 29
type input "ac"
type input "HEALING [GEOGRAPHIC_DATA]"
type input "ACH/10220/B"
click at [469, 366] on div "Select type" at bounding box center [553, 370] width 603 height 24
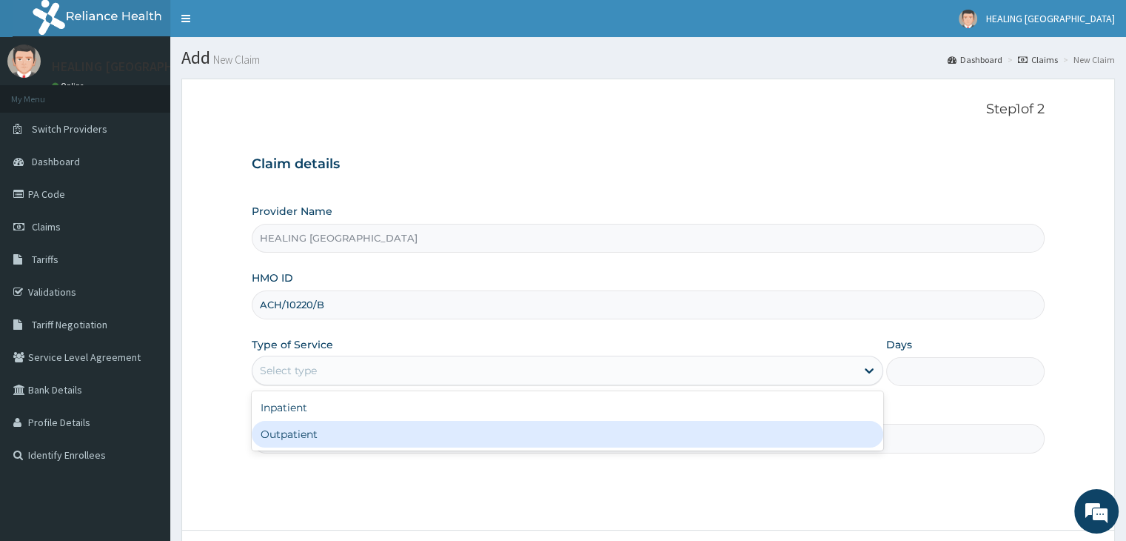
click at [452, 440] on div "Outpatient" at bounding box center [568, 434] width 632 height 27
type input "1"
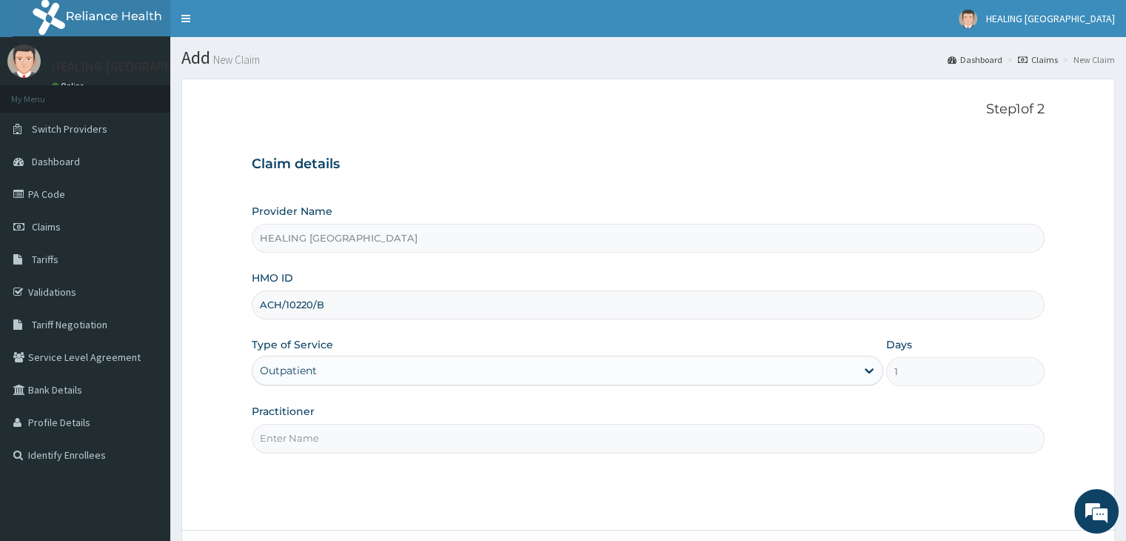
click at [465, 431] on input "Practitioner" at bounding box center [648, 438] width 792 height 29
type input "[PERSON_NAME]"
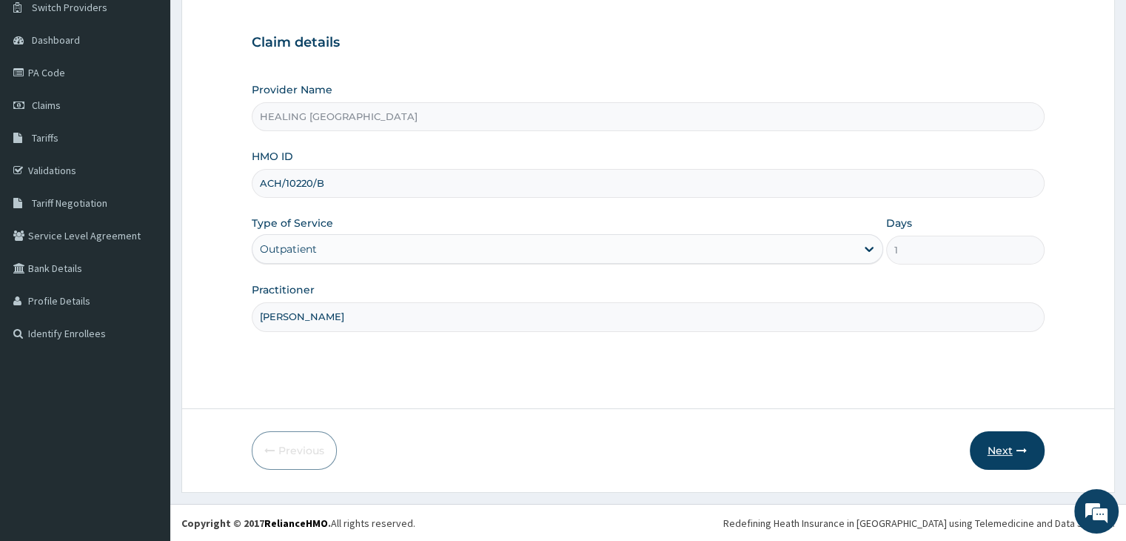
click at [1013, 442] on button "Next" at bounding box center [1007, 450] width 75 height 39
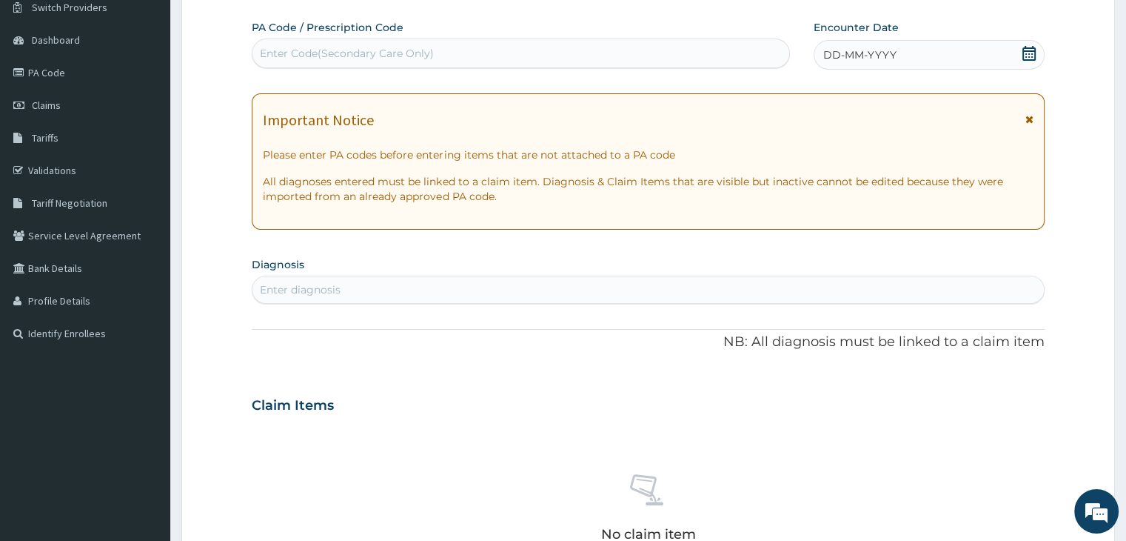
click at [1036, 56] on icon at bounding box center [1029, 53] width 15 height 15
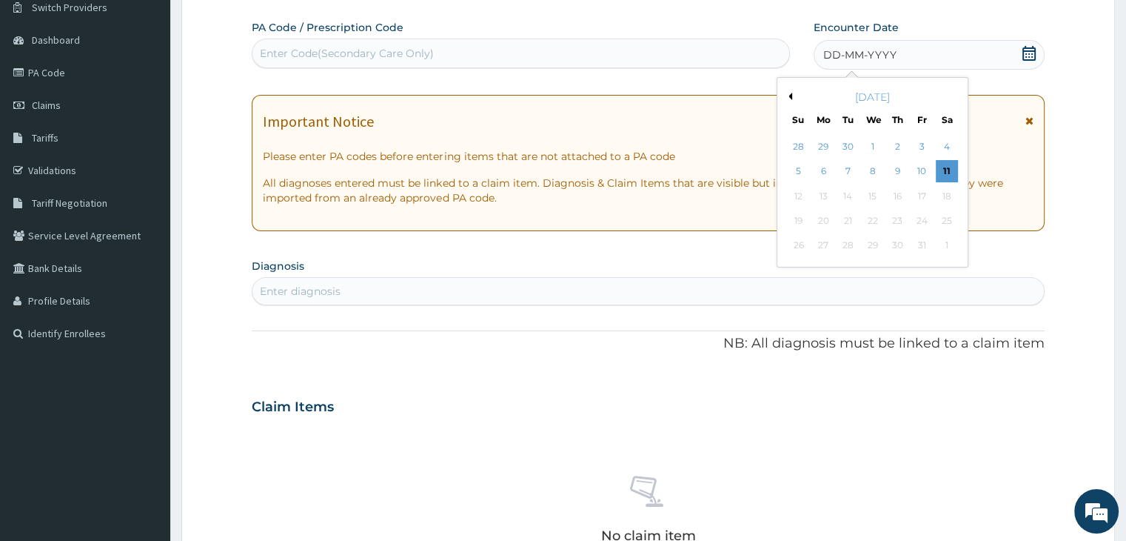
click at [789, 93] on button "Previous Month" at bounding box center [788, 96] width 7 height 7
click at [878, 169] on div "10" at bounding box center [873, 172] width 22 height 22
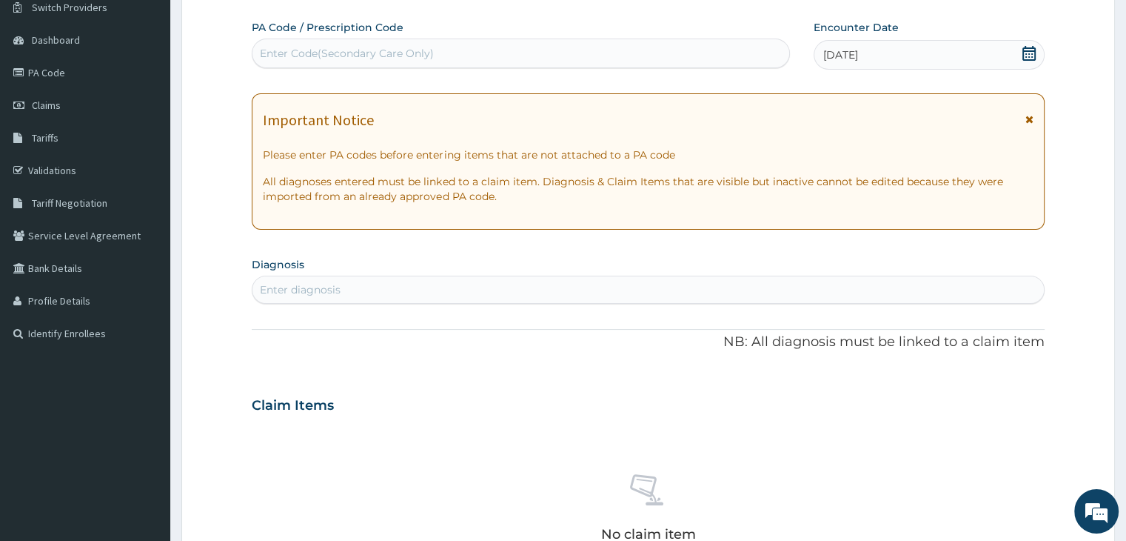
click at [506, 292] on div "Enter diagnosis" at bounding box center [647, 290] width 791 height 24
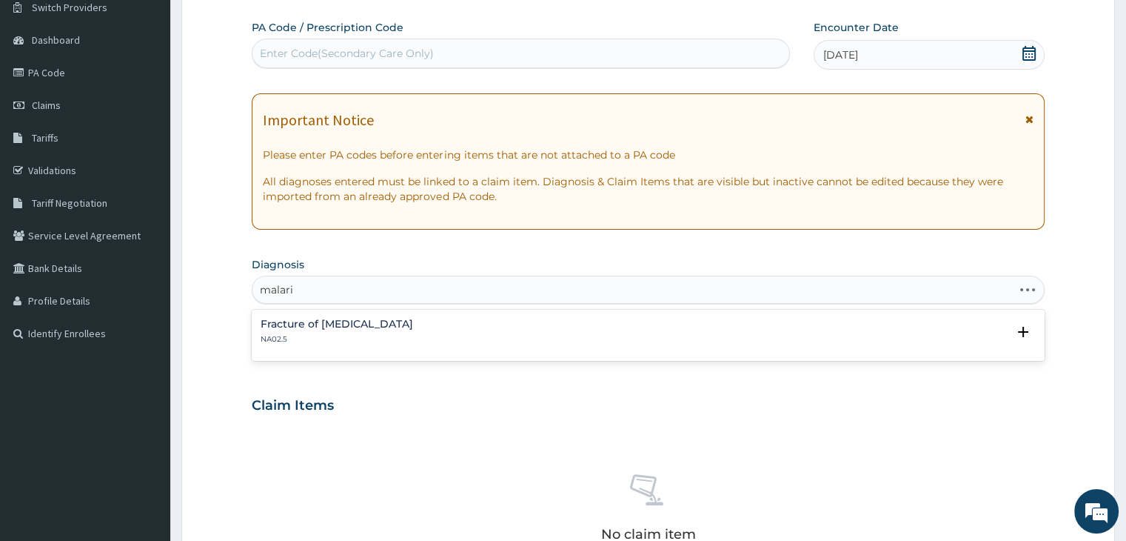
type input "[MEDICAL_DATA]"
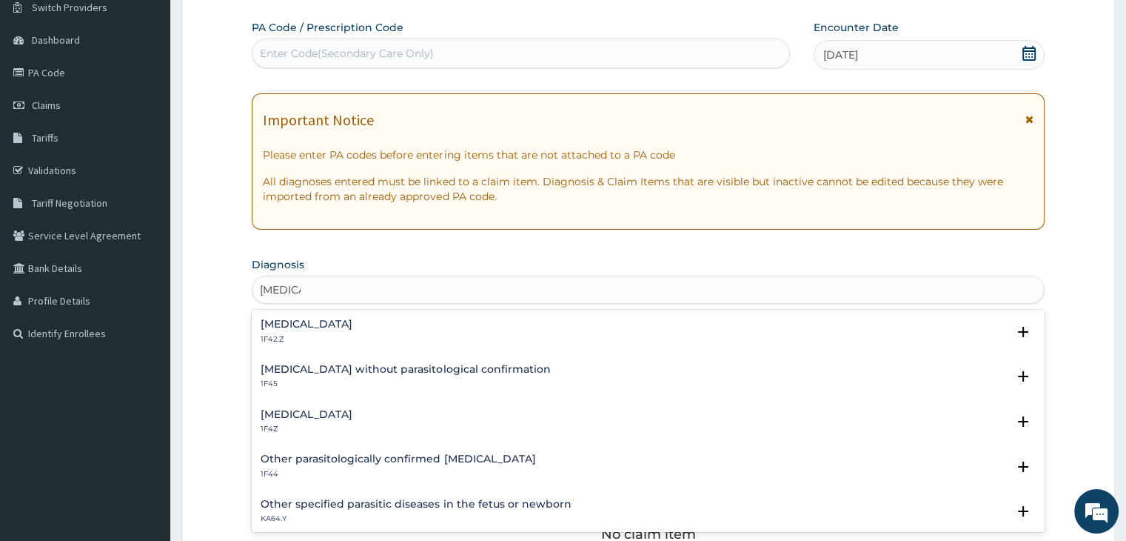
click at [382, 418] on div "[MEDICAL_DATA] 1F4Z" at bounding box center [648, 422] width 775 height 26
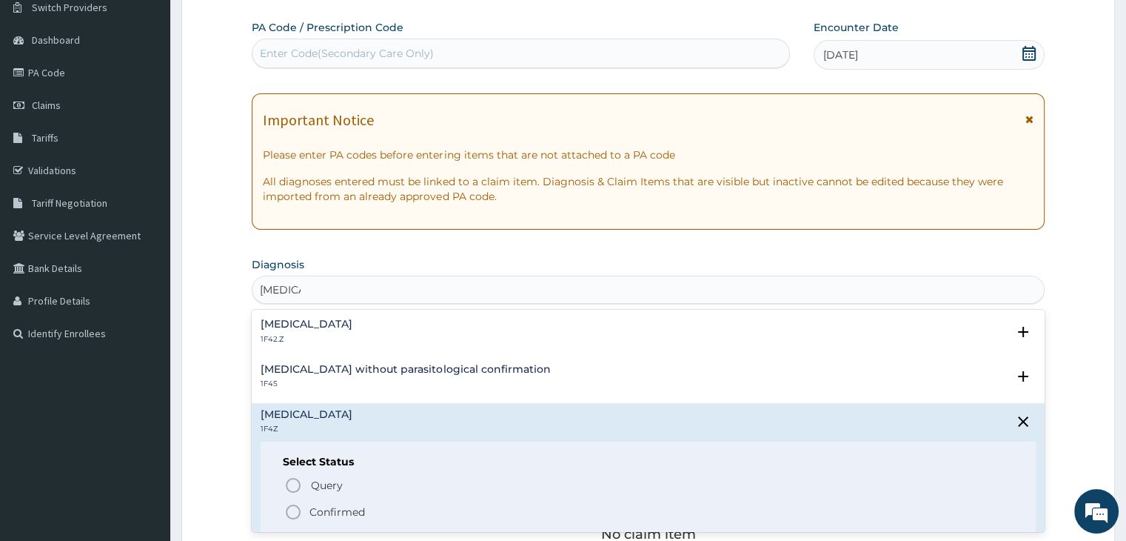
click at [289, 511] on icon "status option filled" at bounding box center [293, 512] width 18 height 18
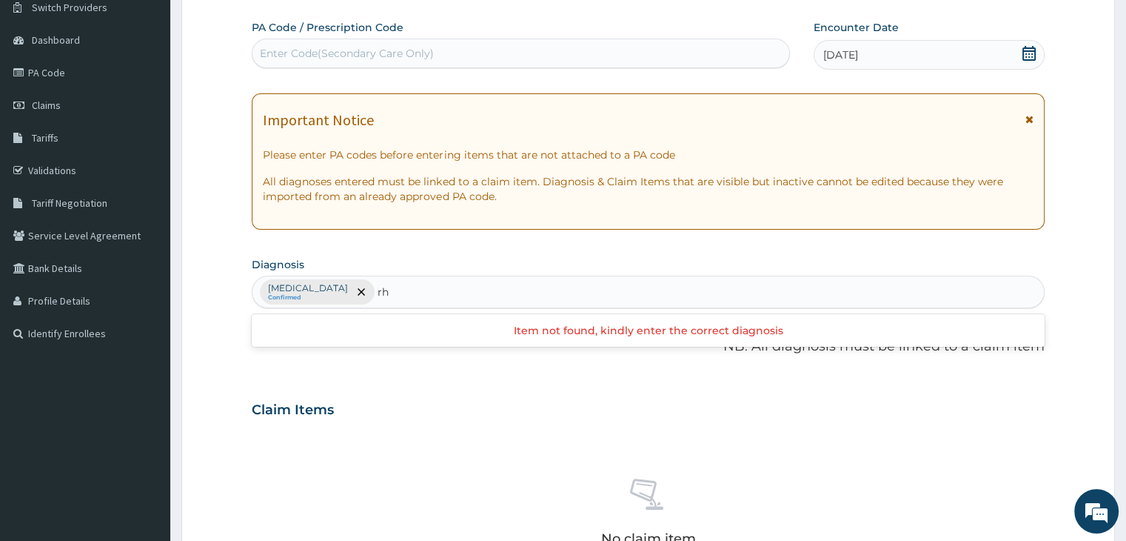
type input "r"
type input "d"
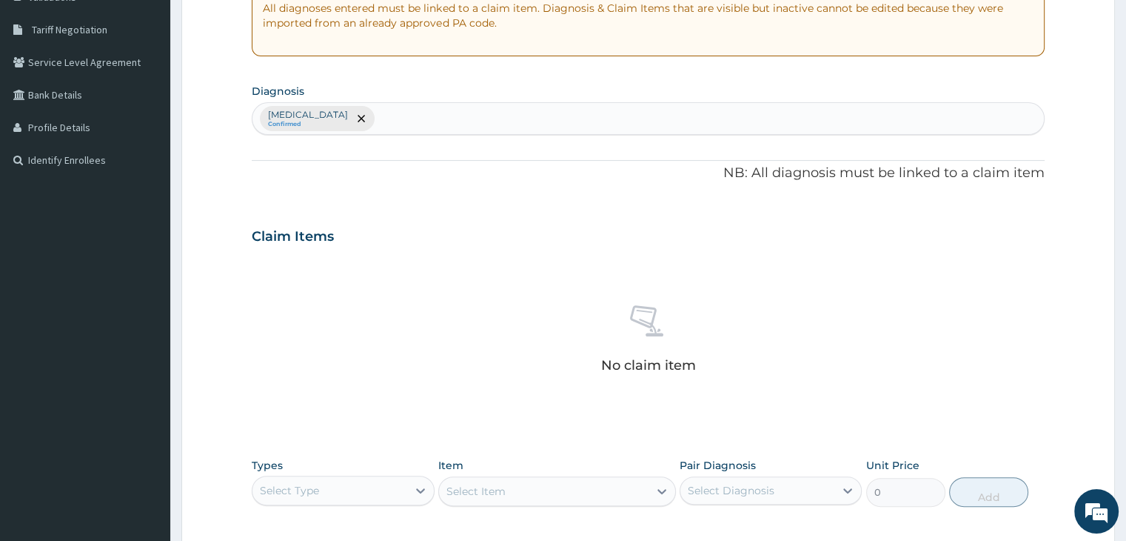
scroll to position [418, 0]
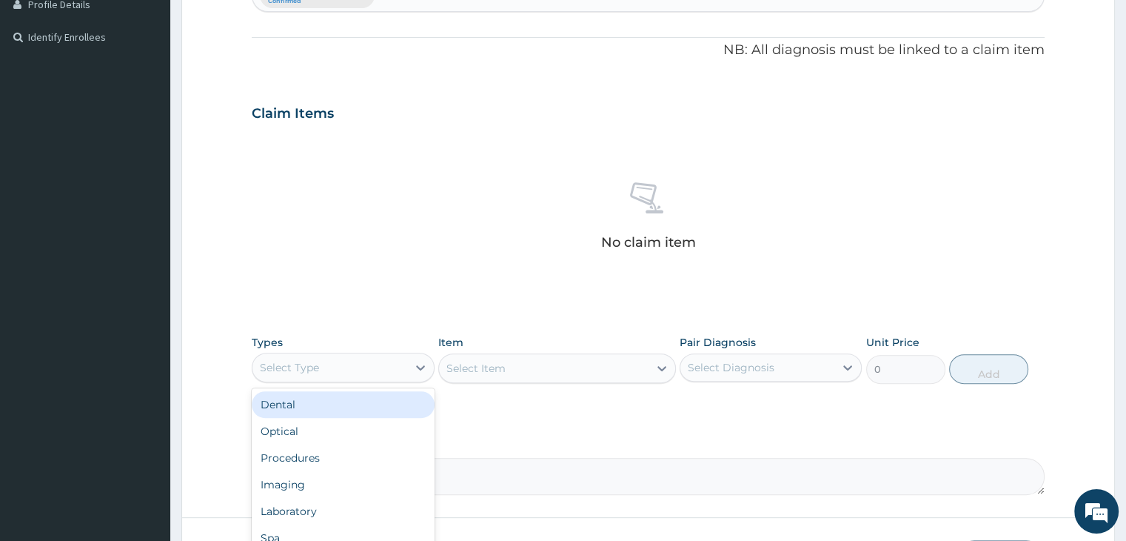
click at [349, 365] on div "Select Type" at bounding box center [329, 367] width 154 height 24
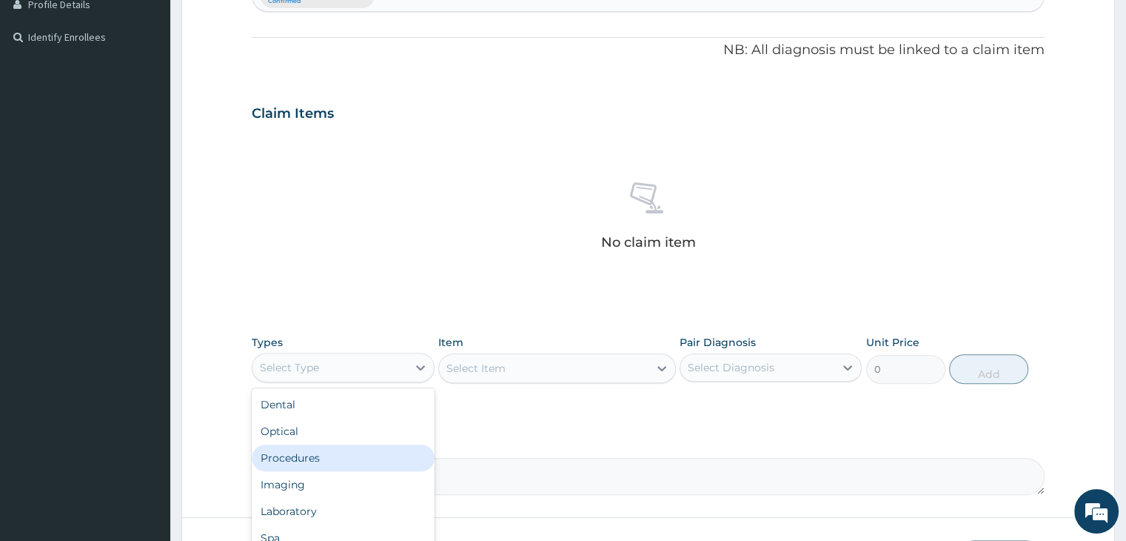
click at [358, 458] on div "Procedures" at bounding box center [343, 457] width 182 height 27
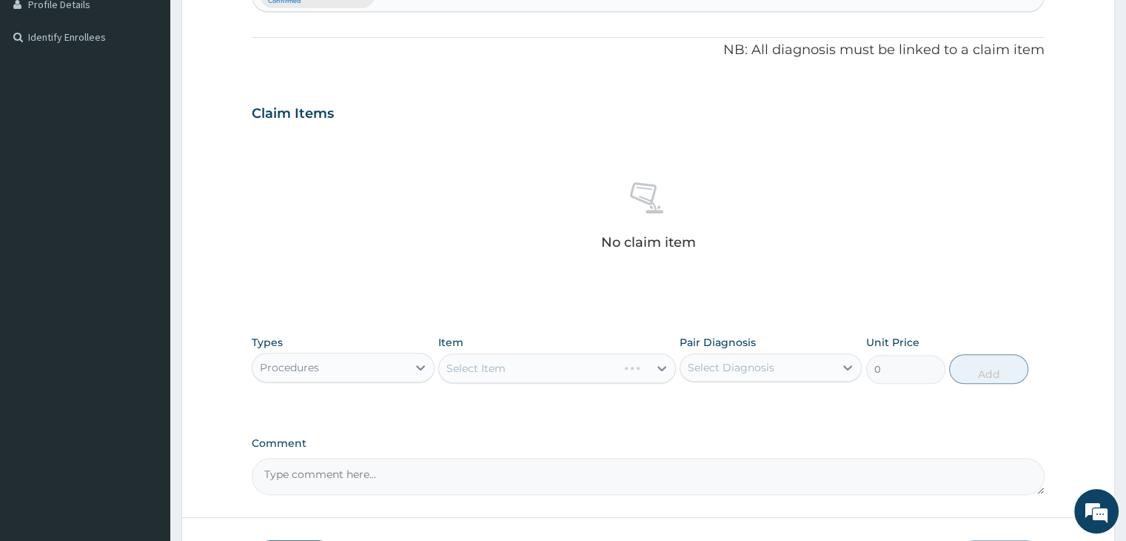
scroll to position [526, 0]
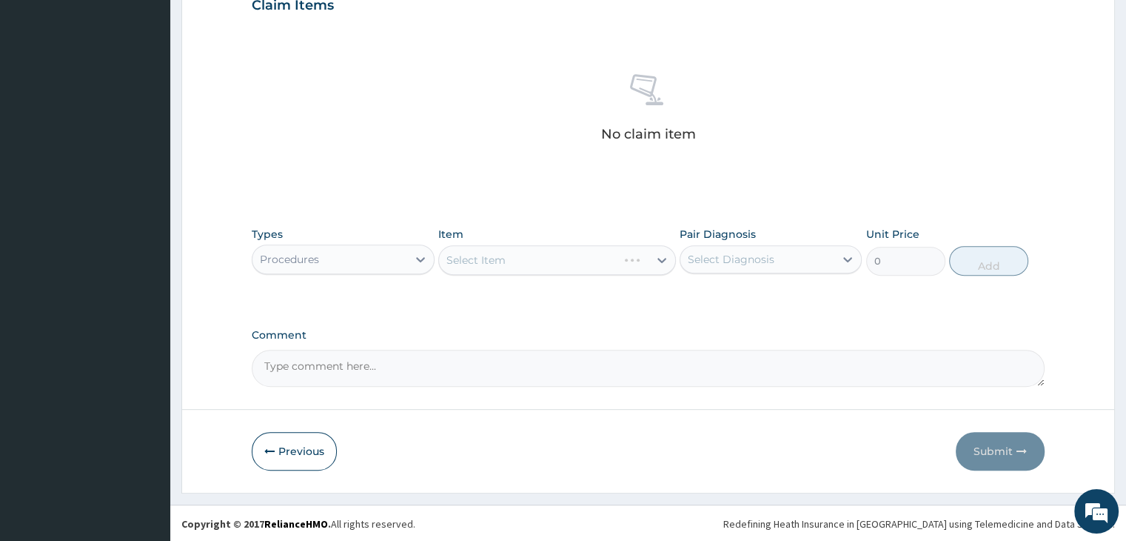
click at [586, 261] on div "Select Item" at bounding box center [557, 260] width 238 height 30
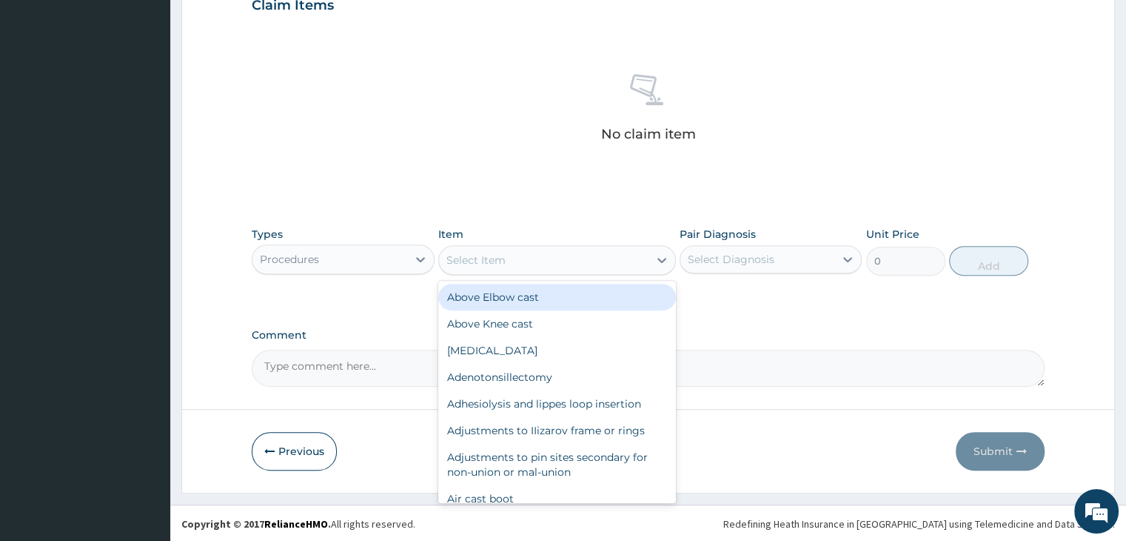
click at [586, 261] on div "Select Item" at bounding box center [544, 260] width 210 height 24
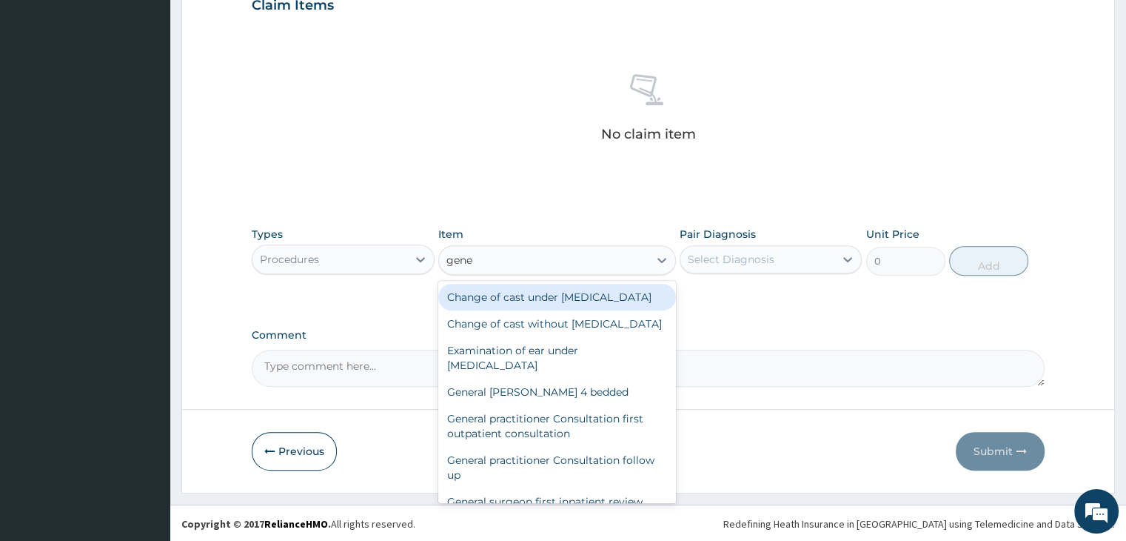
type input "gener"
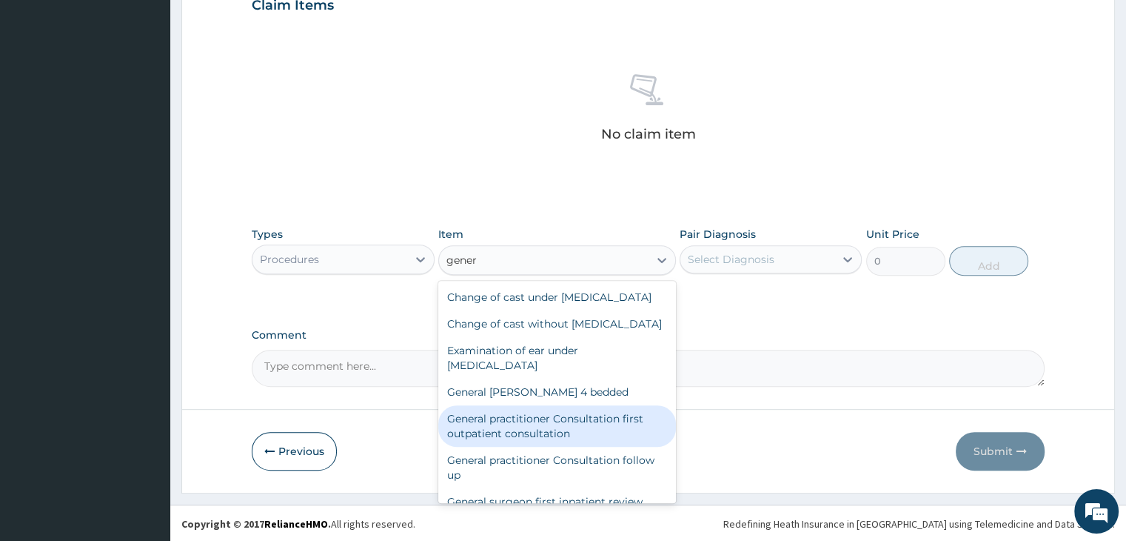
click at [517, 446] on div "General practitioner Consultation first outpatient consultation" at bounding box center [557, 425] width 238 height 41
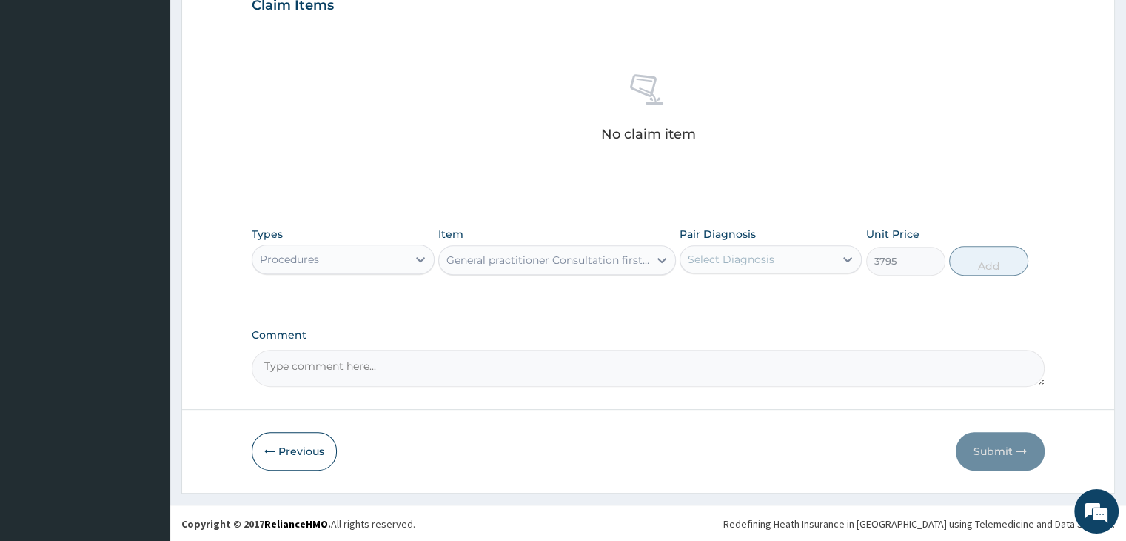
type input "3795"
click at [775, 248] on div "Select Diagnosis" at bounding box center [757, 259] width 154 height 24
drag, startPoint x: 762, startPoint y: 294, endPoint x: 795, endPoint y: 287, distance: 34.1
click at [762, 293] on label "[MEDICAL_DATA]" at bounding box center [750, 295] width 92 height 15
checkbox input "true"
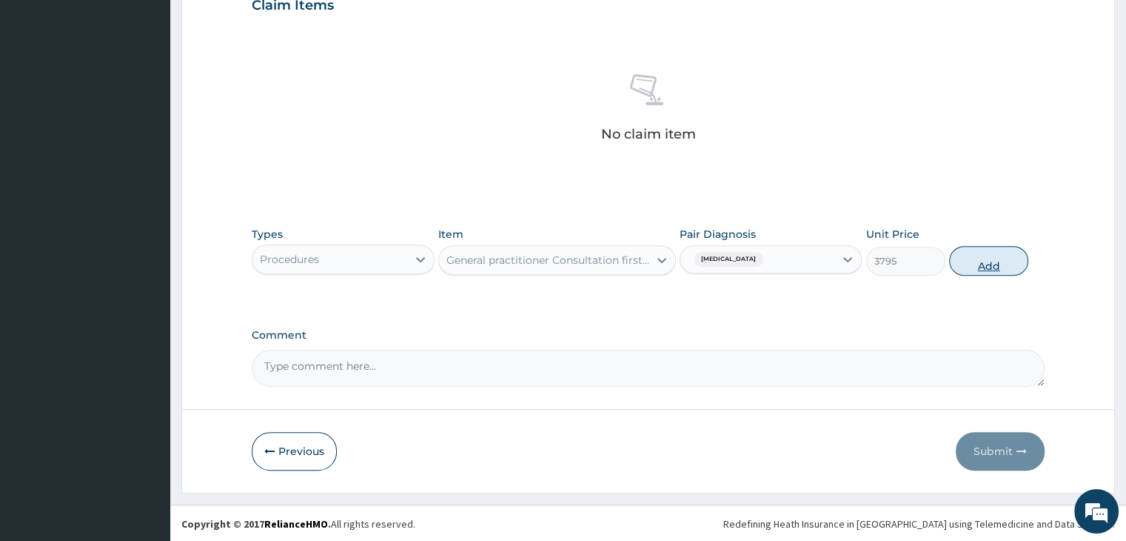
click at [997, 255] on button "Add" at bounding box center [988, 261] width 79 height 30
type input "0"
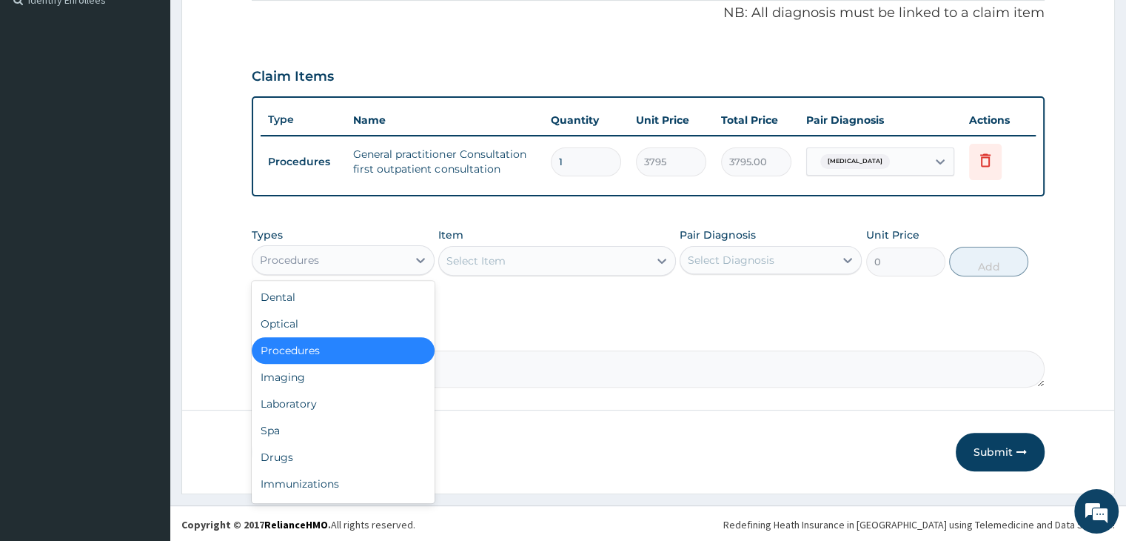
click at [336, 258] on div "Procedures" at bounding box center [329, 260] width 154 height 24
click at [318, 451] on div "Drugs" at bounding box center [343, 457] width 182 height 27
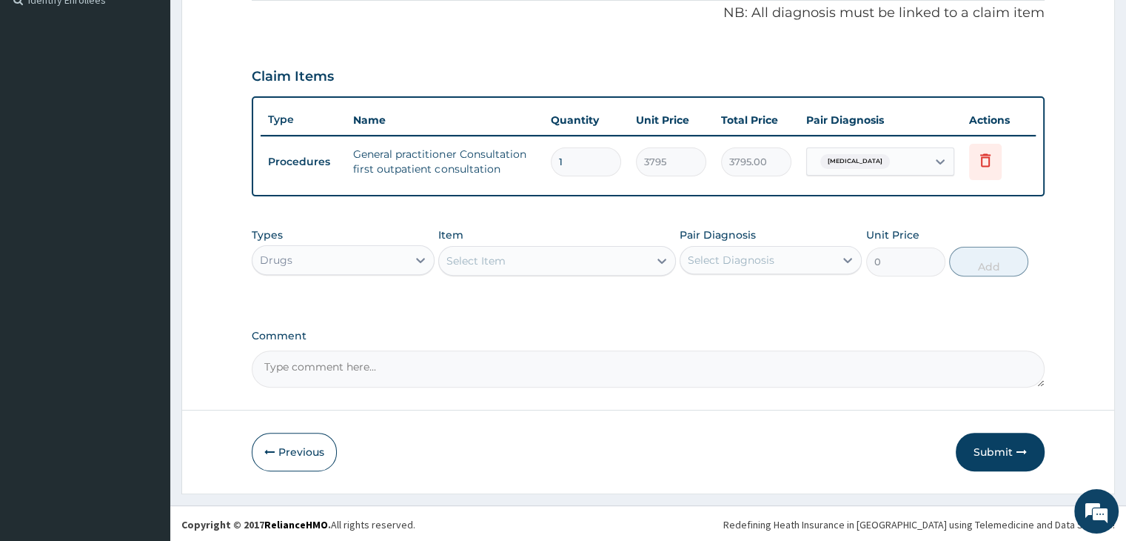
click at [585, 262] on div "Select Item" at bounding box center [544, 261] width 210 height 24
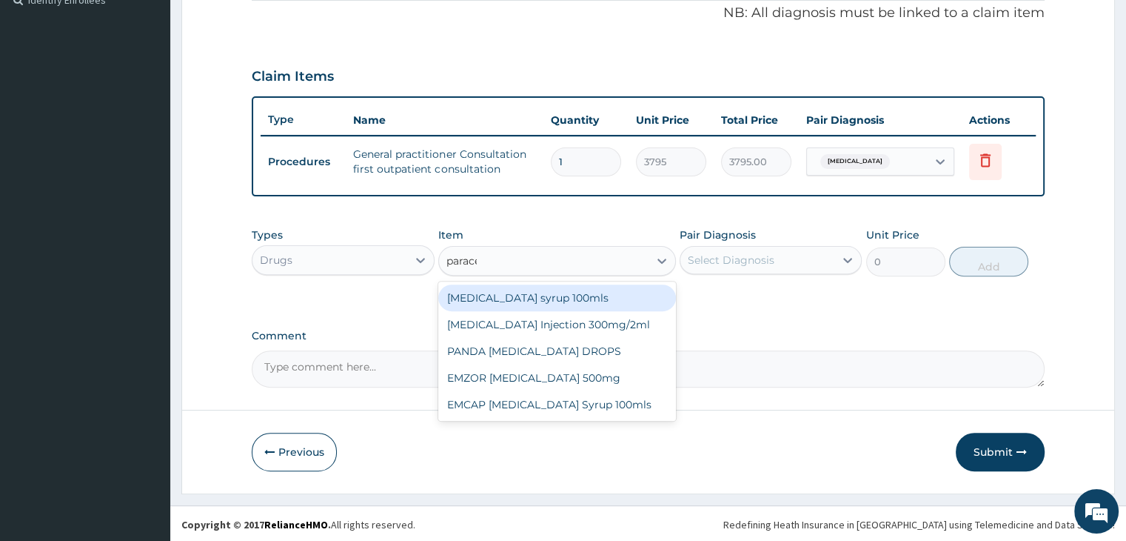
type input "paracet"
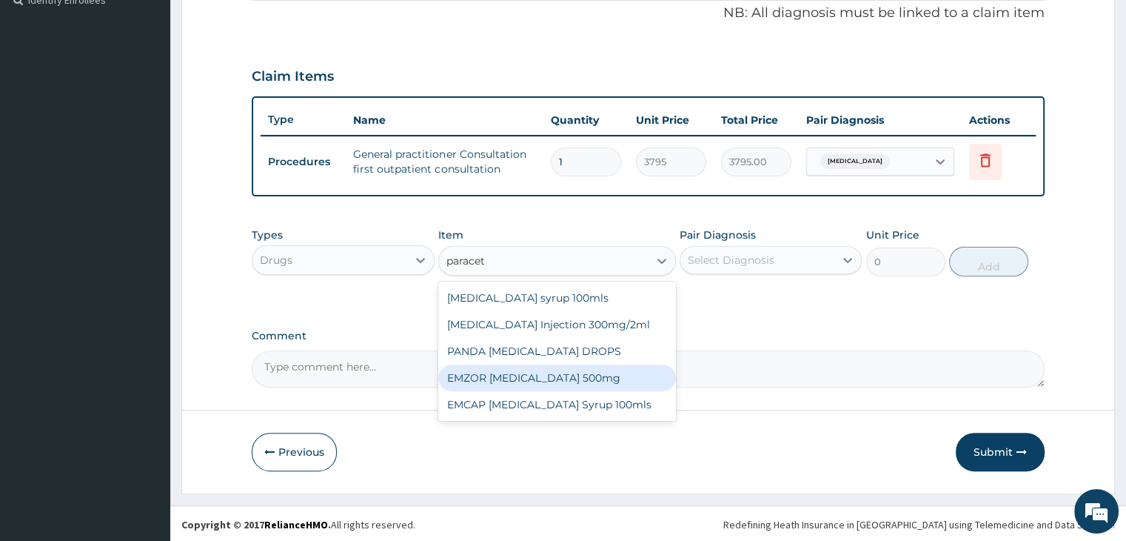
click at [536, 381] on div "EMZOR [MEDICAL_DATA] 500mg" at bounding box center [557, 377] width 238 height 27
type input "25.3"
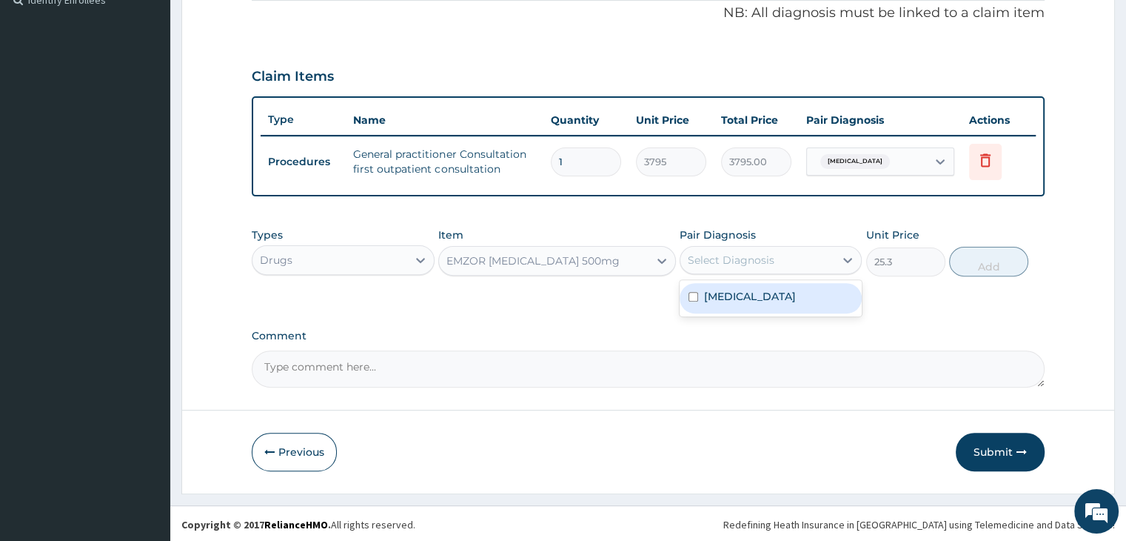
click at [766, 252] on div "Select Diagnosis" at bounding box center [731, 259] width 87 height 15
click at [765, 296] on label "[MEDICAL_DATA]" at bounding box center [750, 296] width 92 height 15
checkbox input "true"
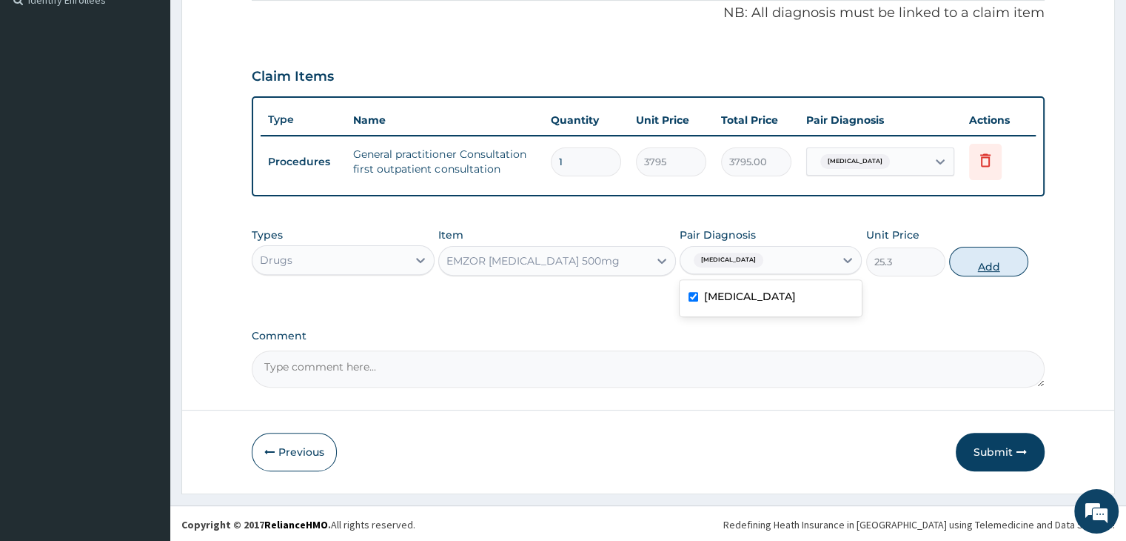
click at [984, 258] on button "Add" at bounding box center [988, 262] width 79 height 30
type input "0"
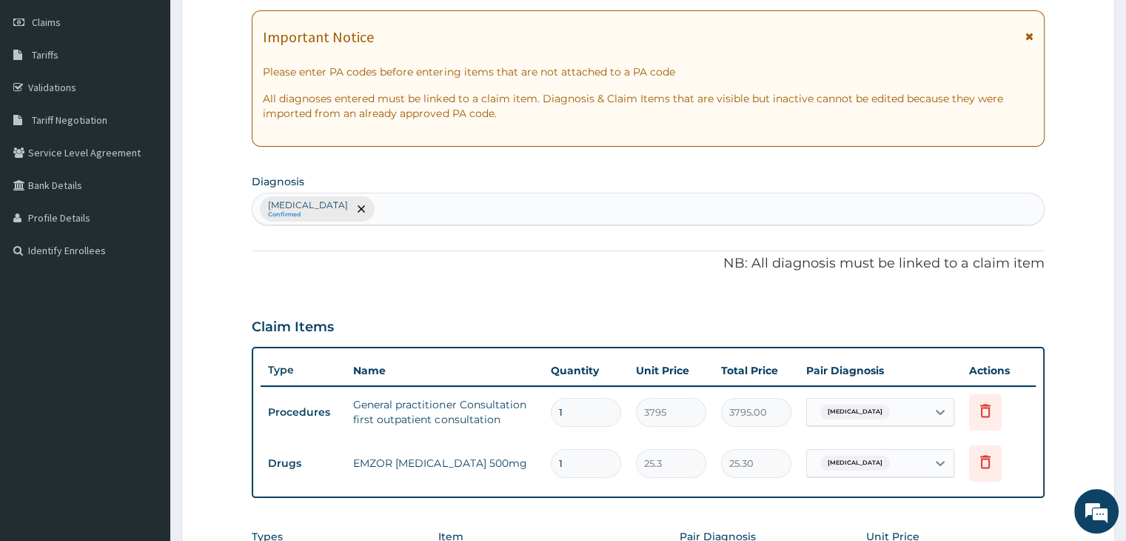
scroll to position [158, 0]
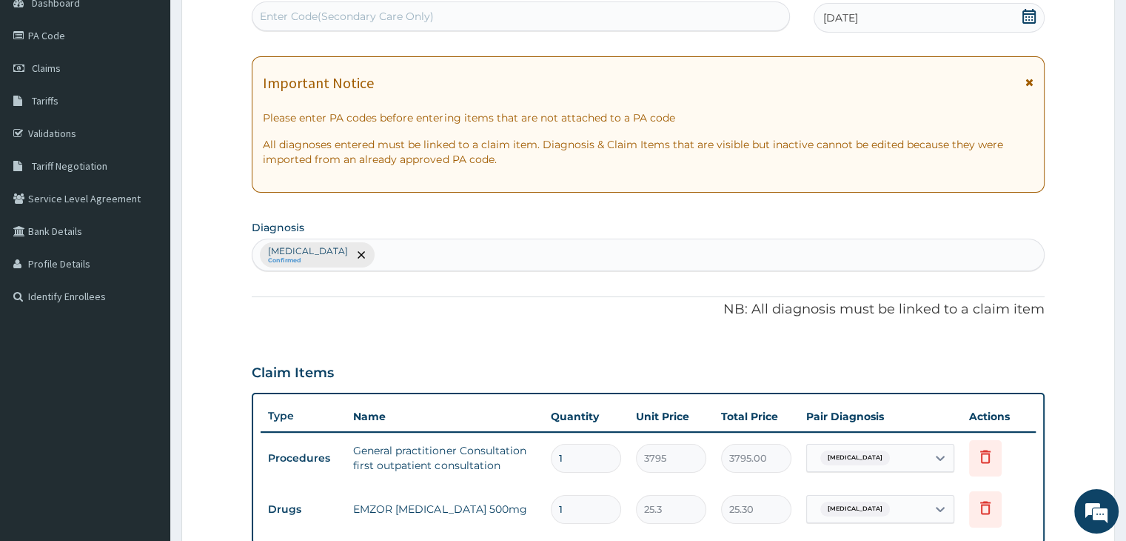
click at [615, 248] on div "[MEDICAL_DATA] Confirmed" at bounding box center [647, 254] width 791 height 31
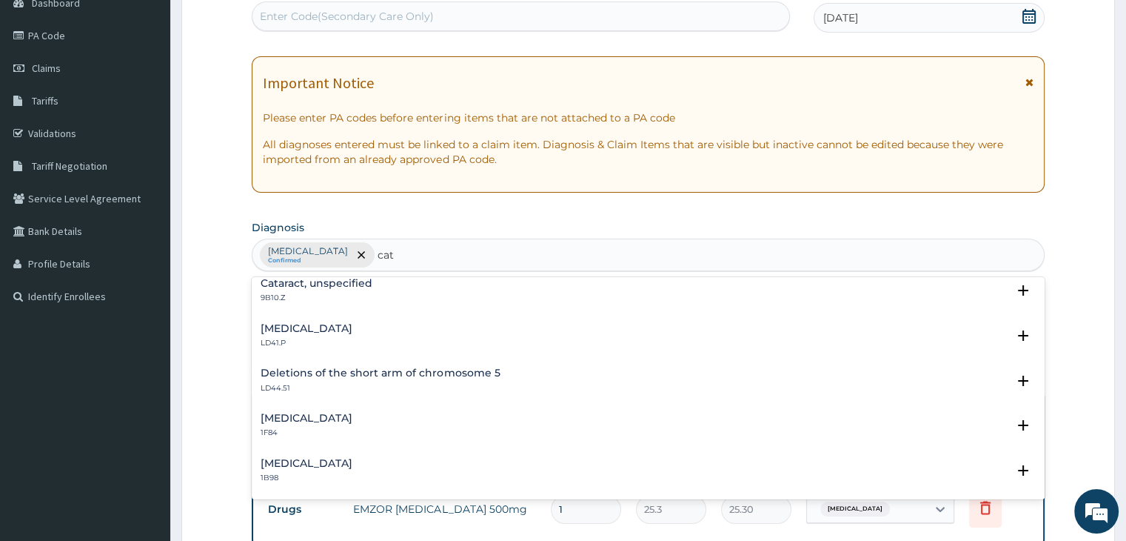
scroll to position [0, 0]
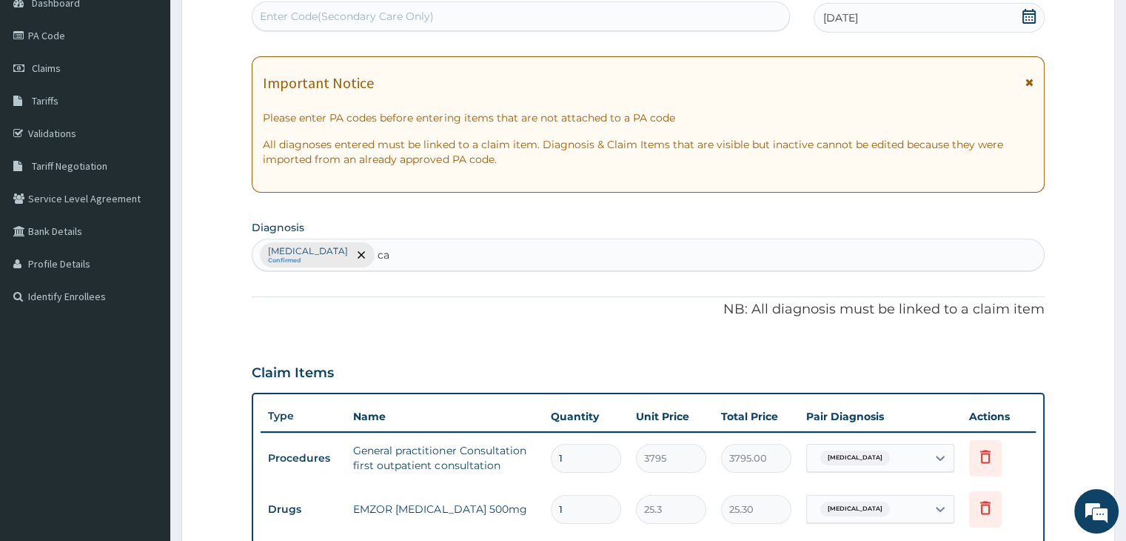
type input "c"
type input "infect"
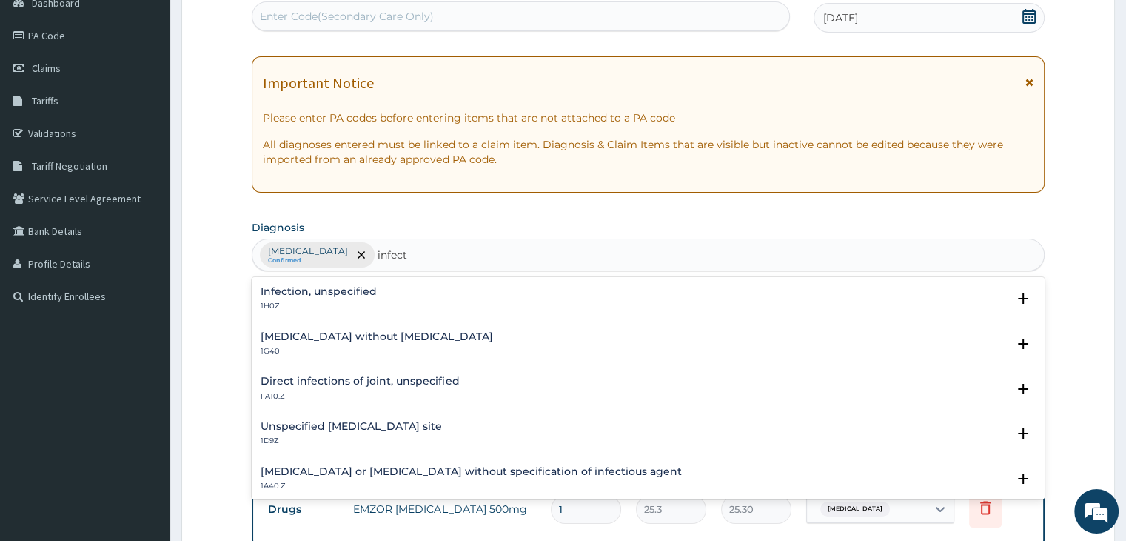
click at [360, 298] on div "Infection, unspecified 1H0Z" at bounding box center [319, 299] width 116 height 26
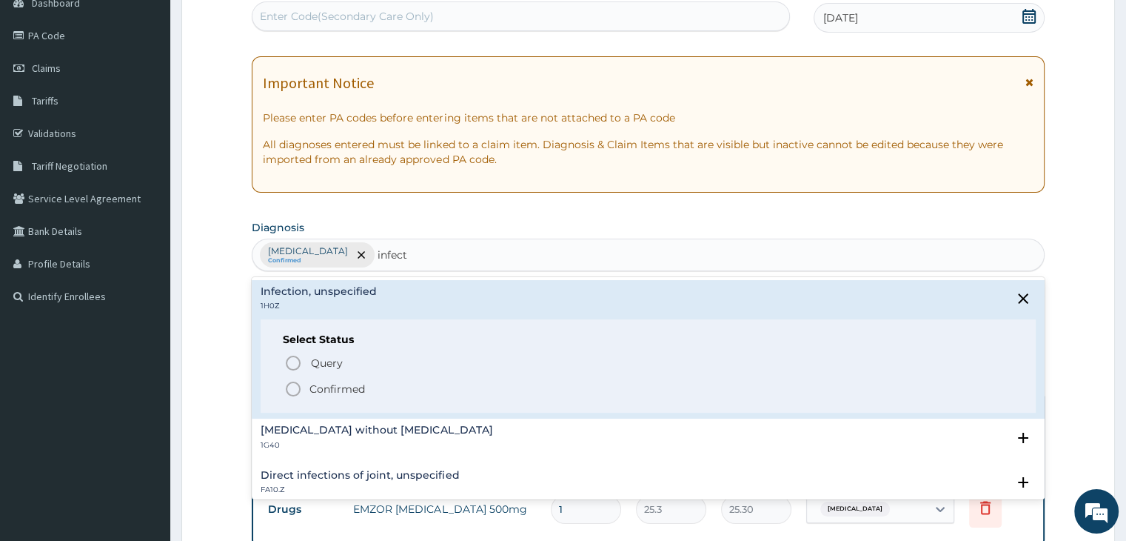
click at [290, 391] on icon "status option filled" at bounding box center [293, 389] width 18 height 18
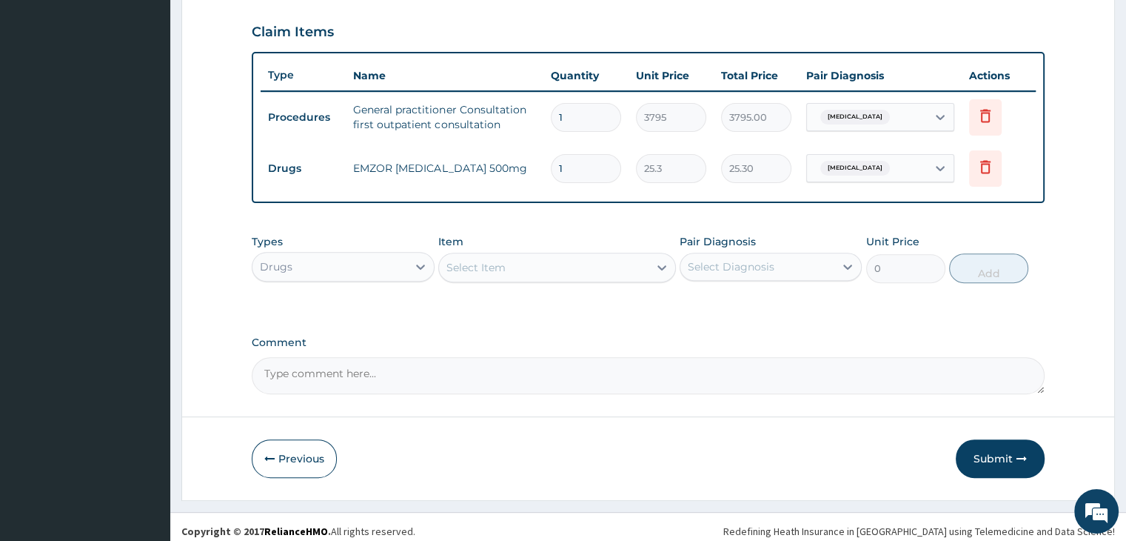
scroll to position [506, 0]
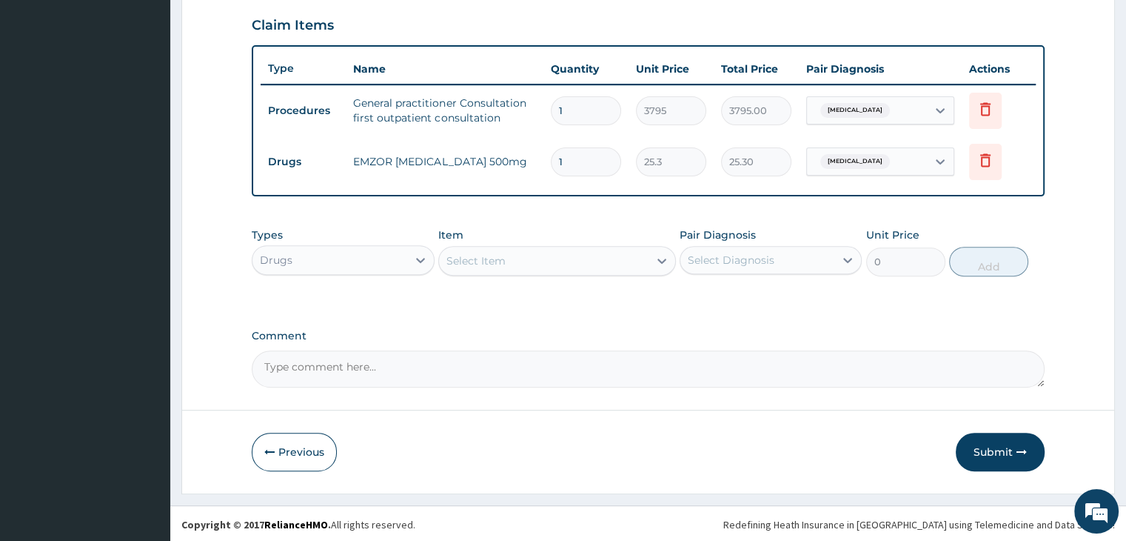
click at [497, 254] on div "Select Item" at bounding box center [475, 260] width 59 height 15
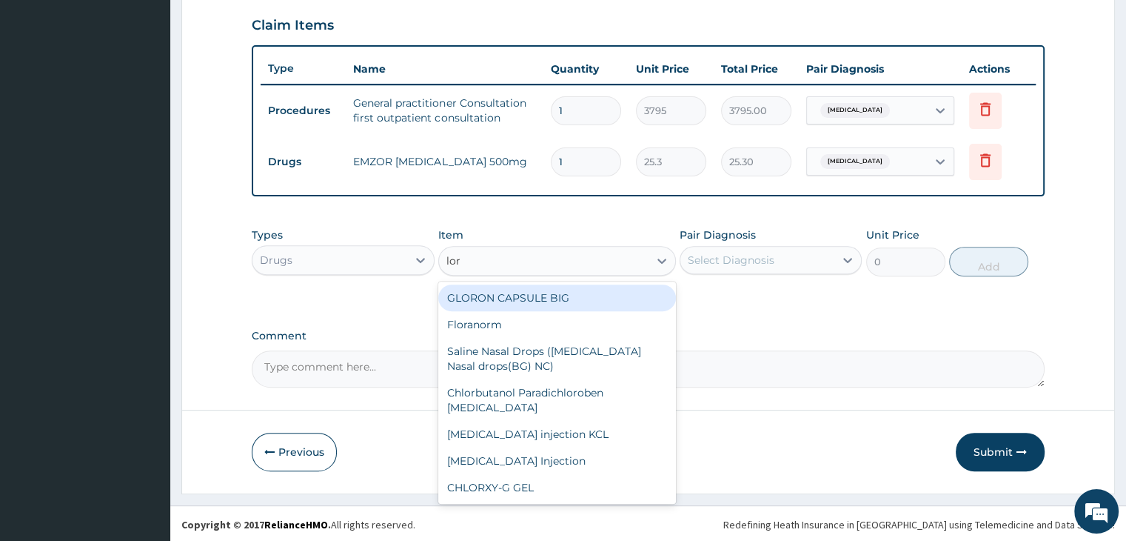
type input "[PERSON_NAME]"
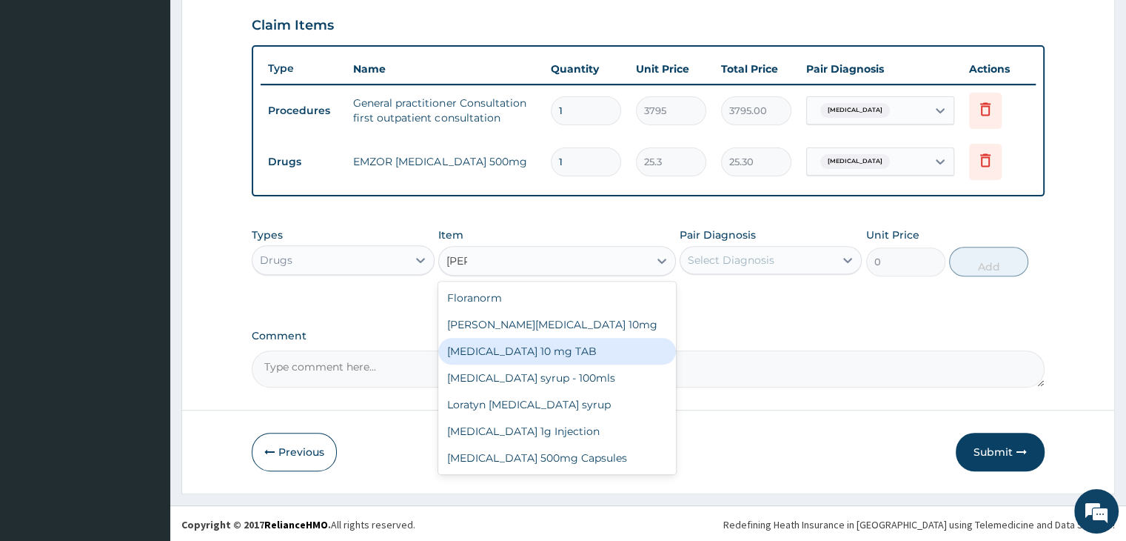
click at [529, 347] on div "[MEDICAL_DATA] 10 mg TAB" at bounding box center [557, 351] width 238 height 27
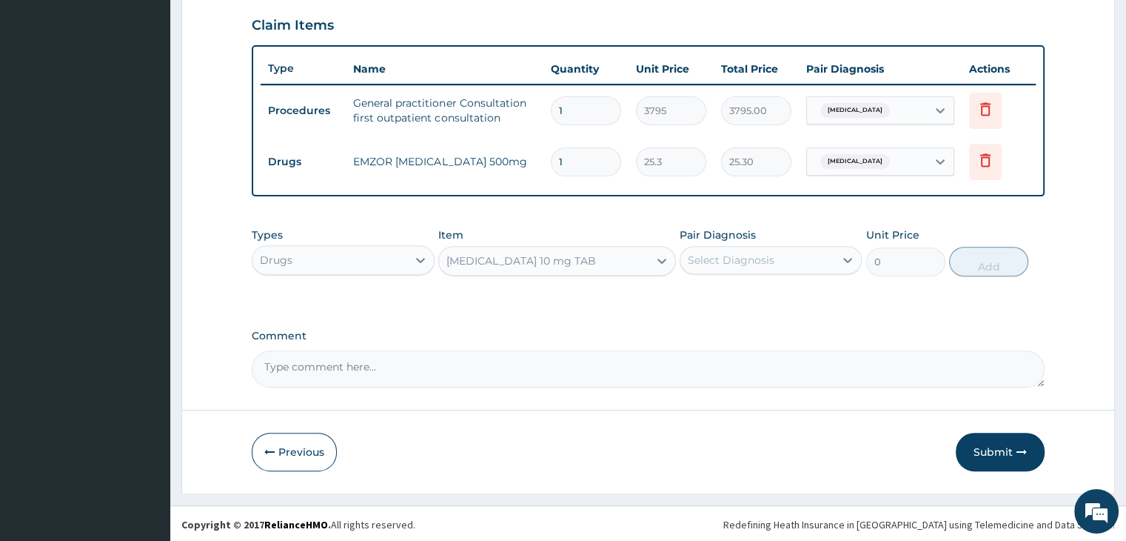
type input "63.25"
click at [783, 248] on div "Select Diagnosis" at bounding box center [757, 260] width 154 height 24
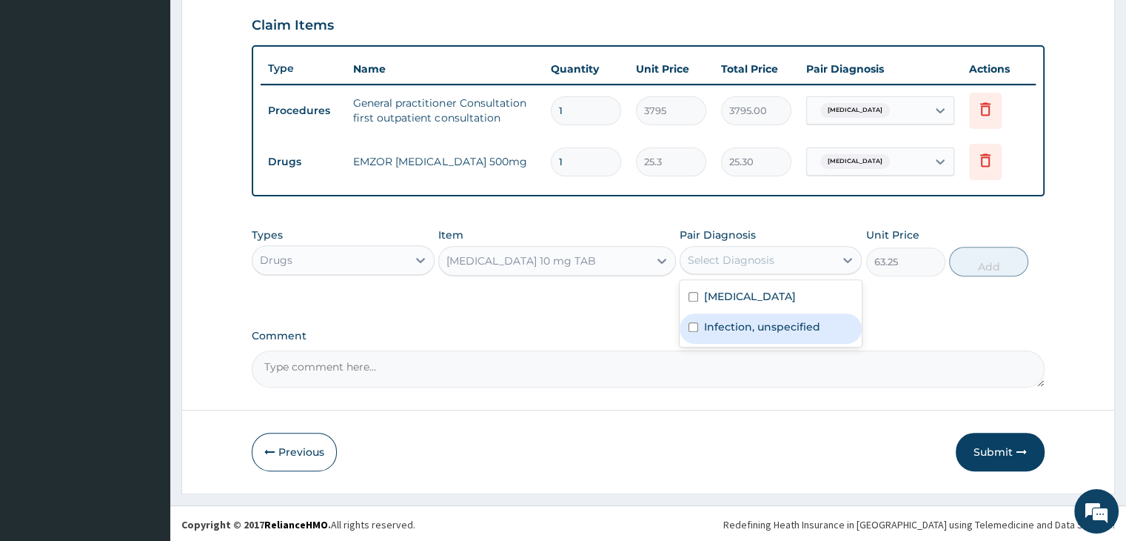
click at [766, 324] on label "Infection, unspecified" at bounding box center [762, 326] width 116 height 15
checkbox input "true"
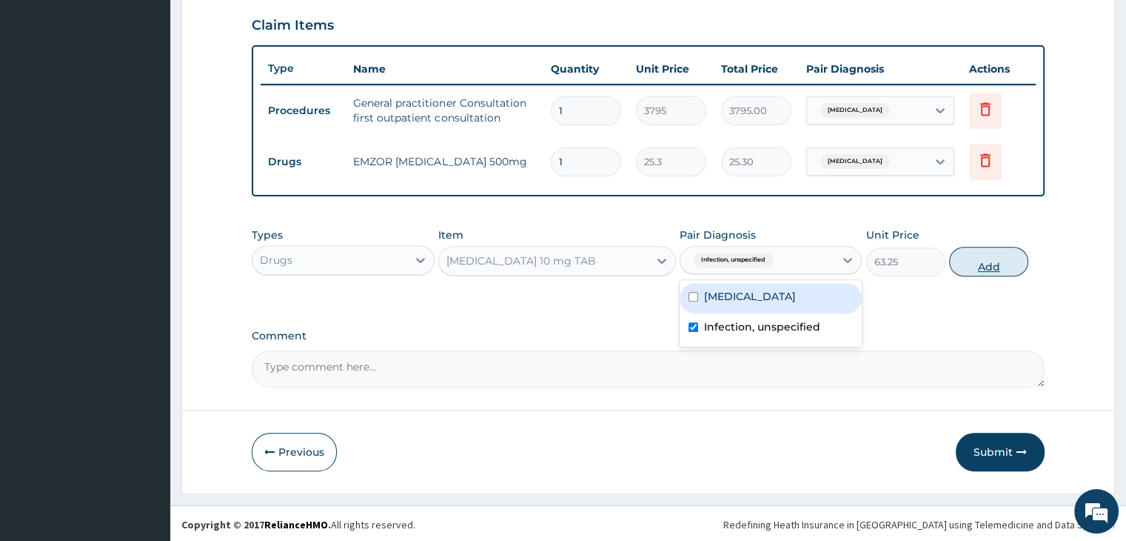
click at [988, 255] on button "Add" at bounding box center [988, 262] width 79 height 30
type input "0"
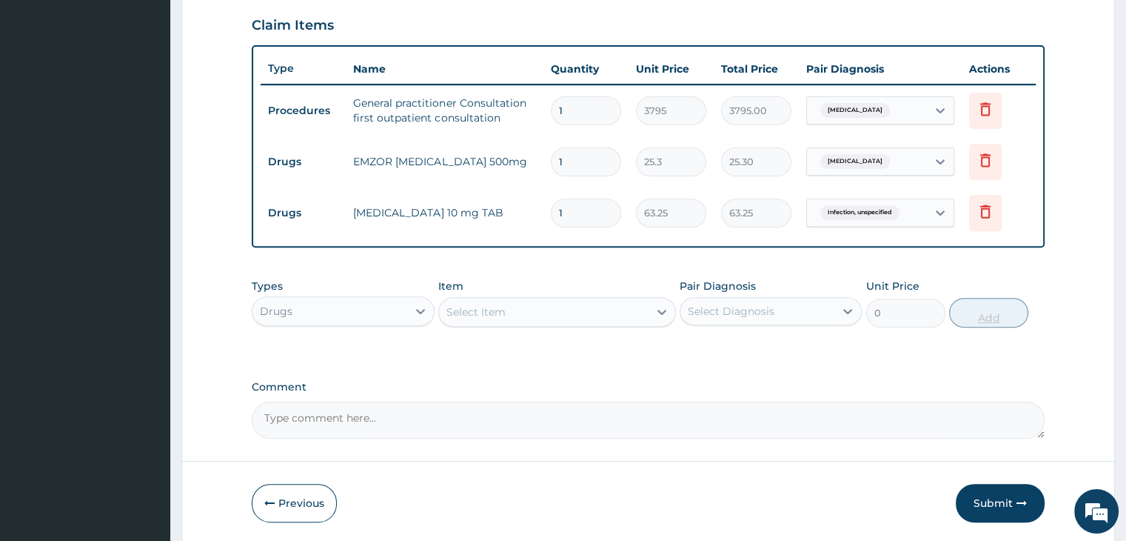
type input "10"
type input "632.50"
type input "10"
click at [349, 296] on div "Drugs" at bounding box center [343, 311] width 182 height 30
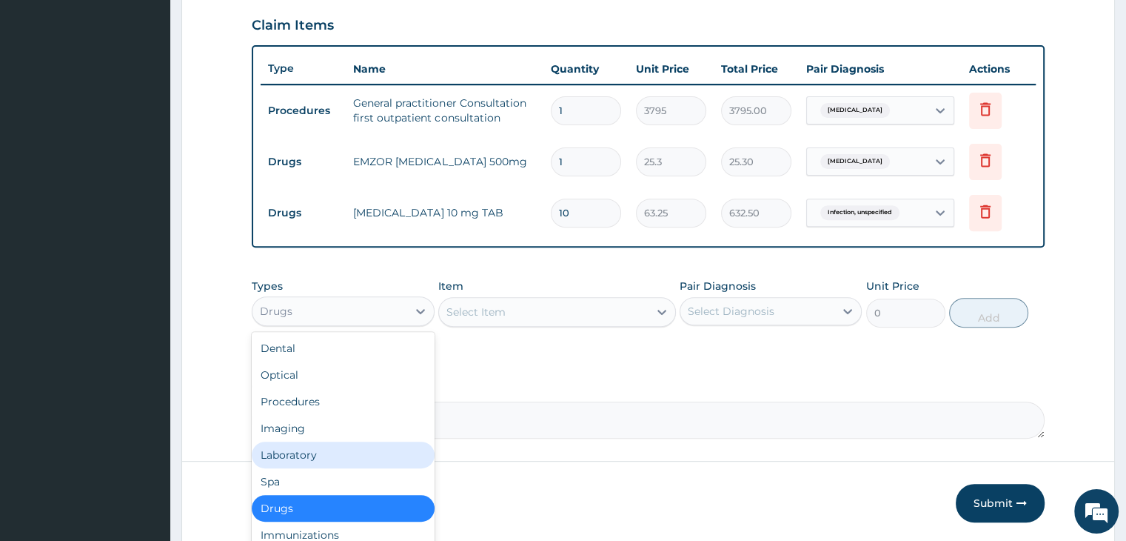
click at [322, 447] on div "Laboratory" at bounding box center [343, 454] width 182 height 27
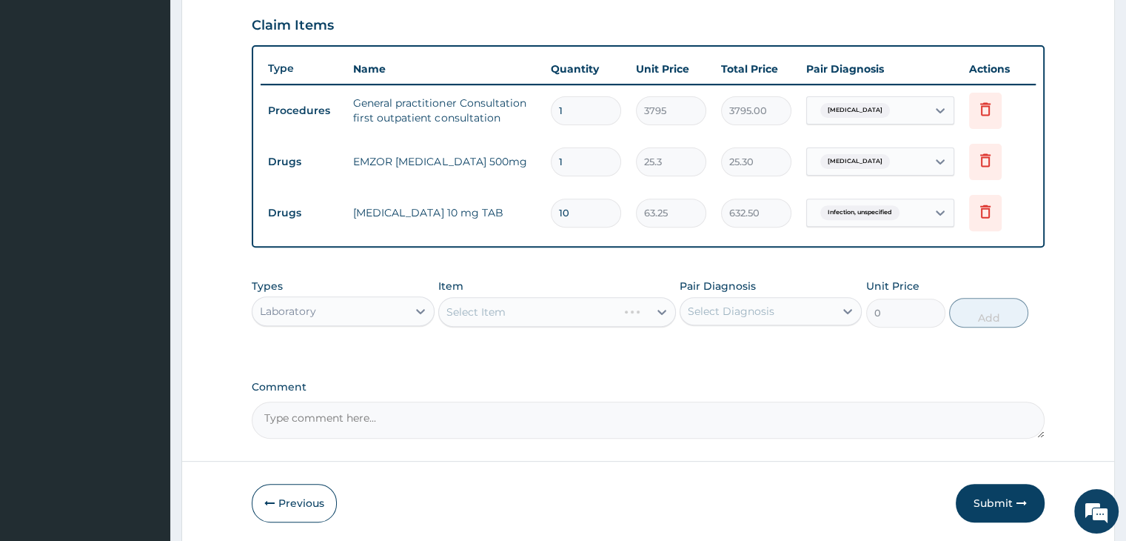
click at [583, 308] on div "Select Item" at bounding box center [557, 312] width 238 height 30
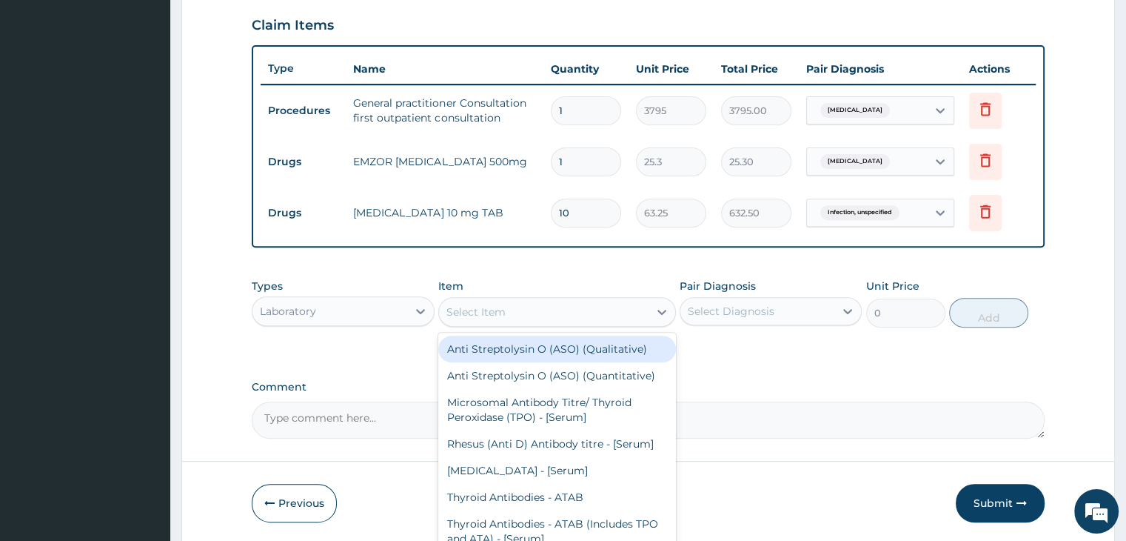
click at [583, 308] on div "Select Item" at bounding box center [544, 312] width 210 height 24
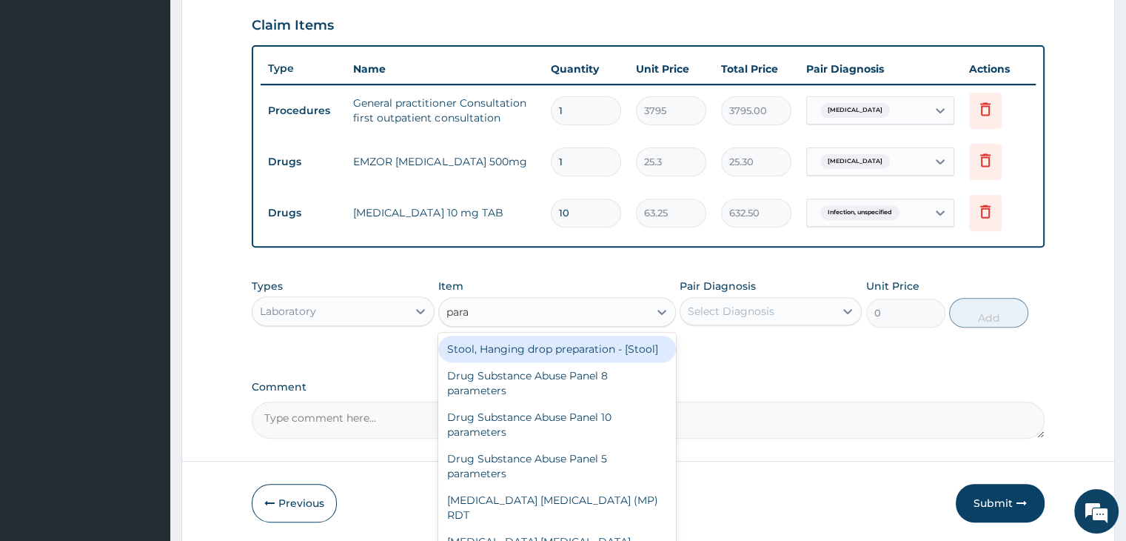
type input "paras"
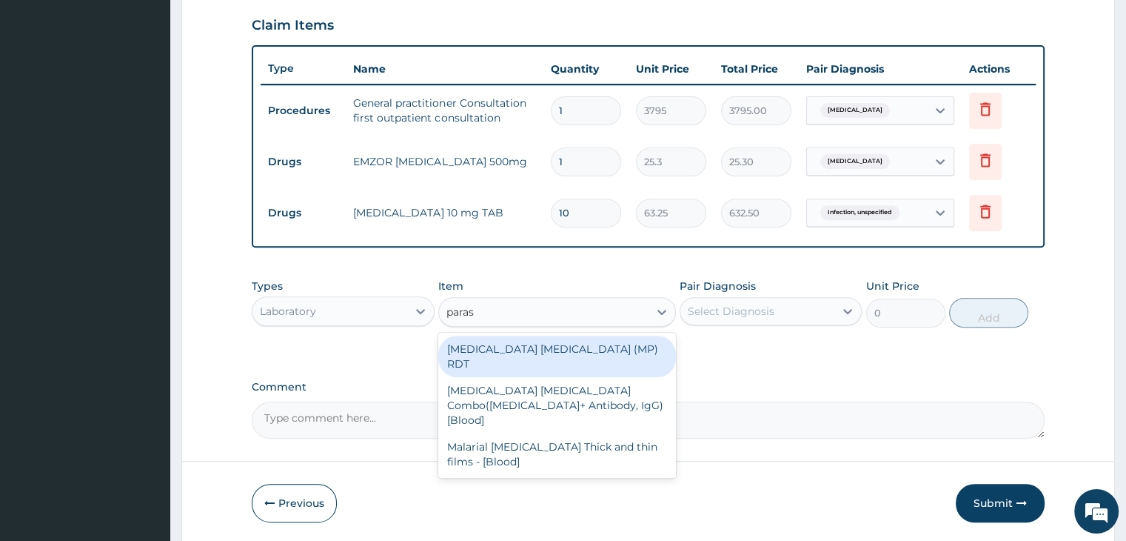
click at [548, 342] on div "[MEDICAL_DATA] [MEDICAL_DATA] (MP) RDT" at bounding box center [557, 355] width 238 height 41
type input "1725"
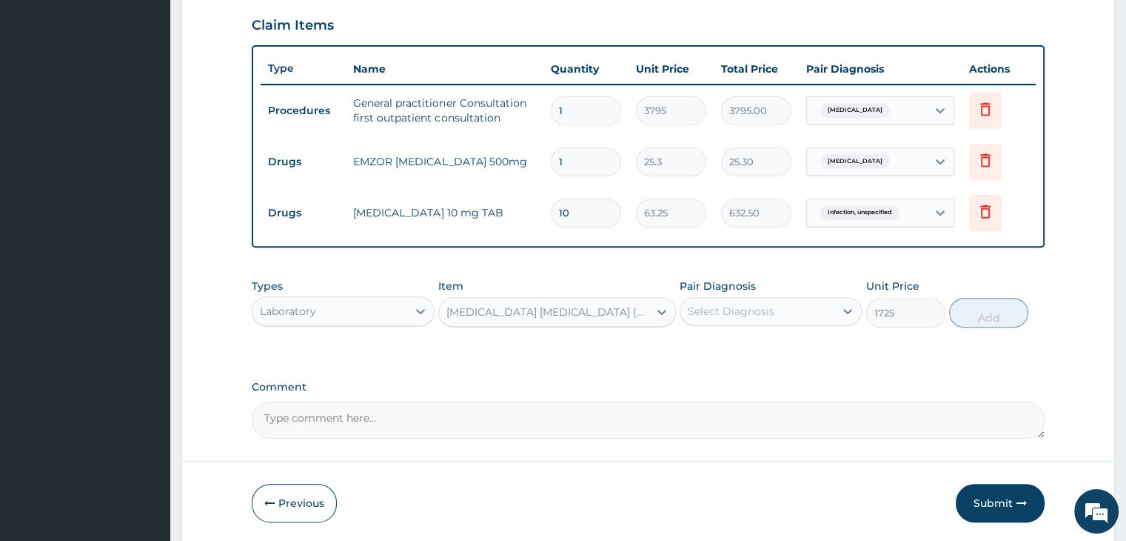
click at [791, 301] on div "Select Diagnosis" at bounding box center [757, 311] width 154 height 24
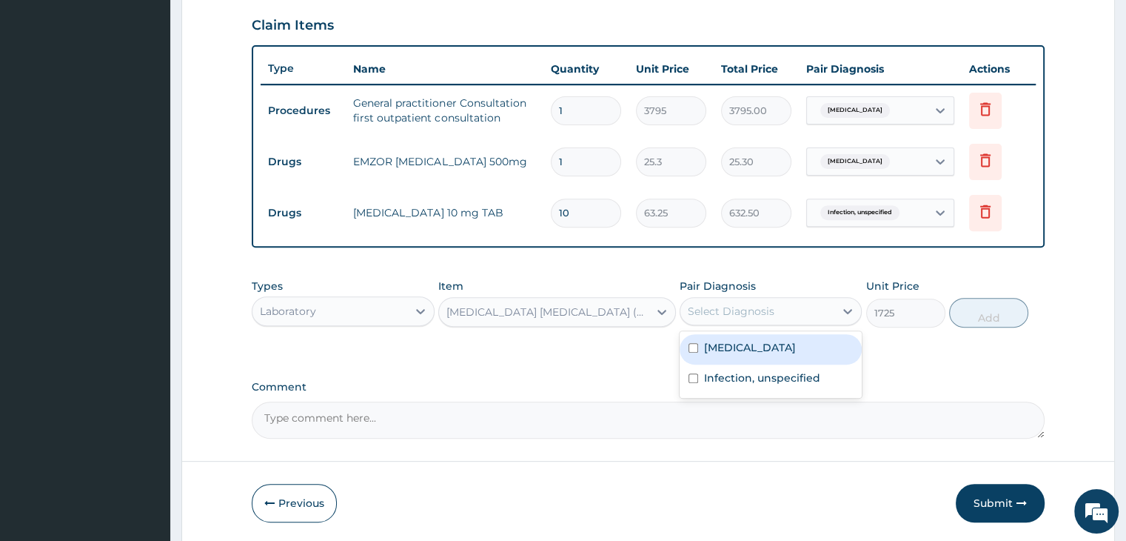
click at [771, 347] on label "[MEDICAL_DATA]" at bounding box center [750, 347] width 92 height 15
checkbox input "true"
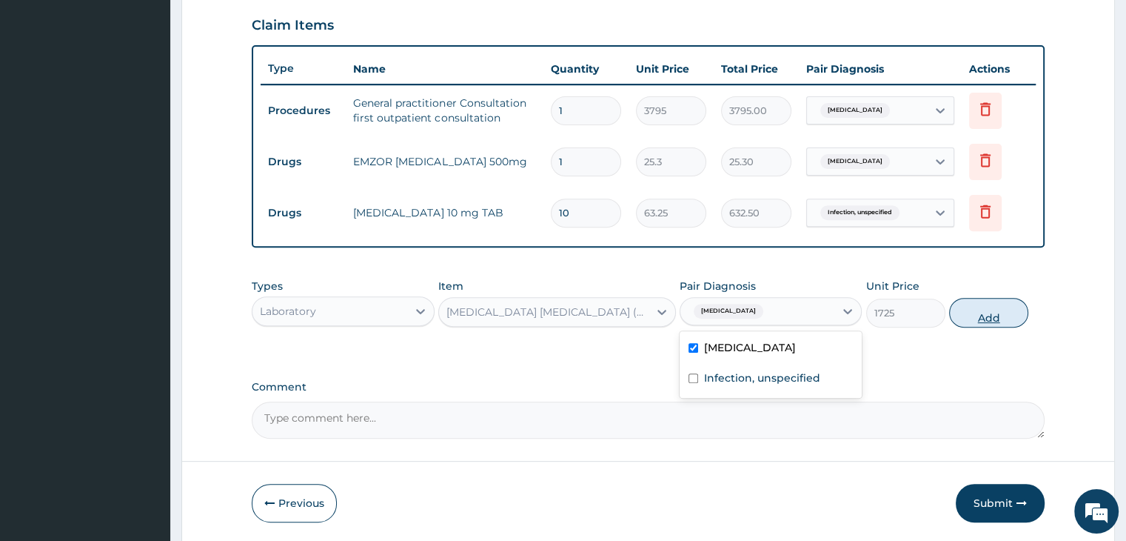
click at [988, 303] on button "Add" at bounding box center [988, 313] width 79 height 30
type input "0"
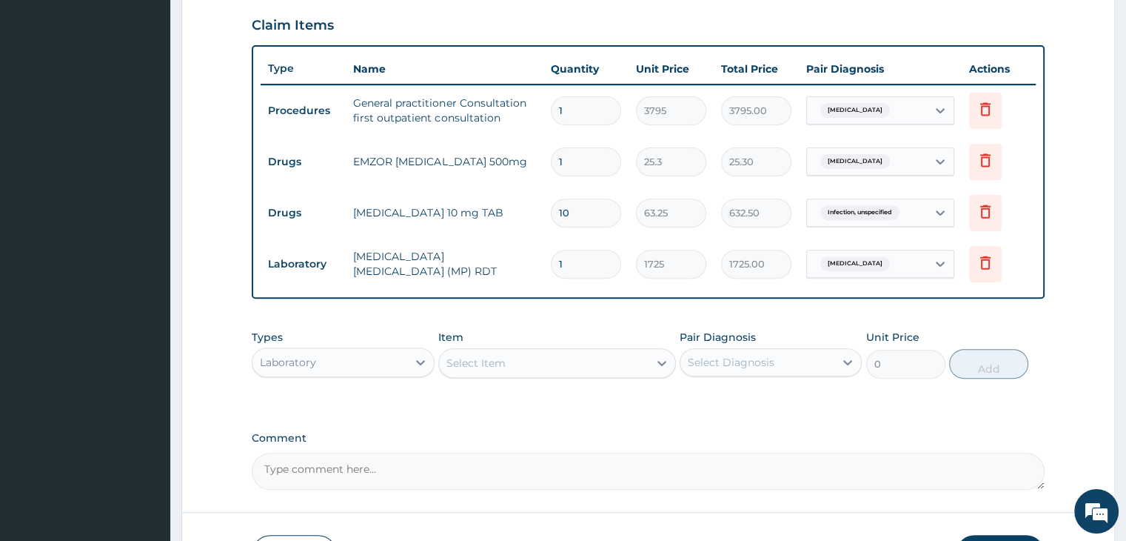
click at [586, 351] on div "Select Item" at bounding box center [544, 363] width 210 height 24
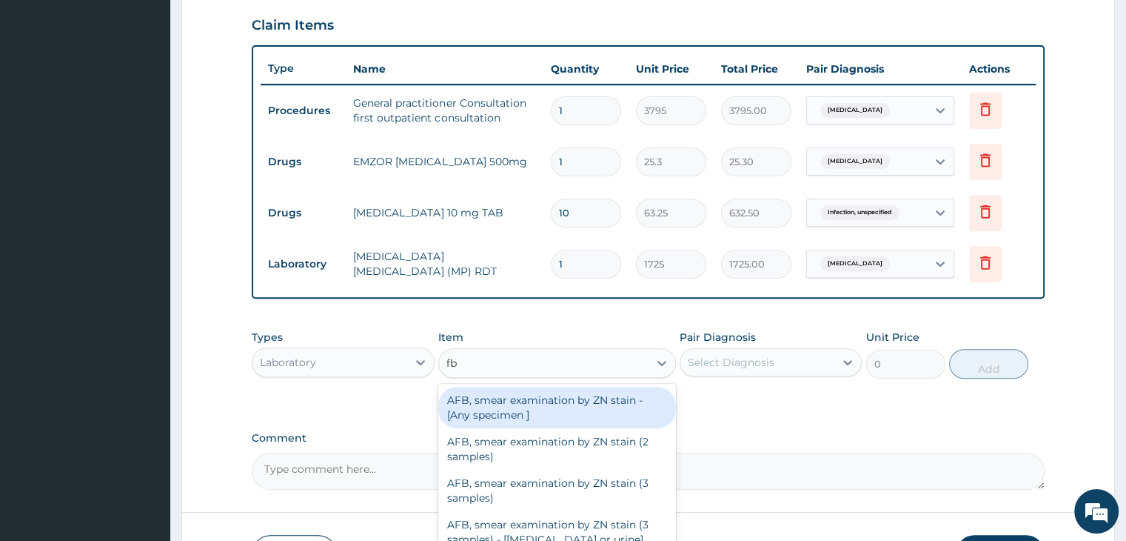
type input "fbc"
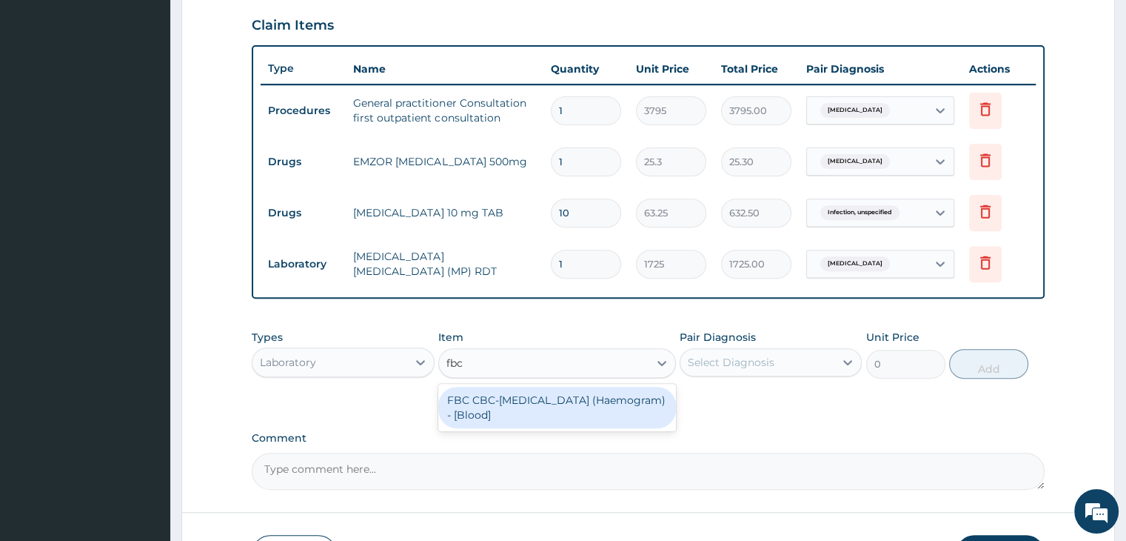
click at [554, 389] on div "FBC CBC-[MEDICAL_DATA] (Haemogram) - [Blood]" at bounding box center [557, 407] width 238 height 41
type input "4600"
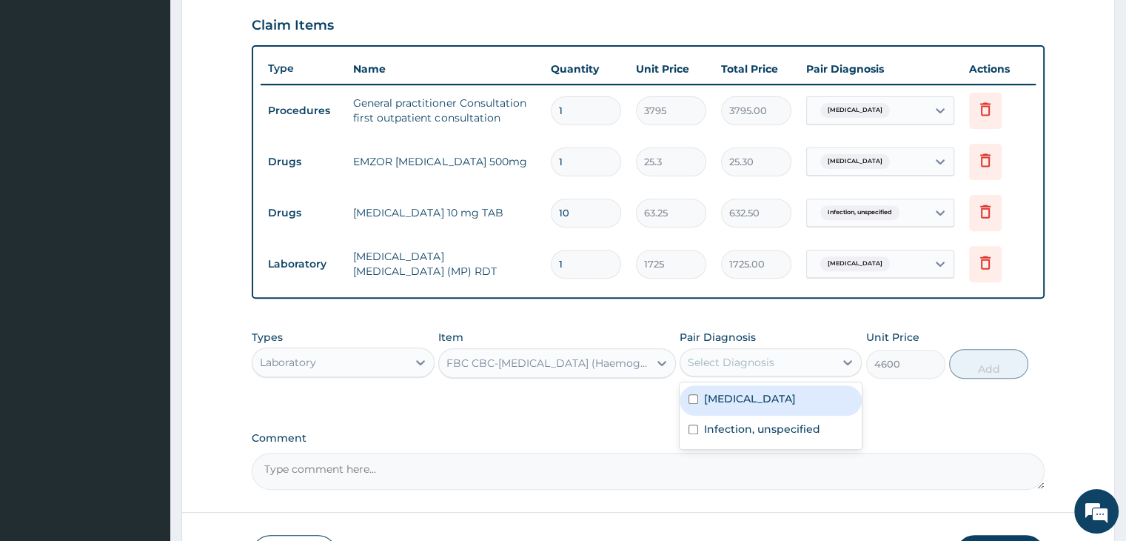
click at [806, 350] on div "Select Diagnosis" at bounding box center [757, 362] width 154 height 24
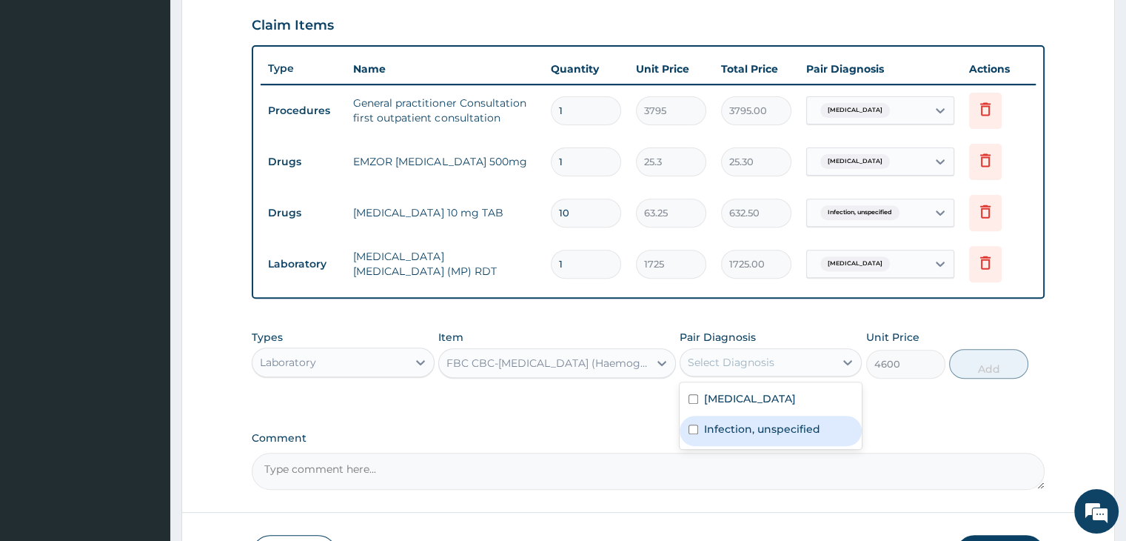
click at [763, 426] on label "Infection, unspecified" at bounding box center [762, 428] width 116 height 15
checkbox input "true"
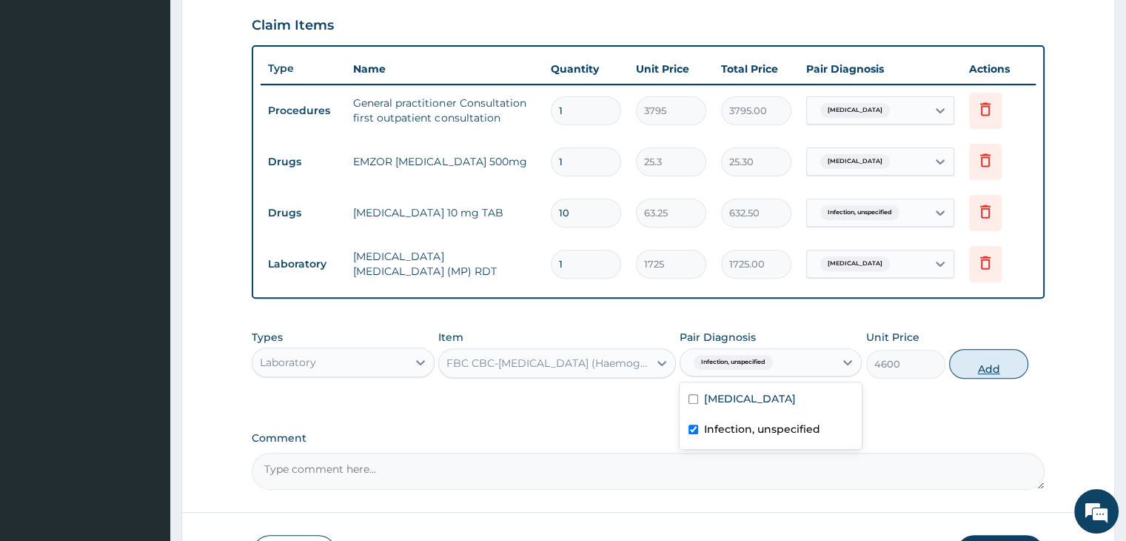
click at [1000, 365] on button "Add" at bounding box center [988, 364] width 79 height 30
type input "0"
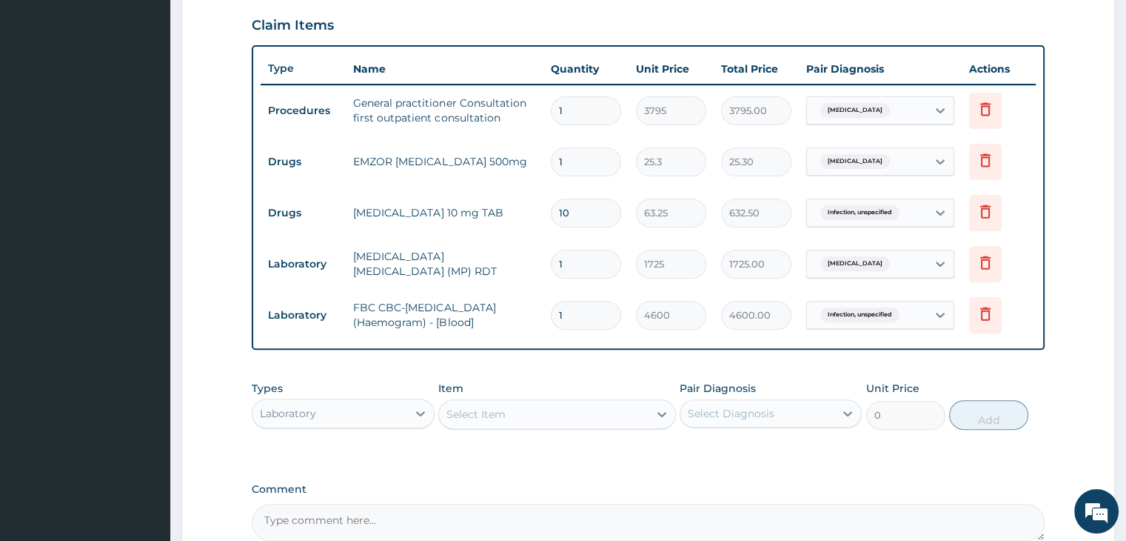
click at [589, 161] on input "1" at bounding box center [586, 161] width 70 height 29
type input "18"
type input "455.40"
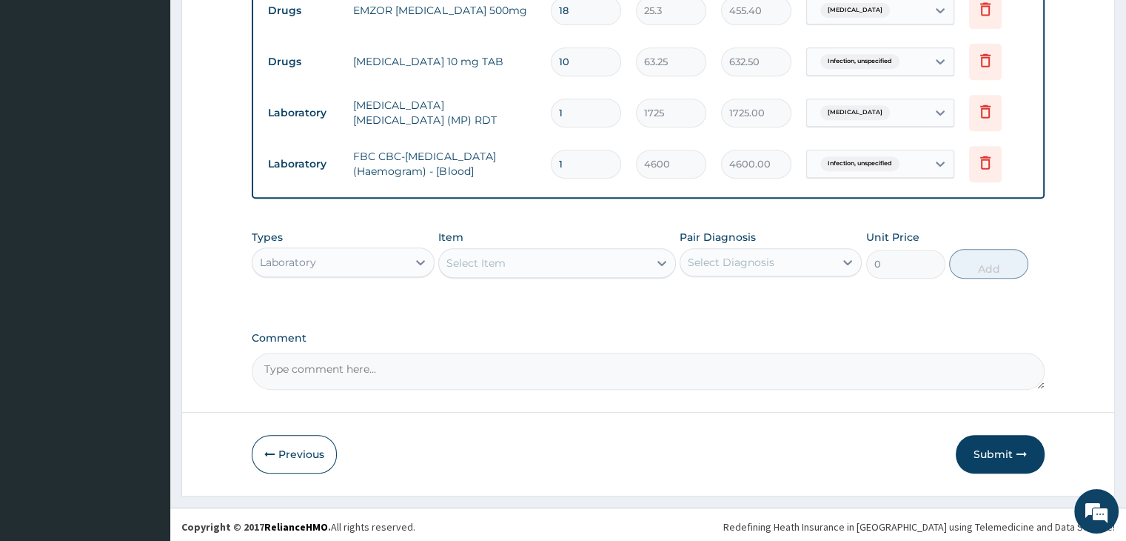
scroll to position [658, 0]
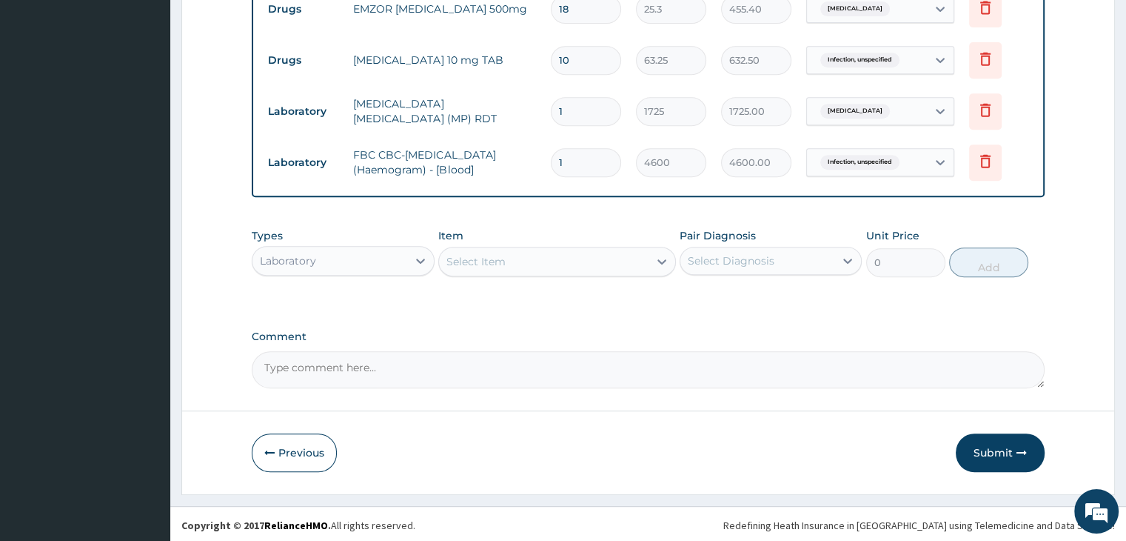
type input "18"
click at [352, 261] on div "Laboratory" at bounding box center [329, 261] width 154 height 24
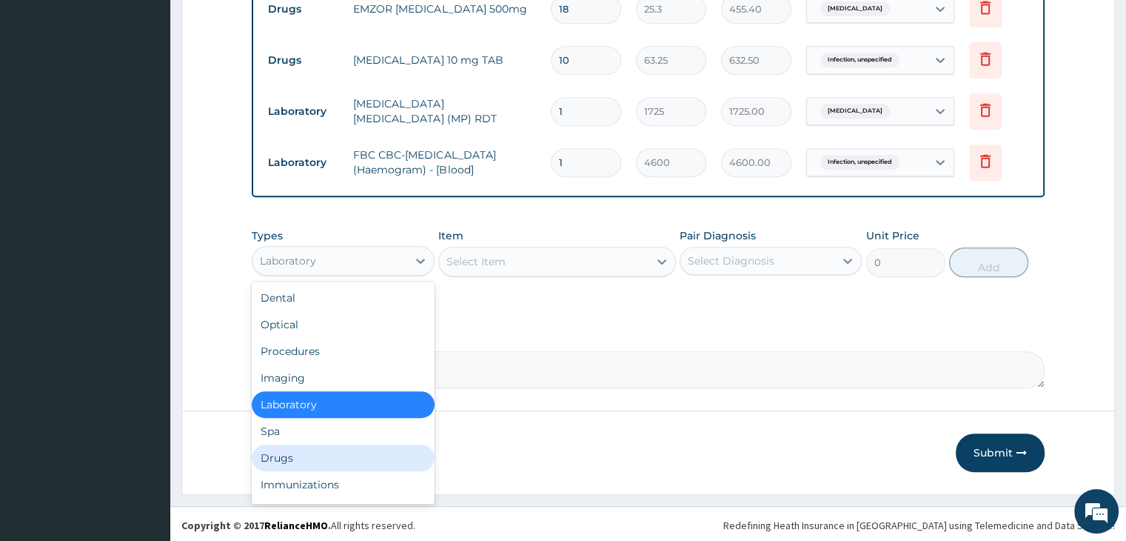
click at [314, 444] on div "Drugs" at bounding box center [343, 457] width 182 height 27
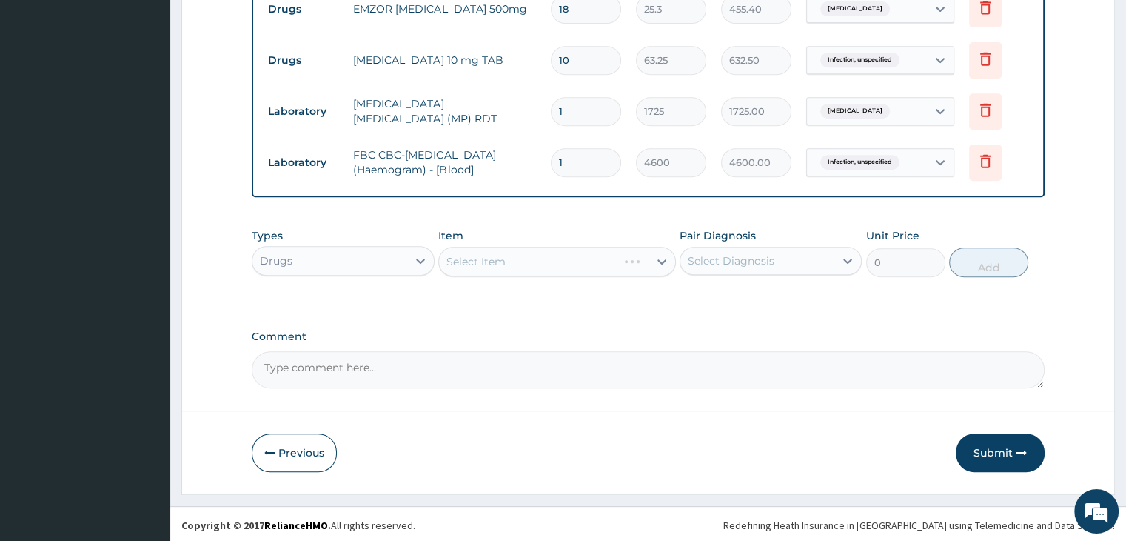
click at [561, 258] on div "Select Item" at bounding box center [557, 262] width 238 height 30
click at [561, 258] on div "Select Item" at bounding box center [544, 262] width 210 height 24
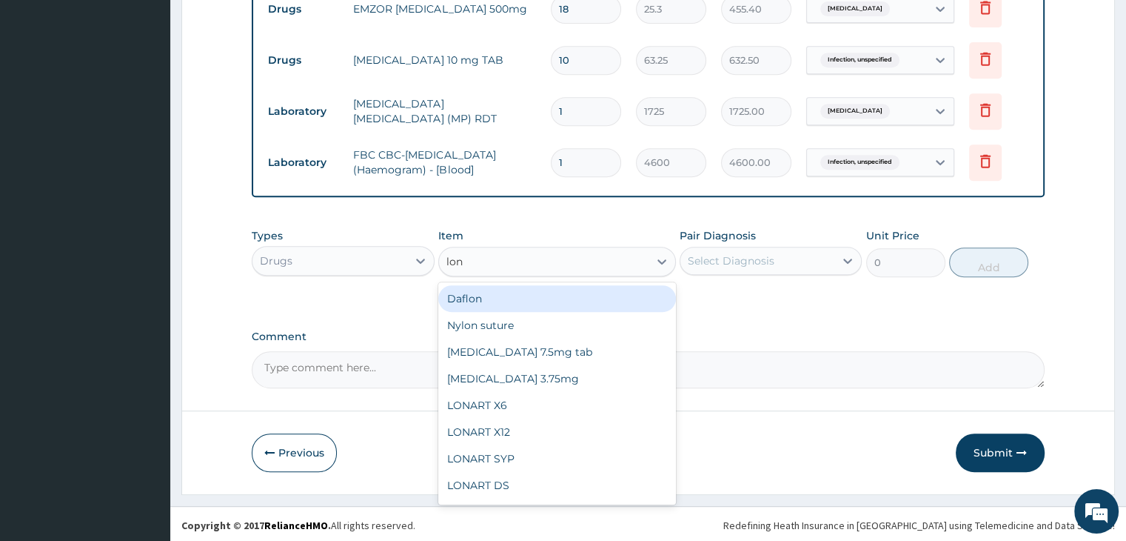
type input "[PERSON_NAME]"
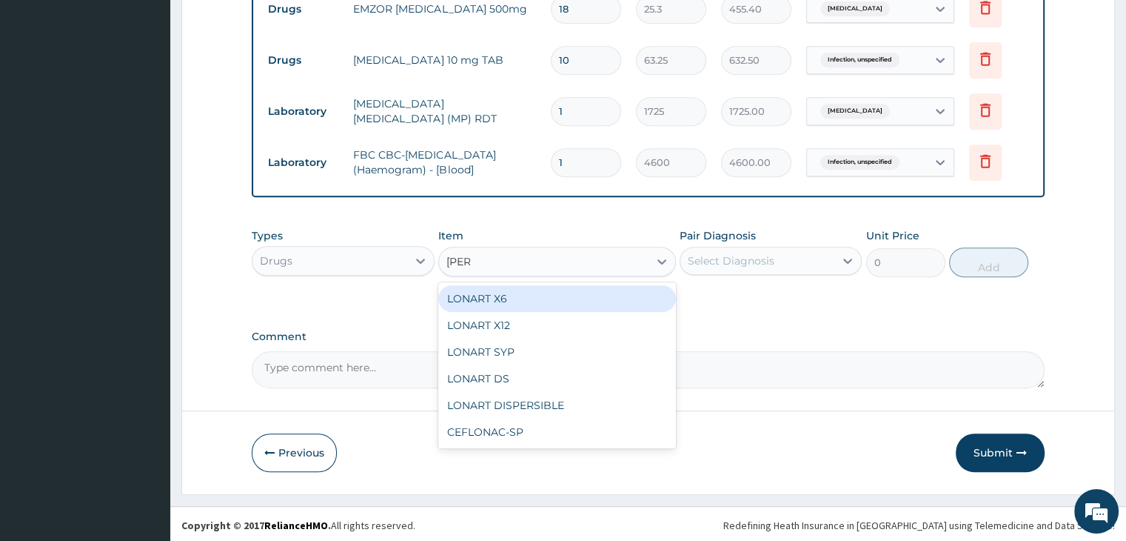
click at [546, 292] on div "LONART X6" at bounding box center [557, 298] width 238 height 27
type input "506"
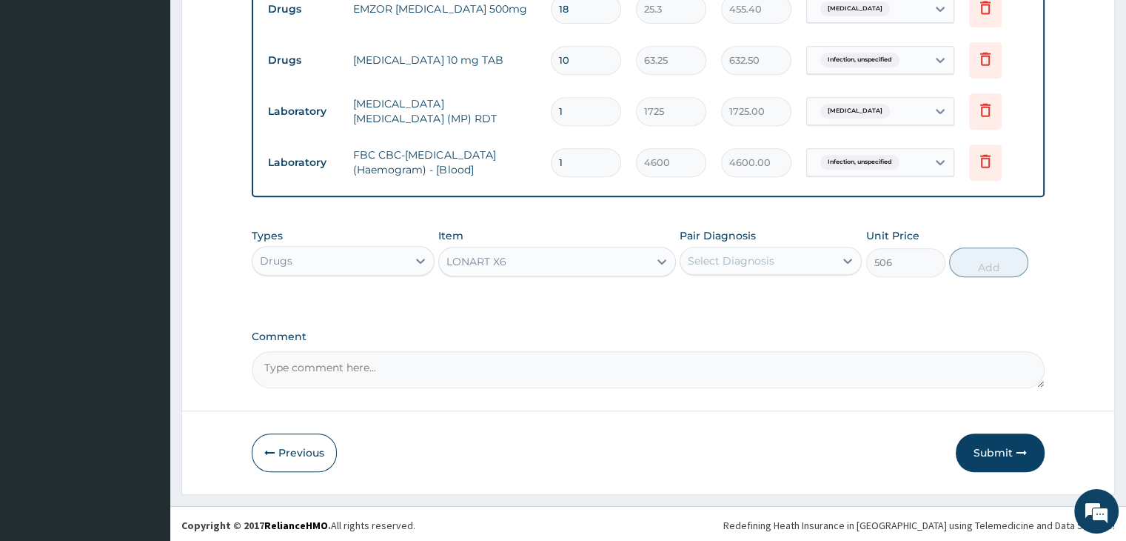
click at [746, 256] on div "Select Diagnosis" at bounding box center [731, 260] width 87 height 15
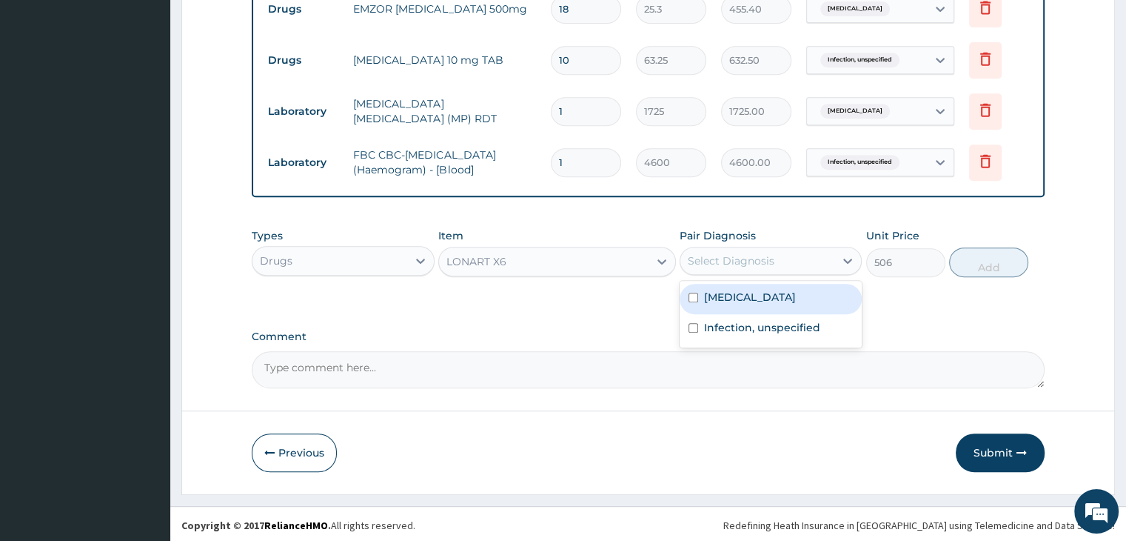
click at [767, 294] on label "[MEDICAL_DATA]" at bounding box center [750, 297] width 92 height 15
checkbox input "true"
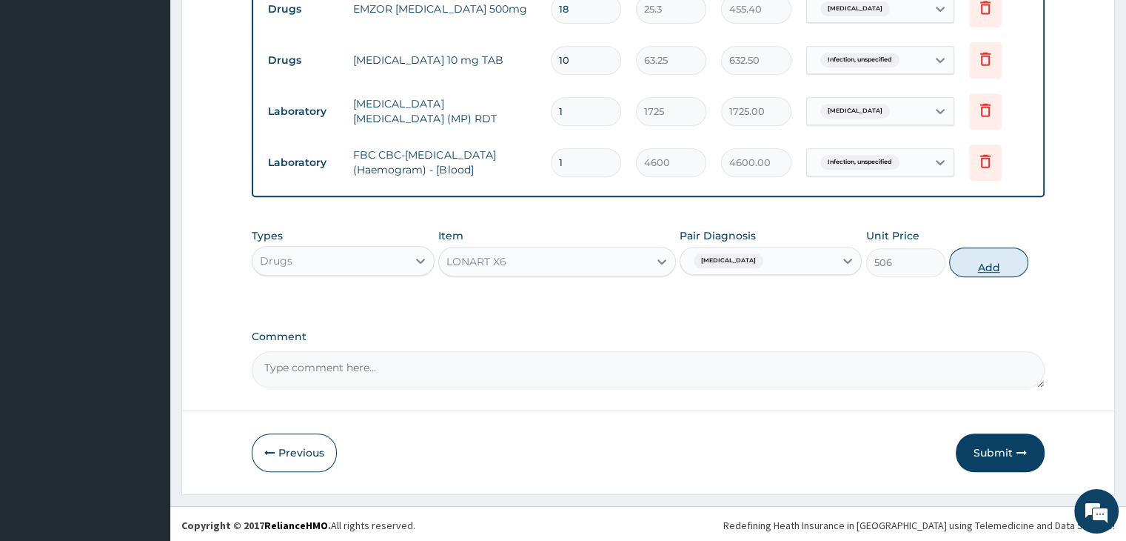
click at [986, 259] on button "Add" at bounding box center [988, 262] width 79 height 30
type input "0"
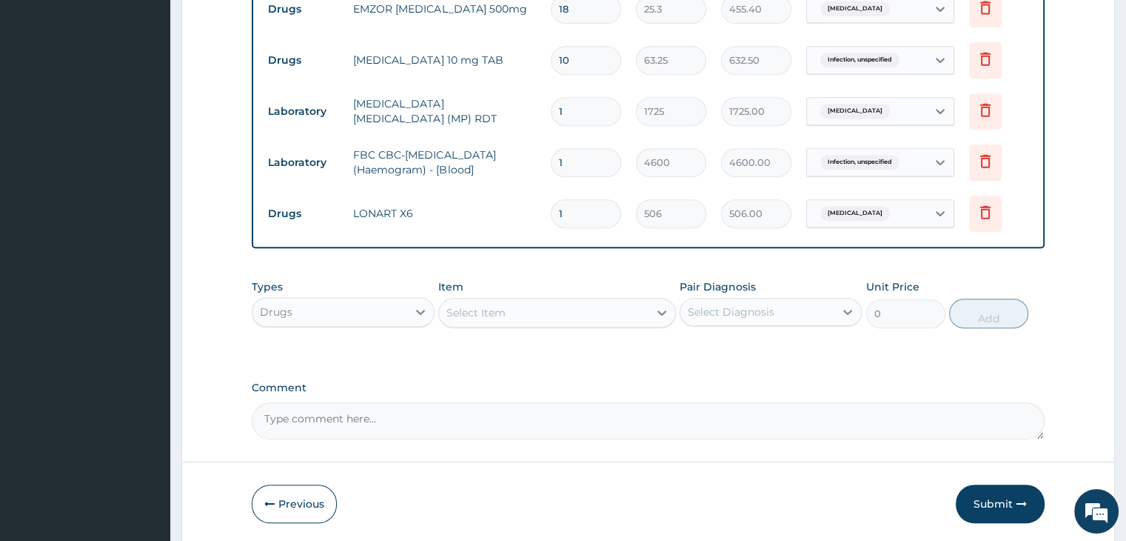
type input "0.00"
type input "6"
type input "3036.00"
type input "6"
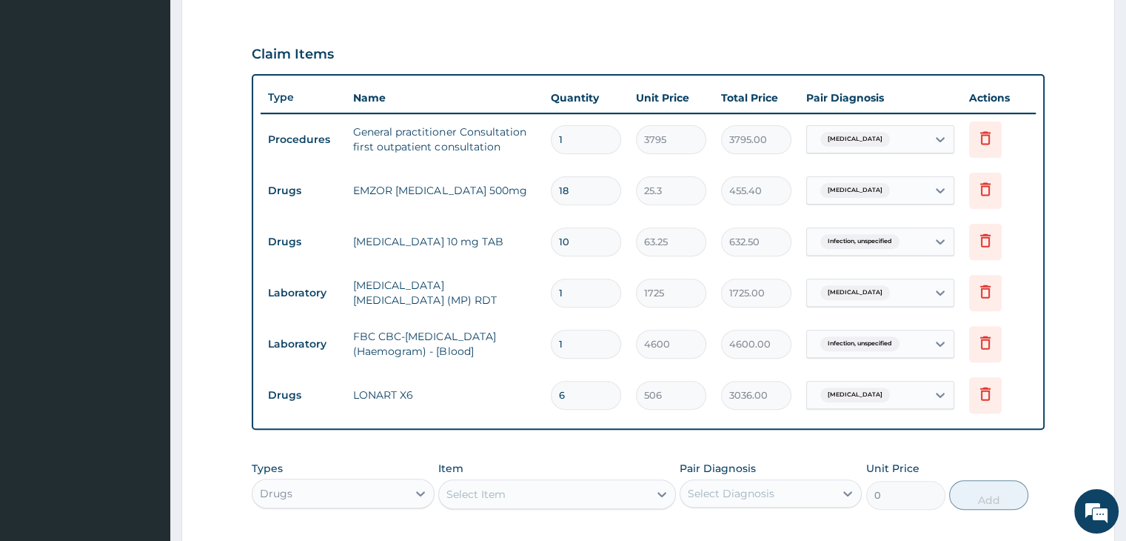
scroll to position [510, 0]
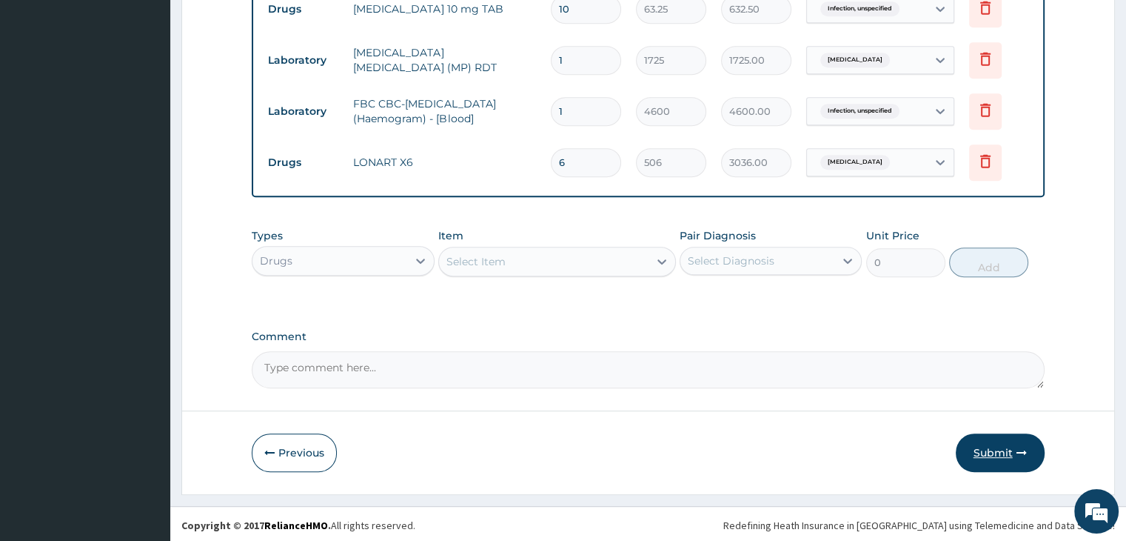
click at [1006, 452] on button "Submit" at bounding box center [1000, 452] width 89 height 39
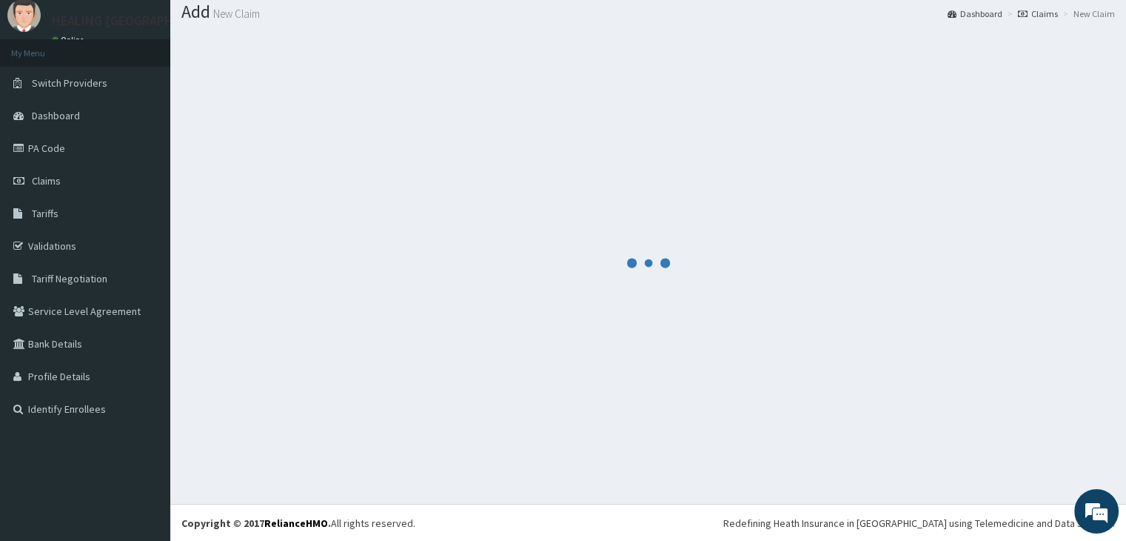
scroll to position [709, 0]
